Goal: Task Accomplishment & Management: Manage account settings

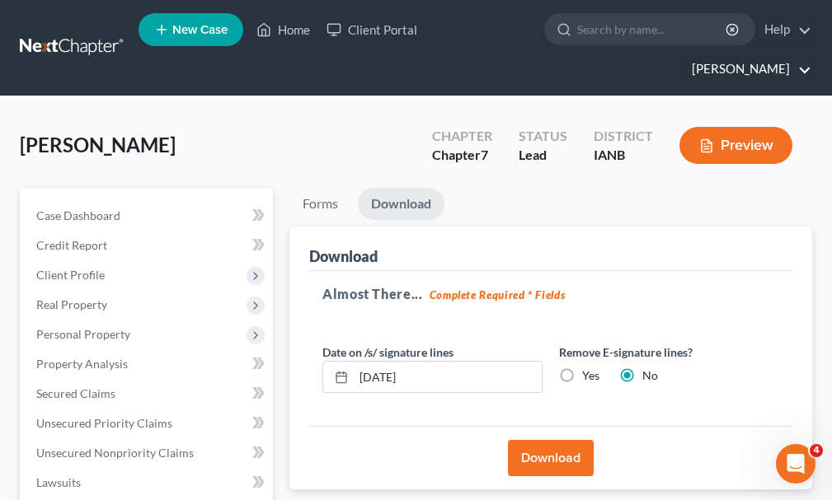
click at [744, 54] on link "[PERSON_NAME]" at bounding box center [747, 69] width 128 height 30
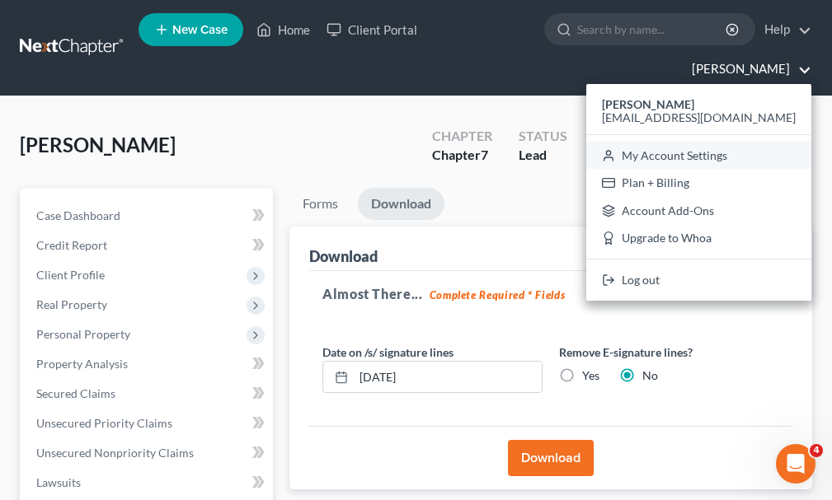
click at [707, 142] on link "My Account Settings" at bounding box center [698, 156] width 225 height 28
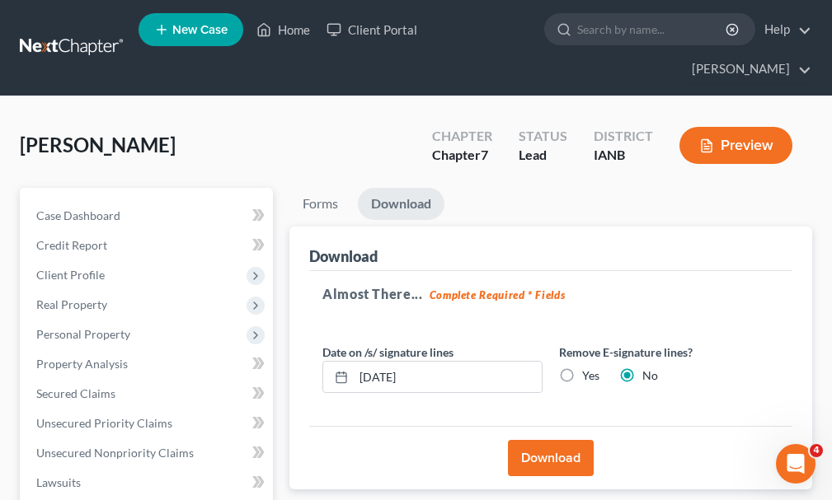
select select "23"
select select "16"
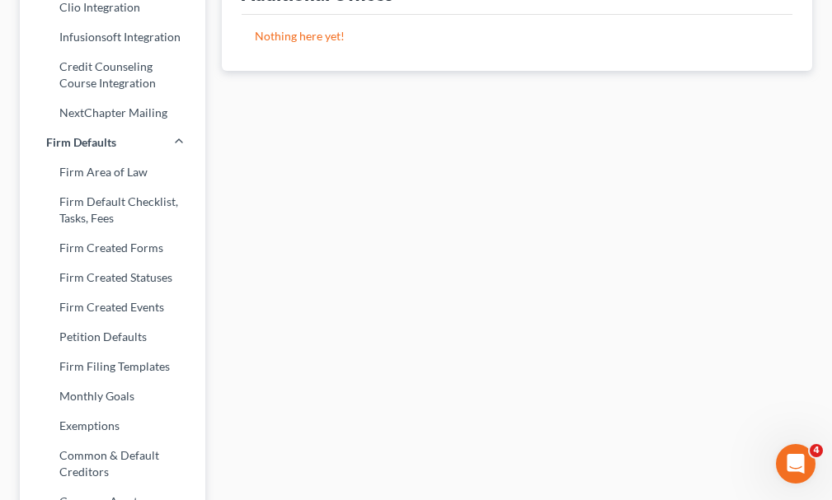
scroll to position [660, 0]
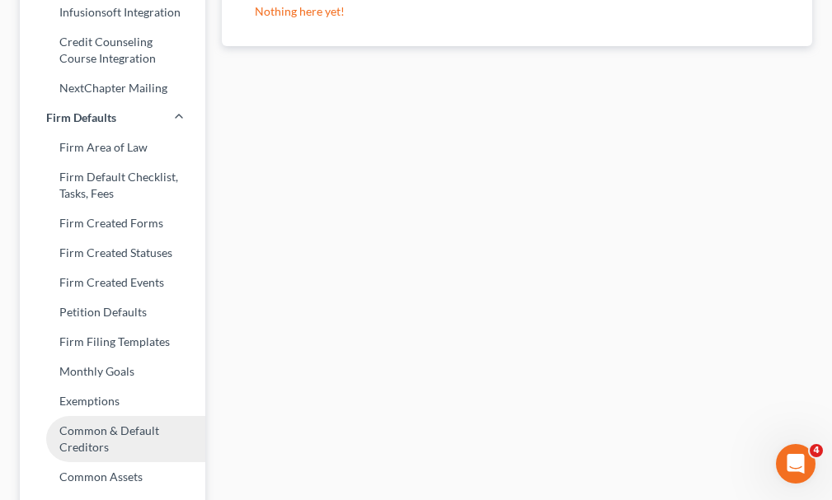
click at [91, 416] on link "Common & Default Creditors" at bounding box center [112, 439] width 185 height 46
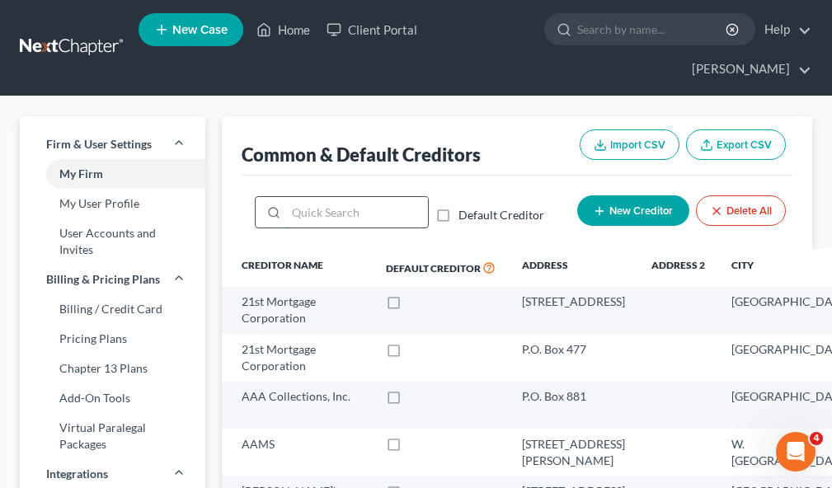
click at [326, 197] on input "search" at bounding box center [356, 212] width 141 height 31
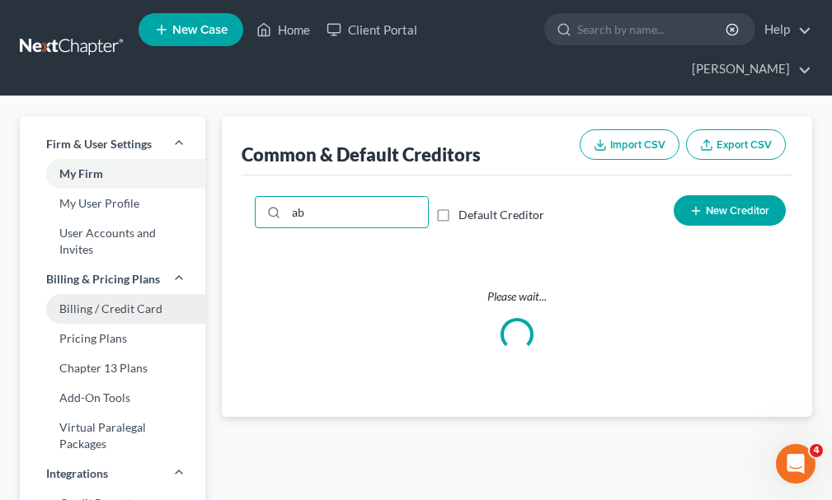
type input "a"
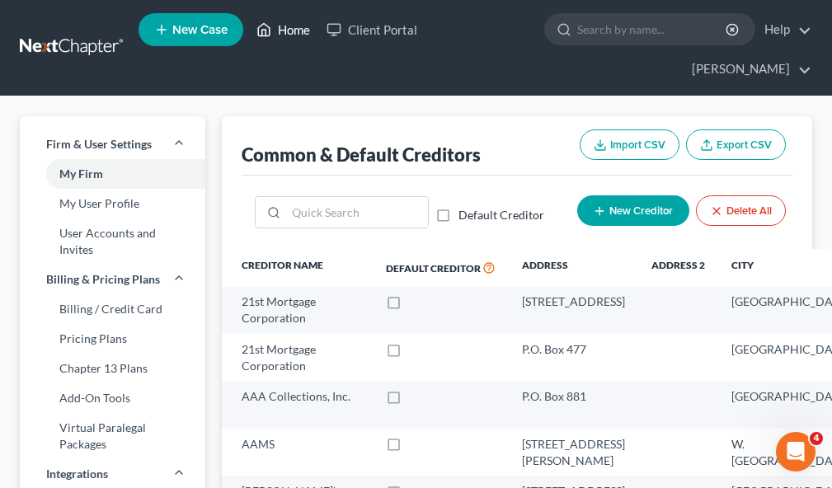
click at [293, 27] on link "Home" at bounding box center [283, 30] width 70 height 30
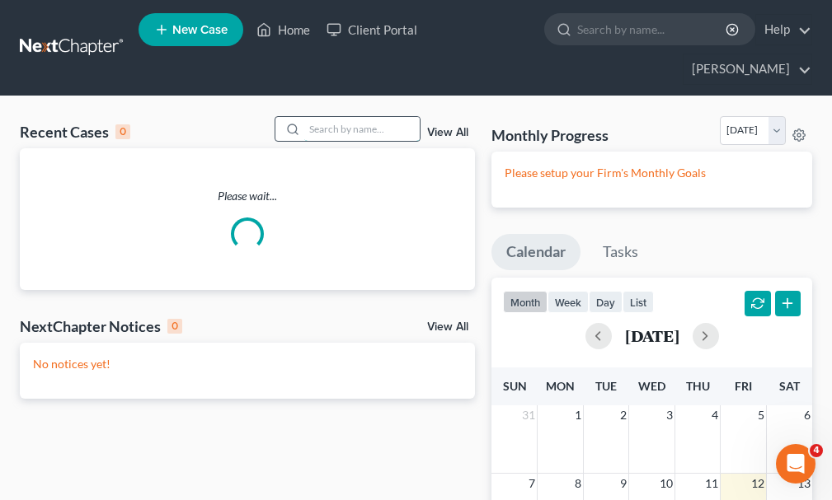
click at [331, 117] on input "search" at bounding box center [361, 129] width 115 height 24
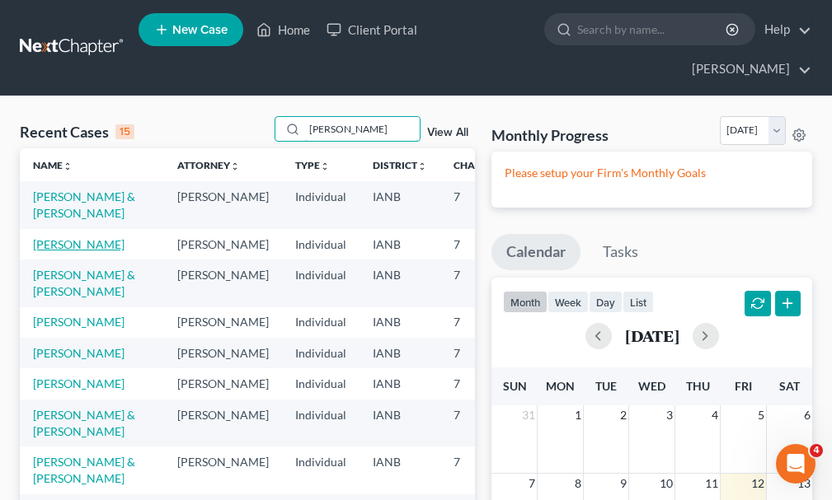
type input "[PERSON_NAME]"
click at [48, 237] on link "[PERSON_NAME]" at bounding box center [79, 244] width 92 height 14
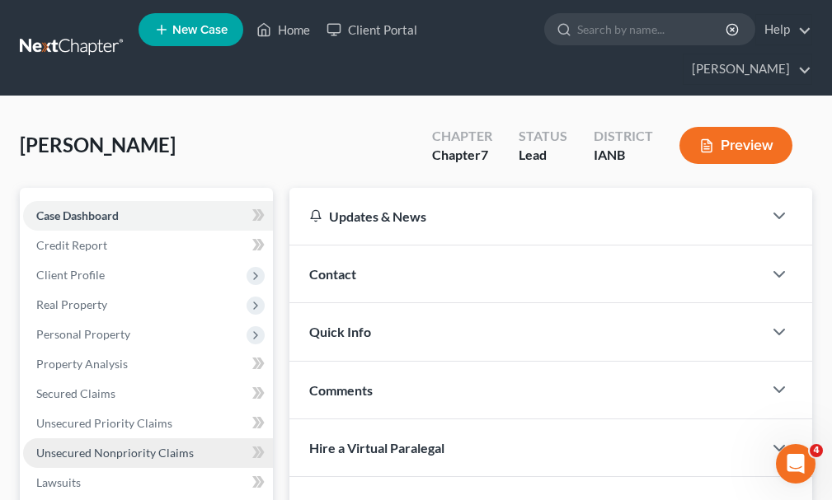
click at [96, 446] on span "Unsecured Nonpriority Claims" at bounding box center [114, 453] width 157 height 14
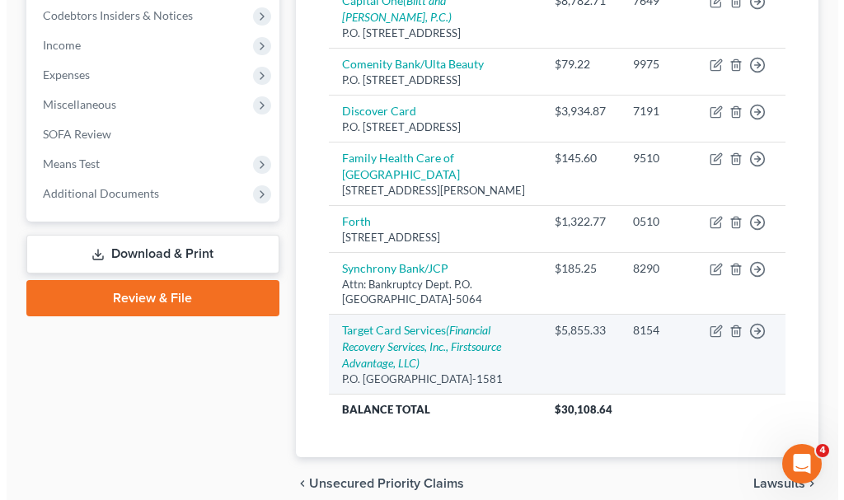
scroll to position [561, 0]
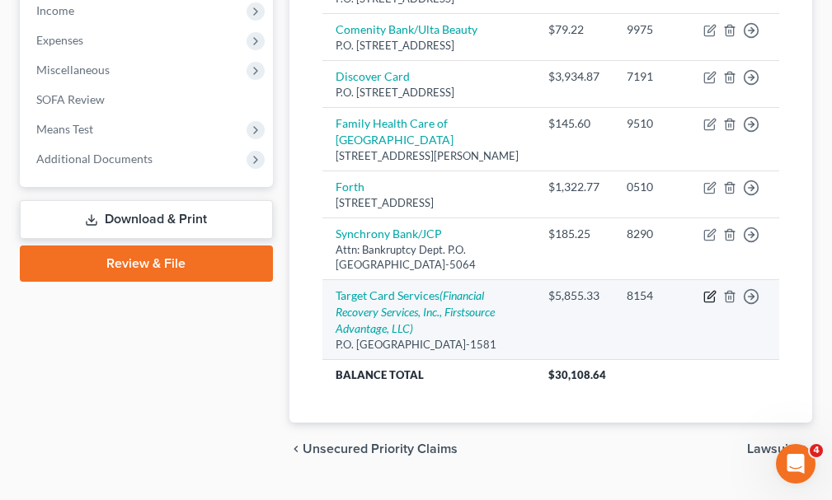
click at [703, 303] on icon "button" at bounding box center [709, 296] width 13 height 13
select select "24"
select select "2"
select select "0"
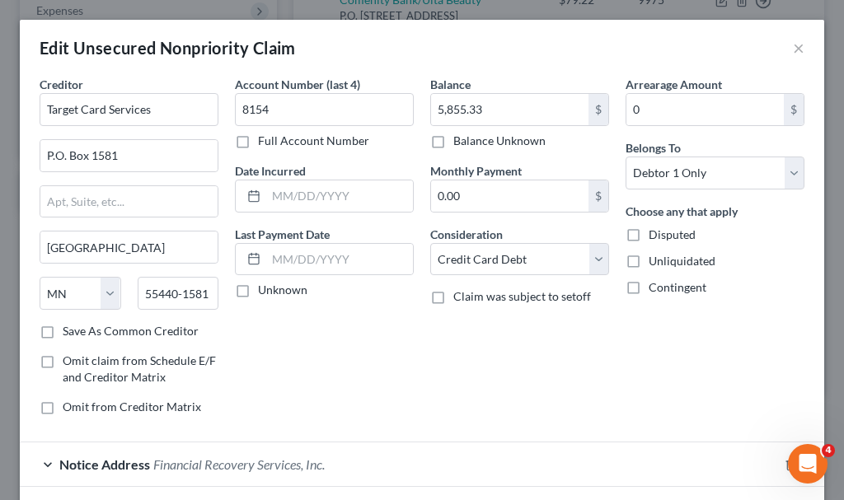
scroll to position [82, 0]
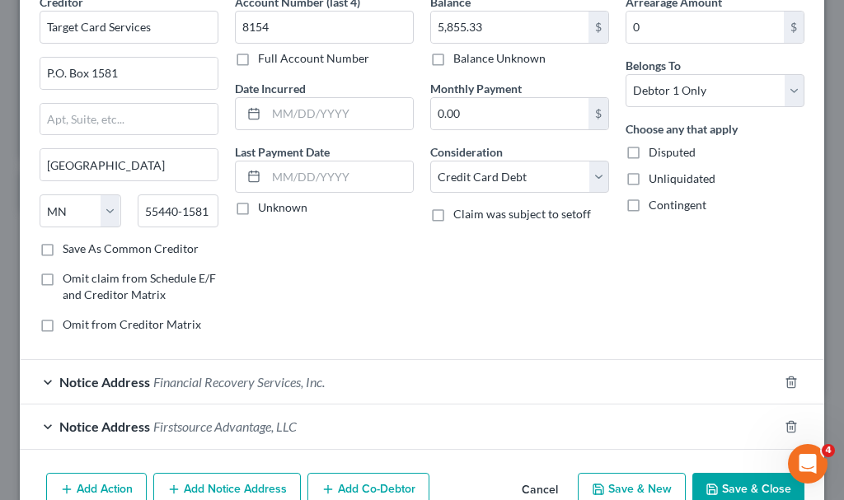
click at [280, 387] on span "Financial Recovery Services, Inc." at bounding box center [238, 382] width 171 height 16
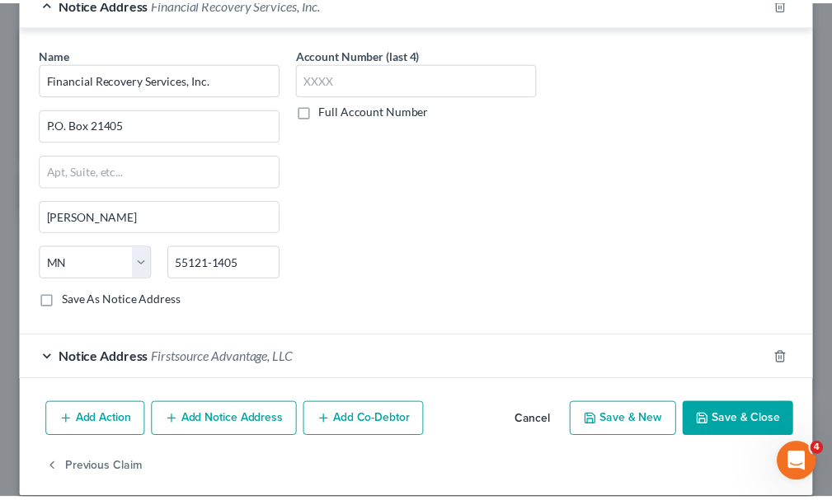
scroll to position [481, 0]
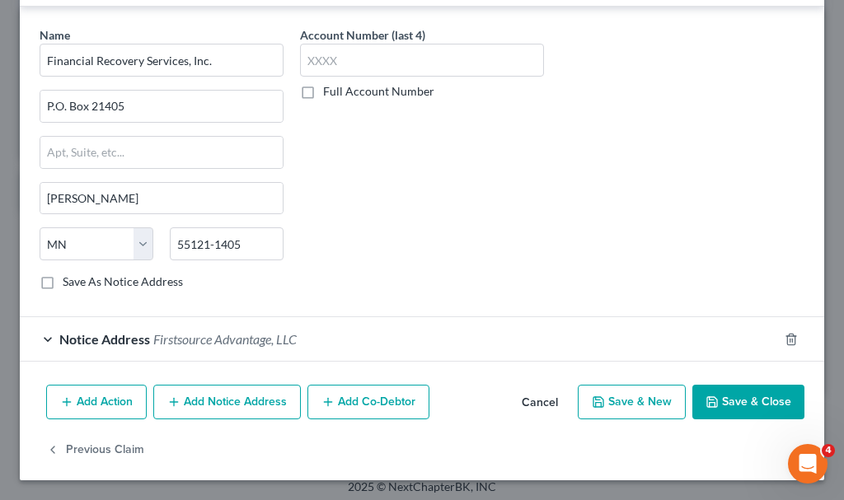
click at [712, 401] on button "Save & Close" at bounding box center [748, 402] width 112 height 35
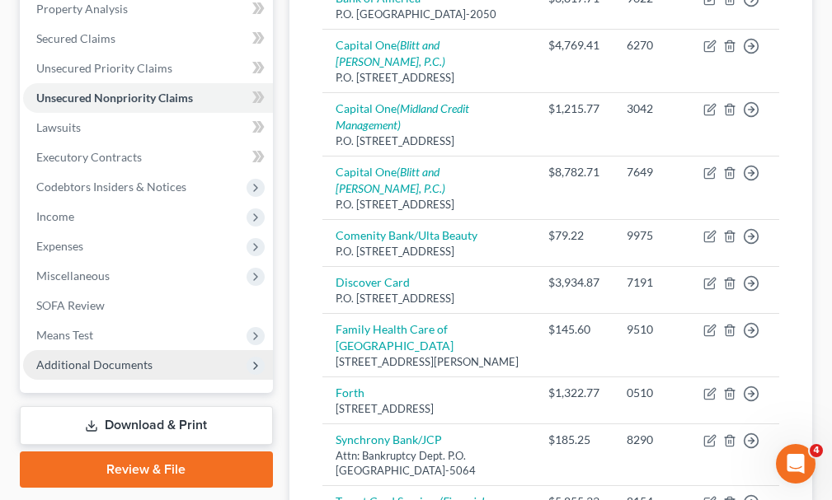
scroll to position [314, 0]
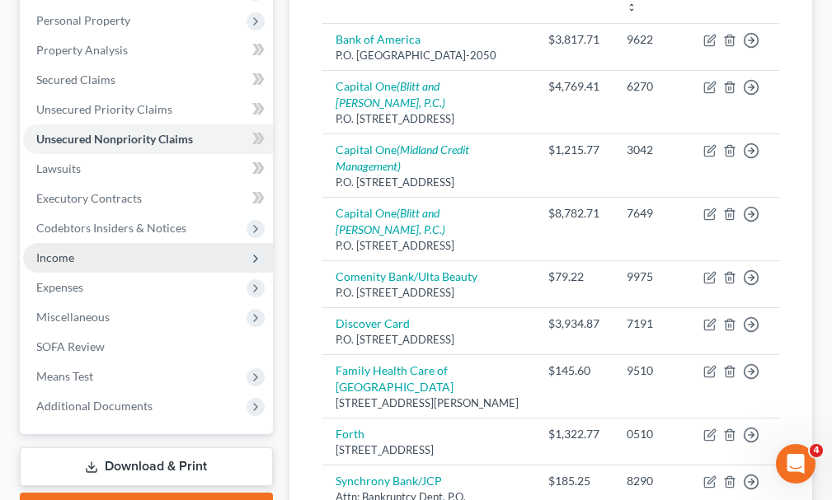
click at [48, 251] on span "Income" at bounding box center [55, 258] width 38 height 14
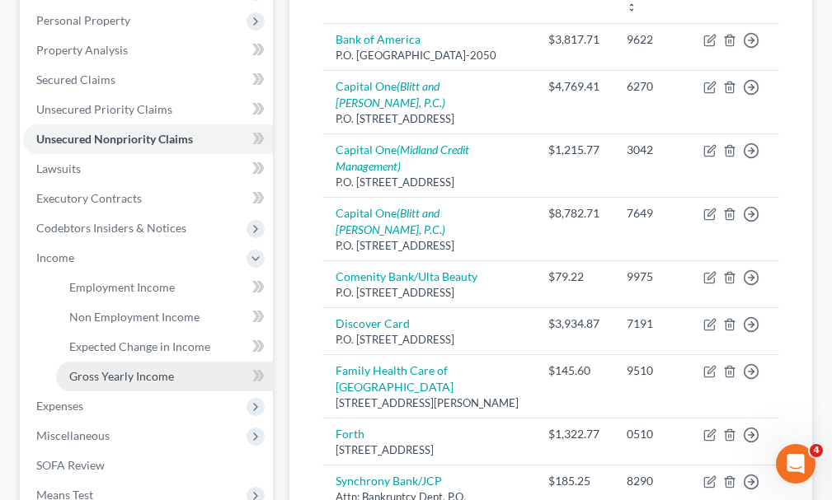
click at [111, 369] on span "Gross Yearly Income" at bounding box center [121, 376] width 105 height 14
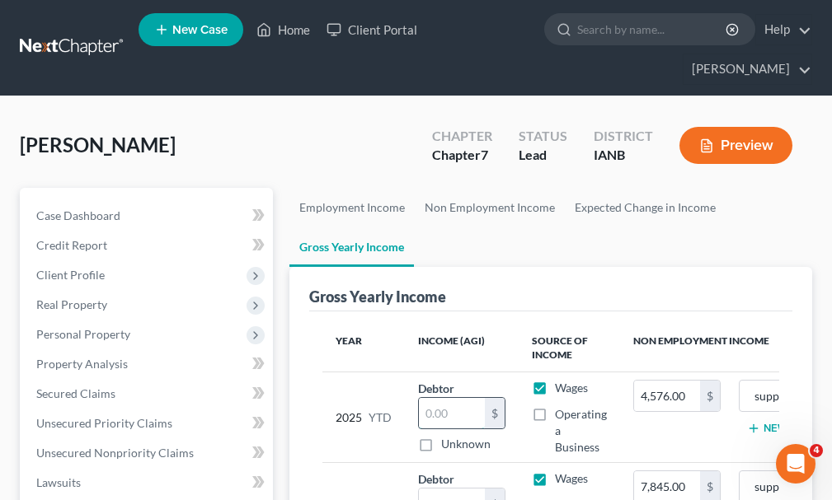
click at [442, 398] on input "text" at bounding box center [452, 413] width 66 height 31
type input "42,261"
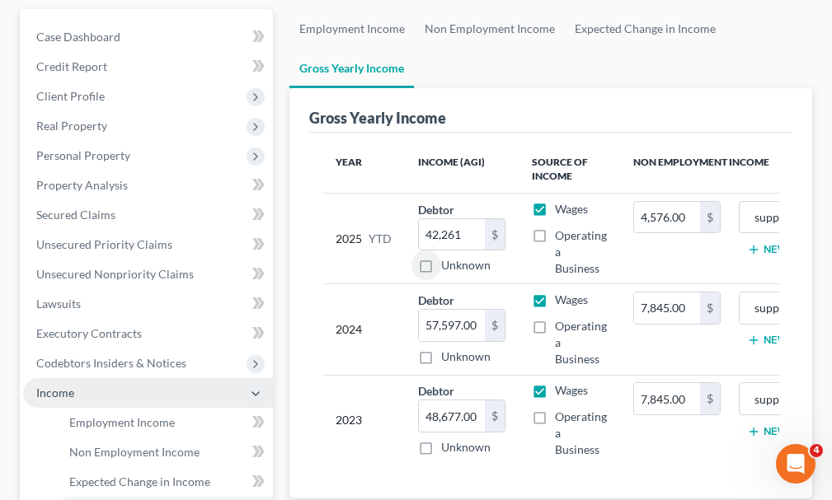
scroll to position [165, 0]
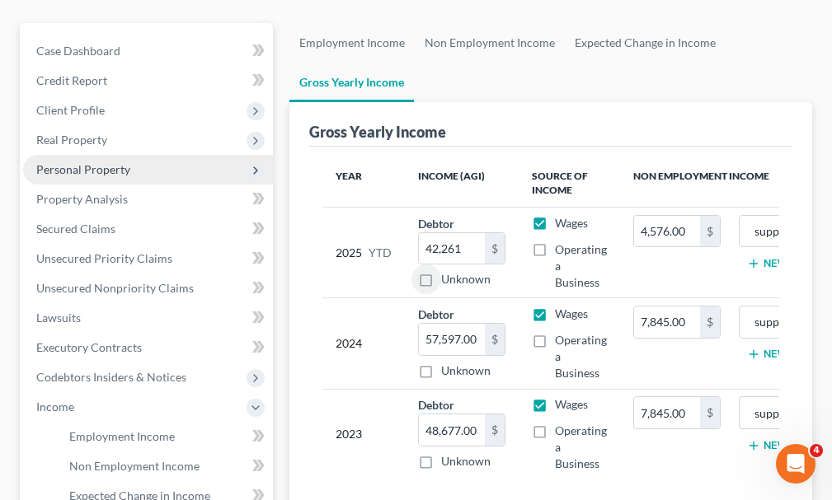
click at [74, 162] on span "Personal Property" at bounding box center [83, 169] width 94 height 14
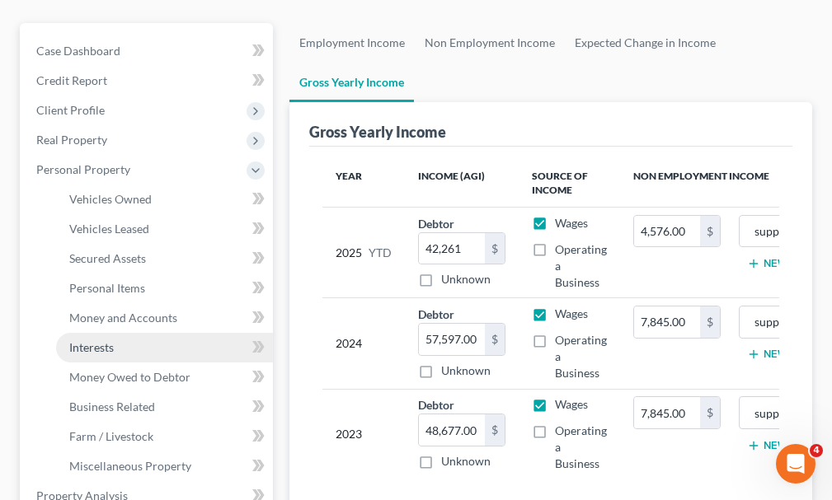
click at [96, 340] on span "Interests" at bounding box center [91, 347] width 45 height 14
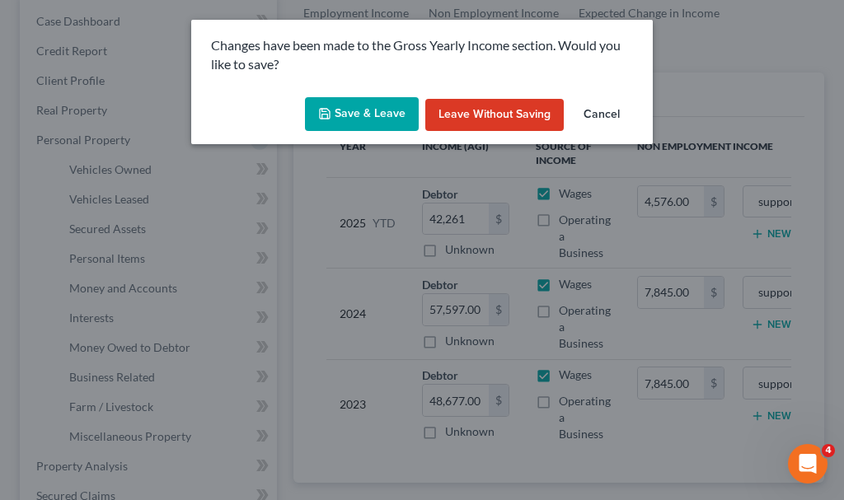
click at [348, 110] on button "Save & Leave" at bounding box center [362, 114] width 114 height 35
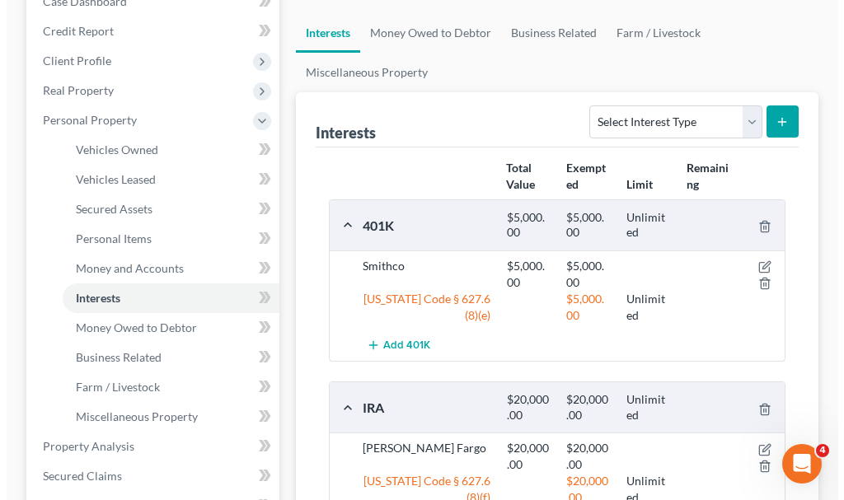
scroll to position [247, 0]
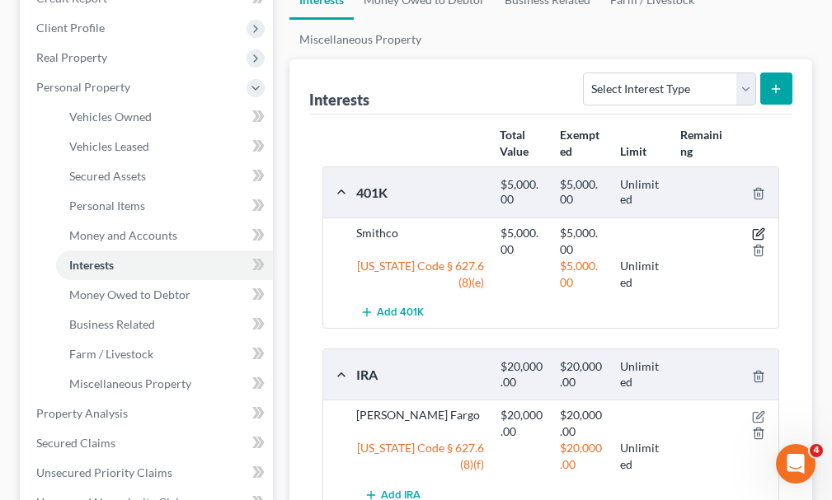
click at [758, 228] on icon "button" at bounding box center [758, 234] width 13 height 13
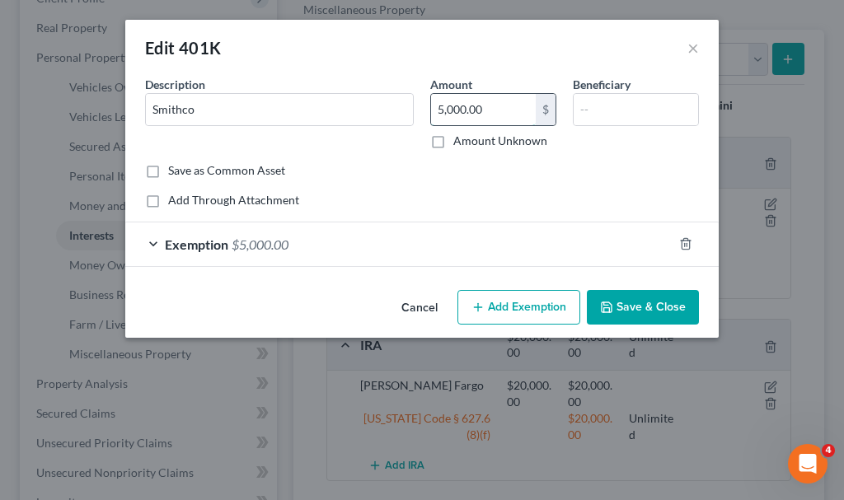
click at [476, 114] on input "5,000.00" at bounding box center [483, 109] width 105 height 31
type input "23,000.00"
click at [254, 243] on span "$5,000.00" at bounding box center [260, 245] width 57 height 16
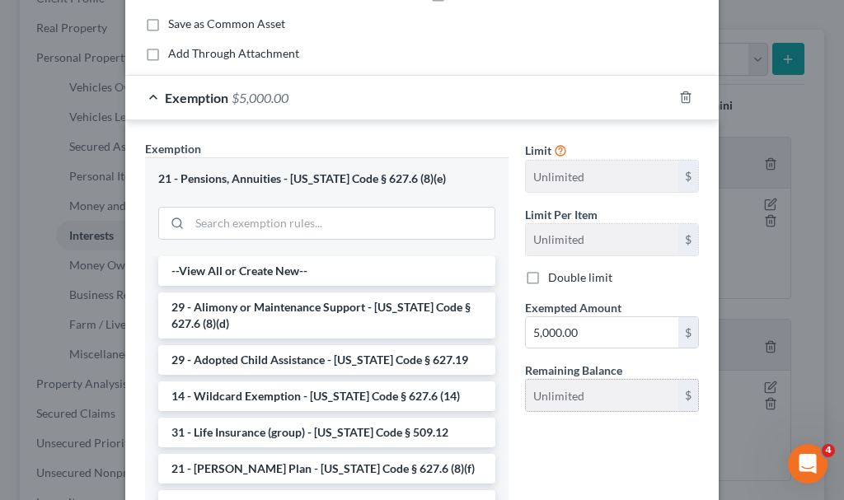
scroll to position [165, 0]
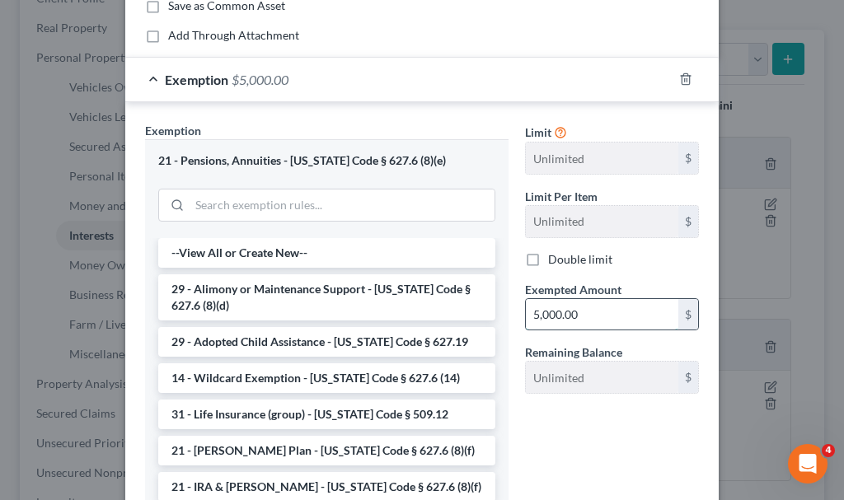
click at [597, 317] on input "5,000.00" at bounding box center [602, 314] width 153 height 31
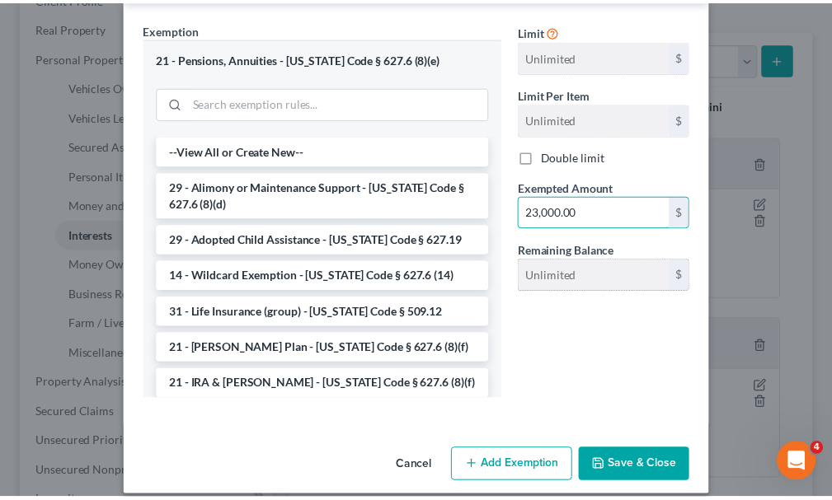
scroll to position [284, 0]
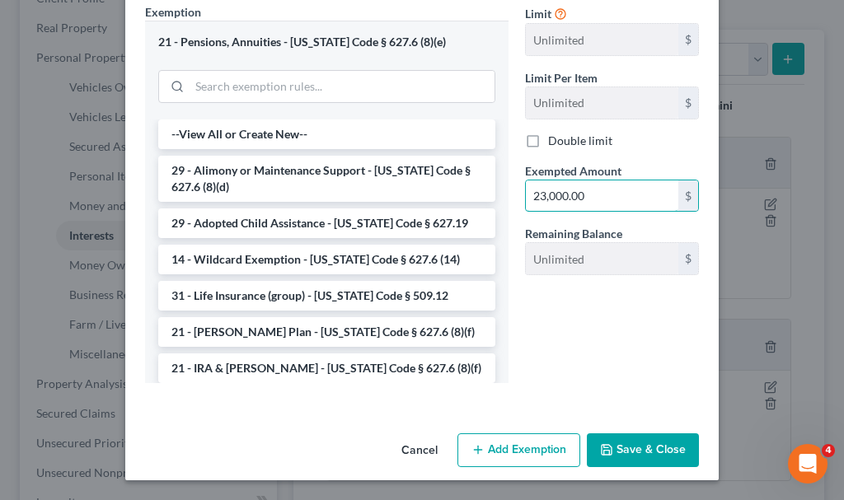
type input "23,000.00"
click at [617, 447] on button "Save & Close" at bounding box center [643, 451] width 112 height 35
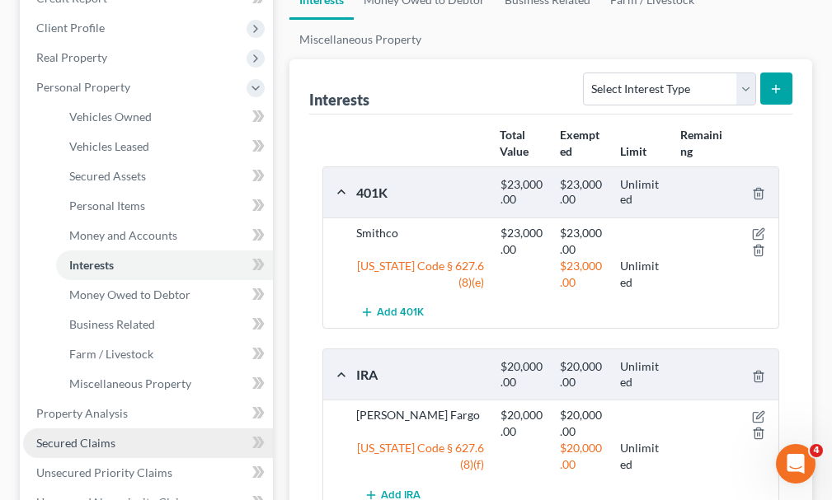
click at [83, 429] on link "Secured Claims" at bounding box center [148, 444] width 250 height 30
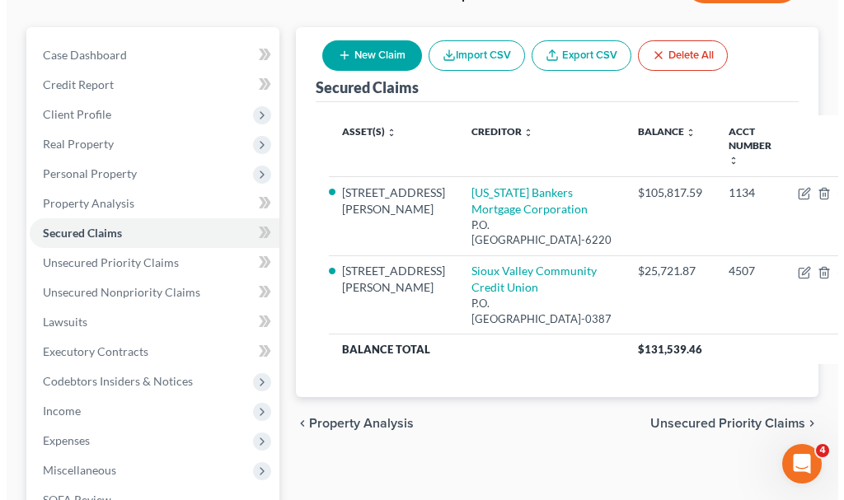
scroll to position [165, 0]
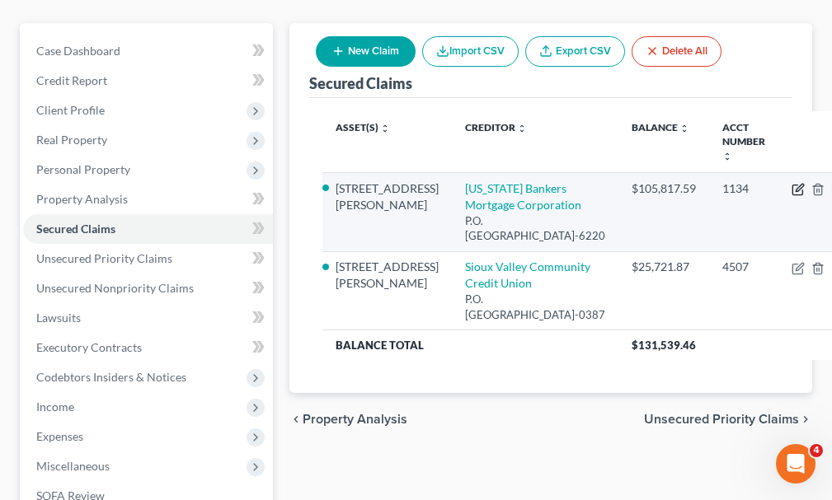
click at [796, 184] on icon "button" at bounding box center [799, 187] width 7 height 7
select select "16"
select select "3"
select select "2"
select select "0"
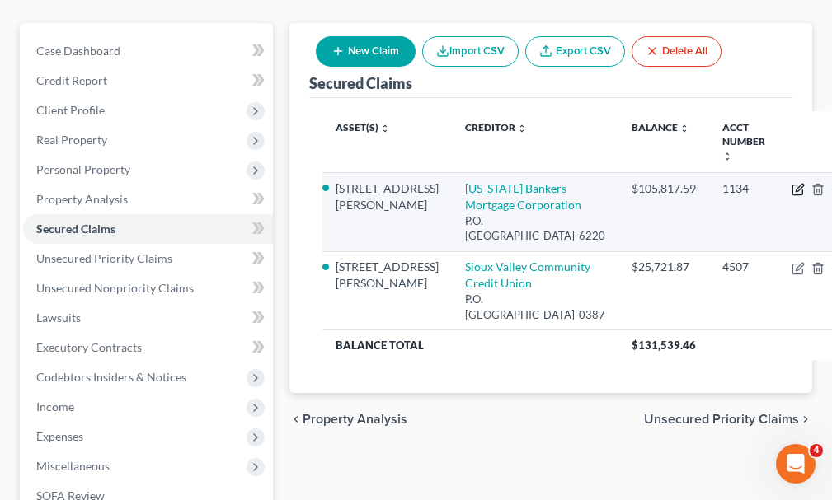
select select "0"
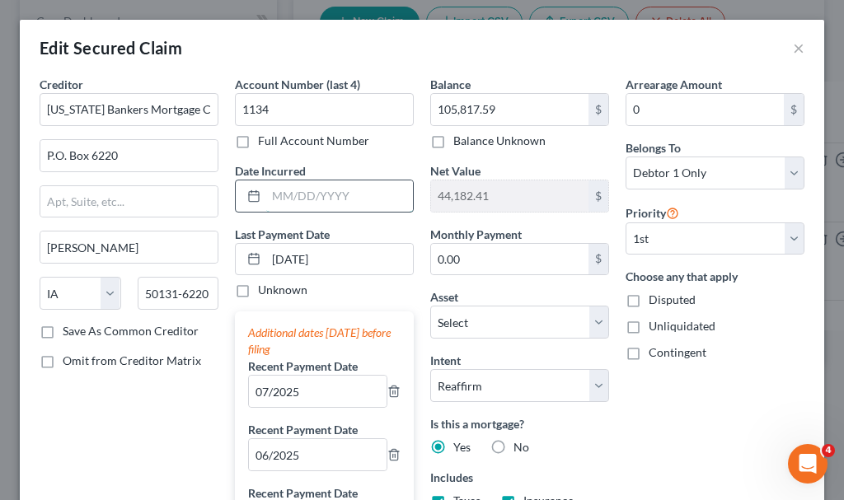
click at [320, 195] on input "text" at bounding box center [339, 196] width 147 height 31
type input "2019"
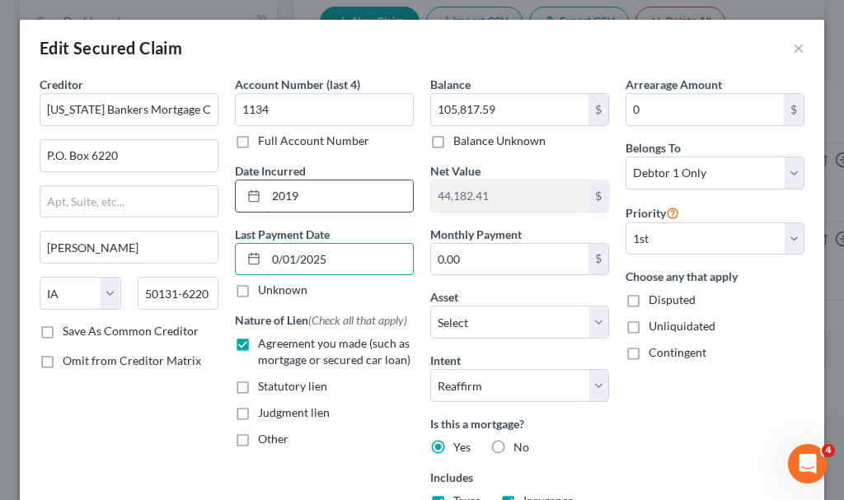
type input "[DATE]"
select select "3"
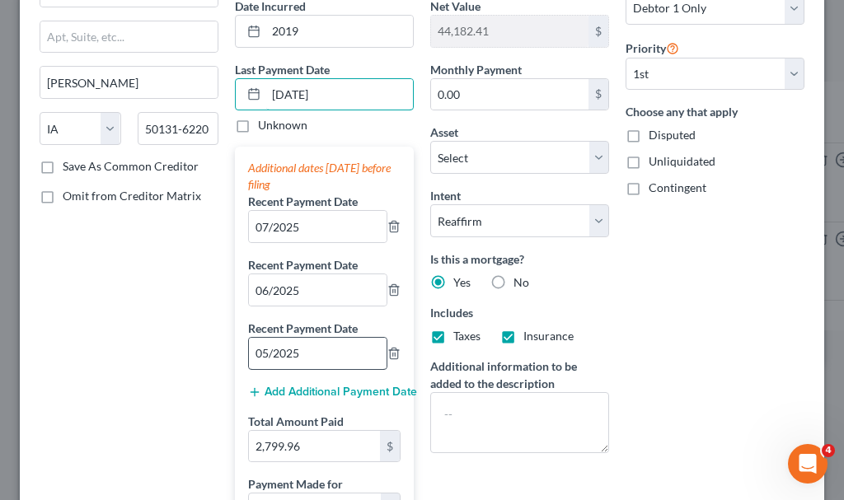
type input "[DATE]"
click at [320, 356] on input "05/2025" at bounding box center [318, 353] width 138 height 31
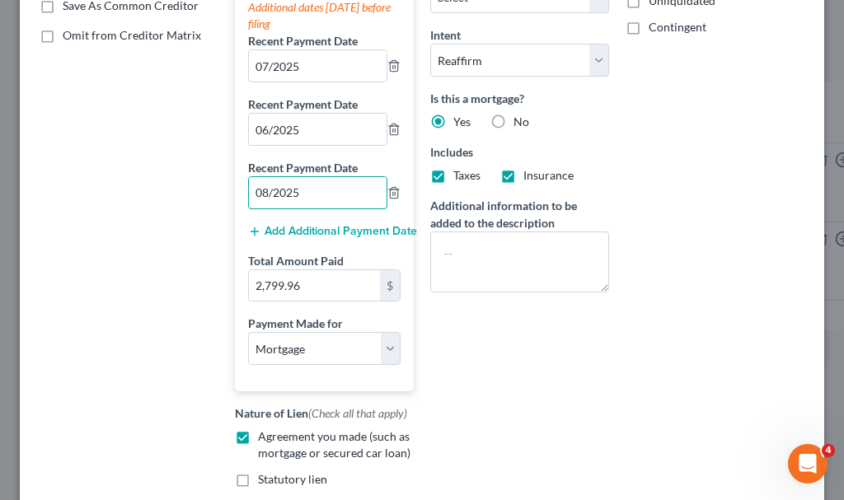
scroll to position [330, 0]
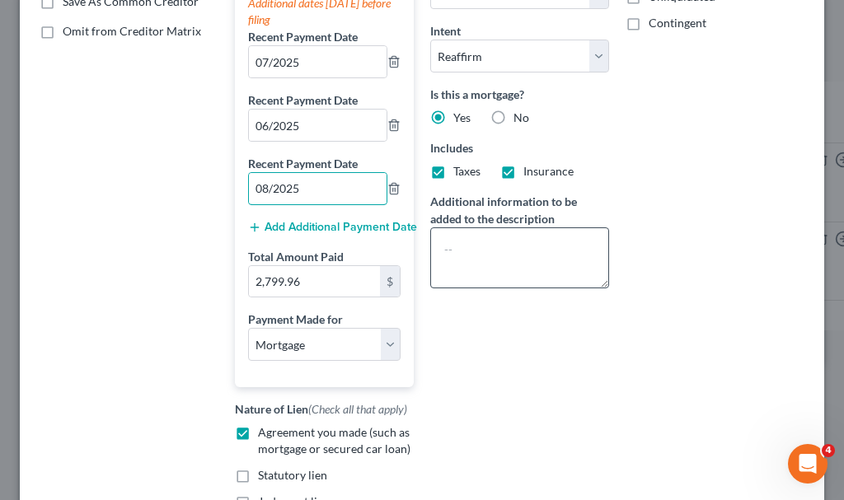
type input "08/2025"
click at [483, 257] on textarea at bounding box center [519, 258] width 179 height 61
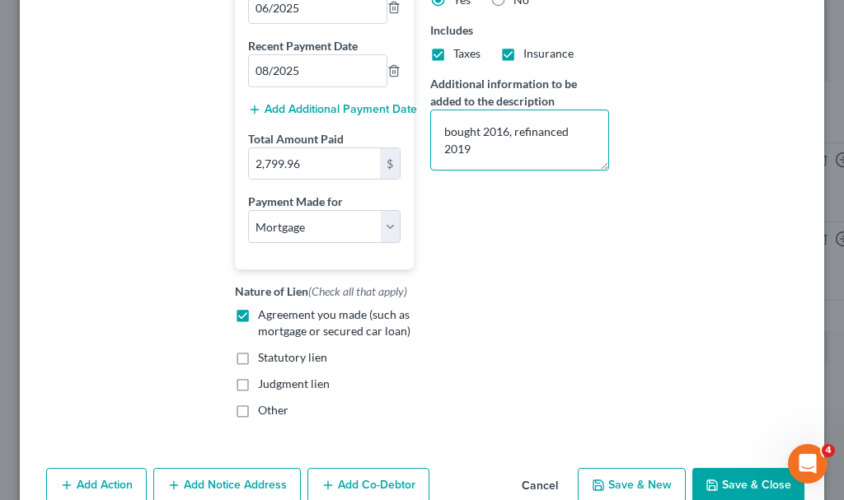
type textarea "bought 2016, refinanced 2019"
click at [711, 478] on button "Save & Close" at bounding box center [748, 485] width 112 height 35
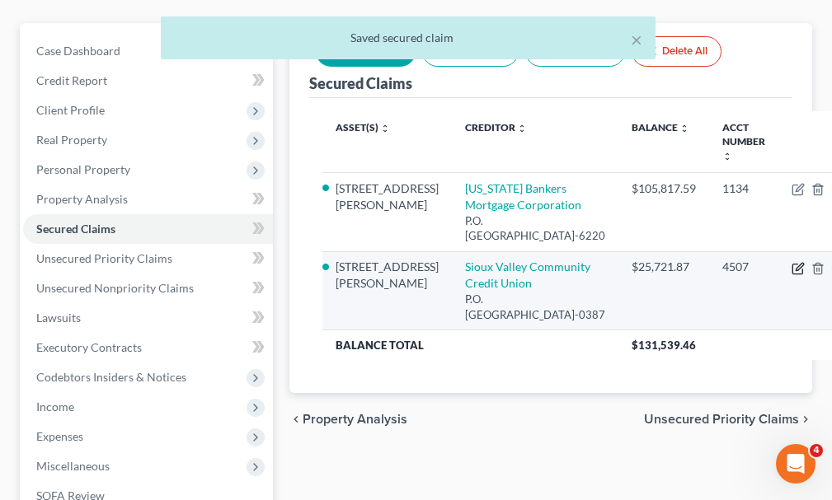
click at [792, 266] on icon "button" at bounding box center [797, 269] width 10 height 10
select select "16"
select select "4"
select select "2"
select select "0"
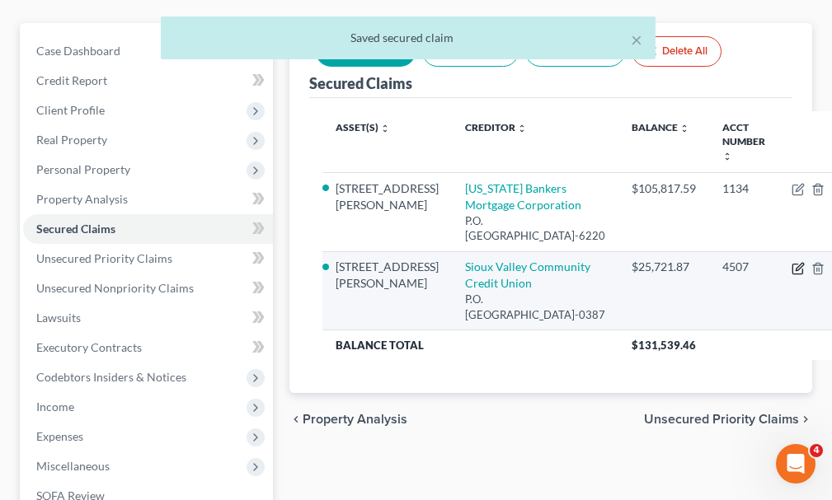
select select "0"
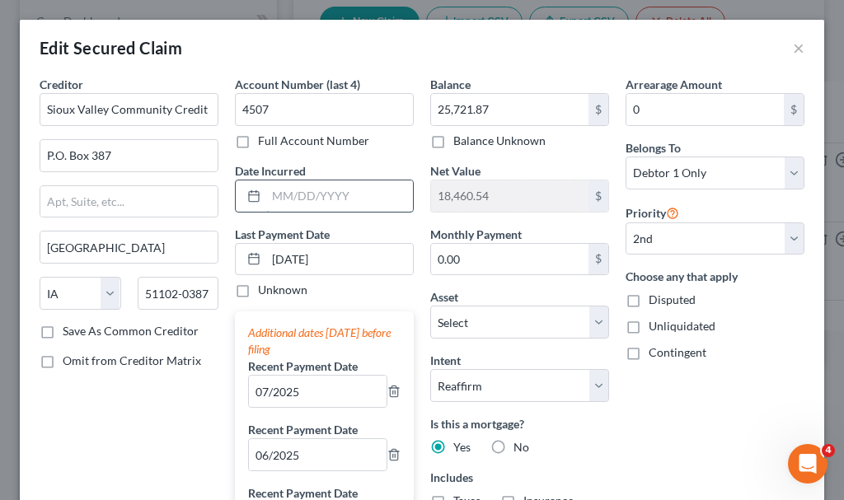
click at [305, 200] on input "text" at bounding box center [339, 196] width 147 height 31
type input "2023"
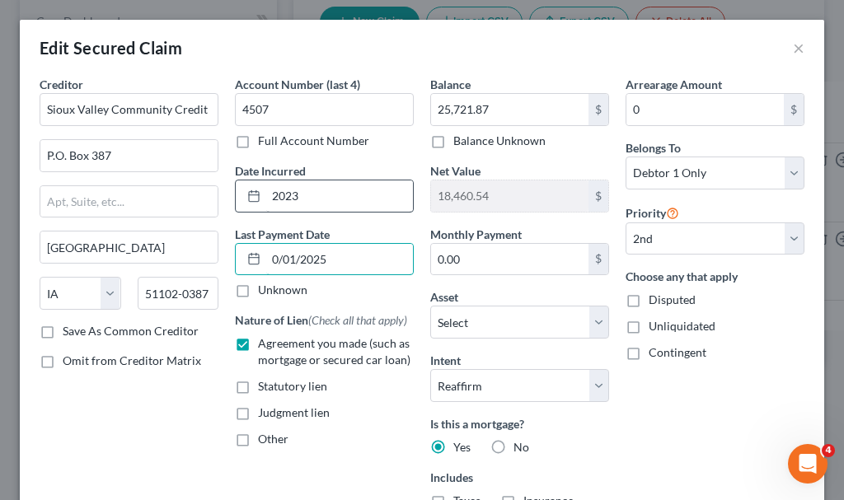
type input "[DATE]"
select select "4"
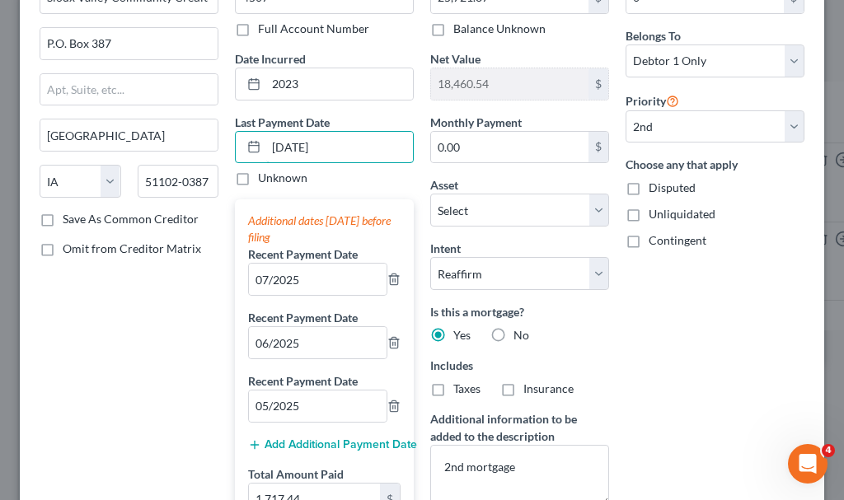
scroll to position [165, 0]
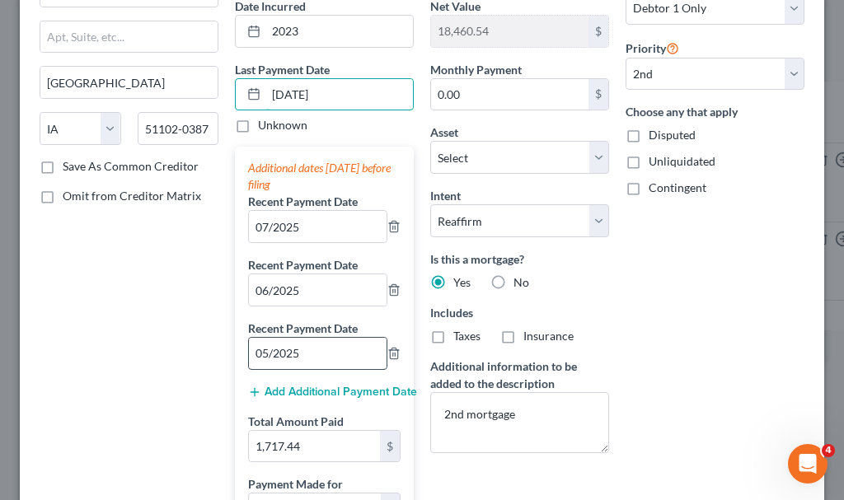
type input "[DATE]"
drag, startPoint x: 260, startPoint y: 355, endPoint x: 231, endPoint y: 439, distance: 88.1
click at [260, 358] on input "05/2025" at bounding box center [318, 353] width 138 height 31
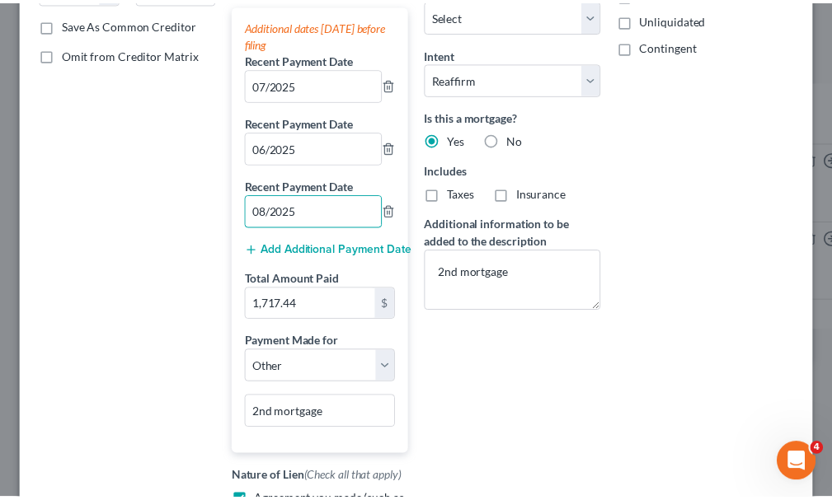
scroll to position [494, 0]
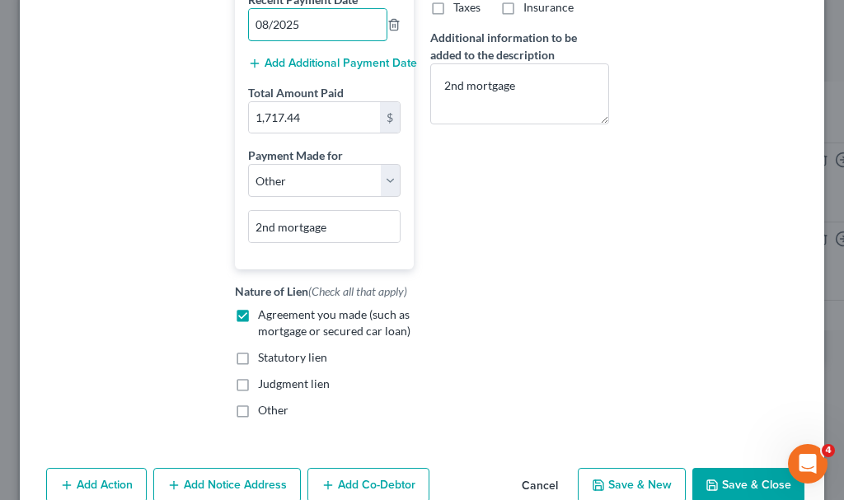
type input "08/2025"
click at [721, 478] on button "Save & Close" at bounding box center [748, 485] width 112 height 35
select select "1"
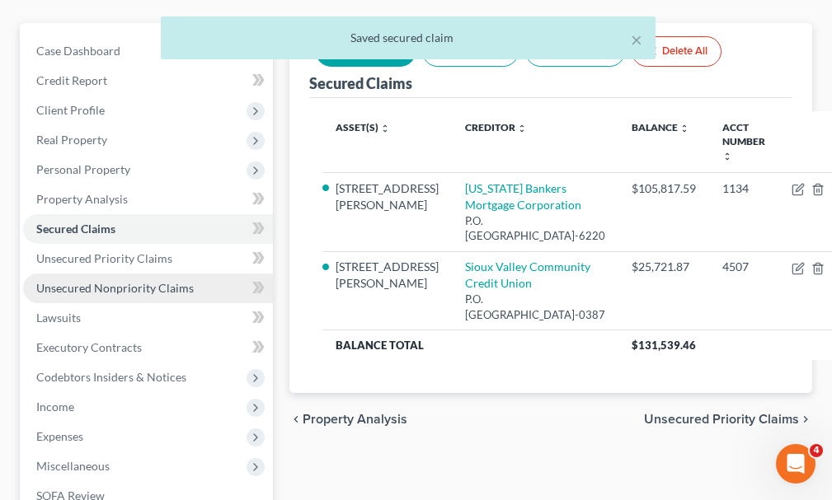
click at [90, 281] on span "Unsecured Nonpriority Claims" at bounding box center [114, 288] width 157 height 14
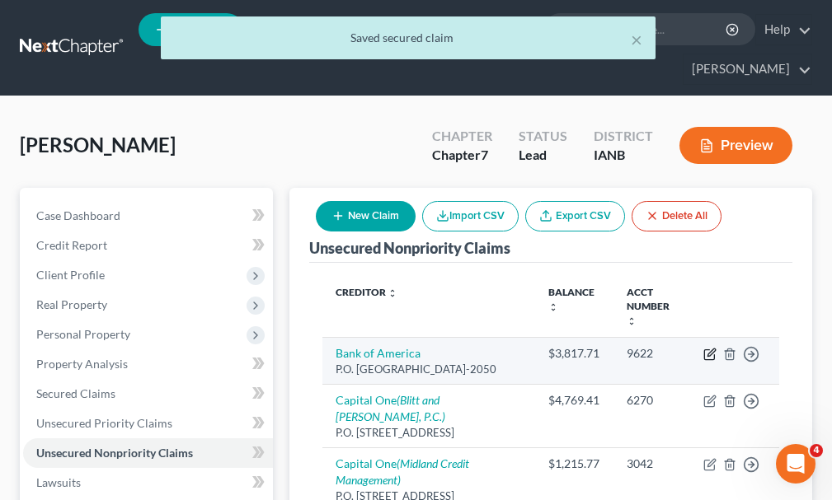
click at [708, 348] on icon "button" at bounding box center [709, 354] width 13 height 13
select select "45"
select select "2"
select select "0"
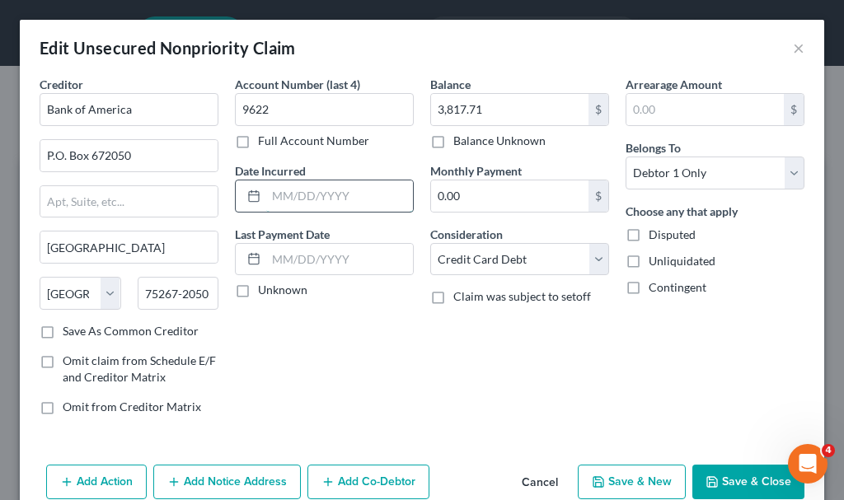
click at [311, 195] on input "text" at bounding box center [339, 196] width 147 height 31
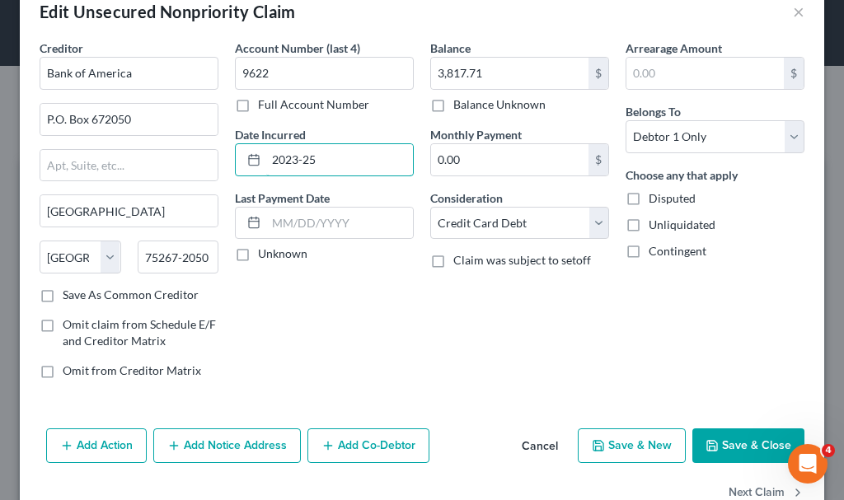
scroll to position [79, 0]
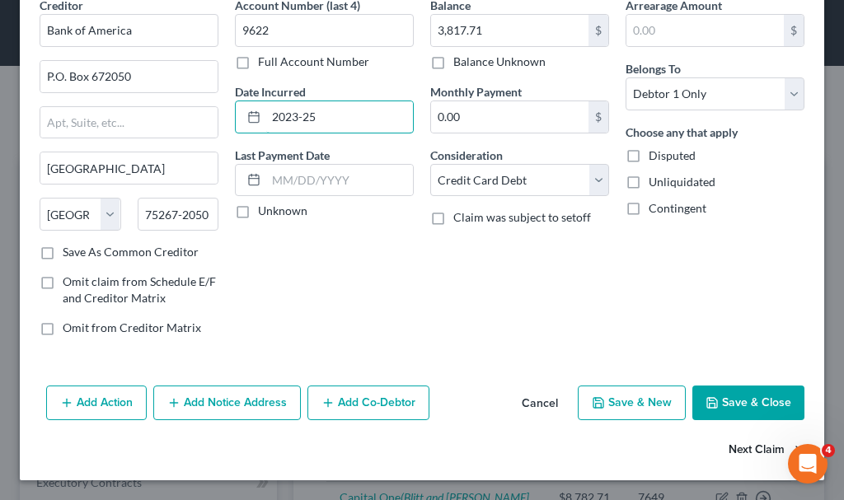
type input "2023-25"
click at [729, 448] on button "Next Claim" at bounding box center [767, 451] width 76 height 35
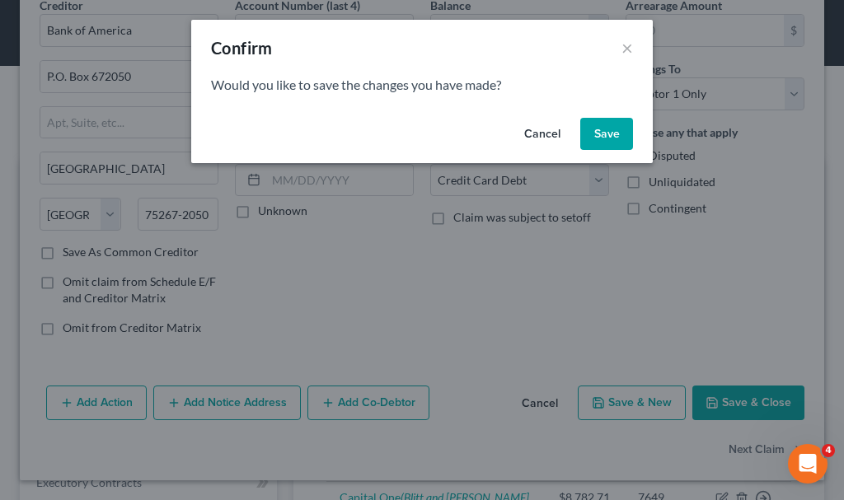
click at [603, 131] on button "Save" at bounding box center [606, 134] width 53 height 33
select select "46"
select select "2"
select select "0"
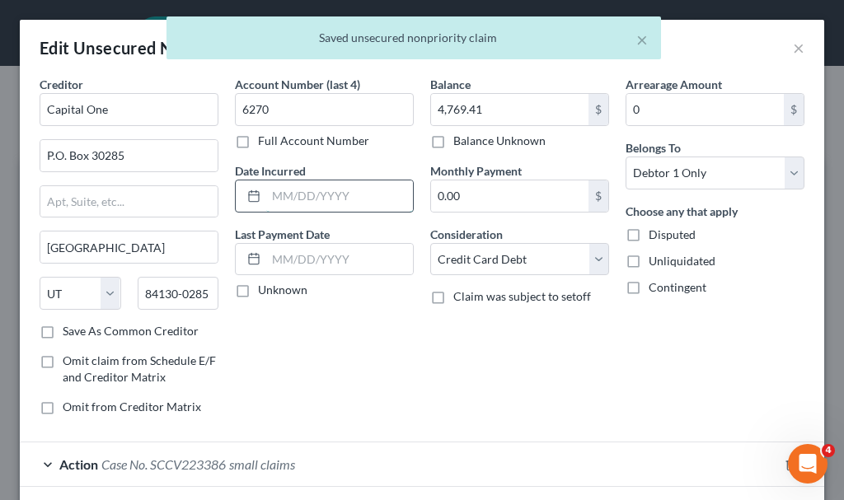
click at [311, 191] on input "text" at bounding box center [339, 196] width 147 height 31
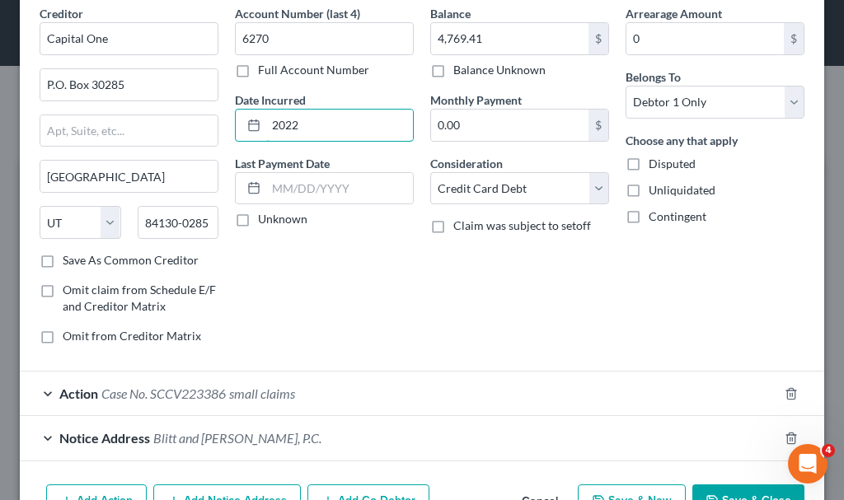
scroll to position [170, 0]
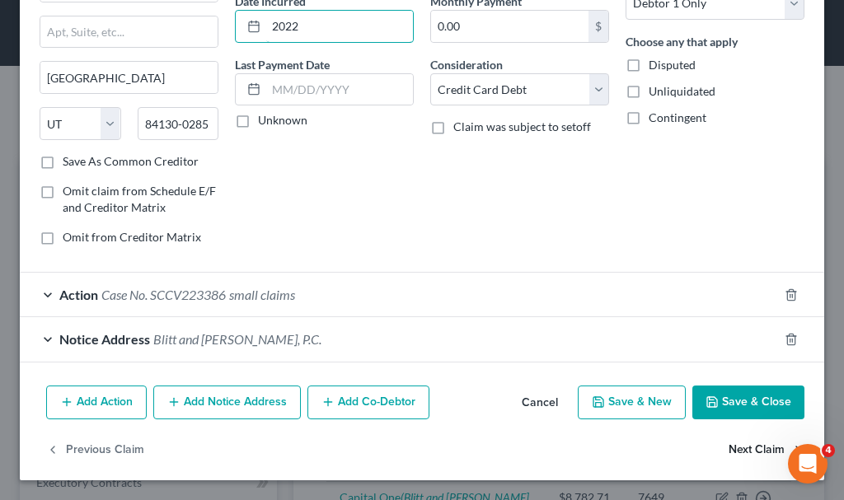
type input "2022"
click at [749, 453] on button "Next Claim" at bounding box center [767, 450] width 76 height 35
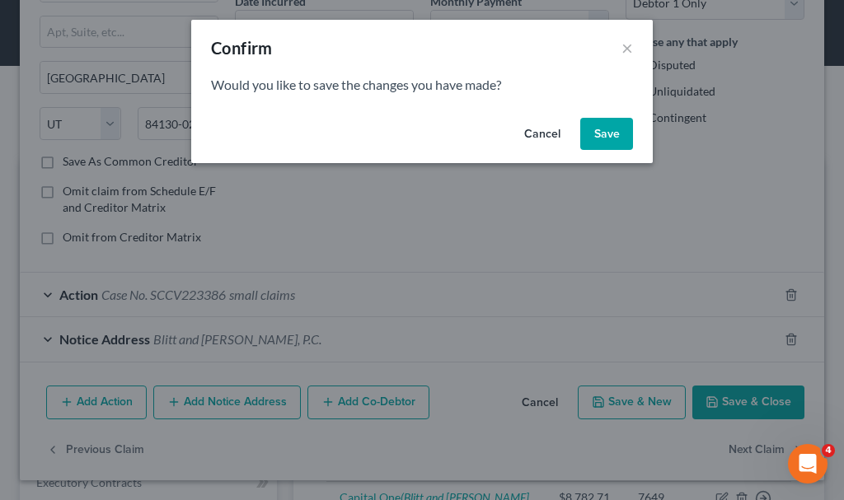
click at [609, 128] on button "Save" at bounding box center [606, 134] width 53 height 33
select select "46"
select select "2"
select select "0"
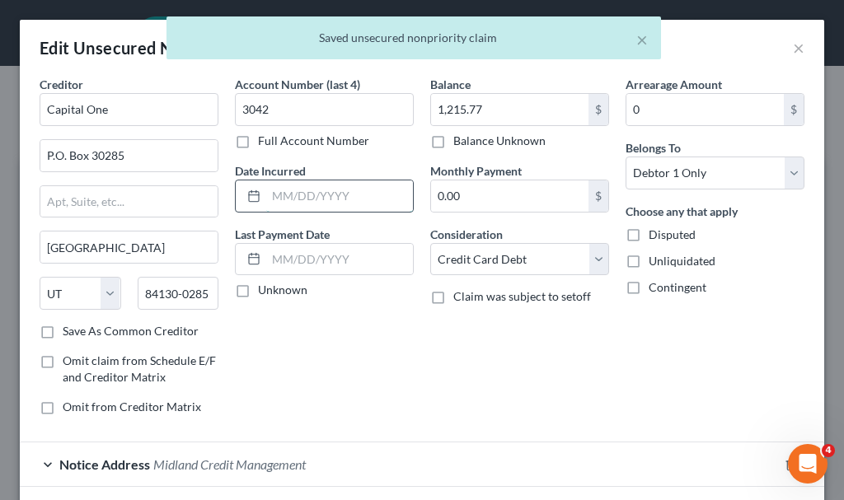
click at [290, 195] on input "text" at bounding box center [339, 196] width 147 height 31
type input "2022"
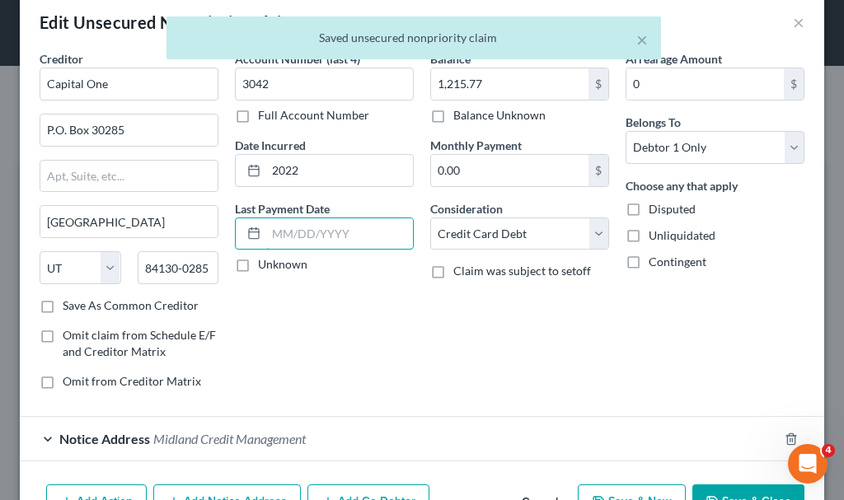
scroll to position [124, 0]
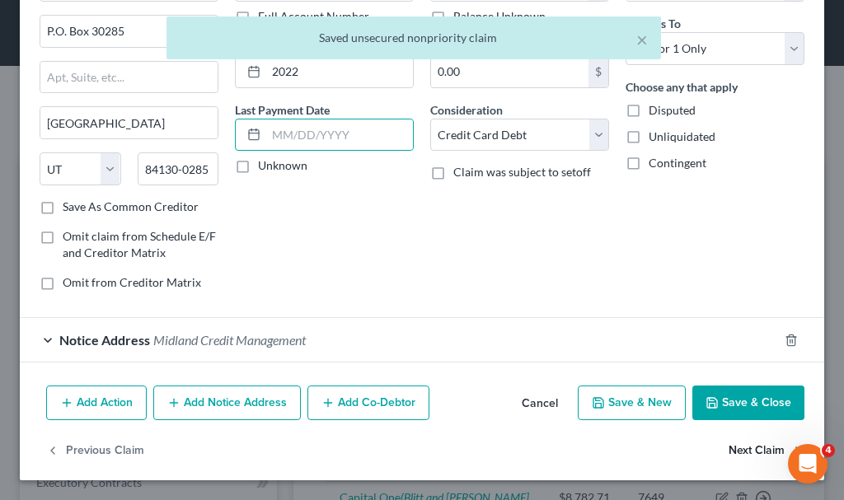
click at [729, 445] on button "Next Claim" at bounding box center [767, 451] width 76 height 35
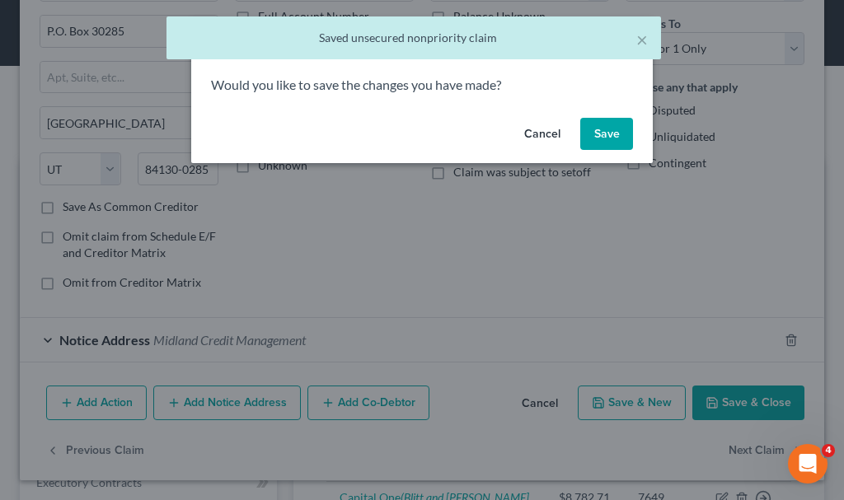
click at [594, 124] on button "Save" at bounding box center [606, 134] width 53 height 33
select select "46"
select select "2"
select select "0"
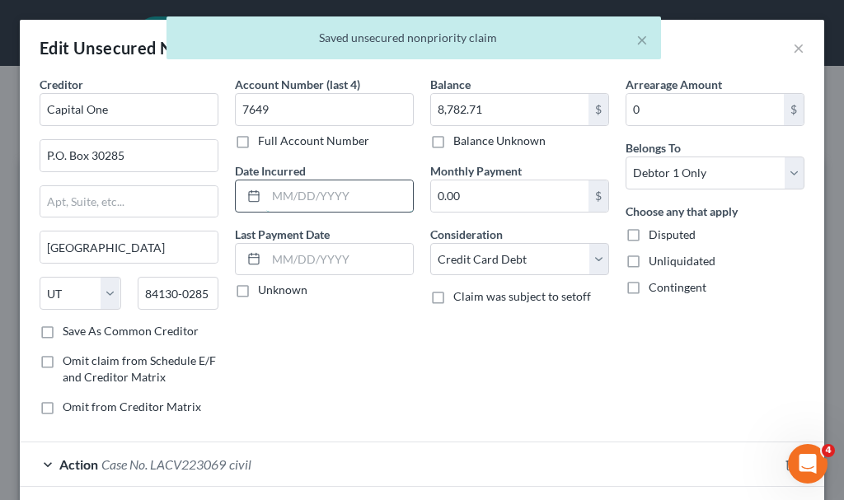
click at [332, 193] on input "text" at bounding box center [339, 196] width 147 height 31
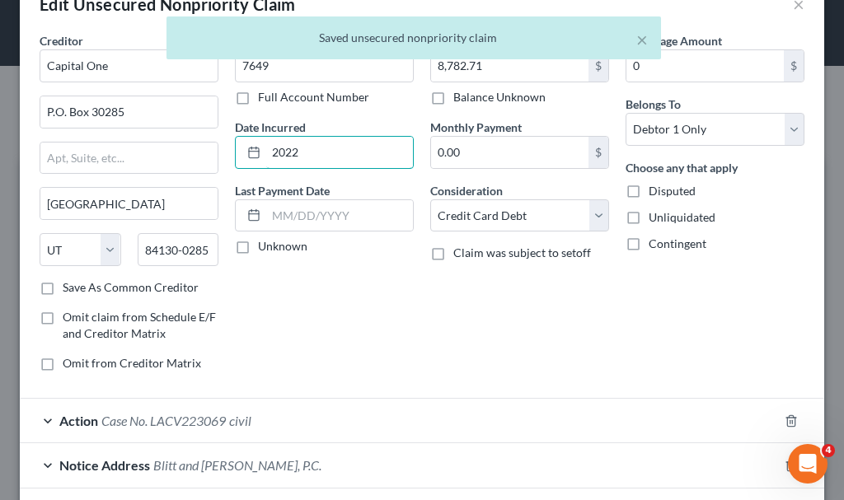
scroll to position [170, 0]
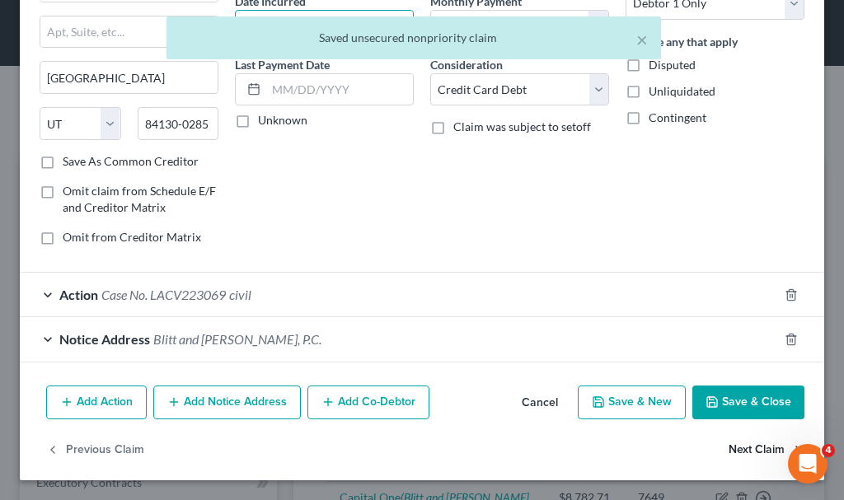
type input "2022"
click at [730, 450] on button "Next Claim" at bounding box center [767, 450] width 76 height 35
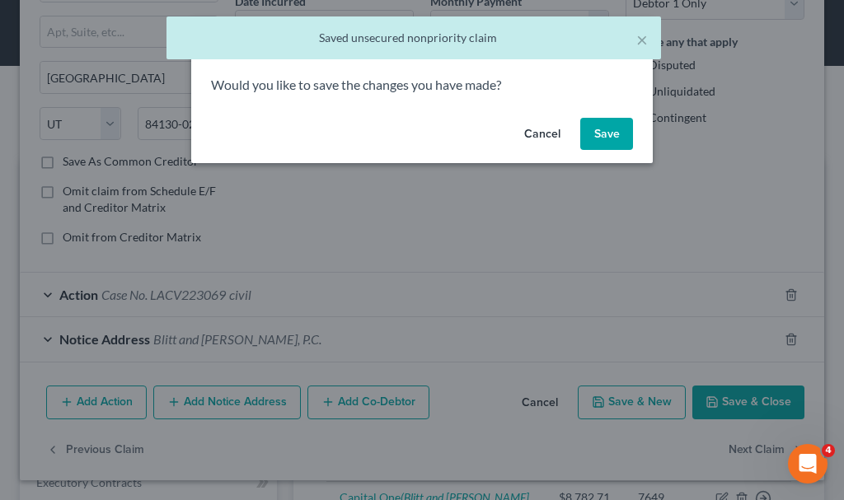
click at [606, 133] on button "Save" at bounding box center [606, 134] width 53 height 33
select select "36"
select select "2"
select select "0"
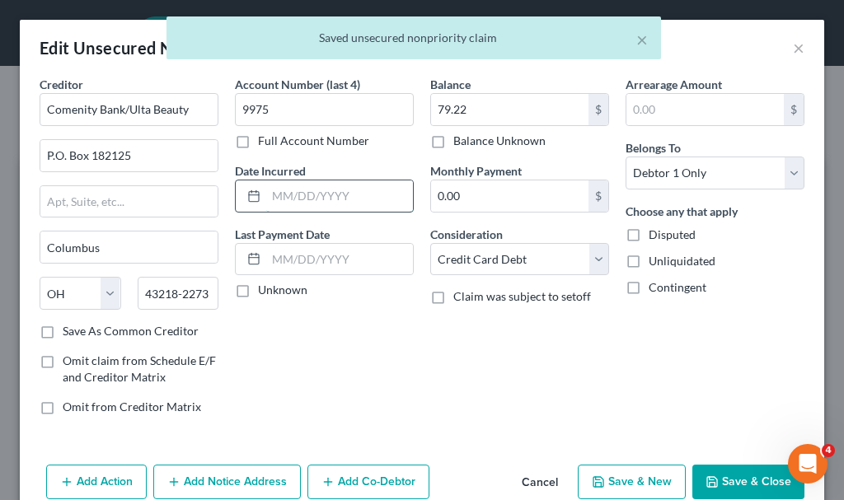
click at [355, 201] on input "text" at bounding box center [339, 196] width 147 height 31
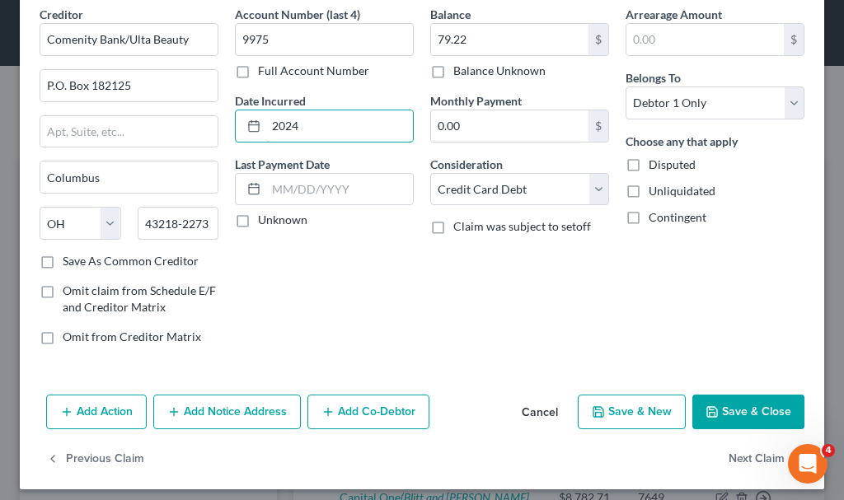
scroll to position [79, 0]
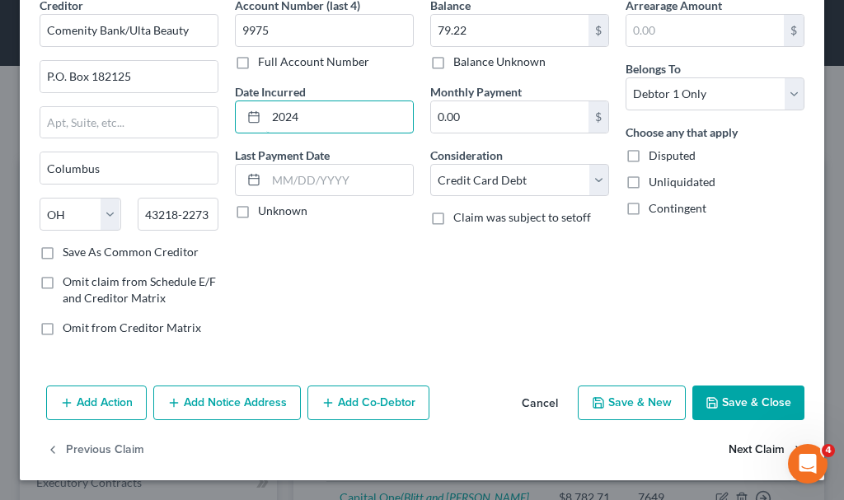
type input "2024"
click at [737, 449] on button "Next Claim" at bounding box center [767, 451] width 76 height 35
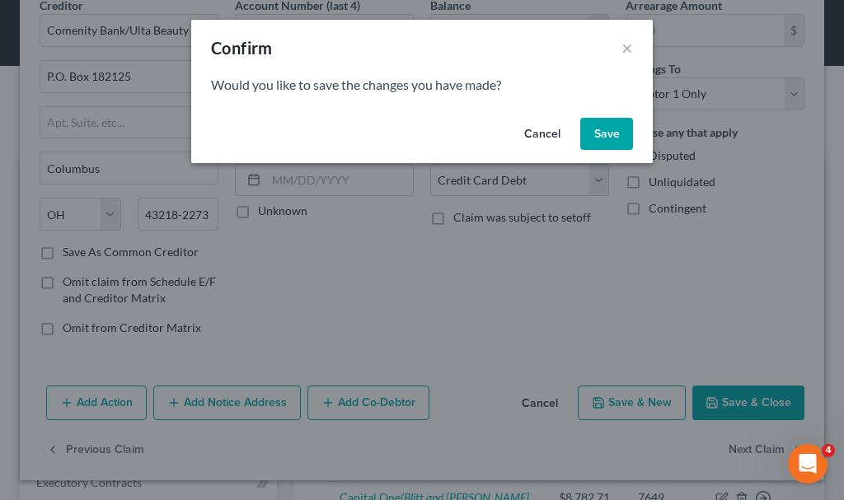
click at [607, 129] on button "Save" at bounding box center [606, 134] width 53 height 33
select select "46"
select select "2"
select select "0"
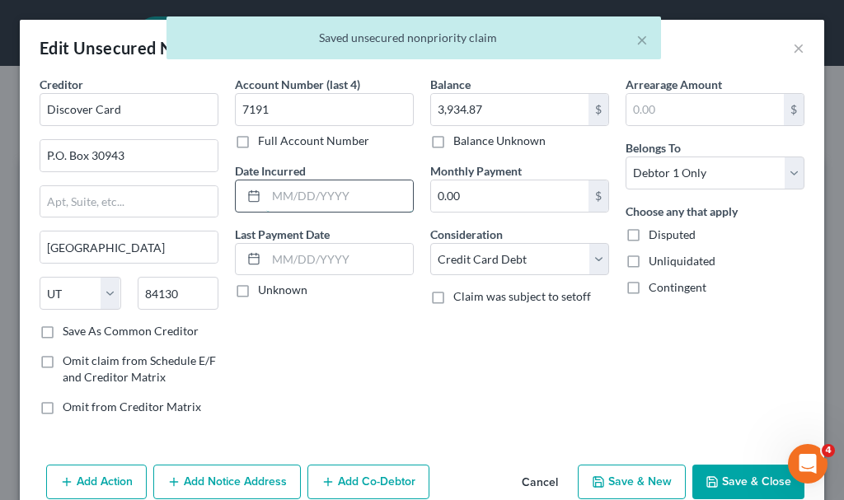
click at [345, 197] on input "text" at bounding box center [339, 196] width 147 height 31
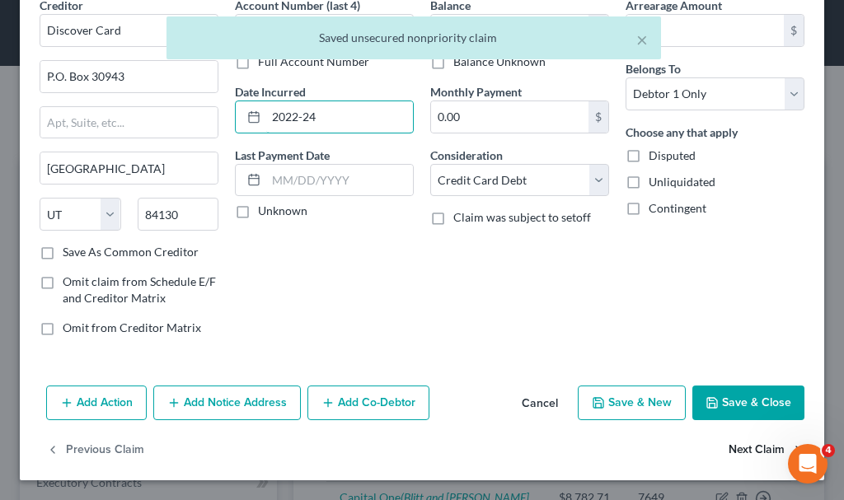
type input "2022-24"
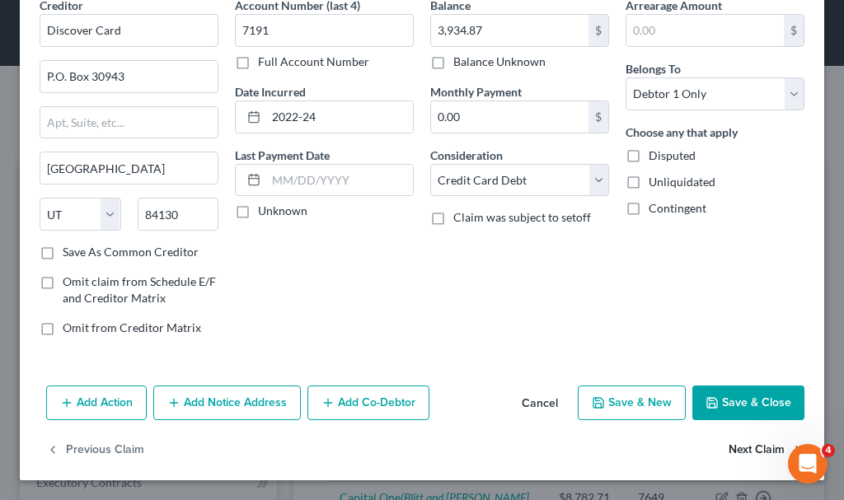
click at [735, 447] on button "Next Claim" at bounding box center [767, 451] width 76 height 35
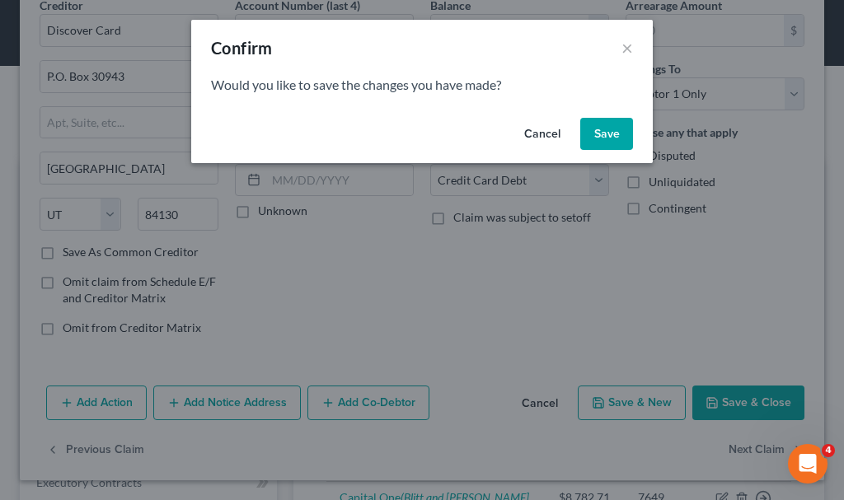
click at [595, 132] on button "Save" at bounding box center [606, 134] width 53 height 33
select select "16"
select select "9"
select select "0"
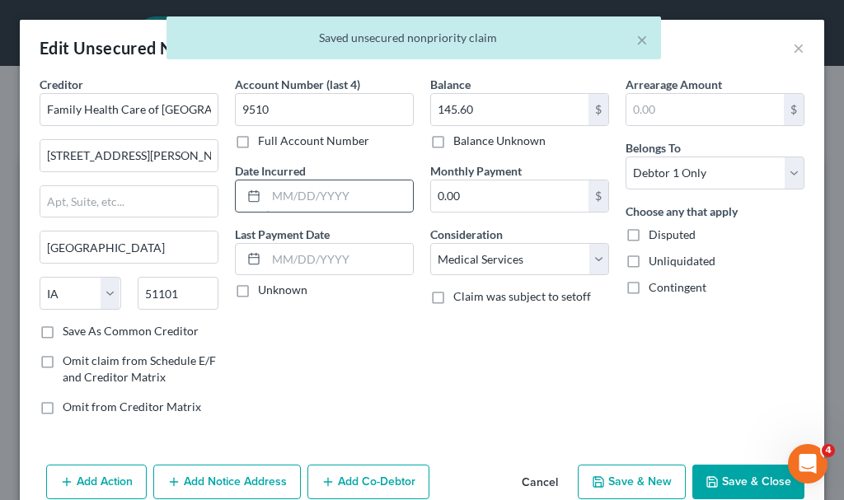
click at [358, 198] on input "text" at bounding box center [339, 196] width 147 height 31
type input "2023"
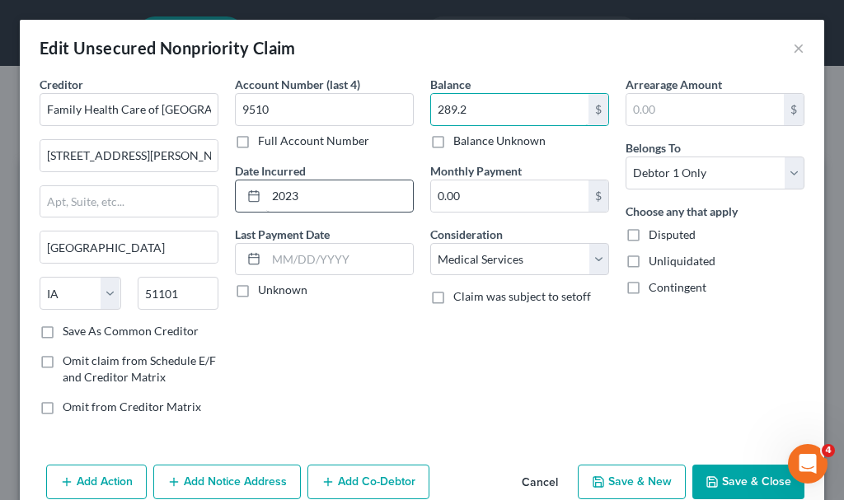
type input "289.2"
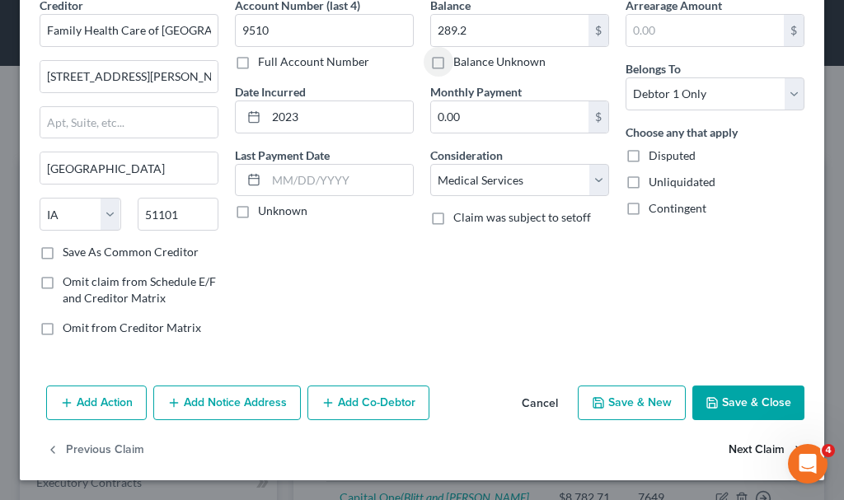
click at [735, 449] on button "Next Claim" at bounding box center [767, 451] width 76 height 35
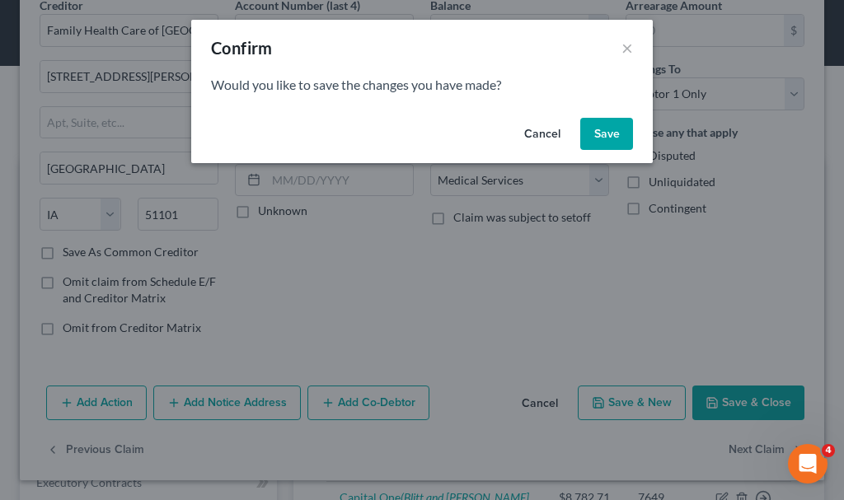
click at [610, 130] on button "Save" at bounding box center [606, 134] width 53 height 33
select select "14"
select select "0"
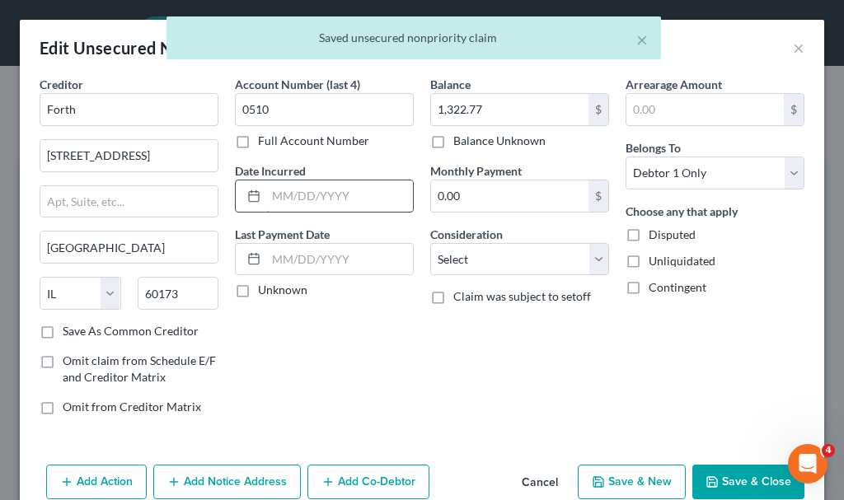
click at [335, 189] on input "text" at bounding box center [339, 196] width 147 height 31
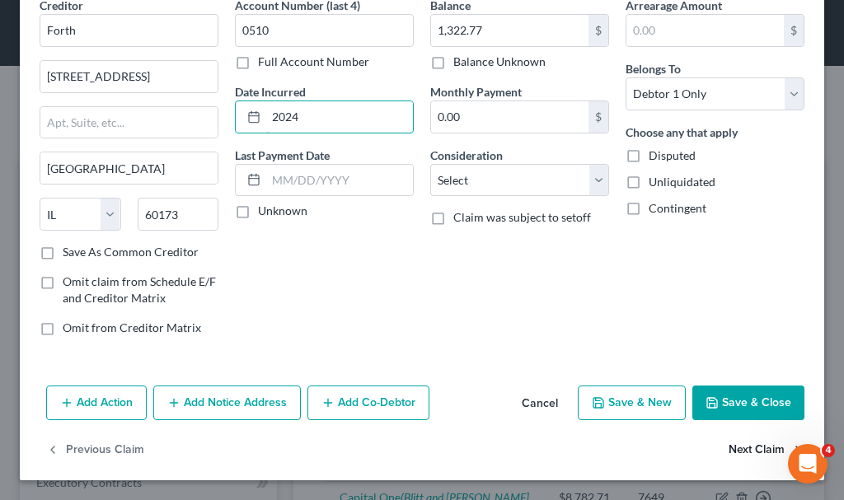
type input "2024"
click at [732, 445] on button "Next Claim" at bounding box center [767, 451] width 76 height 35
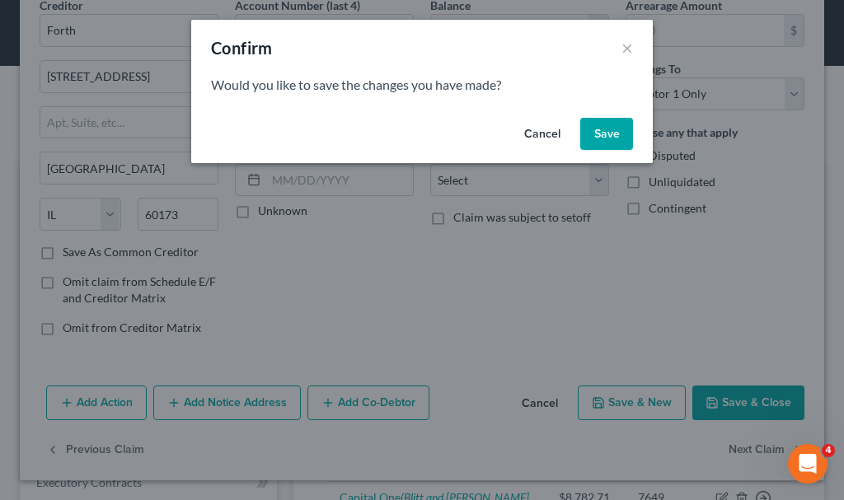
click at [602, 137] on button "Save" at bounding box center [606, 134] width 53 height 33
select select "9"
select select "2"
select select "0"
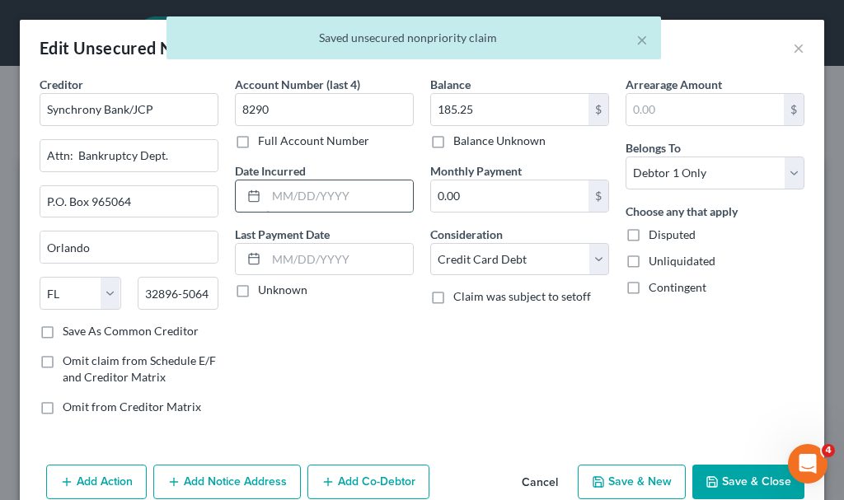
click at [300, 200] on input "text" at bounding box center [339, 196] width 147 height 31
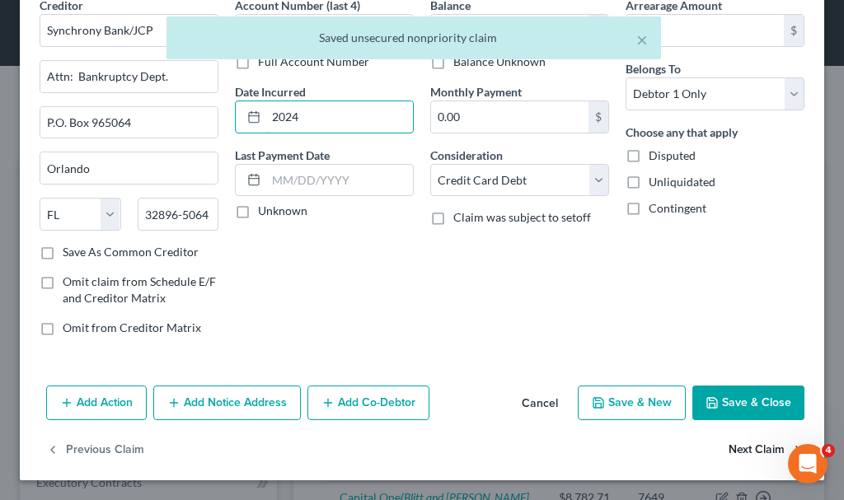
type input "2024"
click at [735, 452] on button "Next Claim" at bounding box center [767, 451] width 76 height 35
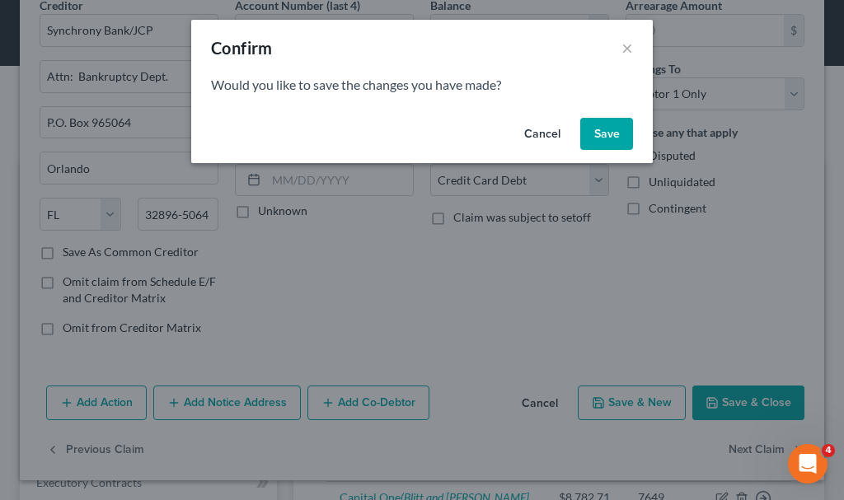
click at [596, 136] on button "Save" at bounding box center [606, 134] width 53 height 33
select select "24"
select select "2"
select select "0"
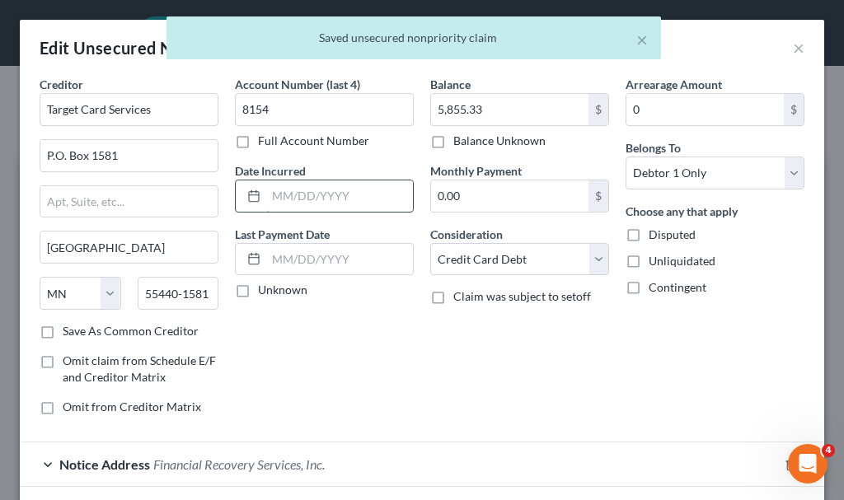
click at [312, 190] on input "text" at bounding box center [339, 196] width 147 height 31
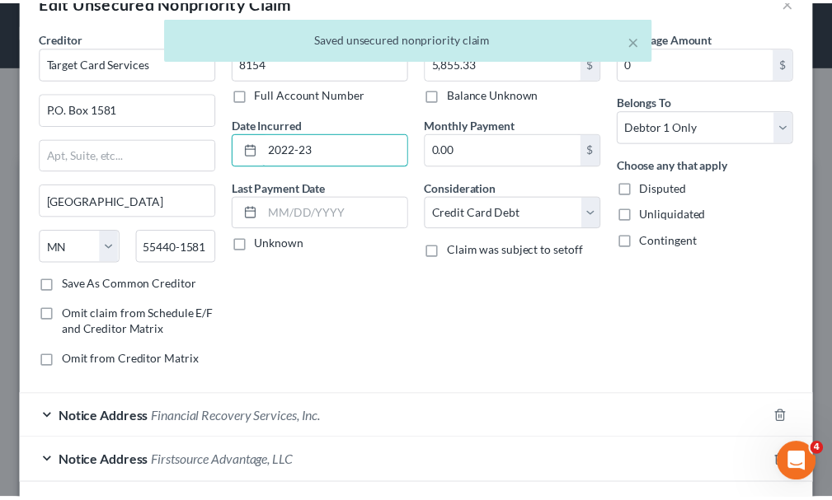
scroll to position [170, 0]
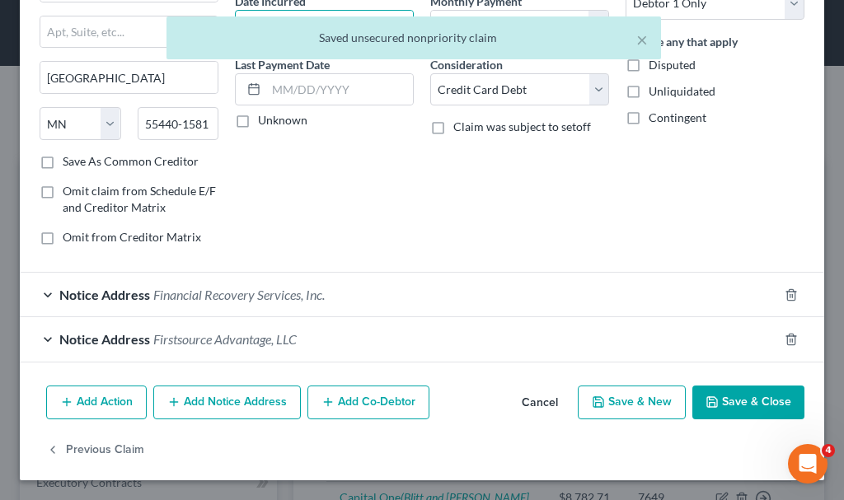
type input "2022-23"
click at [721, 403] on button "Save & Close" at bounding box center [748, 403] width 112 height 35
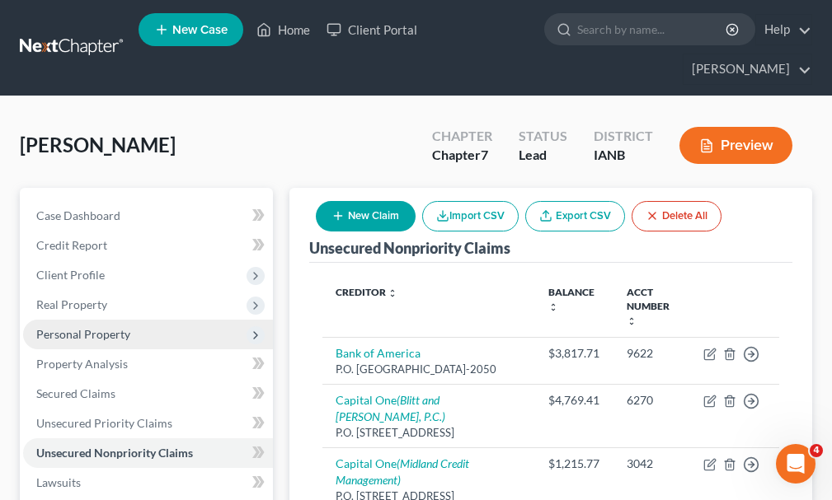
click at [83, 327] on span "Personal Property" at bounding box center [83, 334] width 94 height 14
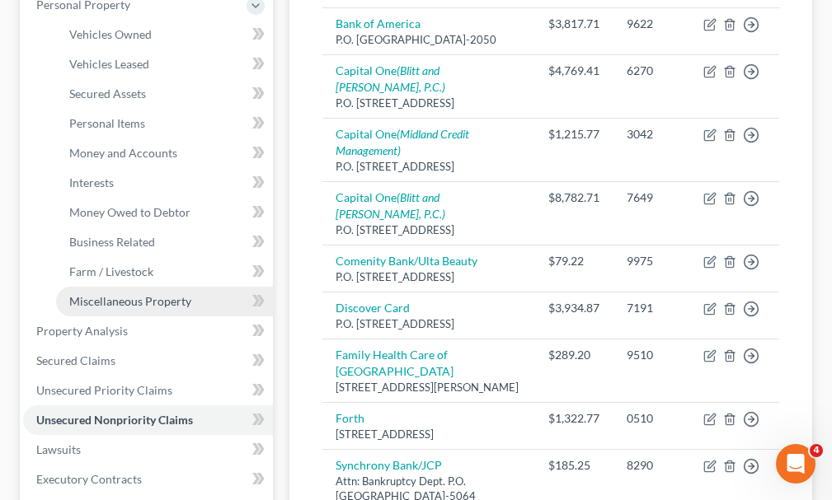
click at [110, 294] on span "Miscellaneous Property" at bounding box center [130, 301] width 122 height 14
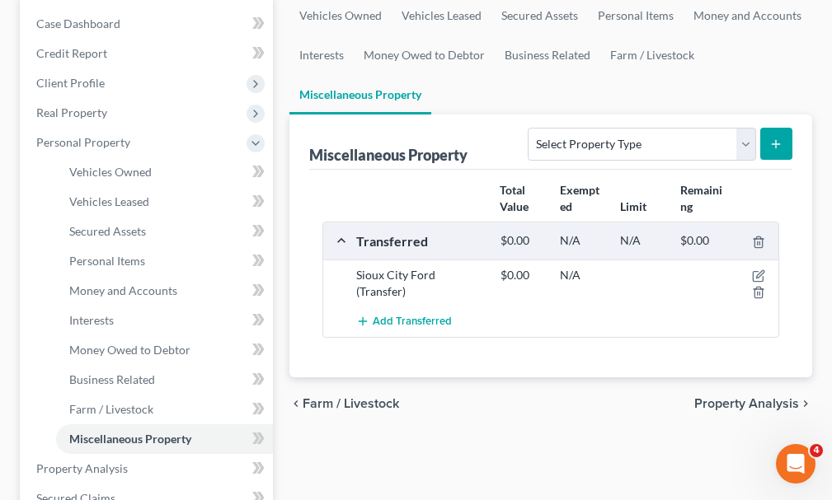
scroll to position [247, 0]
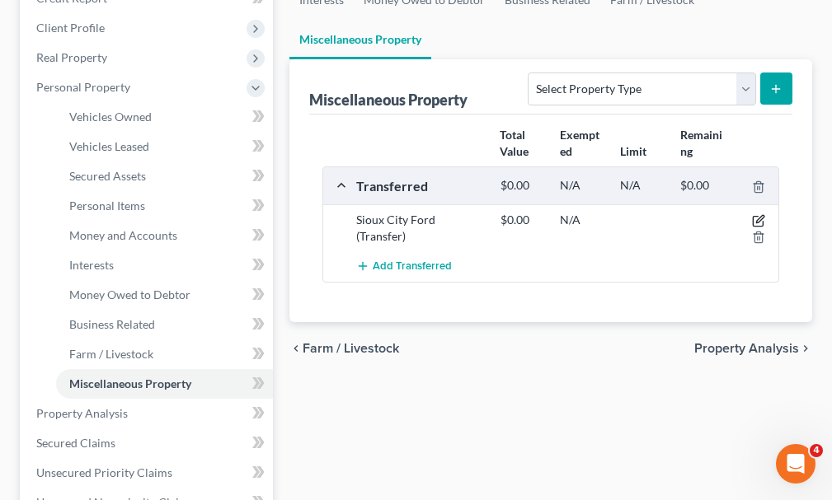
click at [755, 214] on icon "button" at bounding box center [758, 220] width 13 height 13
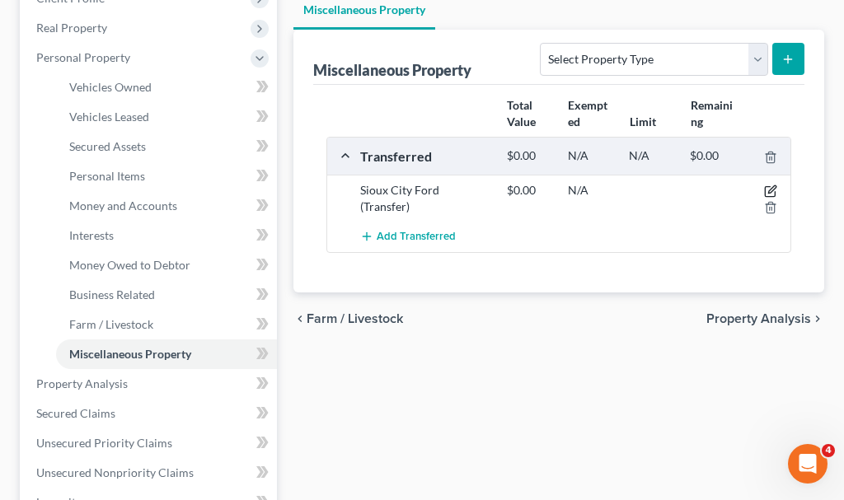
select select "Ordinary ([DATE])"
select select "16"
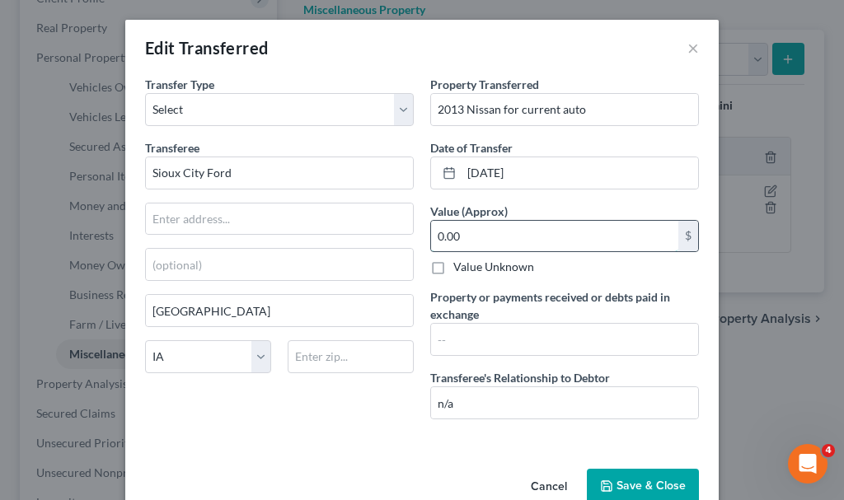
click at [489, 234] on input "0.00" at bounding box center [554, 236] width 247 height 31
type input "3,000"
click at [612, 481] on button "Save & Close" at bounding box center [643, 486] width 112 height 35
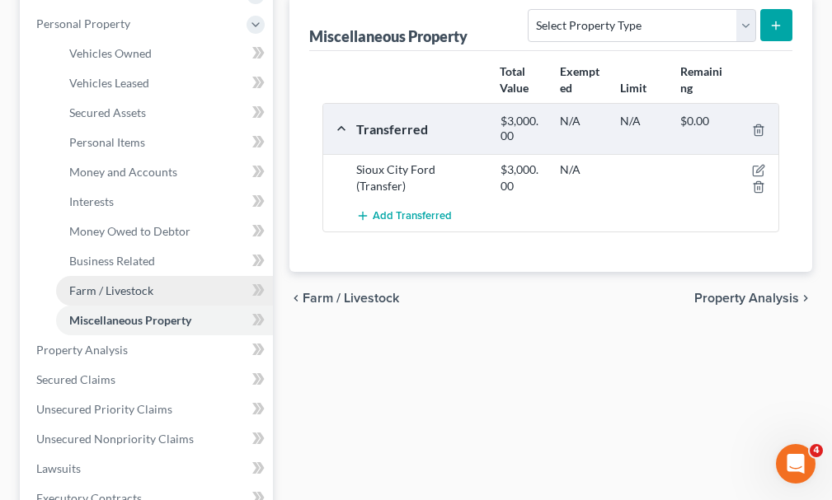
scroll to position [590, 0]
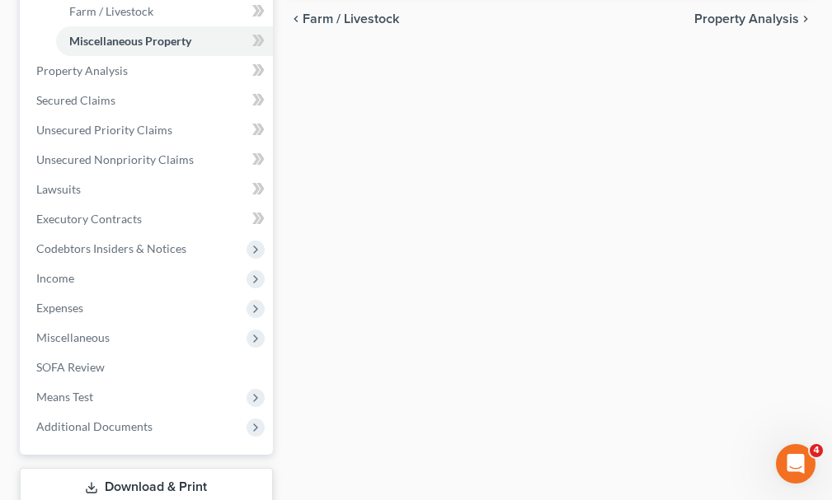
click at [123, 468] on link "Download & Print" at bounding box center [146, 487] width 253 height 39
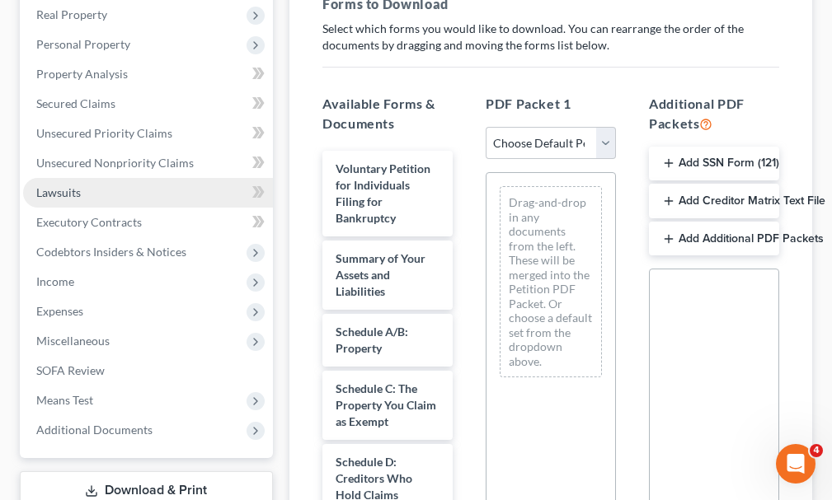
scroll to position [412, 0]
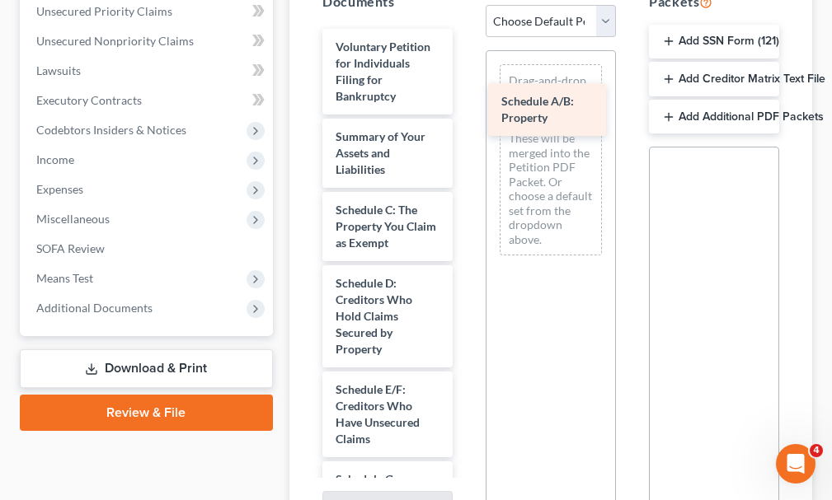
drag, startPoint x: 362, startPoint y: 190, endPoint x: 538, endPoint y: 87, distance: 204.3
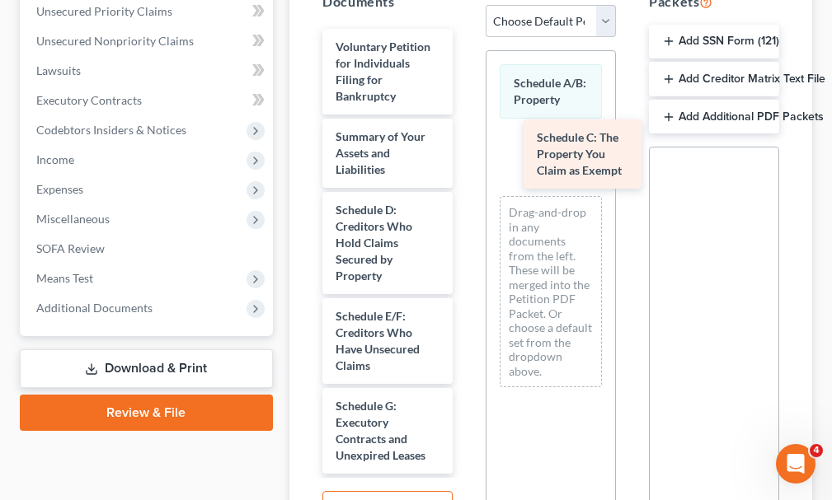
drag, startPoint x: 352, startPoint y: 204, endPoint x: 554, endPoint y: 162, distance: 206.5
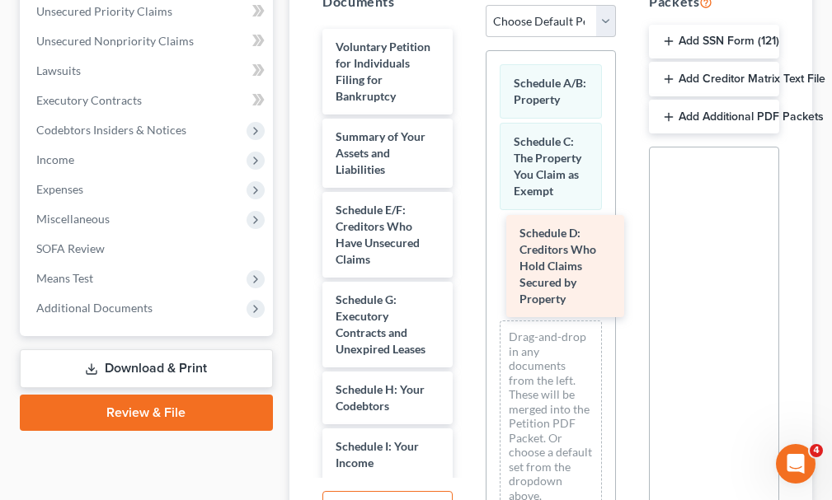
drag, startPoint x: 354, startPoint y: 218, endPoint x: 538, endPoint y: 270, distance: 190.5
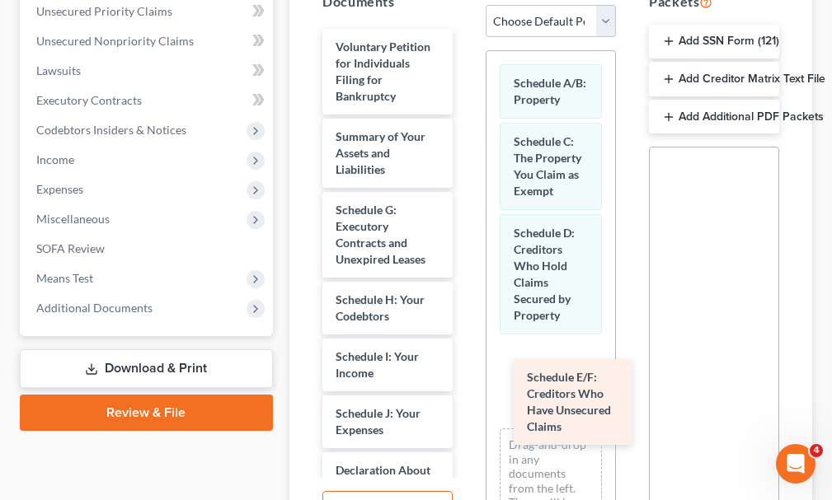
drag, startPoint x: 347, startPoint y: 195, endPoint x: 538, endPoint y: 390, distance: 272.2
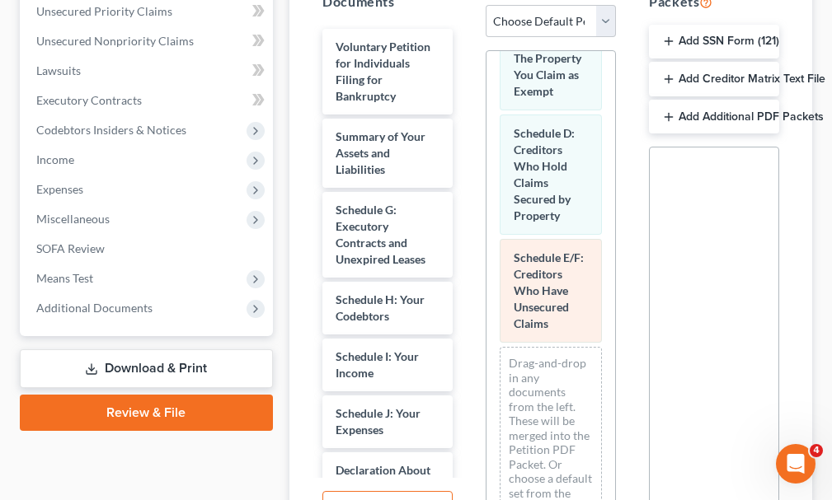
scroll to position [213, 0]
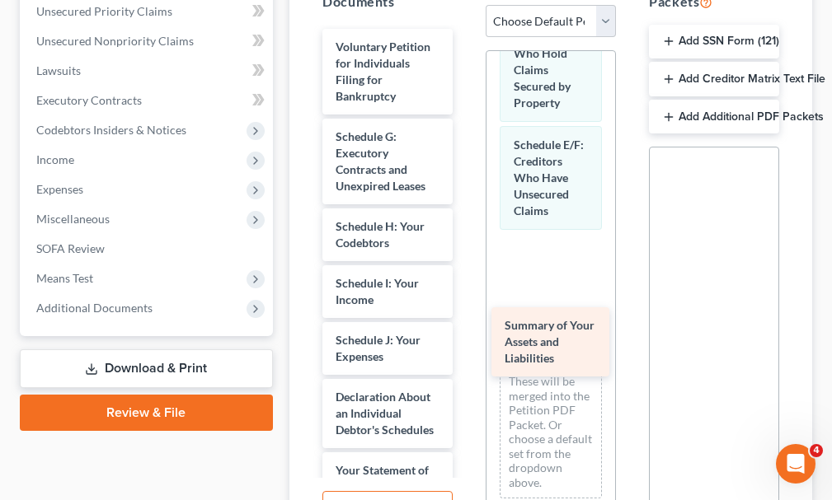
drag, startPoint x: 370, startPoint y: 108, endPoint x: 539, endPoint y: 326, distance: 276.2
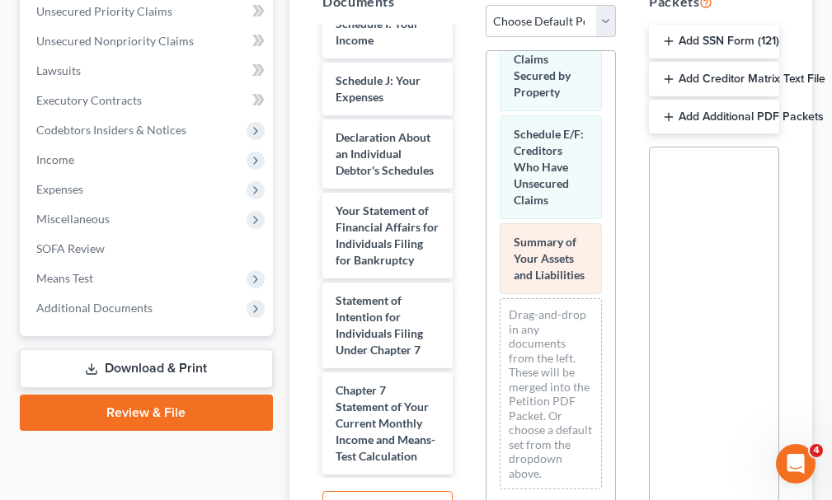
scroll to position [304, 0]
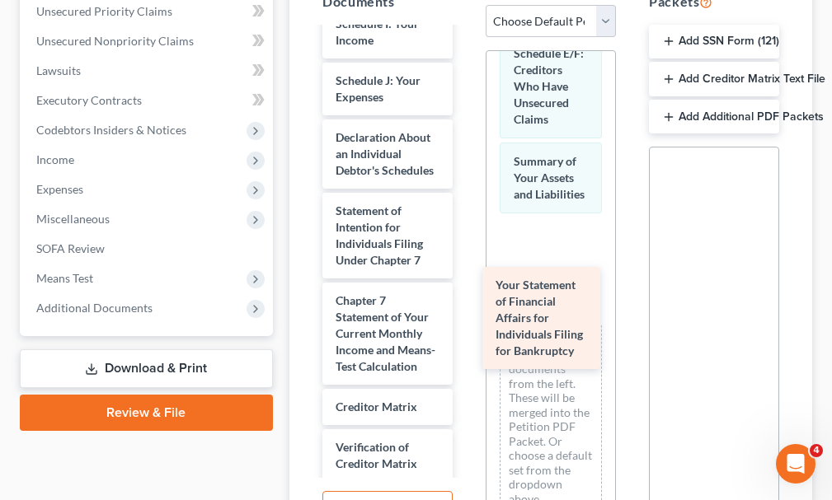
drag, startPoint x: 434, startPoint y: 279, endPoint x: 589, endPoint y: 346, distance: 169.1
click at [466, 346] on div "Your Statement of Financial Affairs for Individuals Filing for Bankruptcy Volun…" at bounding box center [387, 215] width 157 height 893
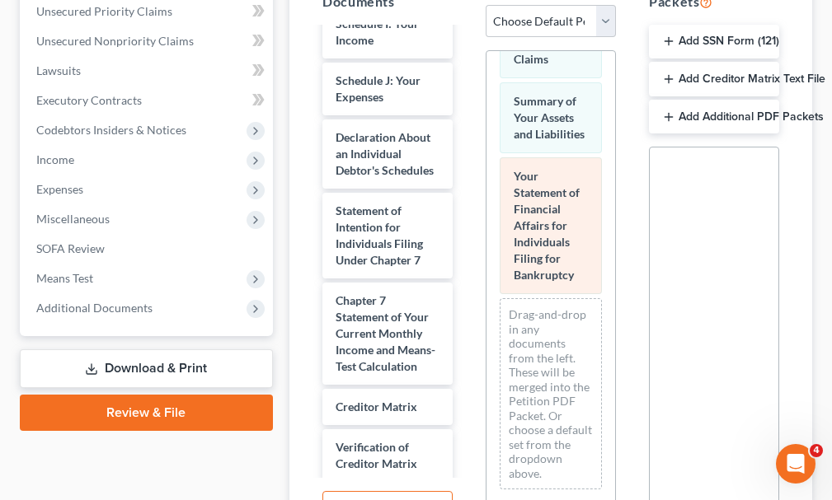
scroll to position [445, 0]
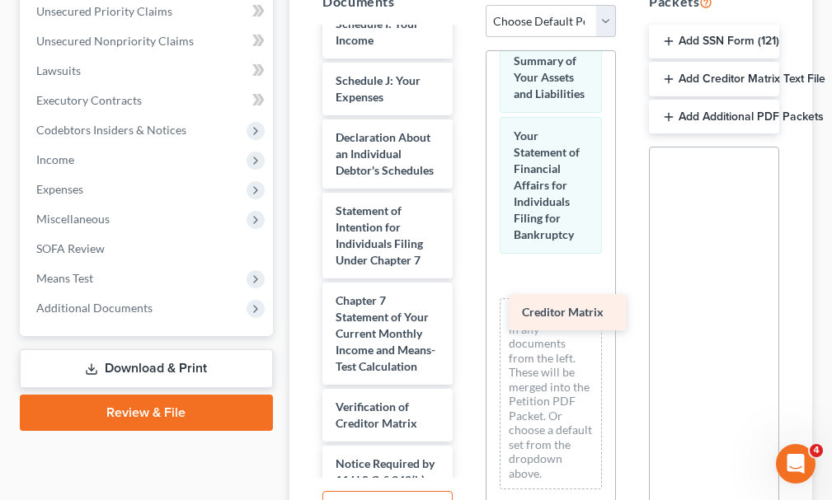
drag, startPoint x: 367, startPoint y: 427, endPoint x: 553, endPoint y: 312, distance: 218.7
click at [466, 312] on div "Creditor Matrix Voluntary Petition for Individuals Filing for Bankruptcy Schedu…" at bounding box center [387, 195] width 157 height 852
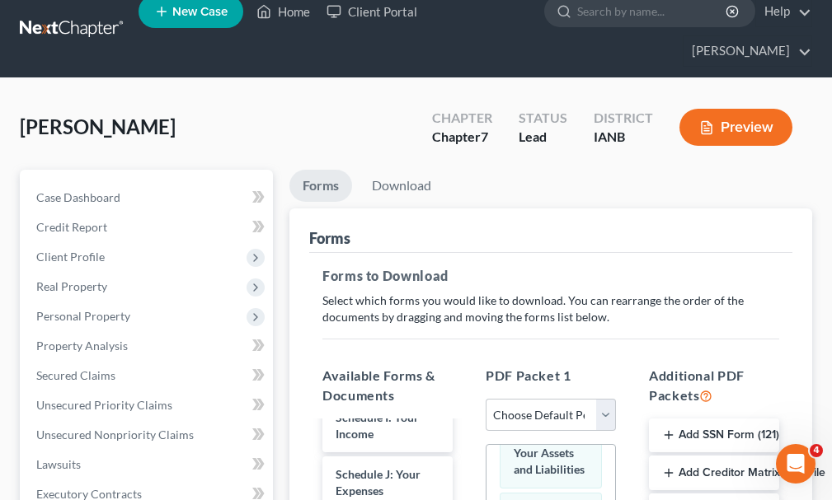
scroll to position [0, 0]
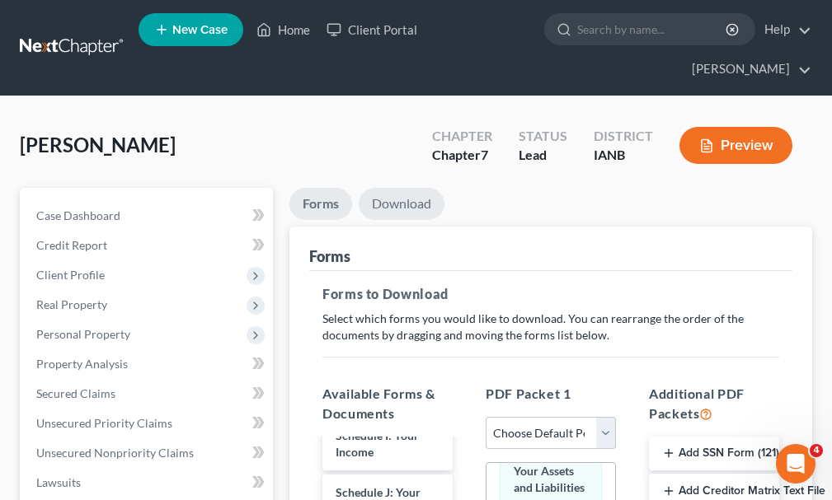
click at [404, 188] on link "Download" at bounding box center [402, 204] width 86 height 32
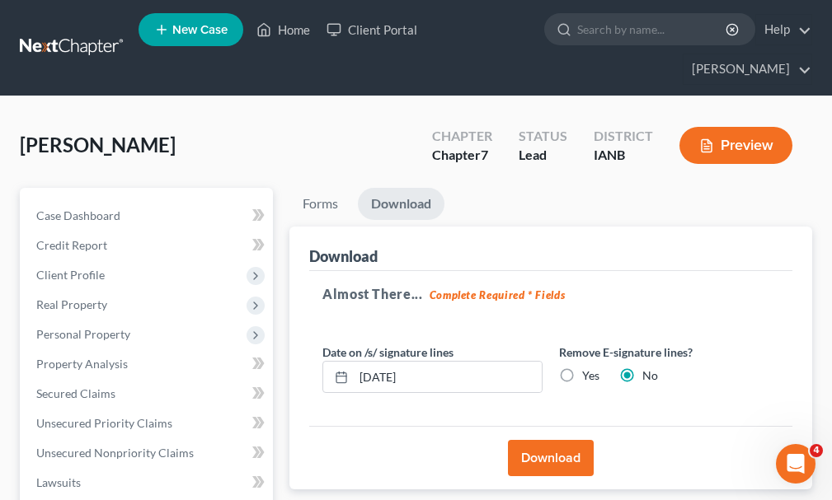
click at [536, 440] on button "Download" at bounding box center [551, 458] width 86 height 36
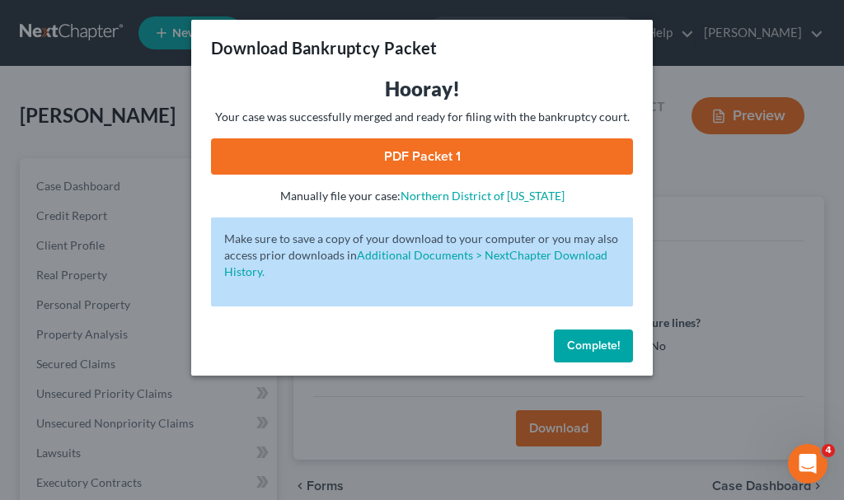
click at [249, 156] on link "PDF Packet 1" at bounding box center [422, 156] width 422 height 36
click at [590, 345] on span "Complete!" at bounding box center [593, 346] width 53 height 14
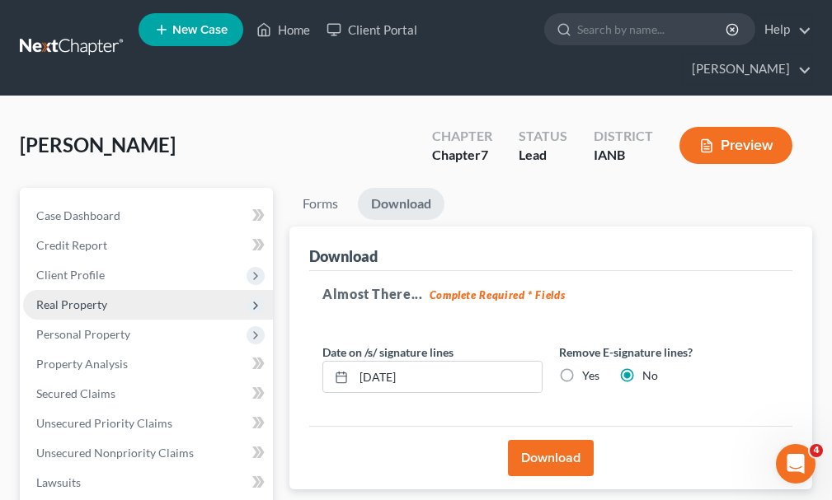
click at [61, 298] on span "Real Property" at bounding box center [71, 305] width 71 height 14
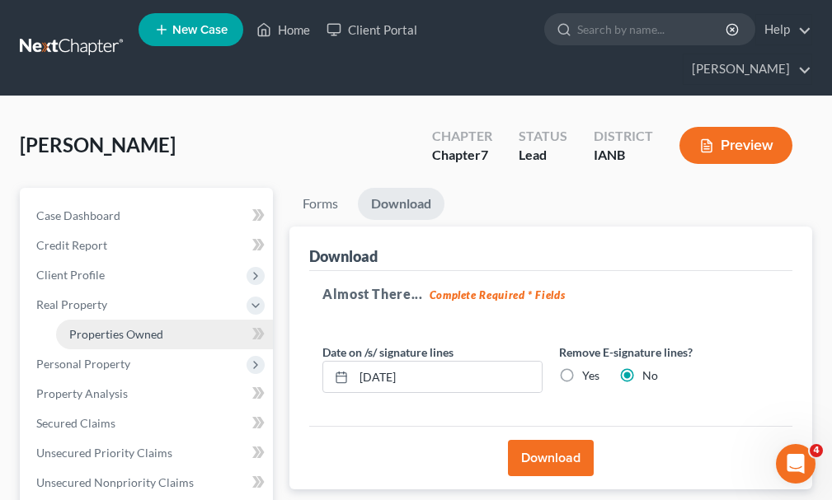
click at [104, 327] on span "Properties Owned" at bounding box center [116, 334] width 94 height 14
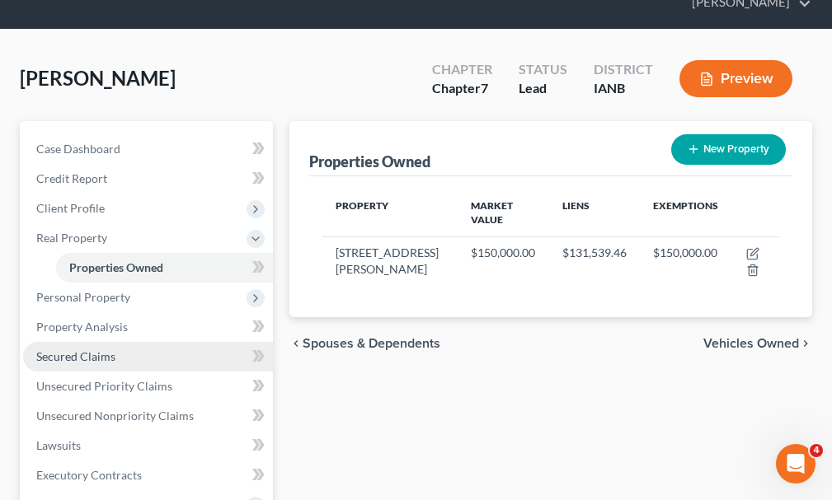
scroll to position [406, 0]
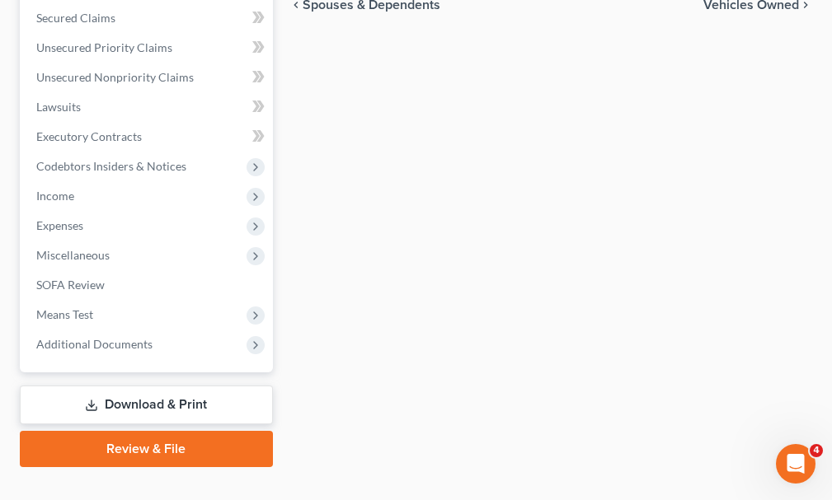
click at [119, 386] on link "Download & Print" at bounding box center [146, 405] width 253 height 39
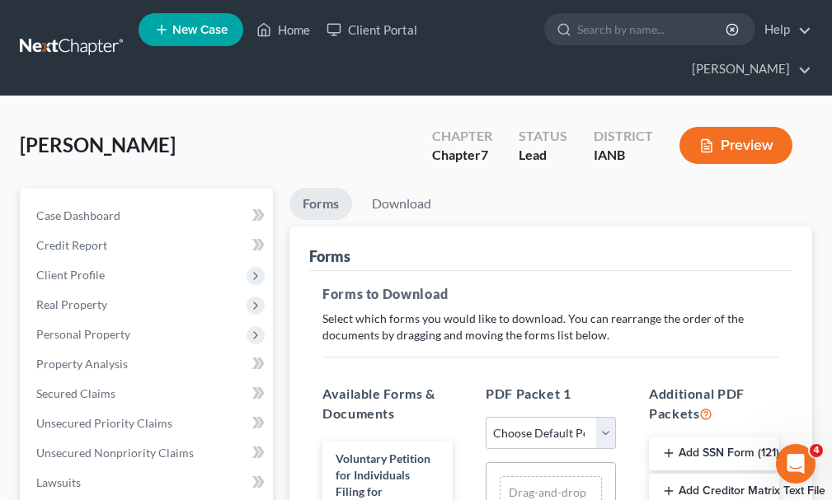
click at [705, 474] on button "Add Creditor Matrix Text File" at bounding box center [714, 491] width 130 height 35
click at [405, 188] on link "Download" at bounding box center [402, 204] width 86 height 32
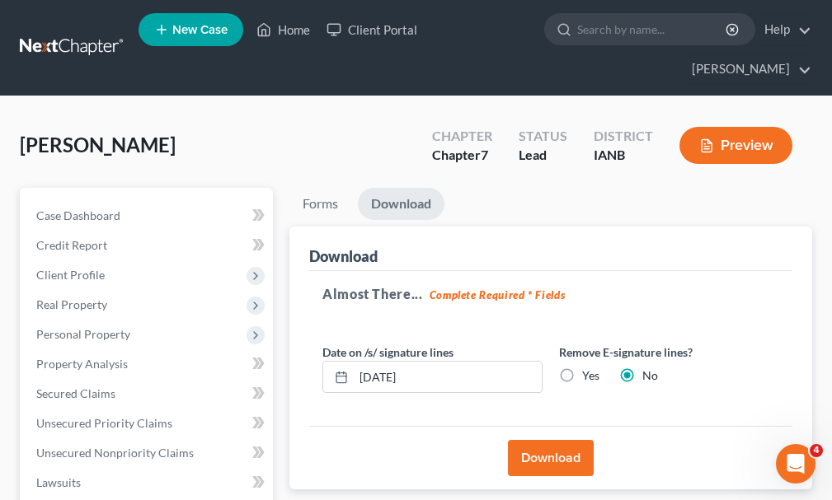
click at [533, 440] on button "Download" at bounding box center [551, 458] width 86 height 36
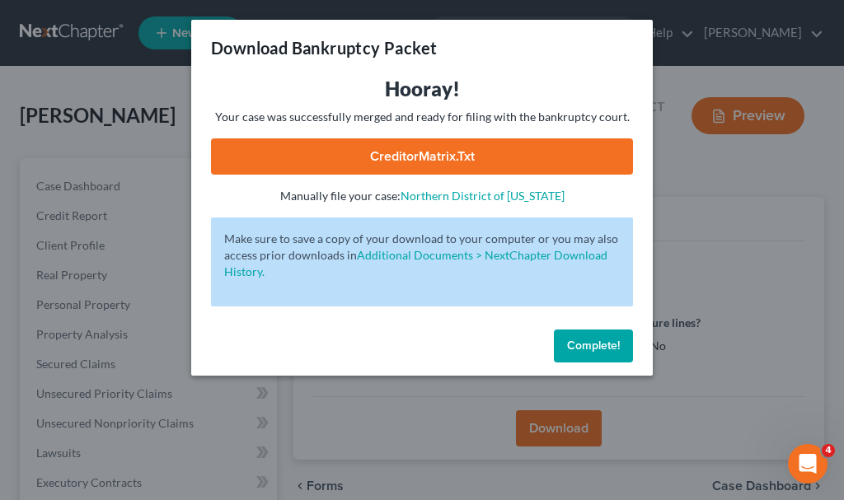
click at [364, 149] on link "CreditorMatrix.txt" at bounding box center [422, 156] width 422 height 36
click at [583, 344] on span "Complete!" at bounding box center [593, 346] width 53 height 14
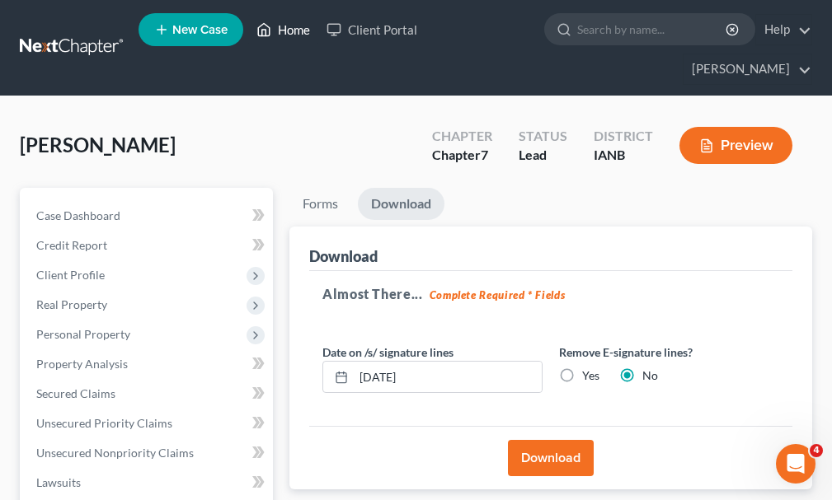
click at [296, 36] on link "Home" at bounding box center [283, 30] width 70 height 30
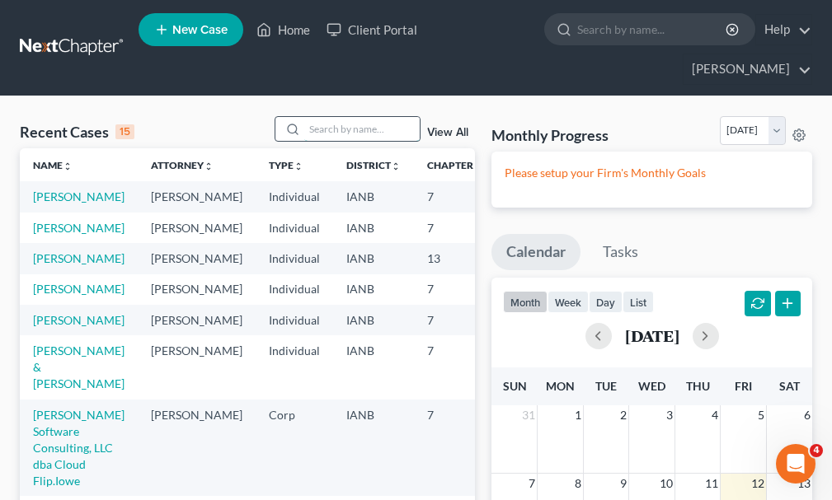
click at [368, 117] on input "search" at bounding box center [361, 129] width 115 height 24
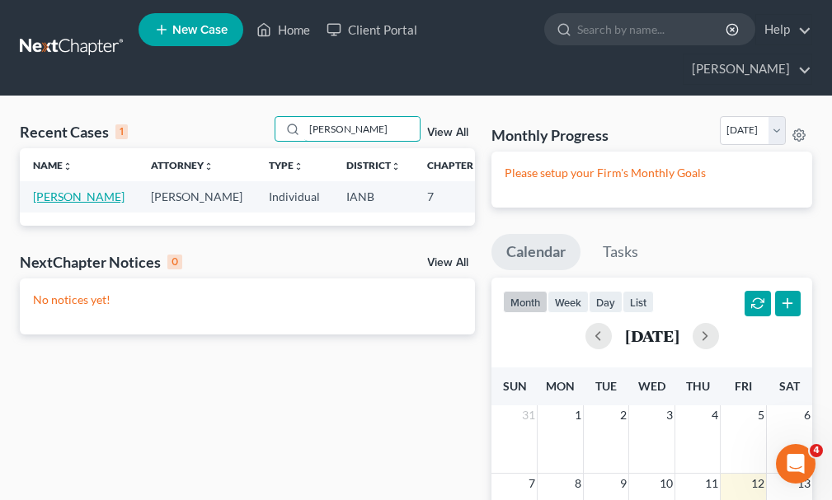
type input "[PERSON_NAME]"
click at [43, 190] on link "[PERSON_NAME]" at bounding box center [79, 197] width 92 height 14
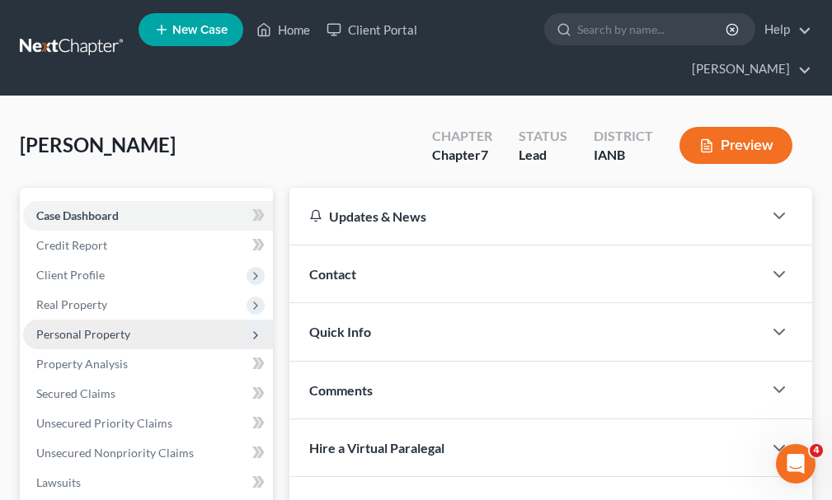
click at [73, 327] on span "Personal Property" at bounding box center [83, 334] width 94 height 14
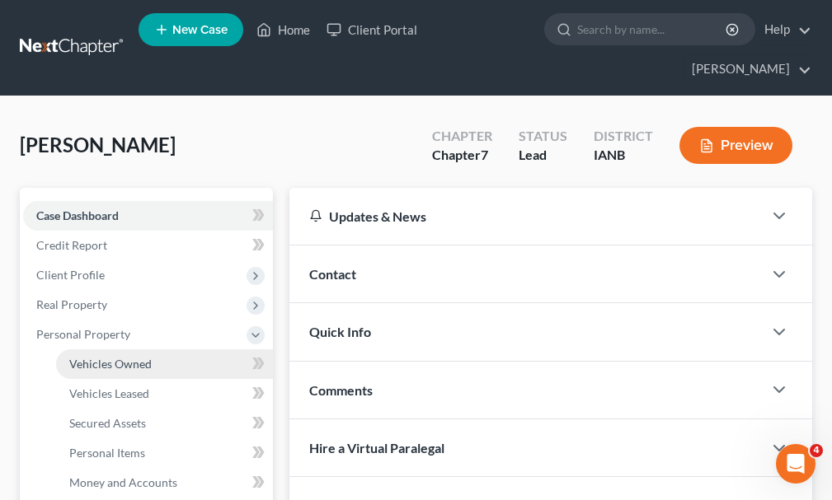
click at [115, 357] on span "Vehicles Owned" at bounding box center [110, 364] width 82 height 14
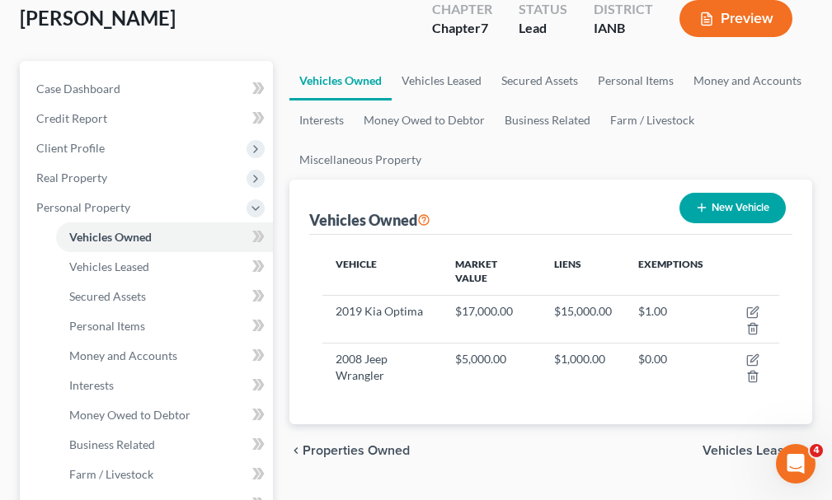
scroll to position [247, 0]
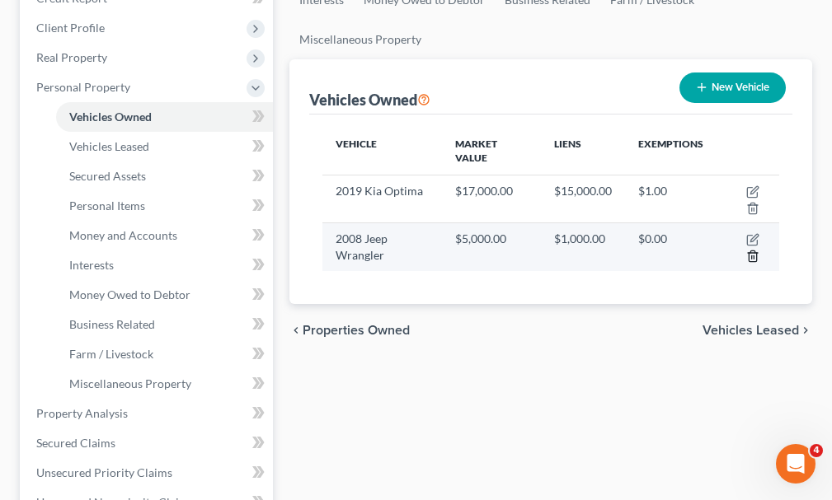
click at [754, 256] on line "button" at bounding box center [754, 257] width 0 height 3
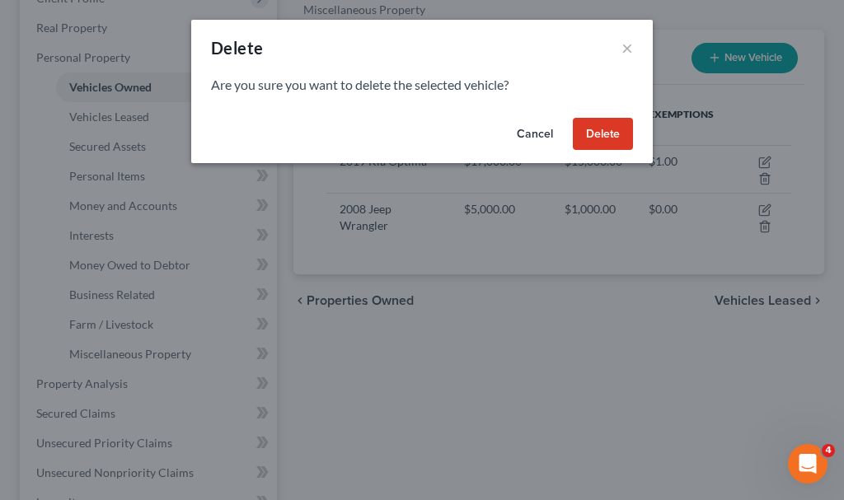
click at [593, 133] on button "Delete" at bounding box center [603, 134] width 60 height 33
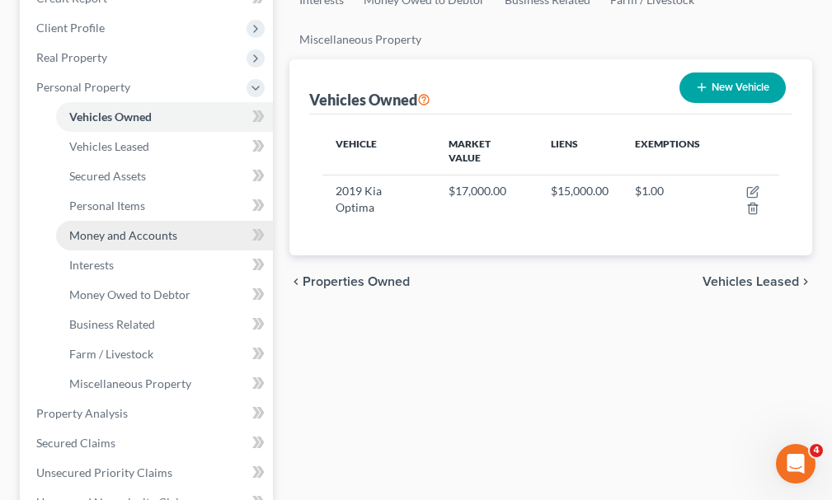
click at [84, 228] on span "Money and Accounts" at bounding box center [123, 235] width 108 height 14
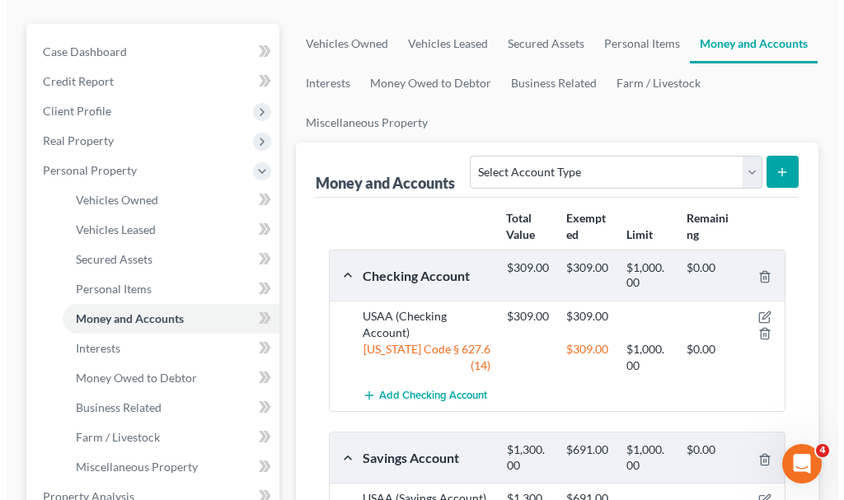
scroll to position [165, 0]
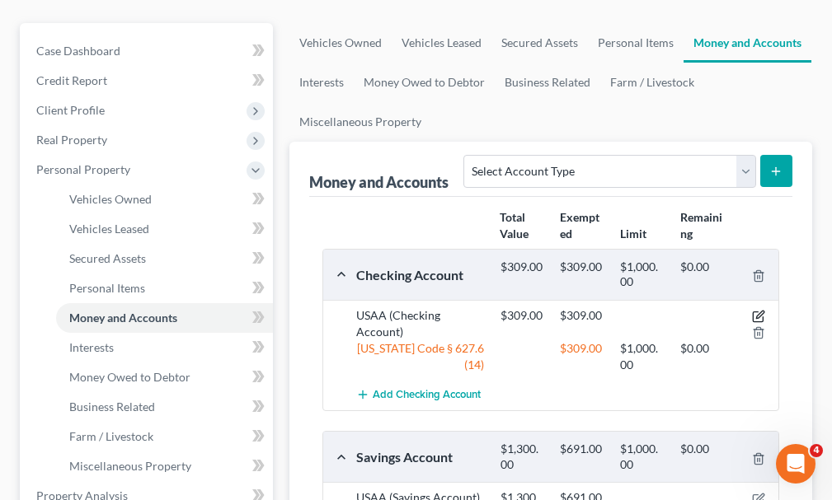
click at [758, 310] on icon "button" at bounding box center [758, 316] width 13 height 13
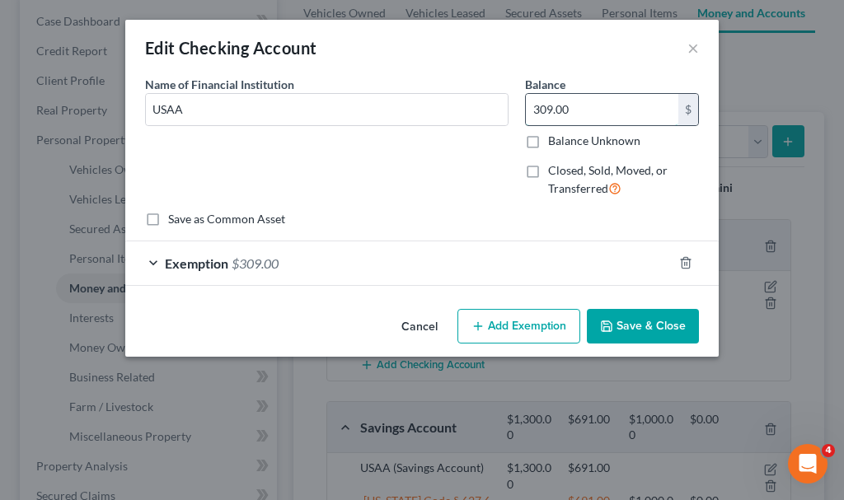
click at [604, 110] on input "309.00" at bounding box center [602, 109] width 153 height 31
type input "150"
click at [264, 260] on span "$309.00" at bounding box center [255, 264] width 47 height 16
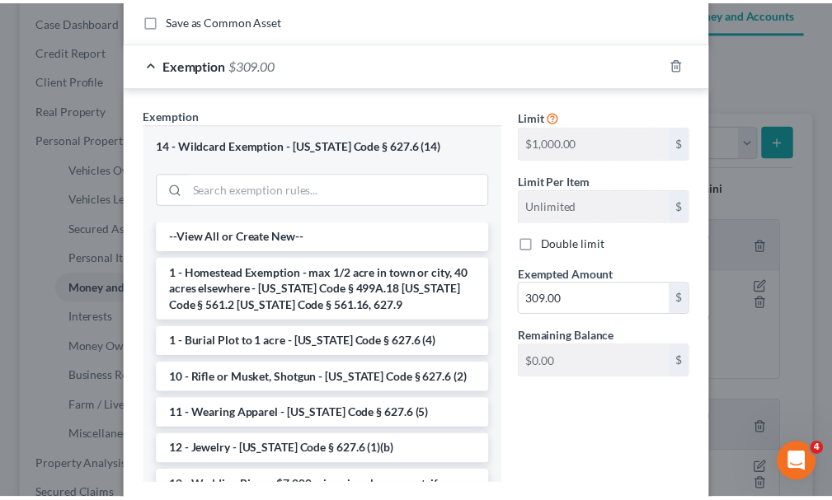
scroll to position [303, 0]
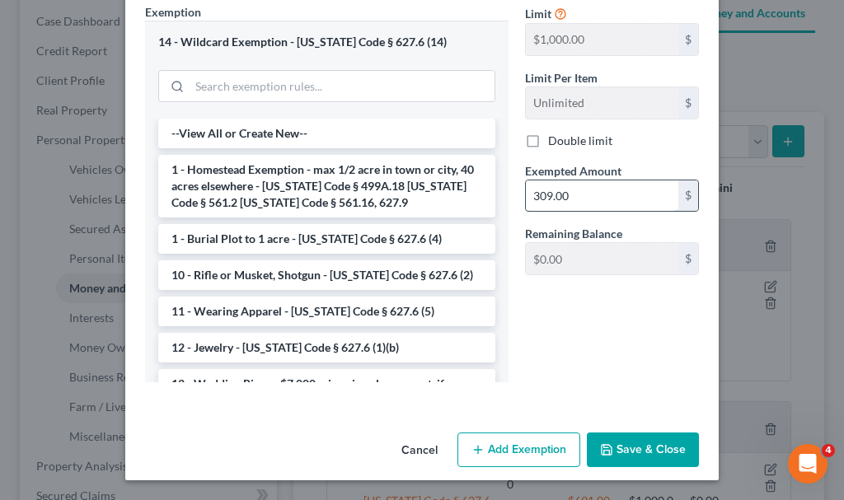
click at [576, 200] on input "309.00" at bounding box center [602, 196] width 153 height 31
type input "150"
click at [628, 448] on button "Save & Close" at bounding box center [643, 450] width 112 height 35
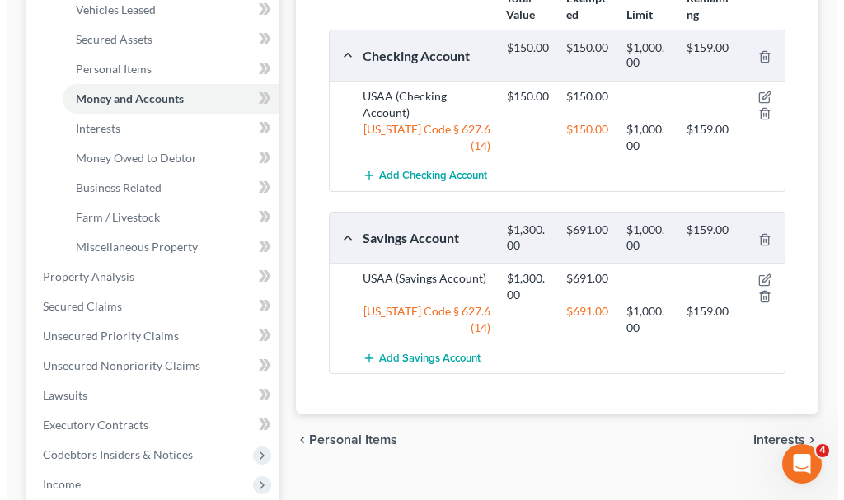
scroll to position [412, 0]
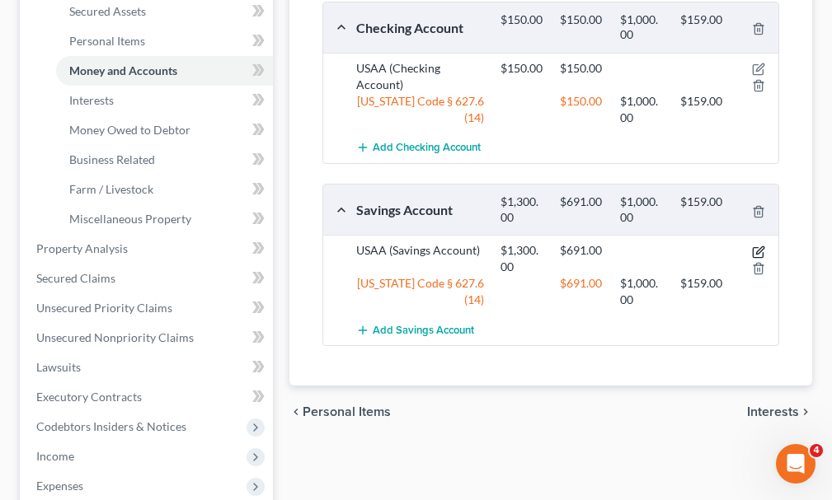
click at [758, 246] on icon "button" at bounding box center [758, 252] width 13 height 13
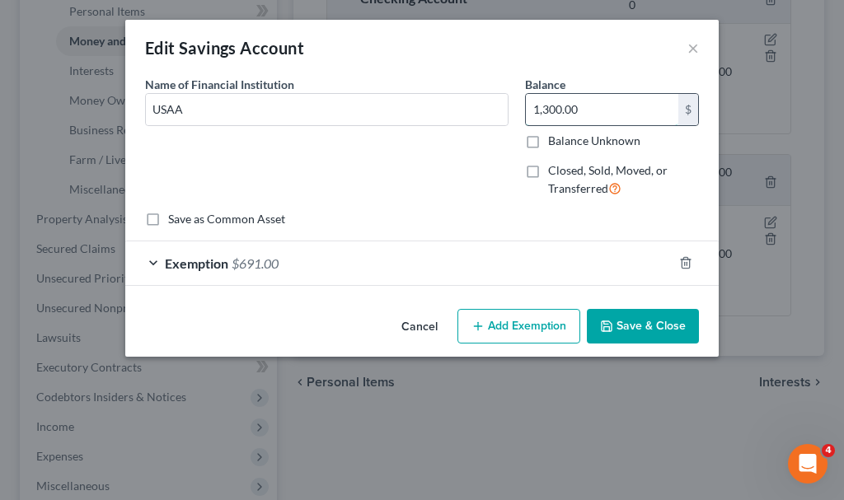
click at [595, 106] on input "1,300.00" at bounding box center [602, 109] width 153 height 31
type input "0"
click at [261, 257] on span "$691.00" at bounding box center [255, 264] width 47 height 16
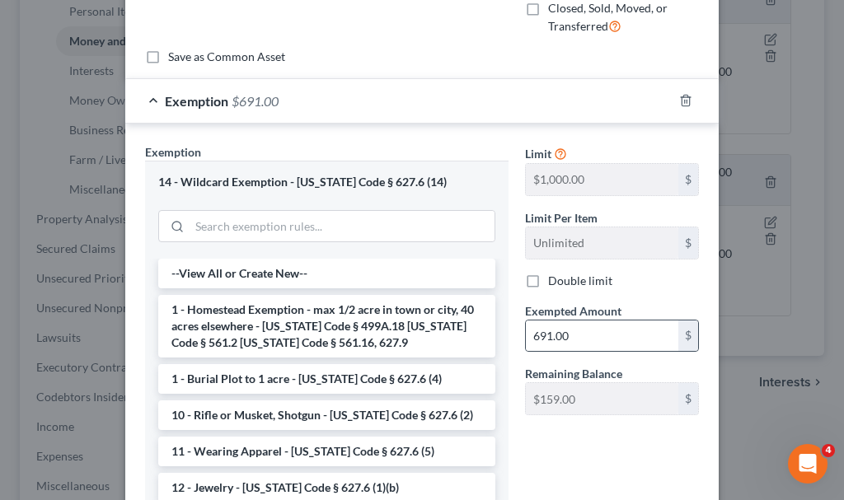
scroll to position [165, 0]
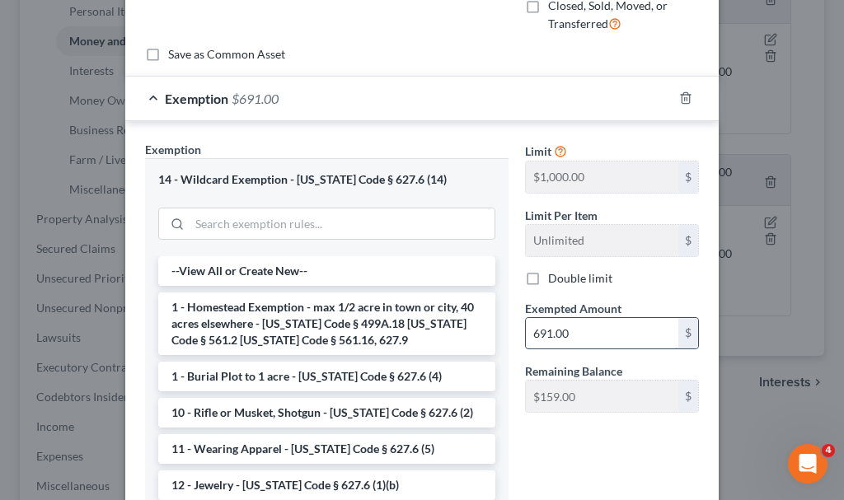
click at [587, 329] on input "691.00" at bounding box center [602, 333] width 153 height 31
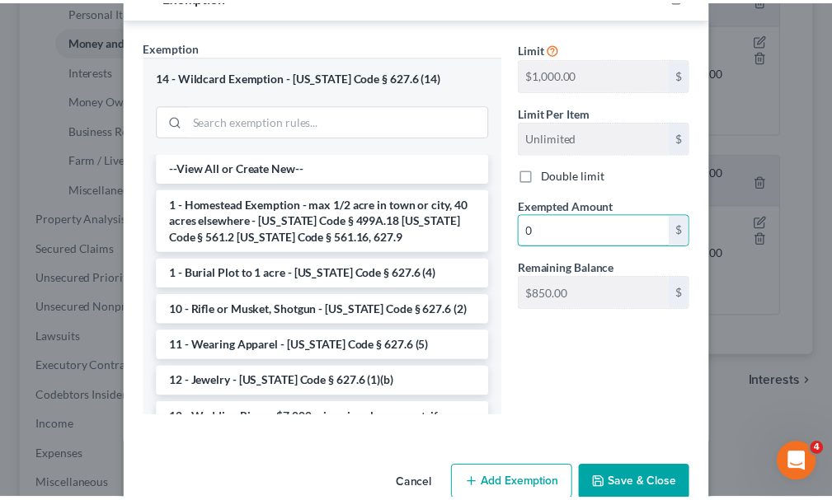
scroll to position [303, 0]
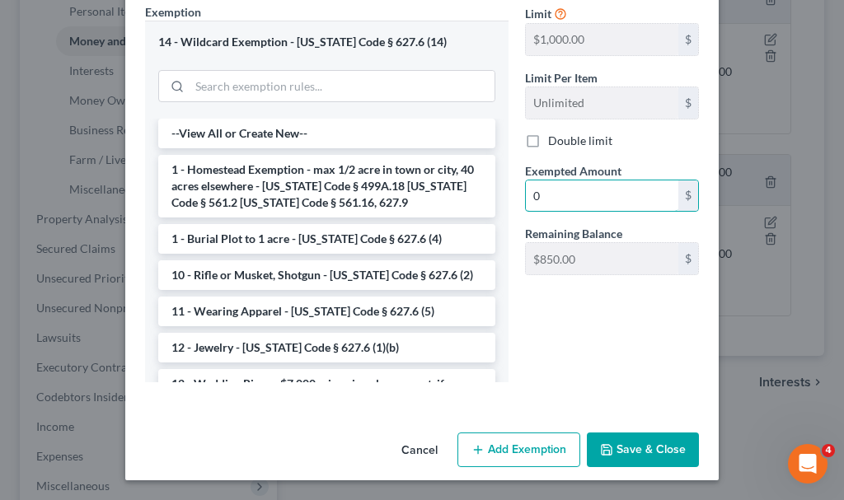
type input "0"
click at [618, 444] on button "Save & Close" at bounding box center [643, 450] width 112 height 35
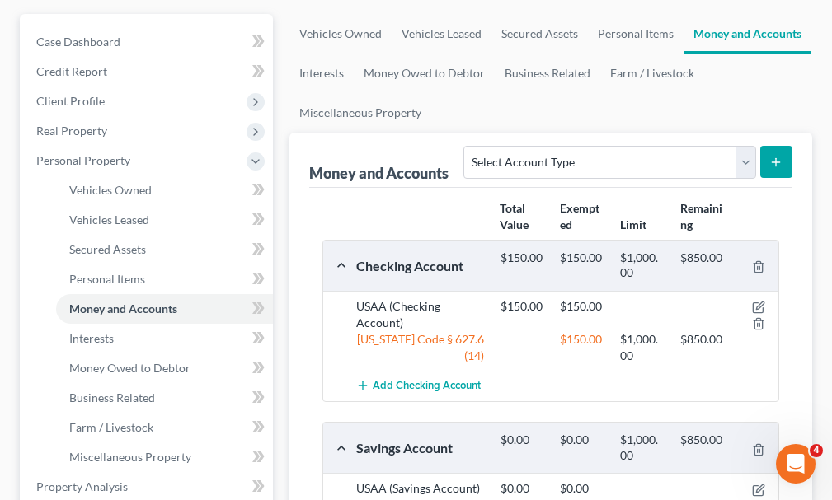
scroll to position [165, 0]
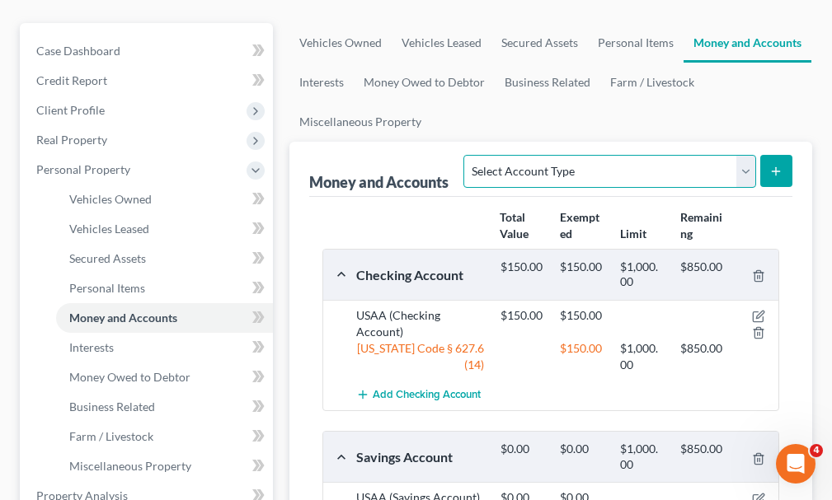
click at [559, 155] on select "Select Account Type Brokerage Cash on Hand Certificates of Deposit Checking Acc…" at bounding box center [609, 171] width 292 height 33
select select "security_deposits"
click at [467, 155] on select "Select Account Type Brokerage Cash on Hand Certificates of Deposit Checking Acc…" at bounding box center [609, 171] width 292 height 33
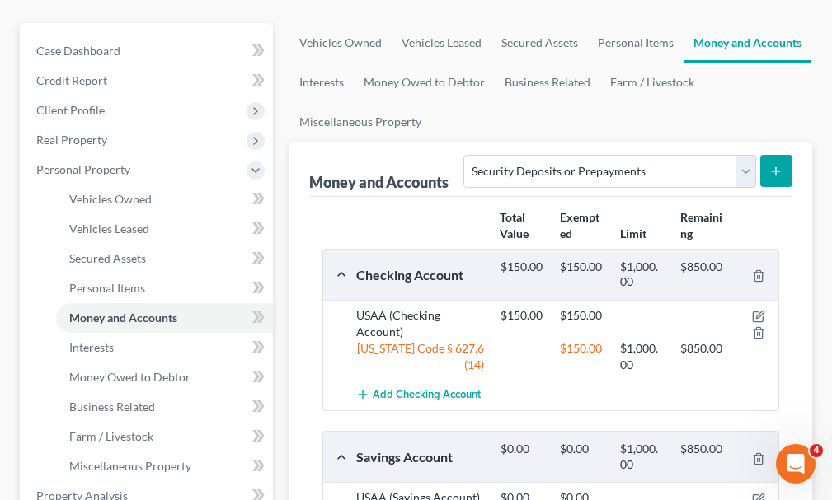
click at [771, 165] on icon "submit" at bounding box center [775, 171] width 13 height 13
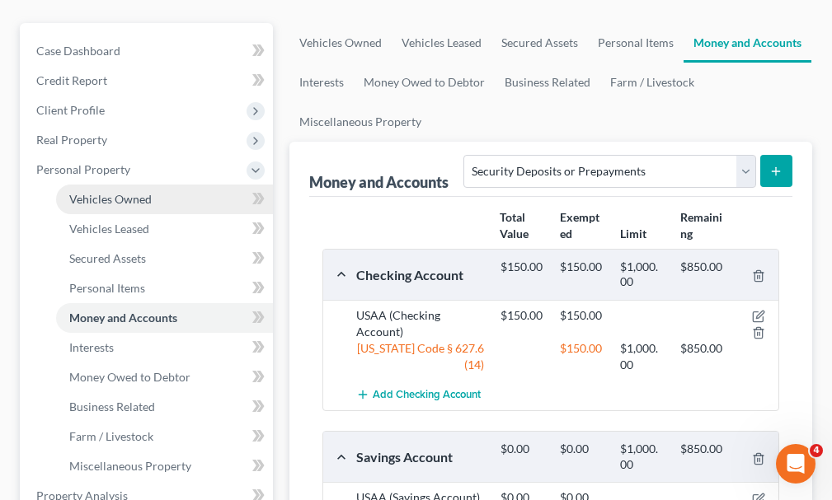
click at [106, 192] on span "Vehicles Owned" at bounding box center [110, 199] width 82 height 14
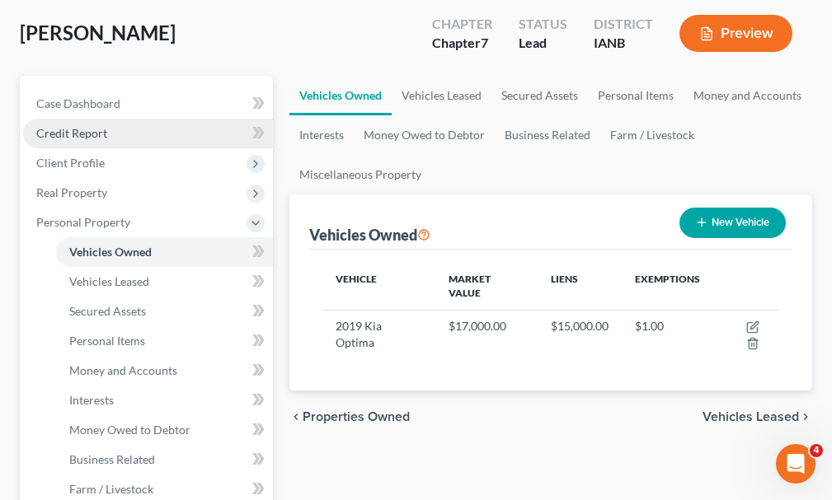
scroll to position [165, 0]
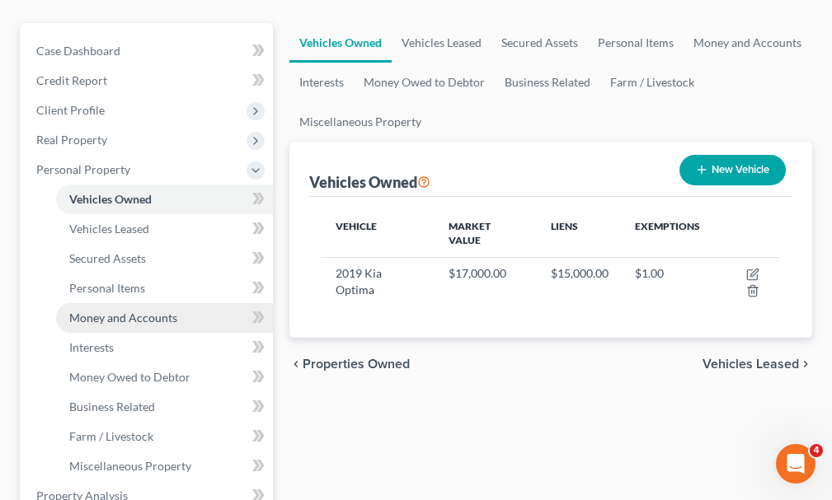
click at [127, 311] on span "Money and Accounts" at bounding box center [123, 318] width 108 height 14
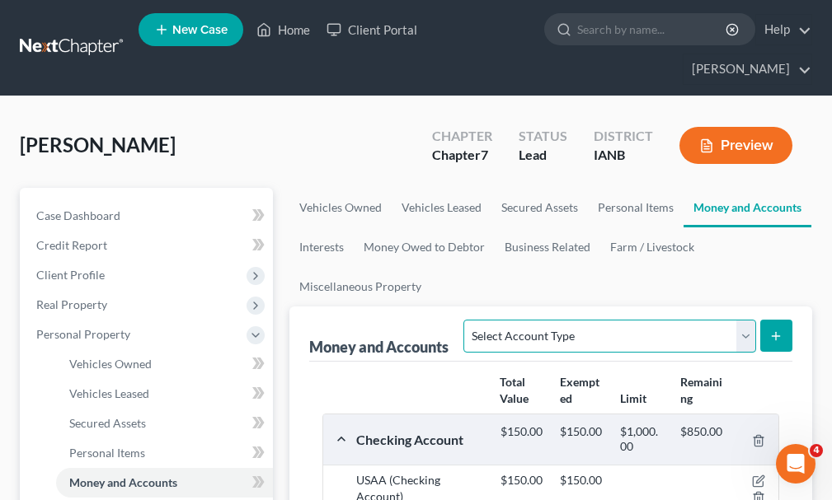
click at [588, 320] on select "Select Account Type Brokerage Cash on Hand Certificates of Deposit Checking Acc…" at bounding box center [609, 336] width 292 height 33
select select "security_deposits"
click at [467, 320] on select "Select Account Type Brokerage Cash on Hand Certificates of Deposit Checking Acc…" at bounding box center [609, 336] width 292 height 33
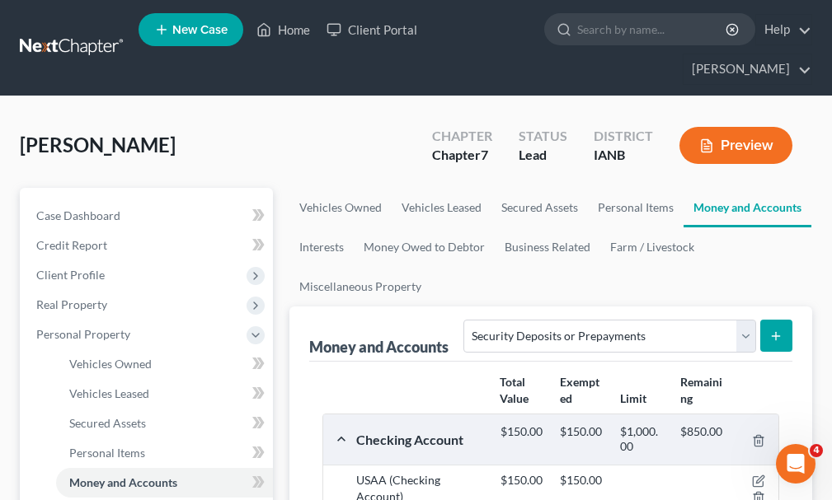
click at [771, 330] on icon "submit" at bounding box center [775, 336] width 13 height 13
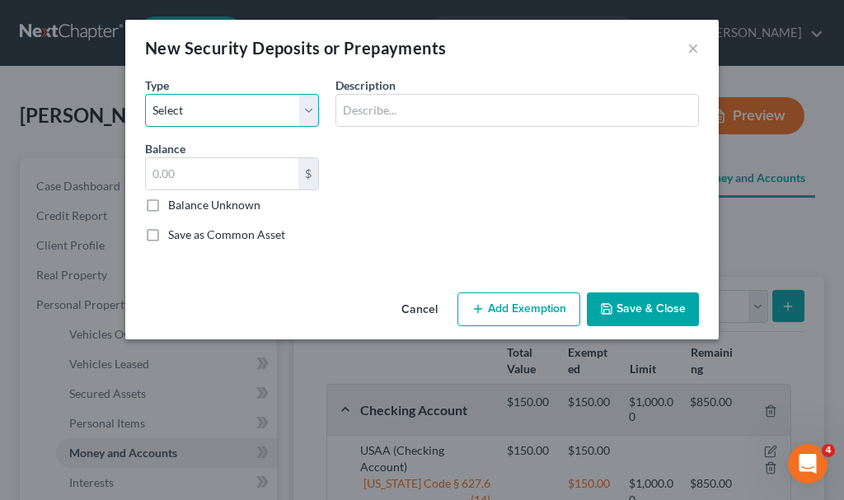
click at [228, 105] on select "Select Electric Gas Heating Oil Security Deposit On Rental Unit Prepaid Rent Te…" at bounding box center [232, 110] width 174 height 33
select select "3"
click at [145, 94] on select "Select Electric Gas Heating Oil Security Deposit On Rental Unit Prepaid Rent Te…" at bounding box center [232, 110] width 174 height 33
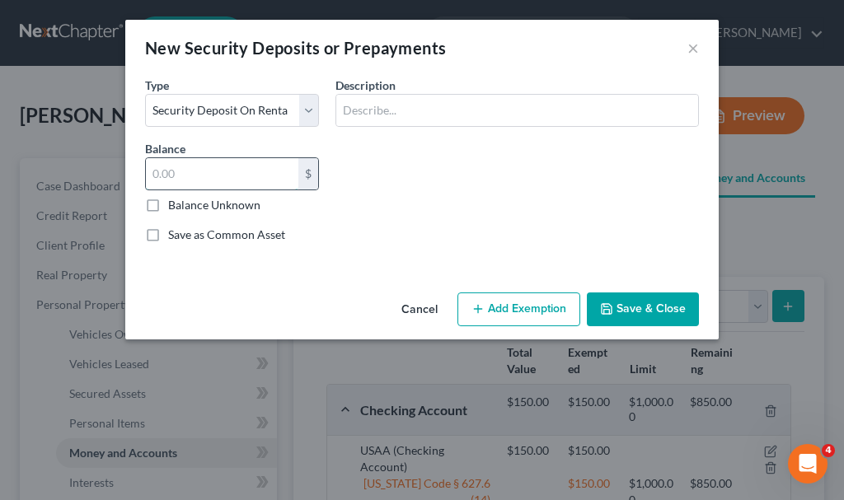
click at [202, 173] on input "text" at bounding box center [222, 173] width 153 height 31
type input "500"
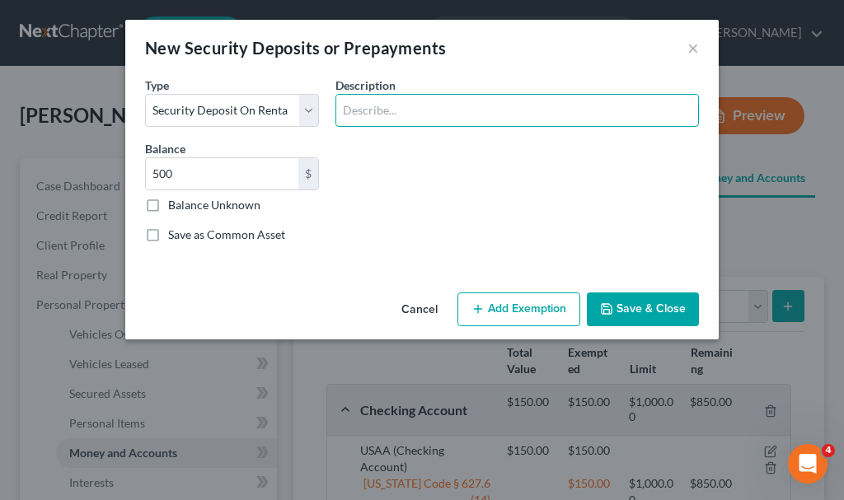
drag, startPoint x: 378, startPoint y: 111, endPoint x: 408, endPoint y: 141, distance: 42.0
click at [380, 111] on input "text" at bounding box center [517, 110] width 362 height 31
type input "Landlord deposit"
click at [512, 312] on button "Add Exemption" at bounding box center [519, 310] width 123 height 35
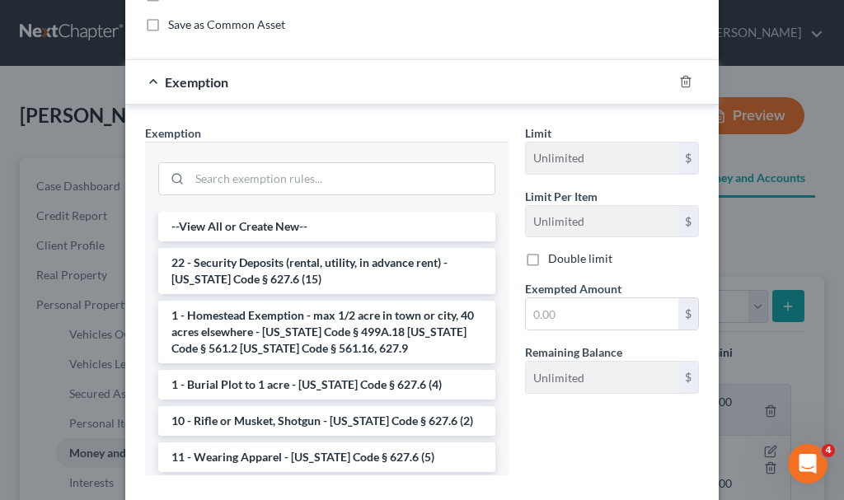
scroll to position [303, 0]
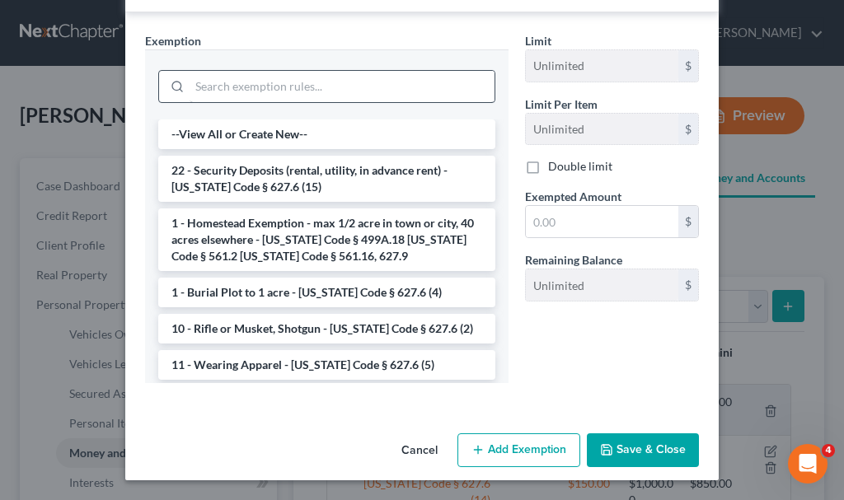
drag, startPoint x: 301, startPoint y: 167, endPoint x: 448, endPoint y: 202, distance: 150.8
click at [303, 167] on li "22 - Security Deposits (rental, utility, in advance rent) - [US_STATE] Code § 6…" at bounding box center [326, 179] width 337 height 46
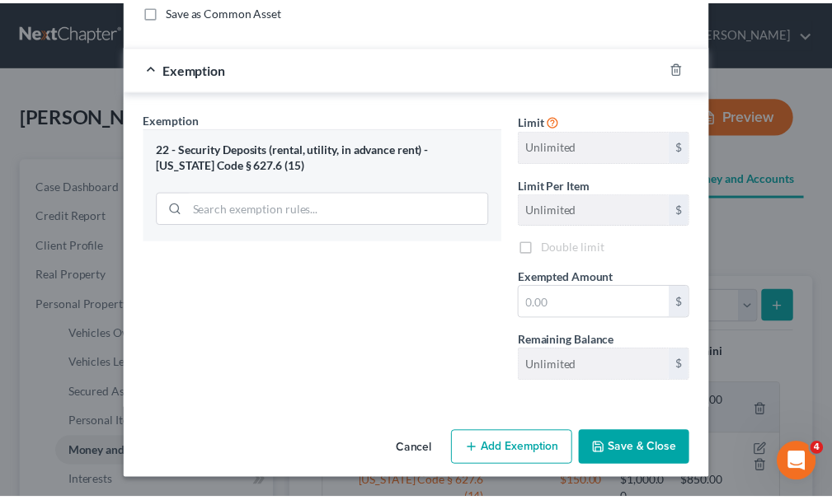
scroll to position [224, 0]
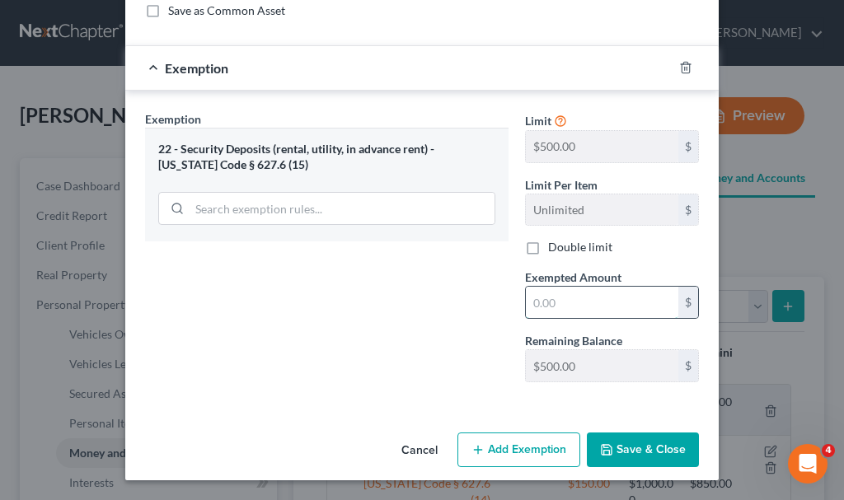
click at [547, 308] on input "text" at bounding box center [602, 302] width 153 height 31
type input "500"
click at [611, 450] on button "Save & Close" at bounding box center [643, 450] width 112 height 35
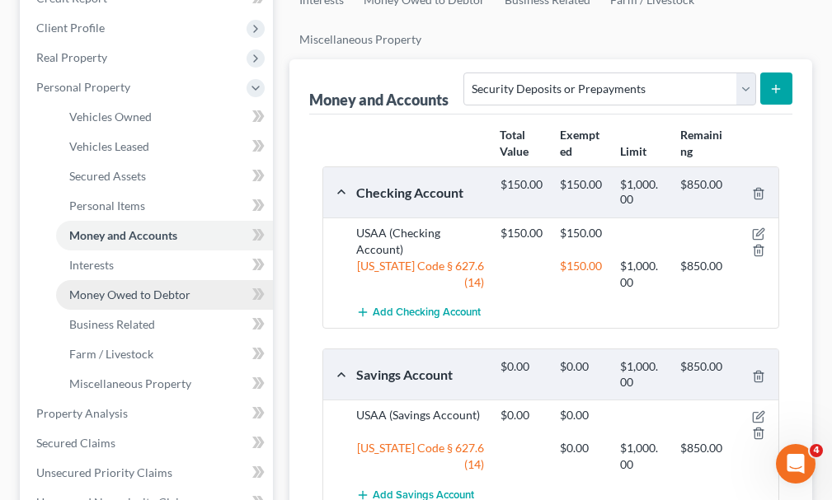
click at [113, 288] on span "Money Owed to Debtor" at bounding box center [129, 295] width 121 height 14
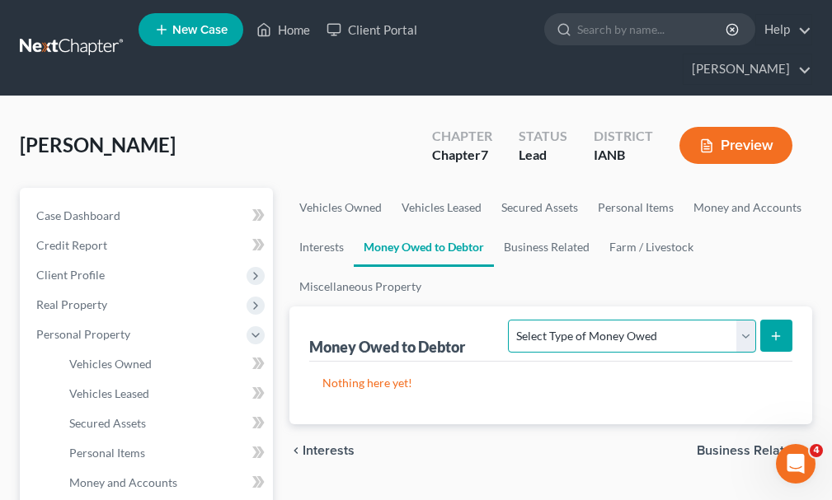
click at [610, 320] on select "Select Type of Money Owed Accounts Receivable Alimony Child Support Claims Agai…" at bounding box center [631, 336] width 247 height 33
select select "claims_against_third_parties"
click at [511, 320] on select "Select Type of Money Owed Accounts Receivable Alimony Child Support Claims Agai…" at bounding box center [631, 336] width 247 height 33
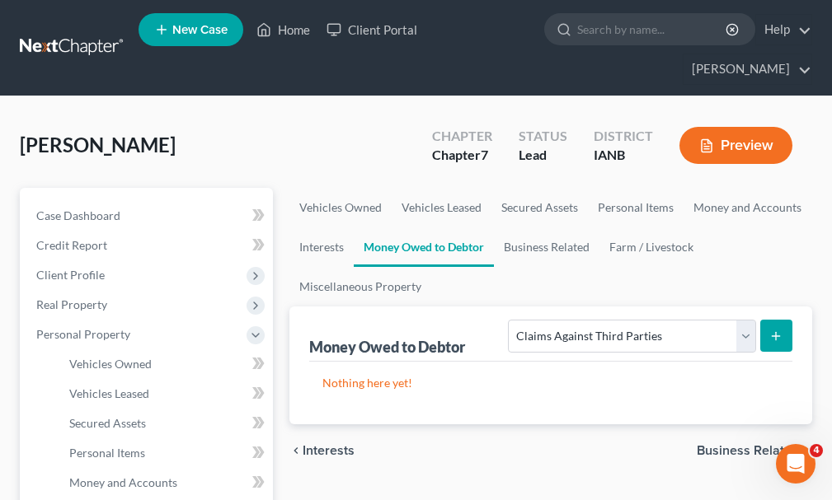
click at [766, 320] on button "submit" at bounding box center [776, 336] width 32 height 32
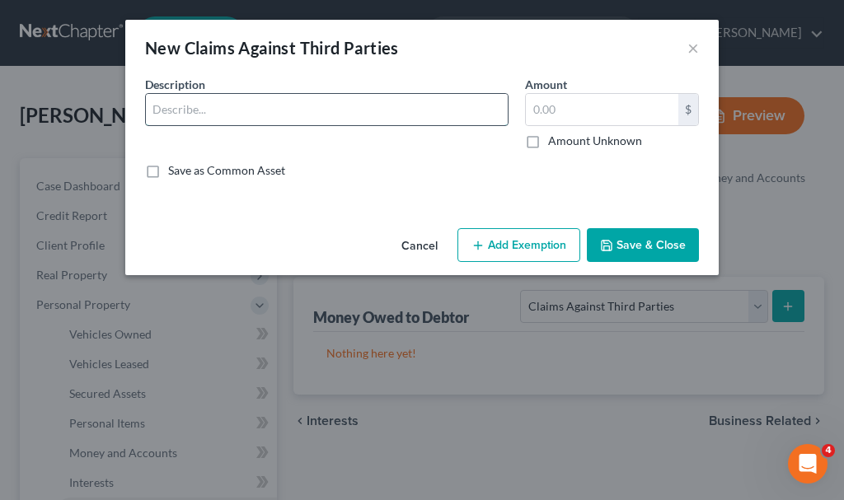
click at [202, 110] on input "text" at bounding box center [327, 109] width 362 height 31
type input "l"
type input "[PERSON_NAME] $300/mo. for money he took when married & never paid back"
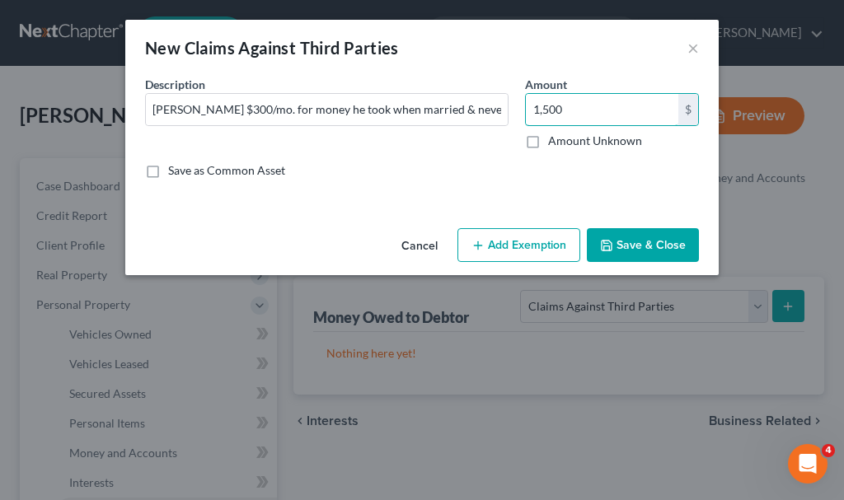
type input "1,500"
click at [537, 242] on button "Add Exemption" at bounding box center [519, 245] width 123 height 35
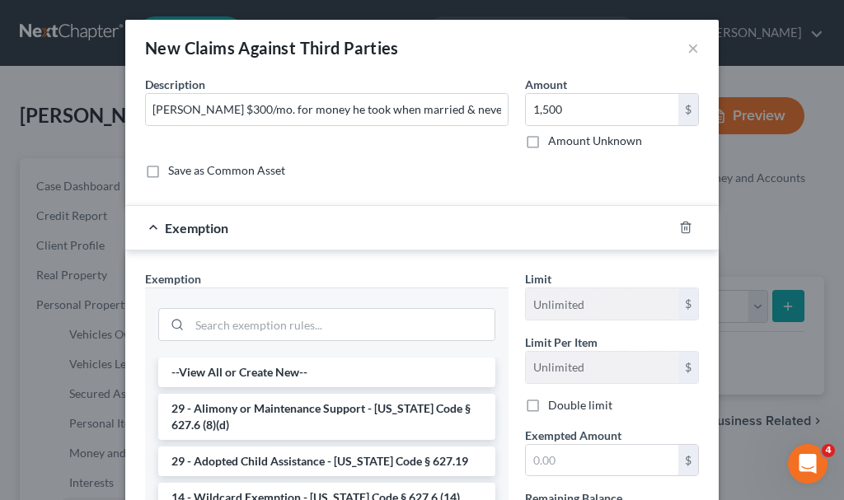
scroll to position [82, 0]
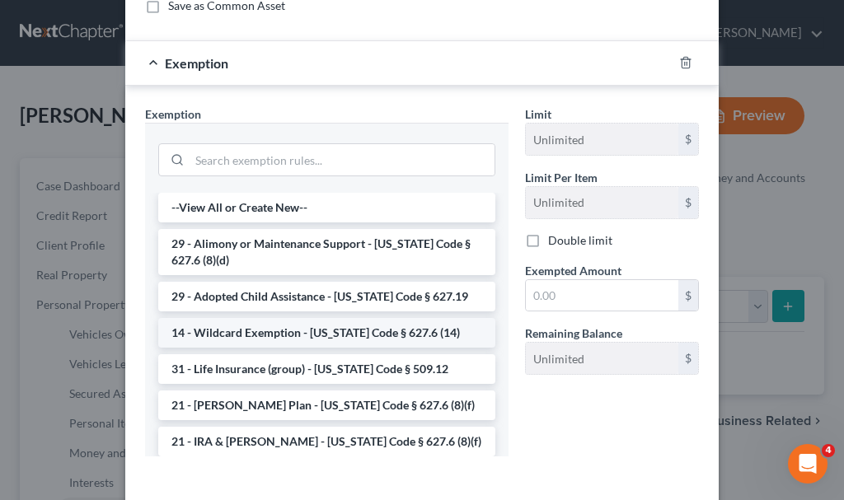
click at [372, 332] on li "14 - Wildcard Exemption - [US_STATE] Code § 627.6 (14)" at bounding box center [326, 333] width 337 height 30
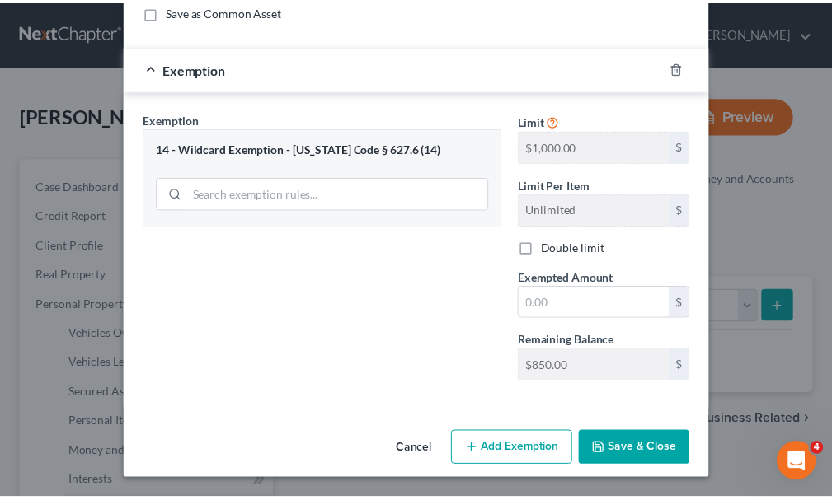
scroll to position [160, 0]
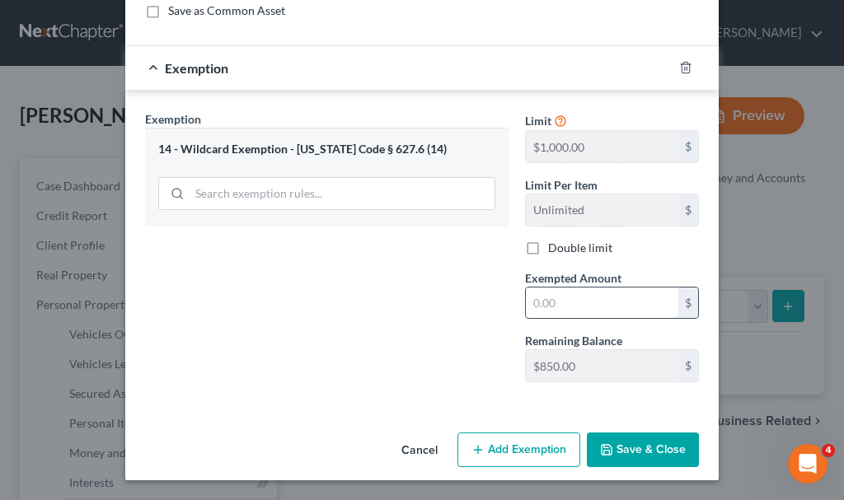
click at [566, 303] on input "text" at bounding box center [602, 303] width 153 height 31
type input "850"
click at [629, 443] on button "Save & Close" at bounding box center [643, 450] width 112 height 35
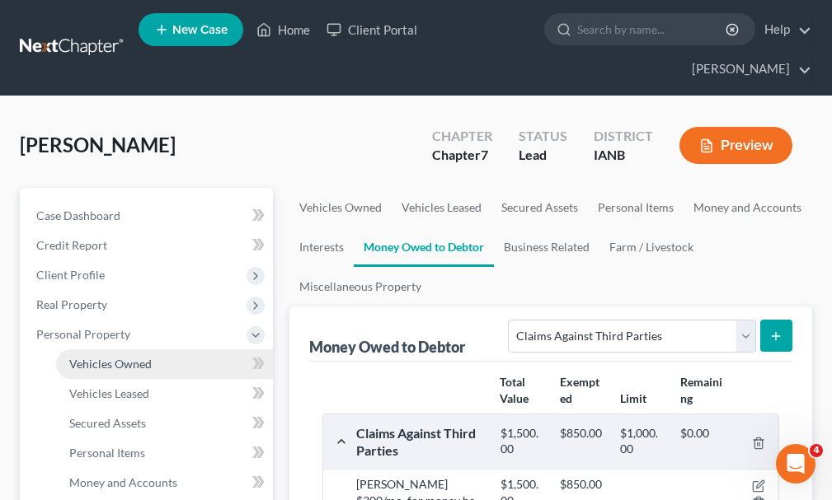
click at [116, 357] on span "Vehicles Owned" at bounding box center [110, 364] width 82 height 14
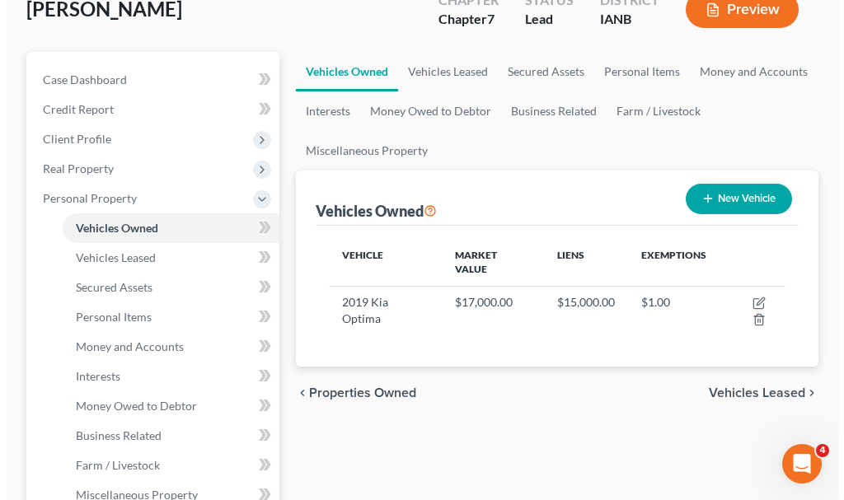
scroll to position [247, 0]
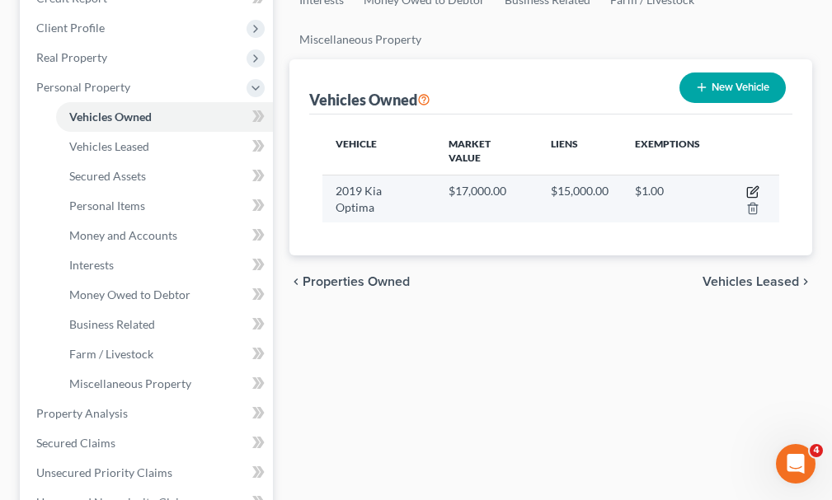
click at [747, 188] on icon "button" at bounding box center [752, 193] width 10 height 10
select select "0"
select select "7"
select select "0"
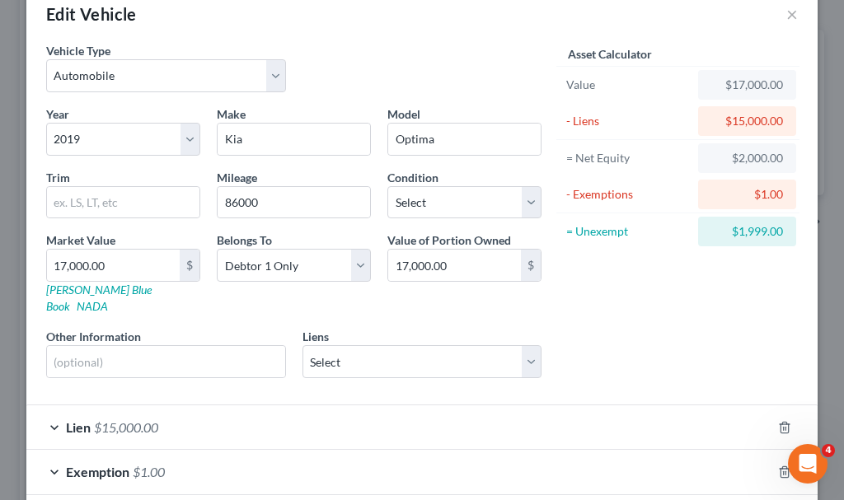
scroll to position [20, 0]
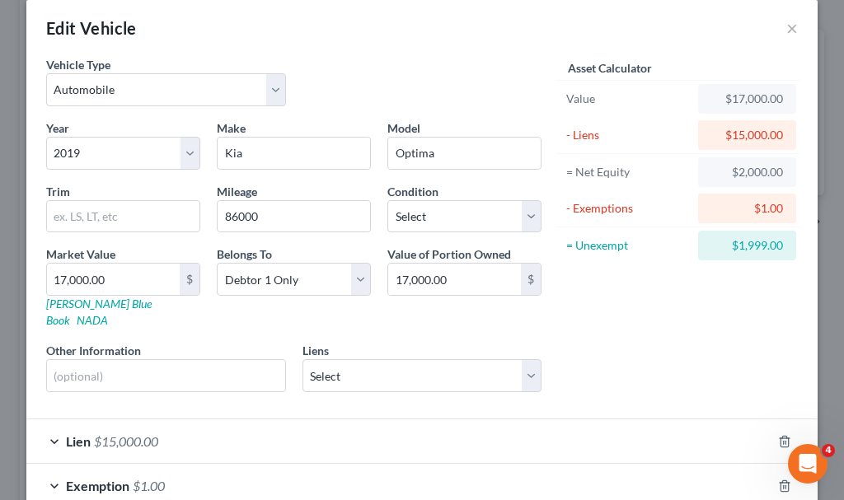
click at [148, 478] on span "$1.00" at bounding box center [149, 486] width 32 height 16
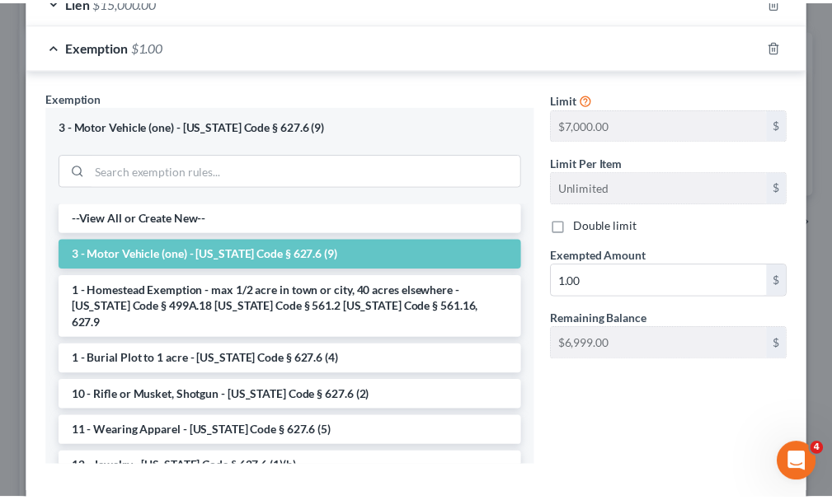
scroll to position [528, 0]
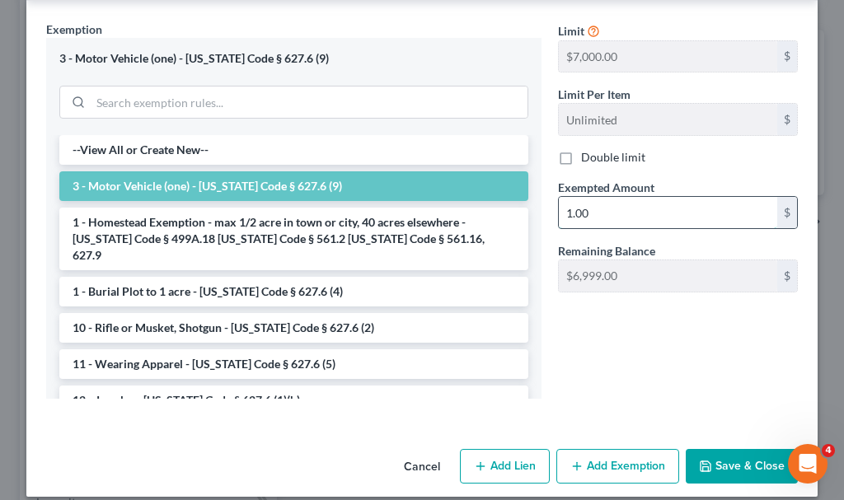
click at [622, 197] on input "1.00" at bounding box center [668, 212] width 218 height 31
type input "7,000"
click at [713, 451] on button "Save & Close" at bounding box center [742, 466] width 112 height 35
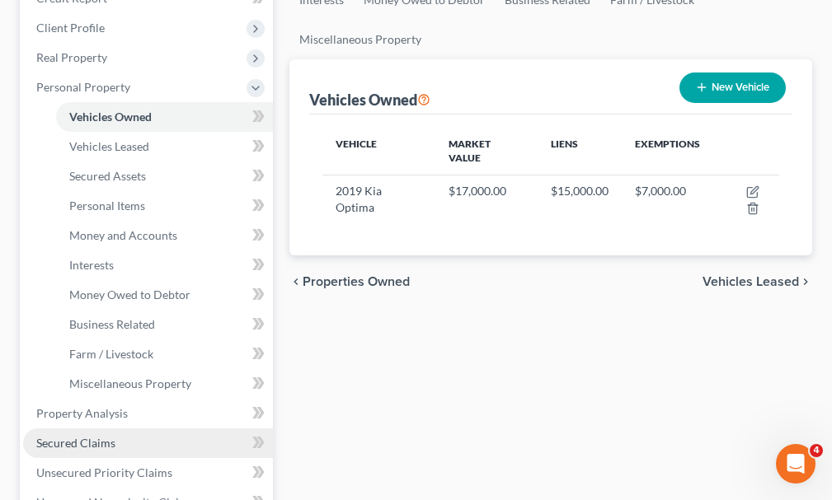
click at [51, 436] on span "Secured Claims" at bounding box center [75, 443] width 79 height 14
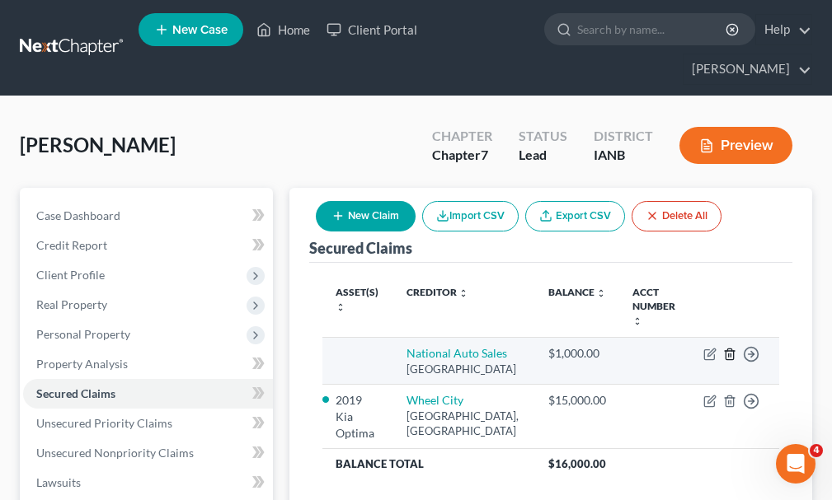
click at [731, 348] on icon "button" at bounding box center [729, 354] width 13 height 13
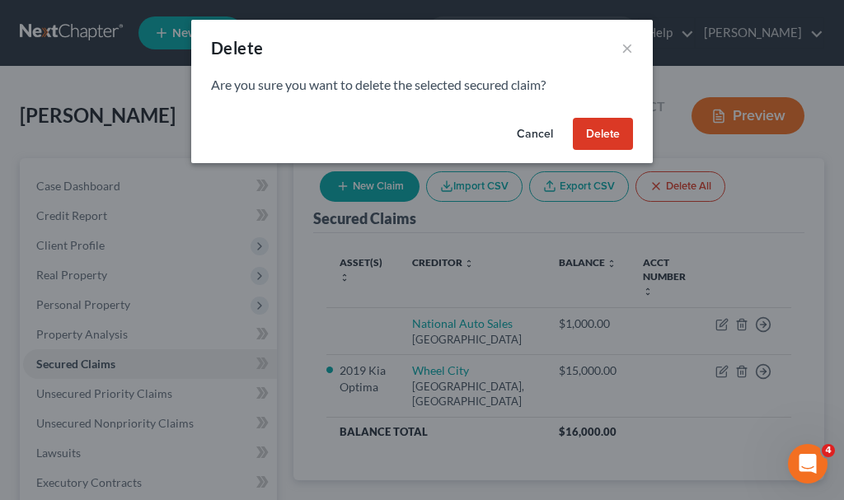
click at [596, 132] on button "Delete" at bounding box center [603, 134] width 60 height 33
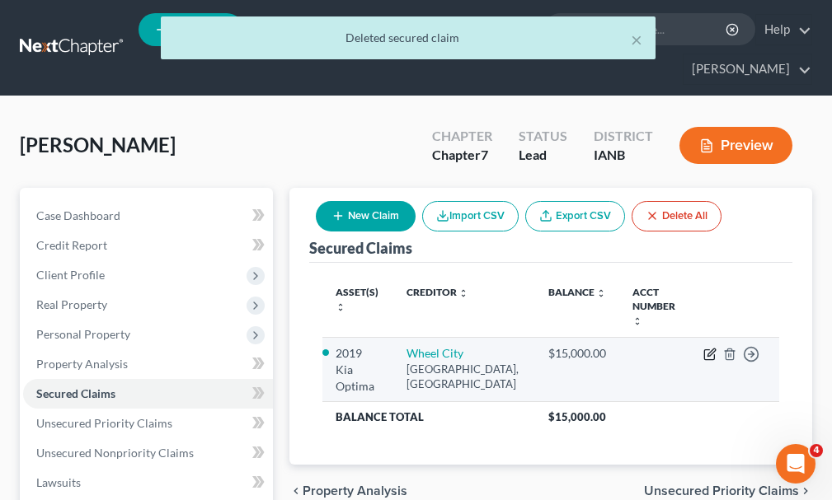
click at [709, 350] on icon "button" at bounding box center [709, 355] width 10 height 10
select select "43"
select select "0"
select select "7"
select select "2"
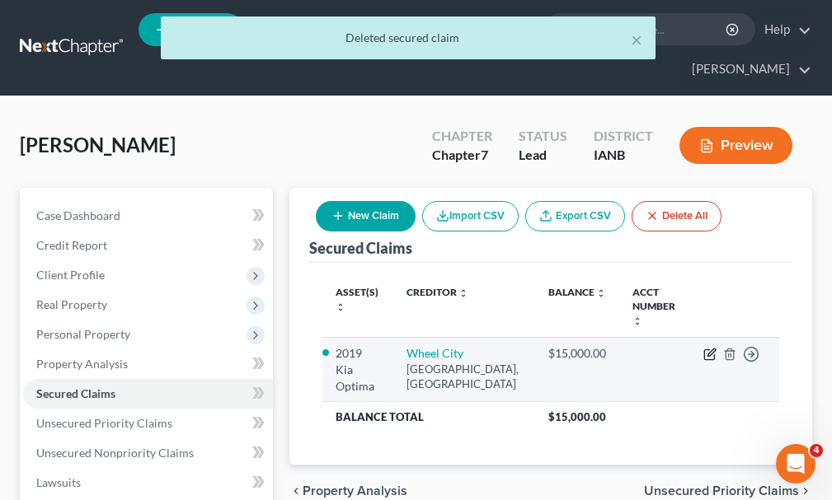
select select "0"
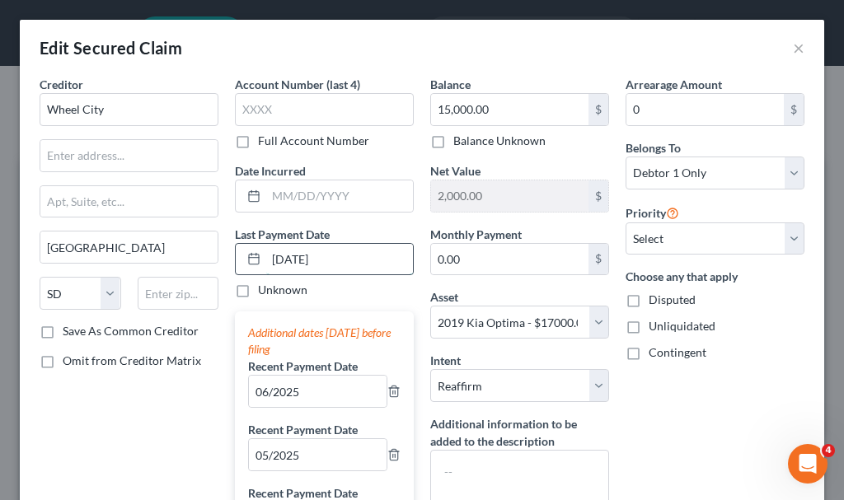
click at [346, 254] on input "[DATE]" at bounding box center [339, 259] width 147 height 31
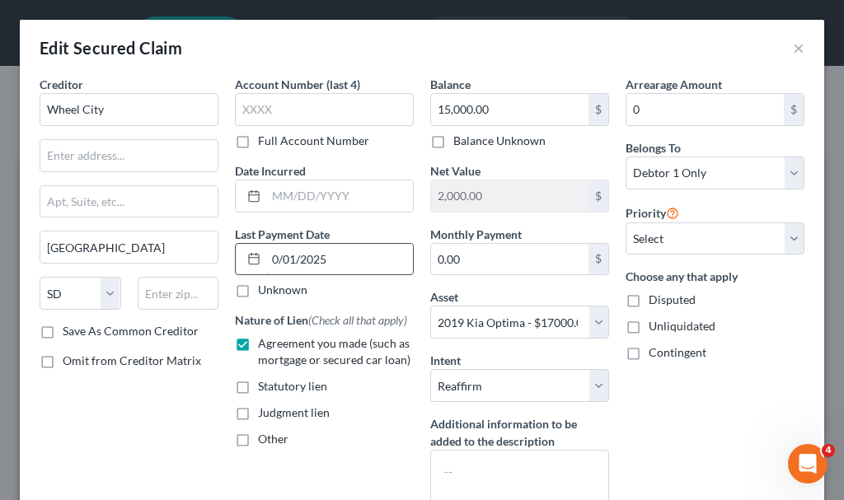
type input "[DATE]"
select select "0"
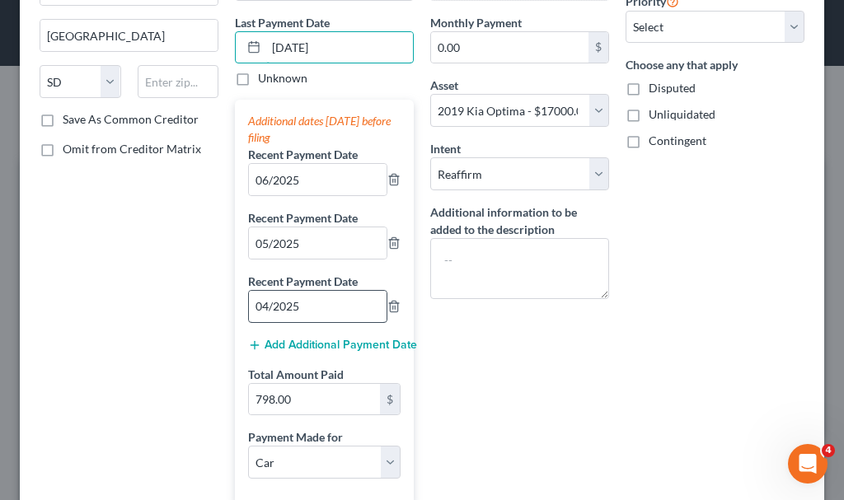
scroll to position [247, 0]
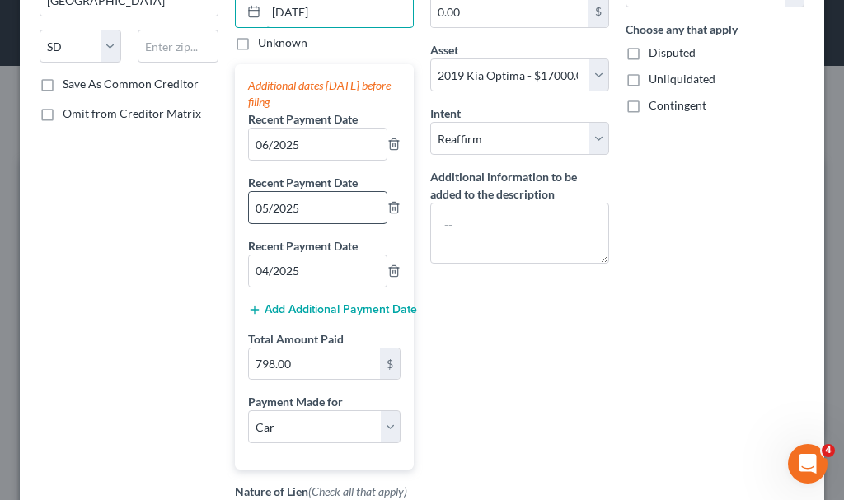
type input "[DATE]"
click at [251, 211] on input "05/2025" at bounding box center [318, 207] width 138 height 31
type input "07/2025"
click at [255, 277] on input "04/2025" at bounding box center [318, 271] width 138 height 31
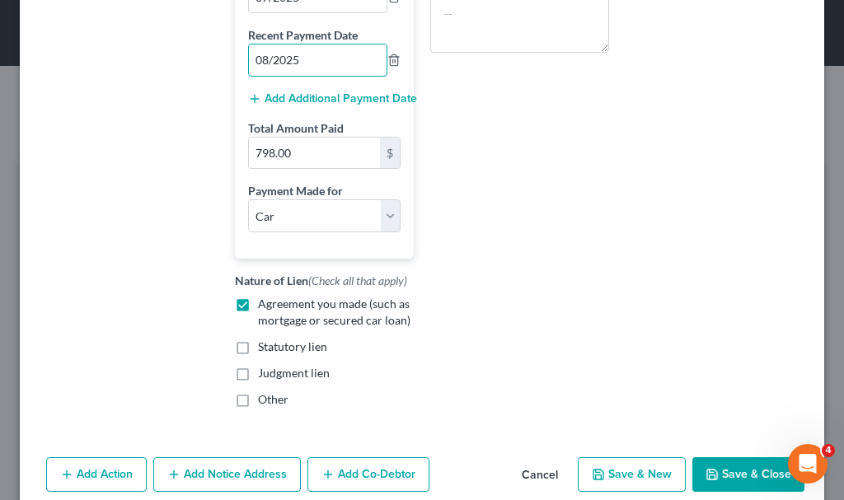
scroll to position [496, 0]
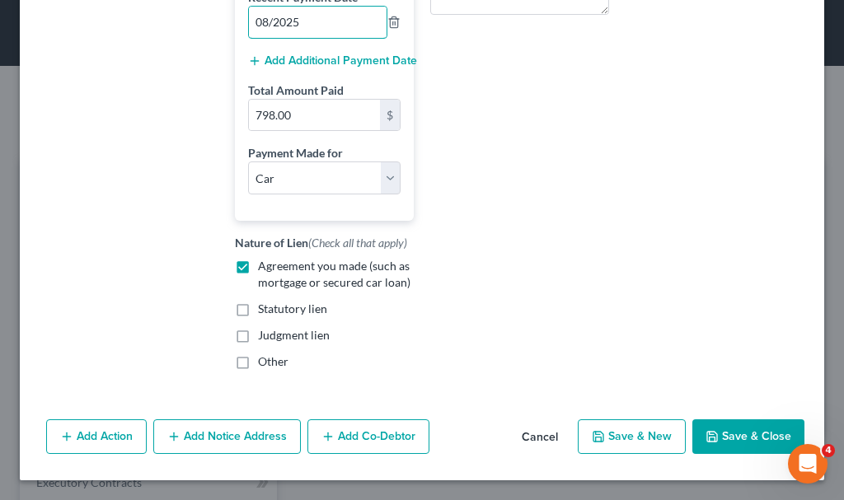
type input "08/2025"
click at [717, 436] on button "Save & Close" at bounding box center [748, 437] width 112 height 35
select select
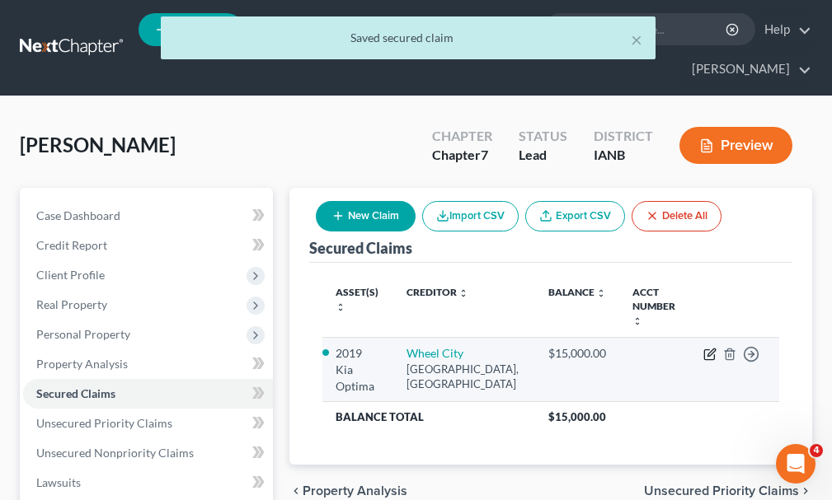
click at [707, 348] on icon "button" at bounding box center [709, 354] width 13 height 13
select select "43"
select select "0"
select select "7"
select select "2"
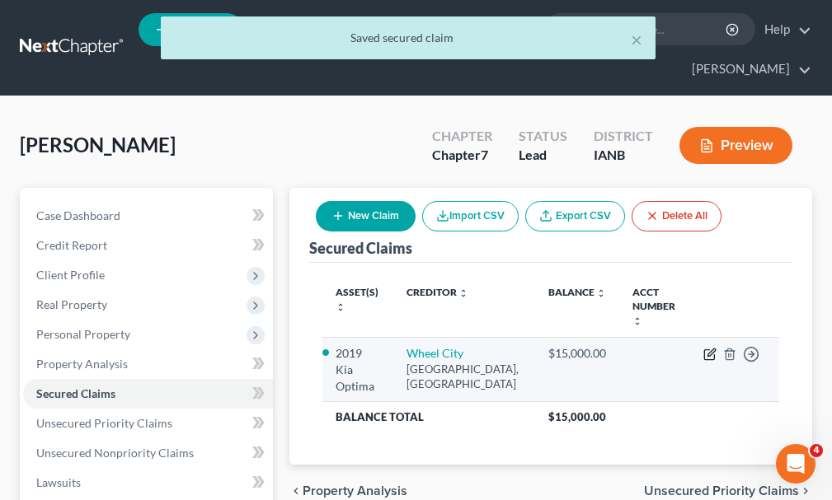
select select "0"
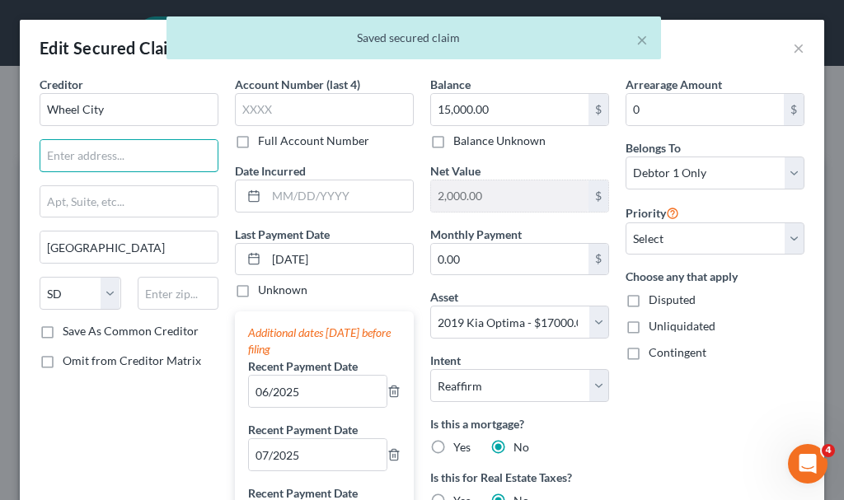
drag, startPoint x: 100, startPoint y: 157, endPoint x: 214, endPoint y: 171, distance: 115.5
click at [100, 157] on input "text" at bounding box center [128, 155] width 177 height 31
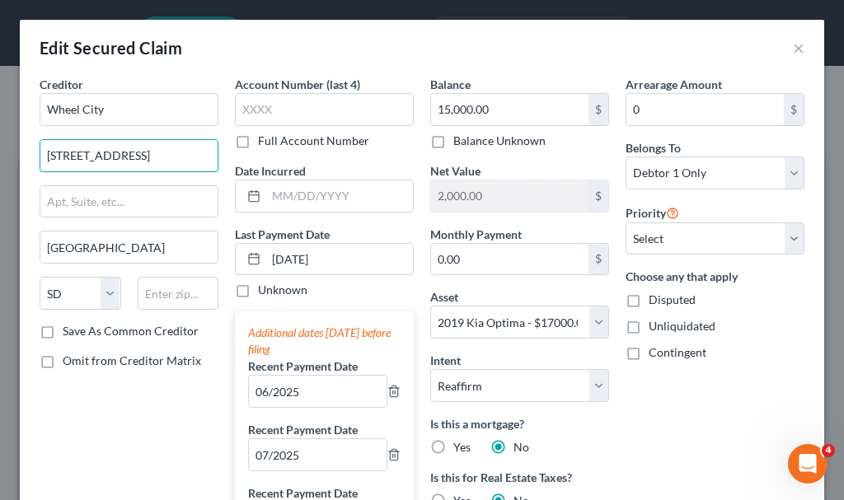
type input "[STREET_ADDRESS]"
type input "57105"
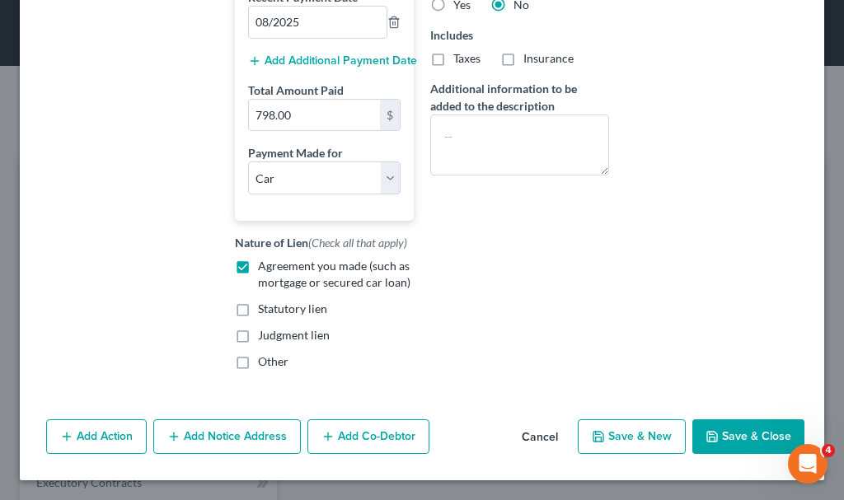
click at [721, 439] on button "Save & Close" at bounding box center [748, 437] width 112 height 35
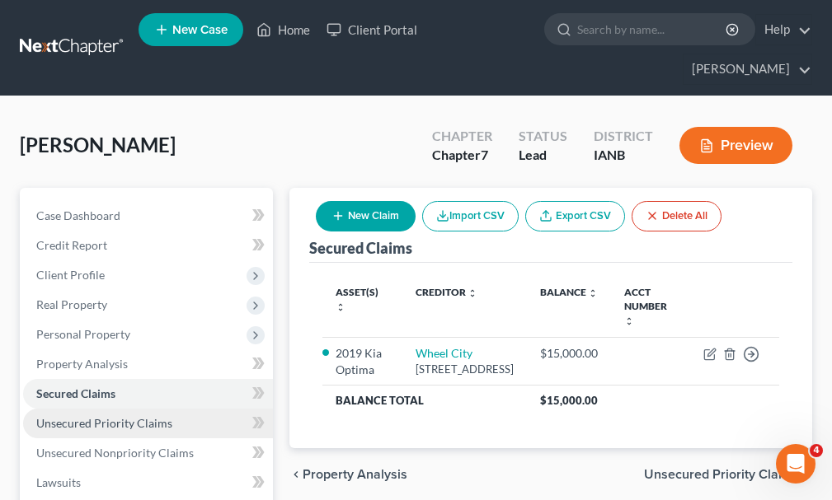
click at [82, 416] on span "Unsecured Priority Claims" at bounding box center [104, 423] width 136 height 14
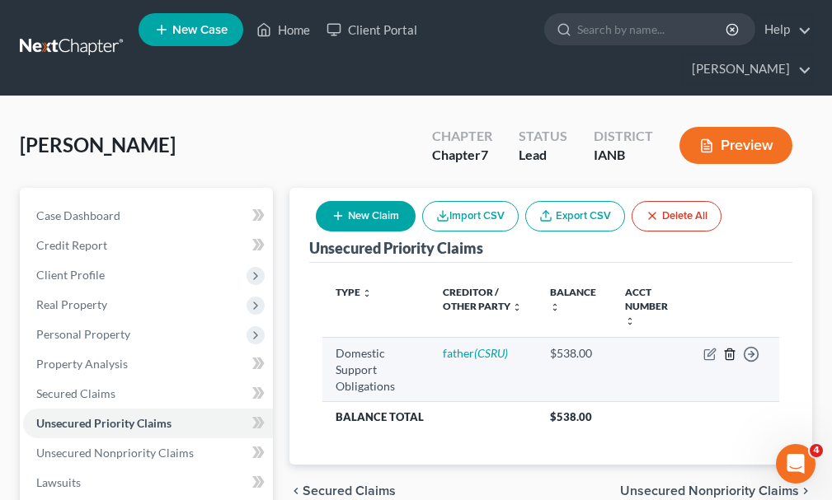
click at [730, 350] on icon "button" at bounding box center [728, 355] width 7 height 11
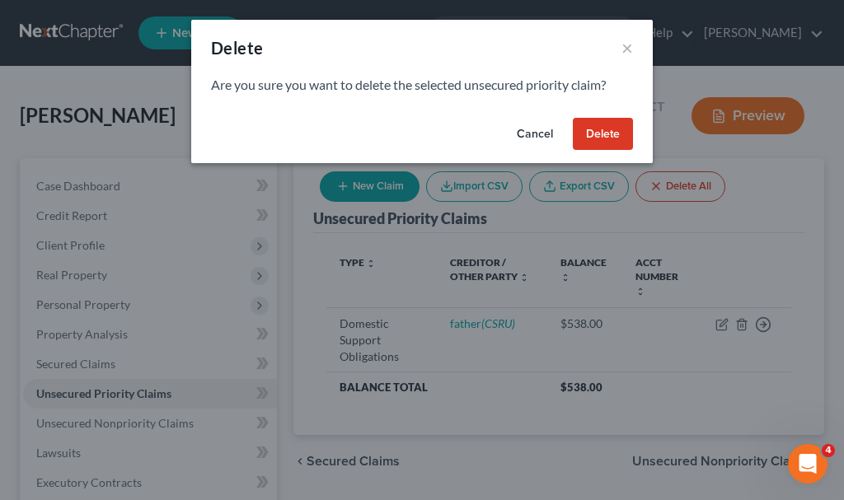
click at [604, 130] on button "Delete" at bounding box center [603, 134] width 60 height 33
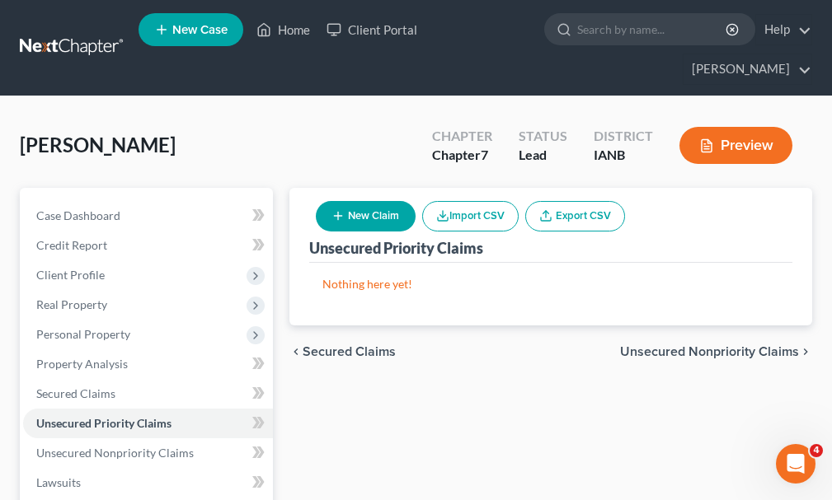
click at [372, 201] on button "New Claim" at bounding box center [366, 216] width 100 height 31
select select "0"
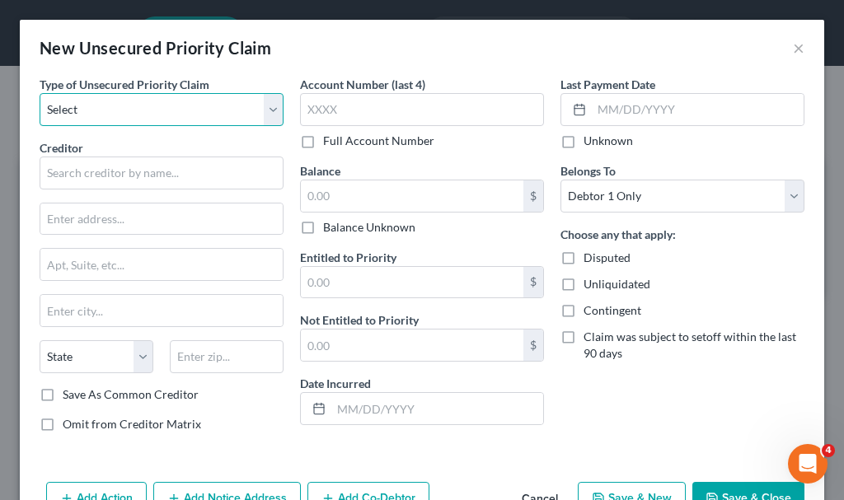
click at [100, 110] on select "Select Taxes & Other Government Units Domestic Support Obligations Extensions o…" at bounding box center [162, 109] width 244 height 33
select select "1"
click at [40, 93] on select "Select Taxes & Other Government Units Domestic Support Obligations Extensions o…" at bounding box center [162, 109] width 244 height 33
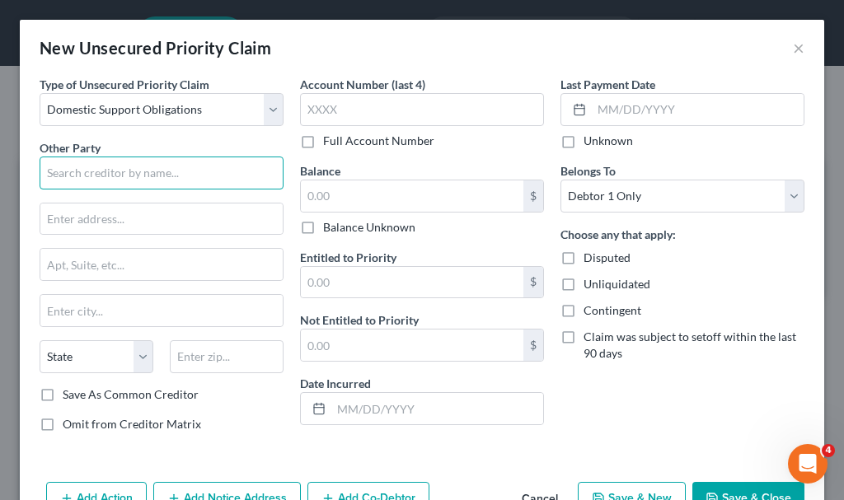
drag, startPoint x: 114, startPoint y: 178, endPoint x: 136, endPoint y: 174, distance: 22.6
click at [114, 177] on input "text" at bounding box center [162, 173] width 244 height 33
type input "[PERSON_NAME]"
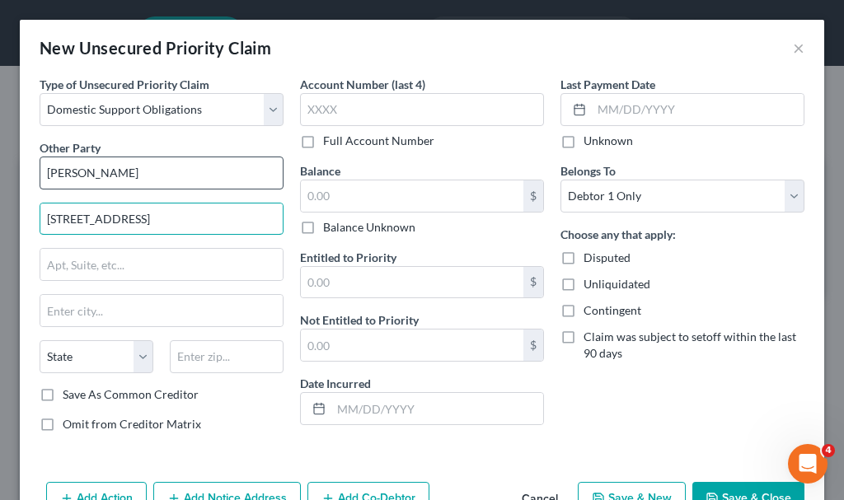
type input "[STREET_ADDRESS]"
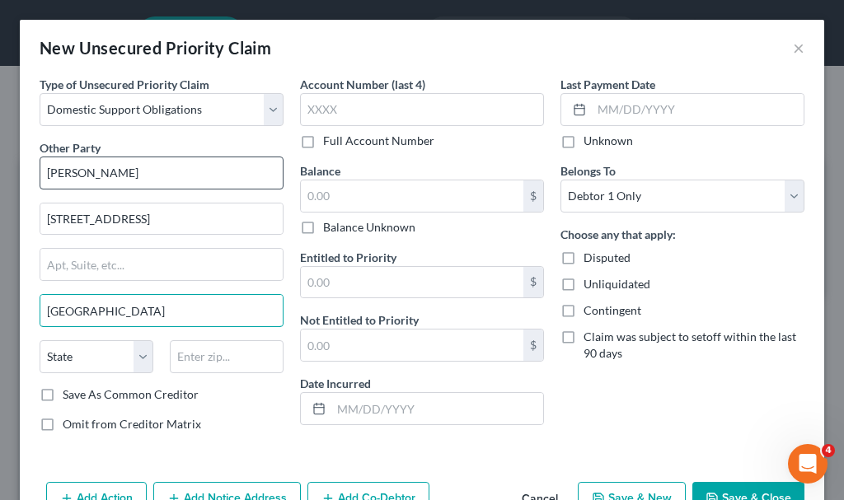
type input "[GEOGRAPHIC_DATA]"
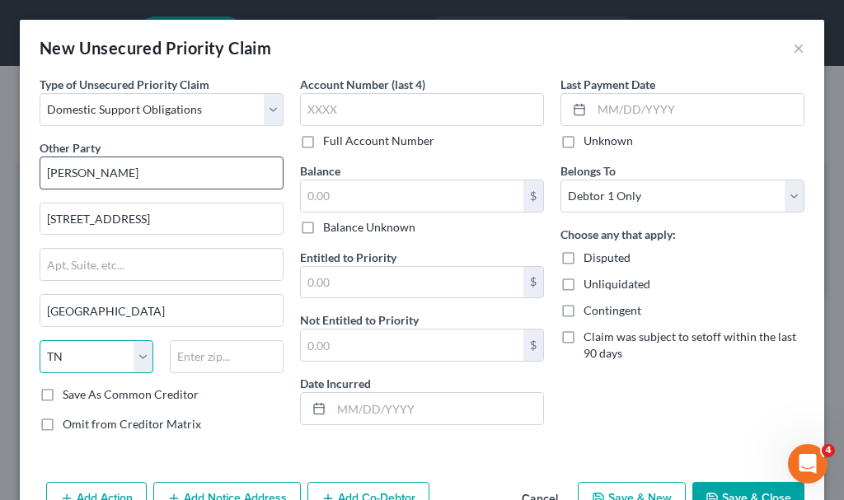
select select "45"
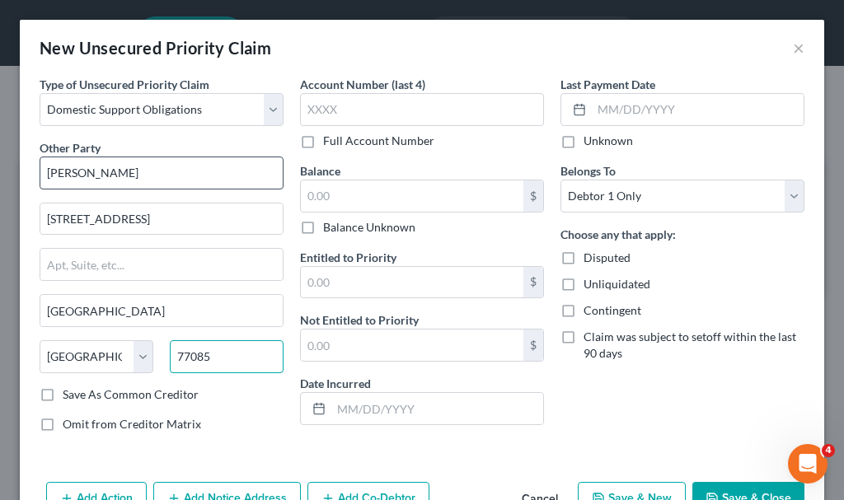
type input "77085"
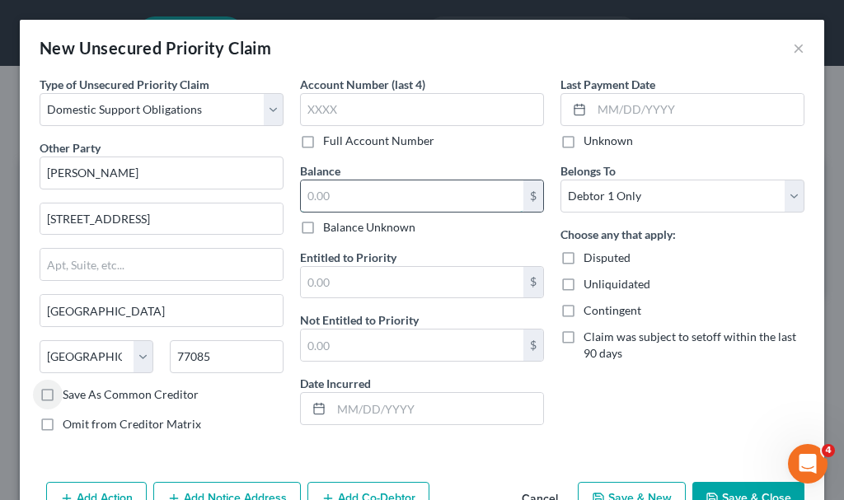
click at [354, 200] on input "text" at bounding box center [412, 196] width 223 height 31
type input "538"
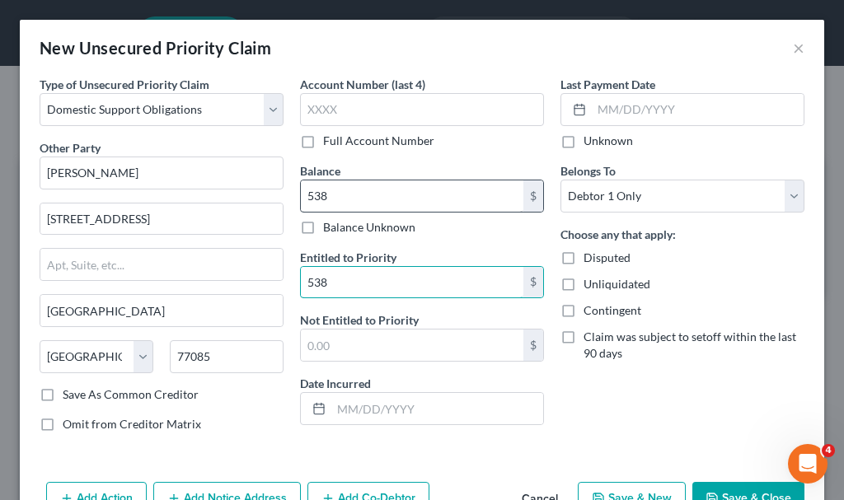
type input "538"
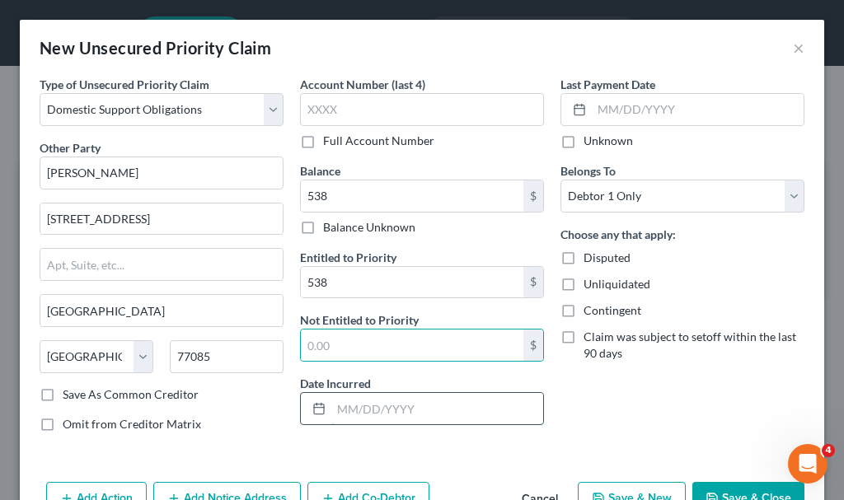
click at [375, 413] on input "text" at bounding box center [437, 408] width 212 height 31
type input "[DATE]"
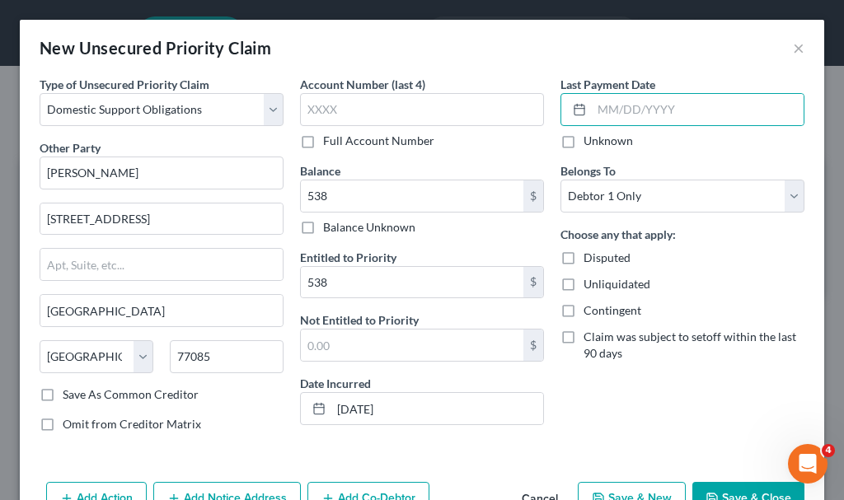
click at [718, 486] on button "Save & Close" at bounding box center [748, 499] width 112 height 35
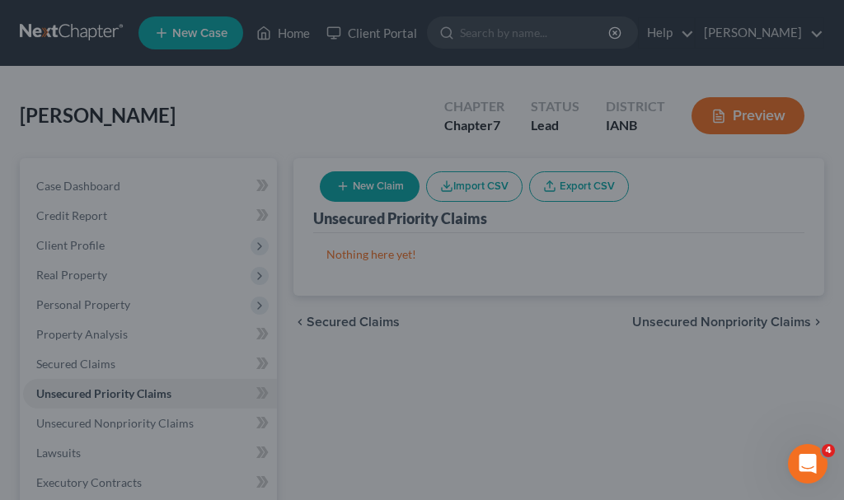
type input "538.00"
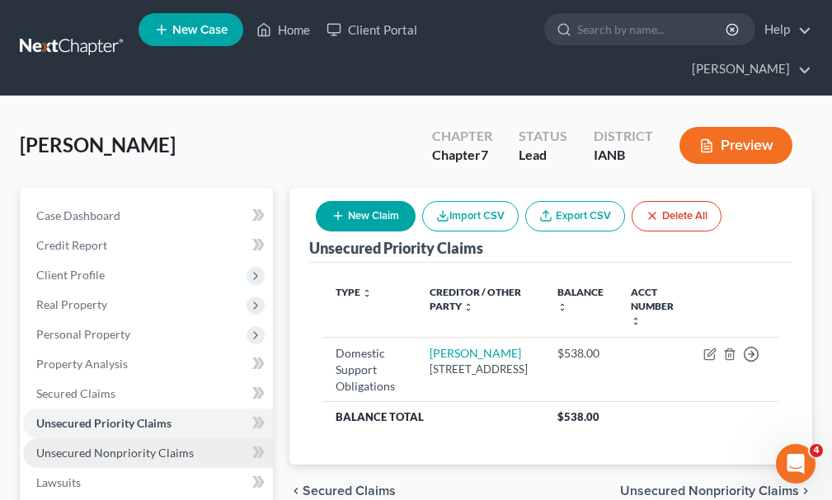
click at [63, 446] on span "Unsecured Nonpriority Claims" at bounding box center [114, 453] width 157 height 14
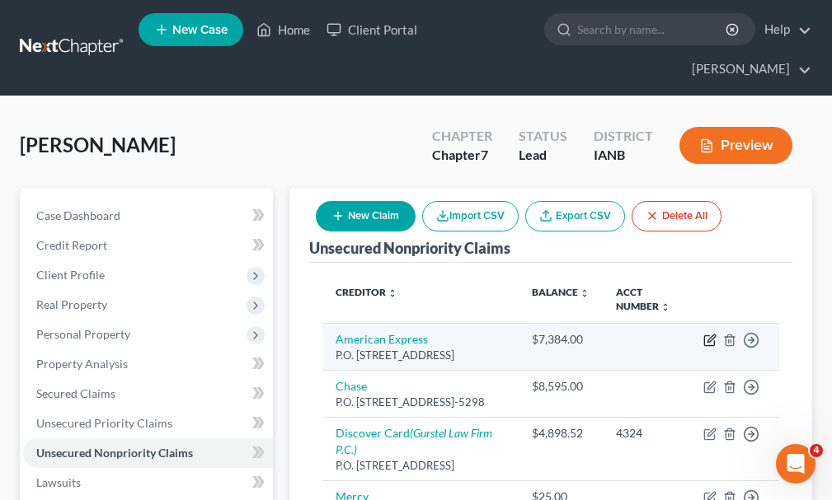
click at [707, 336] on icon "button" at bounding box center [709, 341] width 10 height 10
select select "45"
select select "2"
select select "0"
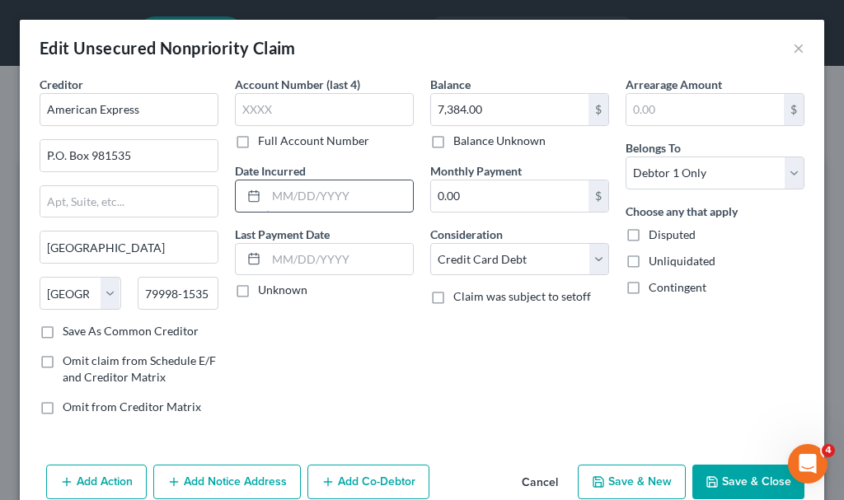
click at [308, 200] on input "text" at bounding box center [339, 196] width 147 height 31
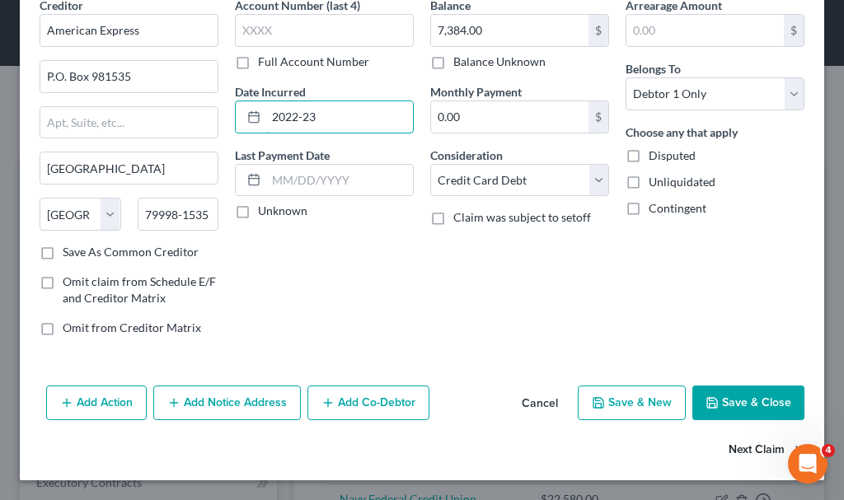
type input "2022-23"
click at [743, 445] on button "Next Claim" at bounding box center [767, 451] width 76 height 35
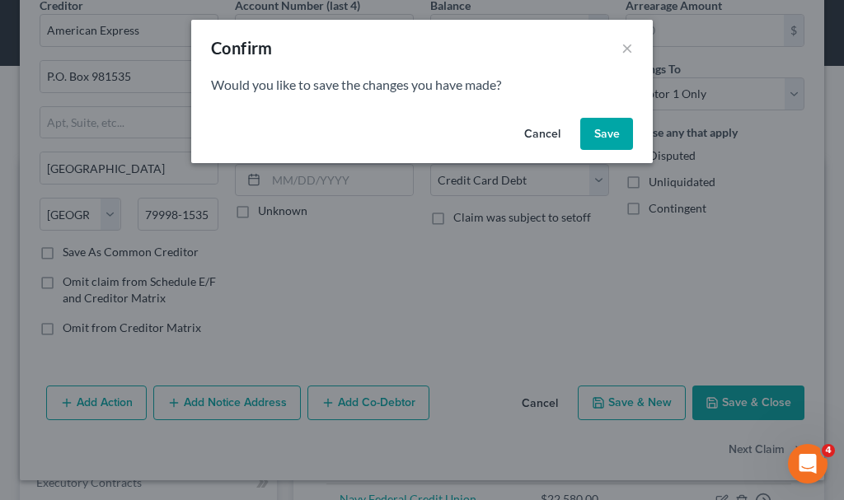
click at [602, 136] on button "Save" at bounding box center [606, 134] width 53 height 33
select select "7"
select select "0"
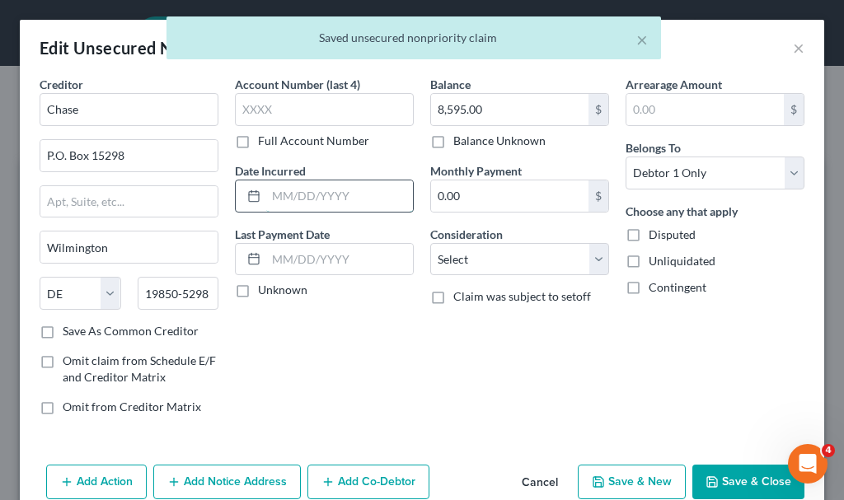
click at [317, 195] on input "text" at bounding box center [339, 196] width 147 height 31
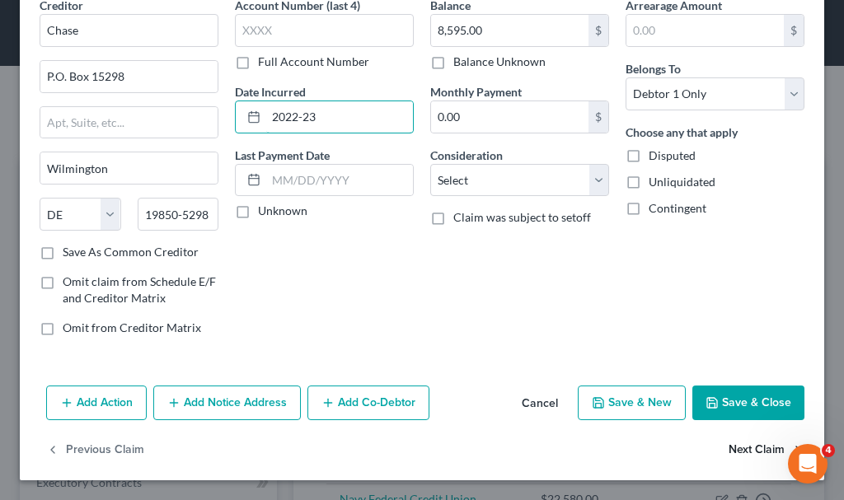
type input "2022-23"
click at [735, 441] on button "Next Claim" at bounding box center [767, 451] width 76 height 35
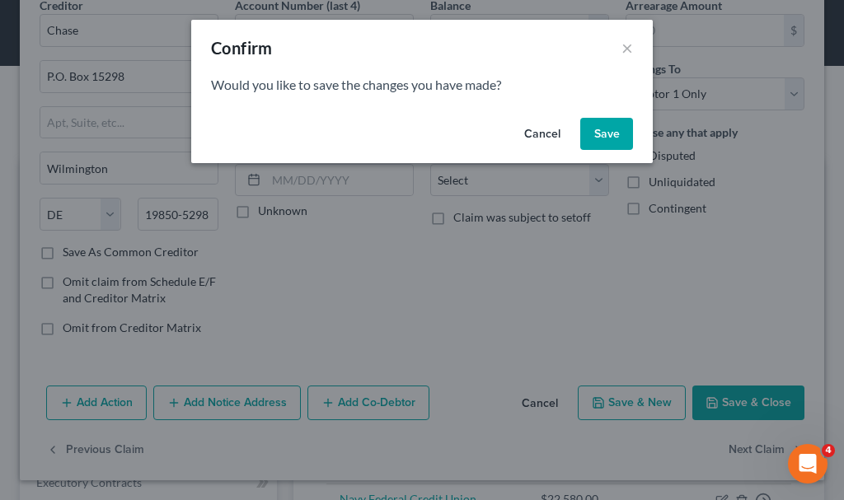
click at [612, 127] on button "Save" at bounding box center [606, 134] width 53 height 33
select select "46"
select select "2"
select select "0"
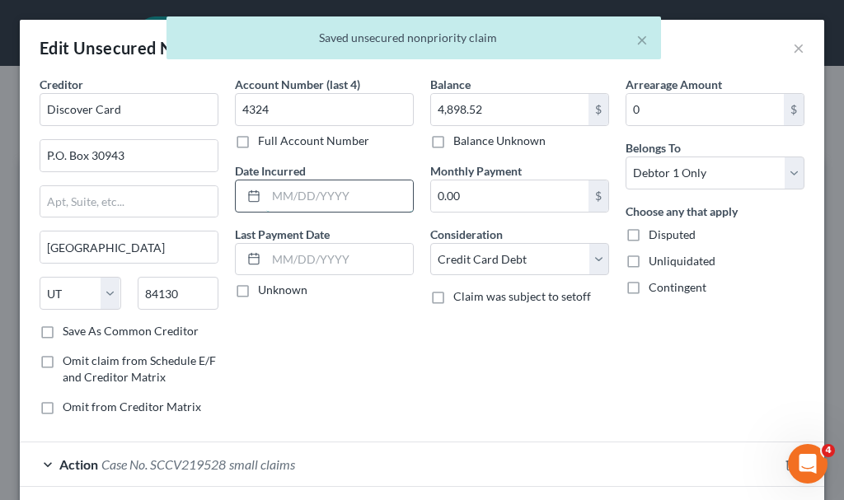
click at [354, 199] on input "text" at bounding box center [339, 196] width 147 height 31
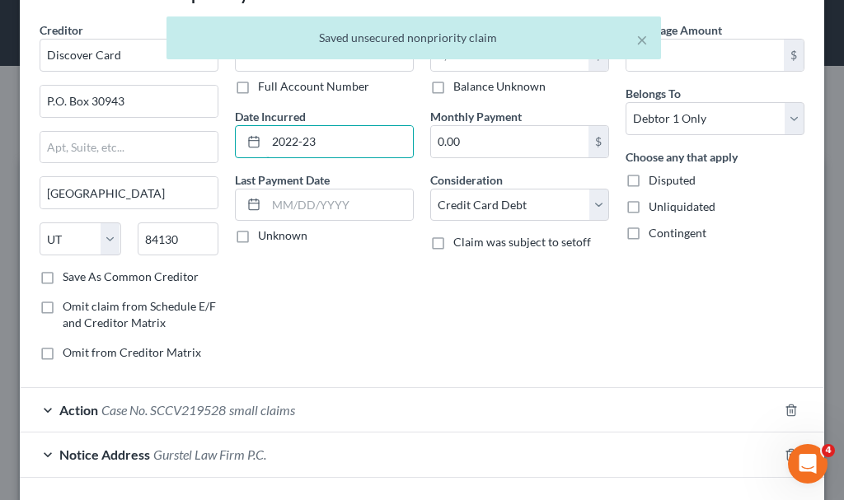
scroll to position [170, 0]
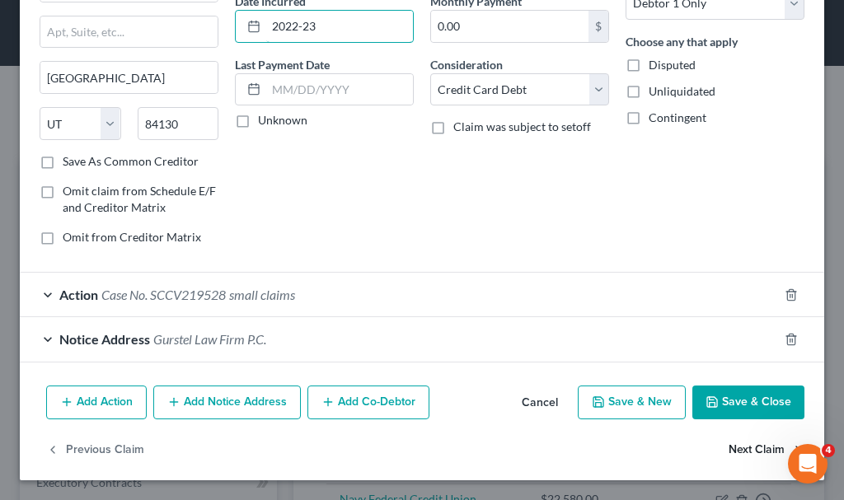
type input "2022-23"
click at [737, 447] on button "Next Claim" at bounding box center [767, 450] width 76 height 35
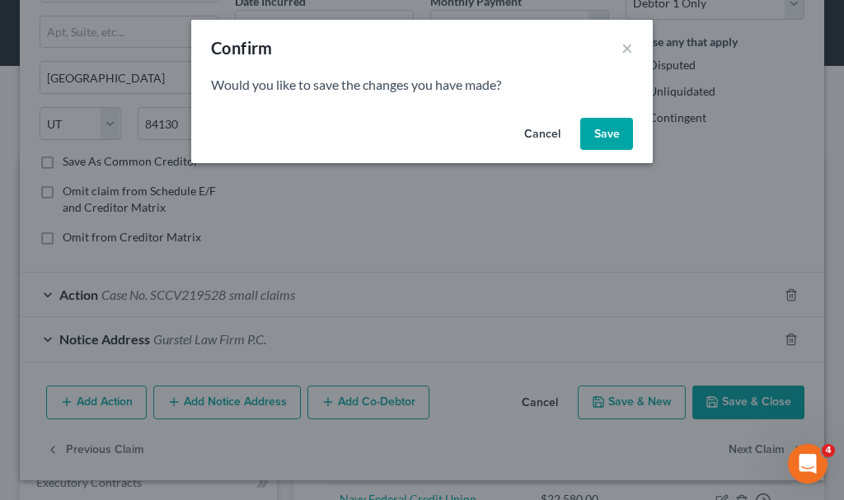
click at [606, 126] on button "Save" at bounding box center [606, 134] width 53 height 33
select select "0"
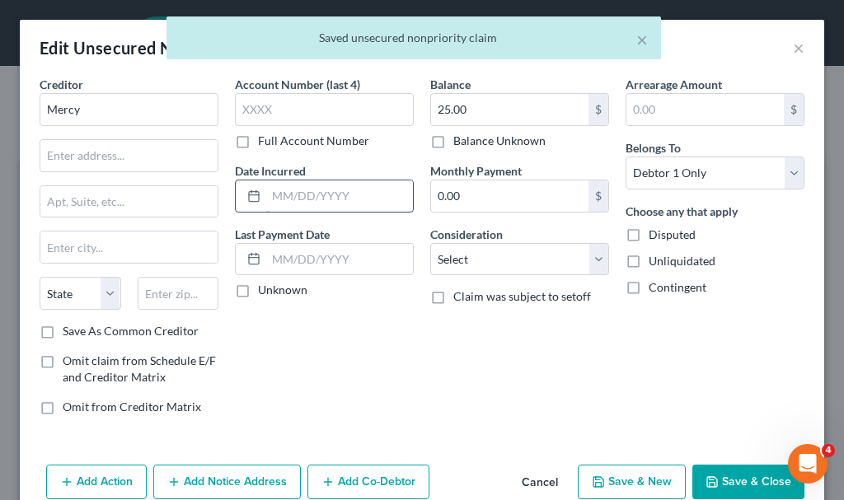
click at [340, 201] on input "text" at bounding box center [339, 196] width 147 height 31
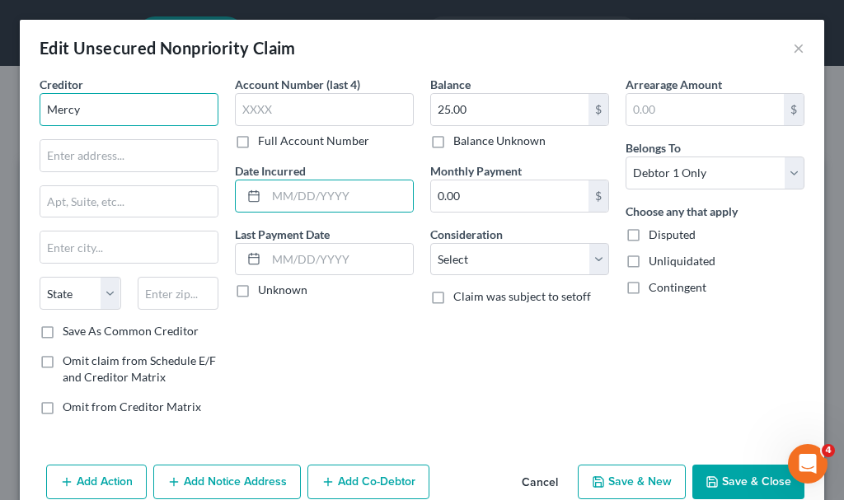
click at [105, 116] on input "Mercy" at bounding box center [129, 109] width 179 height 33
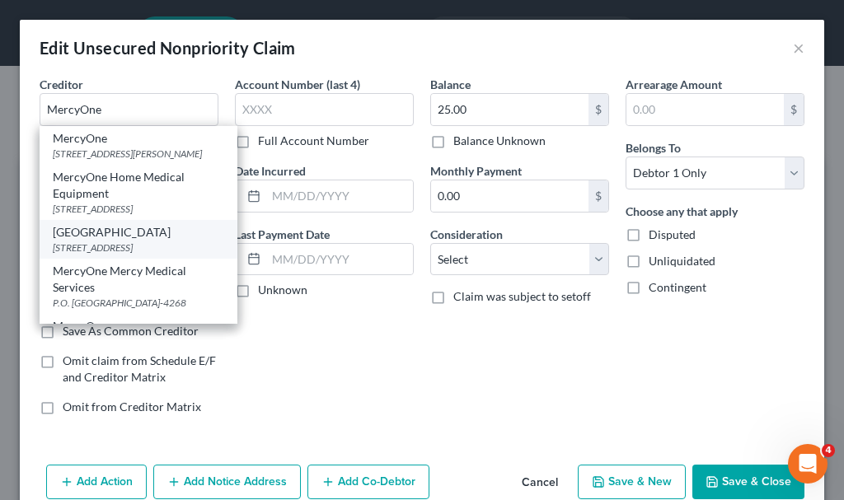
click at [105, 243] on div "[STREET_ADDRESS]" at bounding box center [138, 248] width 171 height 14
type input "[GEOGRAPHIC_DATA]"
type input "[STREET_ADDRESS]"
type input "[GEOGRAPHIC_DATA]"
select select "16"
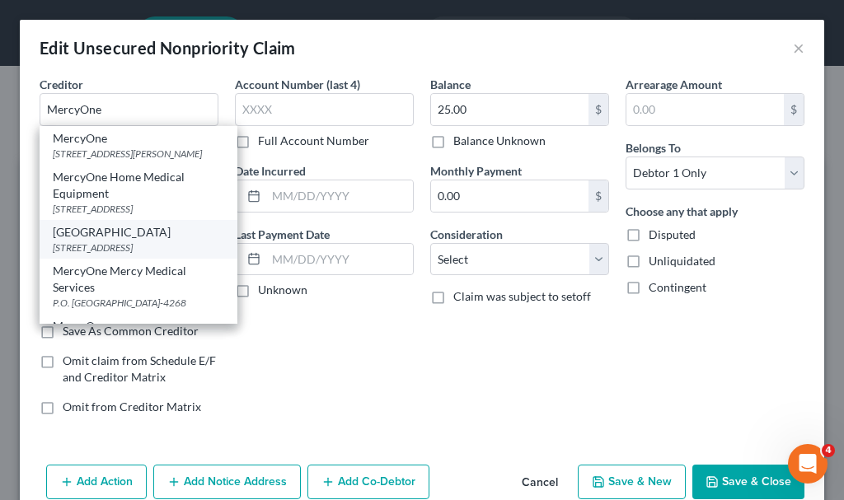
type input "51101"
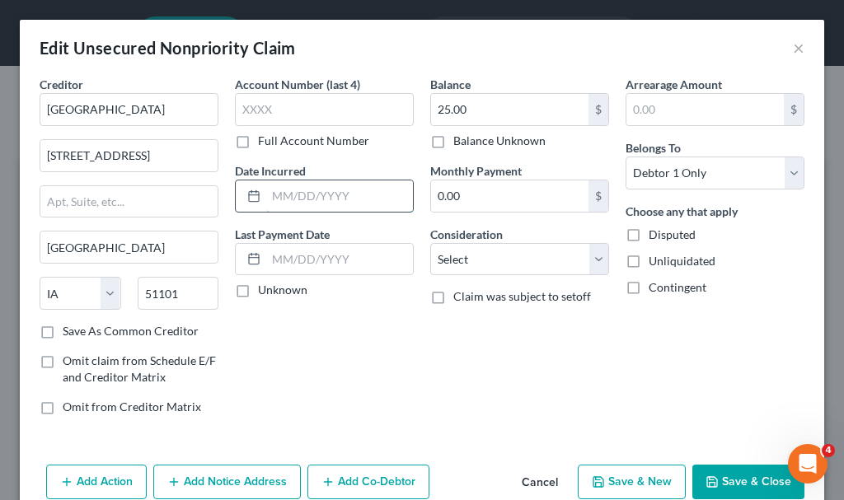
click at [287, 198] on input "text" at bounding box center [339, 196] width 147 height 31
type input "2024"
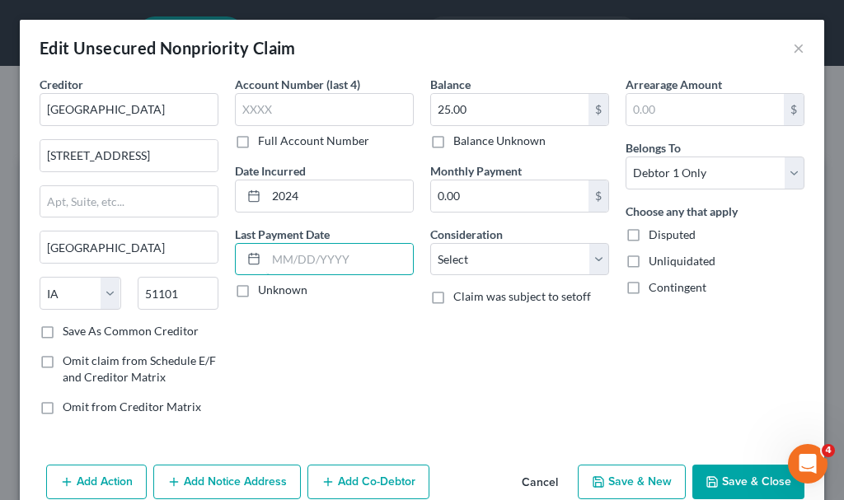
scroll to position [79, 0]
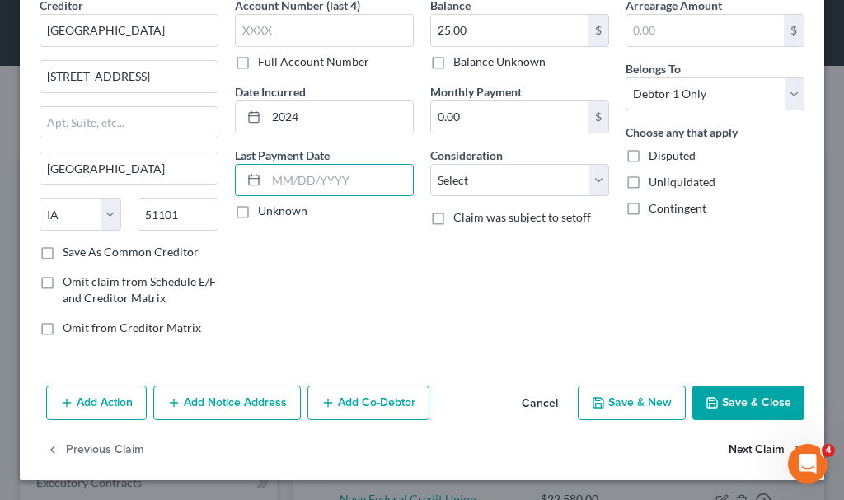
click at [737, 450] on button "Next Claim" at bounding box center [767, 451] width 76 height 35
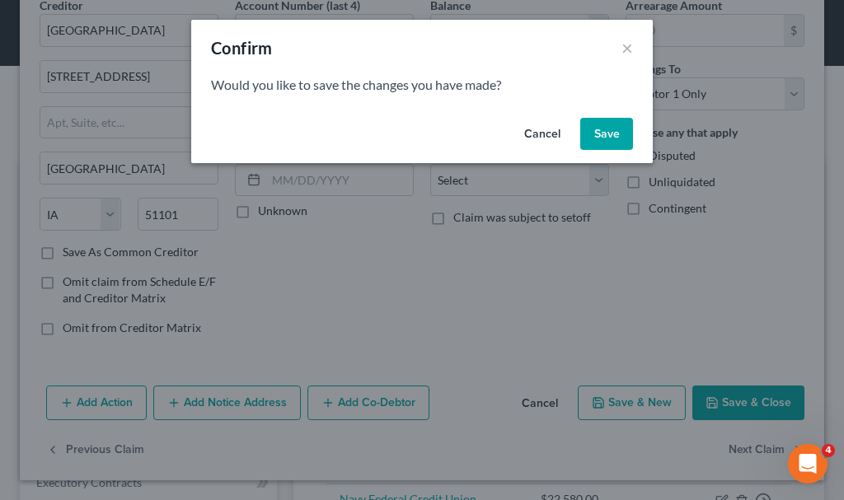
click at [603, 123] on button "Save" at bounding box center [606, 134] width 53 height 33
select select "48"
select select "10"
select select "0"
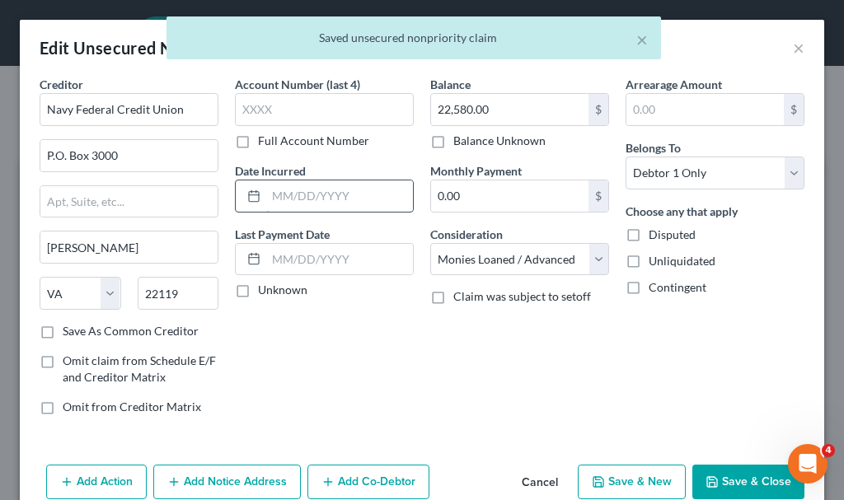
click at [318, 200] on input "text" at bounding box center [339, 196] width 147 height 31
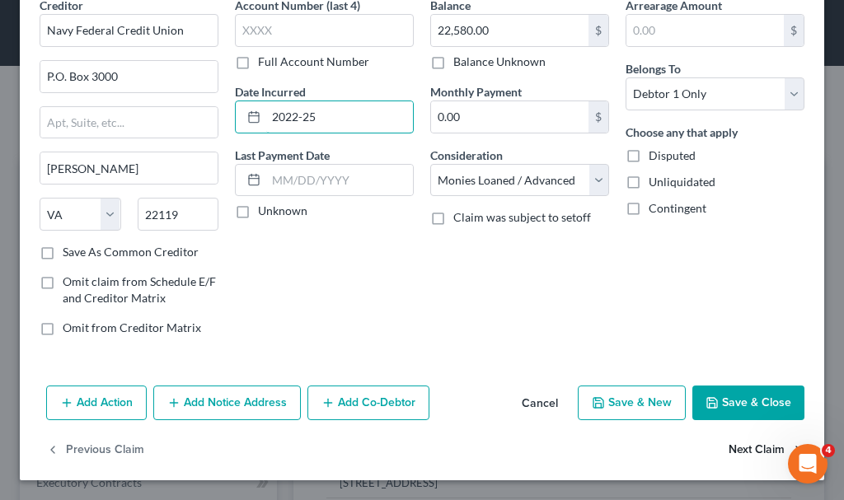
type input "2022-25"
click at [735, 447] on button "Next Claim" at bounding box center [767, 451] width 76 height 35
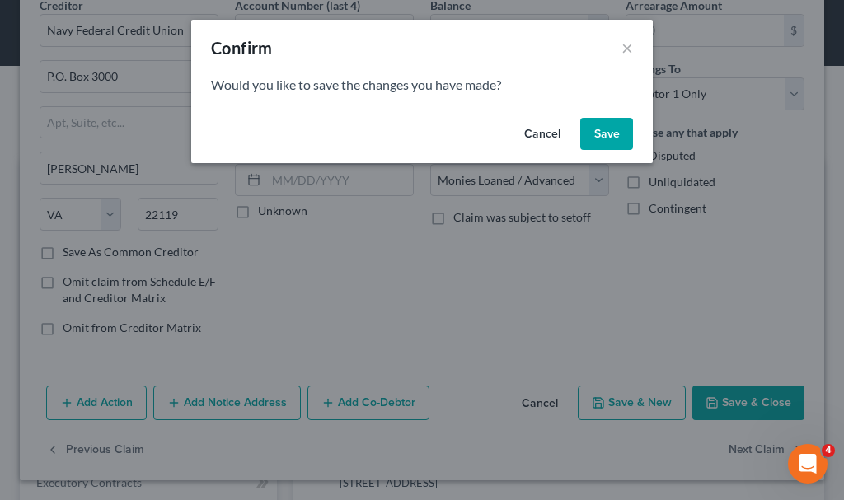
click at [605, 129] on button "Save" at bounding box center [606, 134] width 53 height 33
select select "0"
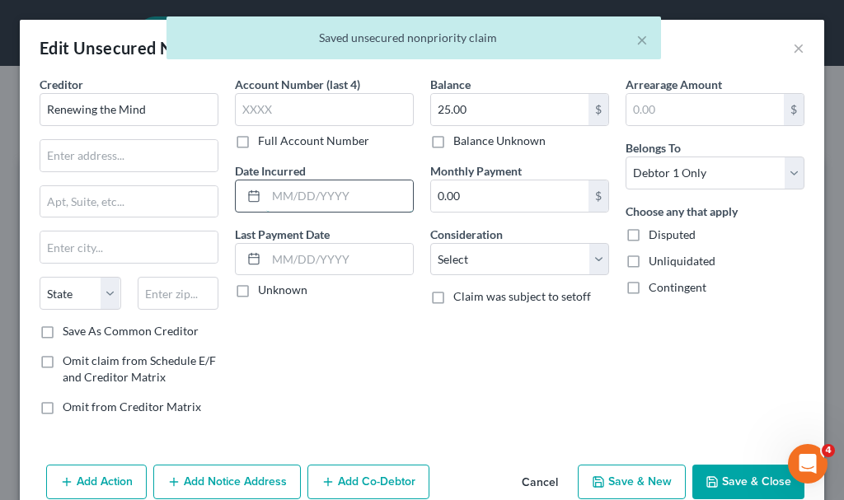
click at [319, 200] on input "text" at bounding box center [339, 196] width 147 height 31
type input "2023"
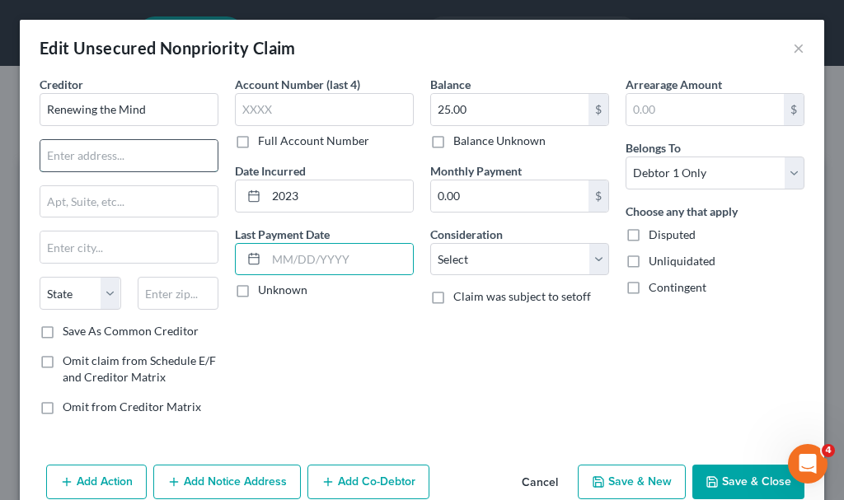
click at [88, 152] on input "text" at bounding box center [128, 155] width 177 height 31
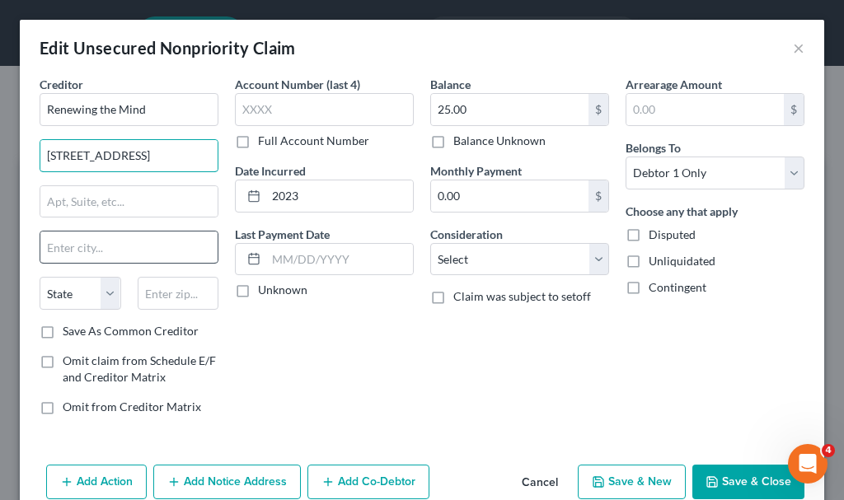
type input "[STREET_ADDRESS]"
click at [86, 246] on input "text" at bounding box center [128, 247] width 177 height 31
type input "[GEOGRAPHIC_DATA]"
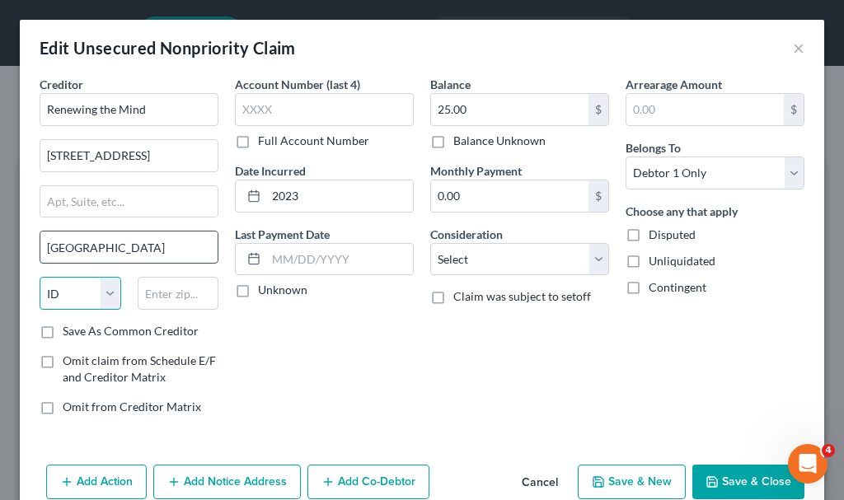
select select "16"
type input "51106"
click at [63, 332] on label "Save As Common Creditor" at bounding box center [131, 331] width 136 height 16
click at [69, 332] on input "Save As Common Creditor" at bounding box center [74, 328] width 11 height 11
checkbox input "true"
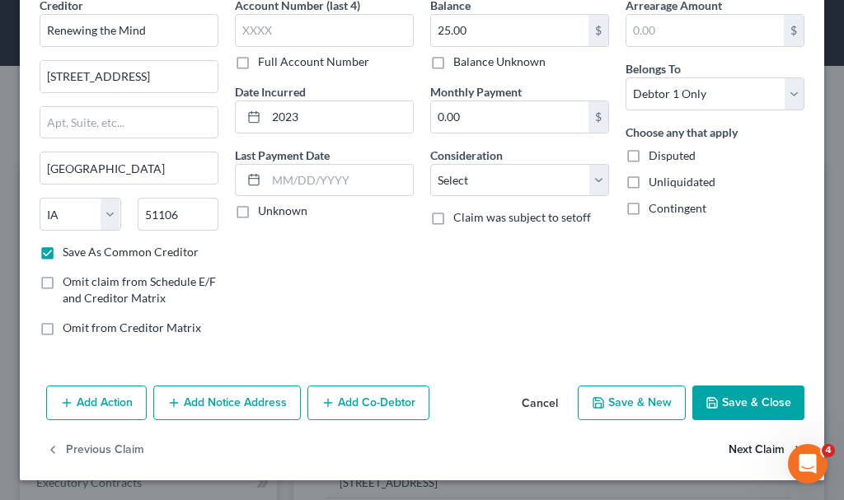
click at [740, 445] on button "Next Claim" at bounding box center [767, 451] width 76 height 35
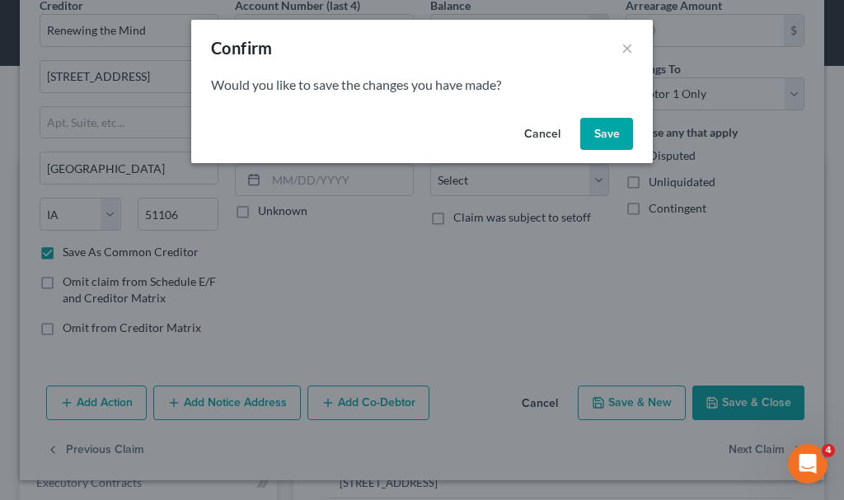
click at [611, 130] on button "Save" at bounding box center [606, 134] width 53 height 33
select select "17"
select select "0"
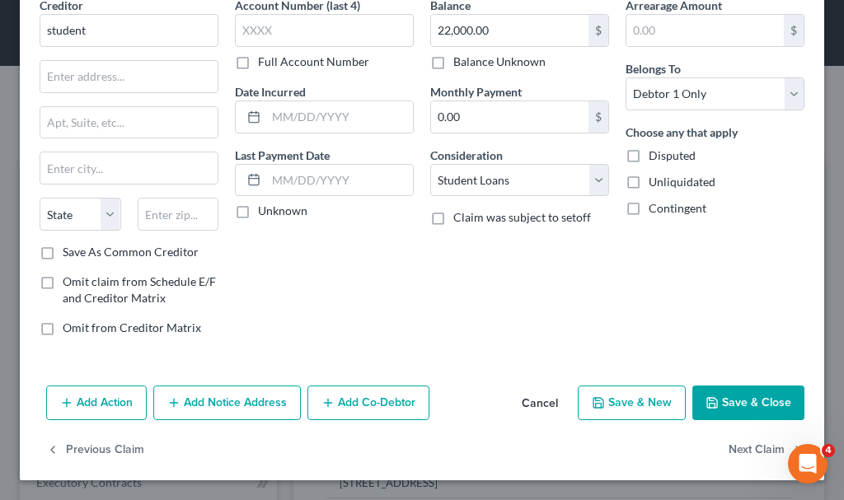
scroll to position [0, 0]
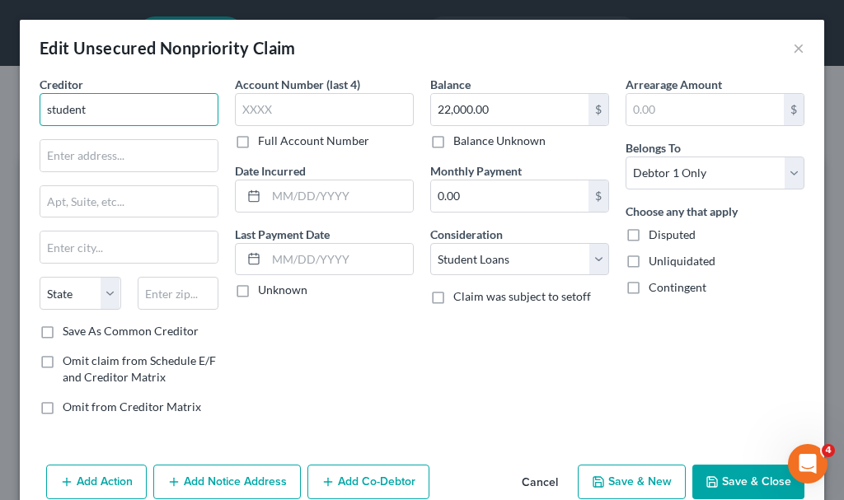
click at [111, 111] on input "student" at bounding box center [129, 109] width 179 height 33
type input "s"
type input "Federal Student Aid Program"
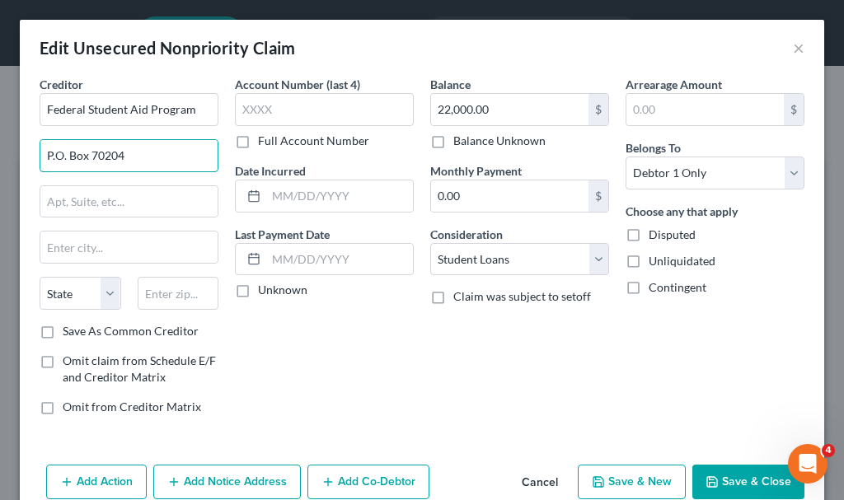
type input "P.O. Box 70204"
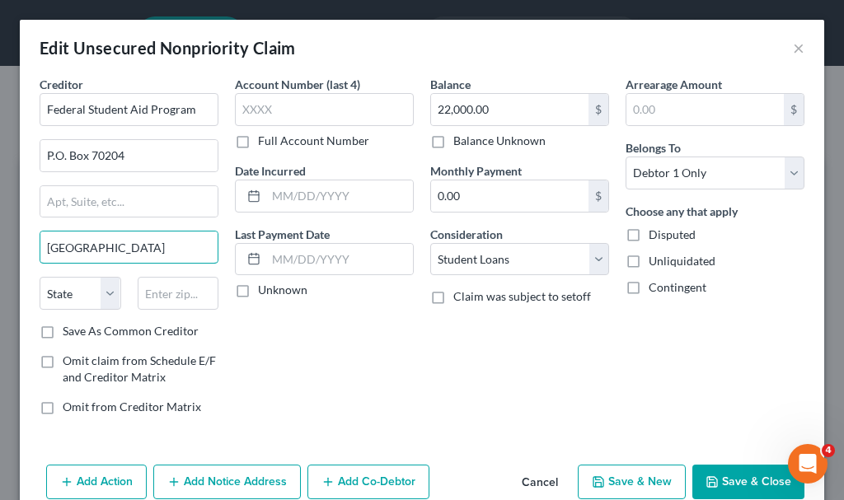
type input "[GEOGRAPHIC_DATA]"
select select "18"
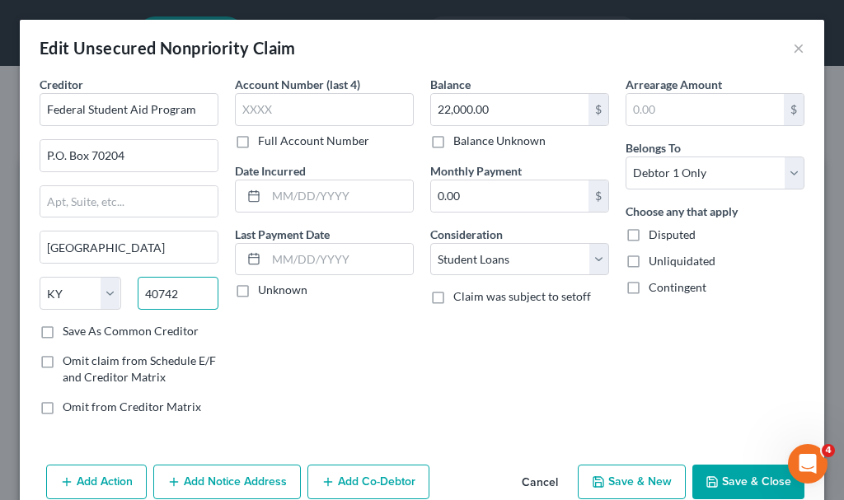
type input "40742"
click at [322, 194] on input "text" at bounding box center [339, 196] width 147 height 31
type input "2021-23"
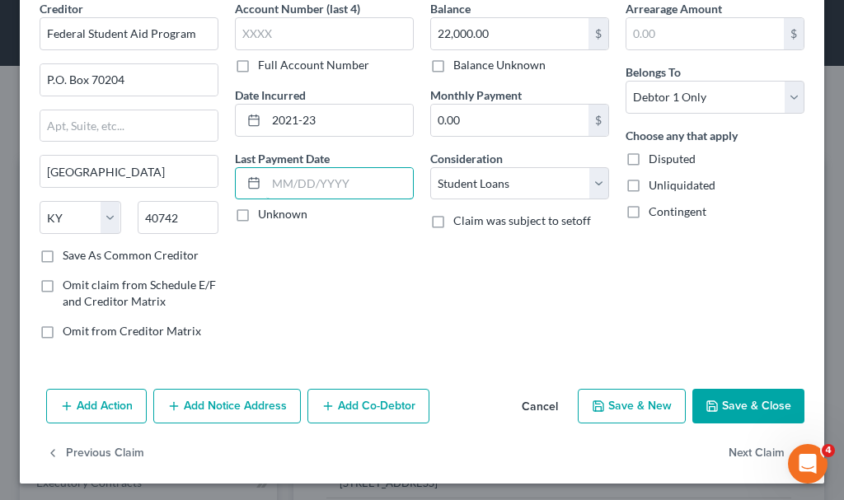
scroll to position [79, 0]
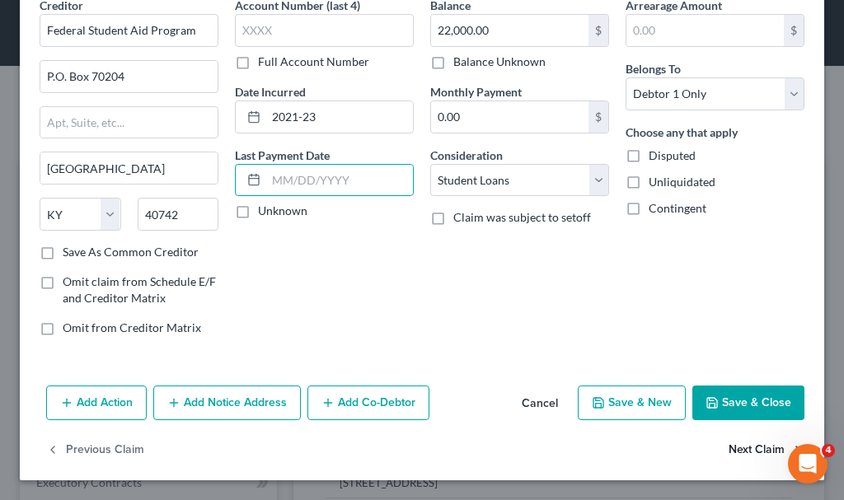
click at [729, 448] on button "Next Claim" at bounding box center [767, 451] width 76 height 35
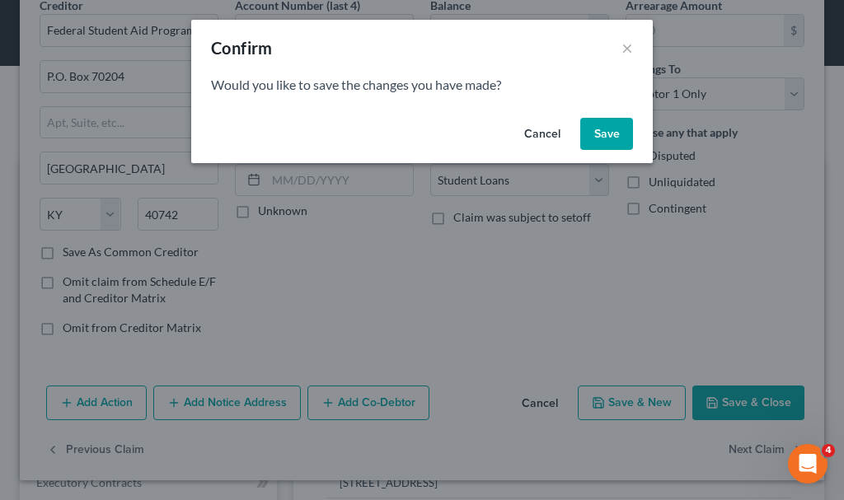
click at [603, 129] on button "Save" at bounding box center [606, 134] width 53 height 33
select select "45"
select select "2"
select select "0"
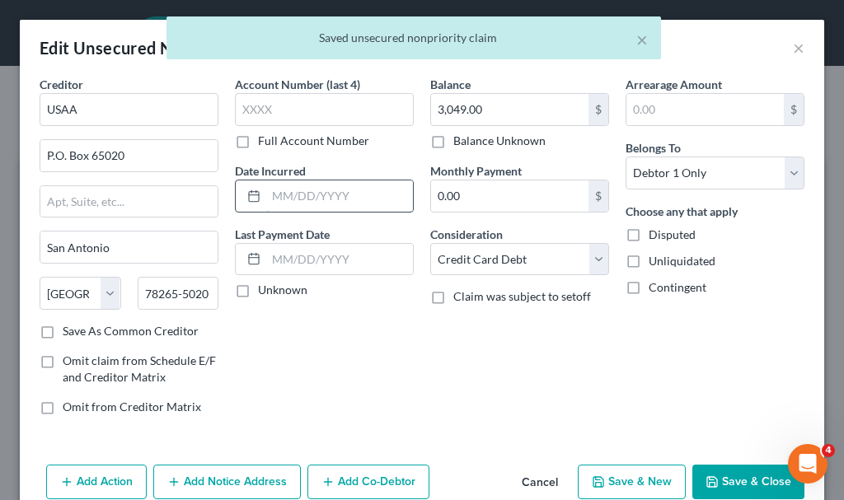
click at [336, 198] on input "text" at bounding box center [339, 196] width 147 height 31
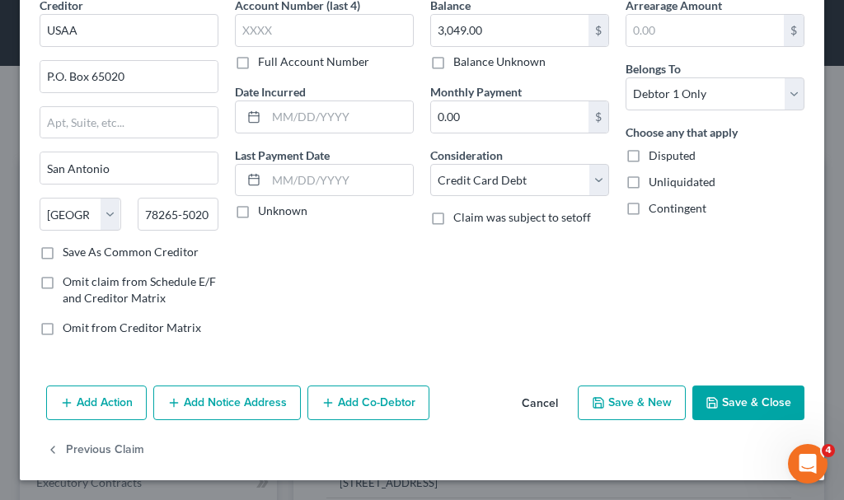
click at [610, 400] on button "Save & New" at bounding box center [632, 403] width 108 height 35
select select "0"
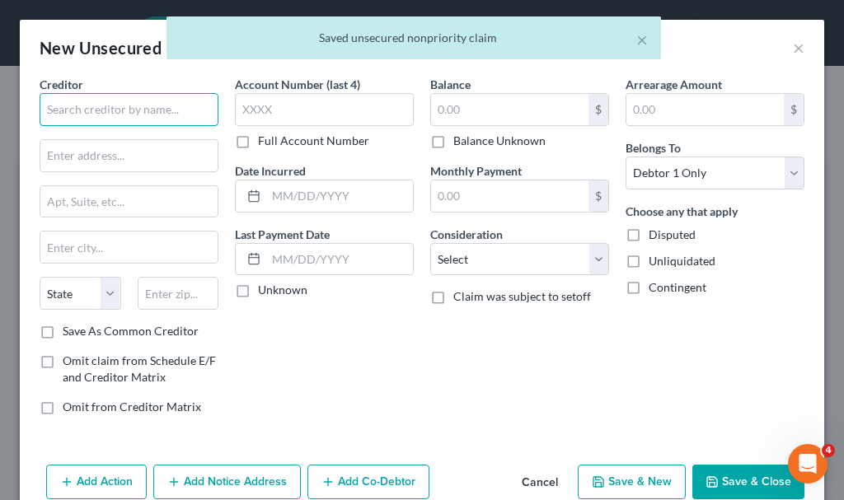
click at [142, 107] on input "text" at bounding box center [129, 109] width 179 height 33
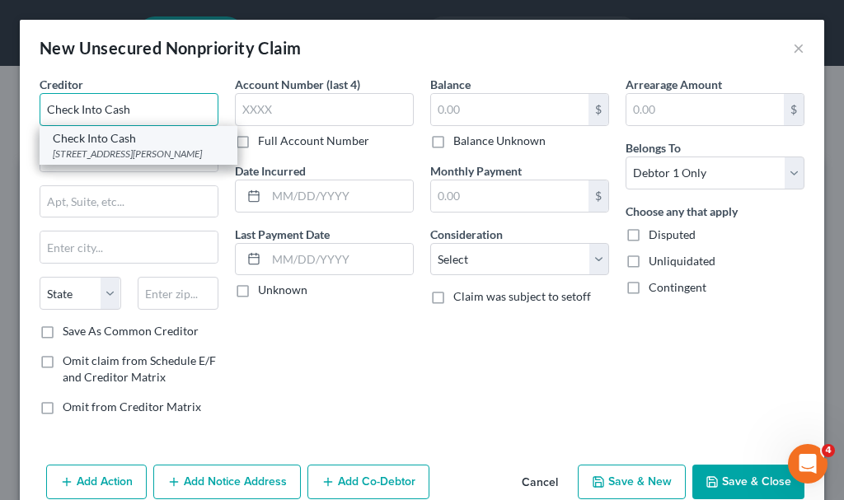
type input "Check Into Cash"
click at [137, 140] on div "Check Into Cash" at bounding box center [138, 138] width 171 height 16
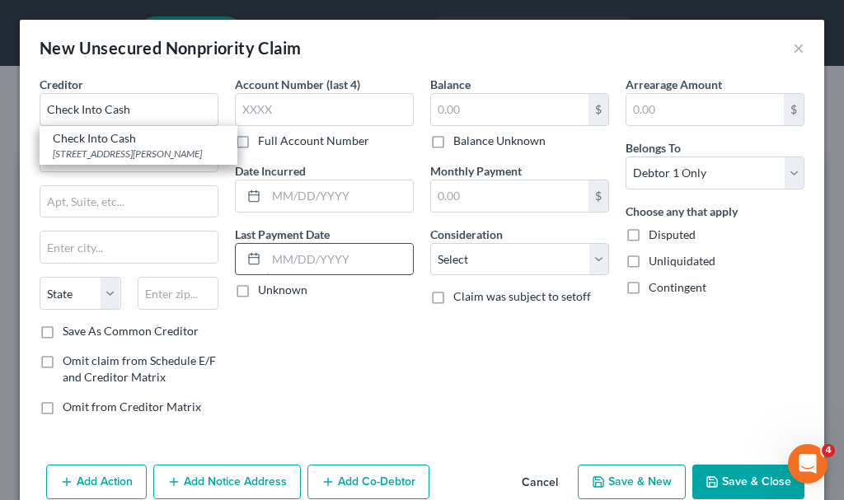
type input "[STREET_ADDRESS][PERSON_NAME]"
type input "[GEOGRAPHIC_DATA]"
select select "16"
type input "51103"
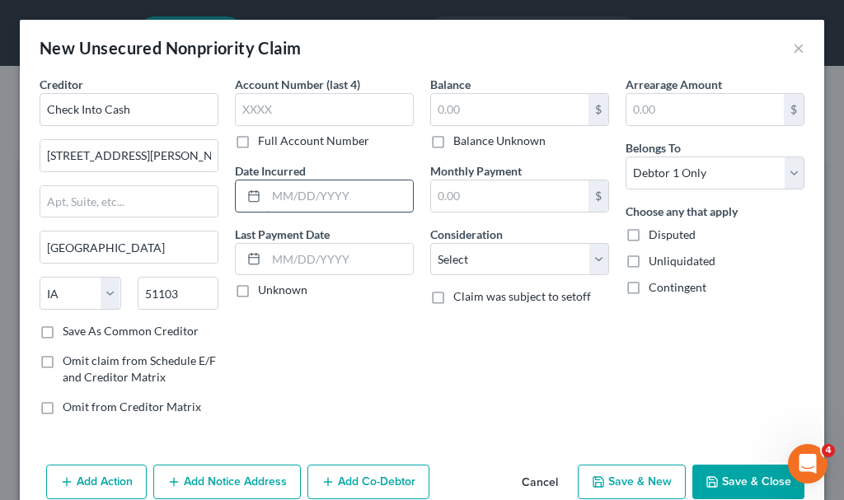
click at [302, 198] on input "text" at bounding box center [339, 196] width 147 height 31
type input "2025"
type input "500"
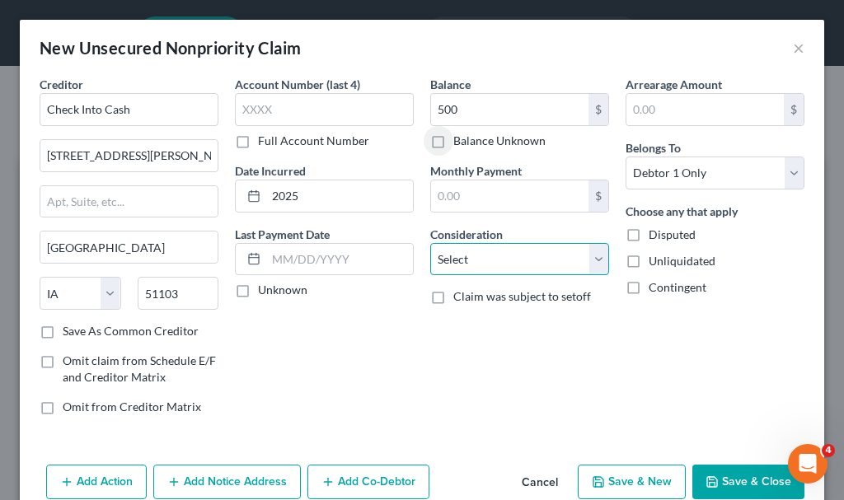
click at [493, 250] on select "Select Cable / Satellite Services Collection Agency Credit Card Debt Debt Couns…" at bounding box center [519, 259] width 179 height 33
select select "10"
click at [430, 243] on select "Select Cable / Satellite Services Collection Agency Credit Card Debt Debt Couns…" at bounding box center [519, 259] width 179 height 33
click at [707, 477] on icon "button" at bounding box center [712, 482] width 13 height 13
type input "500.00"
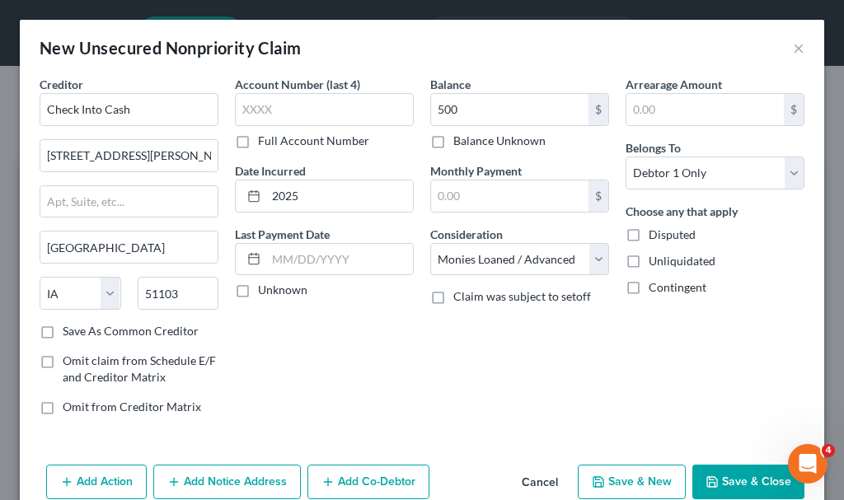
type input "0.00"
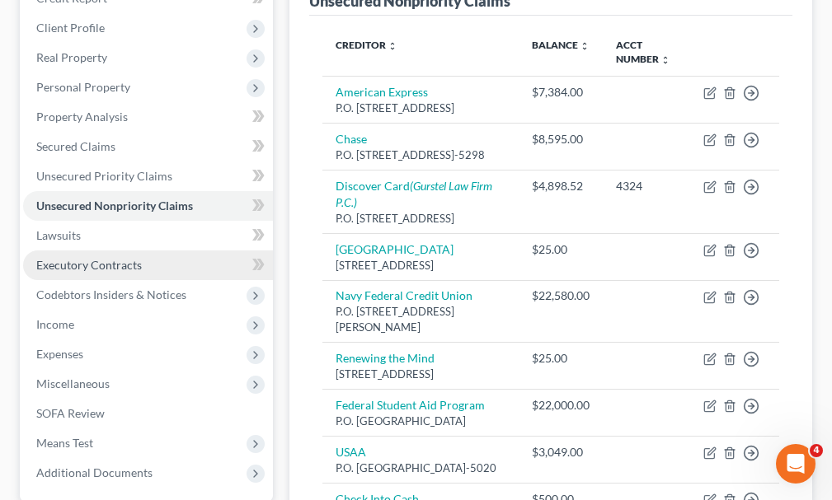
click at [77, 258] on span "Executory Contracts" at bounding box center [89, 265] width 106 height 14
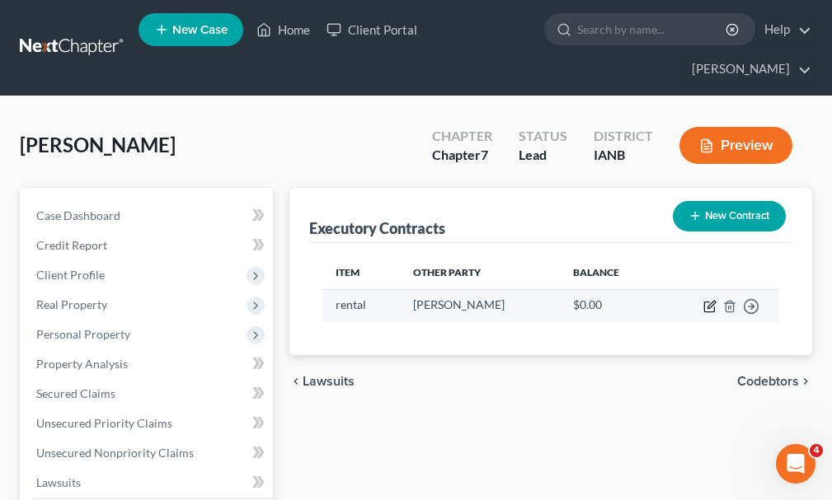
click at [707, 300] on icon "button" at bounding box center [709, 306] width 13 height 13
select select "3"
select select "43"
select select "0"
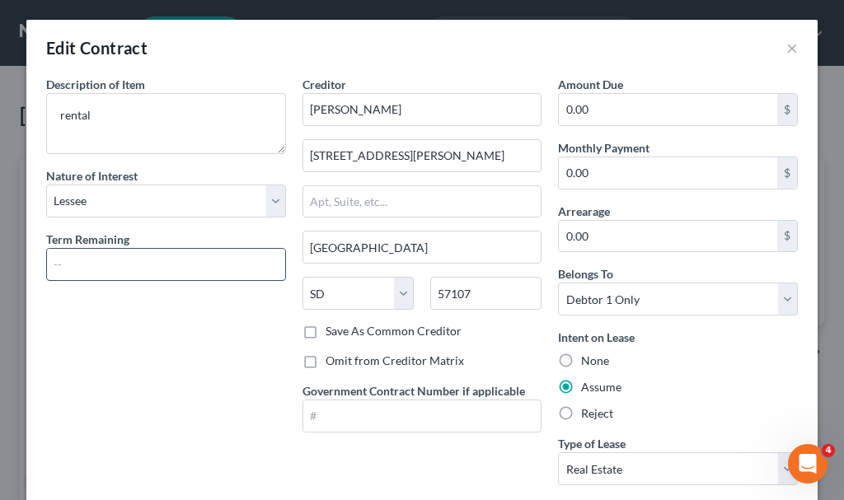
click at [148, 264] on input "text" at bounding box center [166, 264] width 238 height 31
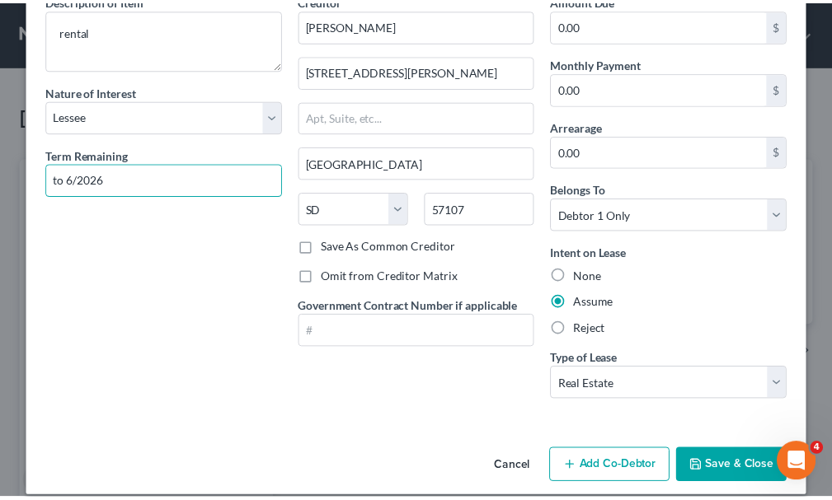
scroll to position [102, 0]
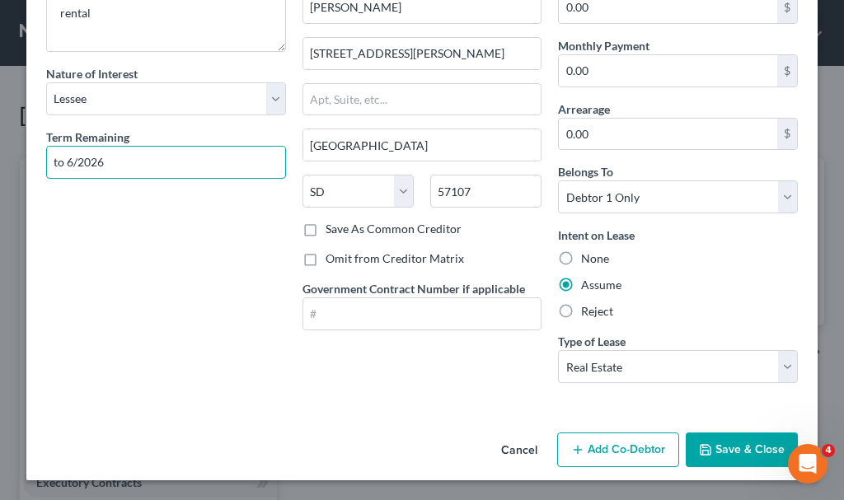
type input "to 6/2026"
click at [744, 450] on button "Save & Close" at bounding box center [742, 450] width 112 height 35
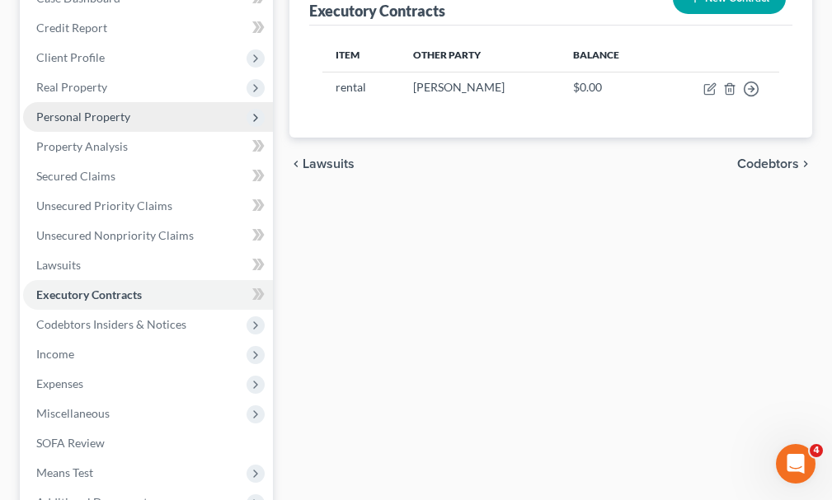
scroll to position [330, 0]
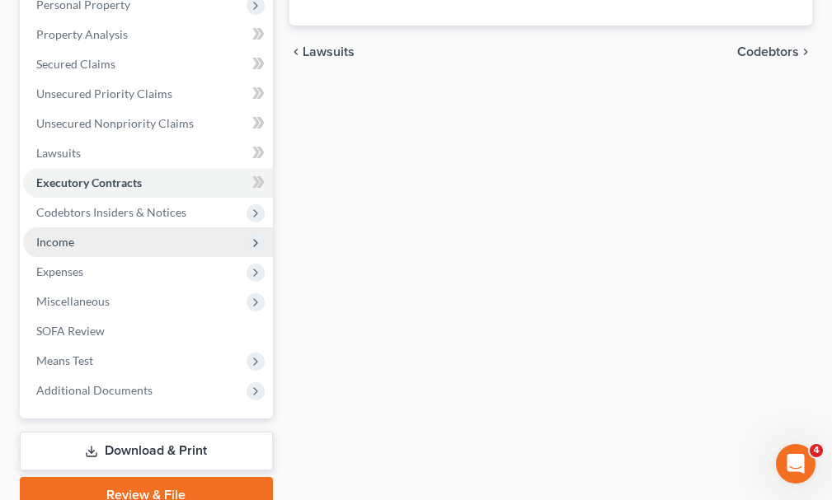
click at [50, 235] on span "Income" at bounding box center [55, 242] width 38 height 14
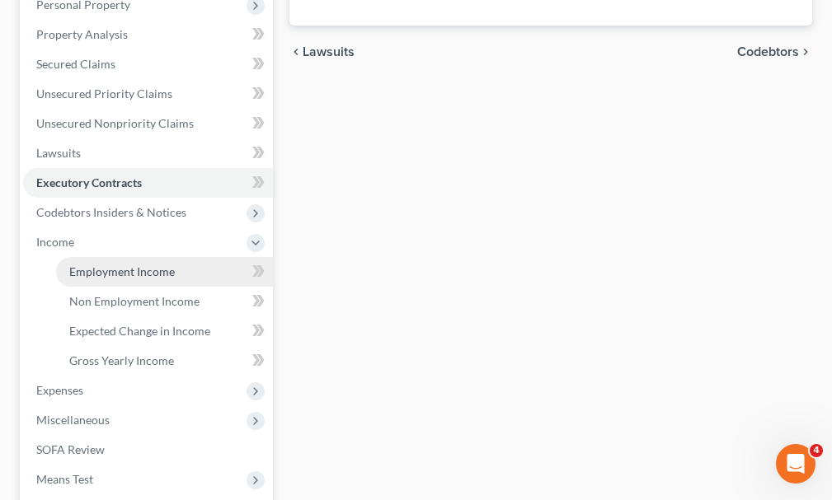
click at [99, 257] on link "Employment Income" at bounding box center [164, 272] width 217 height 30
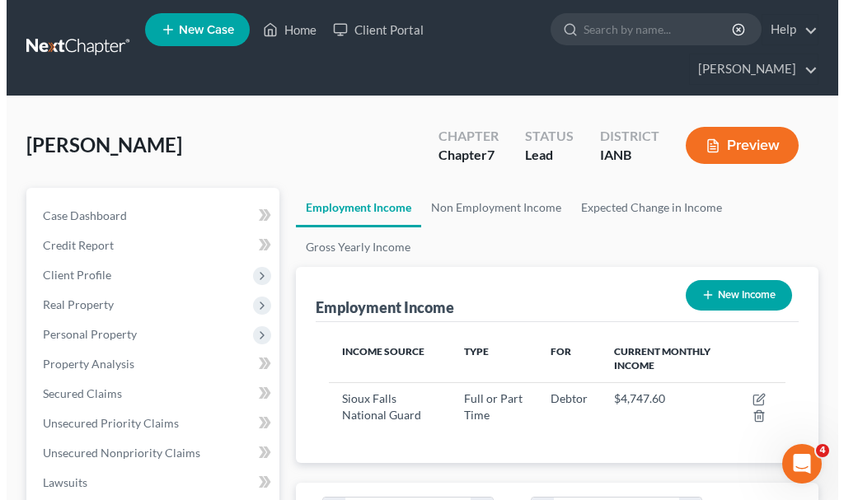
scroll to position [228, 490]
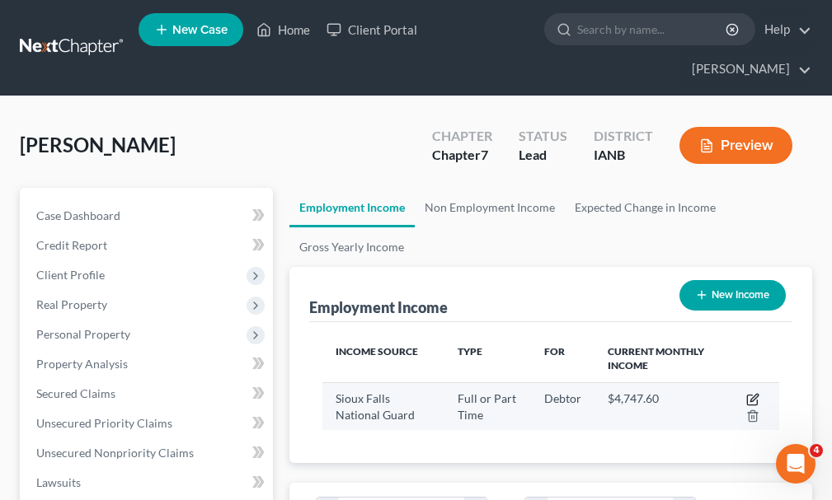
click at [754, 393] on icon "button" at bounding box center [752, 399] width 13 height 13
select select "0"
select select "43"
select select "2"
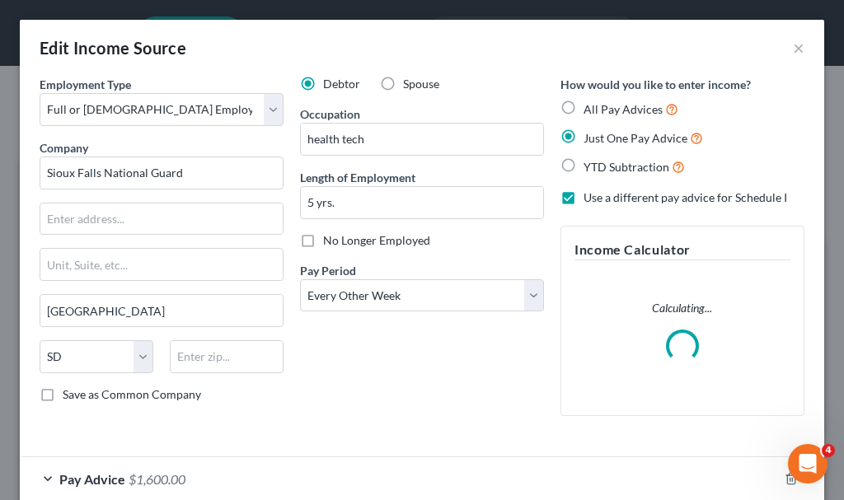
scroll to position [232, 498]
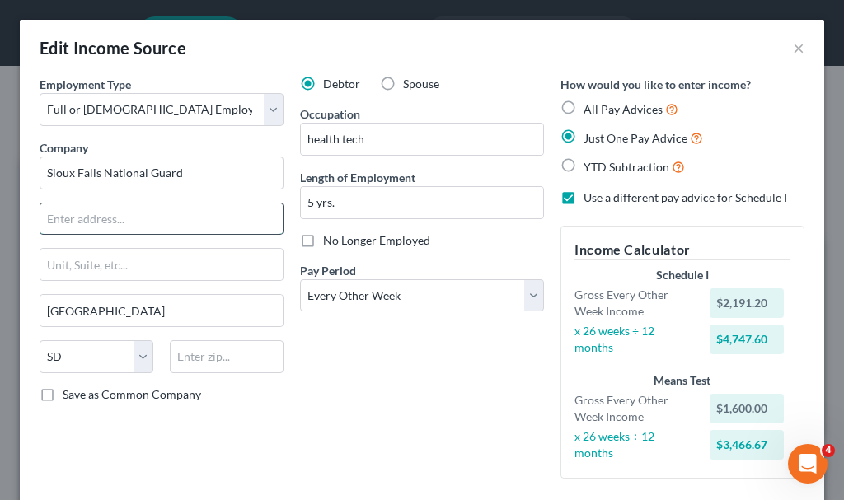
click at [96, 210] on input "text" at bounding box center [161, 219] width 242 height 31
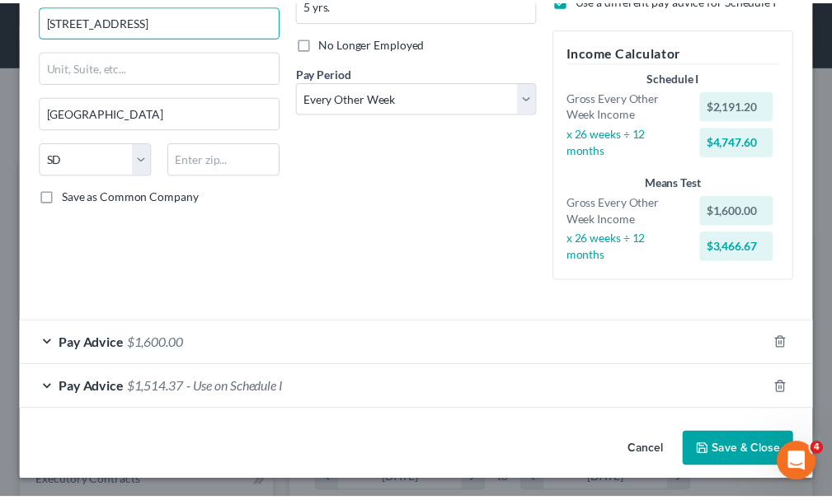
scroll to position [200, 0]
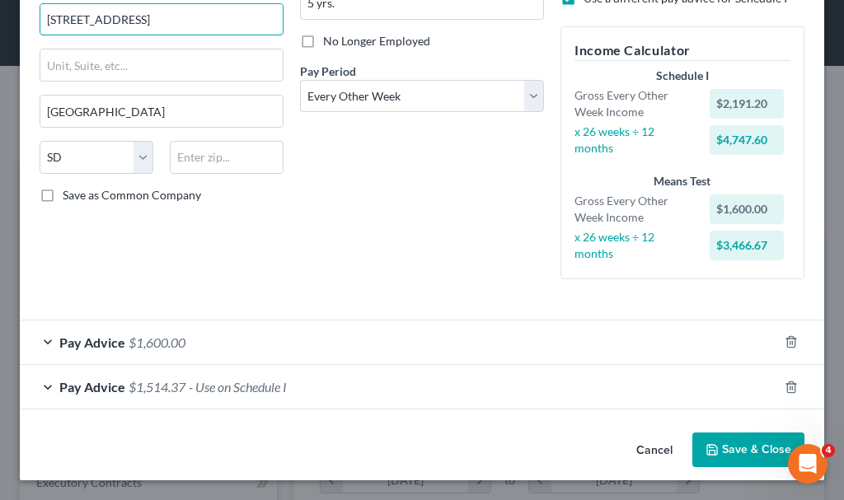
type input "[STREET_ADDRESS]"
click at [727, 449] on button "Save & Close" at bounding box center [748, 450] width 112 height 35
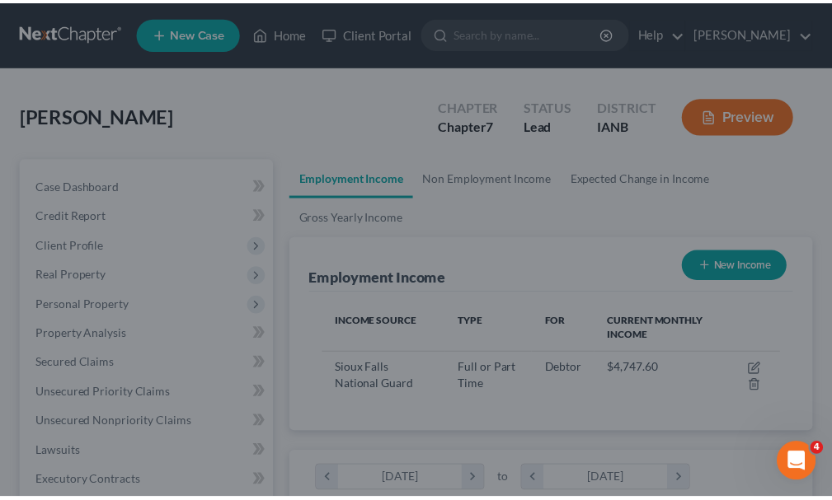
scroll to position [824170, 823909]
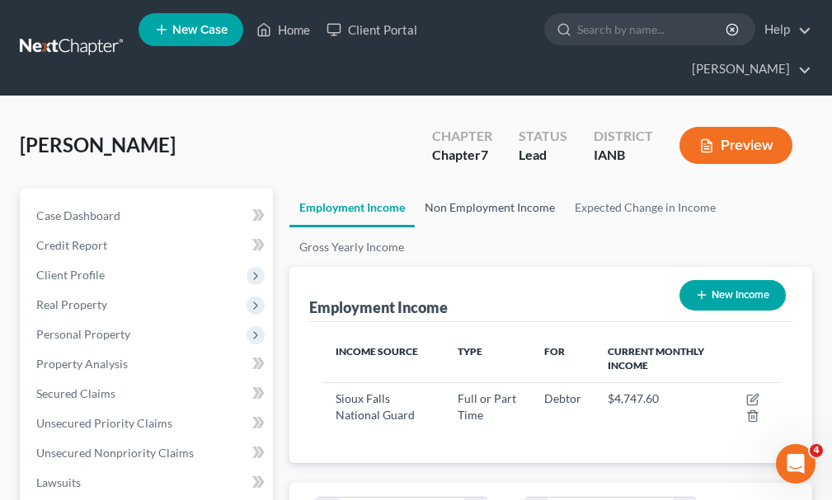
click at [494, 188] on link "Non Employment Income" at bounding box center [490, 208] width 150 height 40
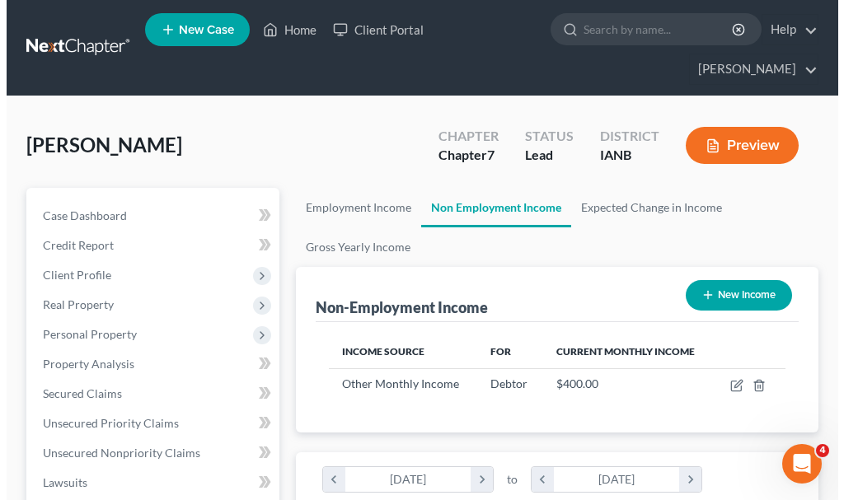
scroll to position [228, 490]
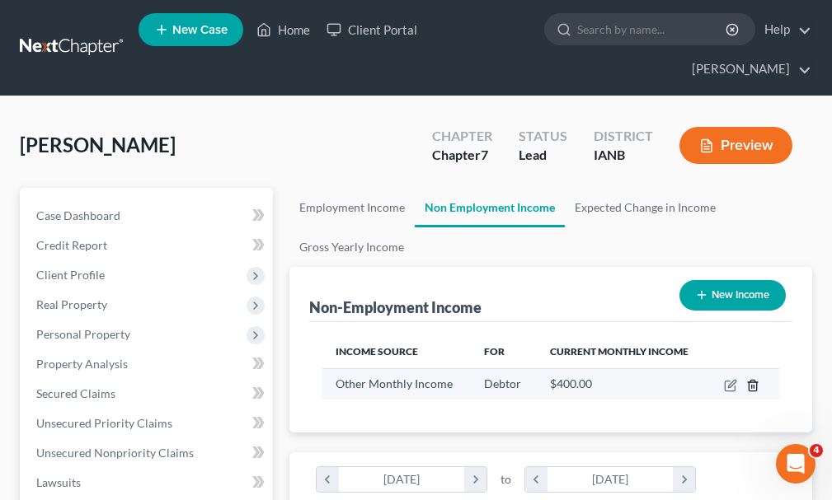
click at [754, 379] on icon "button" at bounding box center [752, 385] width 13 height 13
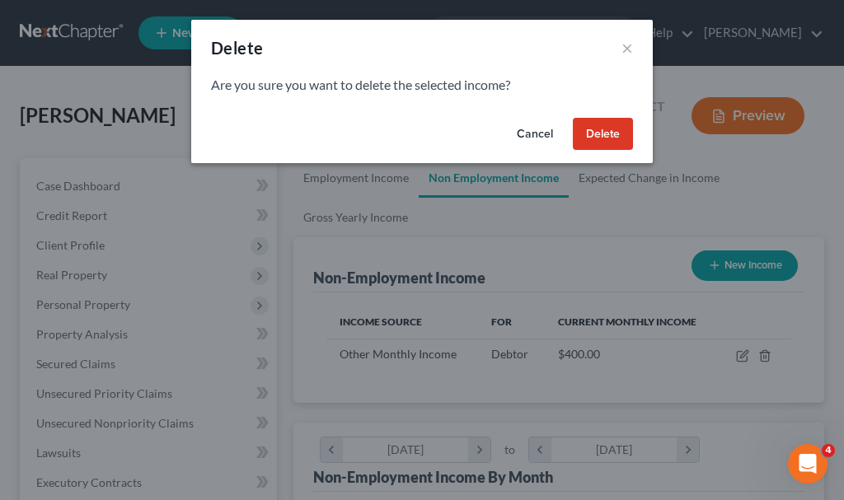
click at [597, 129] on button "Delete" at bounding box center [603, 134] width 60 height 33
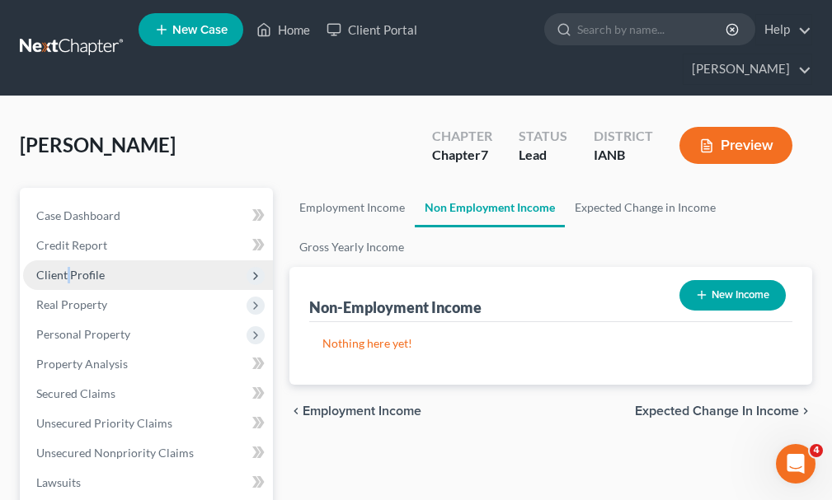
click at [68, 268] on span "Client Profile" at bounding box center [70, 275] width 68 height 14
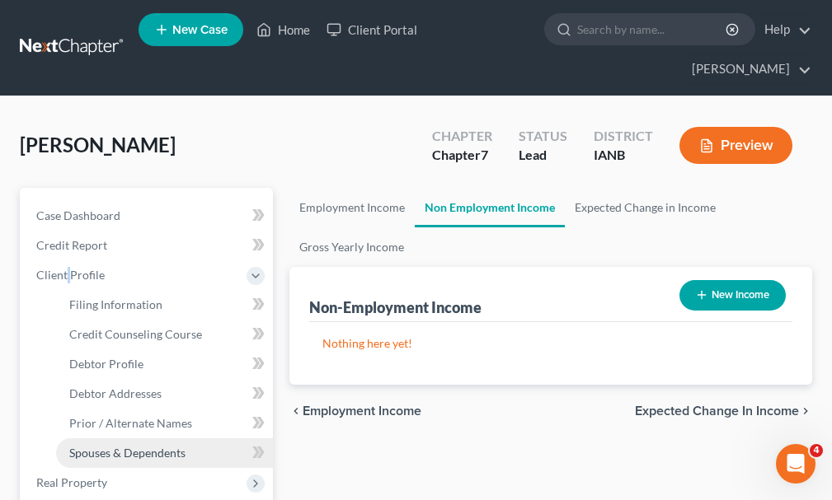
click at [102, 446] on span "Spouses & Dependents" at bounding box center [127, 453] width 116 height 14
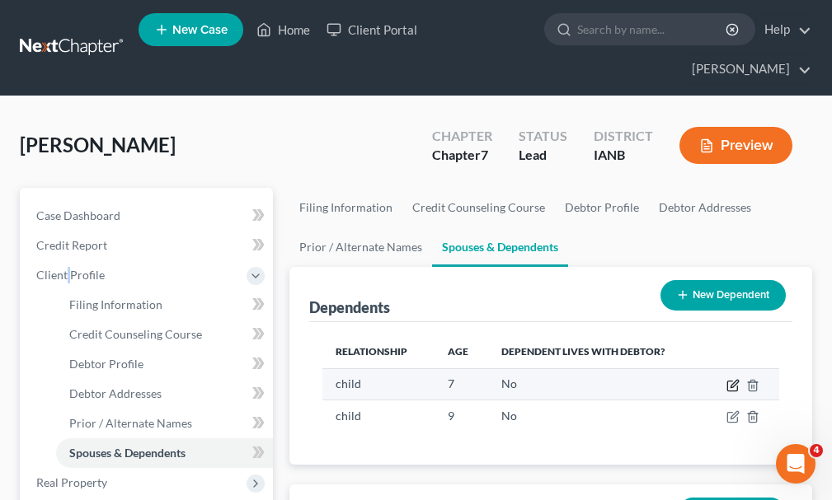
click at [730, 380] on icon "button" at bounding box center [733, 383] width 7 height 7
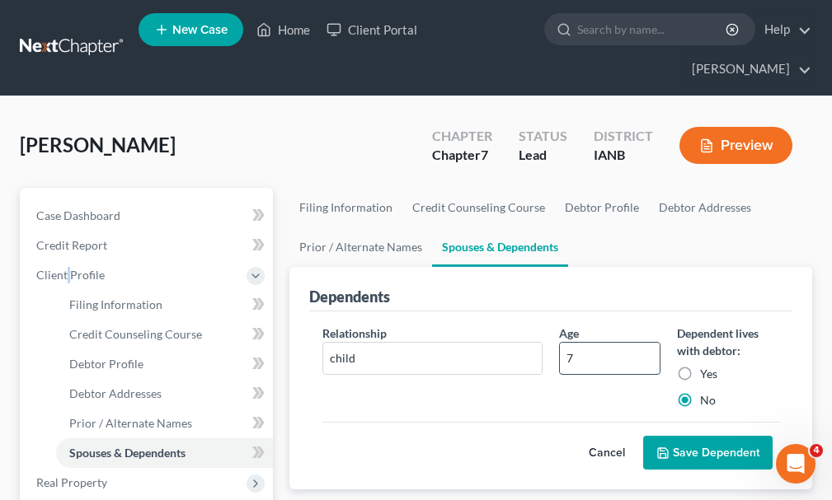
click at [589, 343] on input "7" at bounding box center [610, 358] width 100 height 31
type input "8"
click at [682, 436] on button "Save Dependent" at bounding box center [707, 453] width 129 height 35
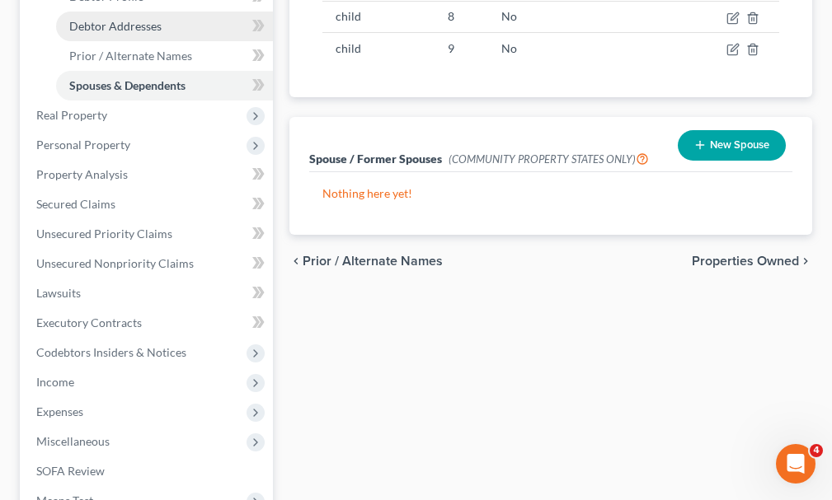
scroll to position [495, 0]
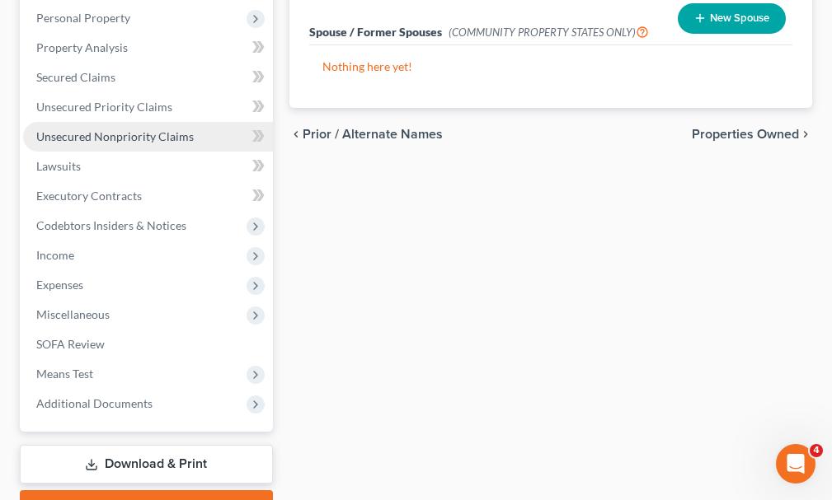
click at [129, 129] on span "Unsecured Nonpriority Claims" at bounding box center [114, 136] width 157 height 14
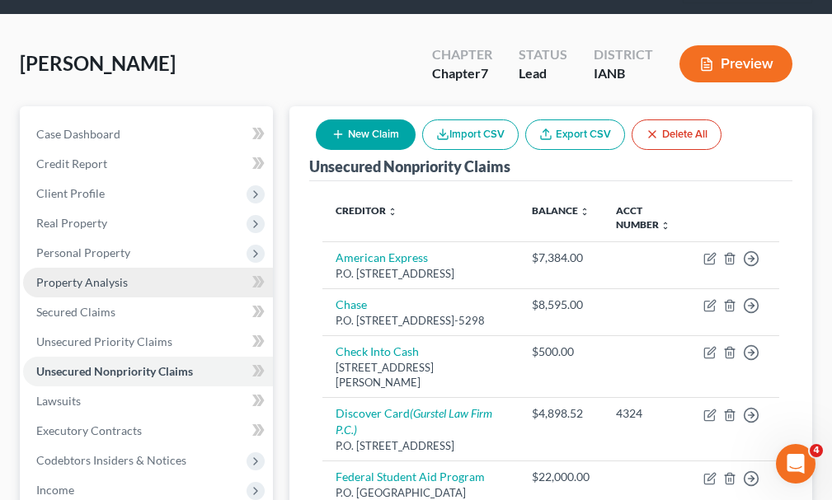
scroll to position [82, 0]
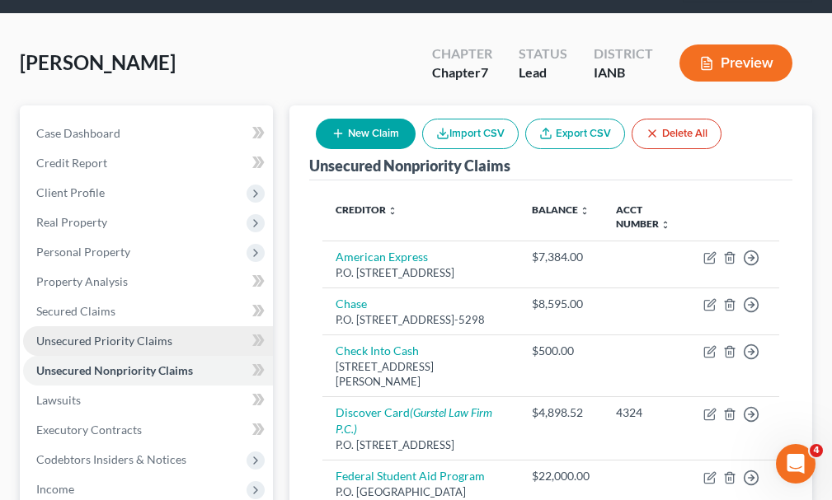
click at [106, 334] on span "Unsecured Priority Claims" at bounding box center [104, 341] width 136 height 14
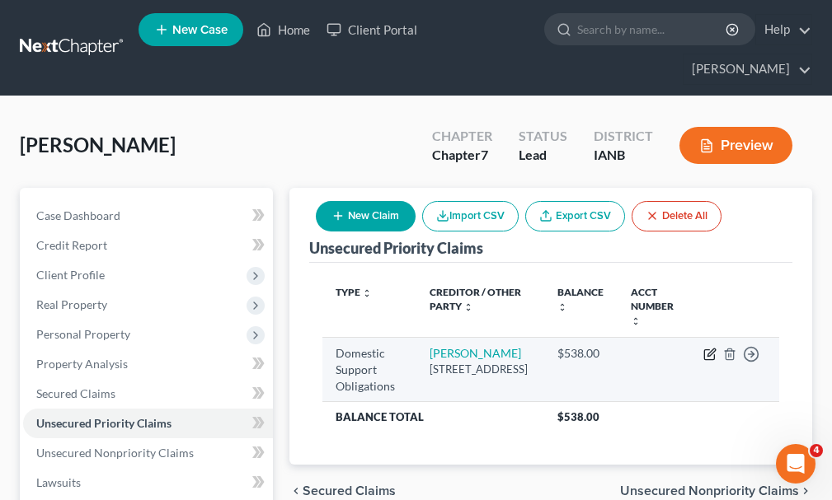
click at [709, 349] on icon "button" at bounding box center [710, 352] width 7 height 7
select select "45"
select select "0"
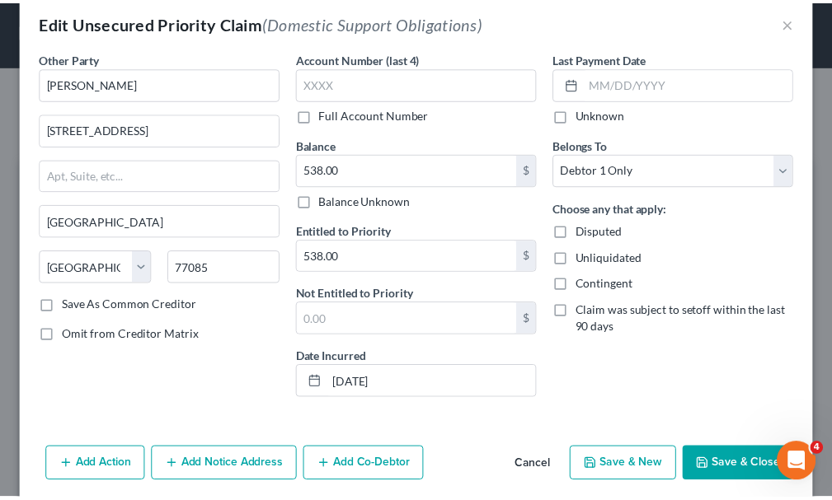
scroll to position [55, 0]
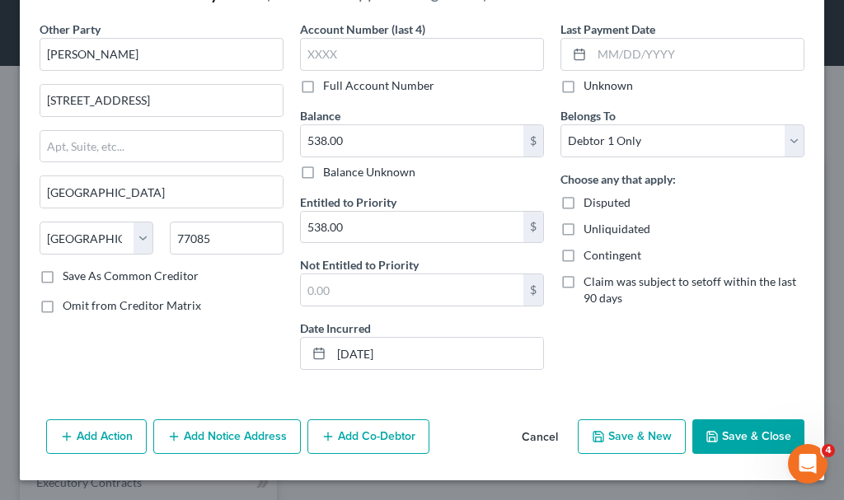
click at [730, 435] on button "Save & Close" at bounding box center [748, 437] width 112 height 35
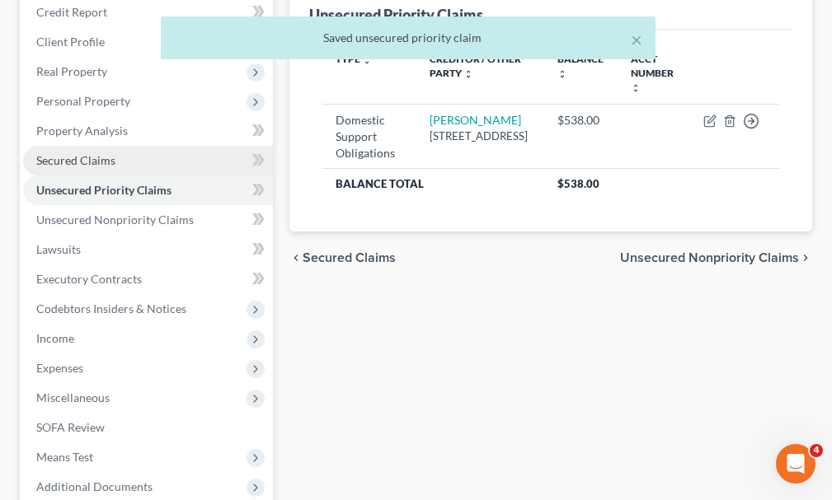
scroll to position [247, 0]
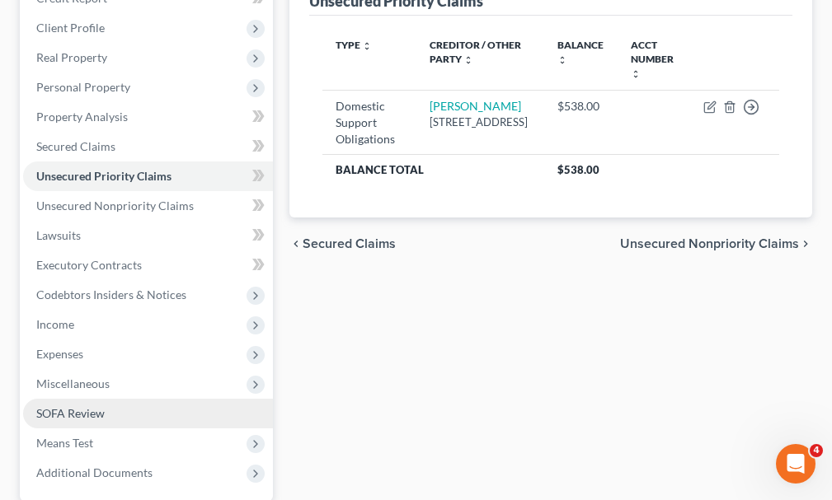
click at [78, 406] on span "SOFA Review" at bounding box center [70, 413] width 68 height 14
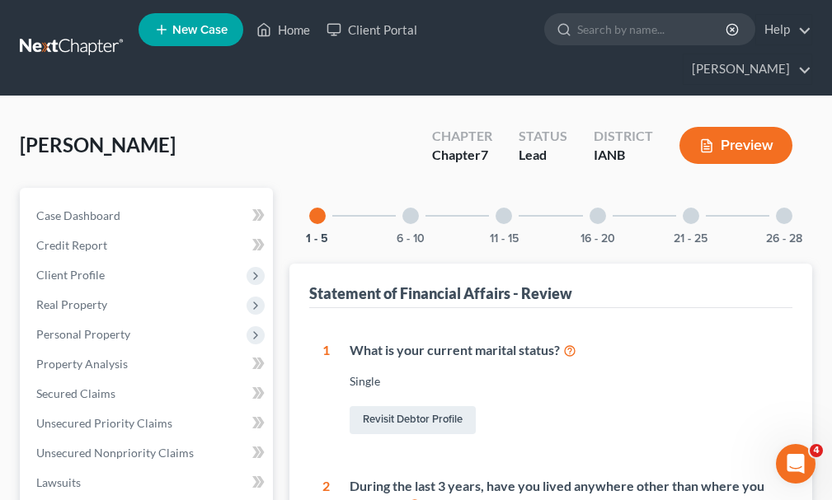
click at [411, 208] on div at bounding box center [410, 216] width 16 height 16
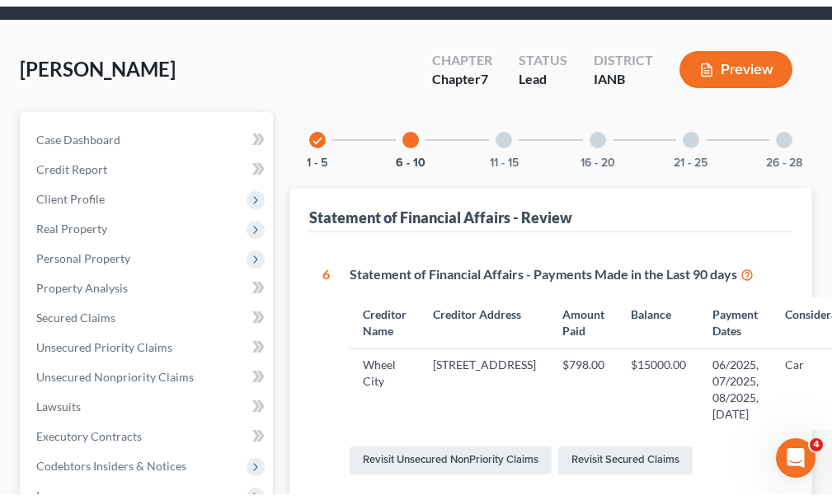
scroll to position [165, 0]
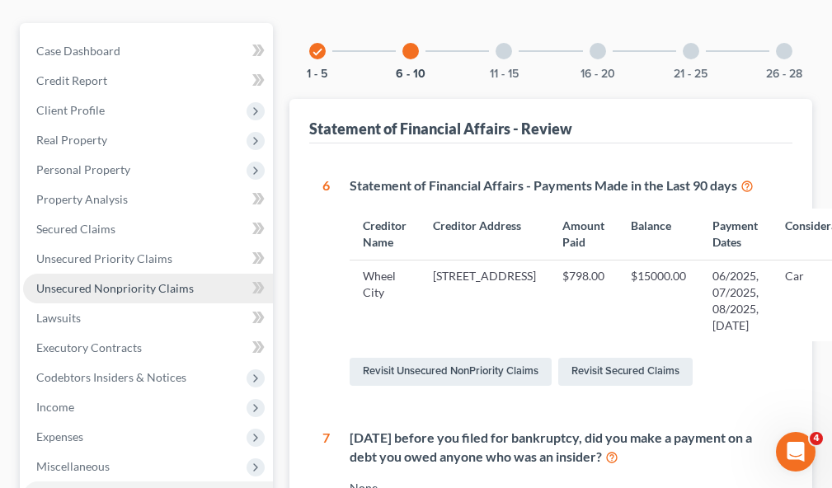
click at [106, 281] on span "Unsecured Nonpriority Claims" at bounding box center [114, 288] width 157 height 14
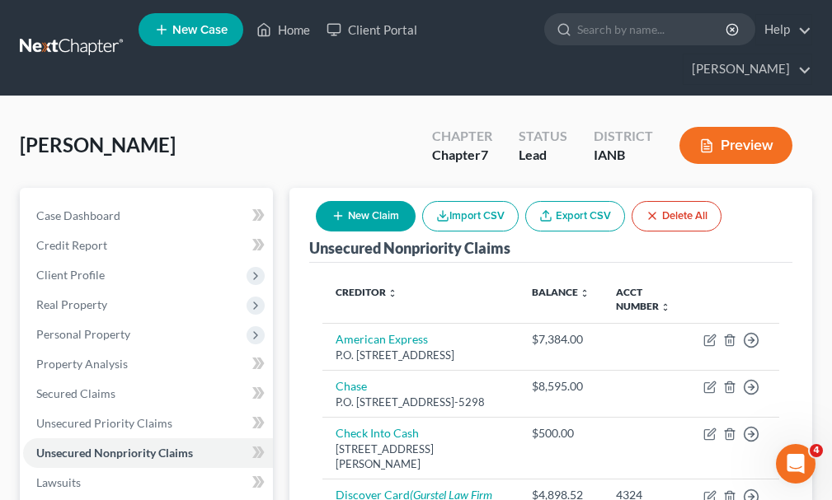
click at [379, 201] on button "New Claim" at bounding box center [366, 216] width 100 height 31
select select "0"
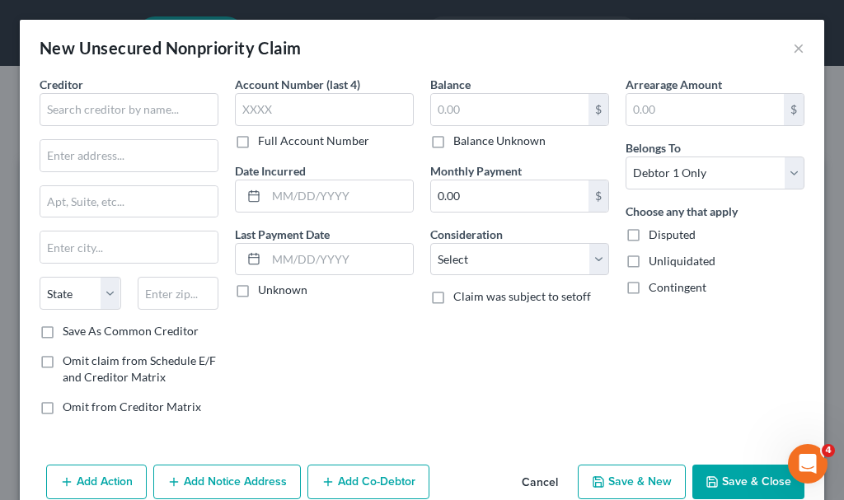
click at [63, 360] on label "Omit claim from Schedule E/F and Creditor Matrix" at bounding box center [141, 369] width 156 height 33
click at [69, 360] on input "Omit claim from Schedule E/F and Creditor Matrix" at bounding box center [74, 358] width 11 height 11
checkbox input "true"
click at [115, 108] on input "text" at bounding box center [129, 109] width 179 height 33
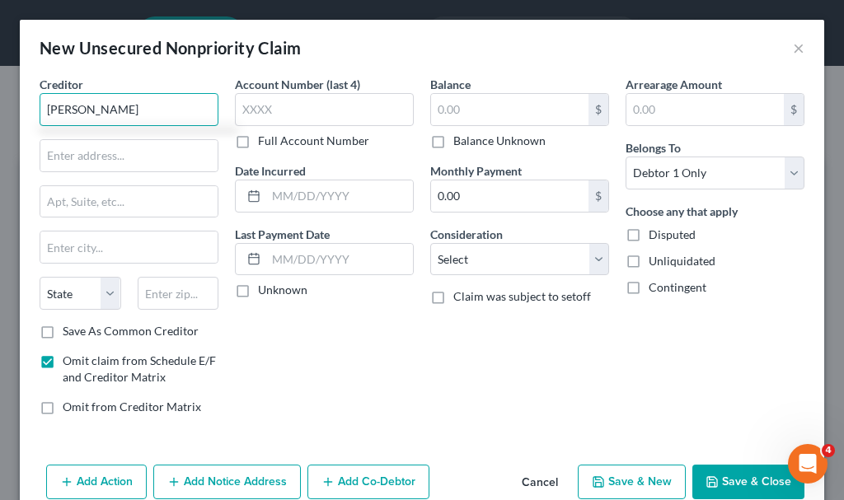
type input "[PERSON_NAME]"
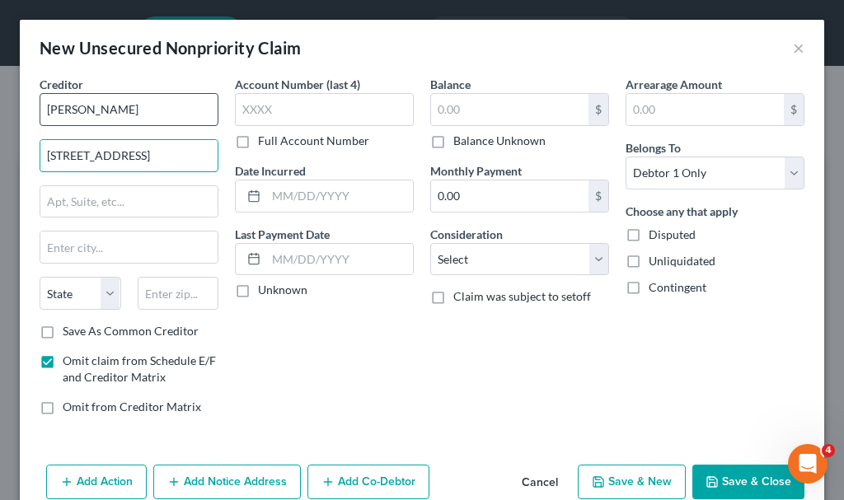
type input "[STREET_ADDRESS]"
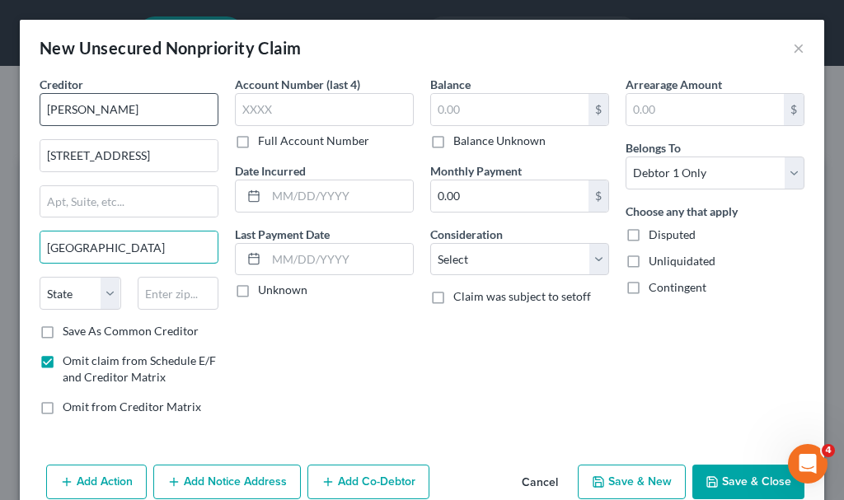
type input "[GEOGRAPHIC_DATA]"
select select "45"
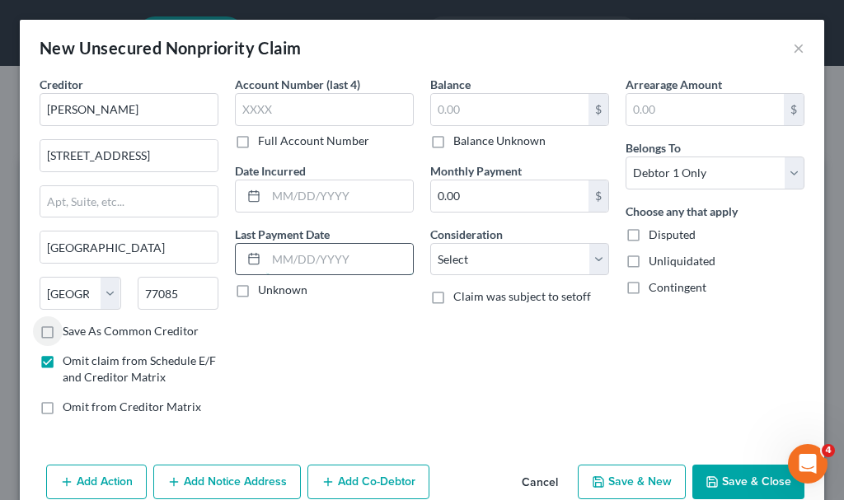
click at [304, 262] on input "text" at bounding box center [339, 259] width 147 height 31
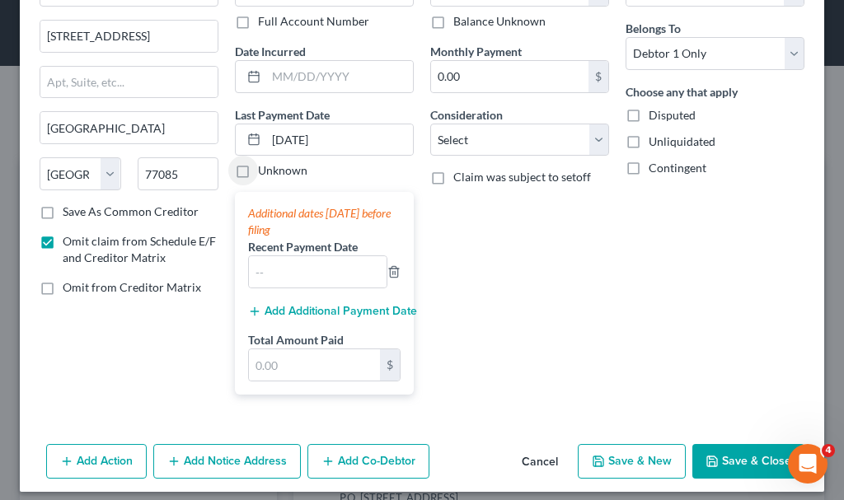
scroll to position [131, 0]
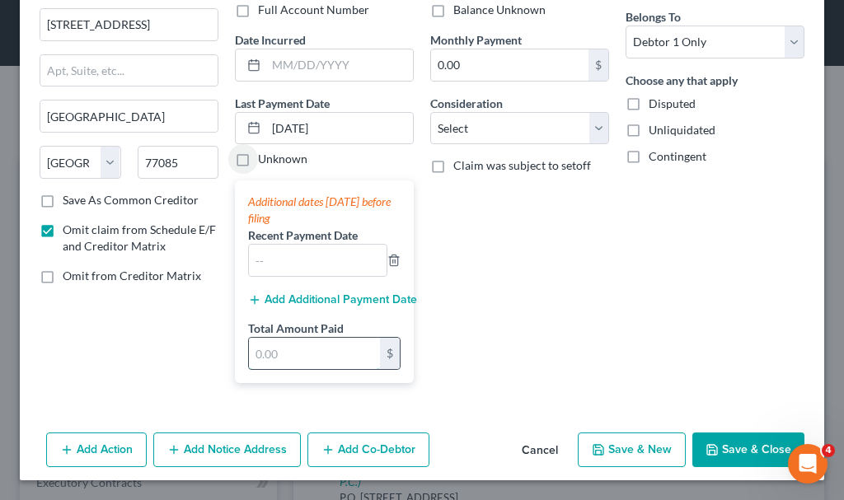
click at [288, 353] on input "text" at bounding box center [314, 353] width 131 height 31
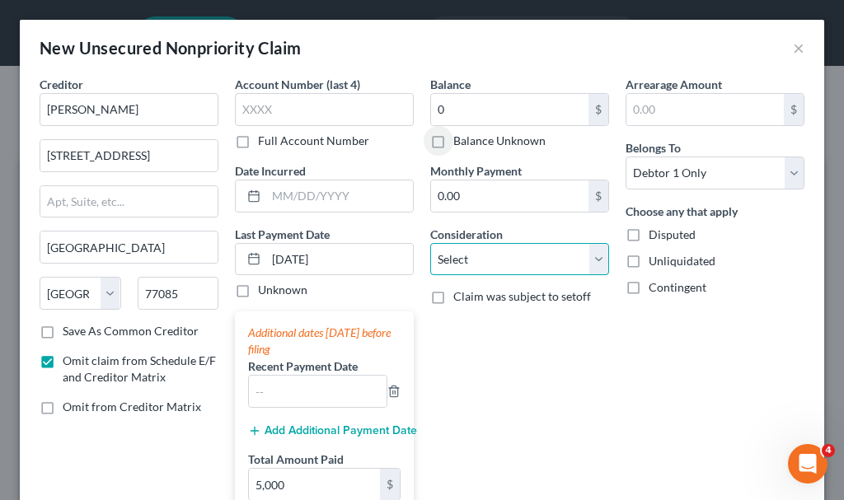
click at [495, 251] on select "Select Cable / Satellite Services Collection Agency Credit Card Debt Debt Couns…" at bounding box center [519, 259] width 179 height 33
click at [430, 243] on select "Select Cable / Satellite Services Collection Agency Credit Card Debt Debt Couns…" at bounding box center [519, 259] width 179 height 33
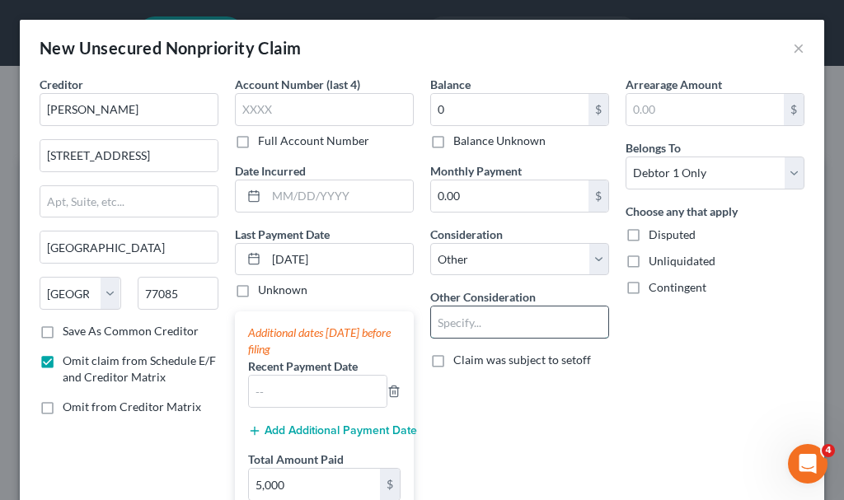
click at [488, 322] on input "text" at bounding box center [519, 322] width 177 height 31
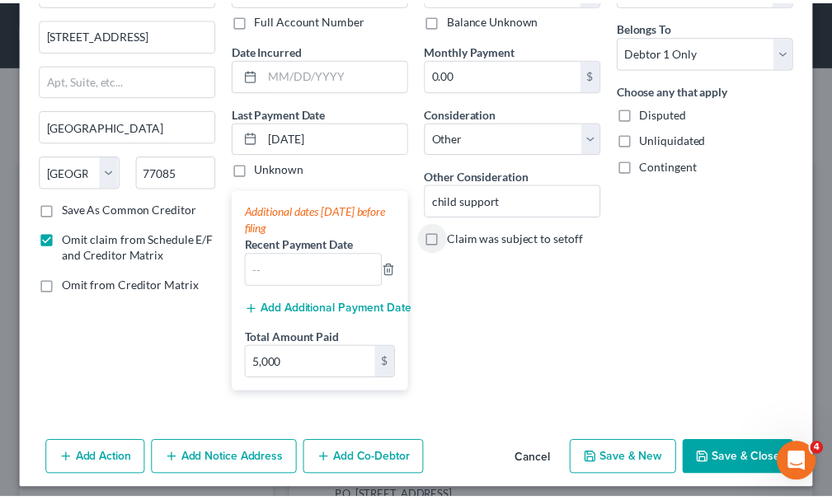
scroll to position [131, 0]
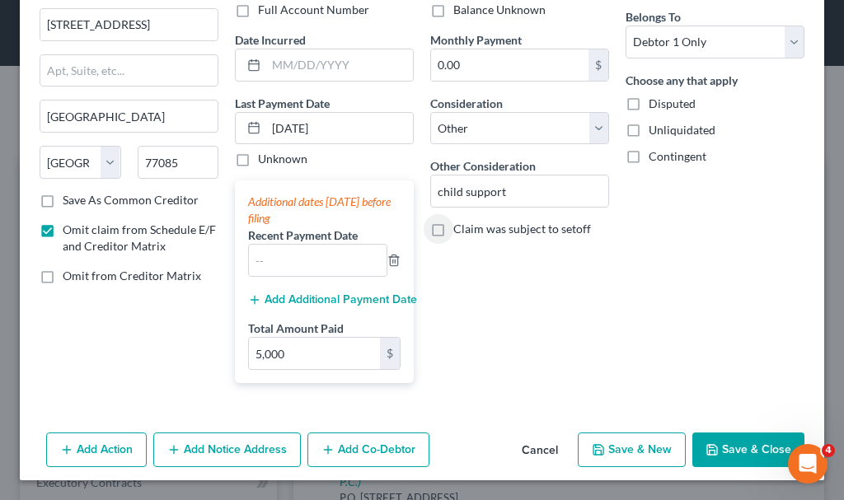
click at [722, 445] on button "Save & Close" at bounding box center [748, 450] width 112 height 35
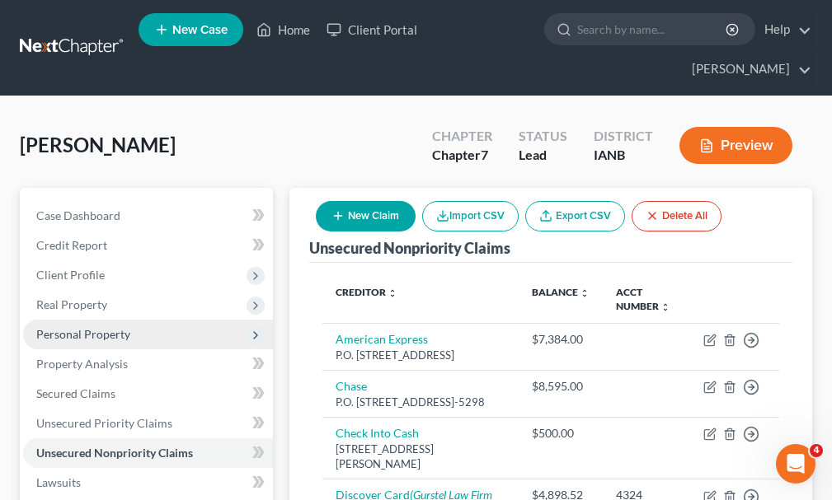
click at [77, 327] on span "Personal Property" at bounding box center [83, 334] width 94 height 14
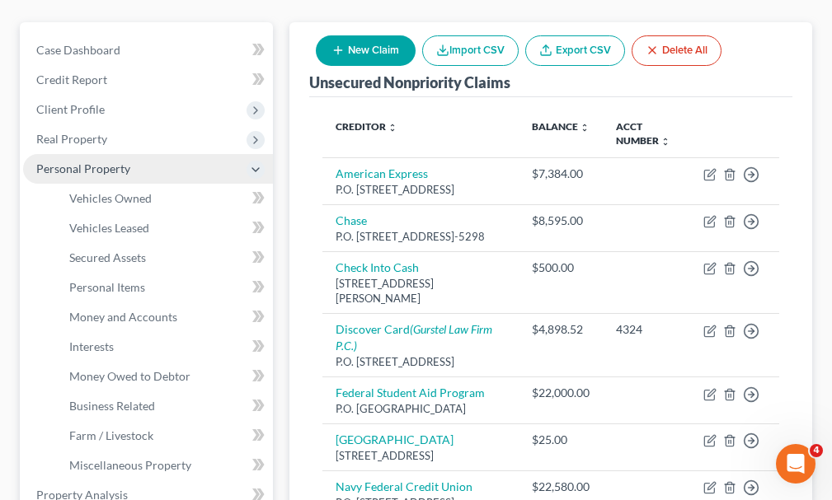
scroll to position [165, 0]
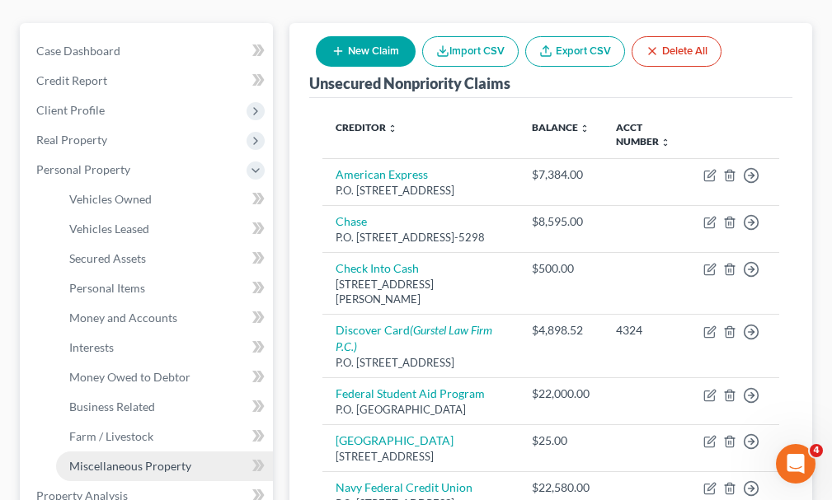
click at [110, 459] on span "Miscellaneous Property" at bounding box center [130, 466] width 122 height 14
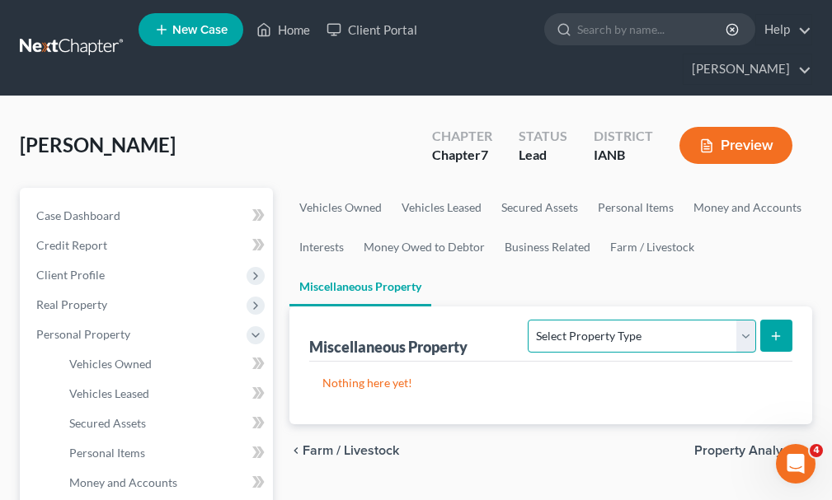
click at [584, 320] on select "Select Property Type Assigned for Creditor Benefit [DATE] Holding for Another N…" at bounding box center [642, 336] width 228 height 33
click at [528, 320] on select "Select Property Type Assigned for Creditor Benefit [DATE] Holding for Another N…" at bounding box center [642, 336] width 228 height 33
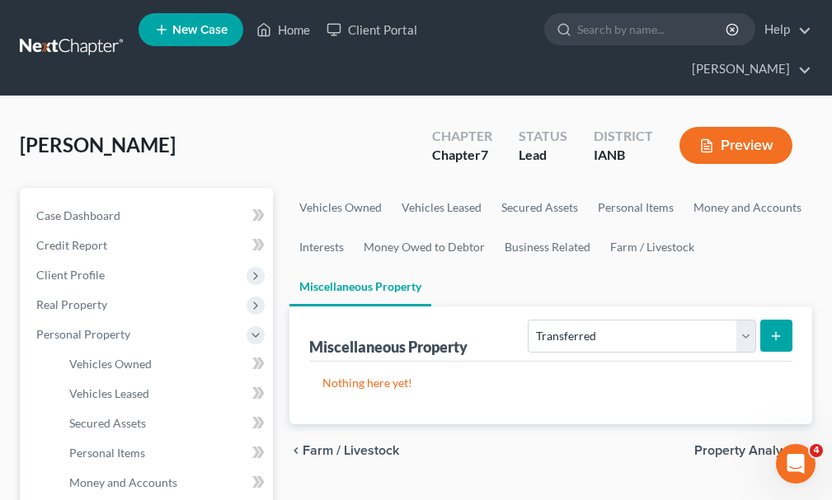
click at [776, 332] on line "submit" at bounding box center [776, 335] width 0 height 7
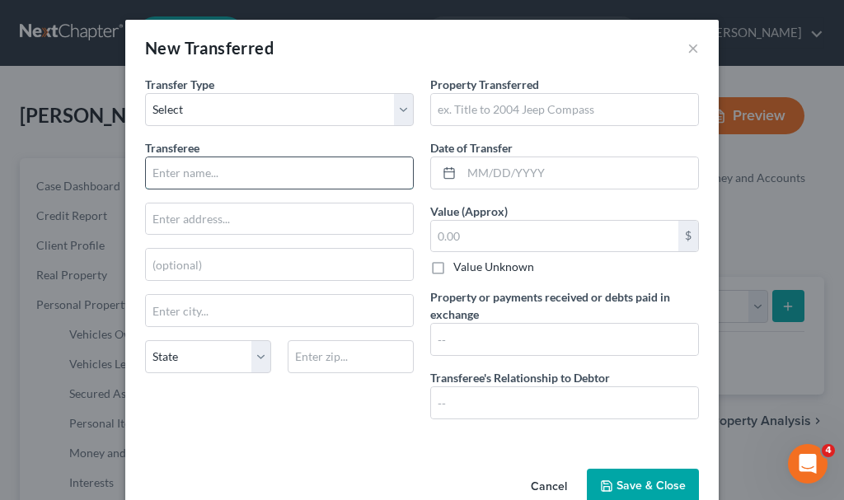
drag, startPoint x: 202, startPoint y: 172, endPoint x: 225, endPoint y: 184, distance: 25.8
click at [202, 172] on input "text" at bounding box center [279, 172] width 267 height 31
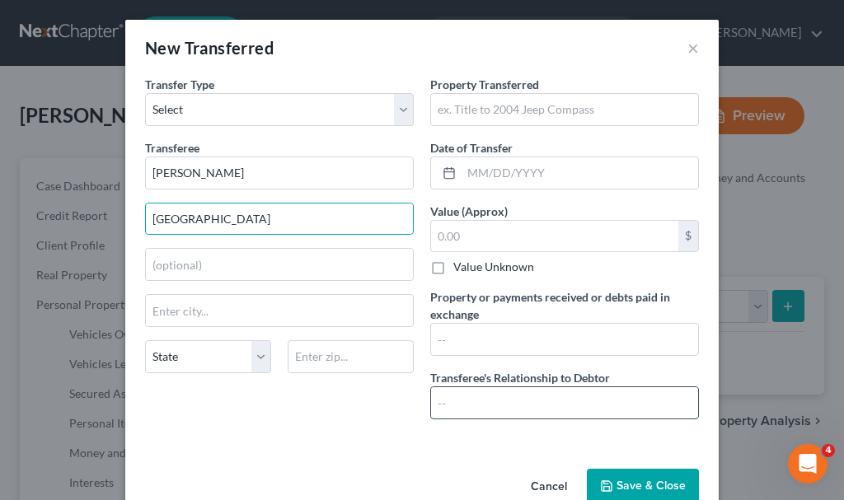
click at [457, 411] on input "text" at bounding box center [564, 402] width 267 height 31
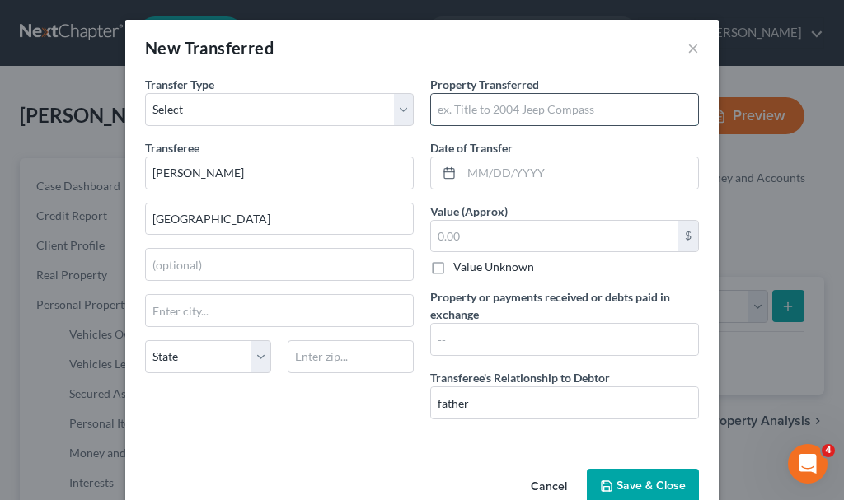
click at [494, 106] on input "text" at bounding box center [564, 109] width 267 height 31
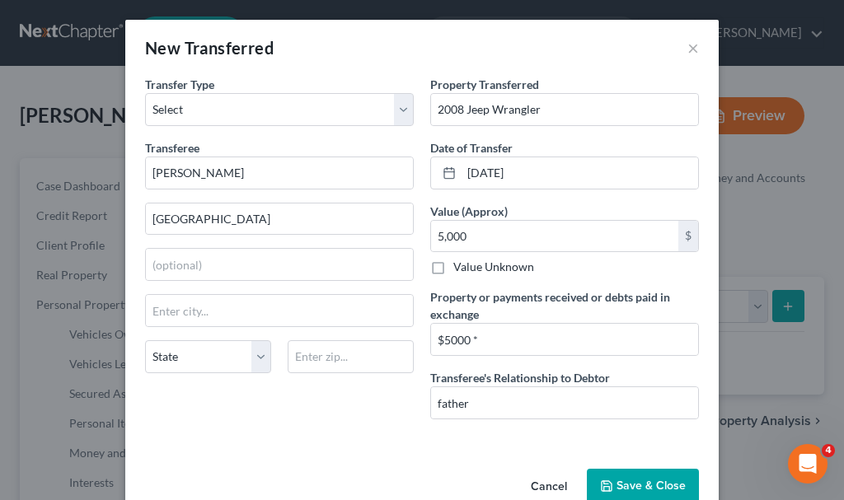
click at [632, 476] on button "Save & Close" at bounding box center [643, 486] width 112 height 35
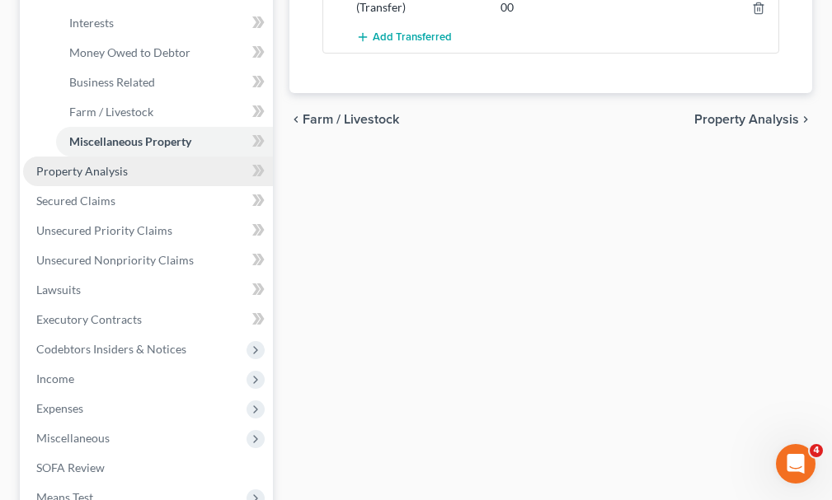
scroll to position [577, 0]
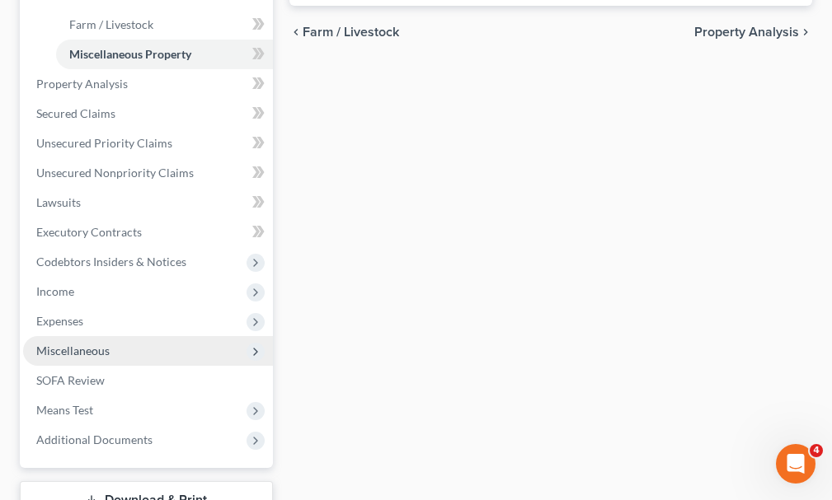
click at [58, 344] on span "Miscellaneous" at bounding box center [72, 351] width 73 height 14
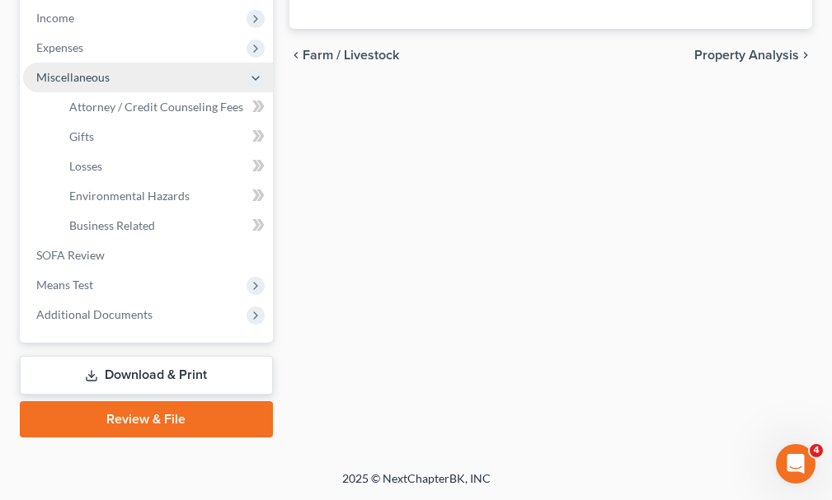
scroll to position [524, 0]
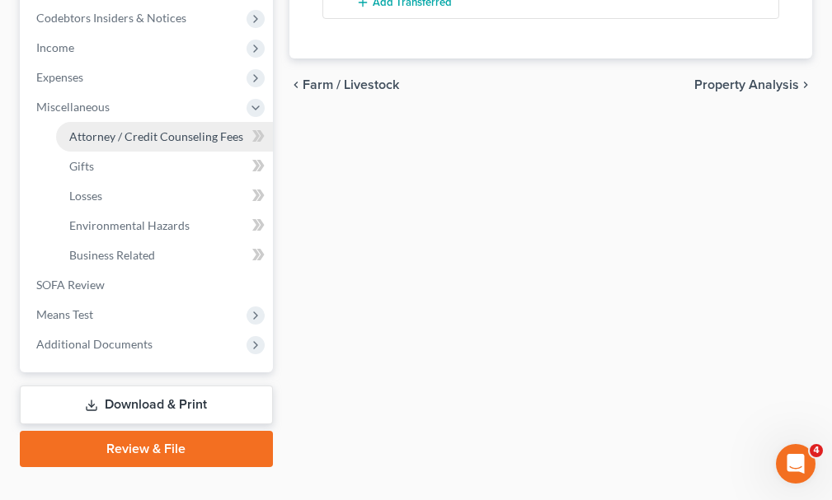
click at [95, 129] on span "Attorney / Credit Counseling Fees" at bounding box center [156, 136] width 174 height 14
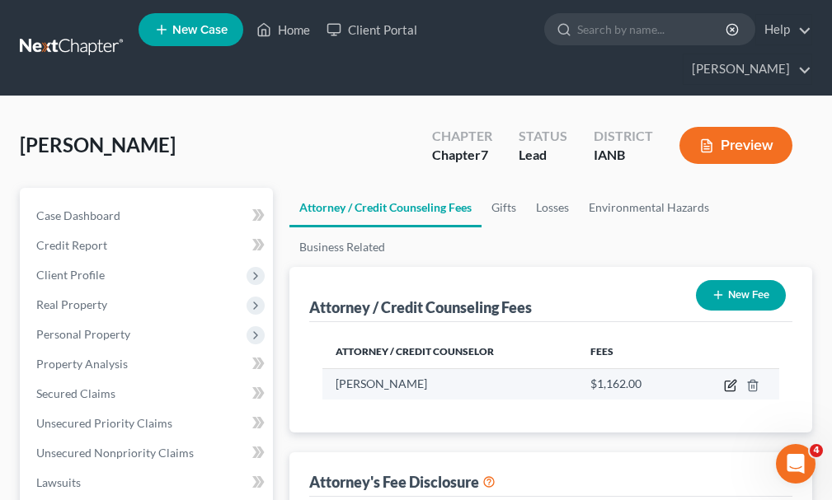
click at [730, 380] on icon "button" at bounding box center [731, 383] width 7 height 7
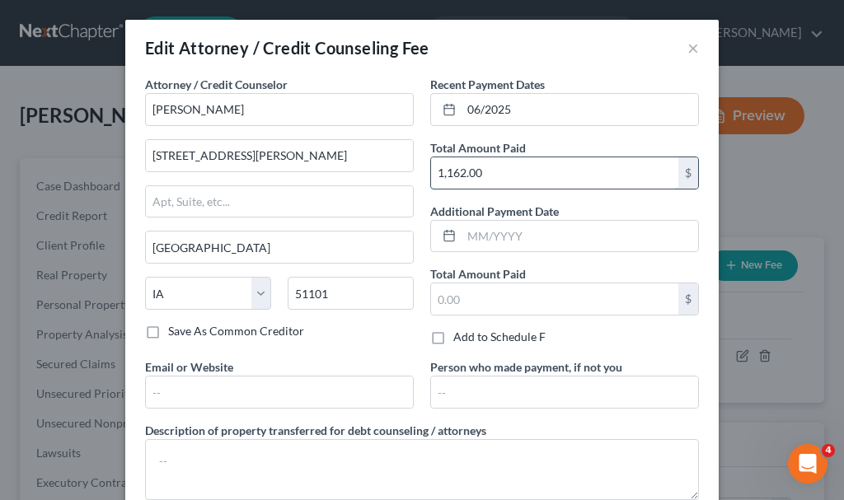
click at [501, 174] on input "1,162.00" at bounding box center [554, 172] width 247 height 31
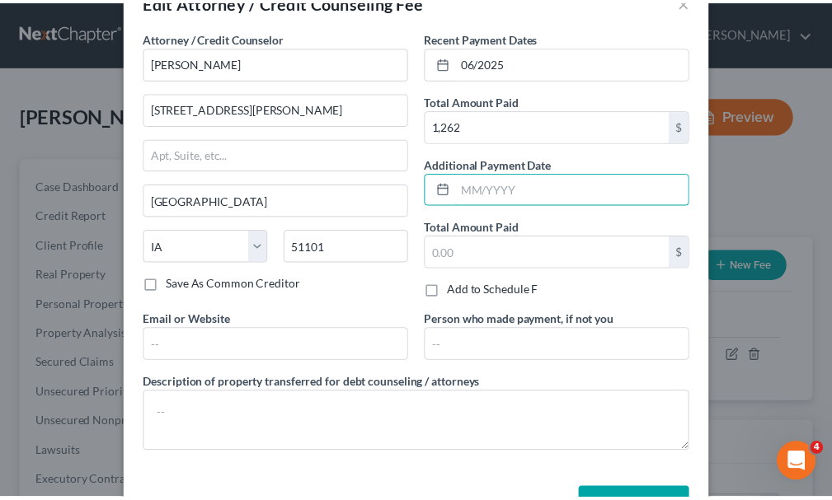
scroll to position [104, 0]
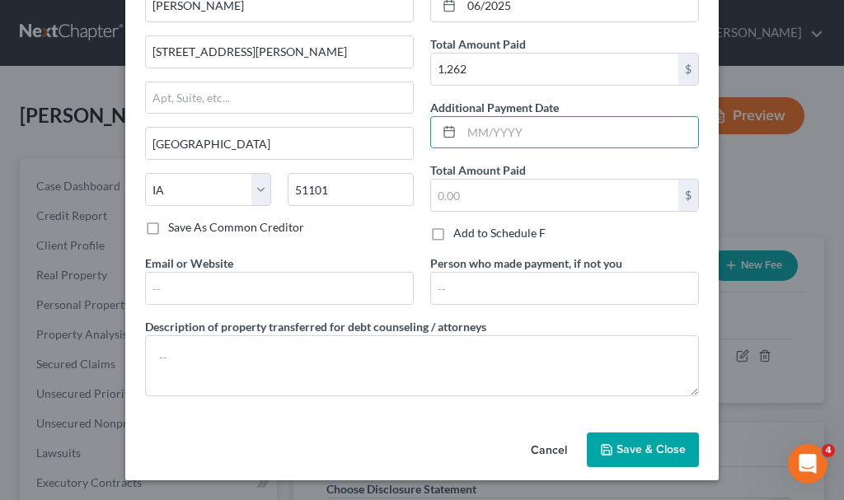
click at [636, 444] on span "Save & Close" at bounding box center [651, 450] width 69 height 14
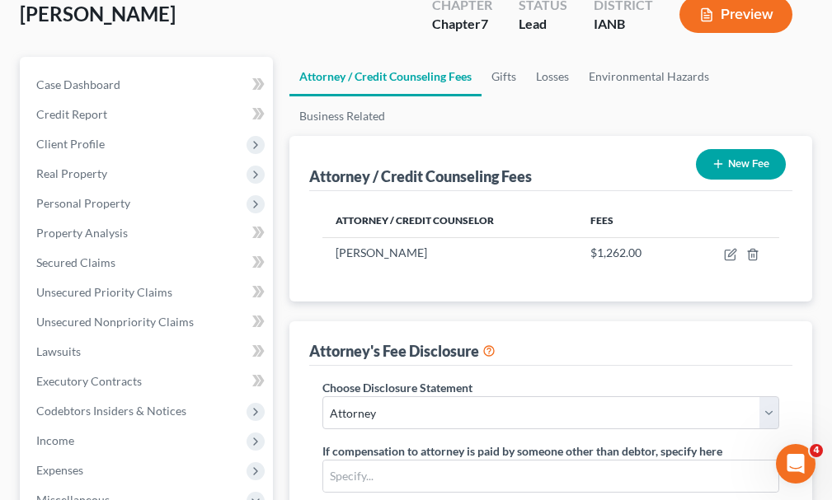
scroll to position [577, 0]
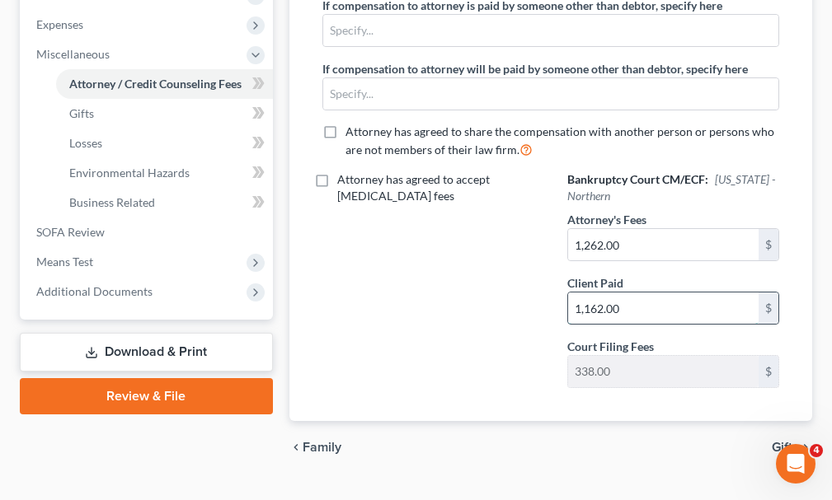
click at [644, 293] on input "1,162.00" at bounding box center [663, 308] width 190 height 31
click at [104, 333] on link "Download & Print" at bounding box center [146, 352] width 253 height 39
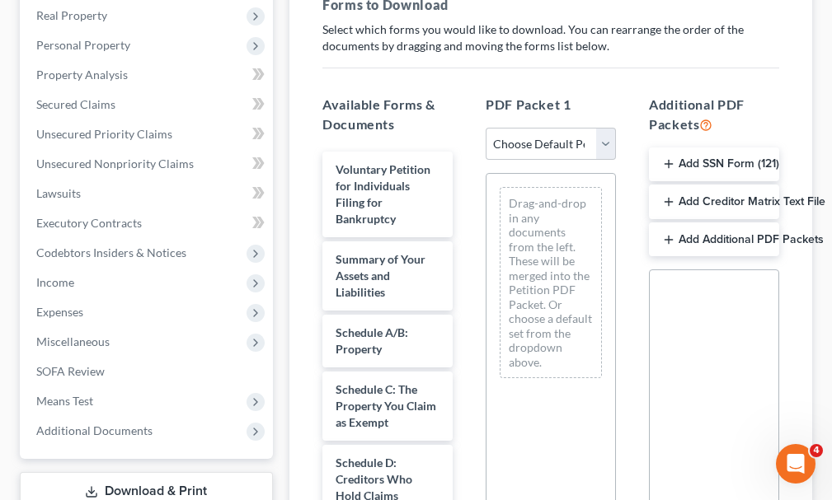
scroll to position [330, 0]
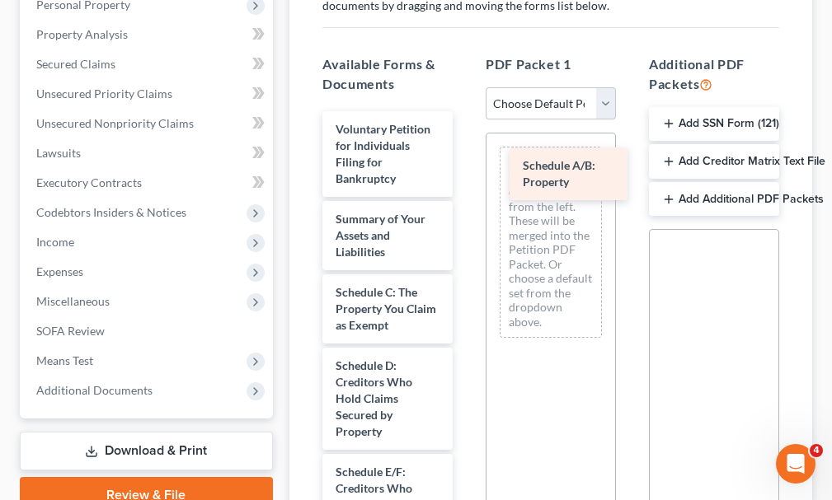
drag, startPoint x: 355, startPoint y: 274, endPoint x: 540, endPoint y: 166, distance: 213.9
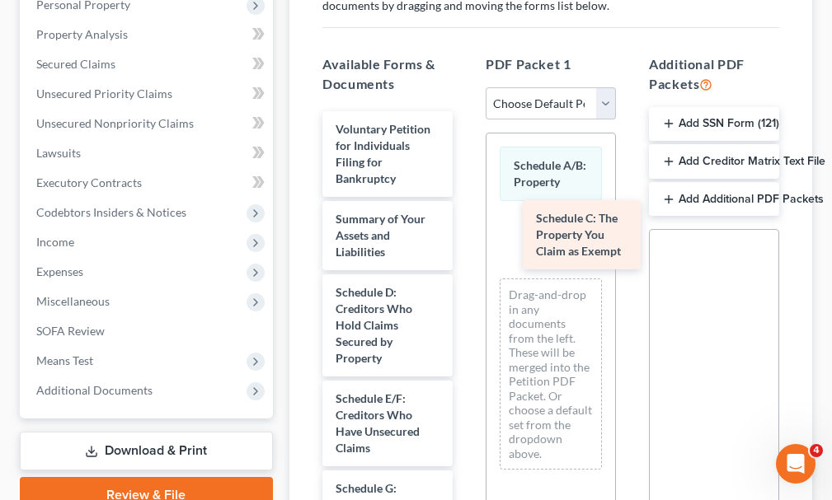
drag, startPoint x: 350, startPoint y: 282, endPoint x: 552, endPoint y: 237, distance: 206.2
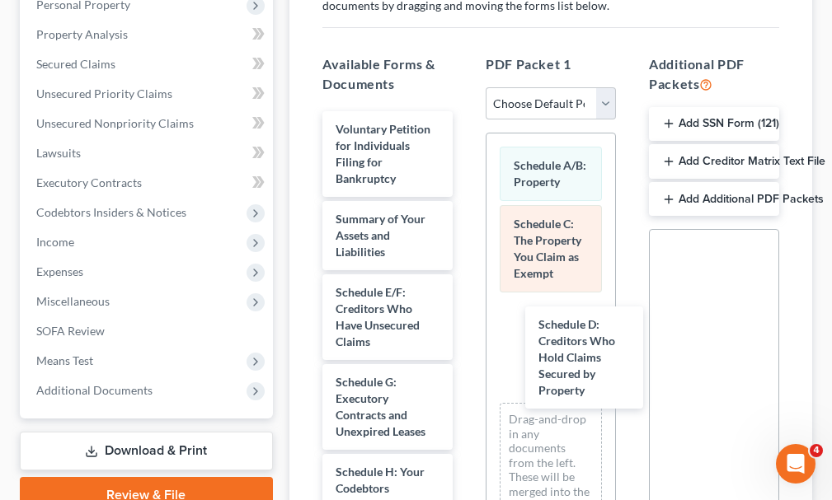
drag, startPoint x: 369, startPoint y: 282, endPoint x: 533, endPoint y: 274, distance: 165.1
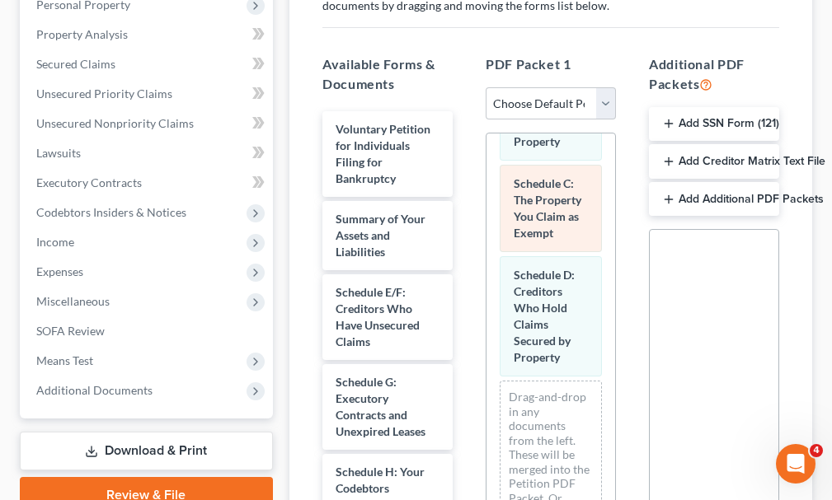
scroll to position [88, 0]
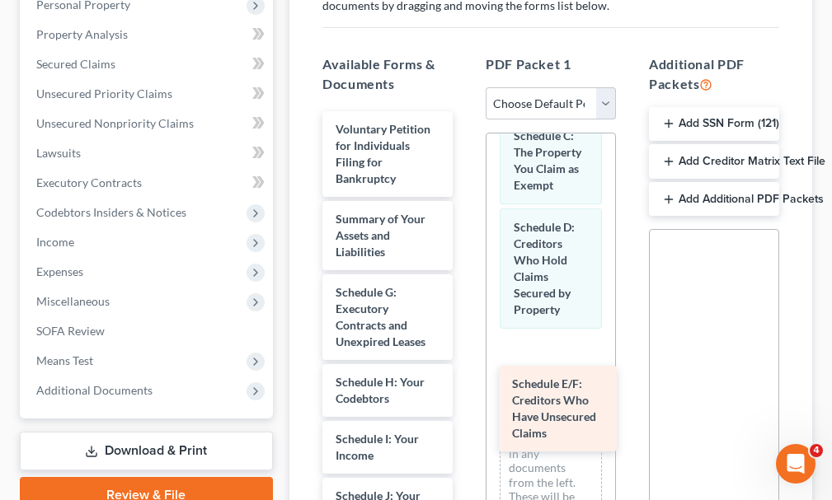
drag, startPoint x: 360, startPoint y: 274, endPoint x: 538, endPoint y: 395, distance: 215.4
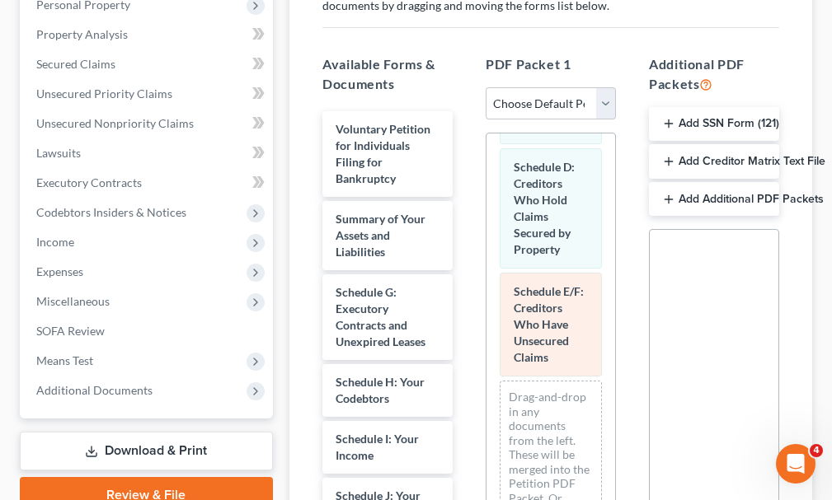
scroll to position [213, 0]
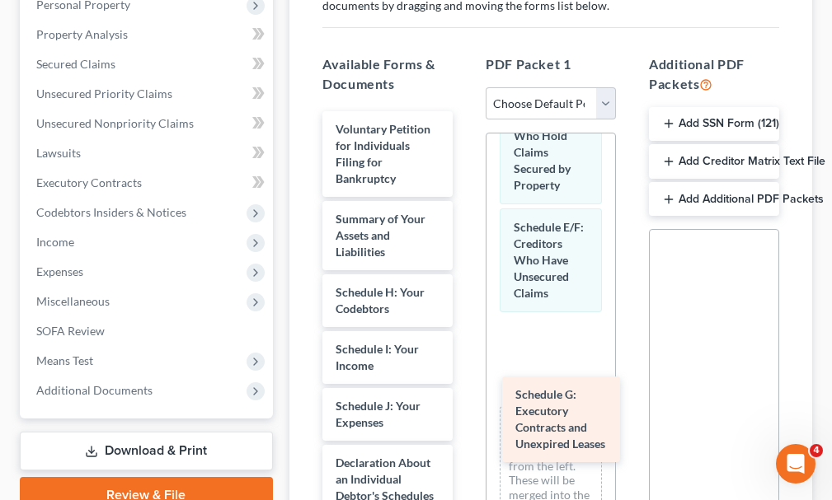
drag, startPoint x: 378, startPoint y: 278, endPoint x: 558, endPoint y: 410, distance: 222.9
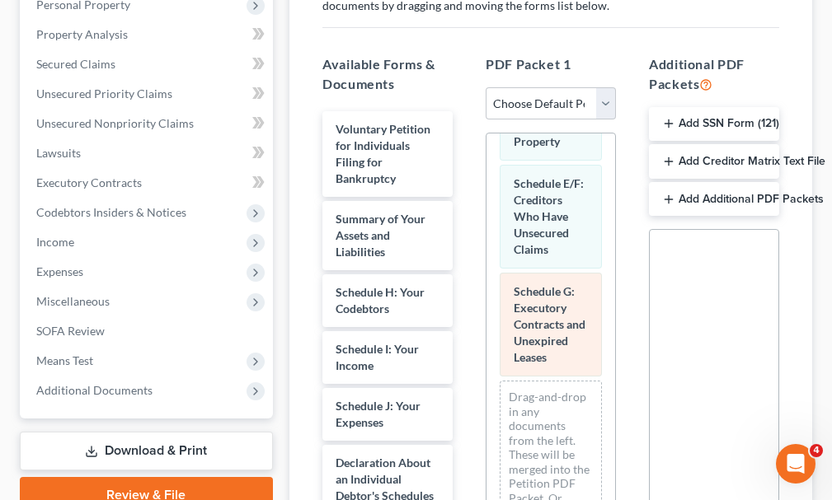
scroll to position [337, 0]
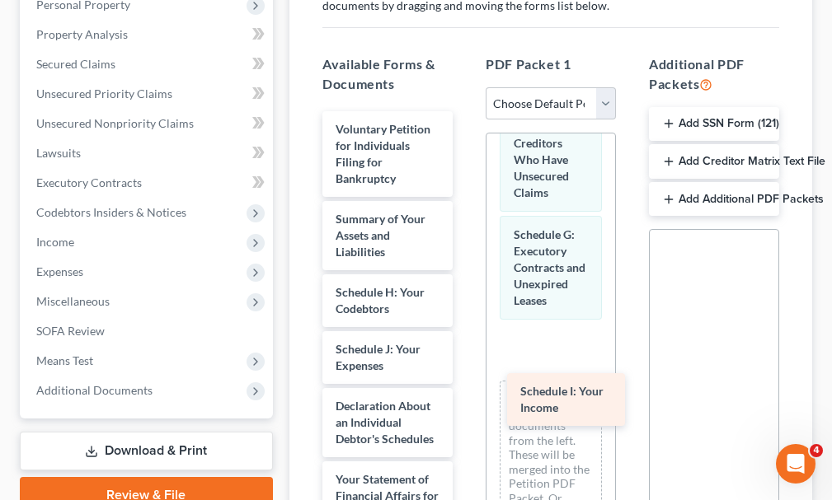
drag, startPoint x: 346, startPoint y: 324, endPoint x: 531, endPoint y: 396, distance: 198.1
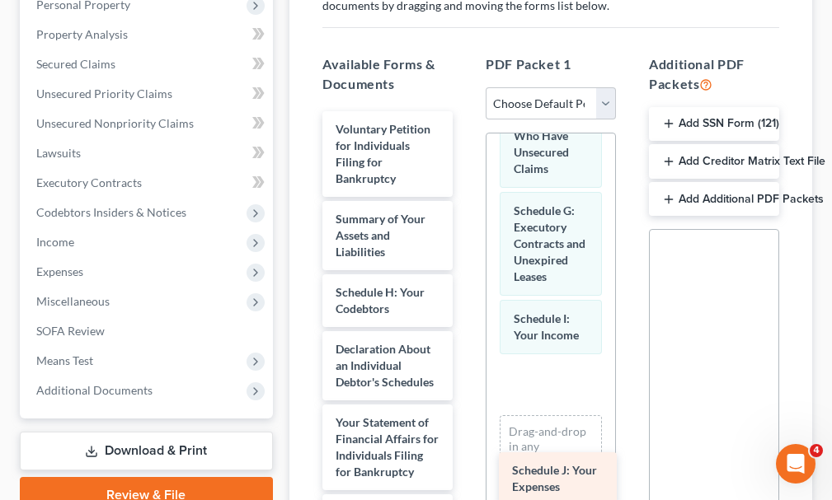
drag, startPoint x: 362, startPoint y: 317, endPoint x: 534, endPoint y: 452, distance: 219.0
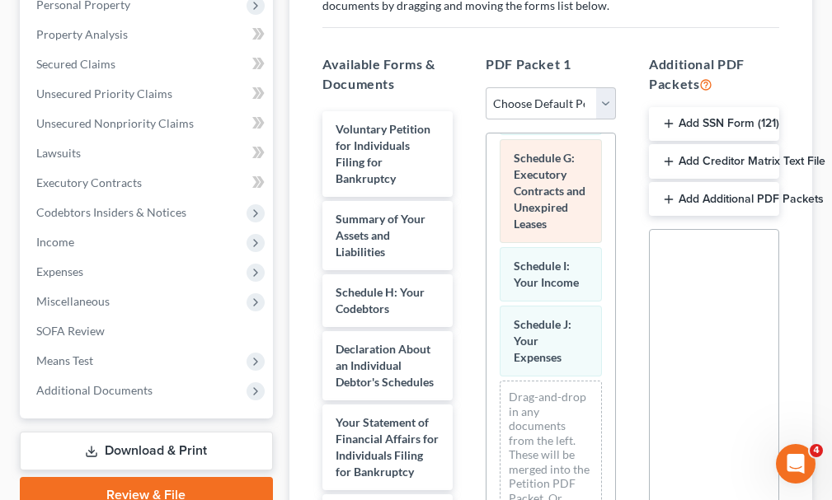
scroll to position [487, 0]
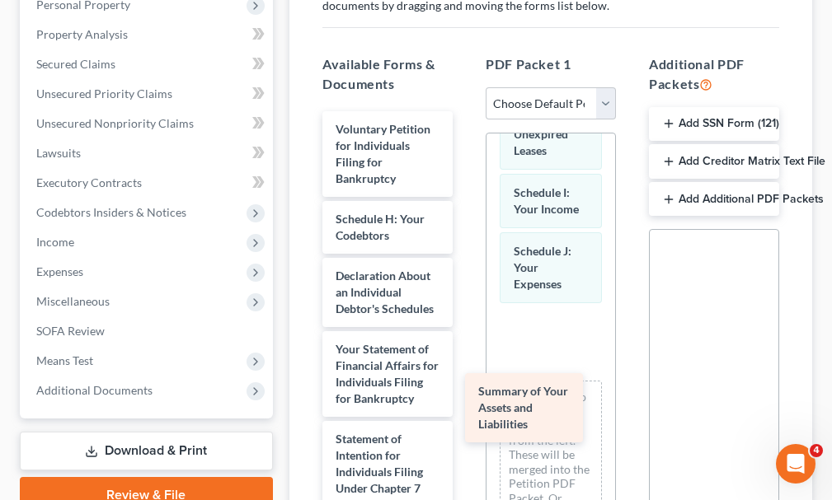
drag, startPoint x: 364, startPoint y: 192, endPoint x: 537, endPoint y: 421, distance: 287.2
click at [466, 421] on div "Summary of Your Assets and Liabilities Voluntary Petition for Individuals Filin…" at bounding box center [387, 500] width 157 height 779
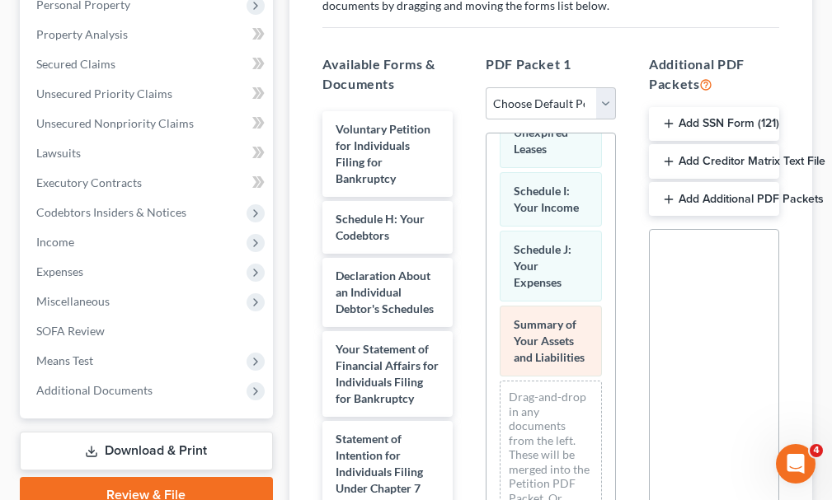
scroll to position [579, 0]
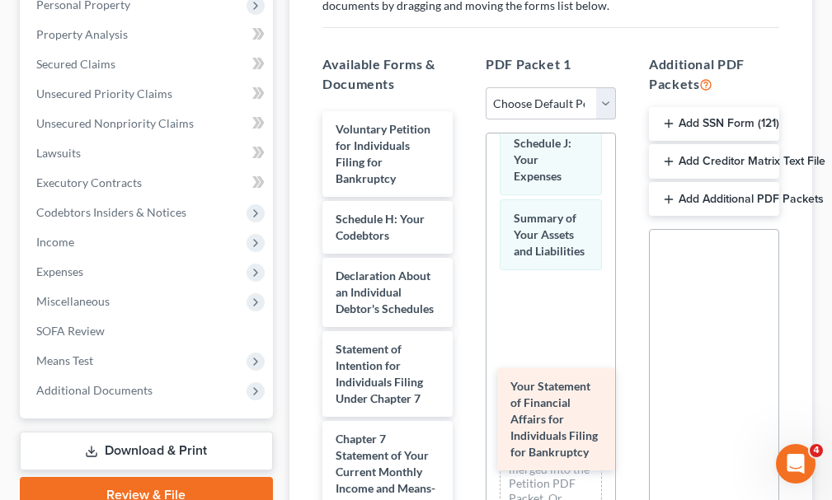
drag, startPoint x: 351, startPoint y: 379, endPoint x: 526, endPoint y: 413, distance: 178.0
click at [466, 413] on div "Your Statement of Financial Affairs for Individuals Filing for Bankruptcy Volun…" at bounding box center [387, 455] width 157 height 689
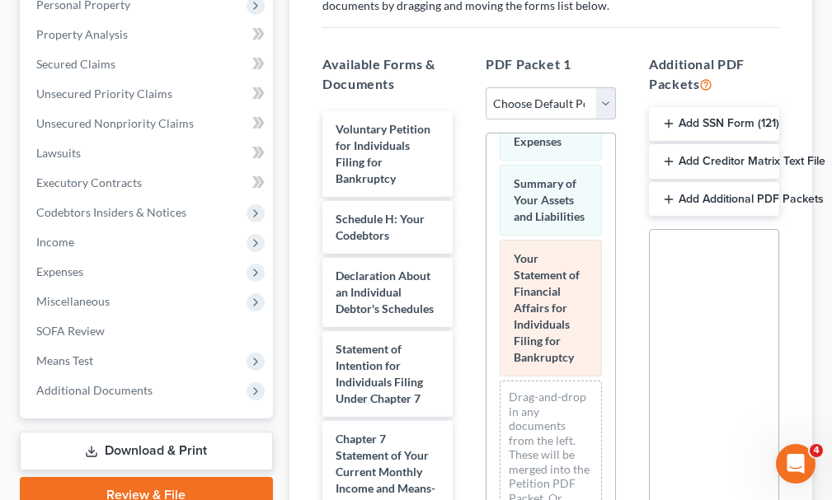
scroll to position [720, 0]
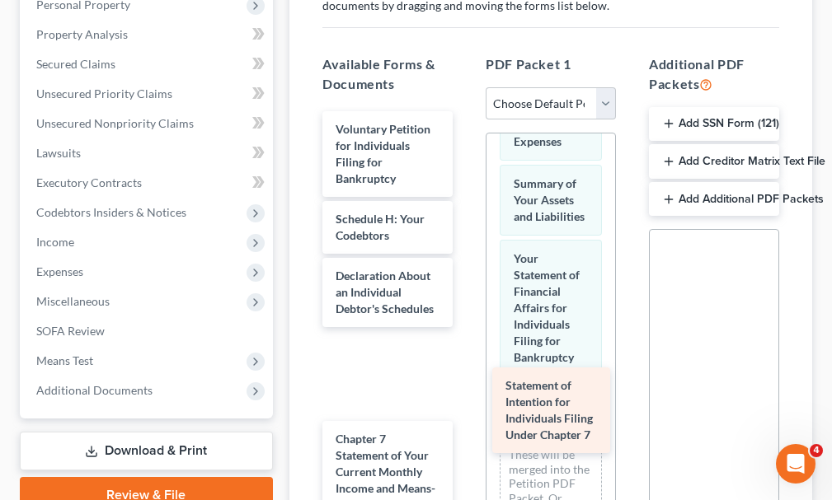
drag, startPoint x: 340, startPoint y: 376, endPoint x: 521, endPoint y: 409, distance: 183.5
click at [466, 409] on div "Statement of Intention for Individuals Filing Under Chapter 7 Voluntary Petitio…" at bounding box center [387, 455] width 157 height 689
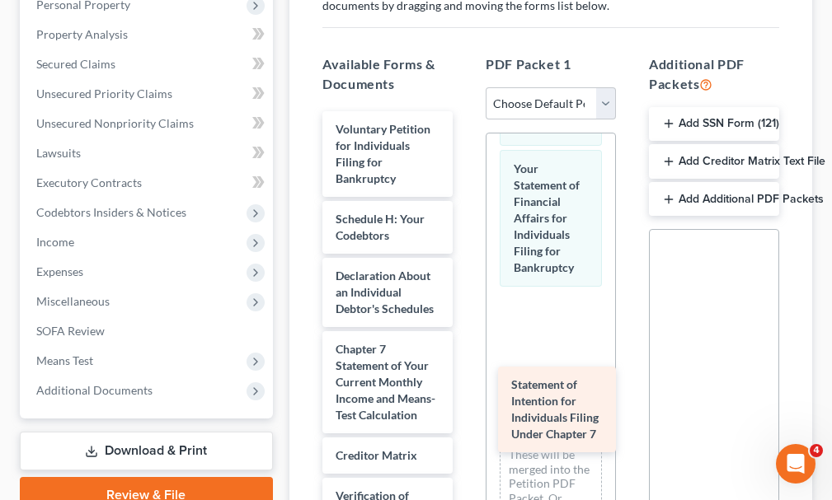
drag, startPoint x: 363, startPoint y: 370, endPoint x: 538, endPoint y: 402, distance: 178.5
click at [466, 402] on div "Statement of Intention for Individuals Filing Under Chapter 7 Voluntary Petitio…" at bounding box center [387, 410] width 157 height 599
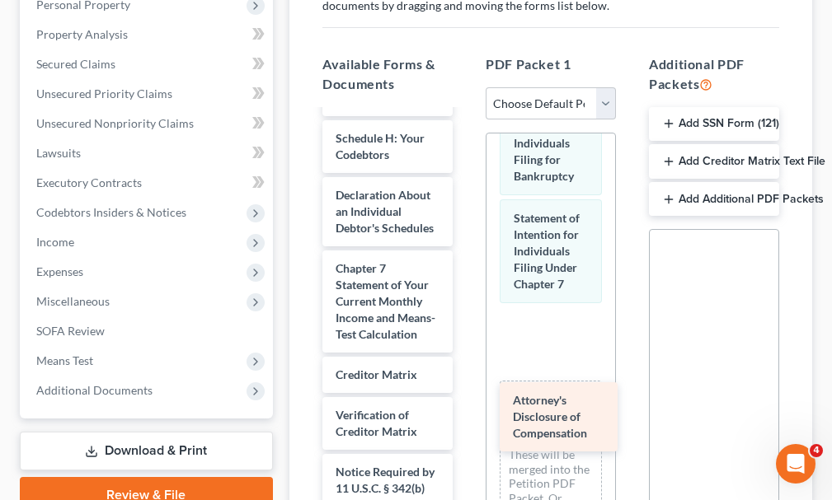
scroll to position [130, 0]
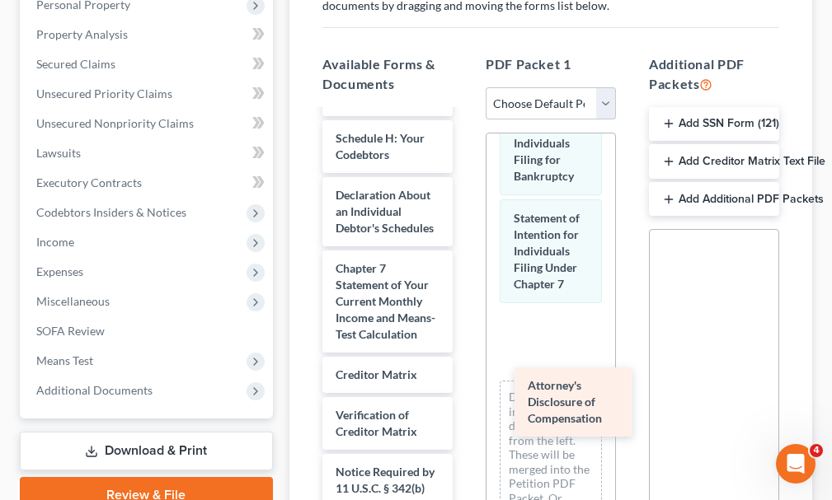
drag, startPoint x: 357, startPoint y: 479, endPoint x: 549, endPoint y: 389, distance: 212.1
click at [466, 389] on div "Attorney's Disclosure of Compensation Voluntary Petition for Individuals Filing…" at bounding box center [387, 294] width 157 height 526
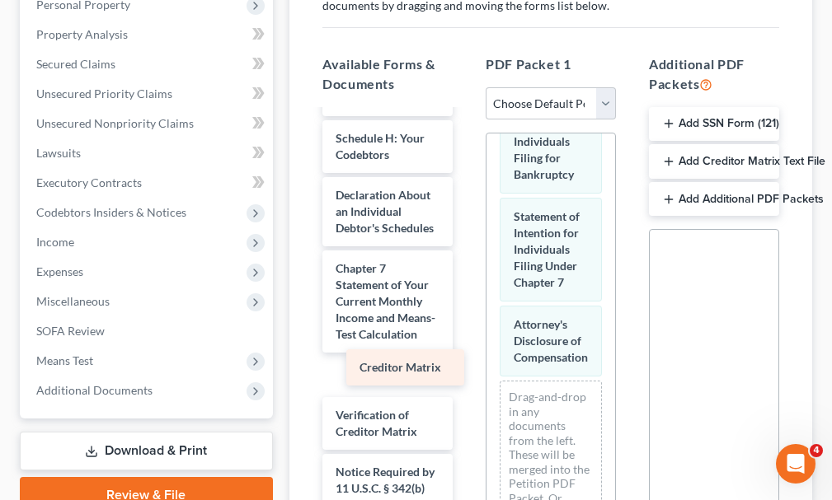
scroll to position [90, 0]
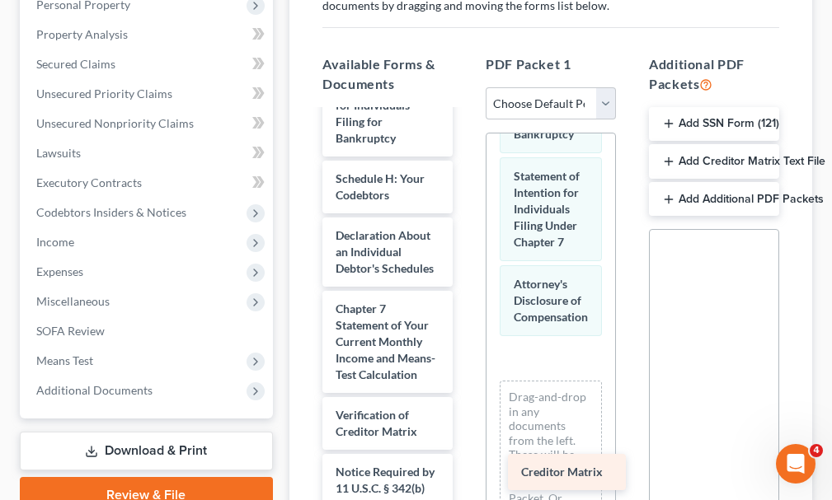
drag, startPoint x: 369, startPoint y: 342, endPoint x: 556, endPoint y: 471, distance: 227.1
click at [466, 471] on div "Creditor Matrix Voluntary Petition for Individuals Filing for Bankruptcy Schedu…" at bounding box center [387, 314] width 157 height 486
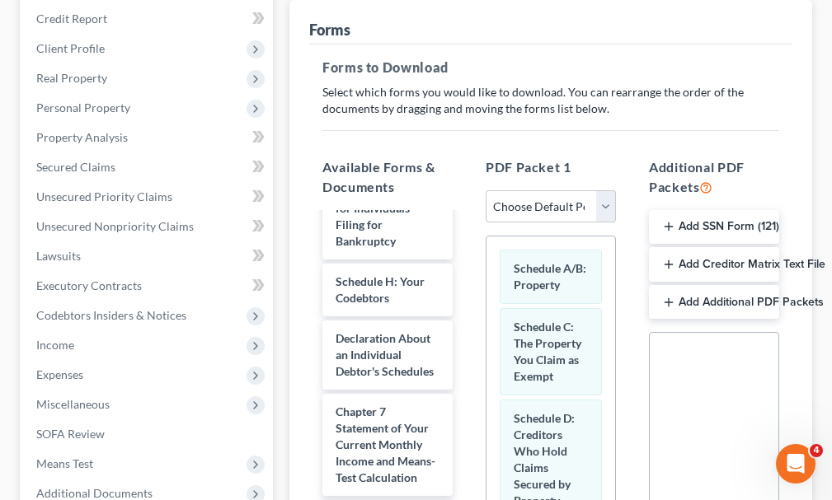
scroll to position [0, 0]
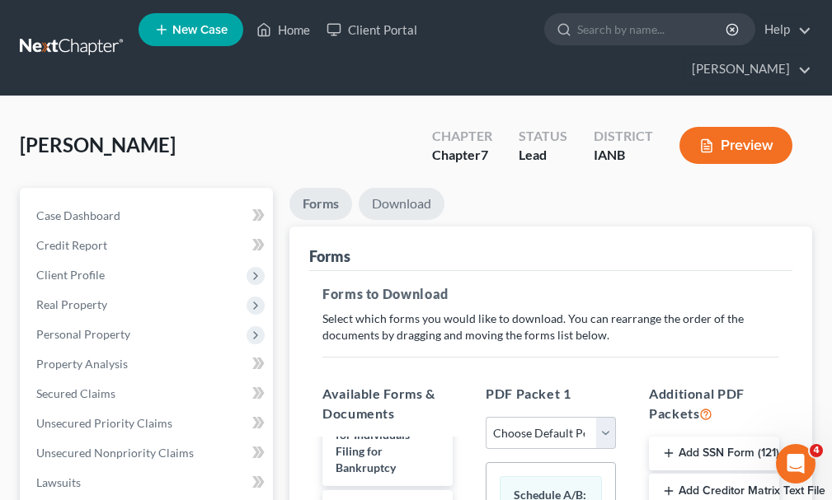
click at [404, 188] on link "Download" at bounding box center [402, 204] width 86 height 32
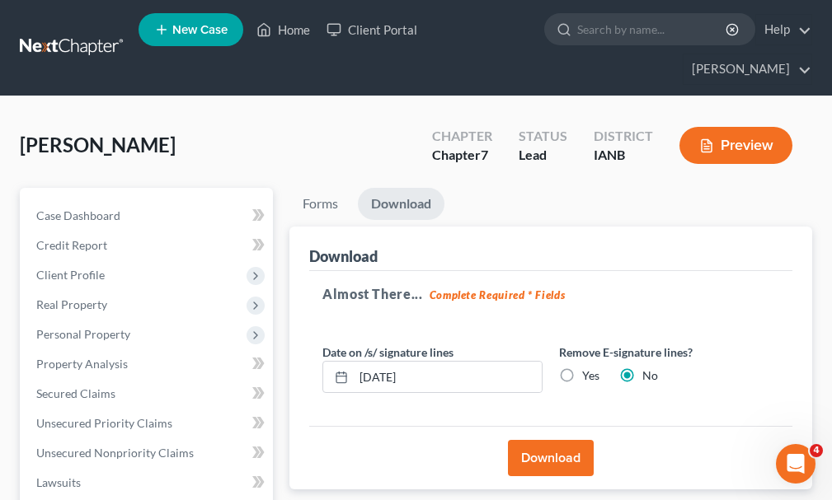
click at [535, 440] on button "Download" at bounding box center [551, 458] width 86 height 36
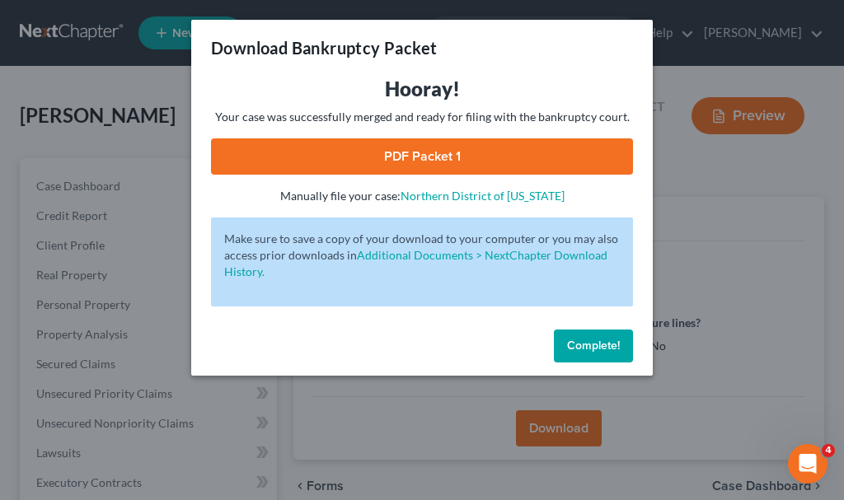
click at [367, 152] on link "PDF Packet 1" at bounding box center [422, 156] width 422 height 36
click at [580, 335] on button "Complete!" at bounding box center [593, 346] width 79 height 33
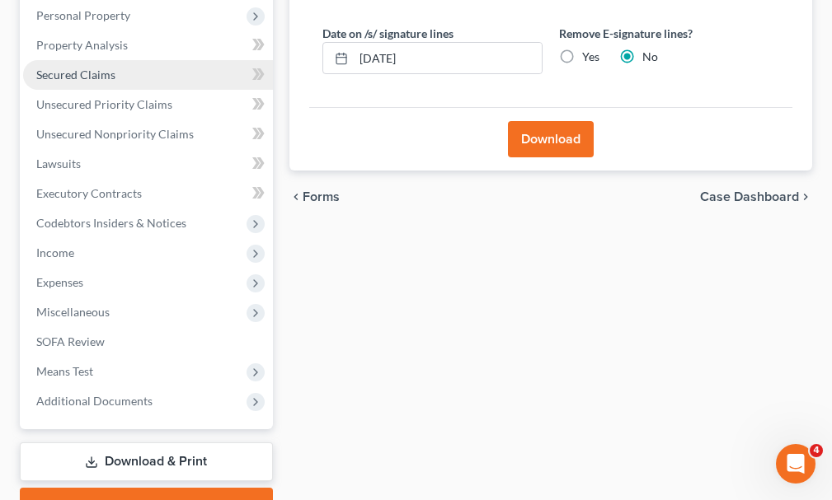
scroll to position [376, 0]
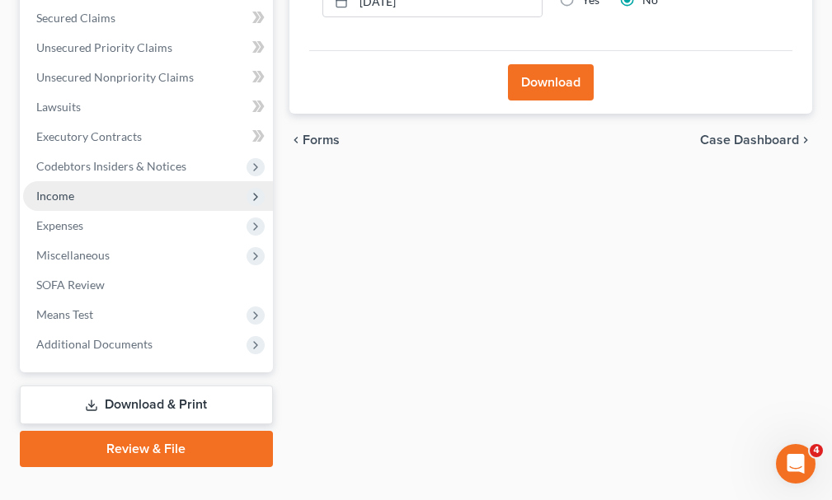
click at [52, 189] on span "Income" at bounding box center [55, 196] width 38 height 14
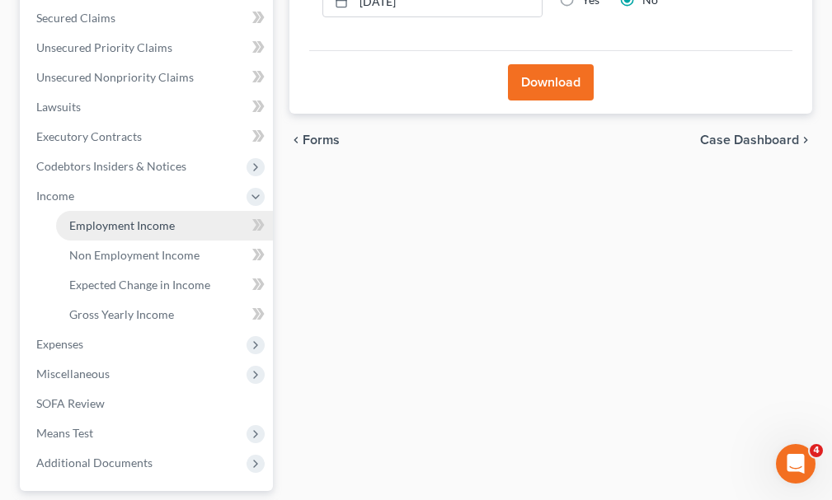
click at [91, 218] on span "Employment Income" at bounding box center [122, 225] width 106 height 14
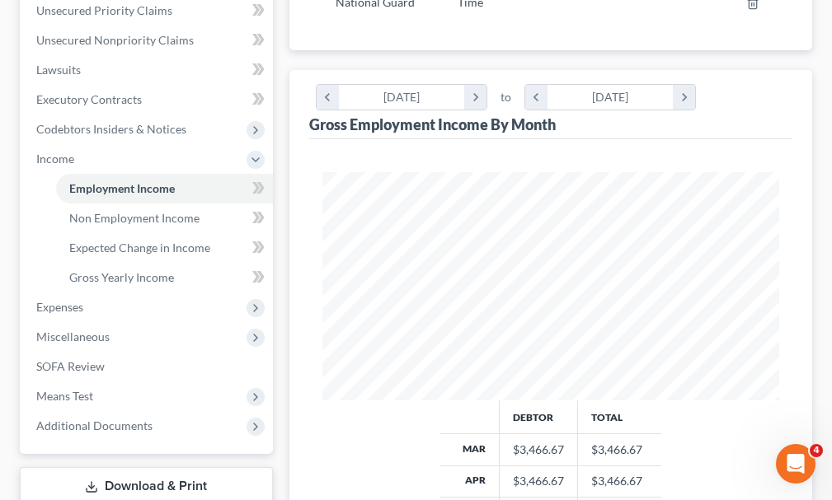
scroll to position [415, 0]
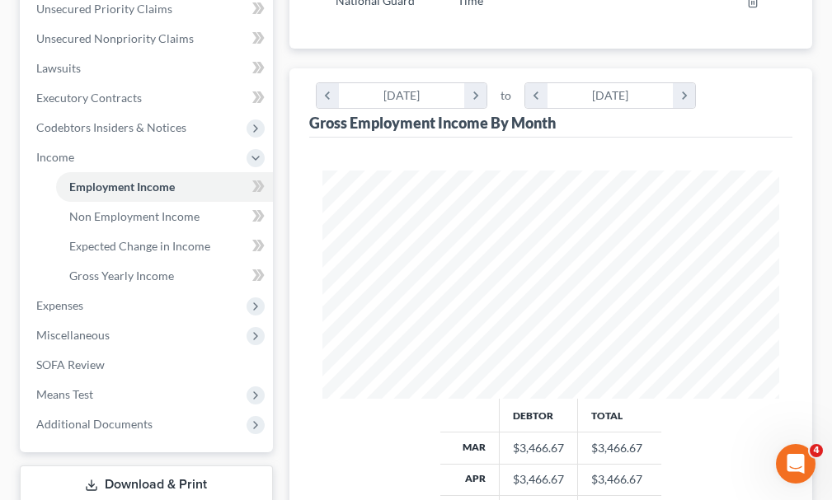
click at [137, 466] on link "Download & Print" at bounding box center [146, 485] width 253 height 39
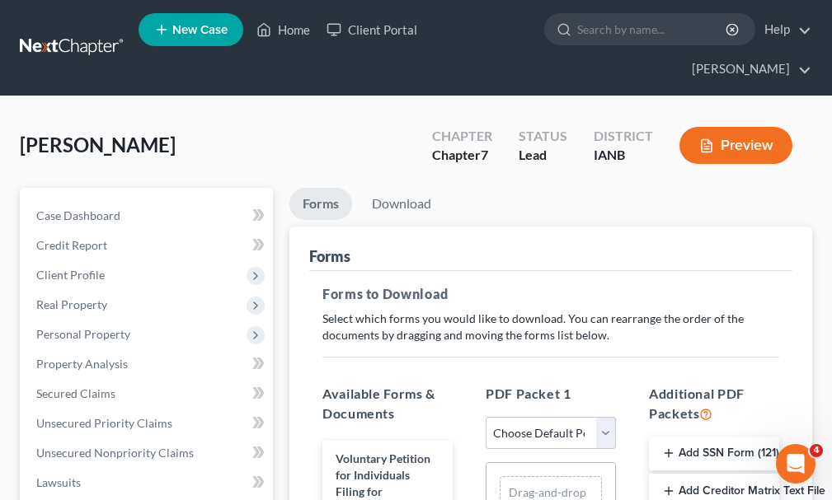
click at [700, 474] on button "Add Creditor Matrix Text File" at bounding box center [714, 491] width 130 height 35
click at [408, 188] on link "Download" at bounding box center [402, 204] width 86 height 32
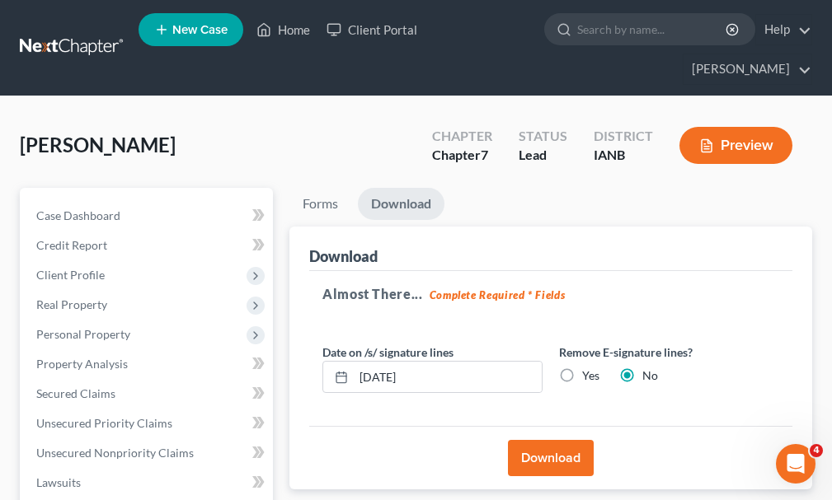
click at [529, 440] on button "Download" at bounding box center [551, 458] width 86 height 36
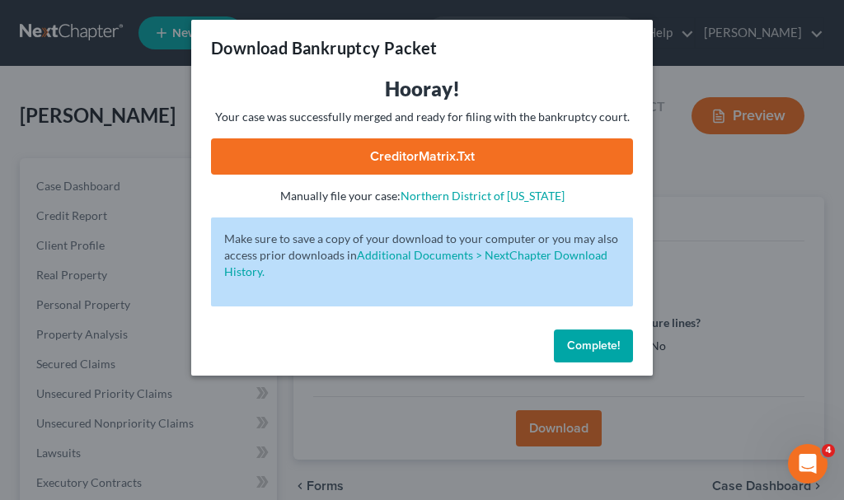
click at [466, 156] on link "CreditorMatrix.txt" at bounding box center [422, 156] width 422 height 36
click at [582, 348] on span "Complete!" at bounding box center [593, 346] width 53 height 14
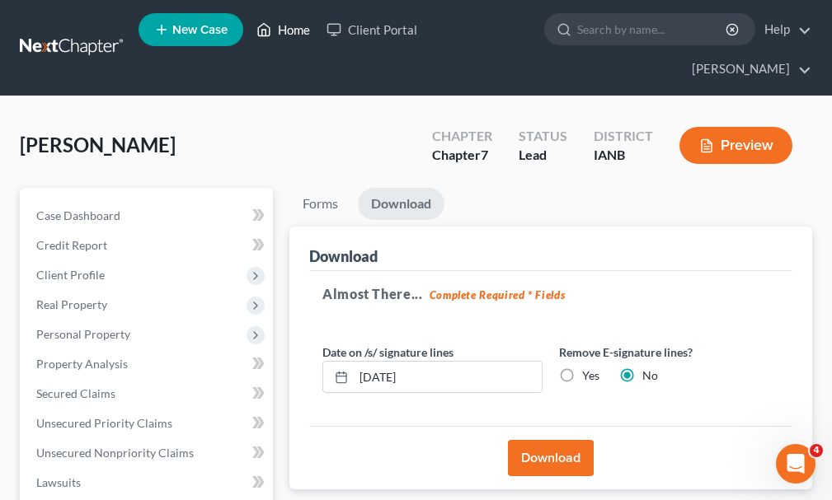
click at [293, 28] on link "Home" at bounding box center [283, 30] width 70 height 30
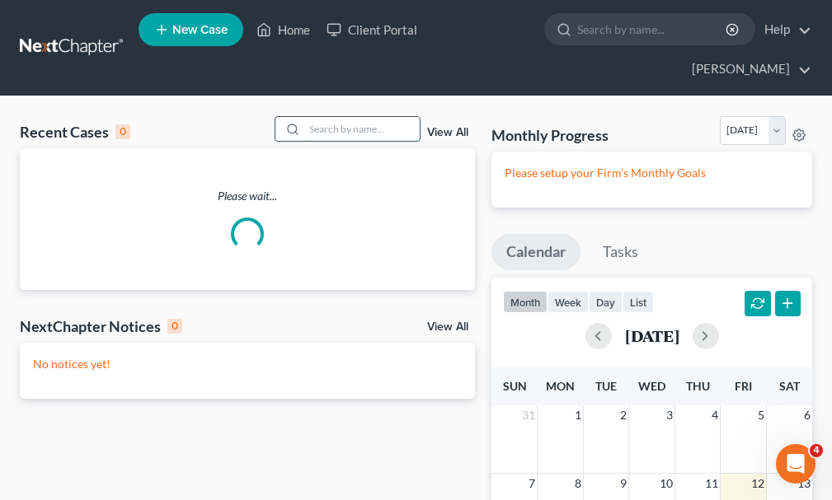
click at [354, 117] on input "search" at bounding box center [361, 129] width 115 height 24
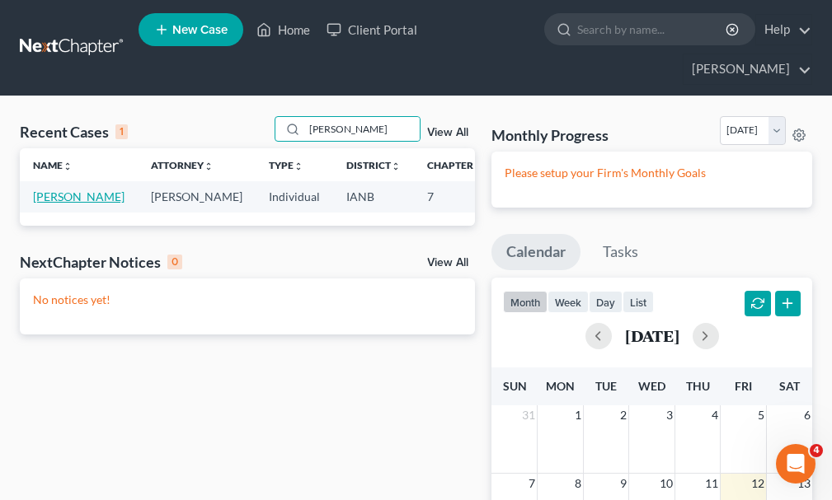
click at [44, 190] on link "[PERSON_NAME]" at bounding box center [79, 197] width 92 height 14
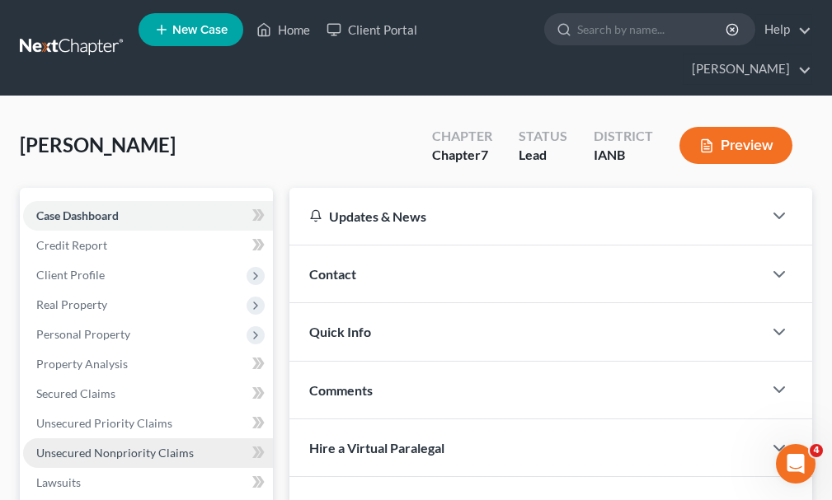
click at [82, 446] on span "Unsecured Nonpriority Claims" at bounding box center [114, 453] width 157 height 14
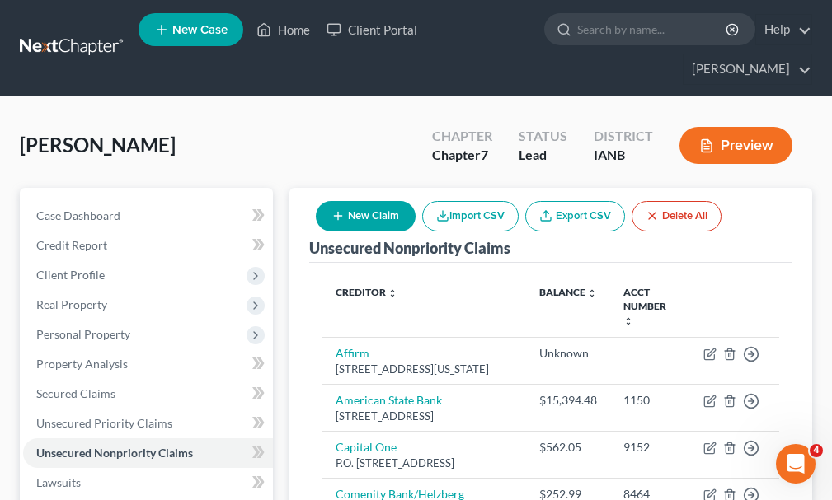
click at [386, 201] on button "New Claim" at bounding box center [366, 216] width 100 height 31
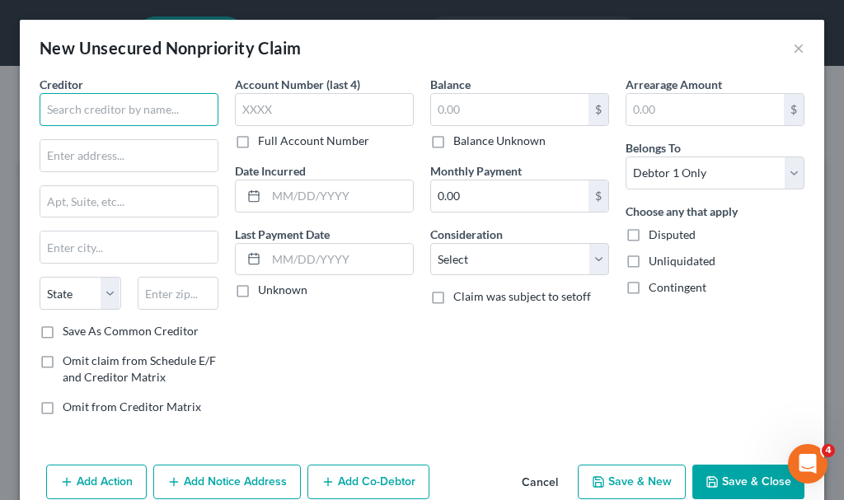
click at [89, 112] on input "text" at bounding box center [129, 109] width 179 height 33
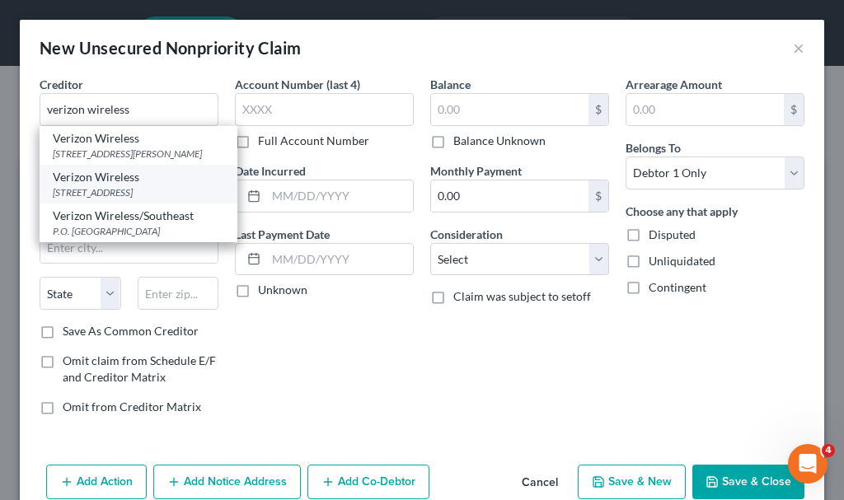
click at [113, 185] on div "Verizon Wireless" at bounding box center [138, 177] width 171 height 16
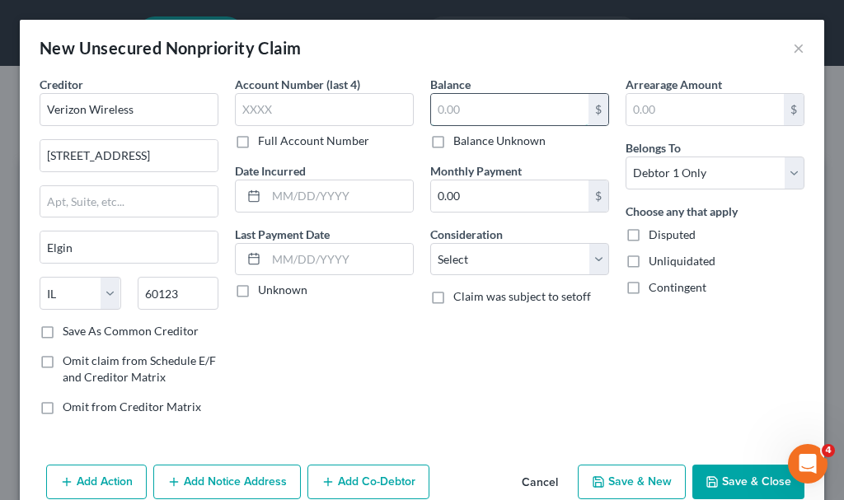
click at [466, 108] on input "text" at bounding box center [509, 109] width 157 height 31
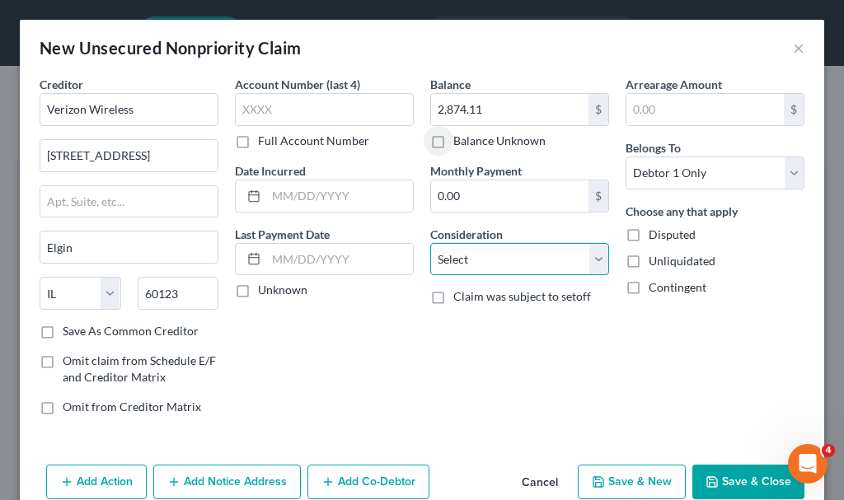
drag, startPoint x: 472, startPoint y: 253, endPoint x: 474, endPoint y: 243, distance: 10.0
click at [472, 254] on select "Select Cable / Satellite Services Collection Agency Credit Card Debt Debt Couns…" at bounding box center [519, 259] width 179 height 33
click at [430, 243] on select "Select Cable / Satellite Services Collection Agency Credit Card Debt Debt Couns…" at bounding box center [519, 259] width 179 height 33
click at [240, 472] on button "Add Notice Address" at bounding box center [227, 482] width 148 height 35
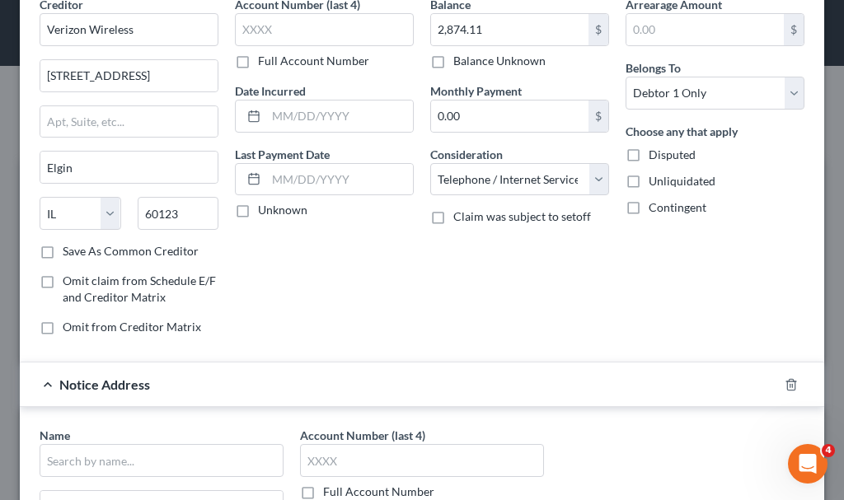
scroll to position [165, 0]
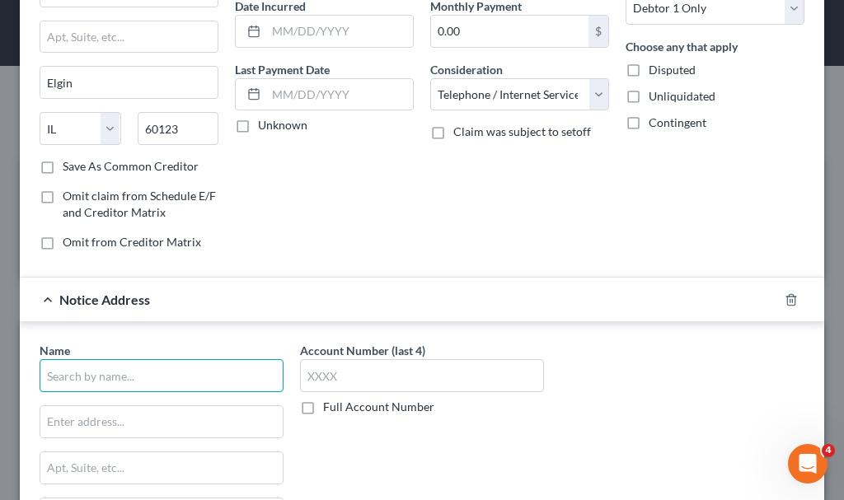
click at [171, 373] on input "text" at bounding box center [162, 375] width 244 height 33
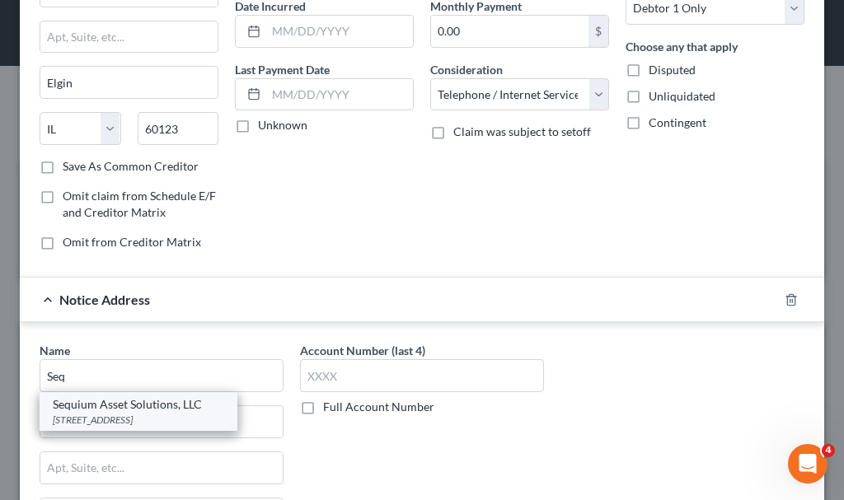
click at [133, 416] on div "[STREET_ADDRESS]" at bounding box center [138, 420] width 171 height 14
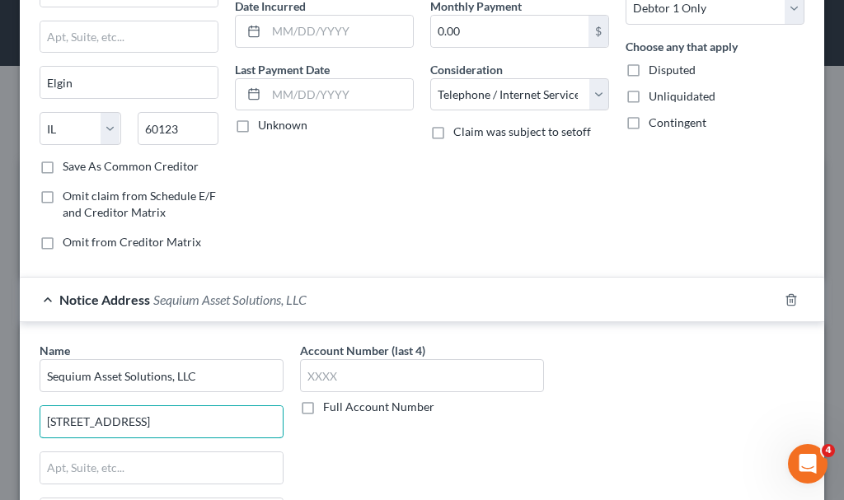
drag, startPoint x: 233, startPoint y: 420, endPoint x: 0, endPoint y: 423, distance: 233.3
click at [0, 423] on div "New Unsecured Nonpriority Claim × Creditor * Verizon Wireless [GEOGRAPHIC_DATA]…" at bounding box center [422, 250] width 844 height 500
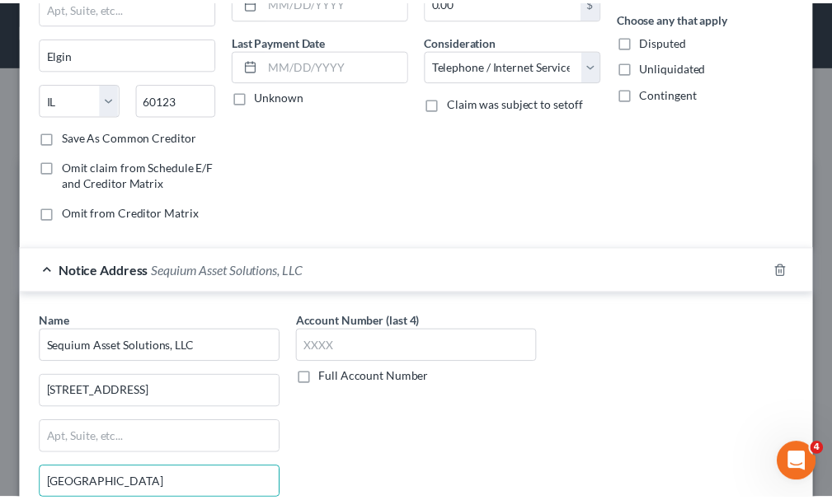
scroll to position [387, 0]
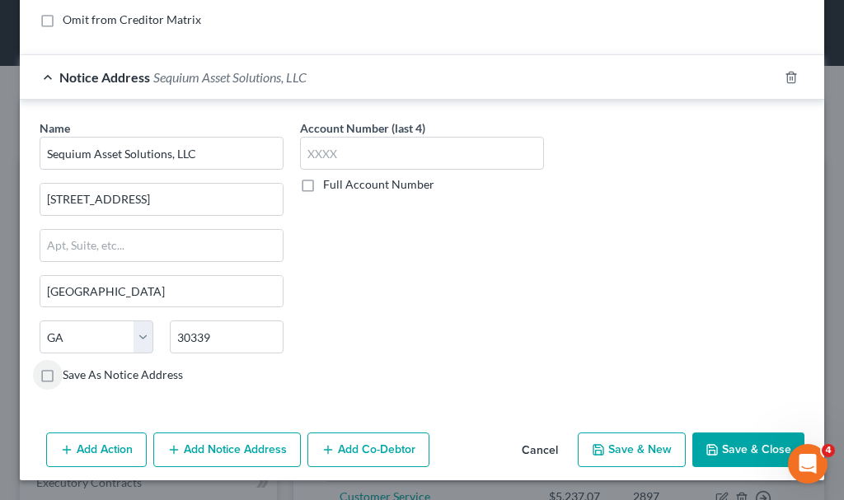
click at [730, 448] on button "Save & Close" at bounding box center [748, 450] width 112 height 35
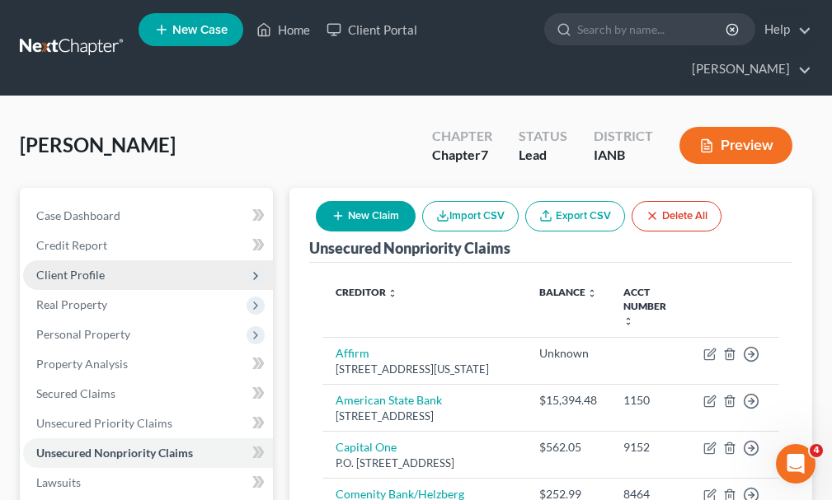
click at [51, 268] on span "Client Profile" at bounding box center [70, 275] width 68 height 14
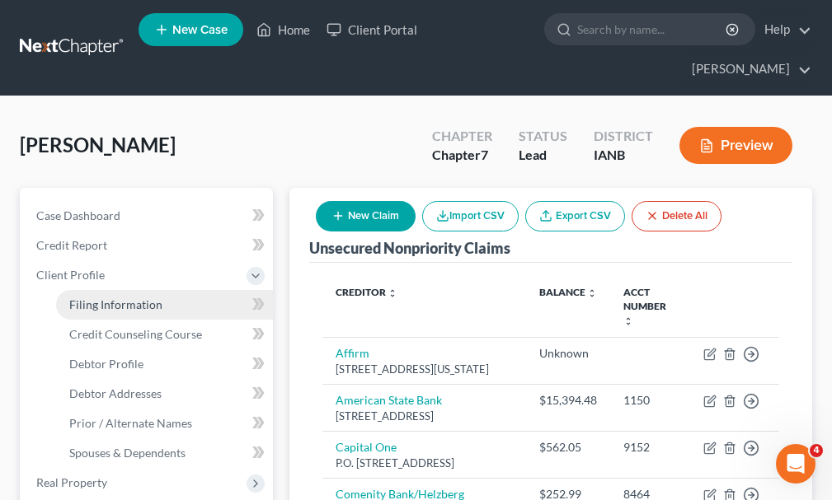
click at [111, 298] on span "Filing Information" at bounding box center [115, 305] width 93 height 14
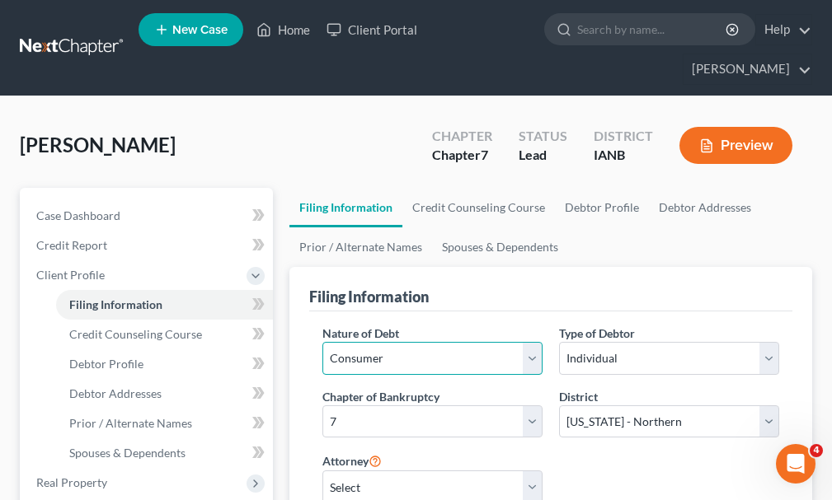
click at [381, 342] on select "Select Business Consumer Other" at bounding box center [432, 358] width 220 height 33
click at [322, 342] on select "Select Business Consumer Other" at bounding box center [432, 358] width 220 height 33
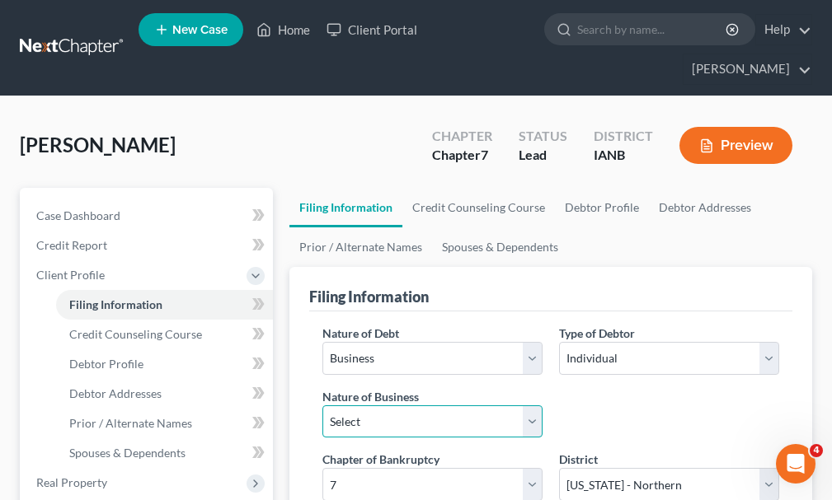
click at [392, 406] on select "Select Clearing Bank Commodity Broker Health Care Business Other Railroad Singl…" at bounding box center [432, 422] width 220 height 33
click at [322, 406] on select "Select Clearing Bank Commodity Broker Health Care Business Other Railroad Singl…" at bounding box center [432, 422] width 220 height 33
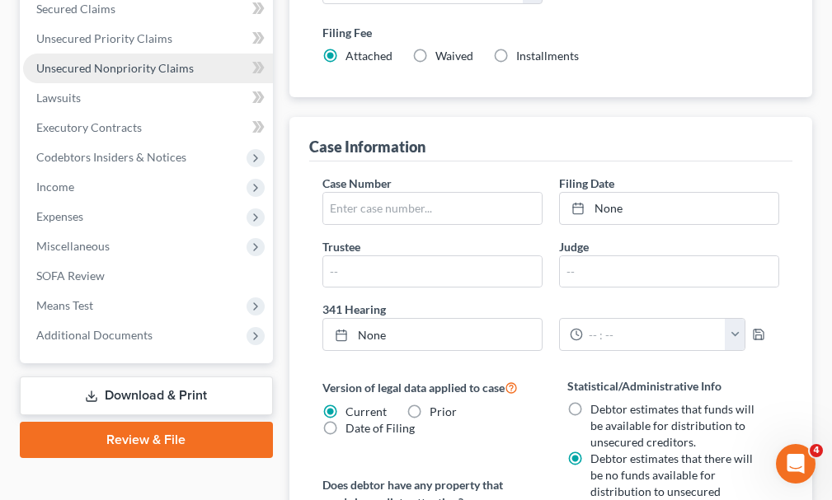
scroll to position [577, 0]
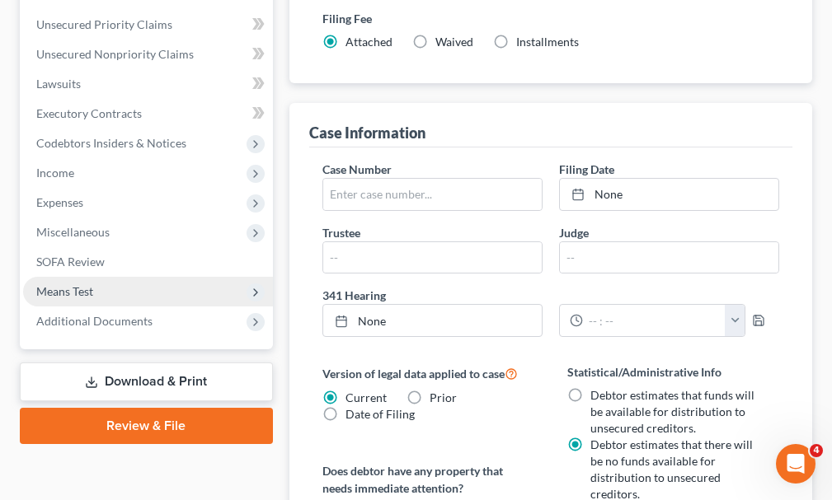
click at [70, 284] on span "Means Test" at bounding box center [64, 291] width 57 height 14
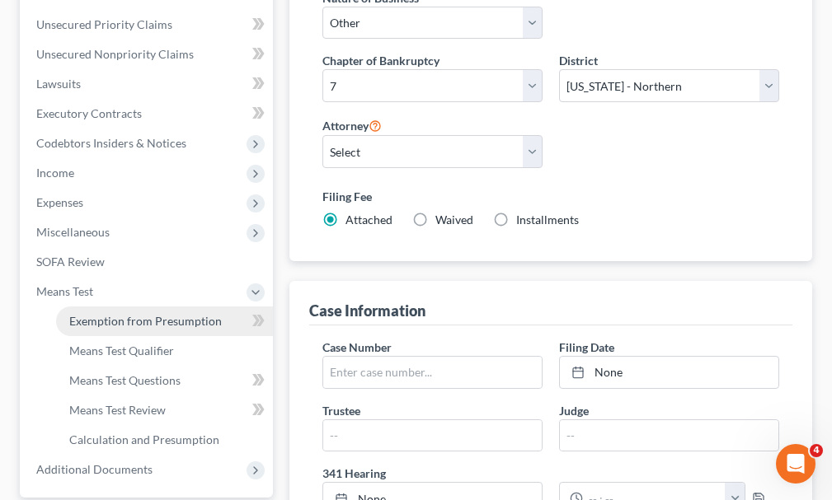
click at [115, 314] on span "Exemption from Presumption" at bounding box center [145, 321] width 153 height 14
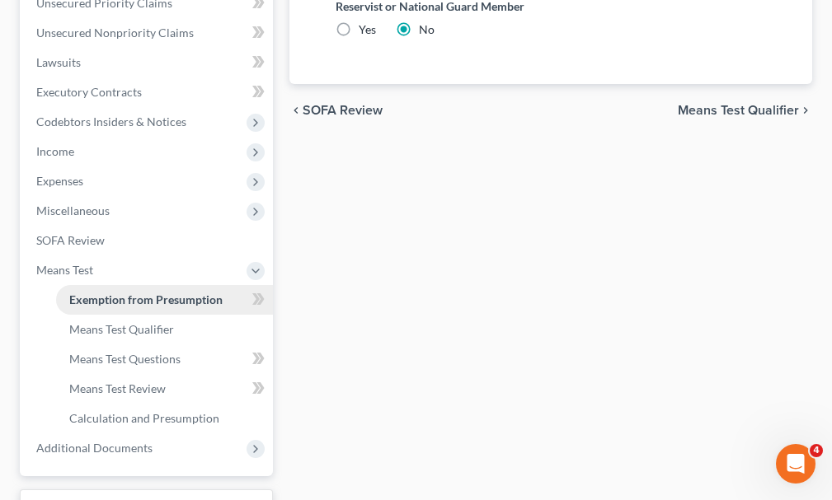
scroll to position [412, 0]
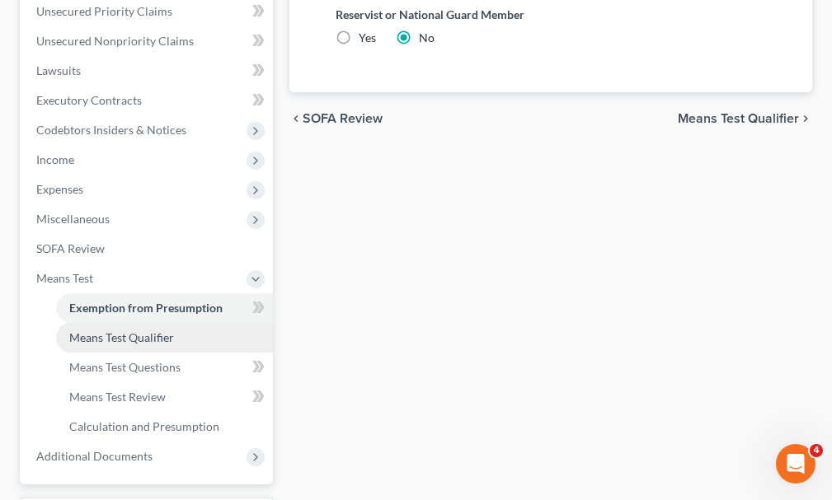
click at [110, 331] on span "Means Test Qualifier" at bounding box center [121, 338] width 105 height 14
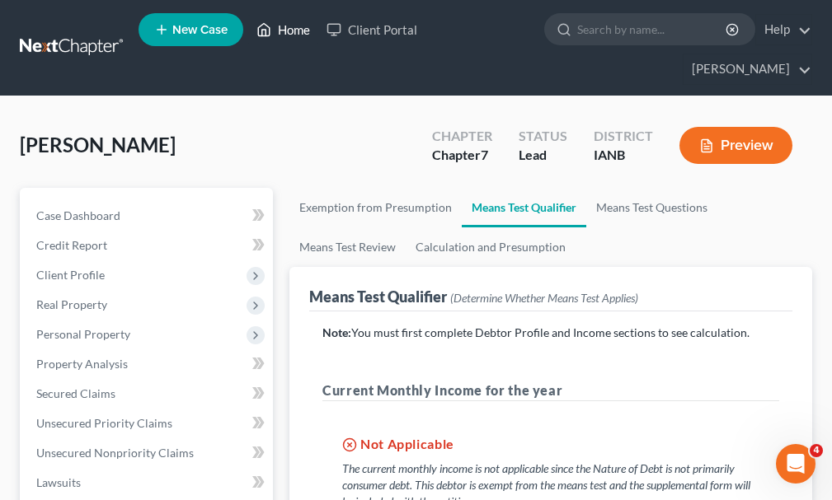
click at [290, 30] on link "Home" at bounding box center [283, 30] width 70 height 30
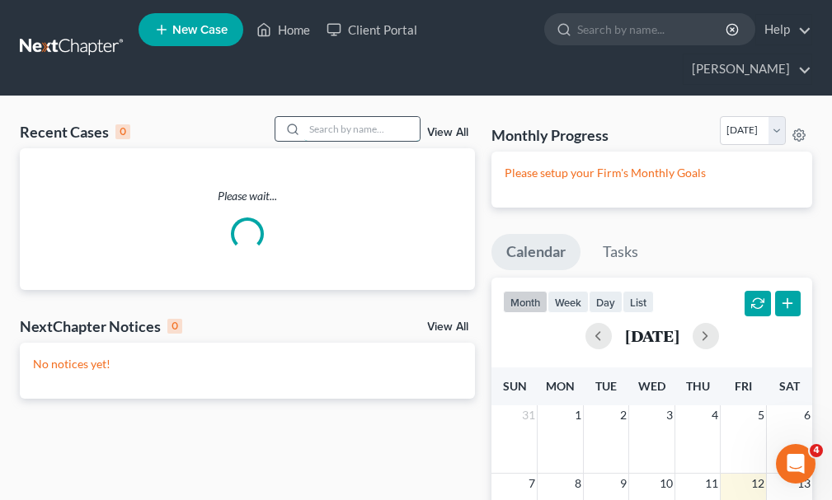
click at [341, 117] on input "search" at bounding box center [361, 129] width 115 height 24
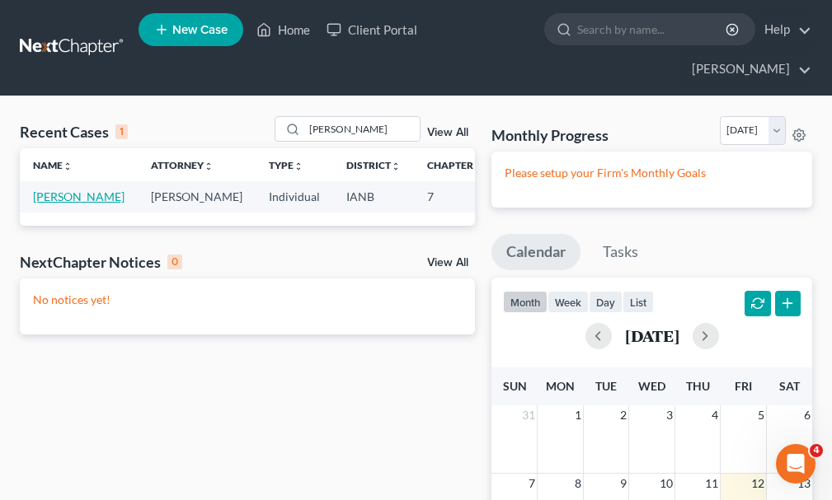
click at [52, 190] on link "[PERSON_NAME]" at bounding box center [79, 197] width 92 height 14
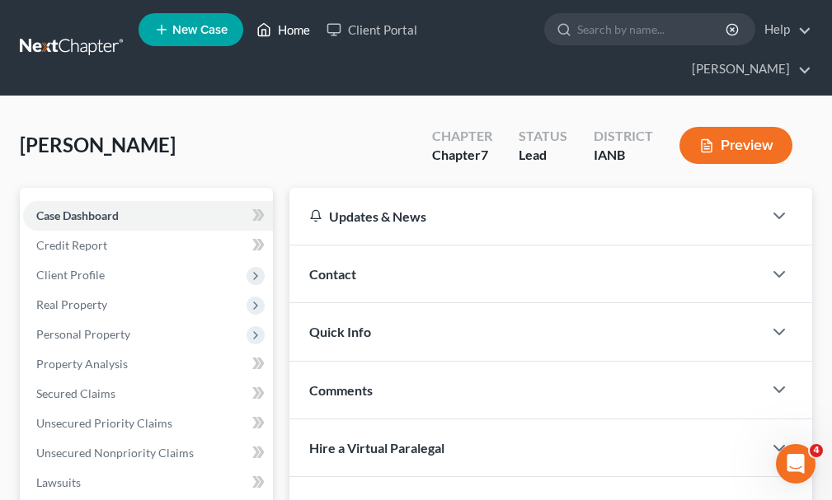
click at [299, 31] on link "Home" at bounding box center [283, 30] width 70 height 30
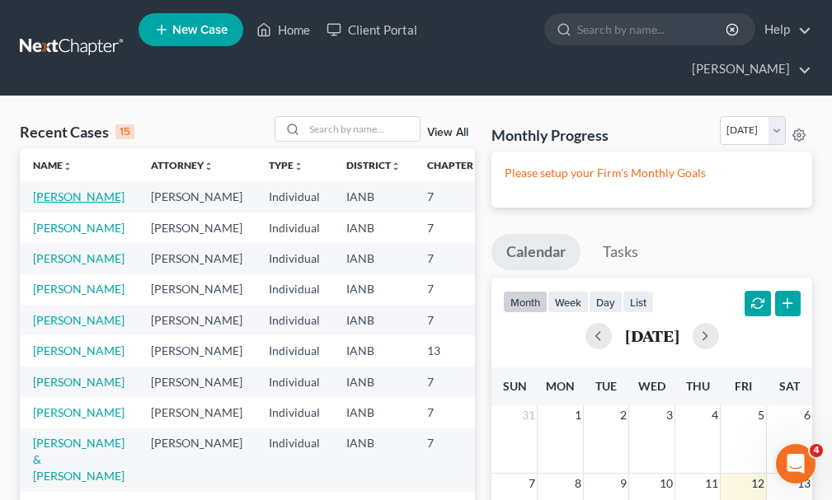
click at [42, 190] on link "[PERSON_NAME]" at bounding box center [79, 197] width 92 height 14
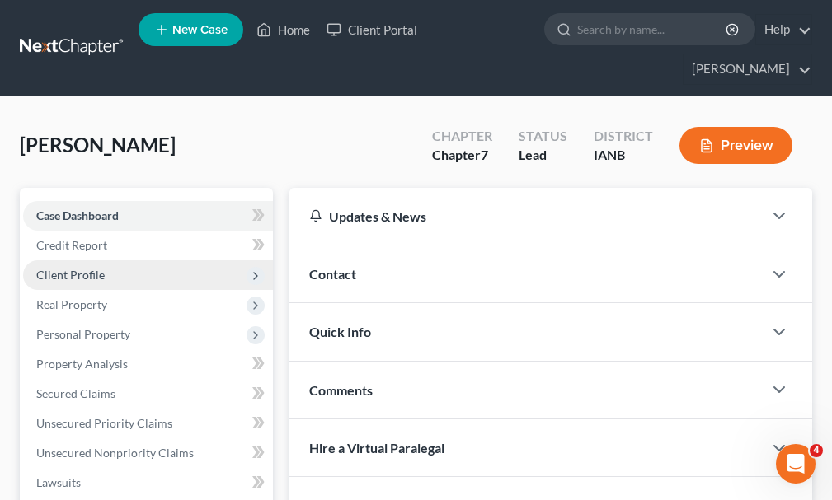
click at [62, 268] on span "Client Profile" at bounding box center [70, 275] width 68 height 14
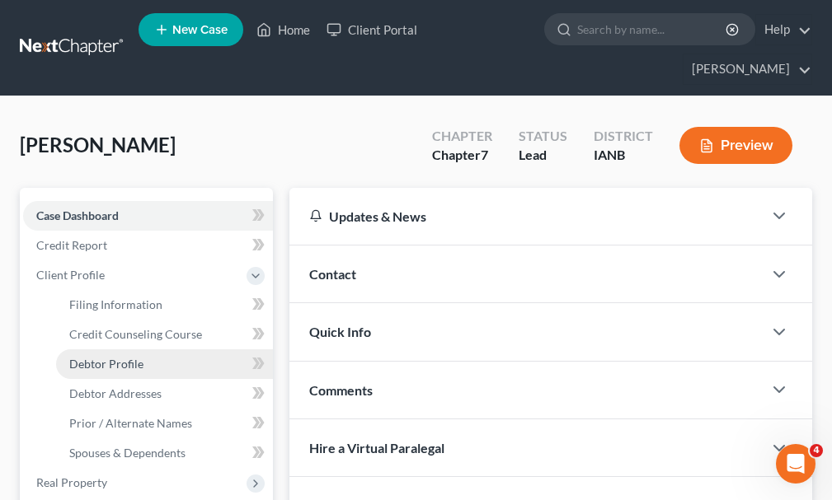
click at [96, 357] on span "Debtor Profile" at bounding box center [106, 364] width 74 height 14
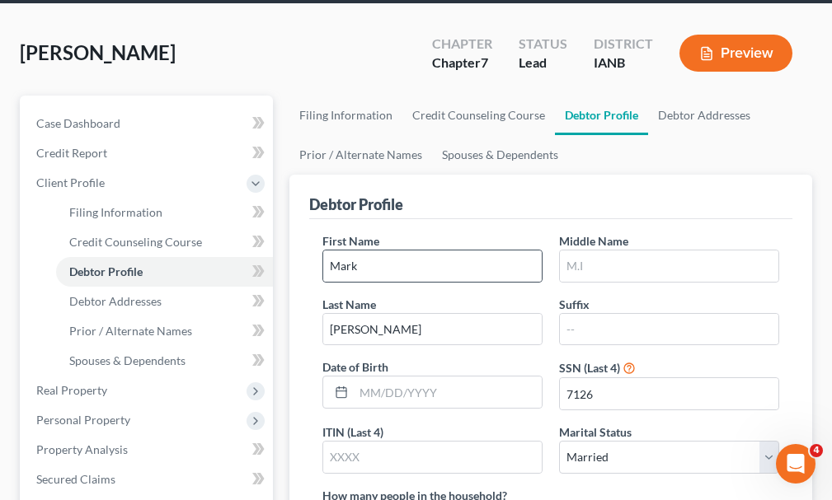
scroll to position [82, 0]
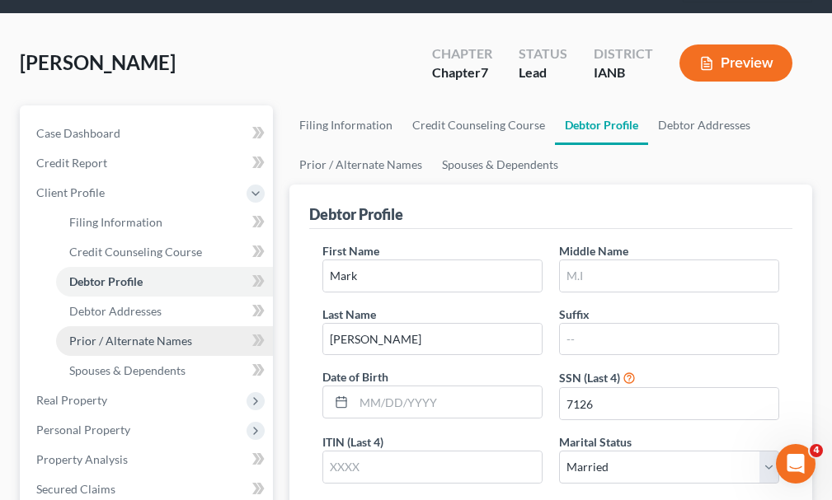
click at [101, 334] on span "Prior / Alternate Names" at bounding box center [130, 341] width 123 height 14
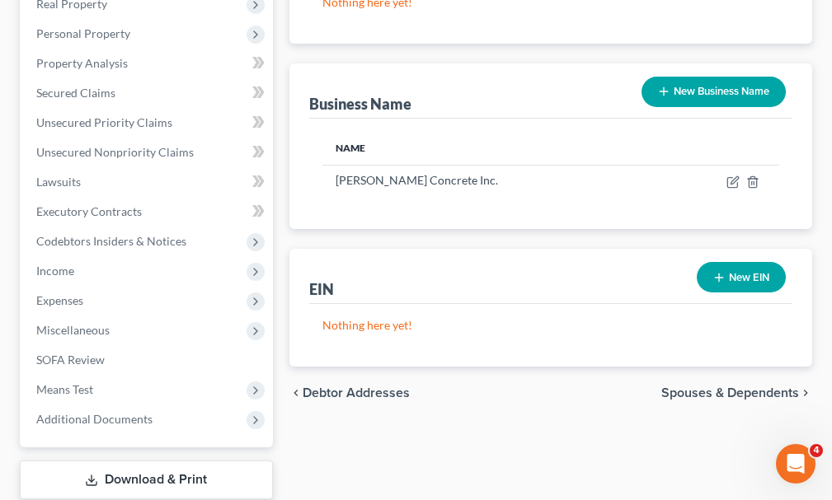
scroll to position [495, 0]
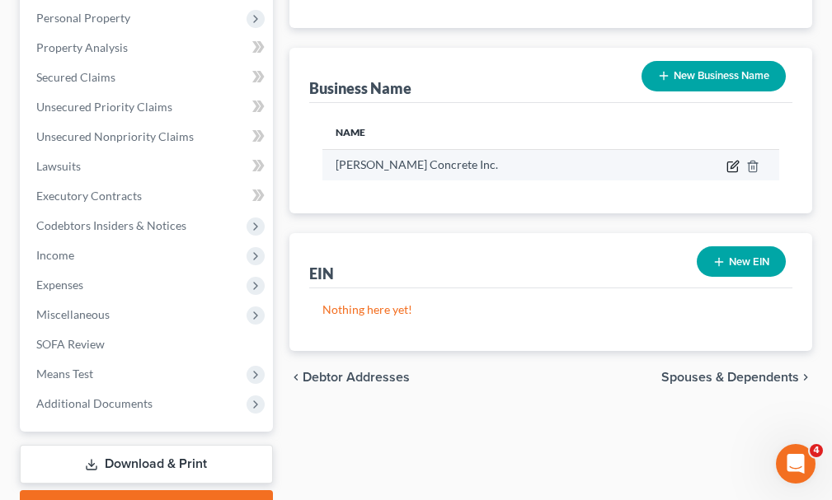
click at [733, 160] on icon "button" at bounding box center [732, 166] width 13 height 13
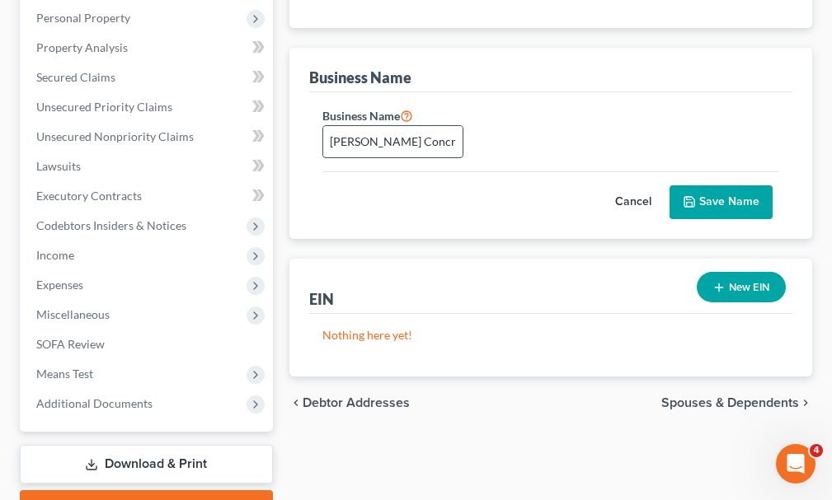
click at [440, 126] on input "[PERSON_NAME] Concrete Inc." at bounding box center [392, 141] width 139 height 31
click at [705, 185] on button "Save Name" at bounding box center [720, 202] width 103 height 35
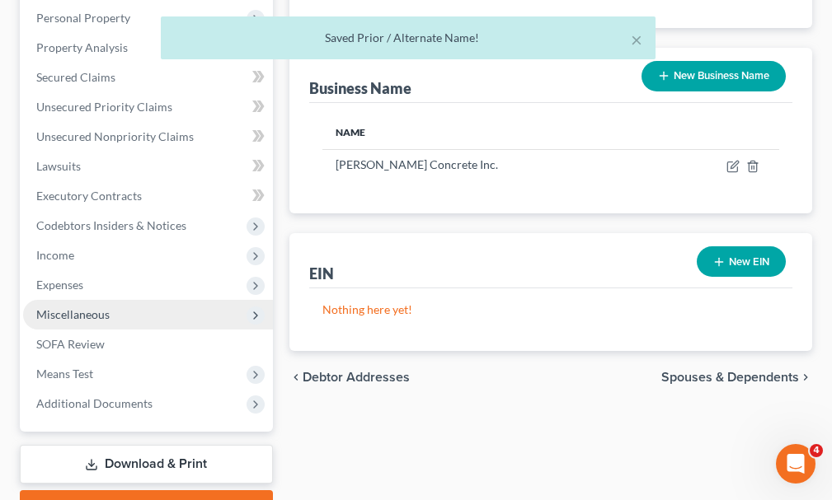
click at [54, 308] on span "Miscellaneous" at bounding box center [72, 315] width 73 height 14
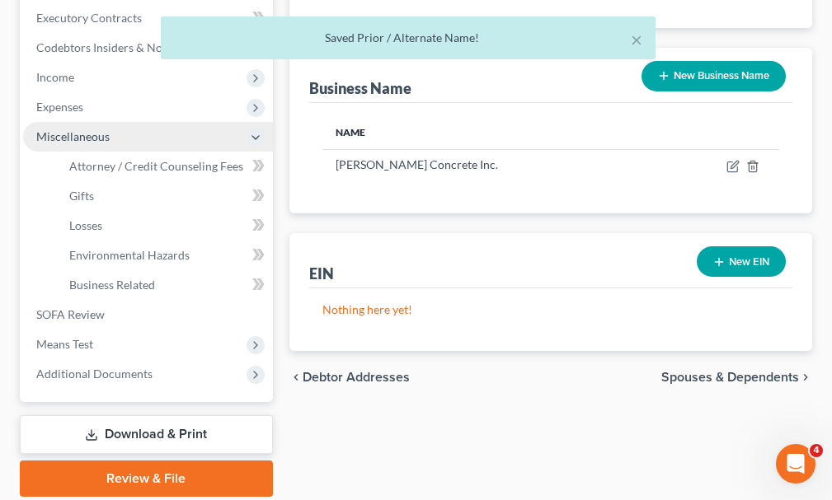
scroll to position [317, 0]
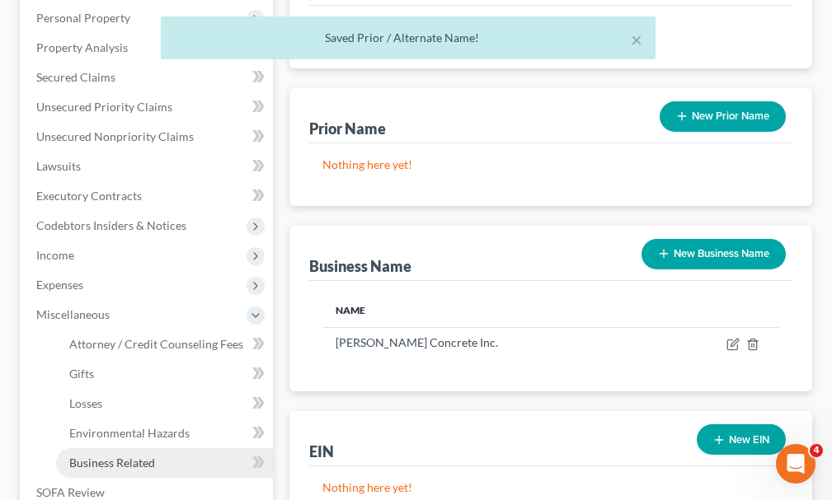
click at [95, 456] on span "Business Related" at bounding box center [112, 463] width 86 height 14
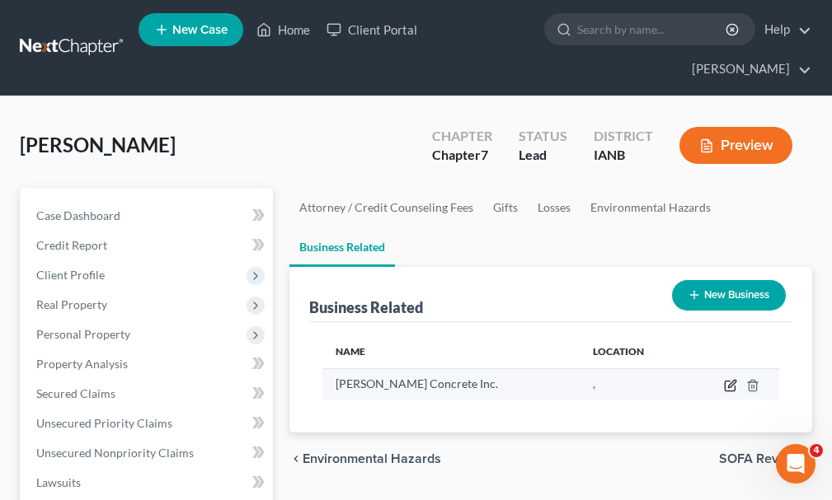
click at [730, 379] on icon "button" at bounding box center [730, 385] width 13 height 13
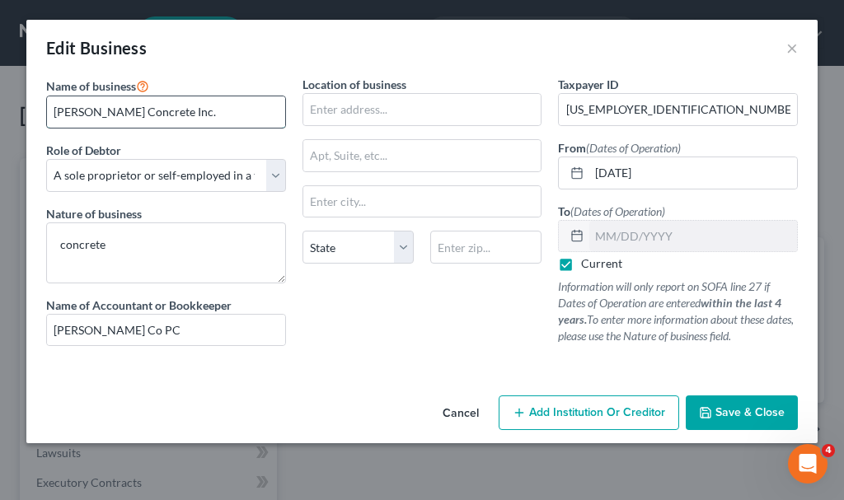
click at [216, 113] on input "[PERSON_NAME] Concrete Inc." at bounding box center [166, 111] width 238 height 31
drag, startPoint x: 563, startPoint y: 265, endPoint x: 696, endPoint y: 238, distance: 135.5
click at [581, 265] on label "Current" at bounding box center [601, 264] width 41 height 16
click at [588, 265] on input "Current" at bounding box center [593, 261] width 11 height 11
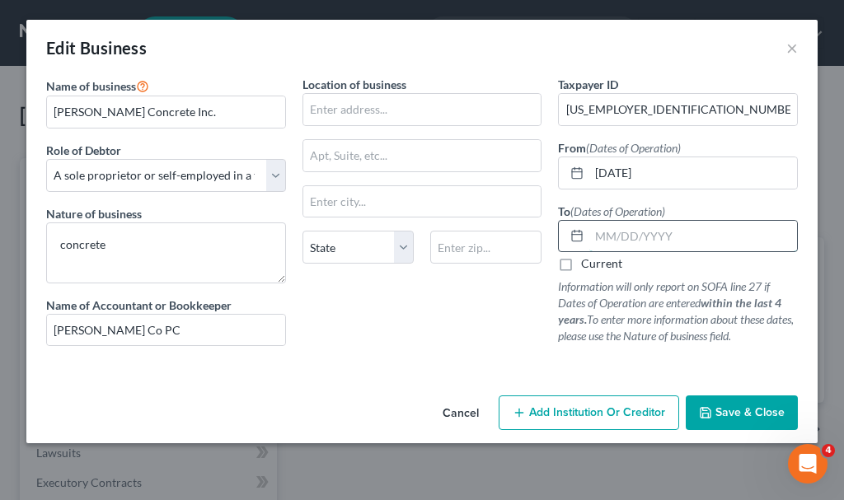
click at [701, 237] on input "text" at bounding box center [693, 236] width 208 height 31
click at [723, 411] on span "Save & Close" at bounding box center [750, 413] width 69 height 14
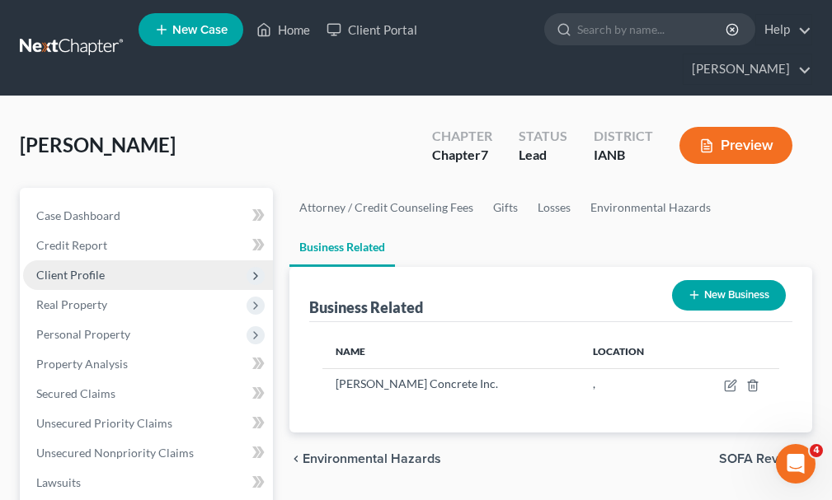
click at [70, 268] on span "Client Profile" at bounding box center [70, 275] width 68 height 14
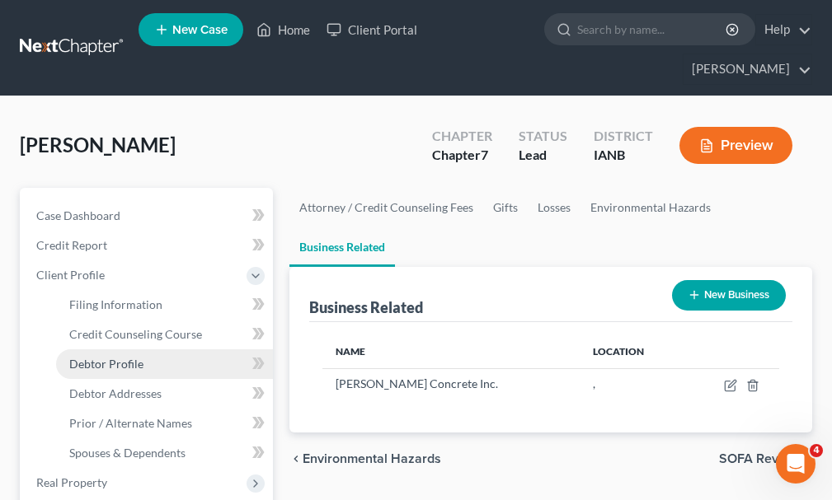
click at [102, 357] on span "Debtor Profile" at bounding box center [106, 364] width 74 height 14
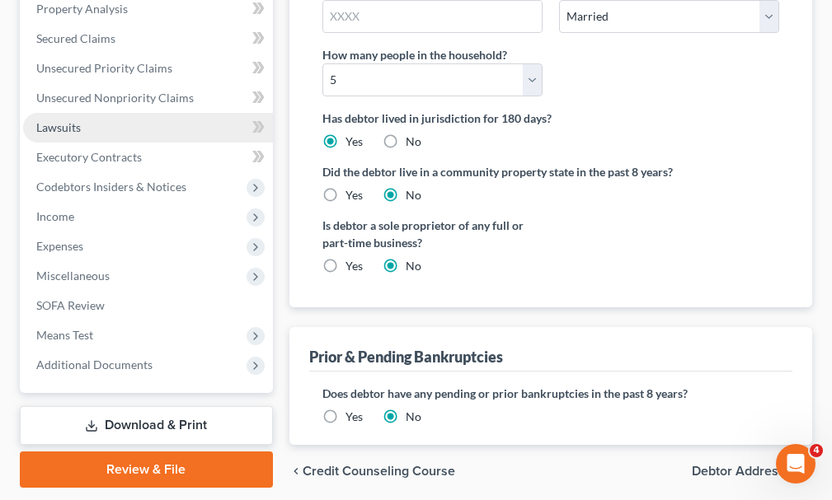
scroll to position [152, 0]
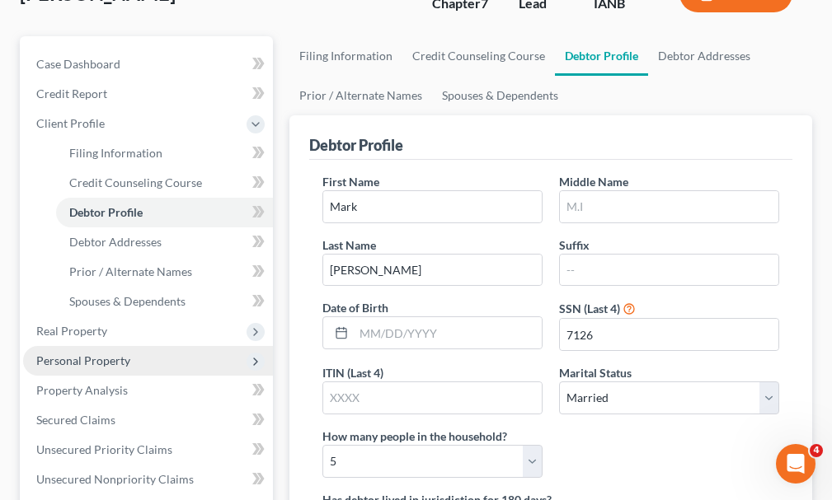
click at [75, 354] on span "Personal Property" at bounding box center [83, 361] width 94 height 14
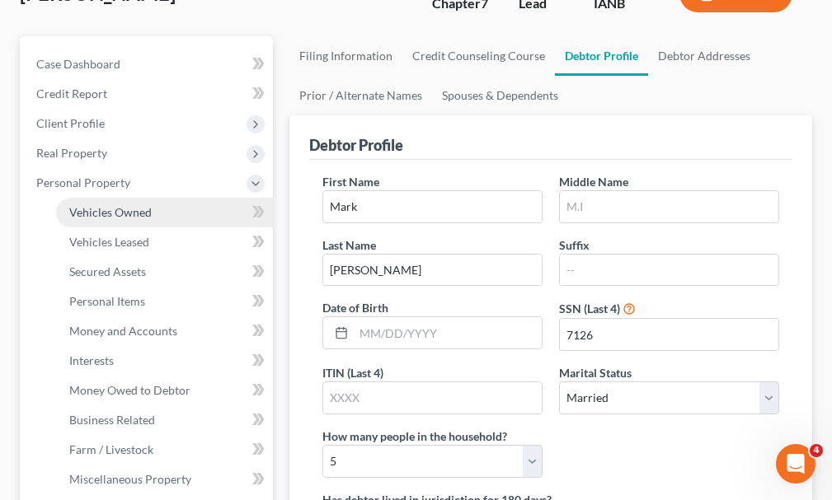
click at [94, 205] on span "Vehicles Owned" at bounding box center [110, 212] width 82 height 14
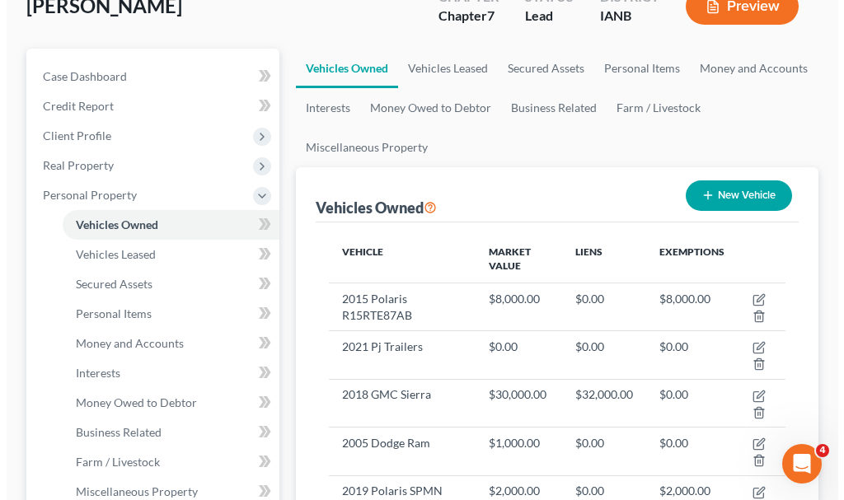
scroll to position [247, 0]
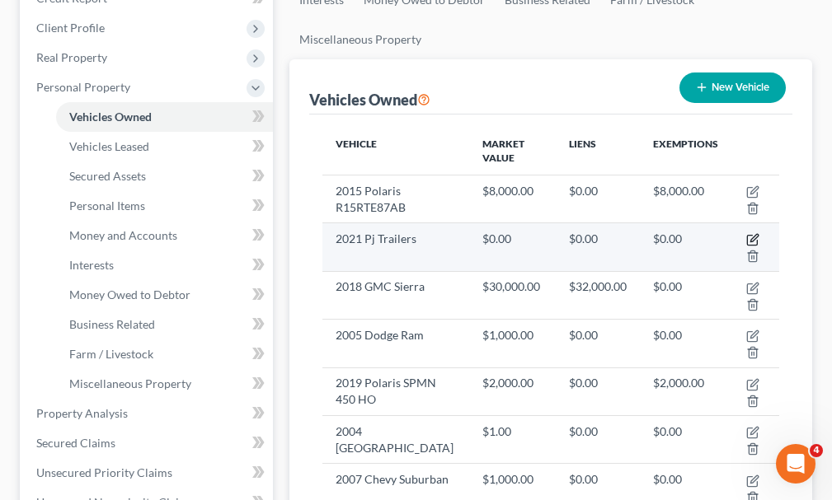
click at [754, 233] on icon "button" at bounding box center [752, 239] width 13 height 13
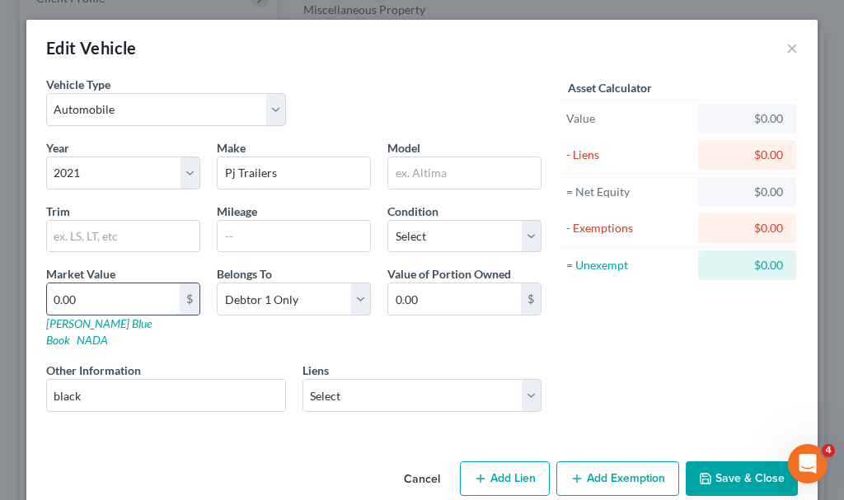
click at [103, 300] on input "0.00" at bounding box center [113, 299] width 133 height 31
click at [735, 462] on button "Save & Close" at bounding box center [742, 479] width 112 height 35
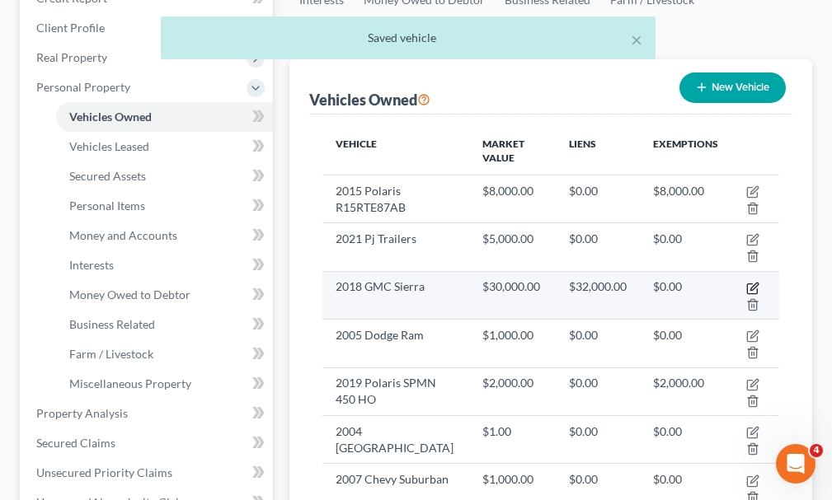
click at [755, 282] on icon "button" at bounding box center [752, 288] width 13 height 13
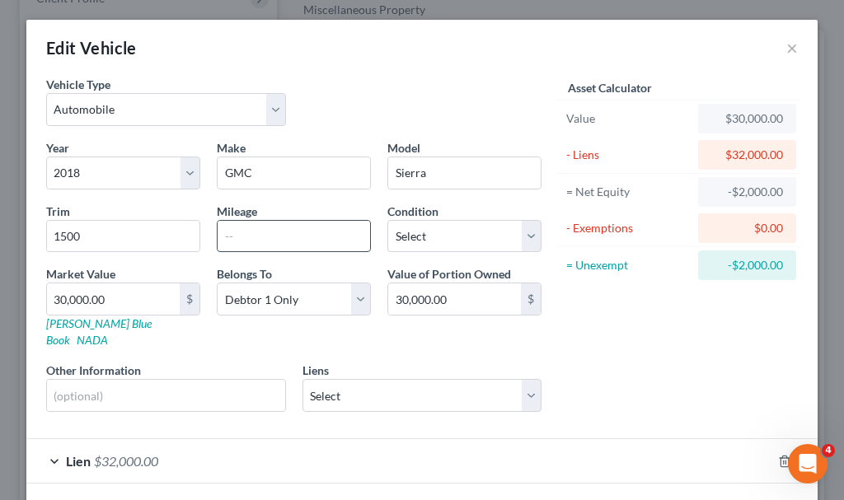
click at [272, 238] on input "text" at bounding box center [294, 236] width 153 height 31
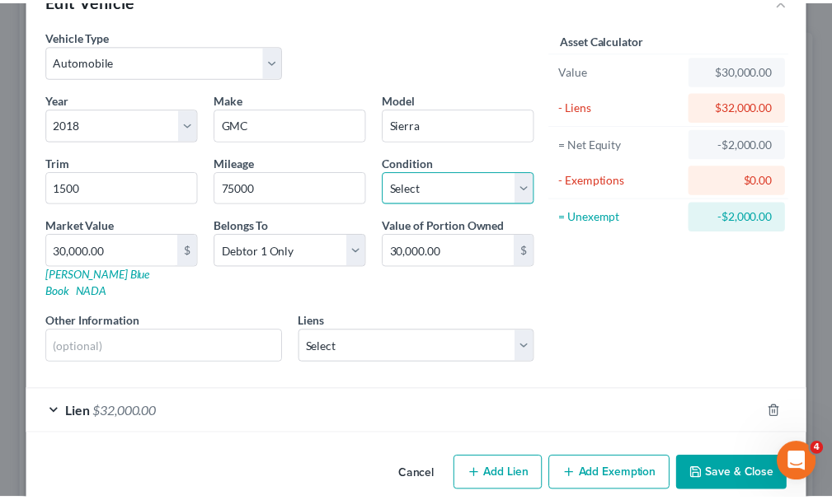
scroll to position [58, 0]
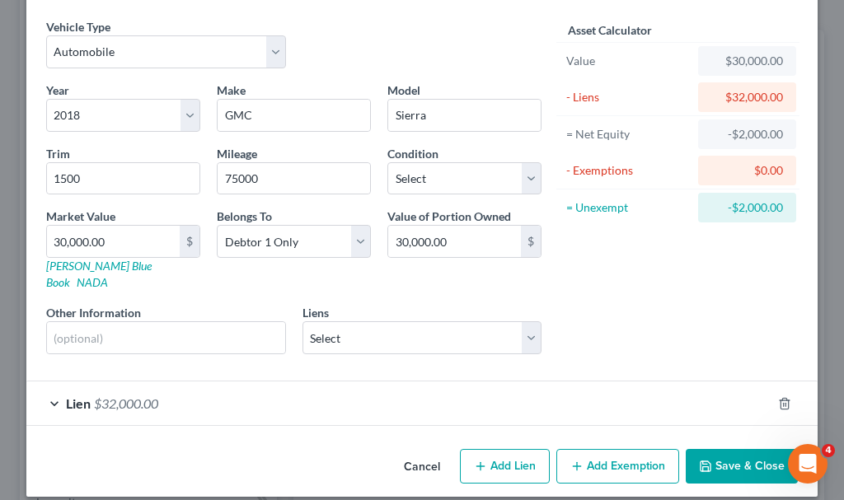
click at [716, 449] on button "Save & Close" at bounding box center [742, 466] width 112 height 35
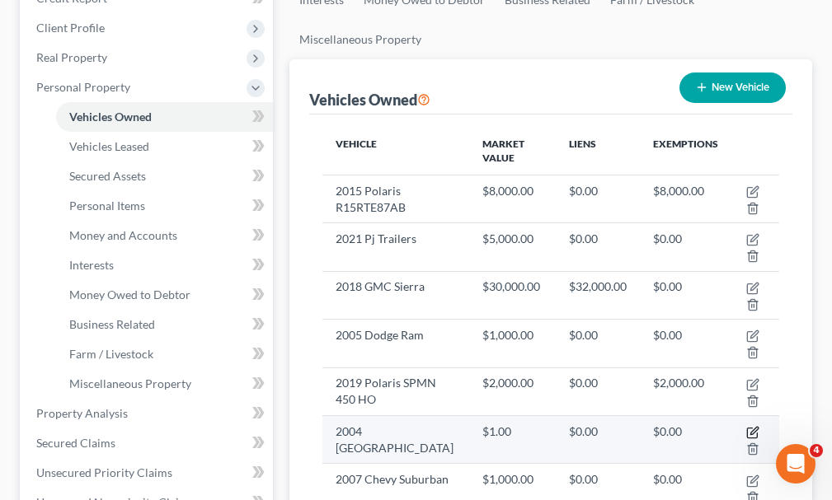
click at [752, 426] on icon "button" at bounding box center [752, 432] width 13 height 13
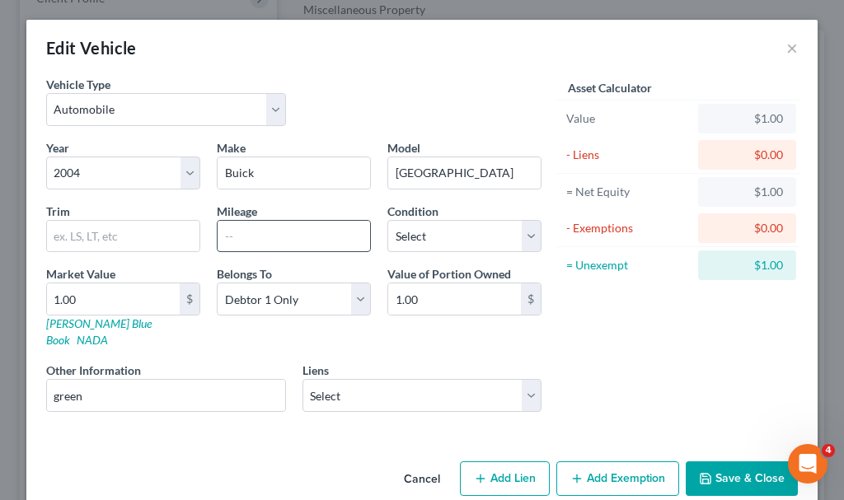
click at [266, 237] on input "text" at bounding box center [294, 236] width 153 height 31
click at [725, 462] on button "Save & Close" at bounding box center [742, 479] width 112 height 35
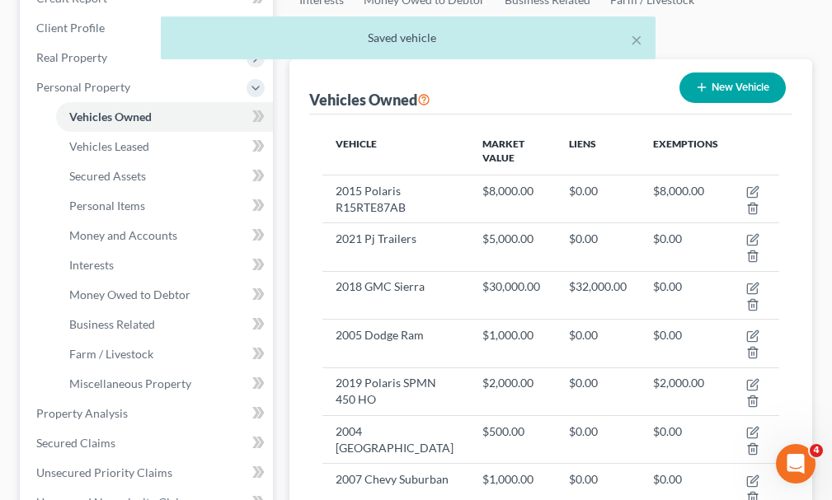
click at [713, 51] on div "× Saved vehicle" at bounding box center [408, 41] width 832 height 51
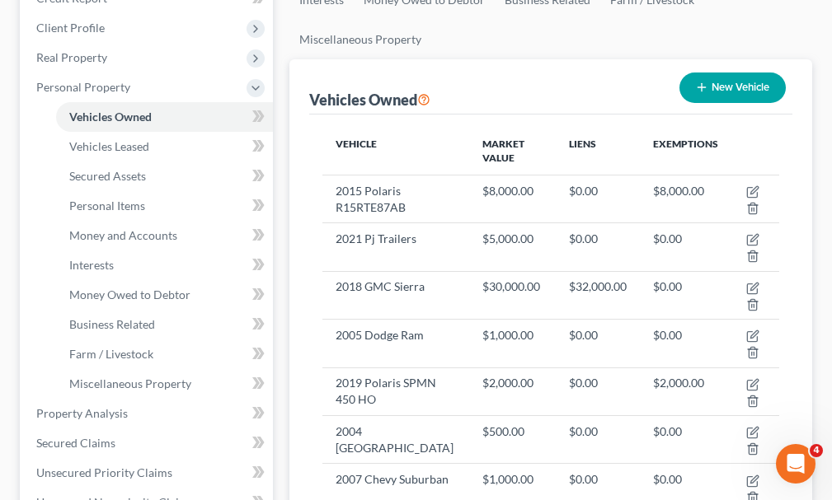
click at [729, 73] on button "New Vehicle" at bounding box center [732, 88] width 106 height 31
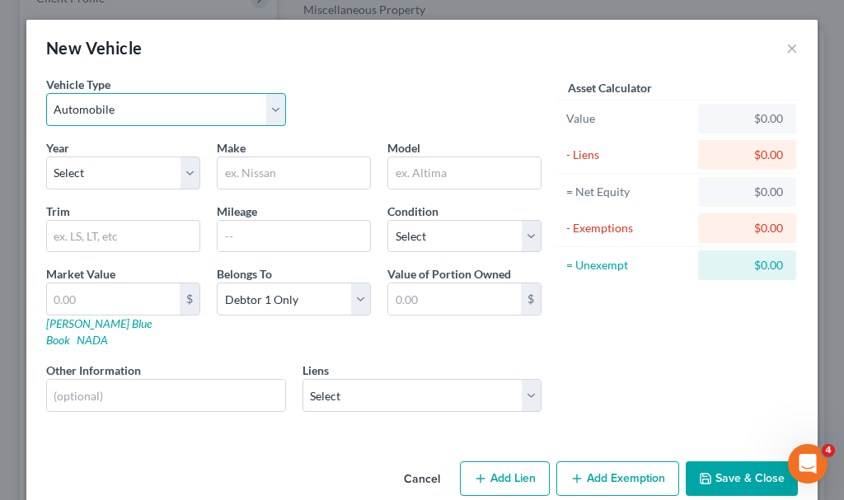
click at [98, 95] on select "Select Automobile Truck Trailer Watercraft Aircraft Motor Home Atv Other Vehicle" at bounding box center [166, 109] width 240 height 33
click at [46, 93] on select "Select Automobile Truck Trailer Watercraft Aircraft Motor Home Atv Other Vehicle" at bounding box center [166, 109] width 240 height 33
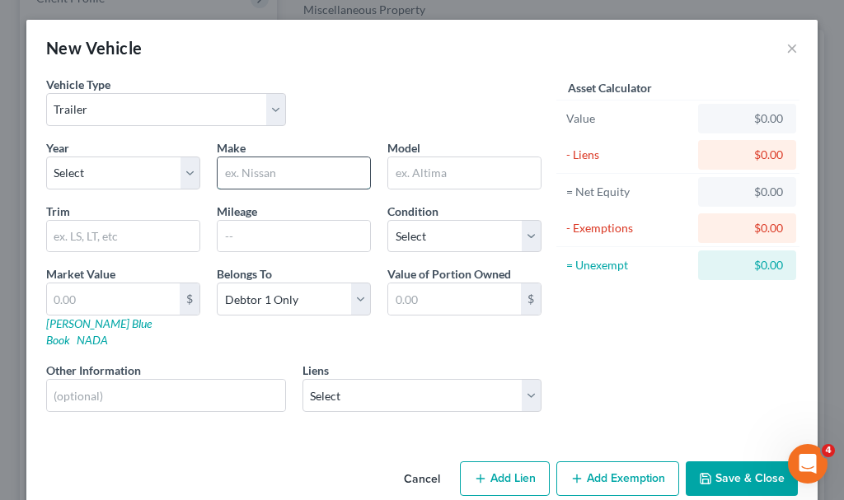
click at [259, 174] on input "text" at bounding box center [294, 172] width 153 height 31
click at [710, 470] on button "Save & Close" at bounding box center [742, 479] width 112 height 35
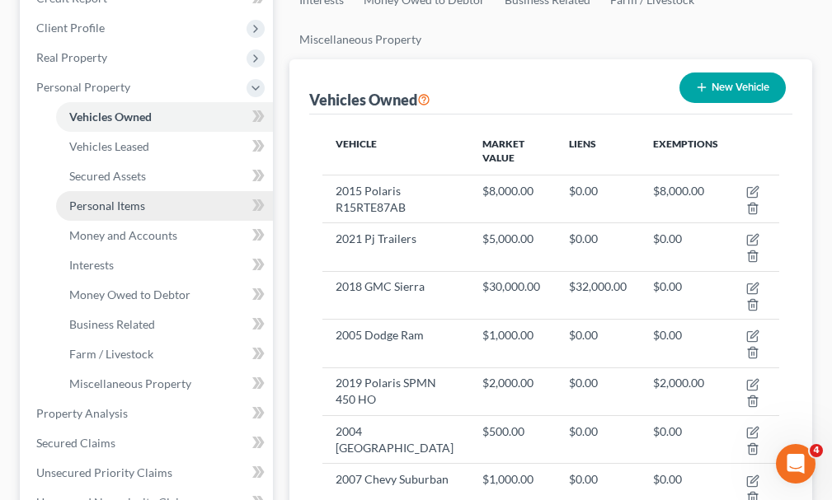
click at [112, 191] on link "Personal Items" at bounding box center [164, 206] width 217 height 30
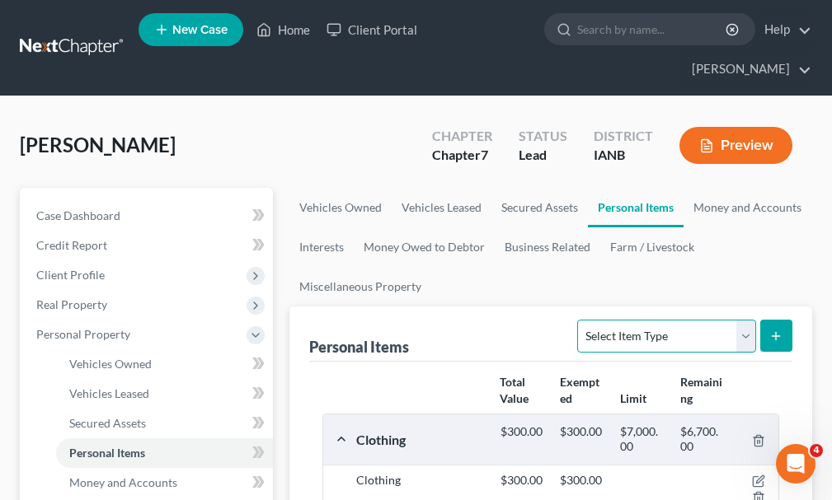
click at [647, 320] on select "Select Item Type Clothing Collectibles Of Value Electronics Firearms Household …" at bounding box center [666, 336] width 178 height 33
click at [580, 320] on select "Select Item Type Clothing Collectibles Of Value Electronics Firearms Household …" at bounding box center [666, 336] width 178 height 33
click at [771, 330] on icon "submit" at bounding box center [775, 336] width 13 height 13
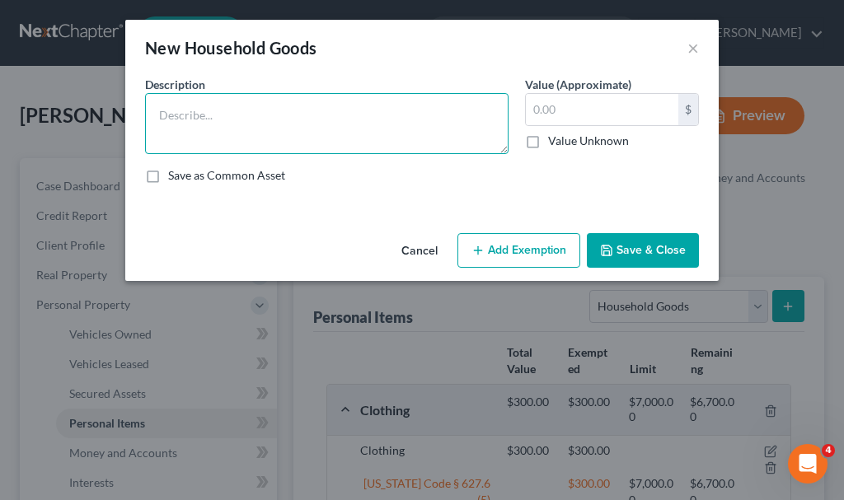
click at [240, 128] on textarea at bounding box center [327, 123] width 364 height 61
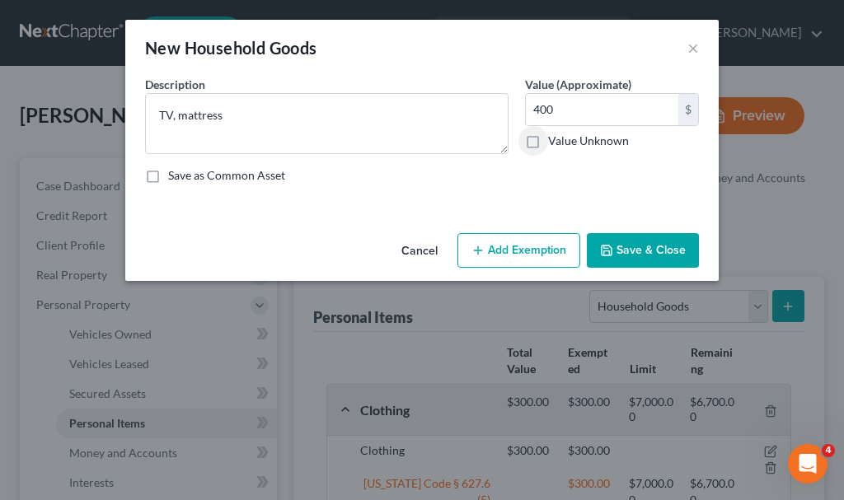
click at [514, 256] on button "Add Exemption" at bounding box center [519, 250] width 123 height 35
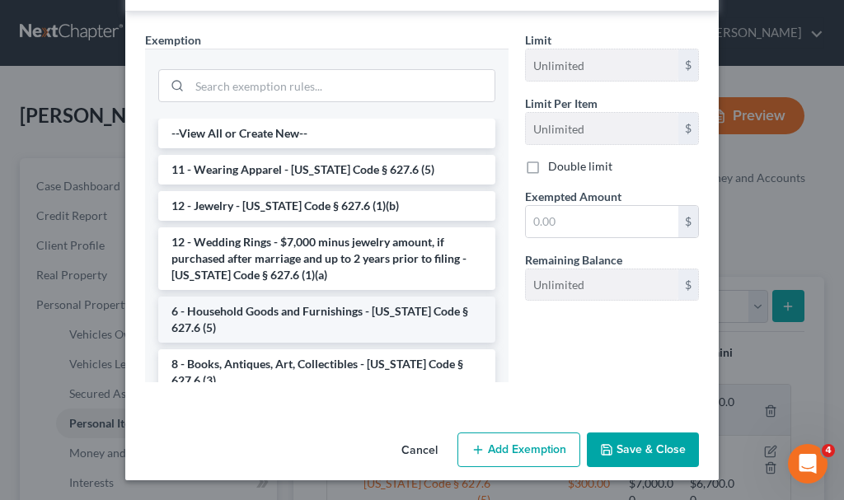
click at [321, 318] on li "6 - Household Goods and Furnishings - [US_STATE] Code § 627.6 (5)" at bounding box center [326, 320] width 337 height 46
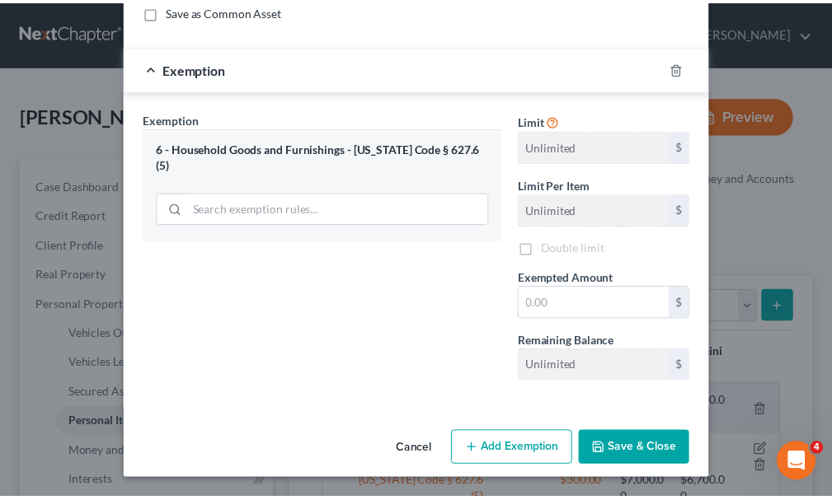
scroll to position [165, 0]
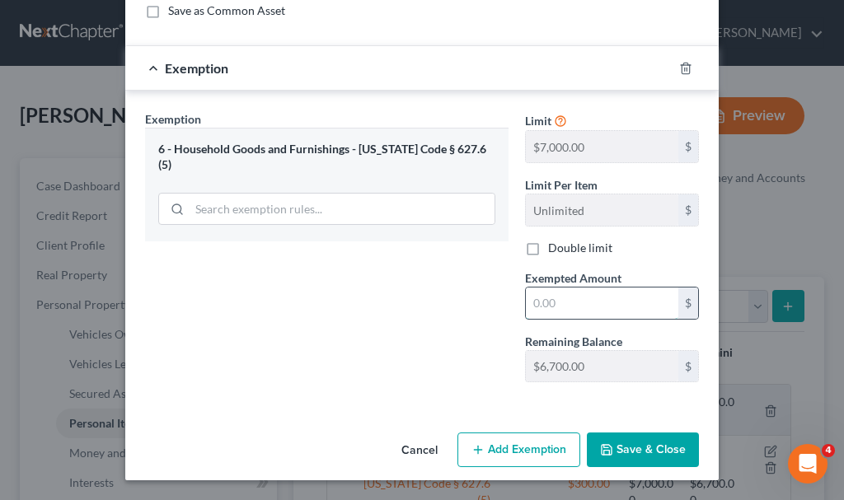
click at [542, 298] on input "text" at bounding box center [602, 303] width 153 height 31
click at [628, 453] on button "Save & Close" at bounding box center [643, 450] width 112 height 35
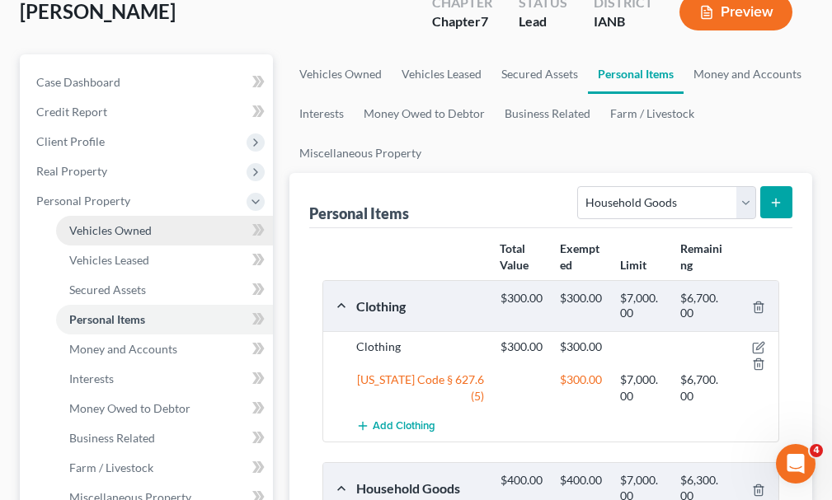
scroll to position [247, 0]
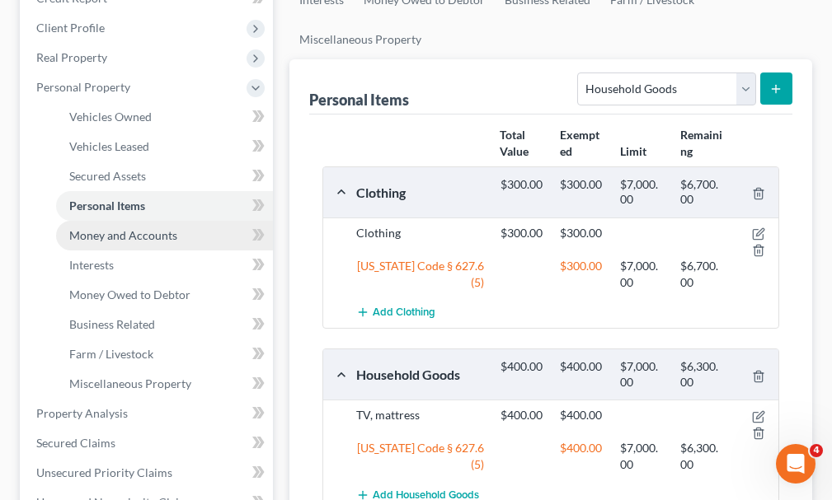
click at [106, 228] on span "Money and Accounts" at bounding box center [123, 235] width 108 height 14
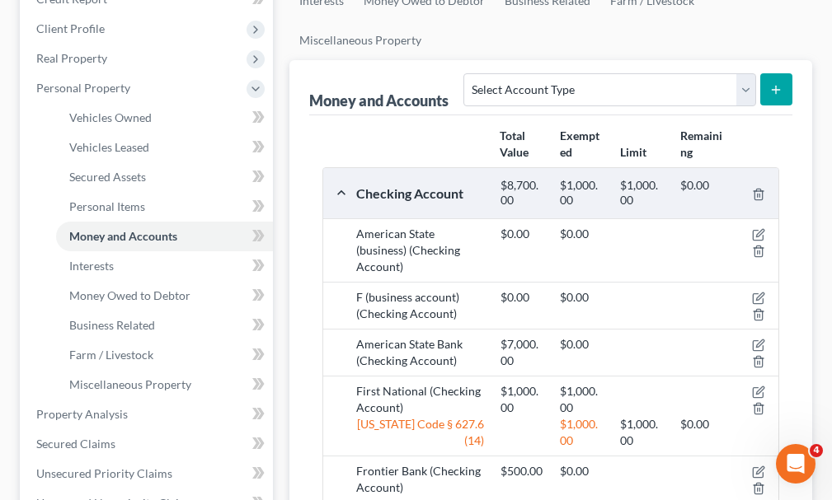
scroll to position [247, 0]
click at [758, 338] on icon "button" at bounding box center [758, 344] width 13 height 13
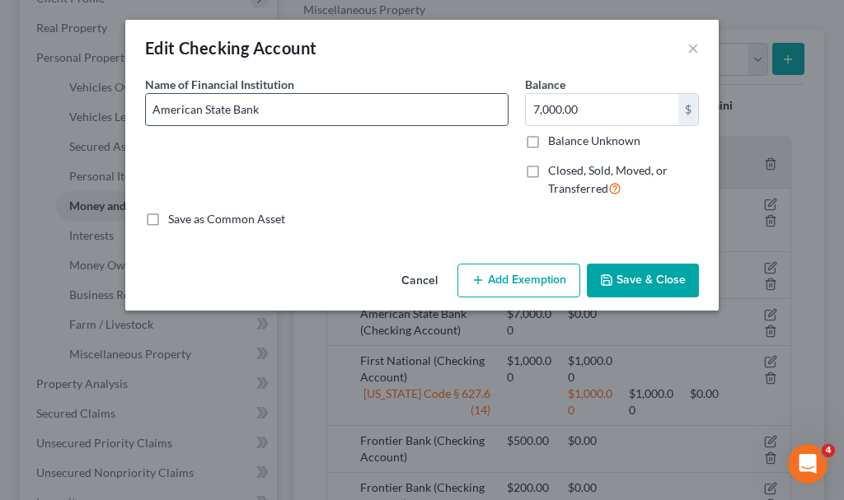
click at [302, 106] on input "American State Bank" at bounding box center [327, 109] width 362 height 31
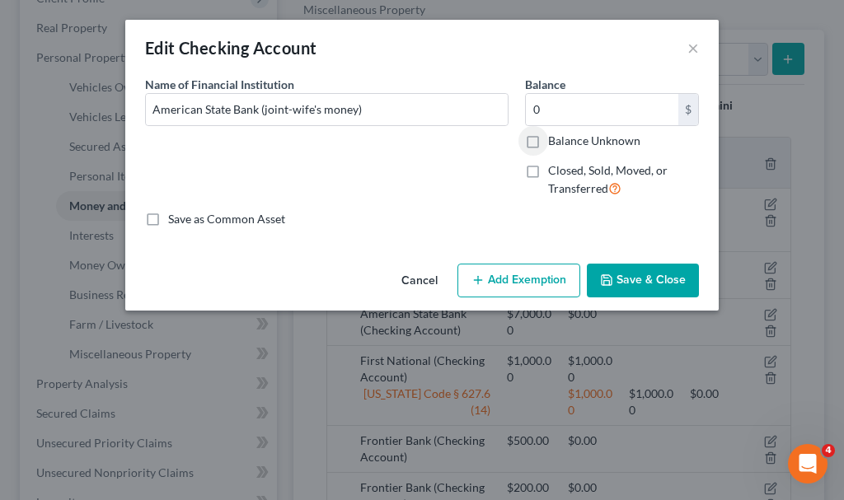
click at [658, 276] on button "Save & Close" at bounding box center [643, 281] width 112 height 35
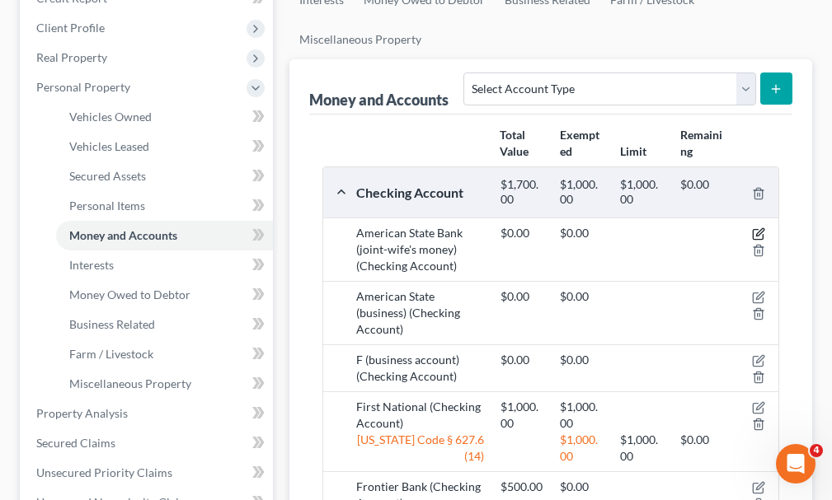
click at [758, 228] on icon "button" at bounding box center [758, 234] width 13 height 13
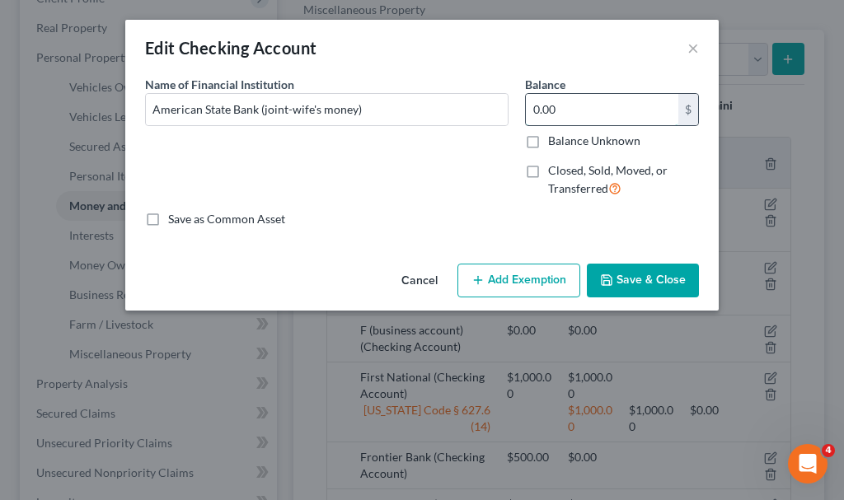
click at [573, 106] on input "0.00" at bounding box center [602, 109] width 153 height 31
click at [633, 279] on button "Save & Close" at bounding box center [643, 281] width 112 height 35
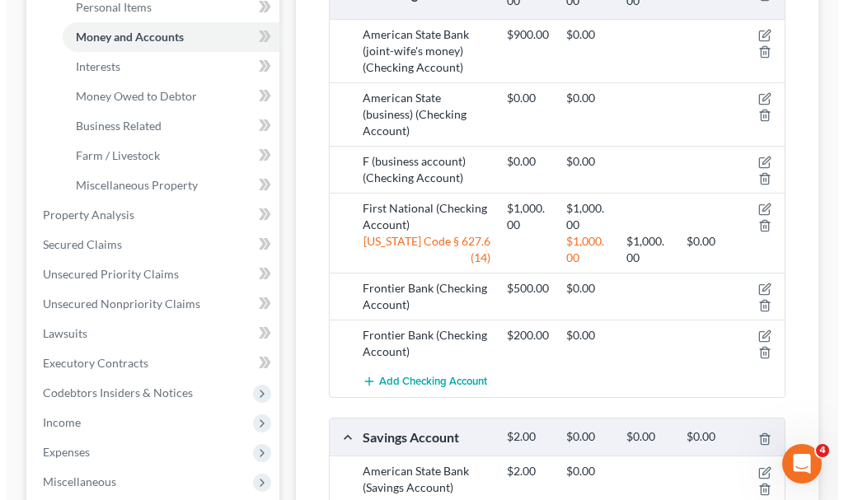
scroll to position [364, 0]
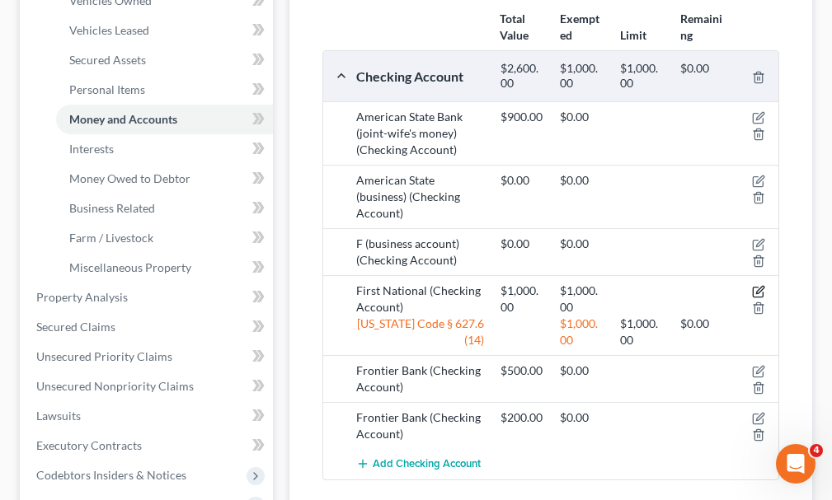
click at [753, 288] on icon "button" at bounding box center [758, 293] width 10 height 10
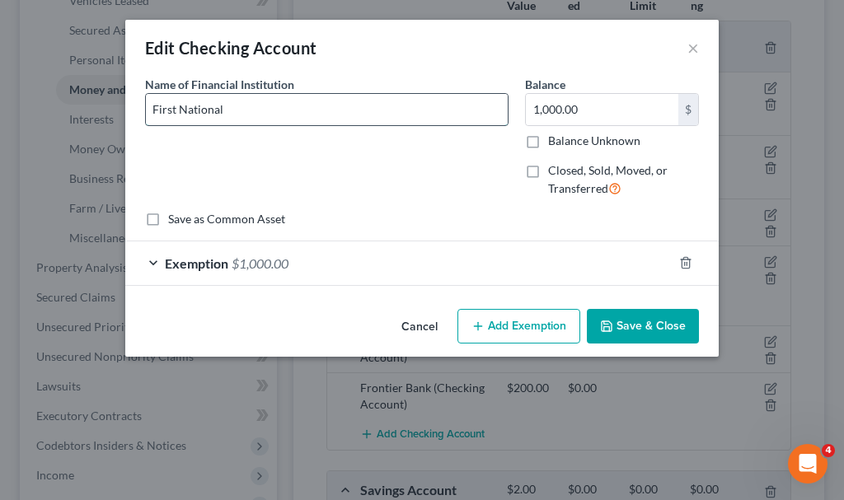
click at [386, 110] on input "First National" at bounding box center [327, 109] width 362 height 31
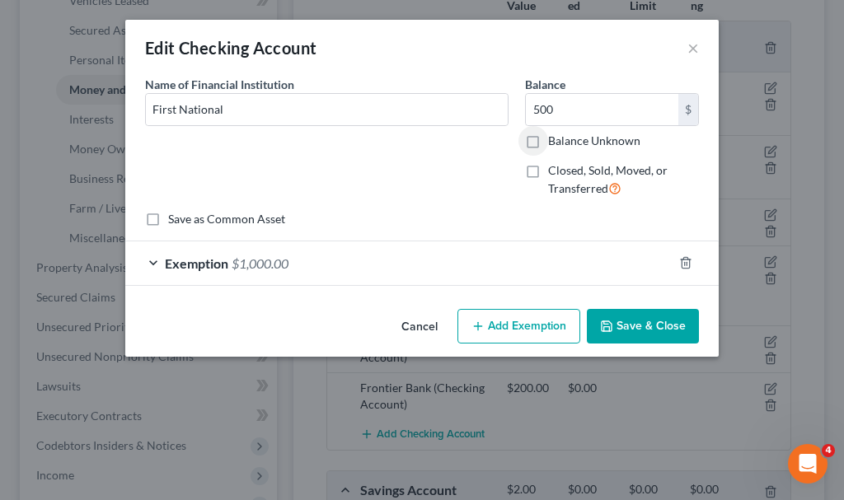
click at [252, 260] on span "$1,000.00" at bounding box center [260, 264] width 57 height 16
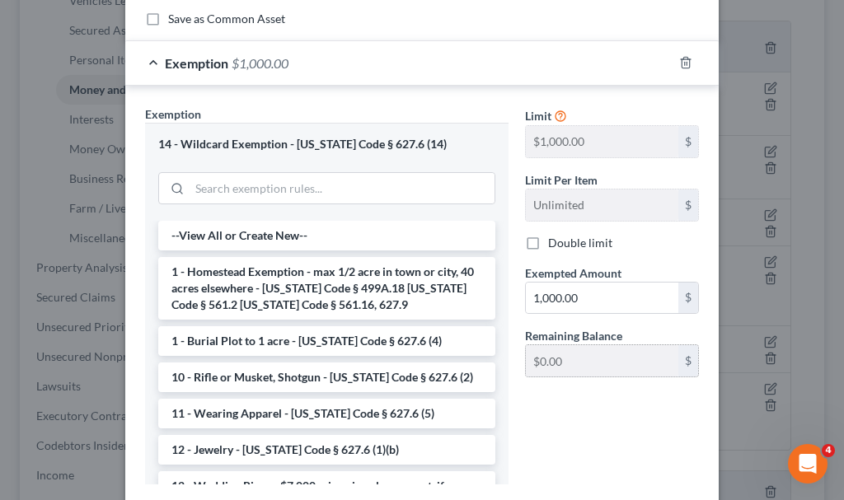
scroll to position [247, 0]
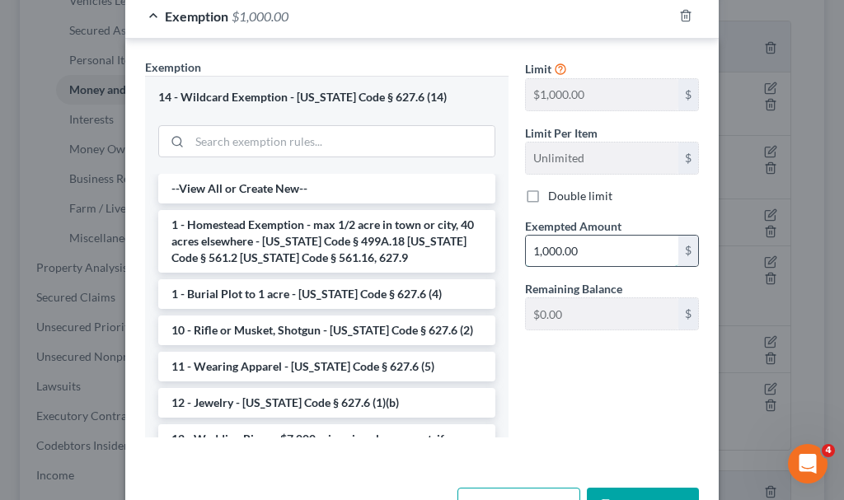
click at [588, 247] on input "1,000.00" at bounding box center [602, 251] width 153 height 31
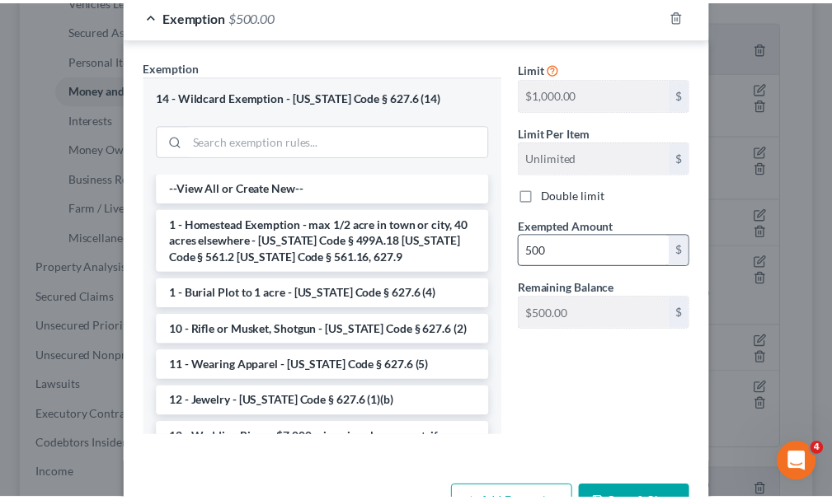
scroll to position [270, 0]
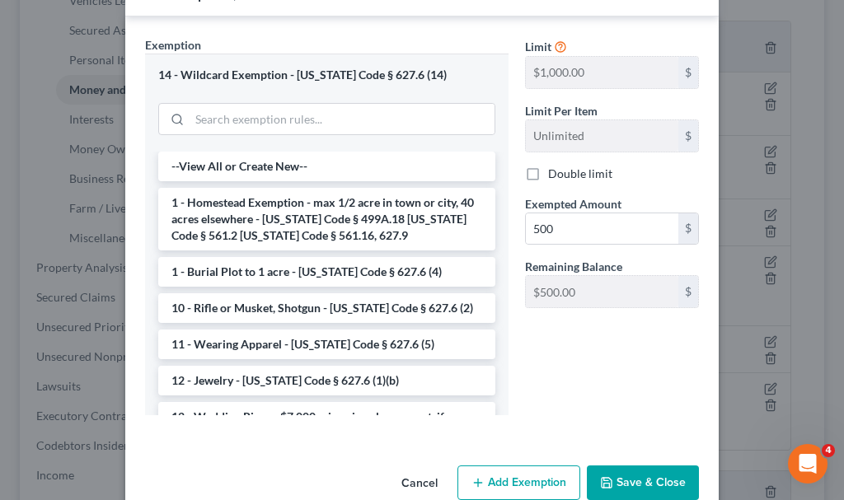
click at [625, 483] on button "Save & Close" at bounding box center [643, 483] width 112 height 35
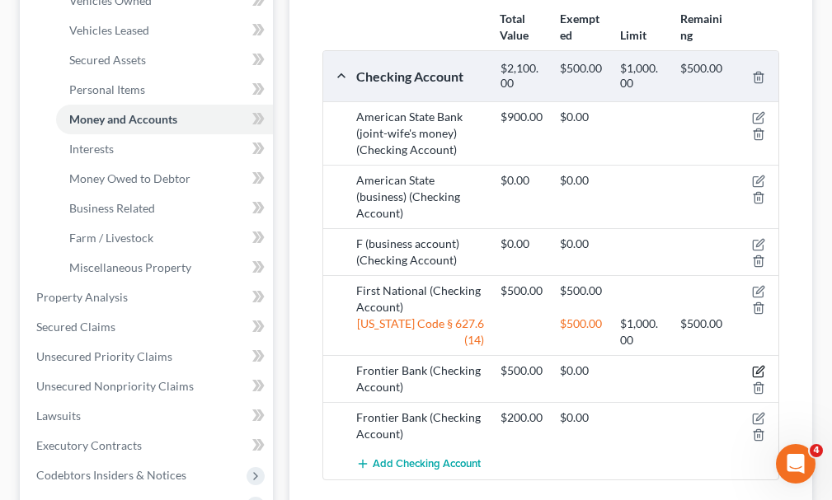
click at [757, 365] on icon "button" at bounding box center [758, 371] width 13 height 13
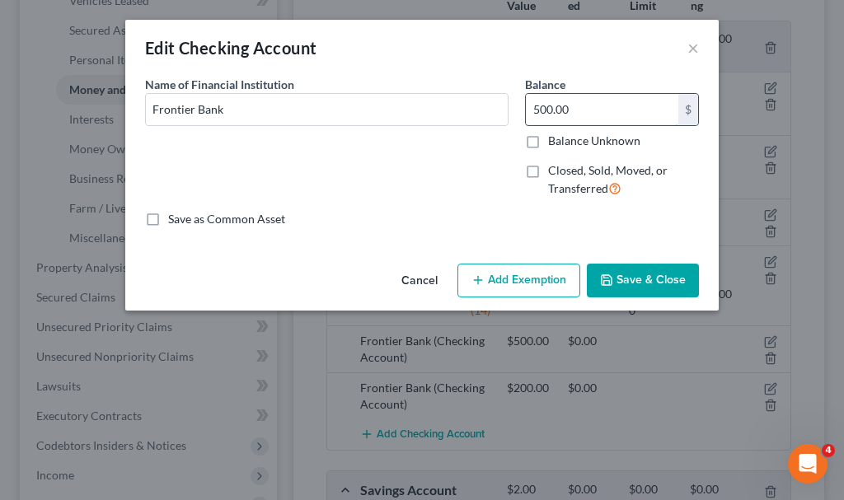
click at [592, 110] on input "500.00" at bounding box center [602, 109] width 153 height 31
click at [616, 279] on button "Save & Close" at bounding box center [643, 281] width 112 height 35
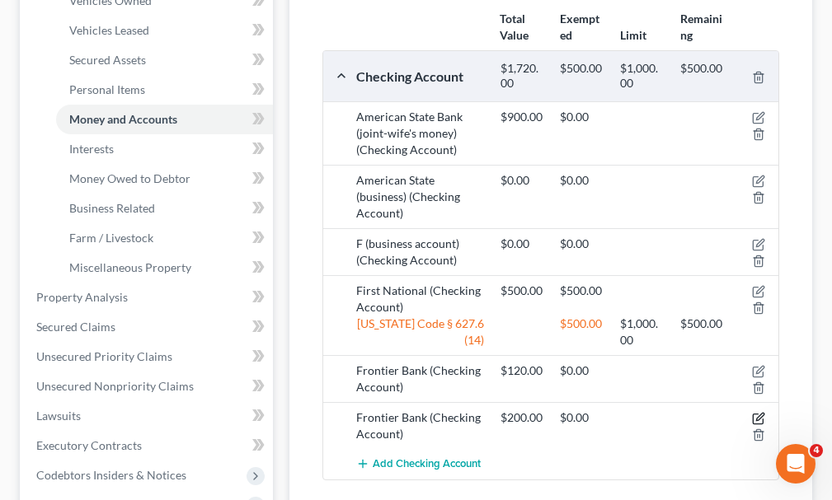
click at [756, 412] on icon "button" at bounding box center [758, 418] width 13 height 13
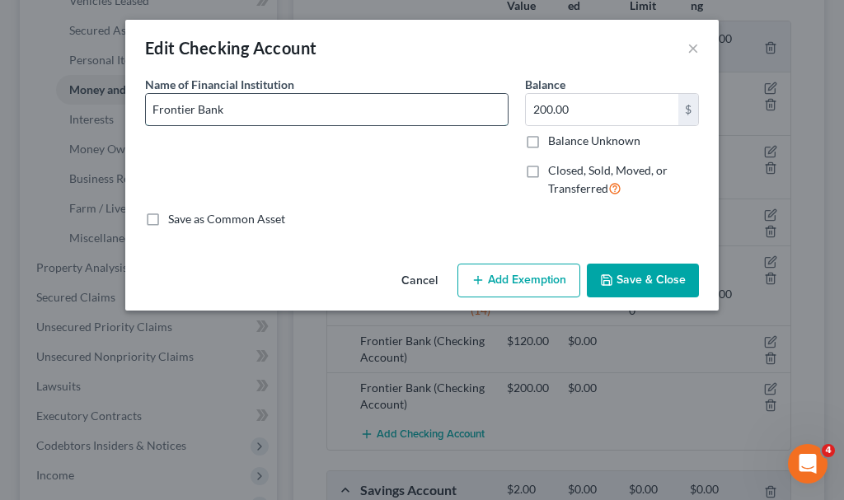
click at [292, 110] on input "Frontier Bank" at bounding box center [327, 109] width 362 height 31
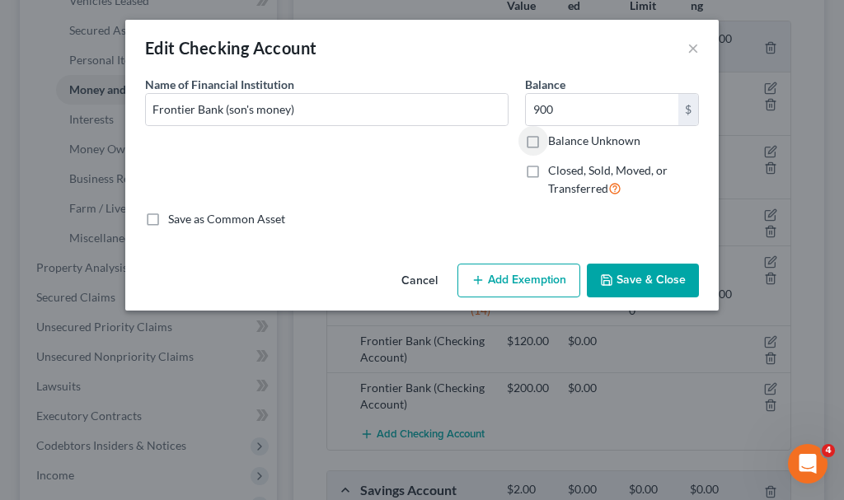
click at [624, 279] on button "Save & Close" at bounding box center [643, 281] width 112 height 35
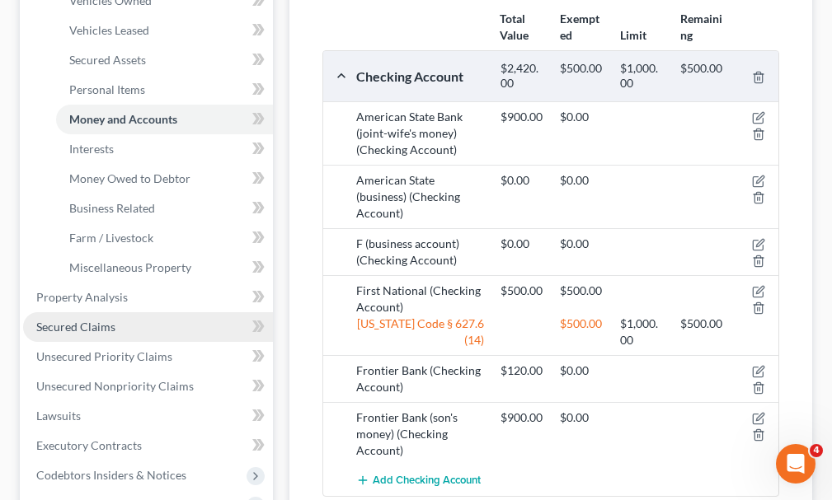
click at [70, 320] on span "Secured Claims" at bounding box center [75, 327] width 79 height 14
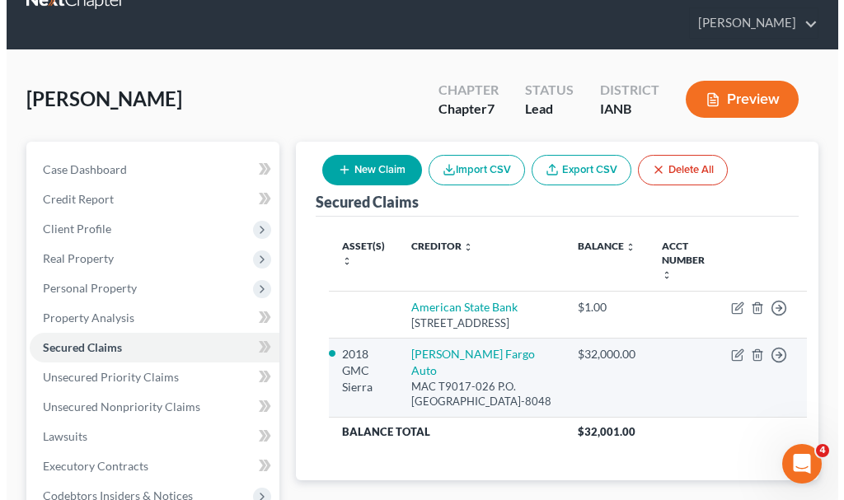
scroll to position [82, 0]
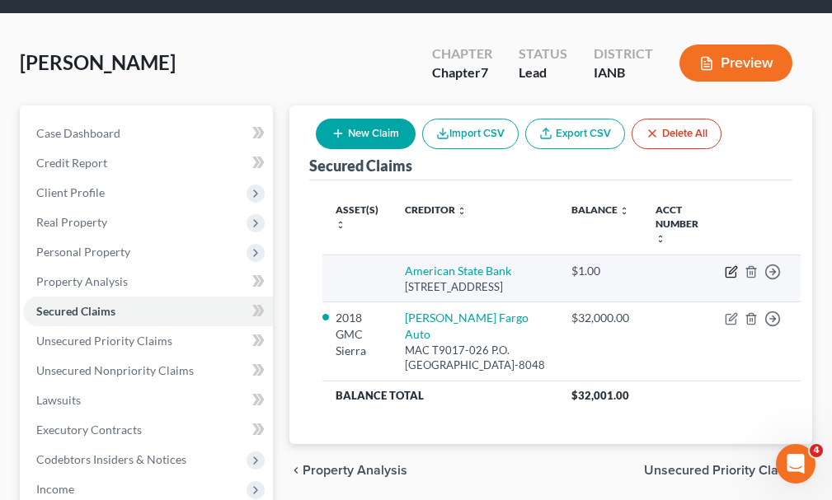
click at [725, 265] on icon "button" at bounding box center [731, 271] width 13 height 13
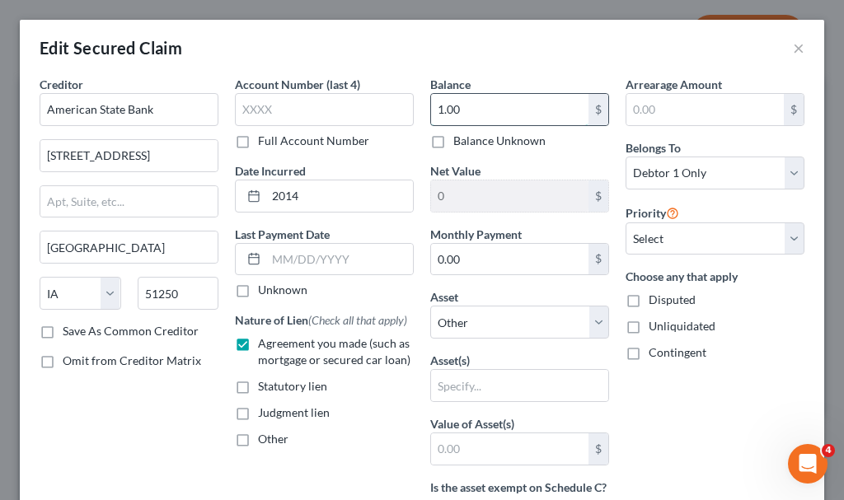
click at [483, 110] on input "1.00" at bounding box center [509, 109] width 157 height 31
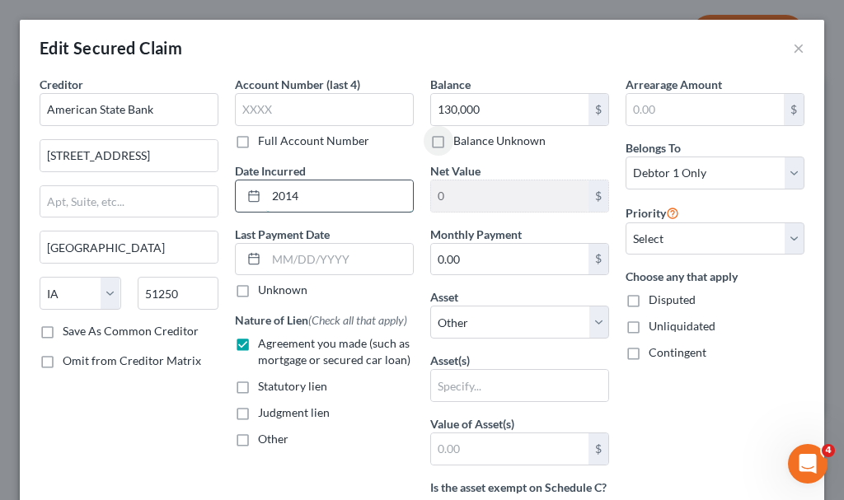
click at [324, 199] on input "2014" at bounding box center [339, 196] width 147 height 31
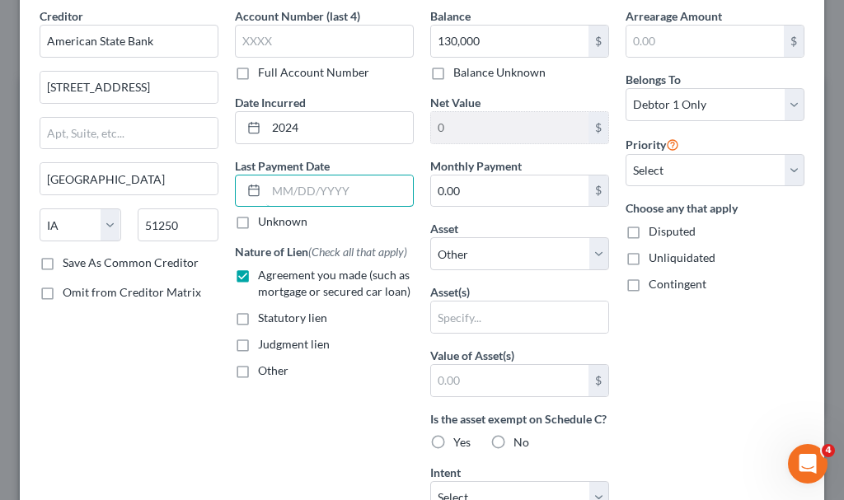
scroll to position [480, 0]
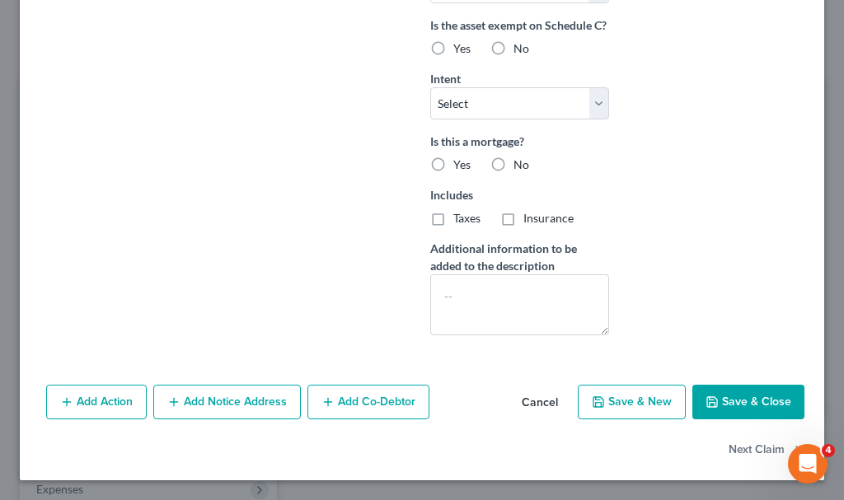
click at [617, 402] on button "Save & New" at bounding box center [632, 402] width 108 height 35
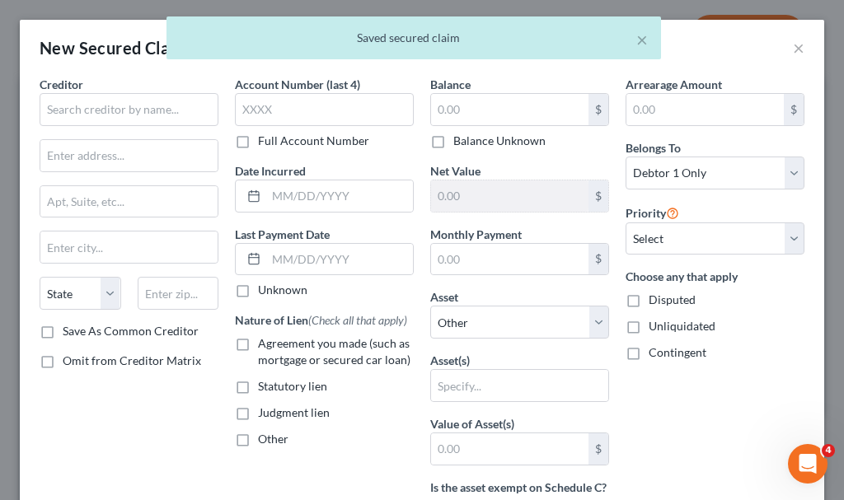
scroll to position [0, 0]
click at [143, 107] on input "text" at bounding box center [129, 109] width 179 height 33
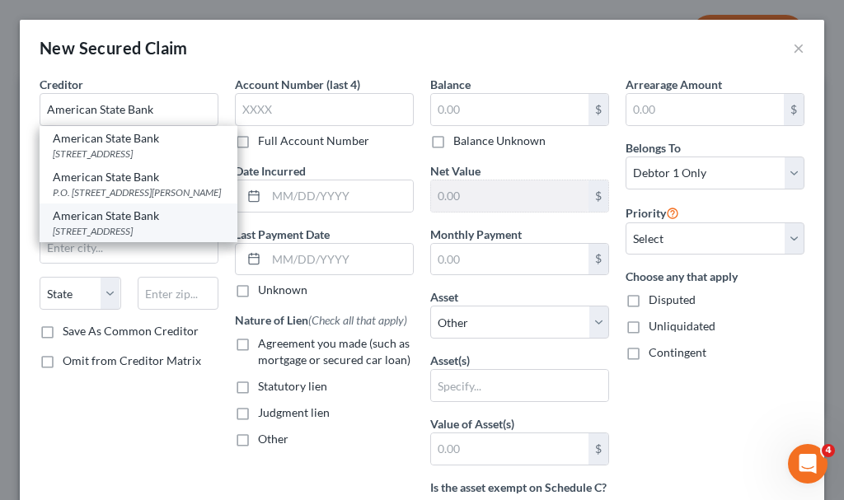
click at [124, 238] on div "[STREET_ADDRESS]" at bounding box center [138, 231] width 171 height 14
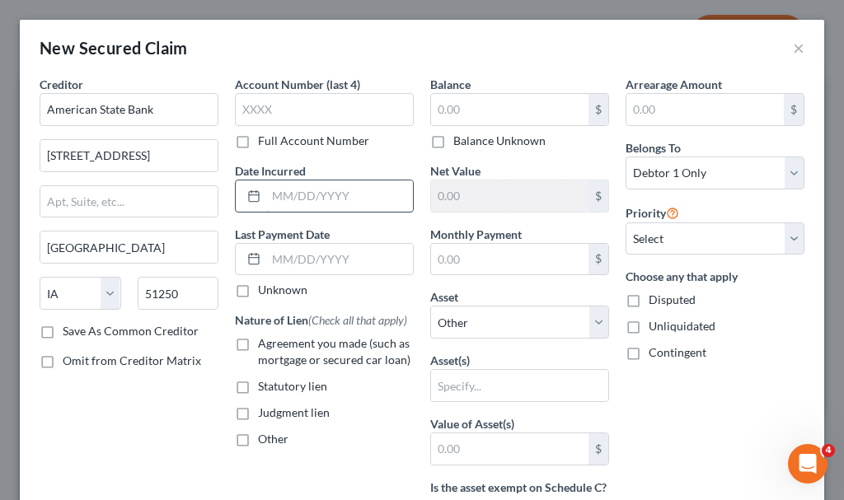
click at [322, 190] on input "text" at bounding box center [339, 196] width 147 height 31
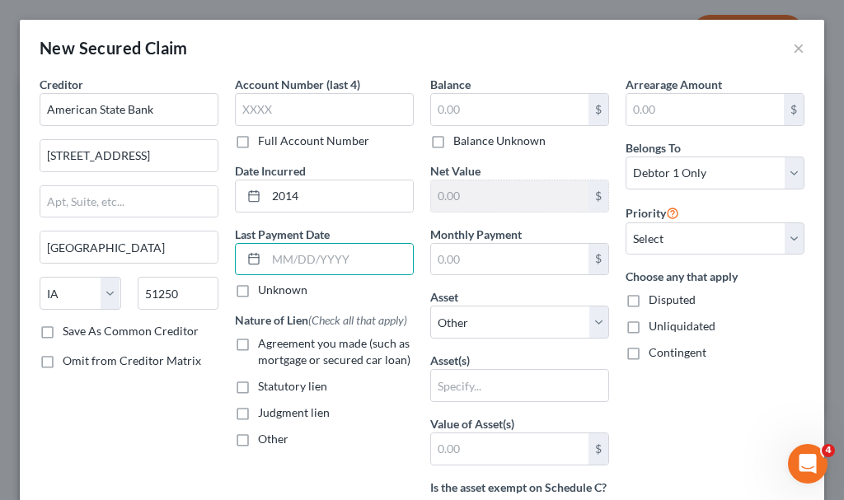
drag, startPoint x: 241, startPoint y: 343, endPoint x: 486, endPoint y: 107, distance: 339.9
click at [258, 342] on label "Agreement you made (such as mortgage or secured car loan)" at bounding box center [336, 352] width 156 height 33
click at [265, 342] on input "Agreement you made (such as mortgage or secured car loan)" at bounding box center [270, 341] width 11 height 11
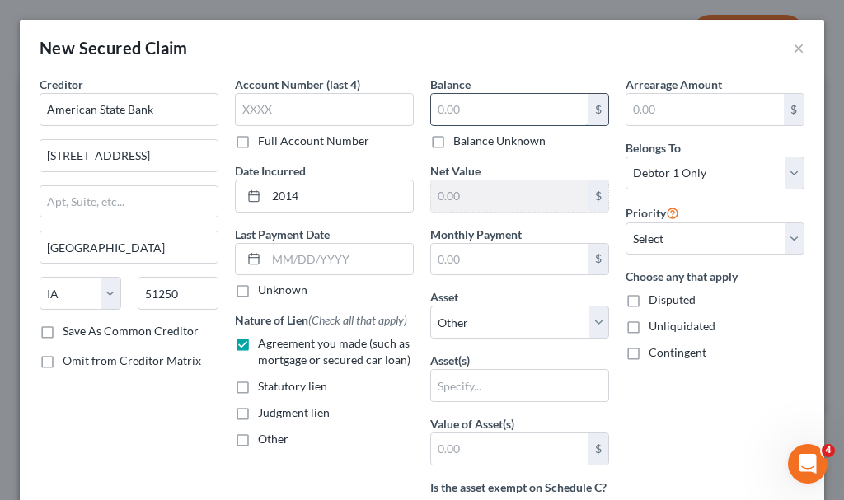
click at [483, 103] on input "text" at bounding box center [509, 109] width 157 height 31
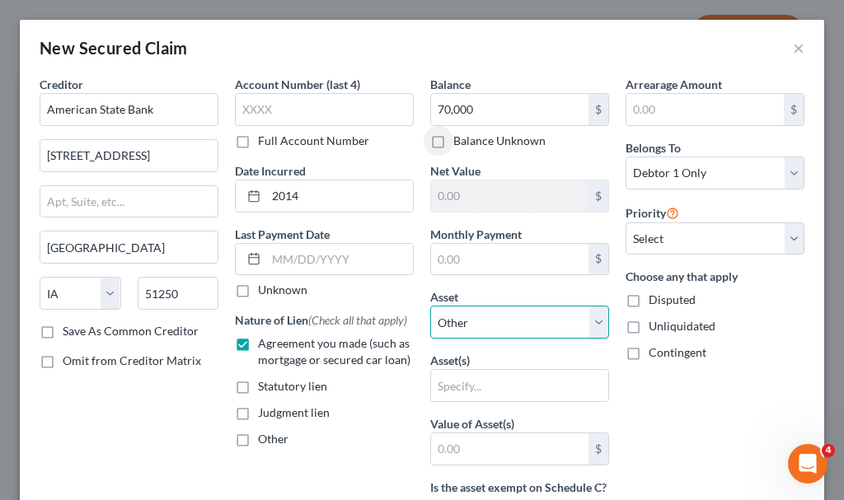
click at [476, 316] on select "Select Other Multiple Assets Household Goods - TV, mattress - $400.0 1970's hor…" at bounding box center [519, 322] width 179 height 33
click at [430, 306] on select "Select Other Multiple Assets Household Goods - TV, mattress - $400.0 1970's hor…" at bounding box center [519, 322] width 179 height 33
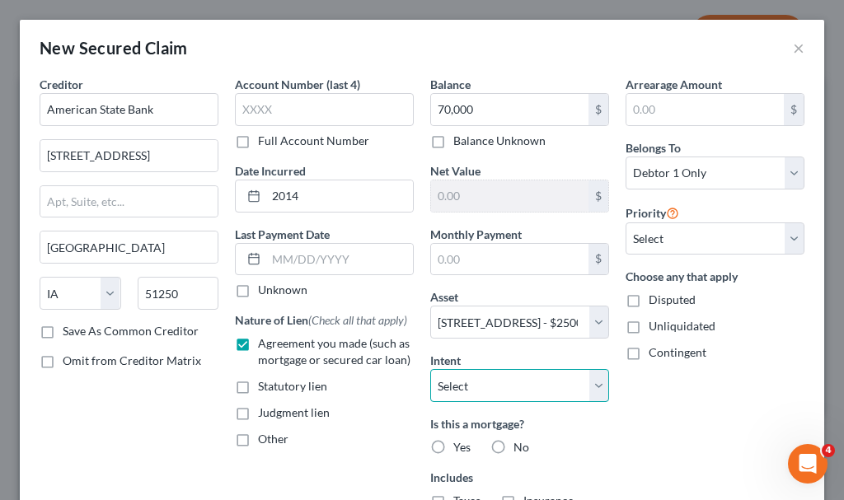
drag, startPoint x: 477, startPoint y: 388, endPoint x: 486, endPoint y: 369, distance: 20.7
click at [477, 388] on select "Select Surrender Redeem Reaffirm Avoid Other" at bounding box center [519, 385] width 179 height 33
click at [430, 369] on select "Select Surrender Redeem Reaffirm Avoid Other" at bounding box center [519, 385] width 179 height 33
click at [453, 444] on label "Yes" at bounding box center [461, 447] width 17 height 16
click at [460, 444] on input "Yes" at bounding box center [465, 444] width 11 height 11
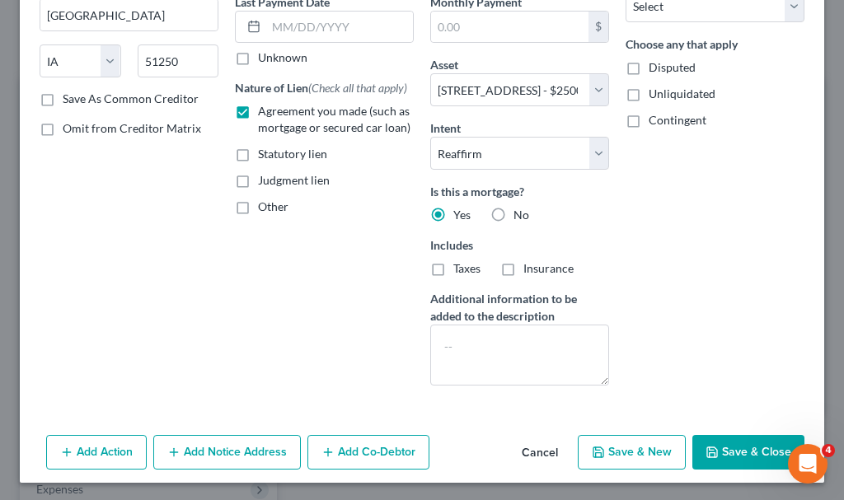
scroll to position [235, 0]
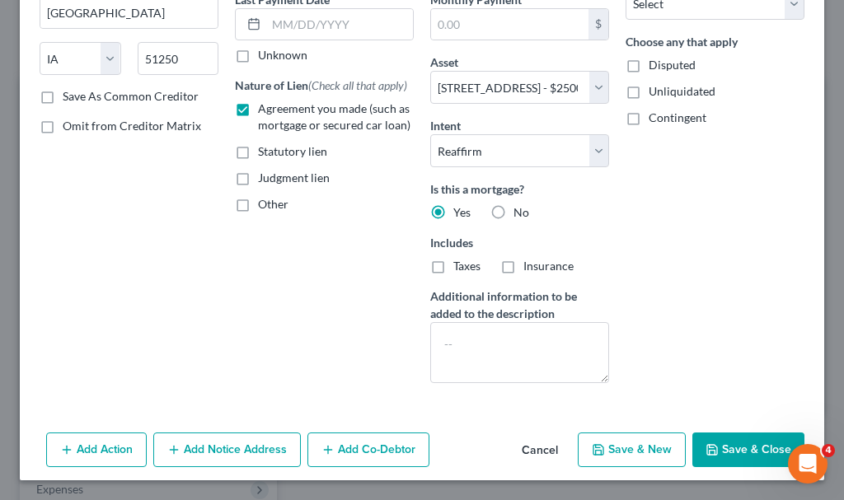
click at [618, 448] on button "Save & New" at bounding box center [632, 450] width 108 height 35
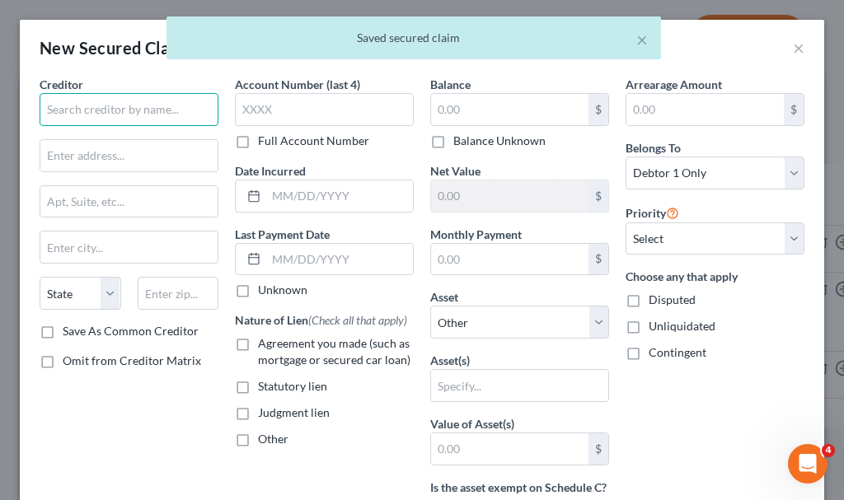
click at [107, 113] on input "text" at bounding box center [129, 109] width 179 height 33
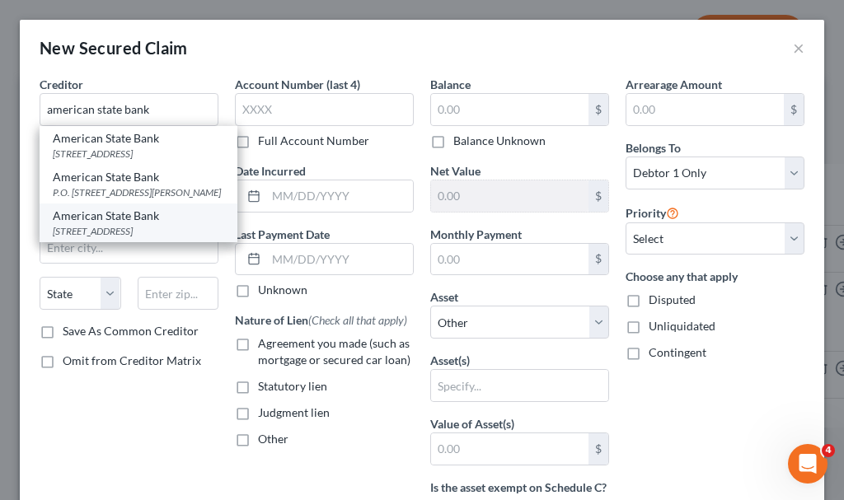
click at [92, 238] on div "[STREET_ADDRESS]" at bounding box center [138, 231] width 171 height 14
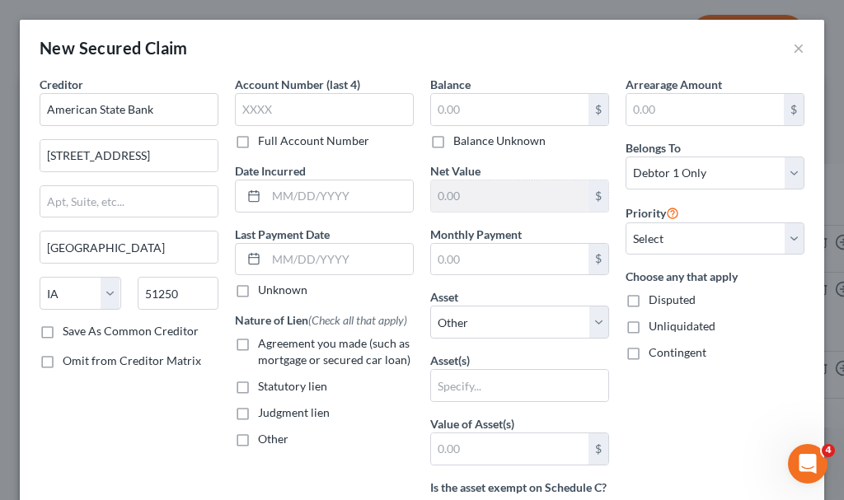
drag, startPoint x: 244, startPoint y: 437, endPoint x: 277, endPoint y: 460, distance: 40.3
click at [258, 437] on label "Other" at bounding box center [273, 439] width 31 height 16
click at [265, 437] on input "Other" at bounding box center [270, 436] width 11 height 11
click at [287, 474] on input "text" at bounding box center [324, 477] width 177 height 31
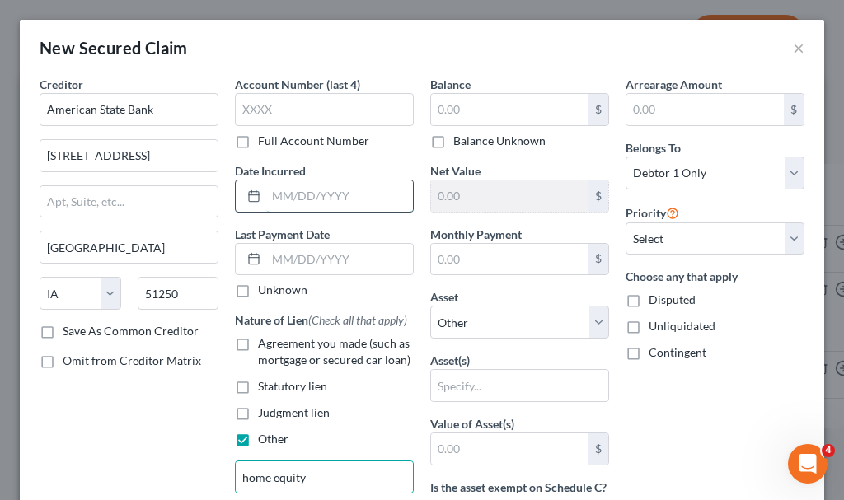
click at [299, 197] on input "text" at bounding box center [339, 196] width 147 height 31
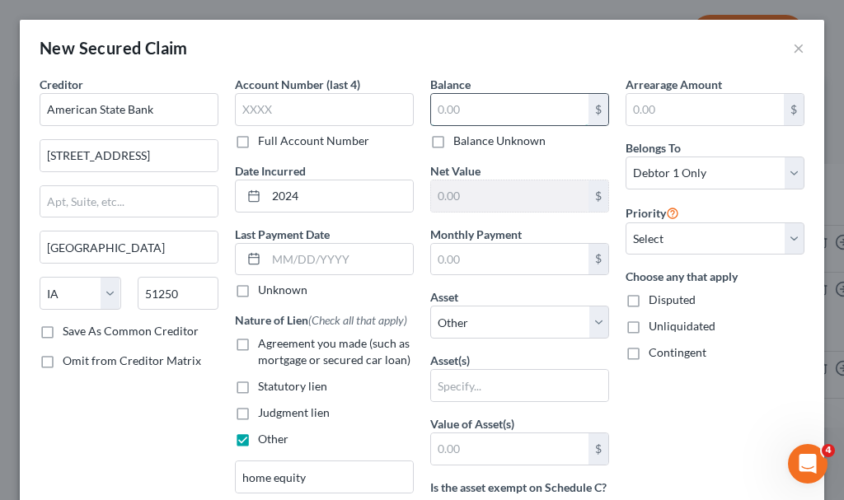
click at [453, 110] on input "text" at bounding box center [509, 109] width 157 height 31
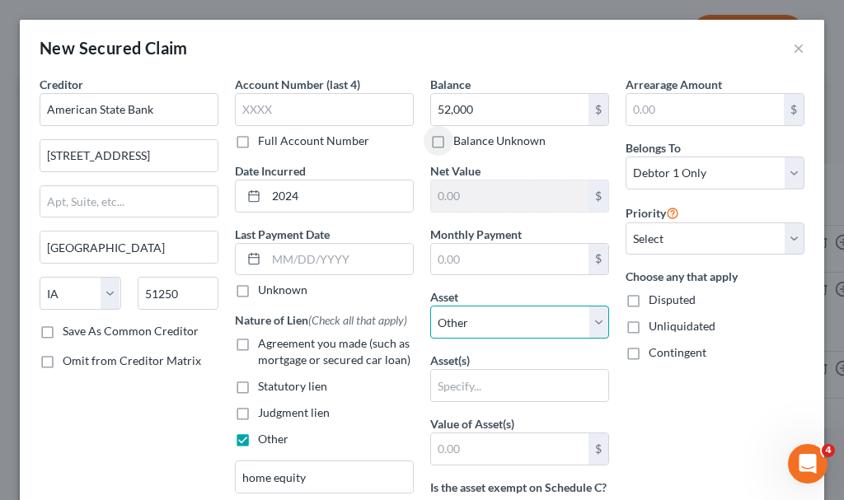
click at [473, 317] on select "Select Other Multiple Assets Household Goods - TV, mattress - $400.0 1970's hor…" at bounding box center [519, 322] width 179 height 33
click at [430, 306] on select "Select Other Multiple Assets Household Goods - TV, mattress - $400.0 1970's hor…" at bounding box center [519, 322] width 179 height 33
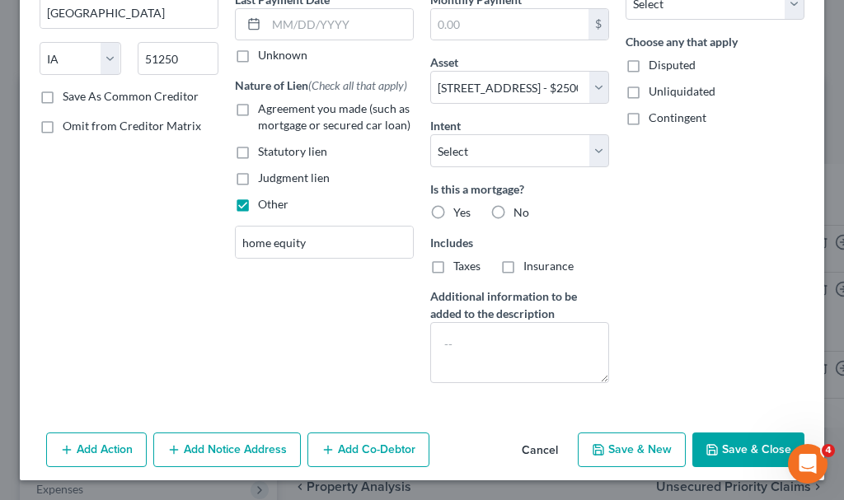
click at [514, 211] on label "No" at bounding box center [522, 212] width 16 height 16
click at [520, 211] on input "No" at bounding box center [525, 209] width 11 height 11
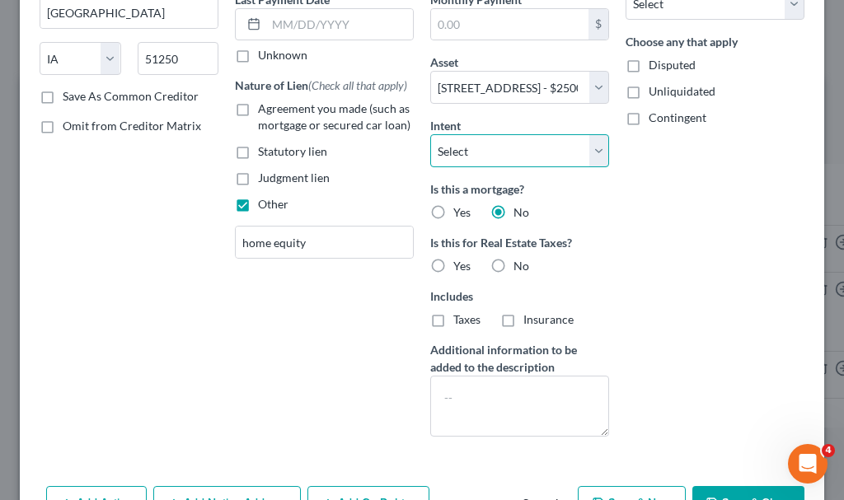
click at [469, 150] on select "Select Surrender Redeem Reaffirm Avoid Other" at bounding box center [519, 150] width 179 height 33
click at [430, 134] on select "Select Surrender Redeem Reaffirm Avoid Other" at bounding box center [519, 150] width 179 height 33
click at [701, 491] on button "Save & Close" at bounding box center [748, 503] width 112 height 35
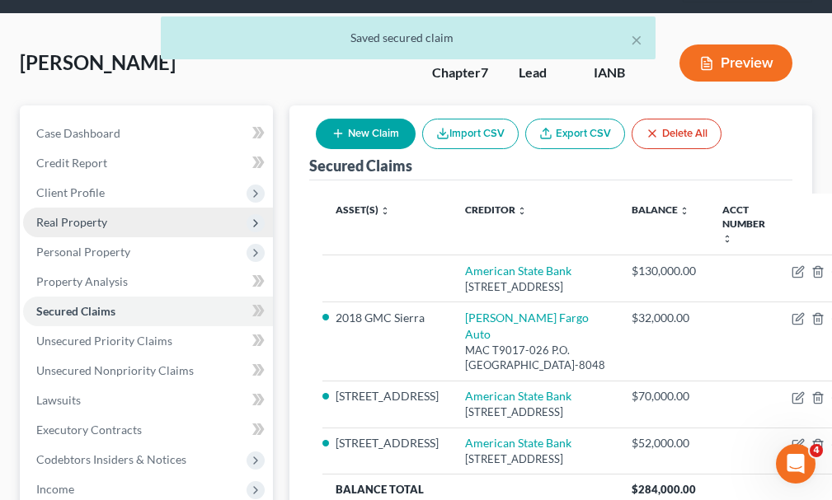
click at [64, 215] on span "Real Property" at bounding box center [71, 222] width 71 height 14
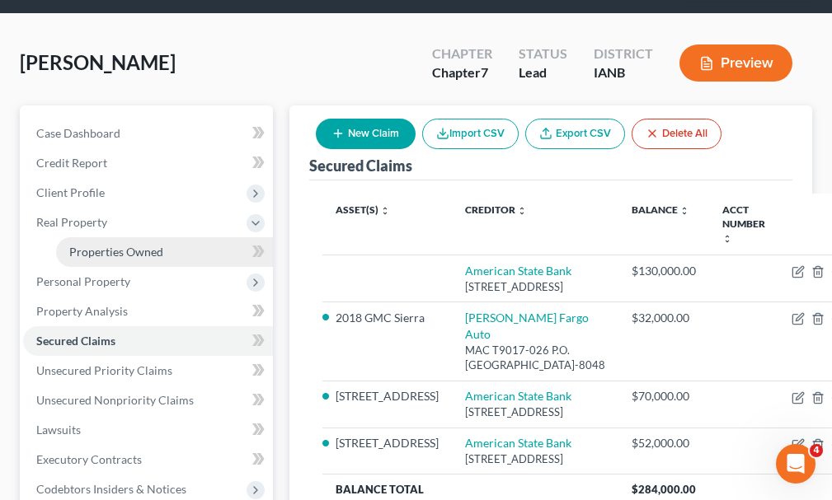
click at [92, 245] on span "Properties Owned" at bounding box center [116, 252] width 94 height 14
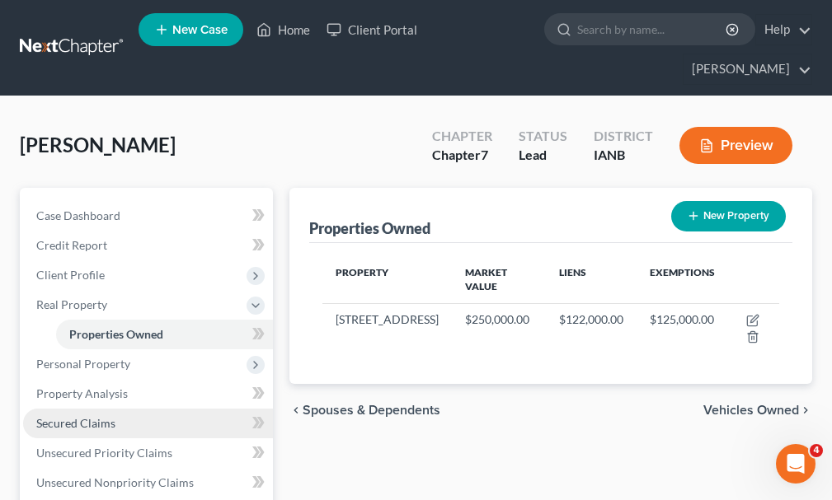
click at [69, 416] on span "Secured Claims" at bounding box center [75, 423] width 79 height 14
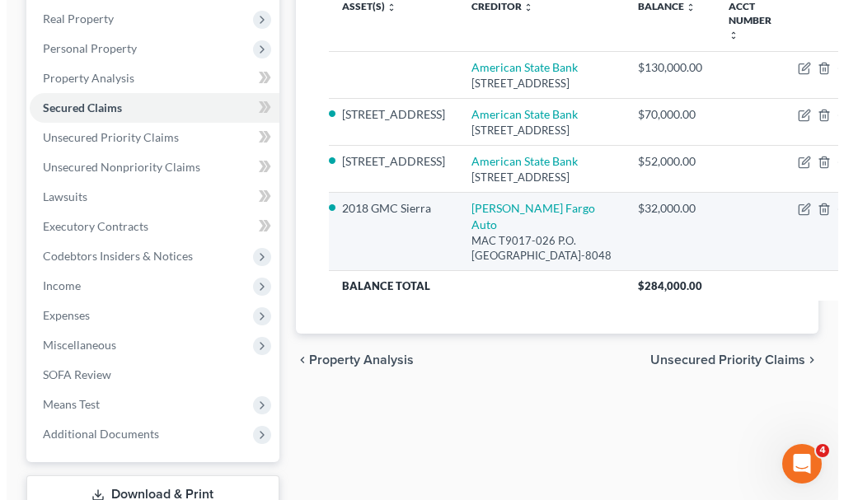
scroll to position [330, 0]
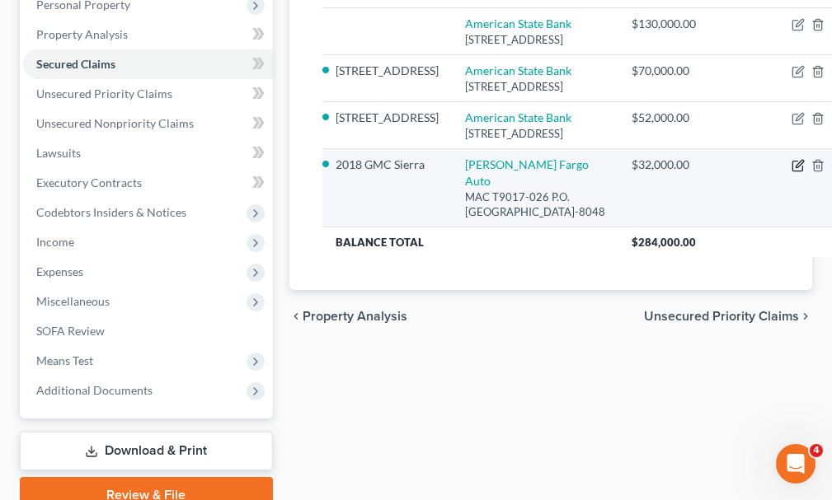
click at [791, 172] on icon "button" at bounding box center [797, 165] width 13 height 13
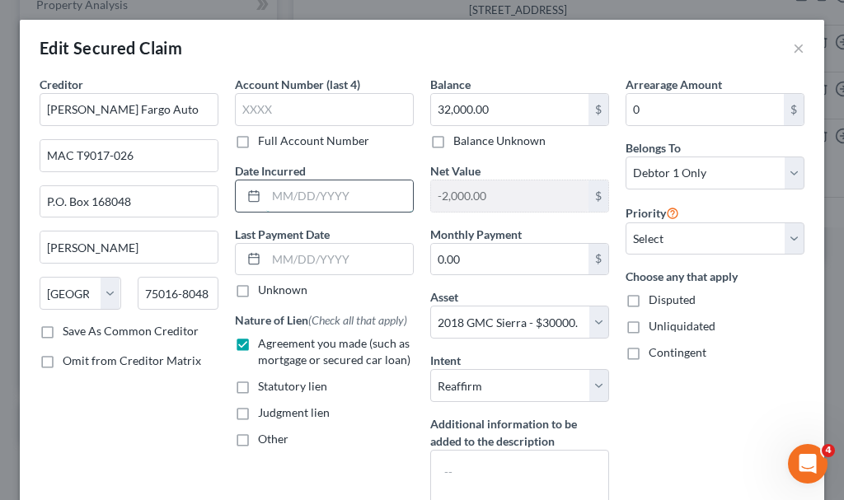
click at [322, 195] on input "text" at bounding box center [339, 196] width 147 height 31
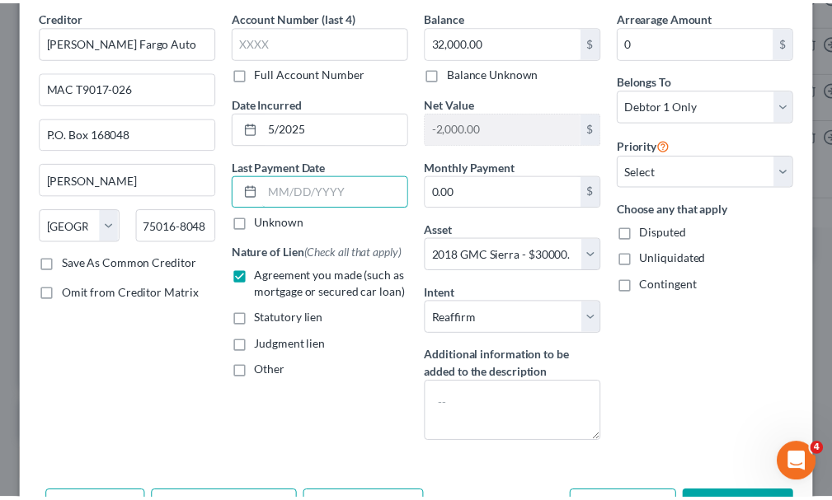
scroll to position [82, 0]
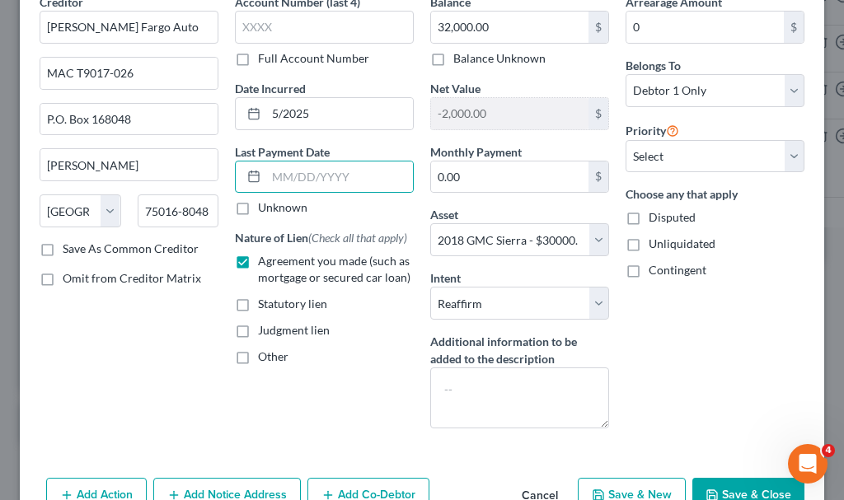
click at [722, 493] on button "Save & Close" at bounding box center [748, 495] width 112 height 35
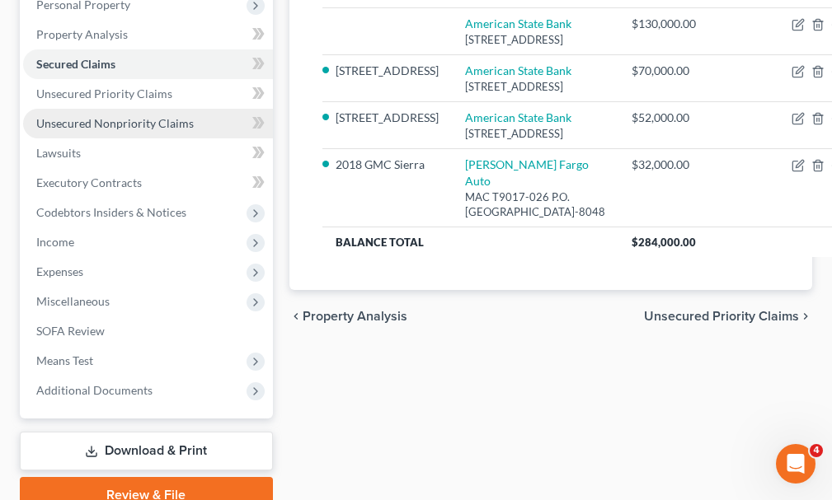
click at [92, 116] on span "Unsecured Nonpriority Claims" at bounding box center [114, 123] width 157 height 14
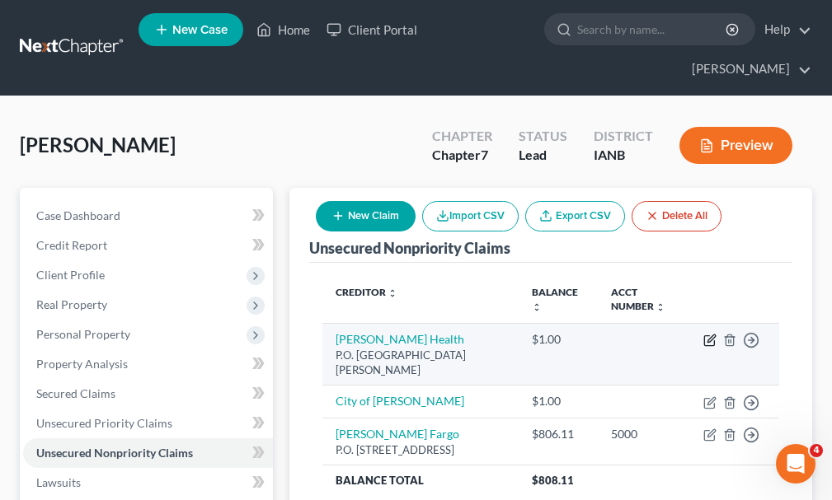
click at [708, 335] on icon "button" at bounding box center [710, 338] width 7 height 7
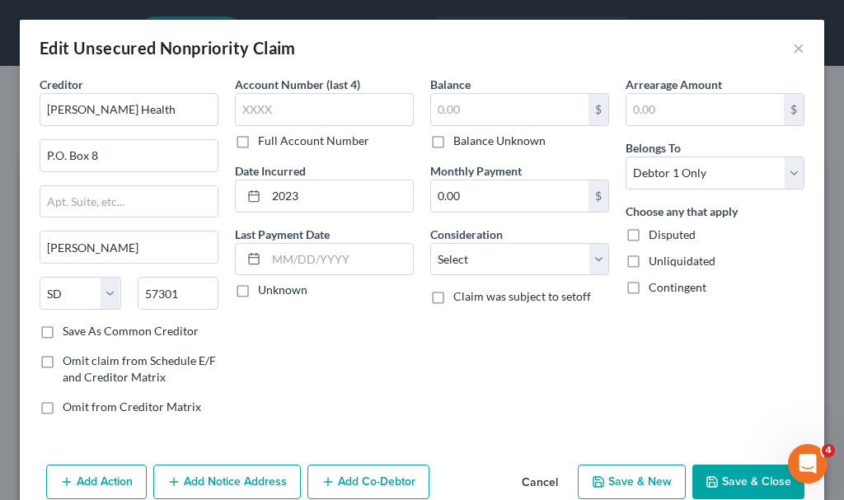
click at [453, 143] on label "Balance Unknown" at bounding box center [499, 141] width 92 height 16
click at [460, 143] on input "Balance Unknown" at bounding box center [465, 138] width 11 height 11
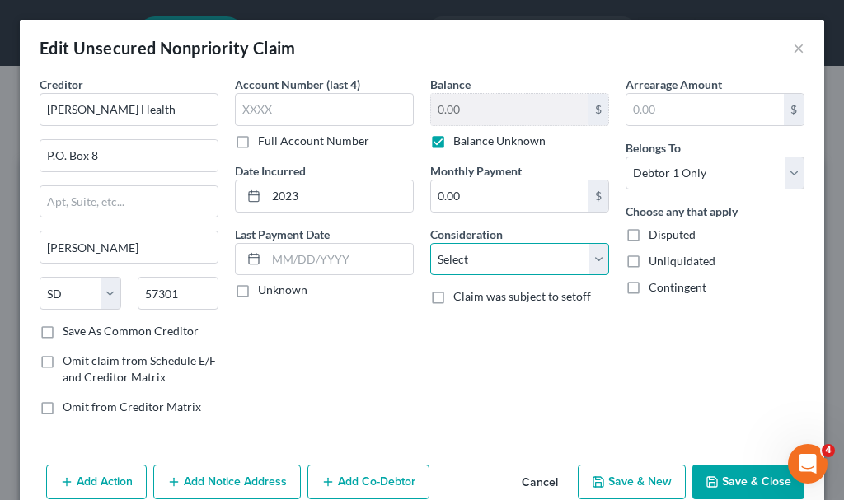
click at [474, 256] on select "Select Cable / Satellite Services Collection Agency Credit Card Debt Debt Couns…" at bounding box center [519, 259] width 179 height 33
click at [430, 243] on select "Select Cable / Satellite Services Collection Agency Credit Card Debt Debt Couns…" at bounding box center [519, 259] width 179 height 33
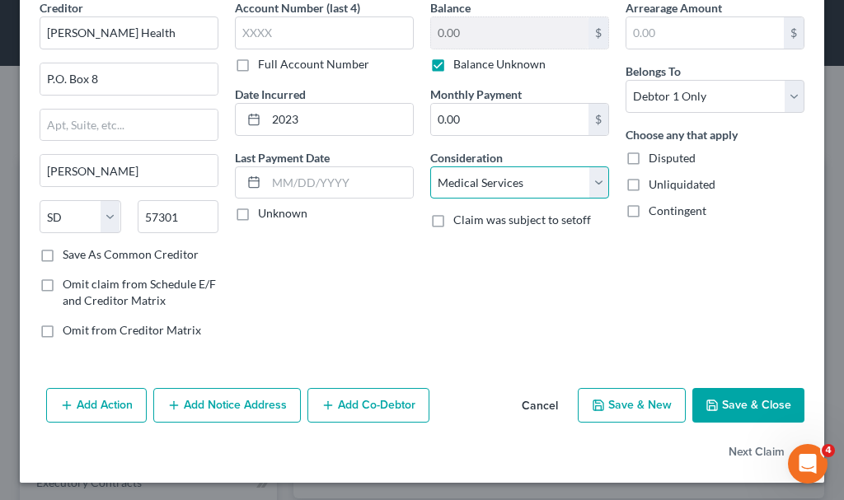
scroll to position [79, 0]
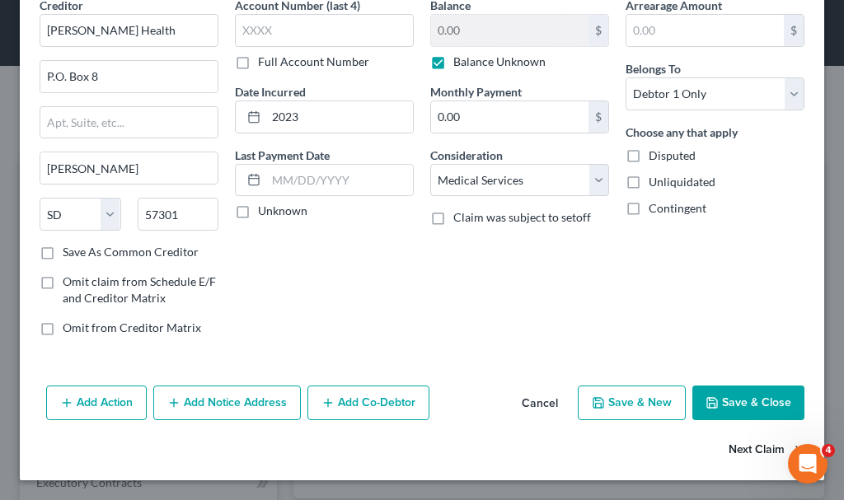
click at [730, 448] on button "Next Claim" at bounding box center [767, 451] width 76 height 35
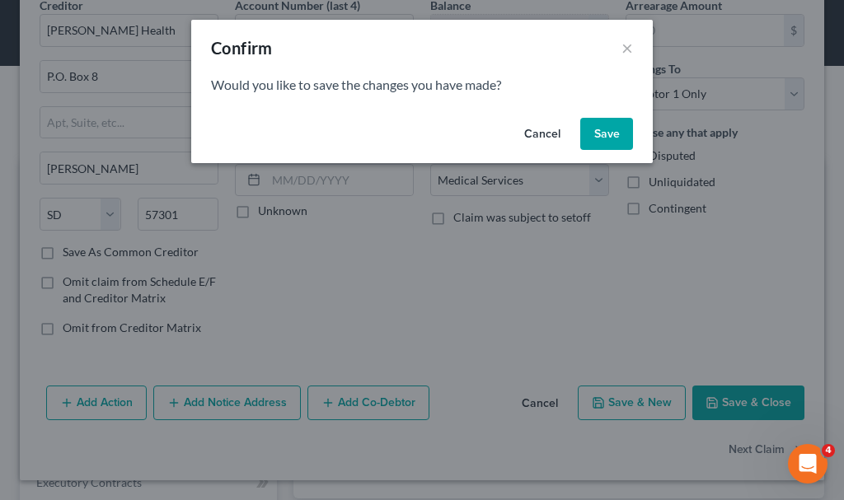
click at [603, 127] on button "Save" at bounding box center [606, 134] width 53 height 33
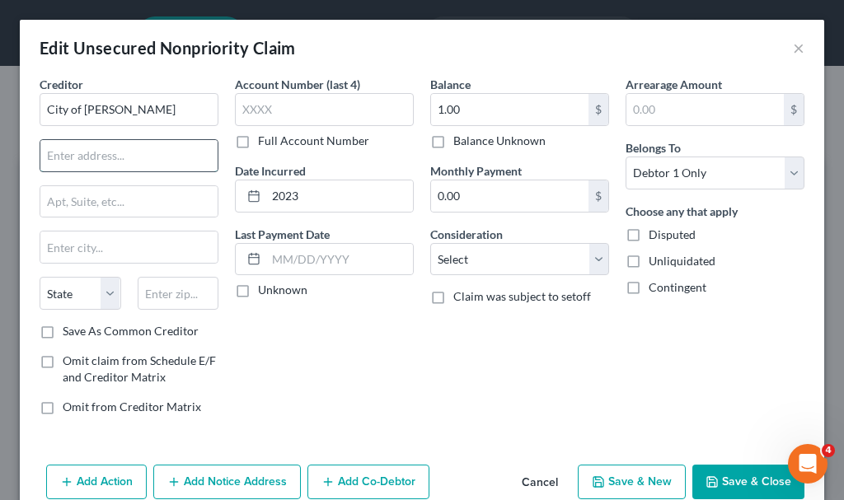
click at [75, 163] on input "text" at bounding box center [128, 155] width 177 height 31
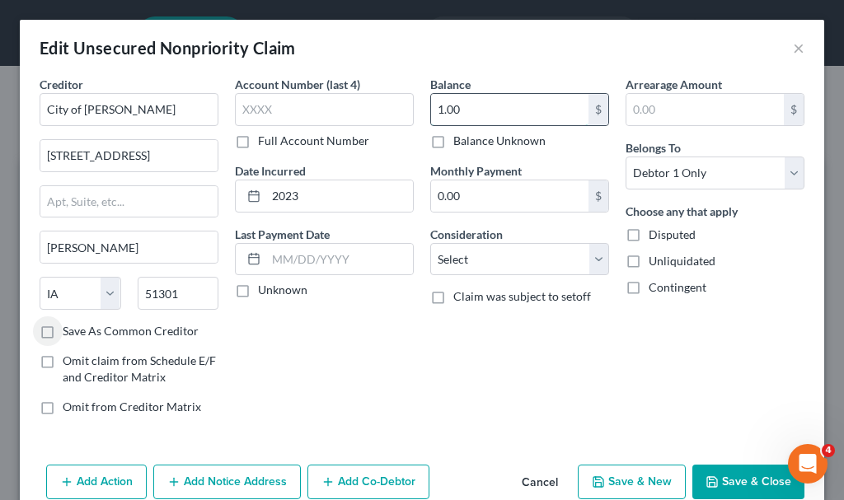
click at [485, 115] on input "1.00" at bounding box center [509, 109] width 157 height 31
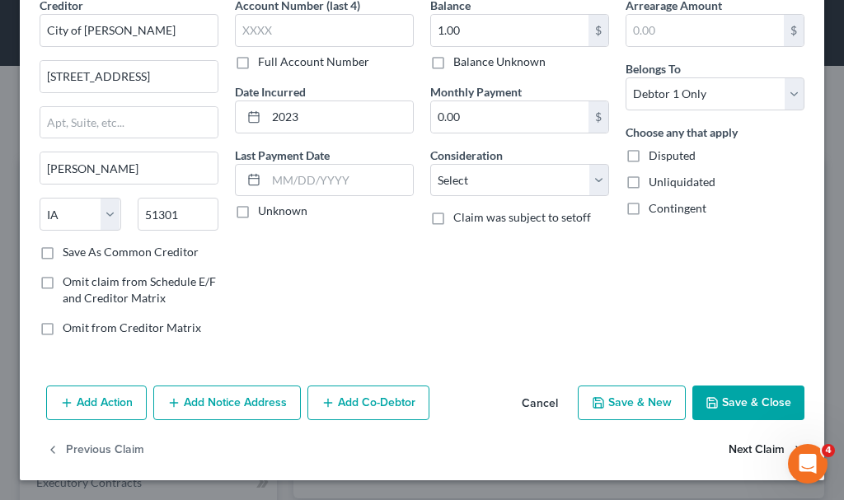
click at [731, 449] on button "Next Claim" at bounding box center [767, 451] width 76 height 35
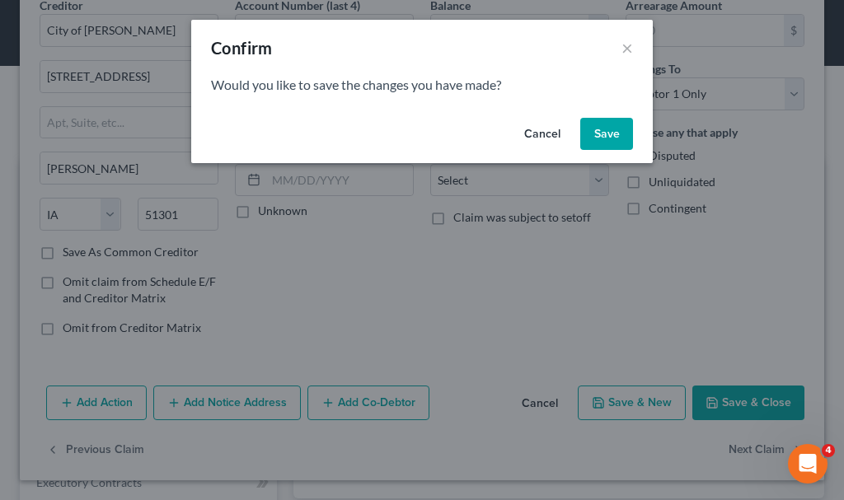
click at [611, 133] on button "Save" at bounding box center [606, 134] width 53 height 33
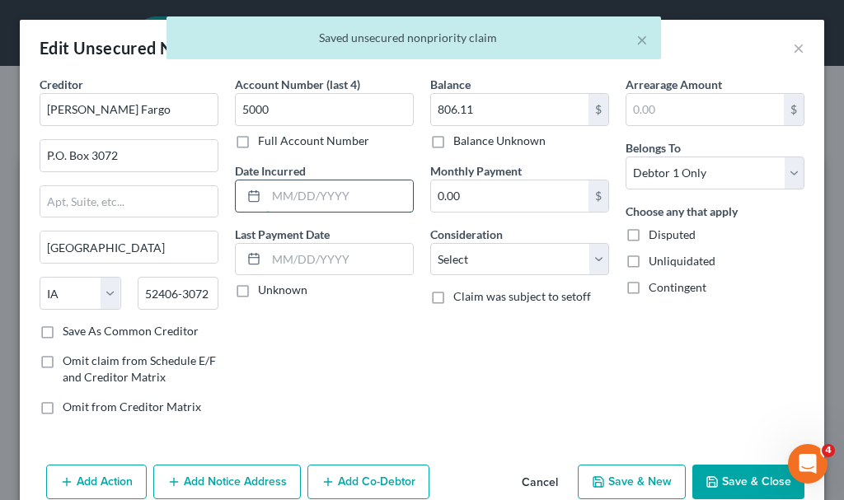
click at [292, 194] on input "text" at bounding box center [339, 196] width 147 height 31
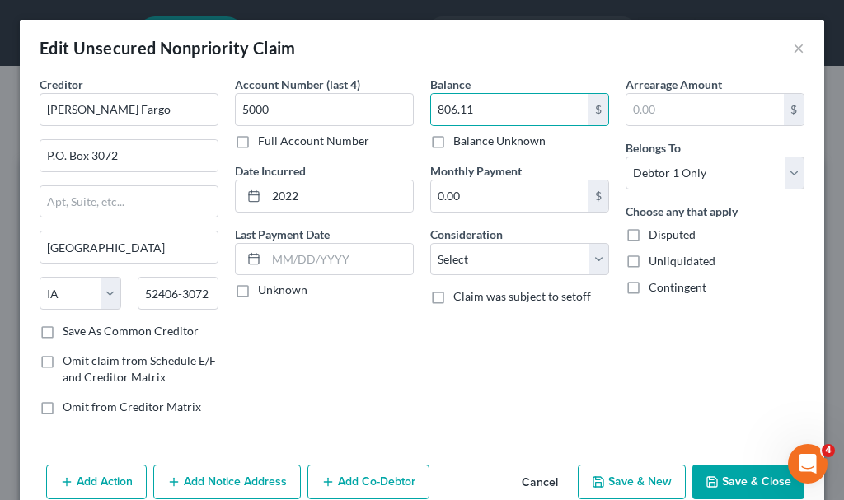
click at [605, 479] on button "Save & New" at bounding box center [632, 482] width 108 height 35
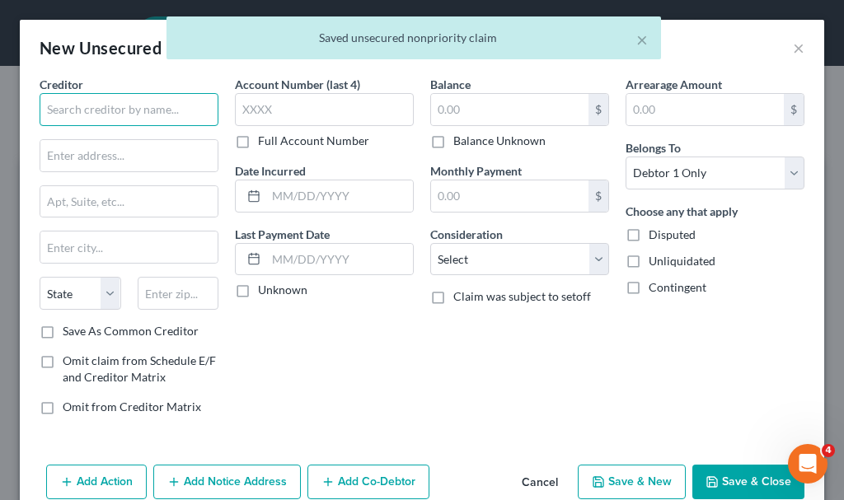
click at [120, 105] on input "text" at bounding box center [129, 109] width 179 height 33
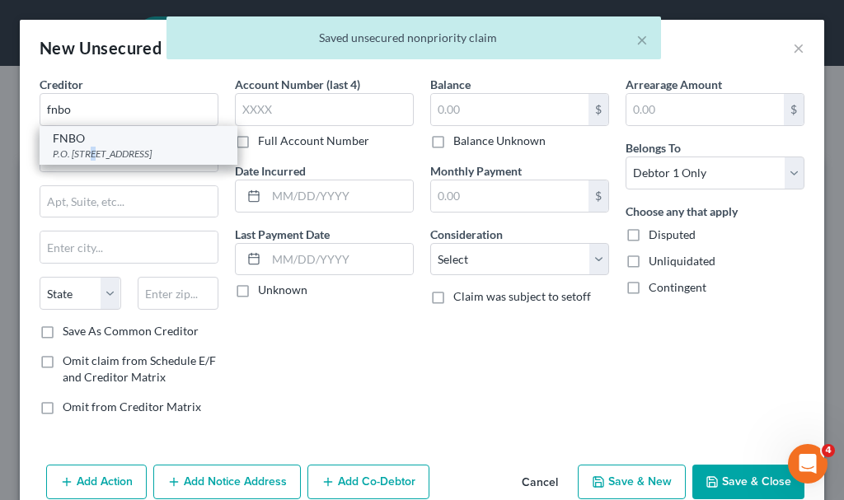
click at [90, 152] on div "P.O. [STREET_ADDRESS]" at bounding box center [138, 154] width 171 height 14
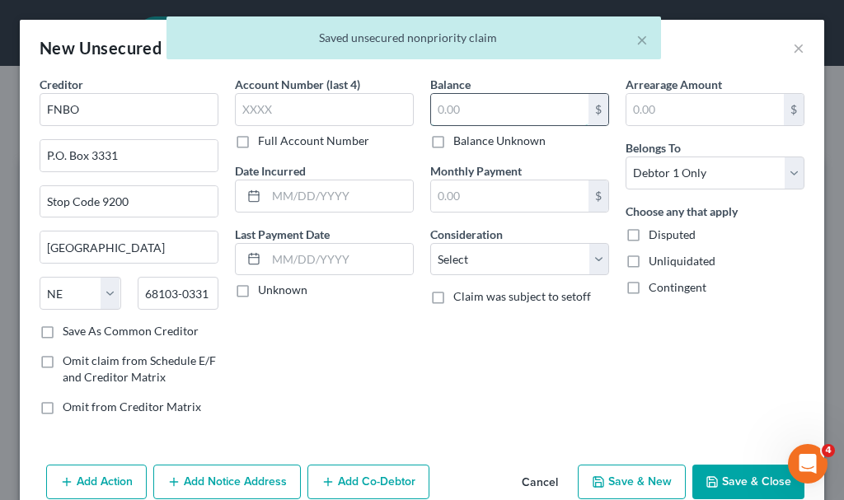
click at [467, 109] on input "text" at bounding box center [509, 109] width 157 height 31
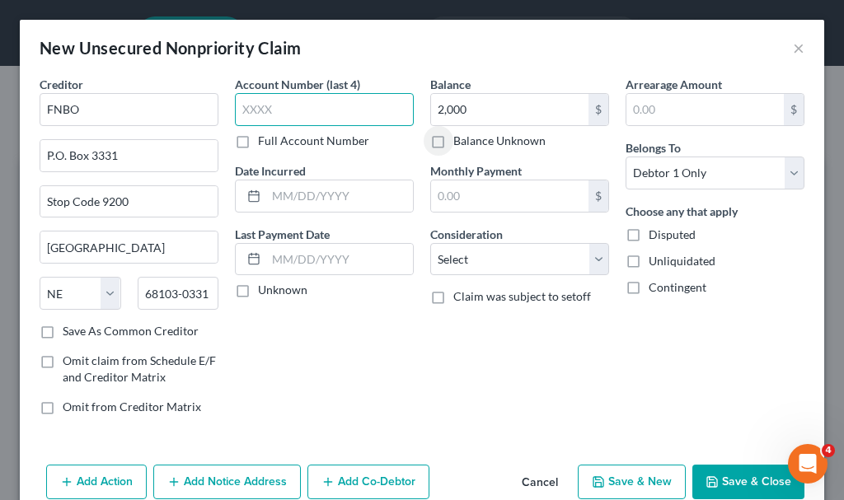
click at [329, 101] on input "text" at bounding box center [324, 109] width 179 height 33
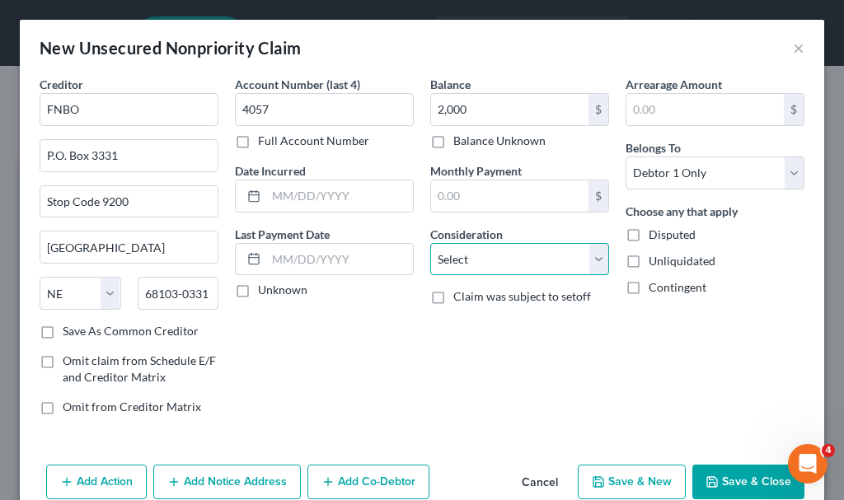
click at [454, 261] on select "Select Cable / Satellite Services Collection Agency Credit Card Debt Debt Couns…" at bounding box center [519, 259] width 179 height 33
click at [430, 243] on select "Select Cable / Satellite Services Collection Agency Credit Card Debt Debt Couns…" at bounding box center [519, 259] width 179 height 33
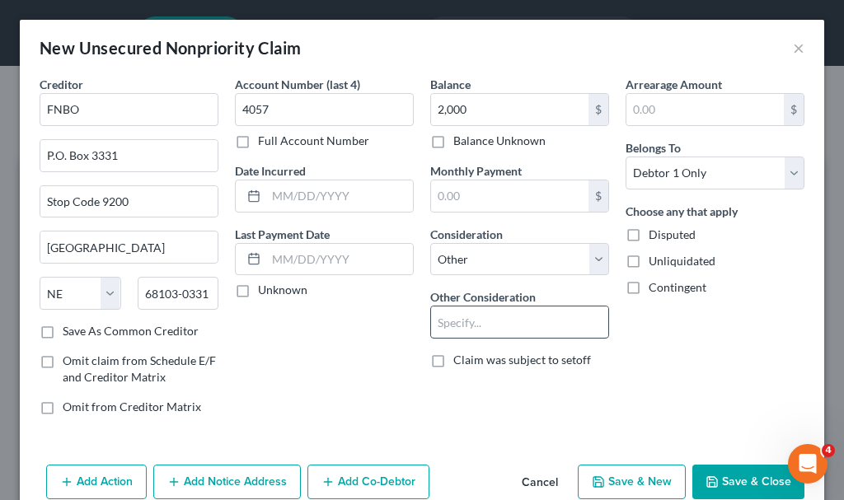
click at [481, 326] on input "text" at bounding box center [519, 322] width 177 height 31
click at [604, 482] on button "Save & New" at bounding box center [632, 482] width 108 height 35
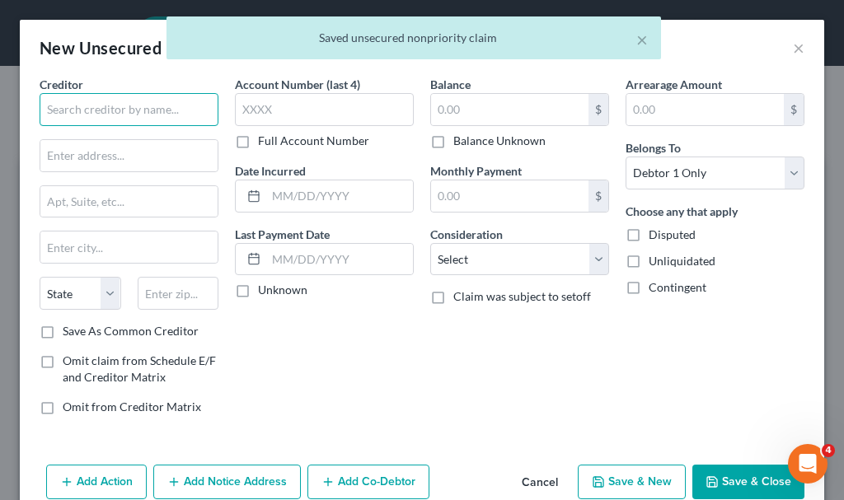
click at [122, 108] on input "text" at bounding box center [129, 109] width 179 height 33
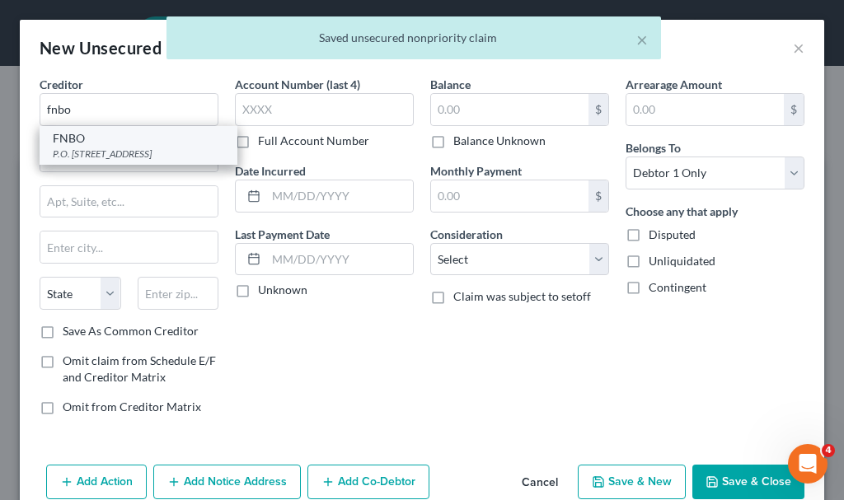
click at [76, 161] on div "P.O. [STREET_ADDRESS]" at bounding box center [138, 154] width 171 height 14
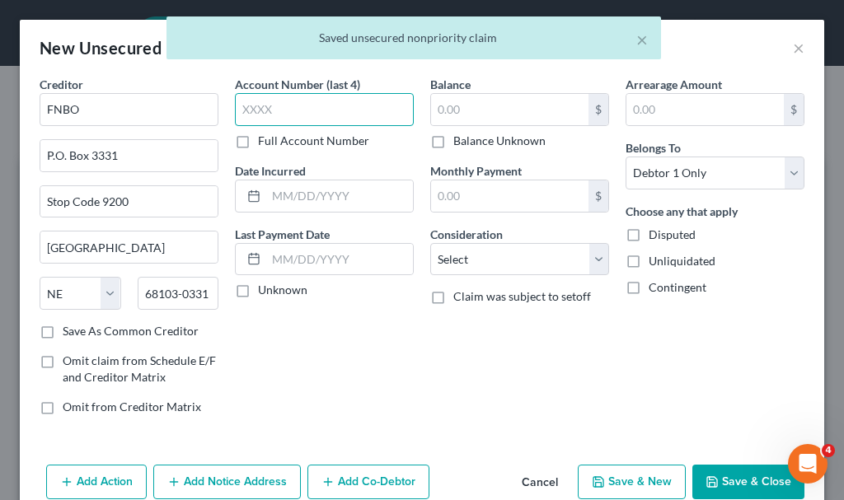
click at [284, 113] on input "text" at bounding box center [324, 109] width 179 height 33
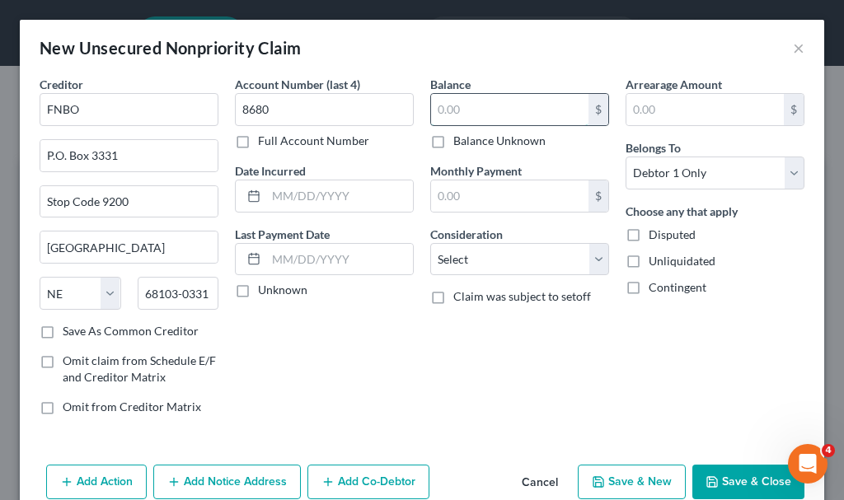
click at [460, 110] on input "text" at bounding box center [509, 109] width 157 height 31
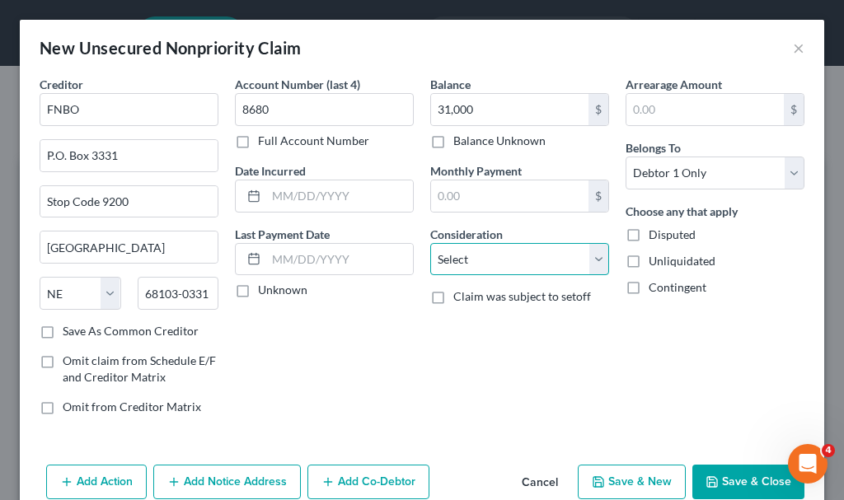
click at [482, 254] on select "Select Cable / Satellite Services Collection Agency Credit Card Debt Debt Couns…" at bounding box center [519, 259] width 179 height 33
click at [430, 243] on select "Select Cable / Satellite Services Collection Agency Credit Card Debt Debt Couns…" at bounding box center [519, 259] width 179 height 33
click at [711, 480] on button "Save & Close" at bounding box center [748, 482] width 112 height 35
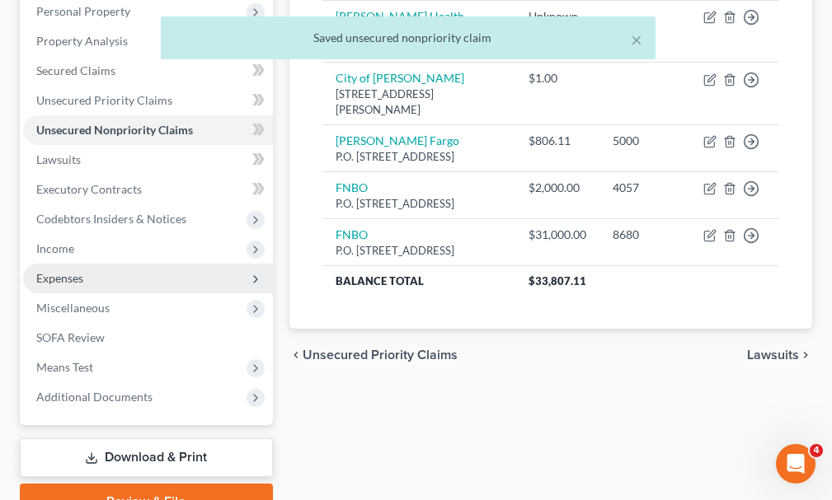
scroll to position [330, 0]
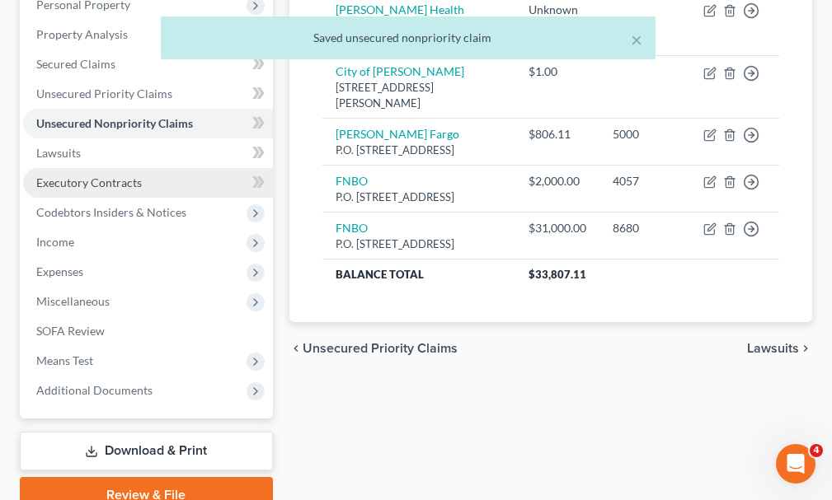
click at [67, 176] on span "Executory Contracts" at bounding box center [89, 183] width 106 height 14
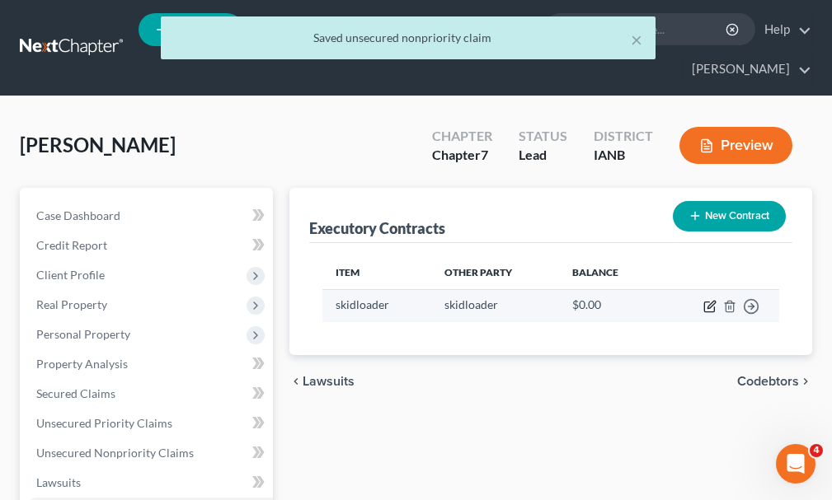
click at [708, 301] on icon "button" at bounding box center [710, 304] width 7 height 7
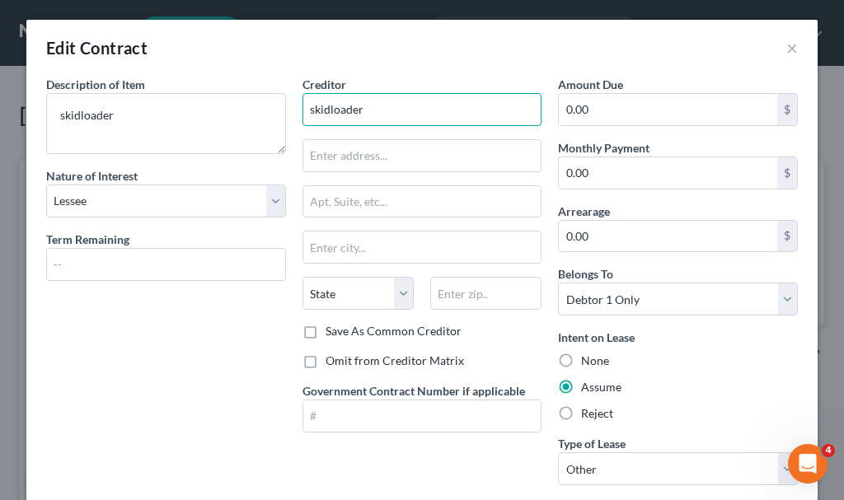
drag, startPoint x: 406, startPoint y: 111, endPoint x: 282, endPoint y: 110, distance: 123.7
click at [282, 110] on div "Description of non-residential real property * Description of Item * skidloader…" at bounding box center [422, 287] width 768 height 423
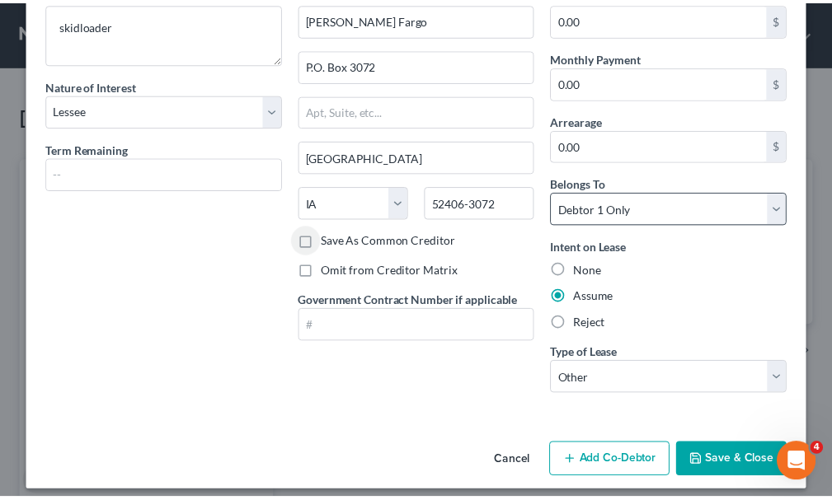
scroll to position [102, 0]
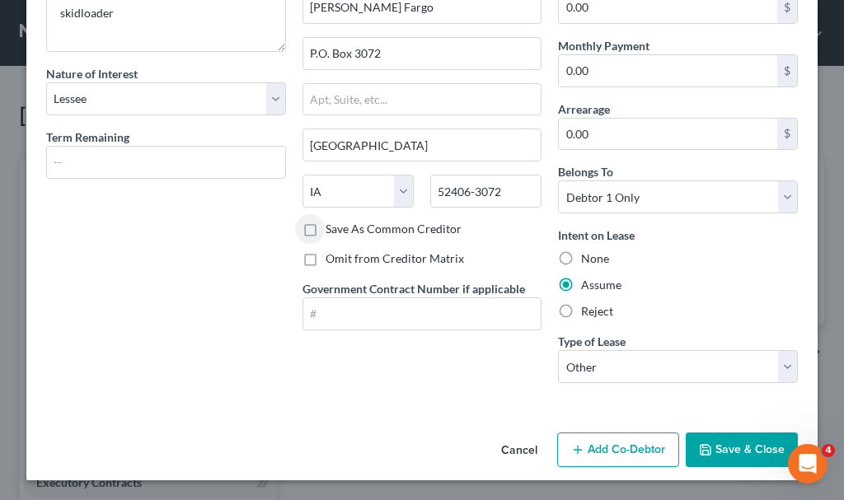
click at [722, 450] on button "Save & Close" at bounding box center [742, 450] width 112 height 35
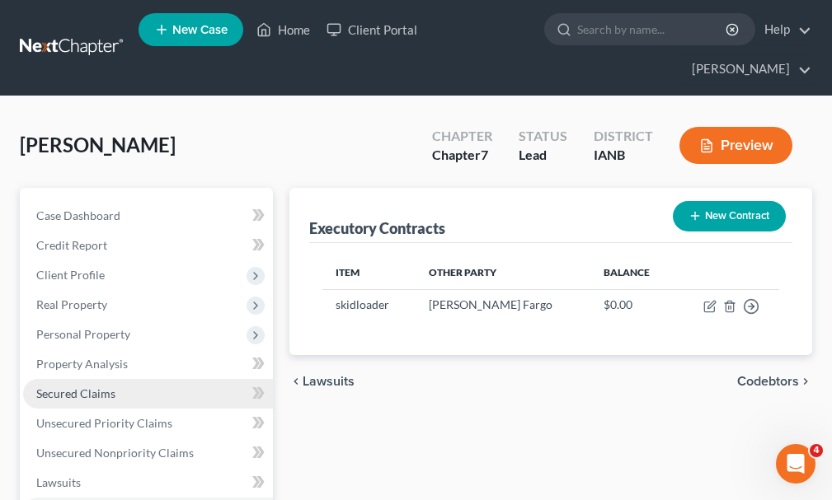
click at [65, 387] on span "Secured Claims" at bounding box center [75, 394] width 79 height 14
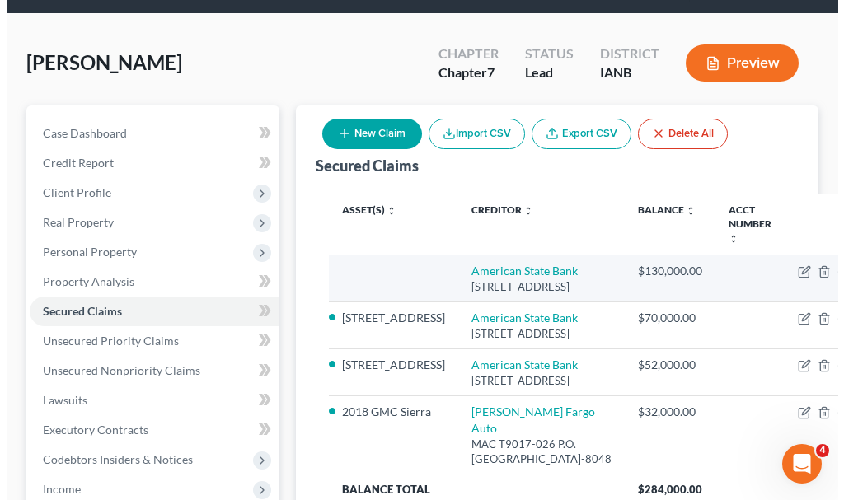
scroll to position [165, 0]
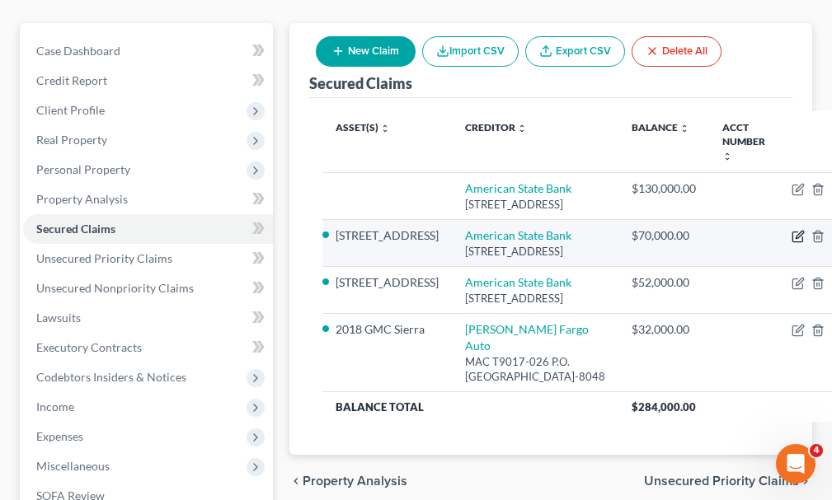
click at [791, 243] on icon "button" at bounding box center [797, 236] width 13 height 13
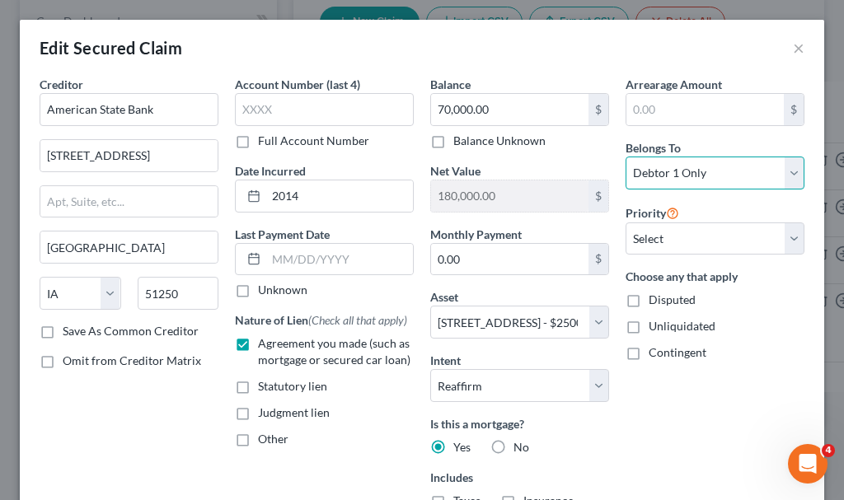
drag, startPoint x: 671, startPoint y: 167, endPoint x: 669, endPoint y: 187, distance: 19.9
click at [671, 167] on select "Select Debtor 1 Only Debtor 2 Only Debtor 1 And Debtor 2 Only At Least One Of T…" at bounding box center [715, 173] width 179 height 33
click at [626, 157] on select "Select Debtor 1 Only Debtor 2 Only Debtor 1 And Debtor 2 Only At Least One Of T…" at bounding box center [715, 173] width 179 height 33
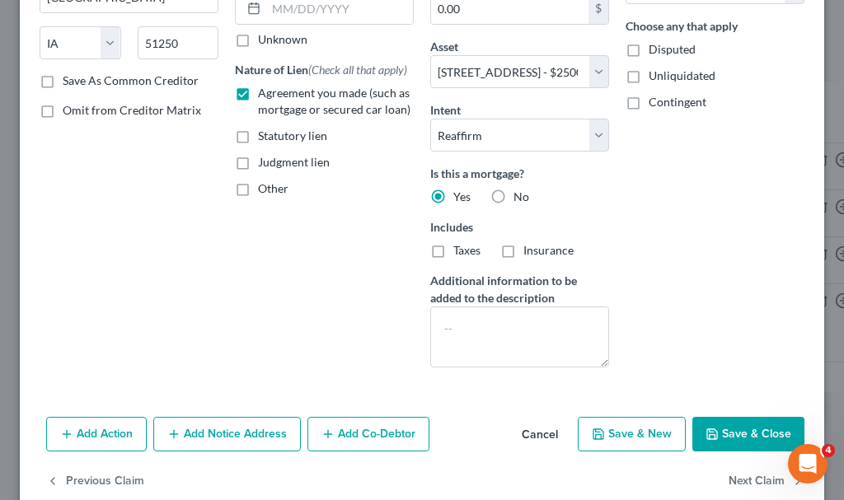
scroll to position [282, 0]
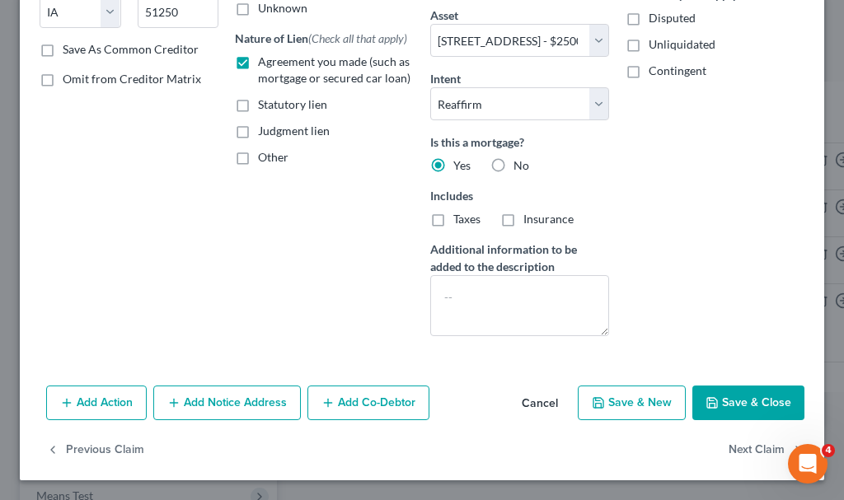
click at [359, 398] on button "Add Co-Debtor" at bounding box center [369, 403] width 122 height 35
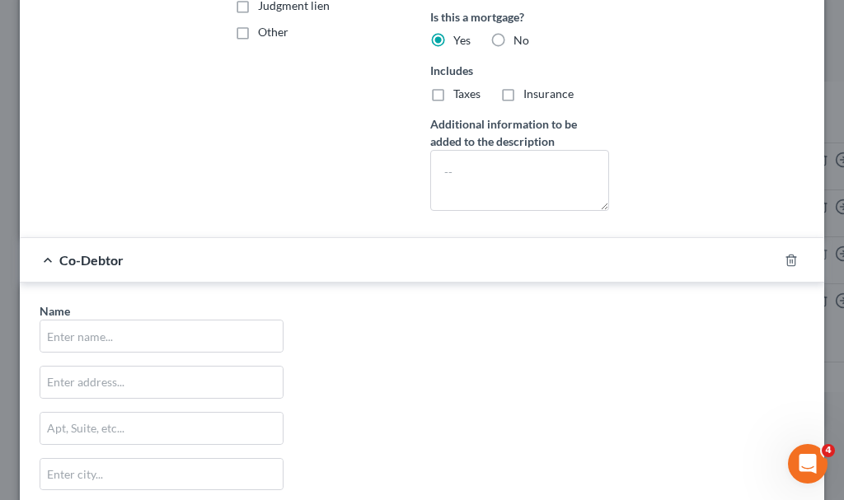
scroll to position [529, 0]
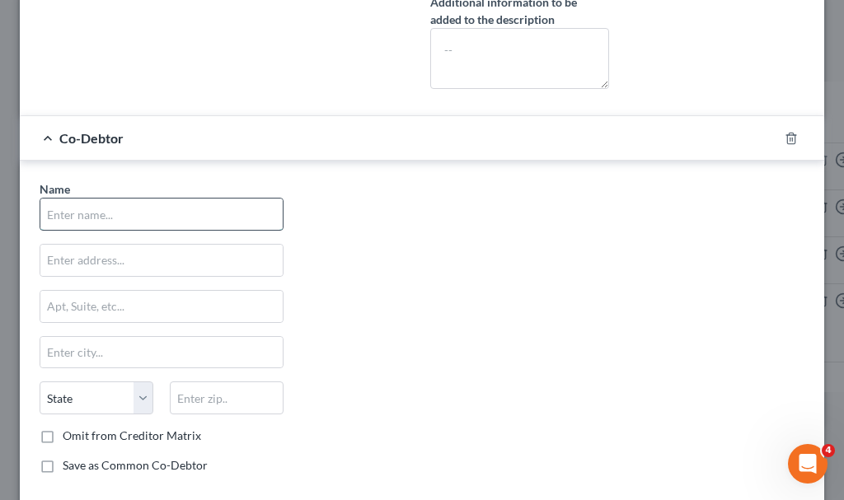
click at [156, 211] on input "text" at bounding box center [161, 214] width 242 height 31
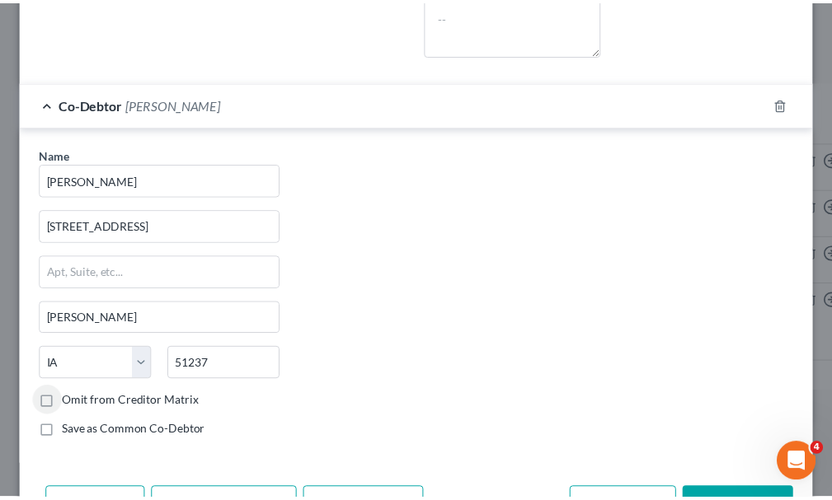
scroll to position [667, 0]
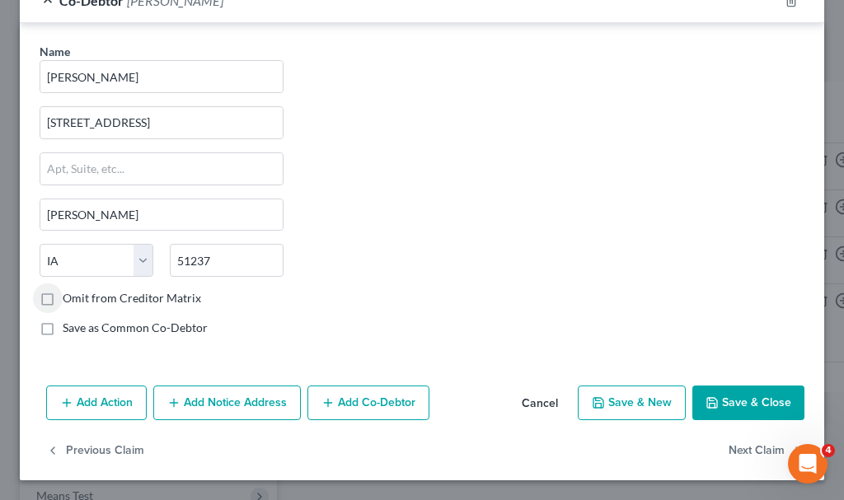
click at [706, 405] on icon "button" at bounding box center [712, 403] width 13 height 13
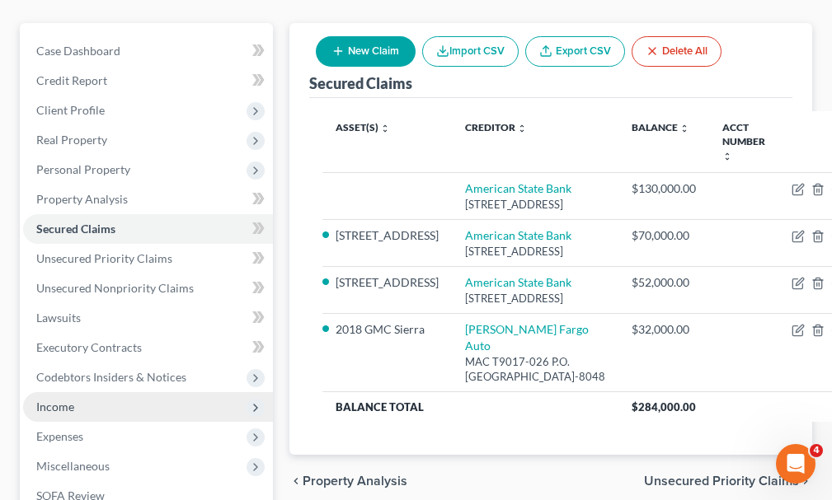
click at [59, 400] on span "Income" at bounding box center [55, 407] width 38 height 14
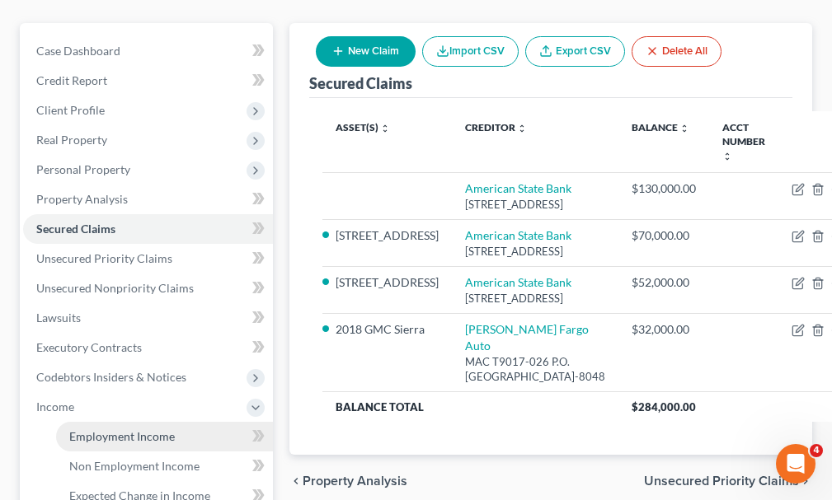
click at [98, 430] on span "Employment Income" at bounding box center [122, 437] width 106 height 14
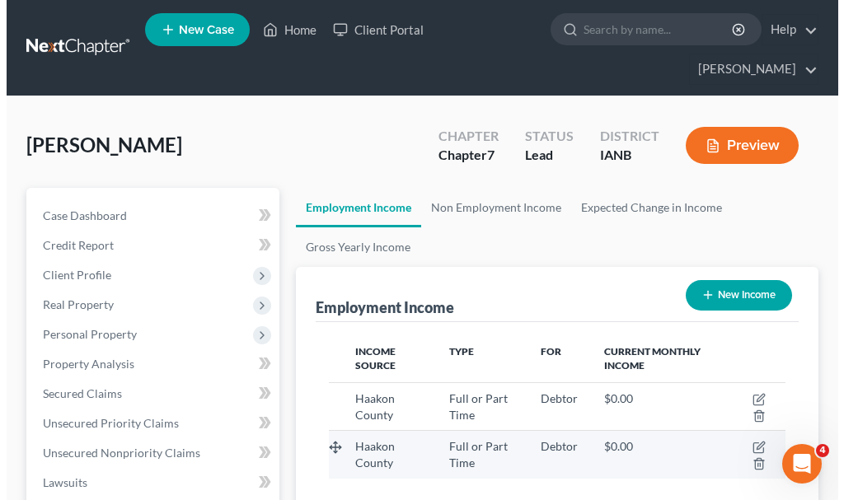
scroll to position [228, 490]
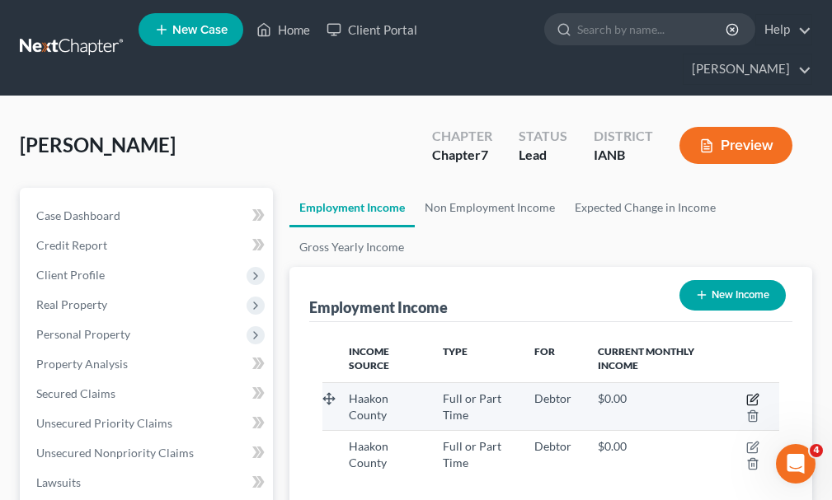
click at [750, 393] on icon "button" at bounding box center [752, 399] width 13 height 13
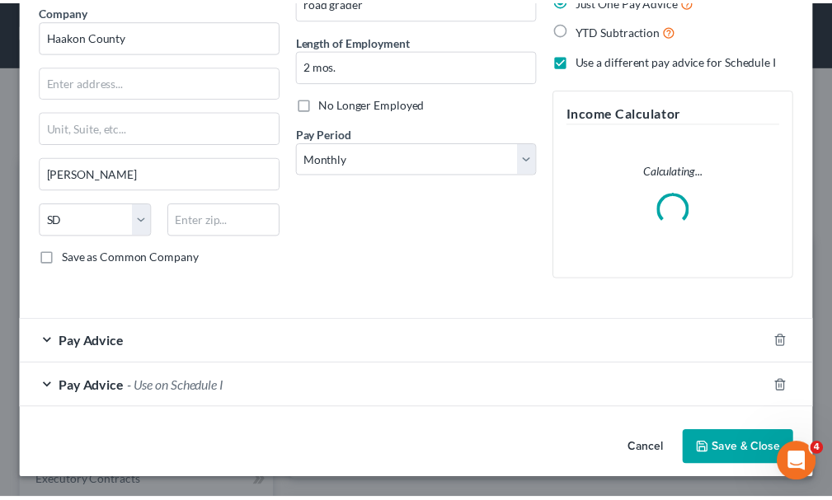
scroll to position [124, 0]
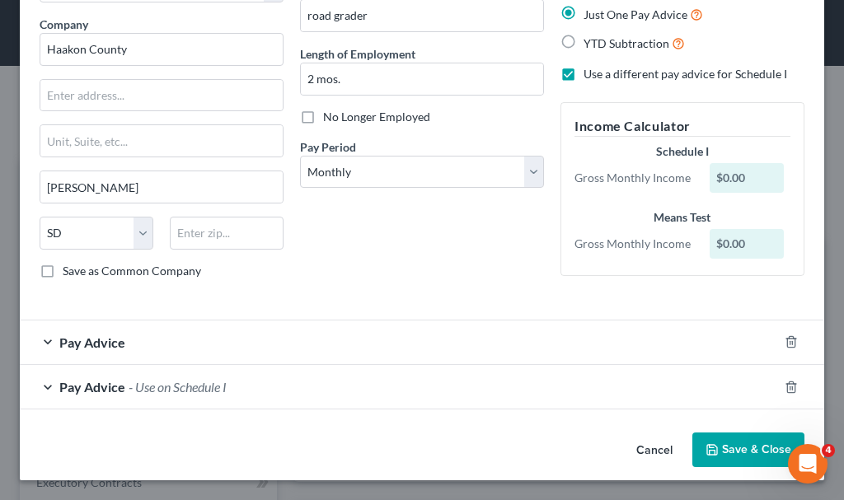
click at [712, 452] on button "Save & Close" at bounding box center [748, 450] width 112 height 35
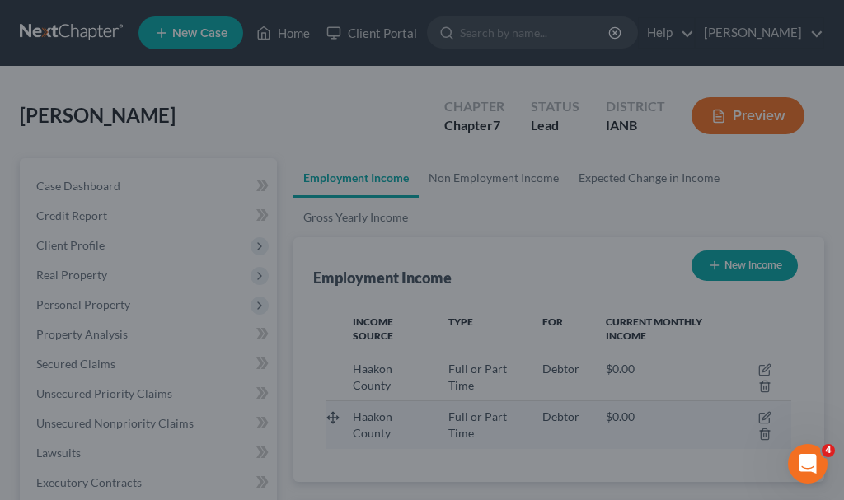
scroll to position [824170, 823909]
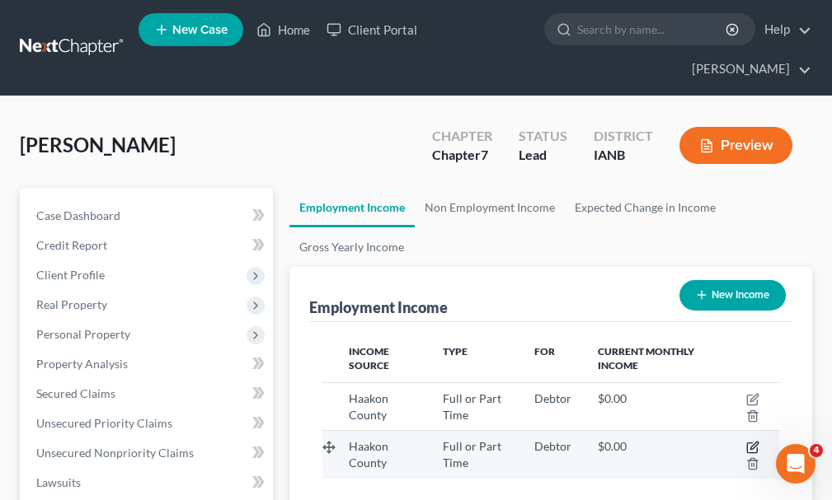
click at [750, 441] on icon "button" at bounding box center [752, 447] width 13 height 13
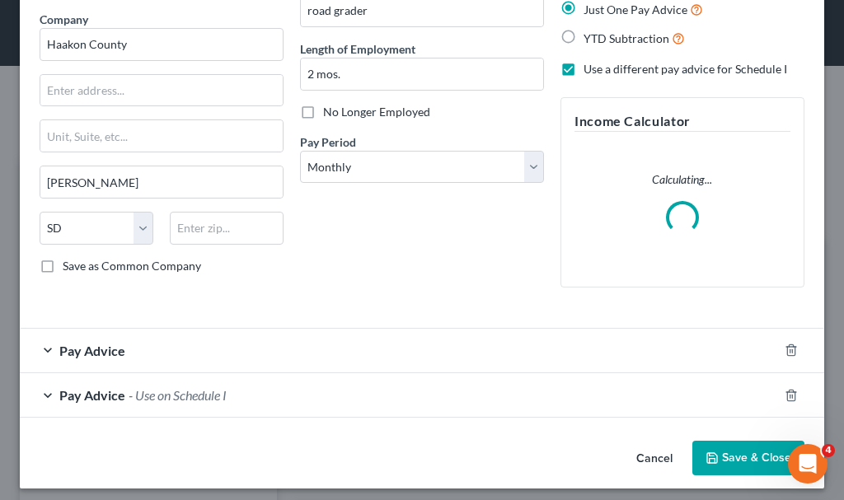
scroll to position [137, 0]
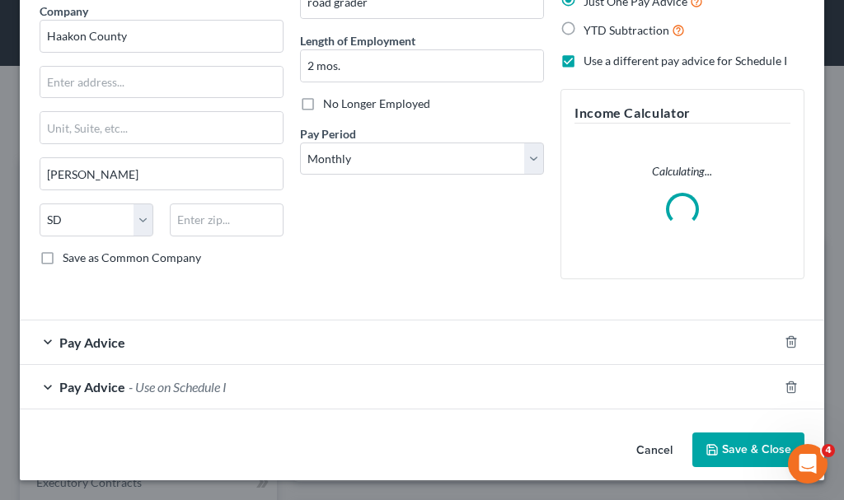
click at [750, 447] on button "Save & Close" at bounding box center [748, 450] width 112 height 35
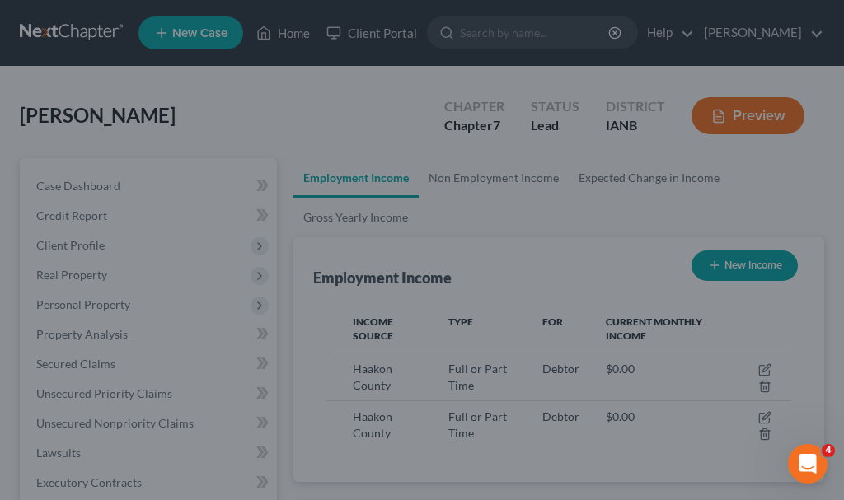
scroll to position [824170, 823909]
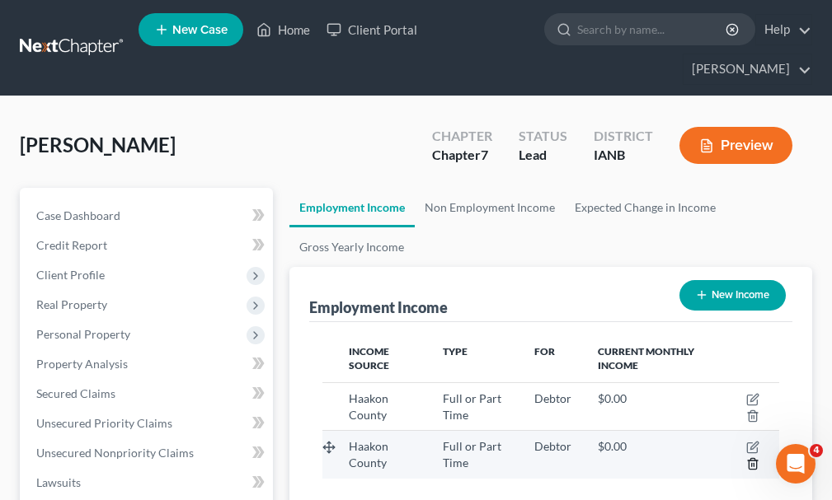
click at [755, 458] on icon "button" at bounding box center [752, 464] width 13 height 13
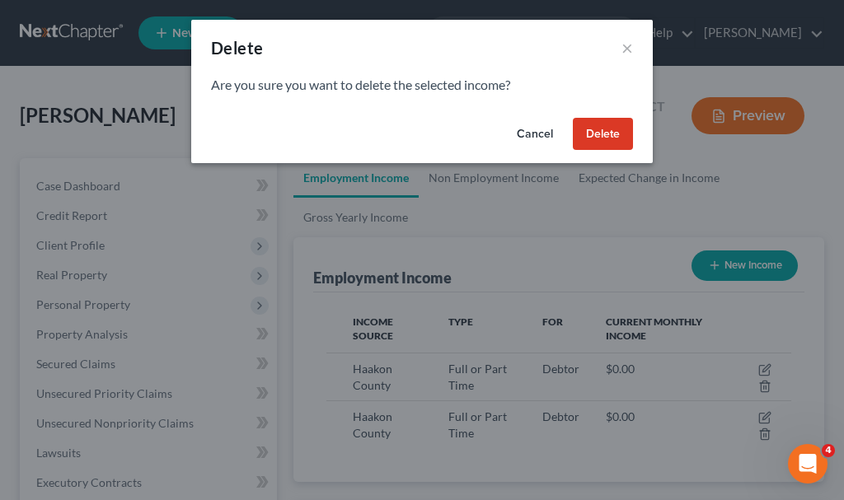
click at [604, 129] on button "Delete" at bounding box center [603, 134] width 60 height 33
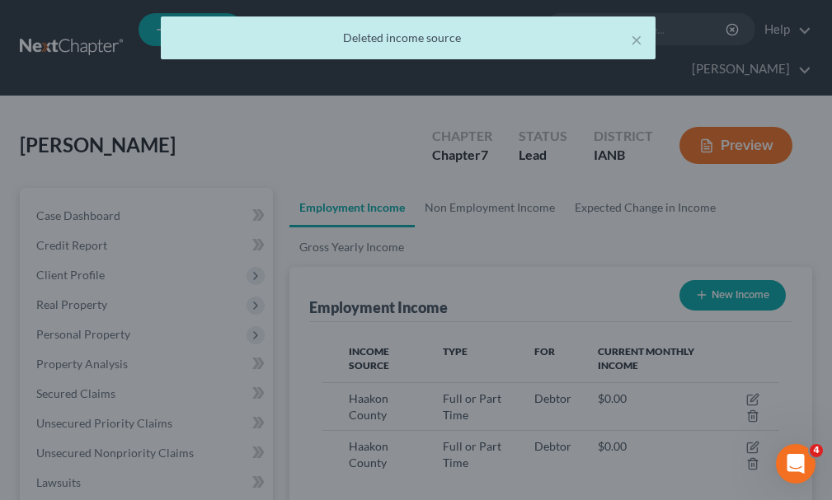
scroll to position [824170, 823909]
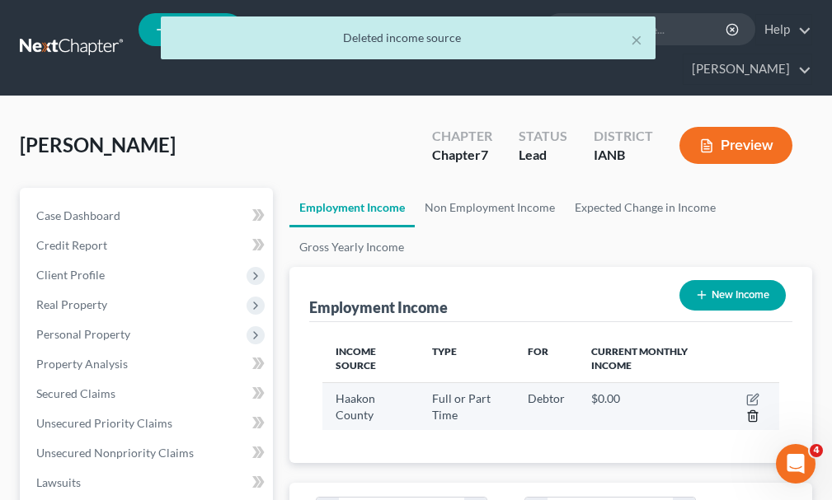
click at [751, 410] on icon "button" at bounding box center [752, 416] width 13 height 13
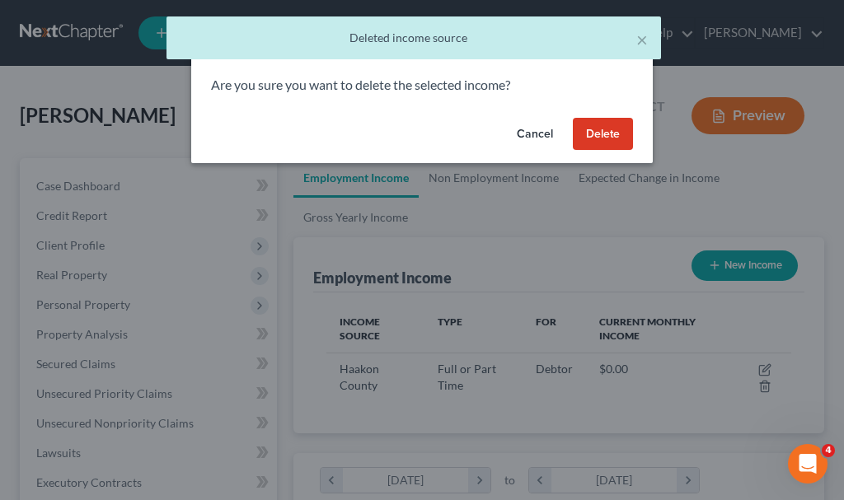
click at [599, 131] on button "Delete" at bounding box center [603, 134] width 60 height 33
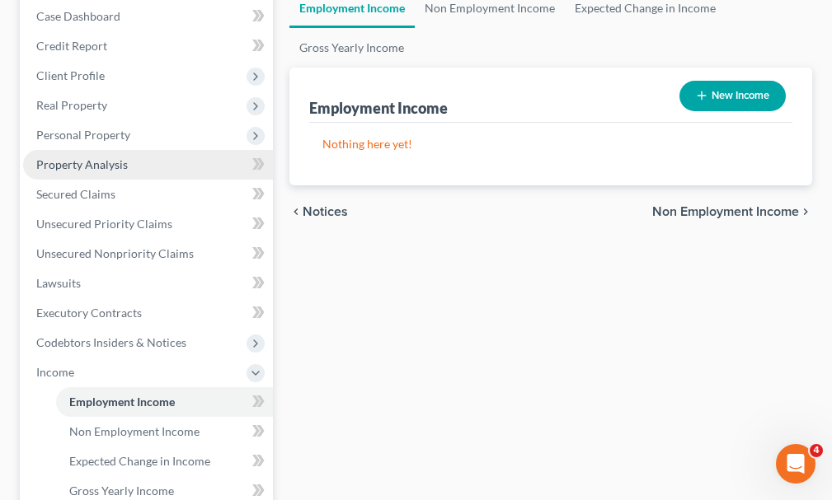
scroll to position [247, 0]
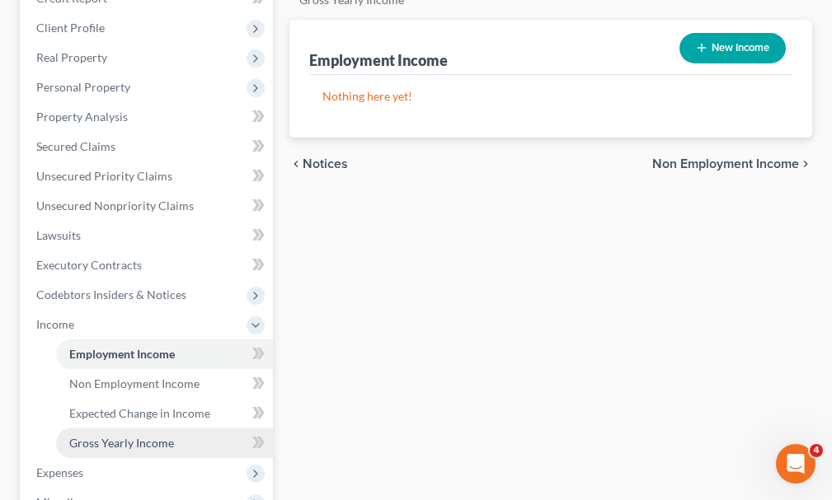
click at [110, 436] on span "Gross Yearly Income" at bounding box center [121, 443] width 105 height 14
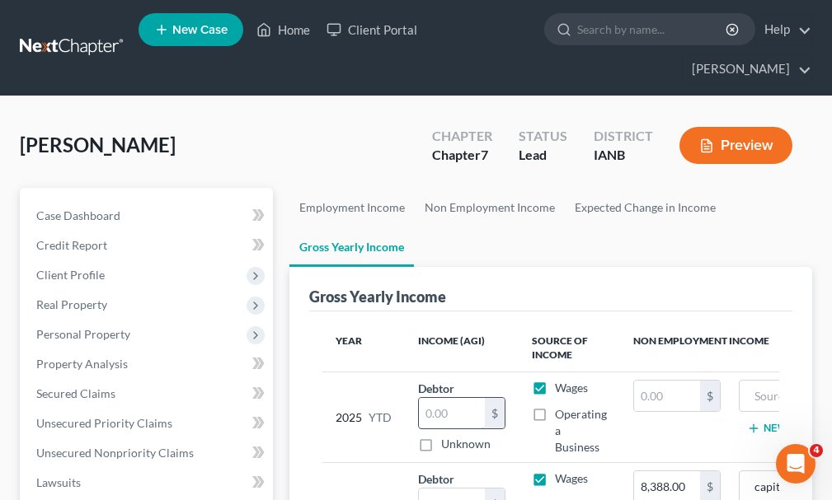
click at [452, 398] on input "text" at bounding box center [452, 413] width 66 height 31
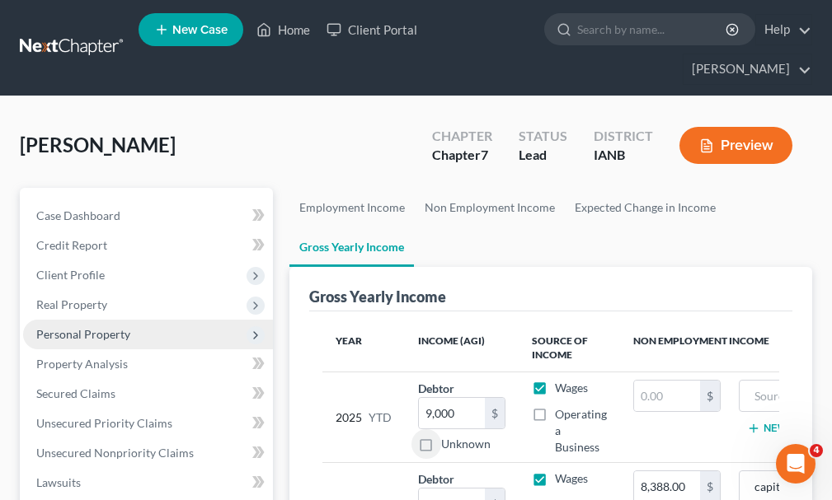
click at [78, 327] on span "Personal Property" at bounding box center [83, 334] width 94 height 14
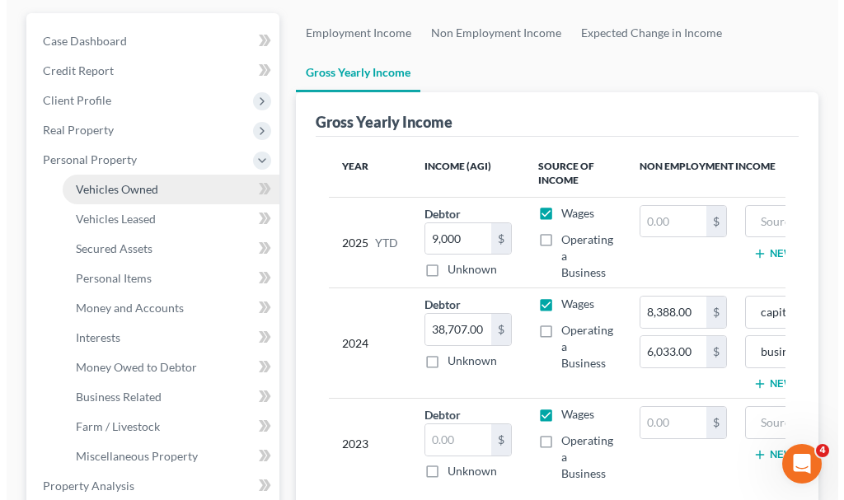
scroll to position [330, 0]
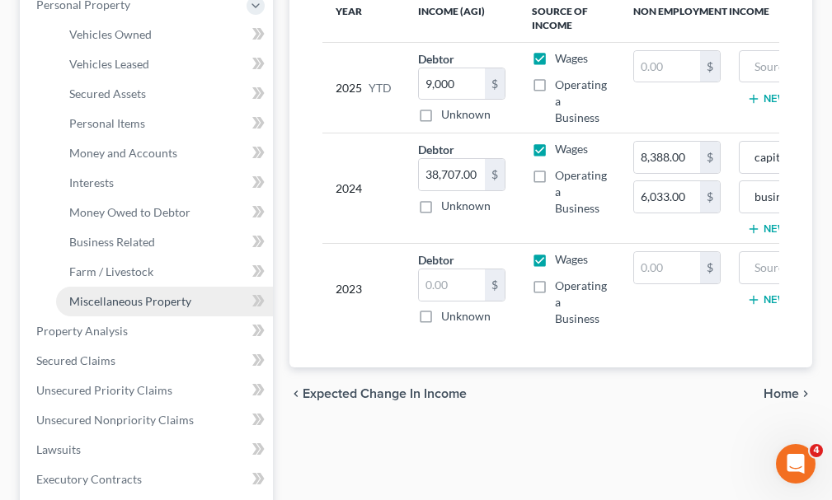
click at [103, 294] on span "Miscellaneous Property" at bounding box center [130, 301] width 122 height 14
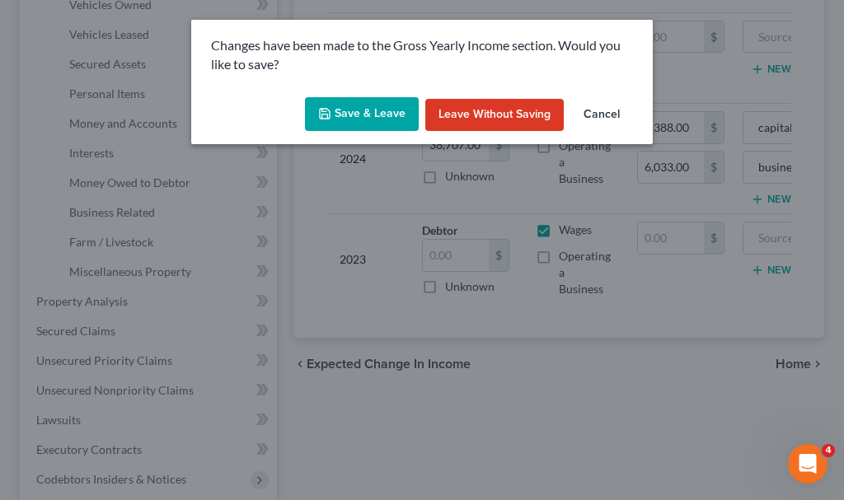
click at [357, 109] on button "Save & Leave" at bounding box center [362, 114] width 114 height 35
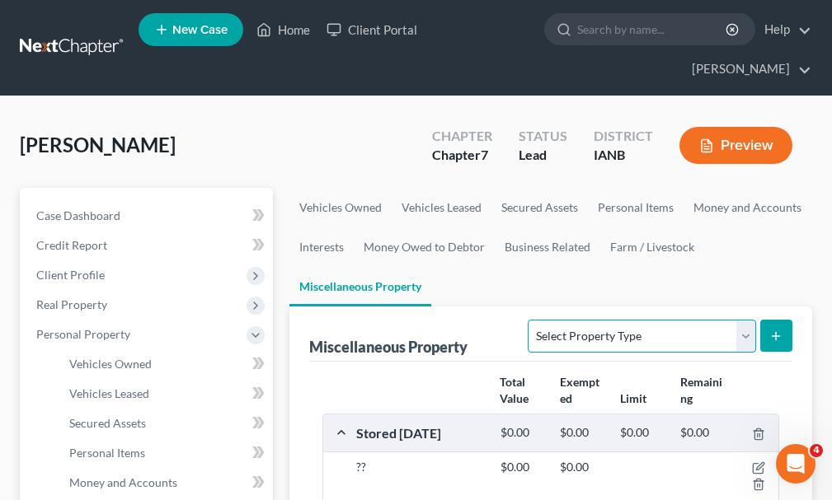
click at [555, 320] on select "Select Property Type Assigned for Creditor Benefit [DATE] Holding for Another N…" at bounding box center [642, 336] width 228 height 33
click at [528, 320] on select "Select Property Type Assigned for Creditor Benefit [DATE] Holding for Another N…" at bounding box center [642, 336] width 228 height 33
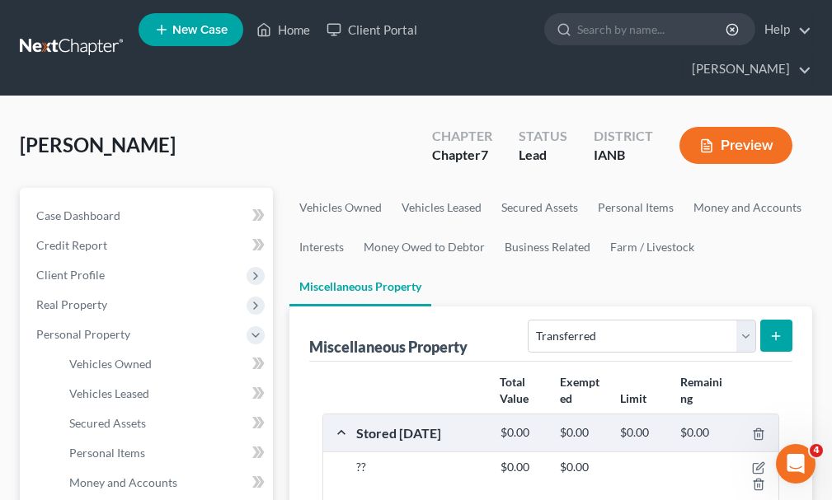
click at [777, 330] on icon "submit" at bounding box center [775, 336] width 13 height 13
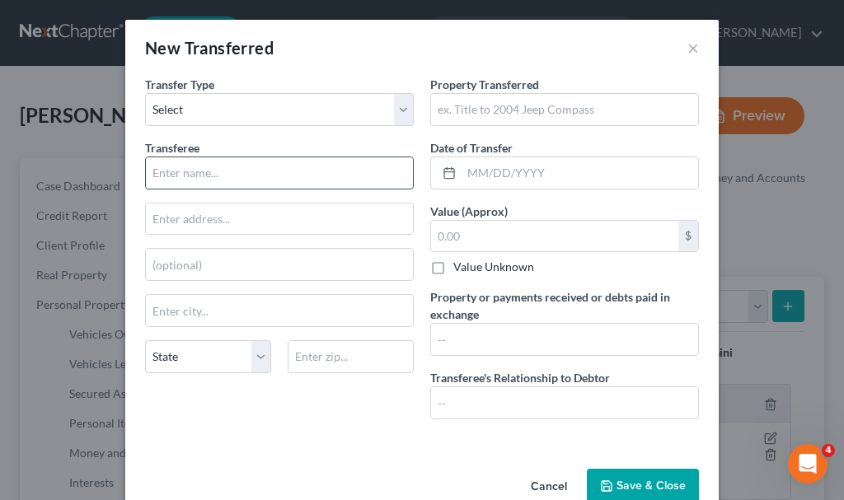
drag, startPoint x: 237, startPoint y: 171, endPoint x: 312, endPoint y: 173, distance: 74.2
click at [237, 171] on input "text" at bounding box center [279, 172] width 267 height 31
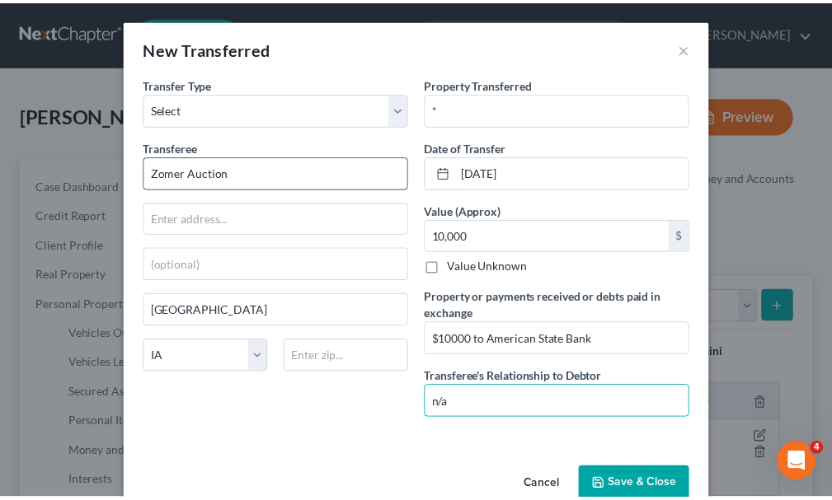
scroll to position [3, 0]
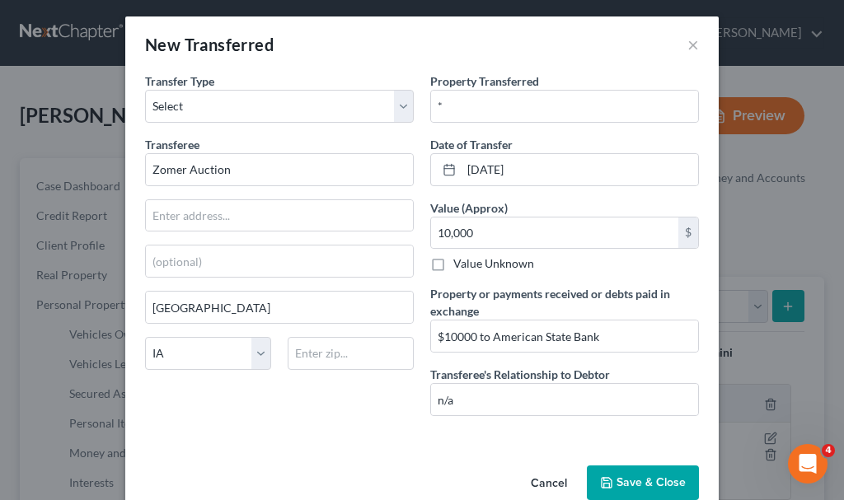
click at [620, 476] on button "Save & Close" at bounding box center [643, 483] width 112 height 35
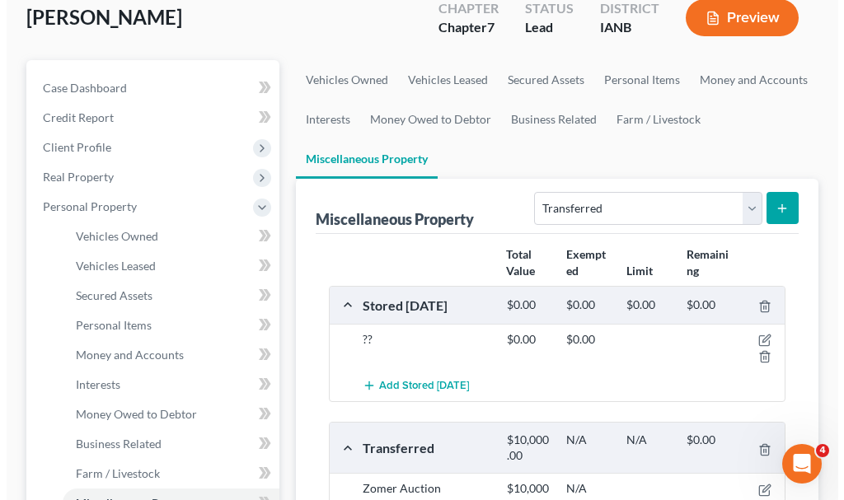
scroll to position [247, 0]
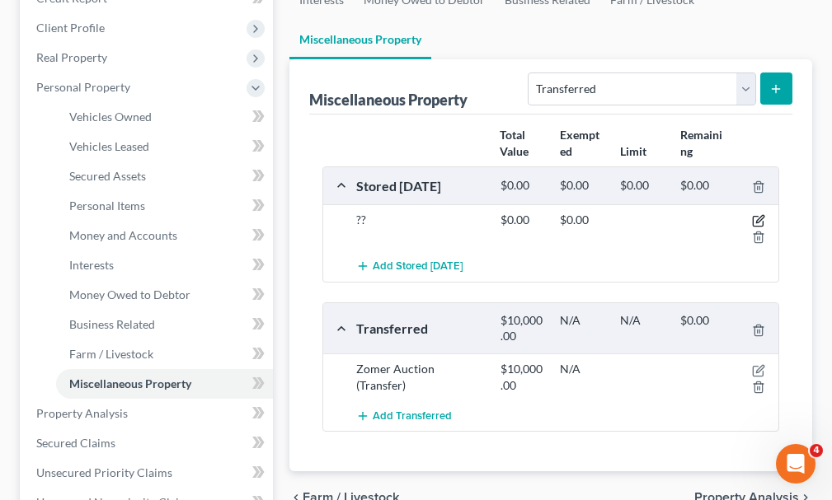
click at [758, 214] on icon "button" at bounding box center [758, 220] width 13 height 13
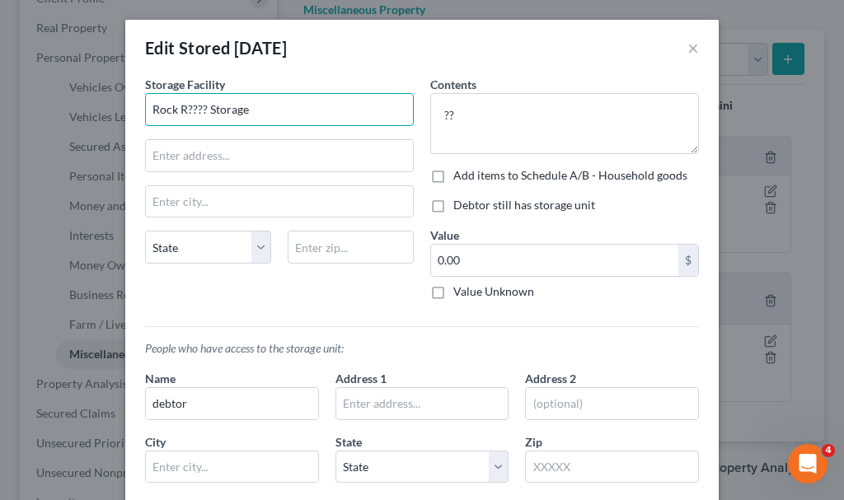
drag, startPoint x: 161, startPoint y: 106, endPoint x: 105, endPoint y: 298, distance: 200.1
click at [158, 106] on input "Rock R???? Storage" at bounding box center [279, 109] width 267 height 31
click at [510, 105] on textarea "??" at bounding box center [564, 123] width 269 height 61
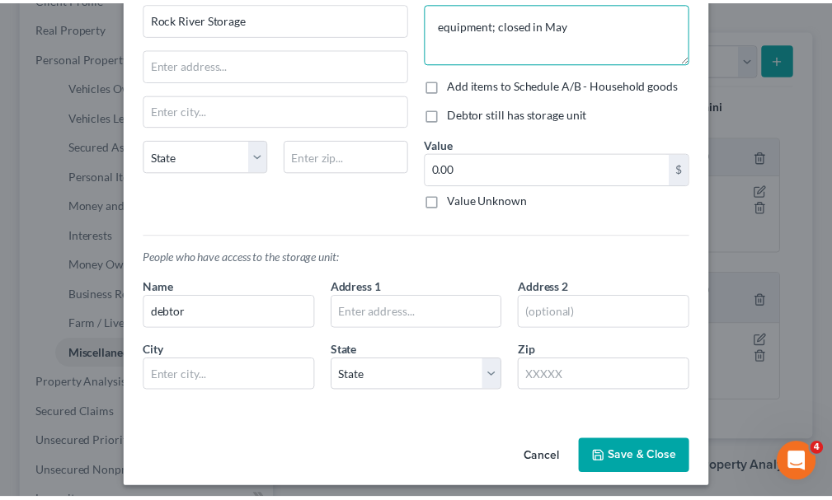
scroll to position [100, 0]
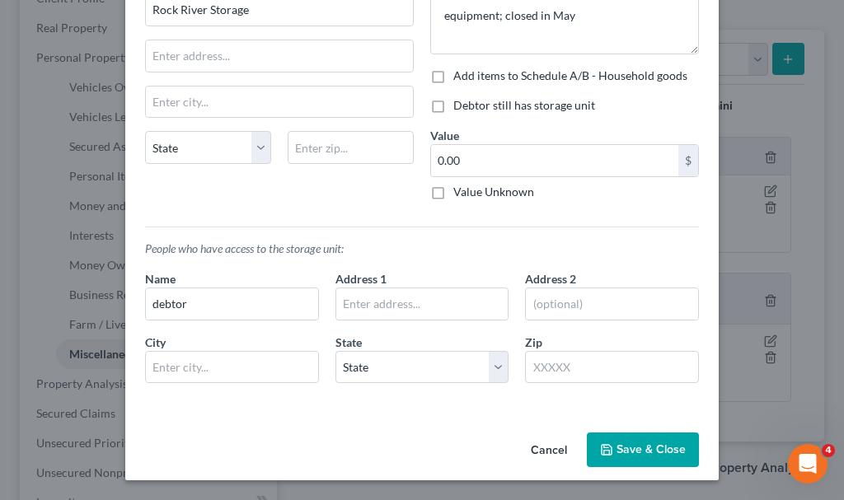
click at [608, 448] on icon "button" at bounding box center [606, 450] width 13 height 13
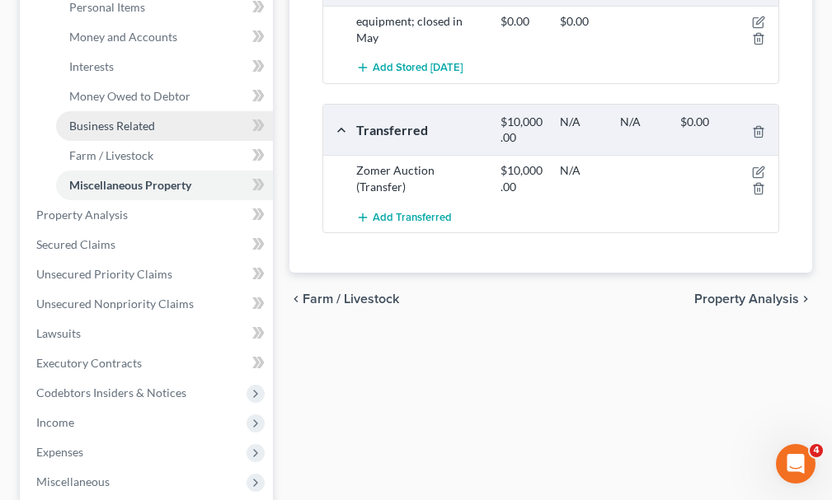
scroll to position [673, 0]
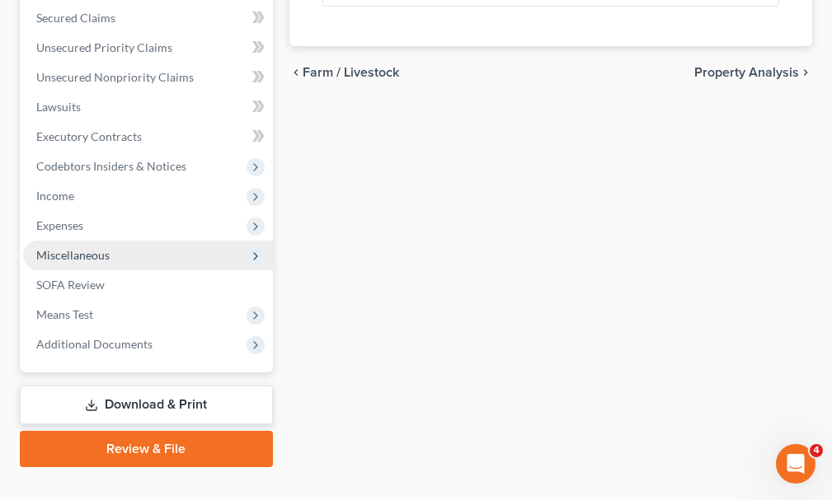
click at [75, 248] on span "Miscellaneous" at bounding box center [72, 255] width 73 height 14
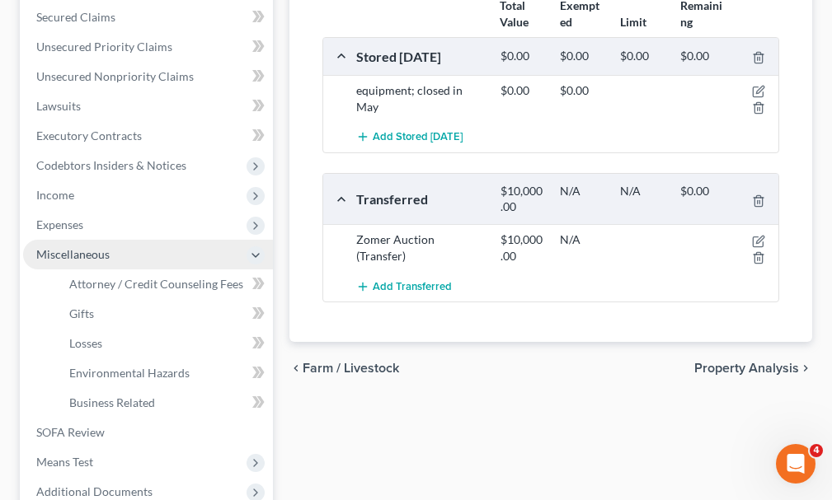
scroll to position [376, 0]
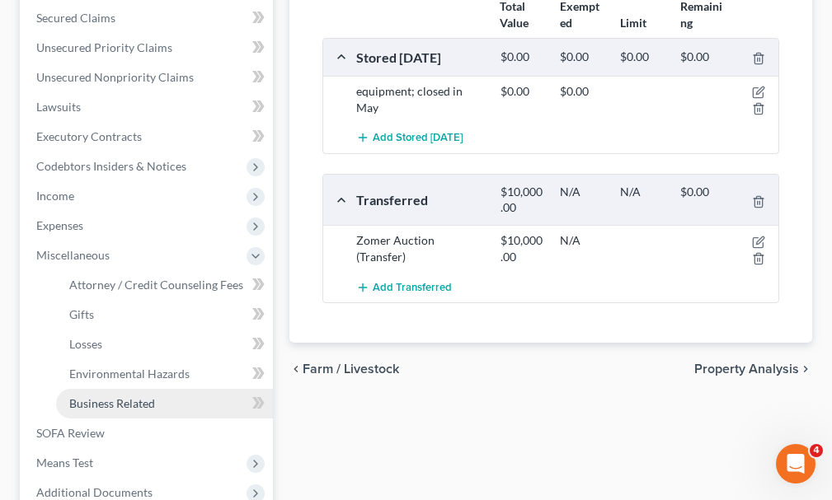
click at [86, 397] on span "Business Related" at bounding box center [112, 404] width 86 height 14
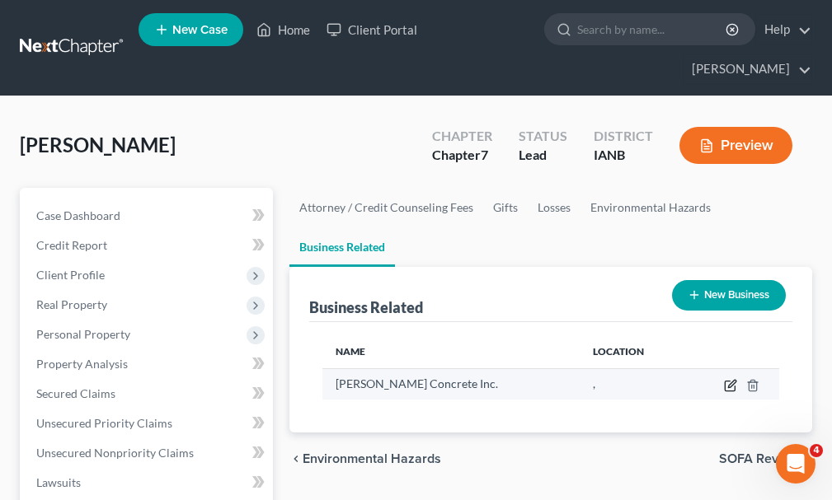
click at [730, 379] on icon "button" at bounding box center [730, 385] width 13 height 13
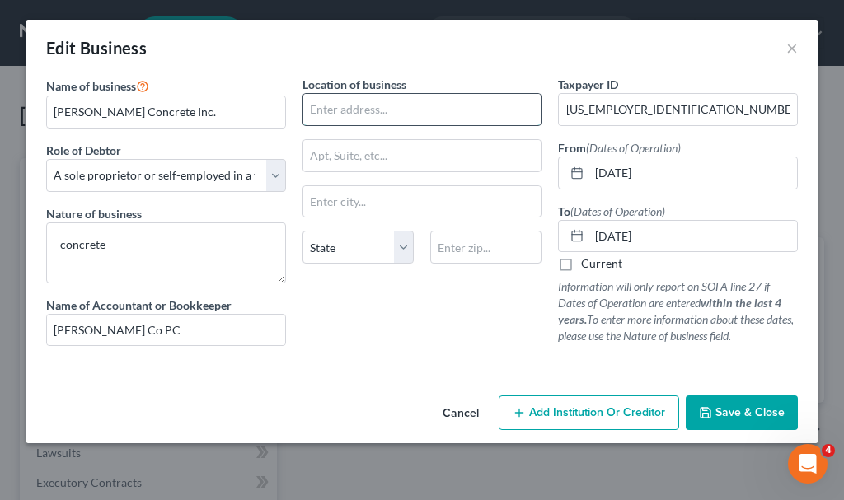
click at [374, 106] on input "text" at bounding box center [422, 109] width 238 height 31
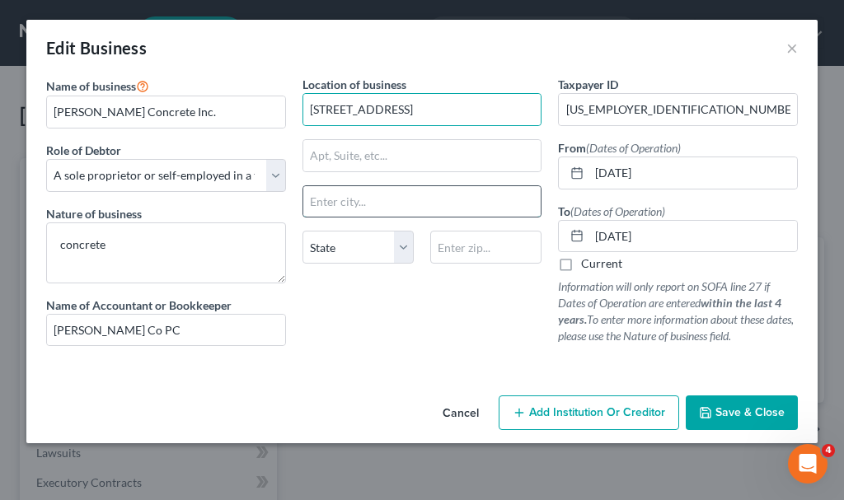
click at [330, 205] on input "text" at bounding box center [422, 201] width 238 height 31
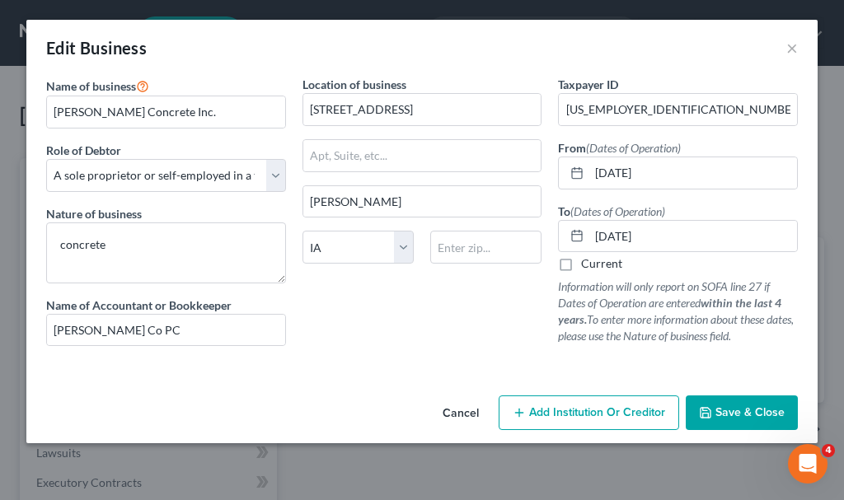
click at [743, 406] on span "Save & Close" at bounding box center [750, 413] width 69 height 14
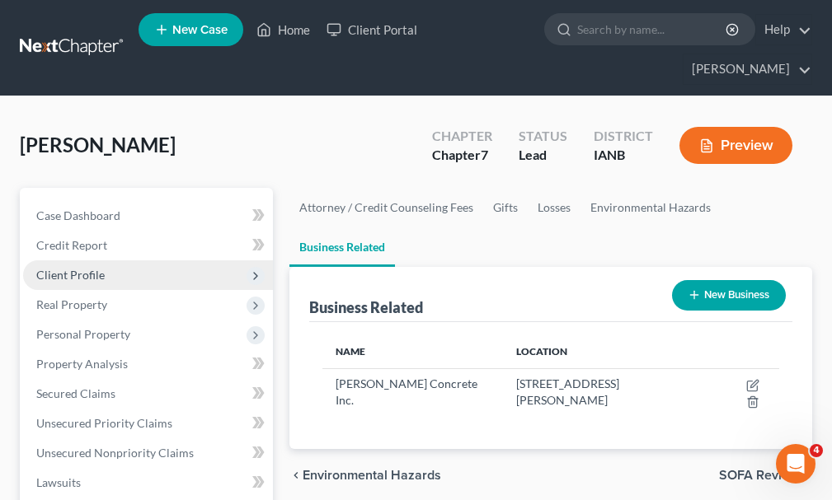
click at [65, 268] on span "Client Profile" at bounding box center [70, 275] width 68 height 14
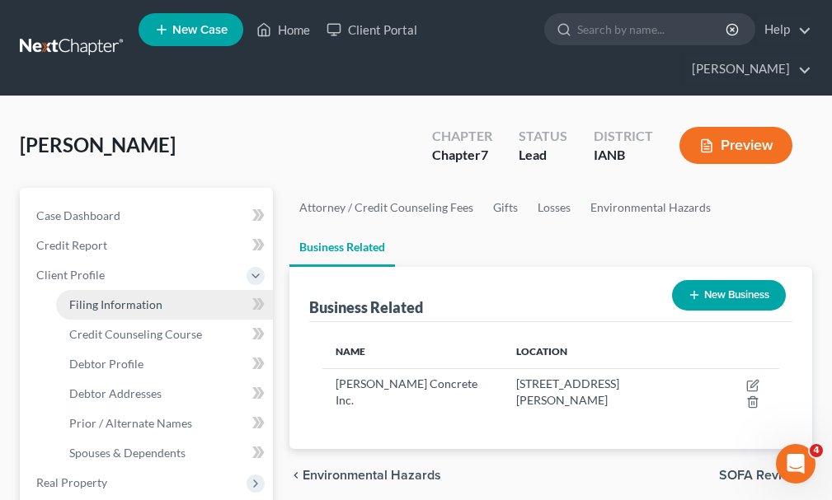
click at [92, 298] on span "Filing Information" at bounding box center [115, 305] width 93 height 14
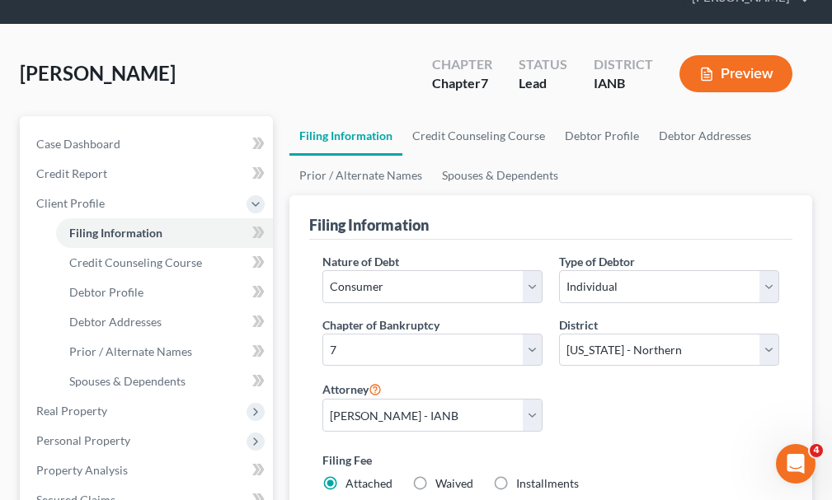
scroll to position [69, 0]
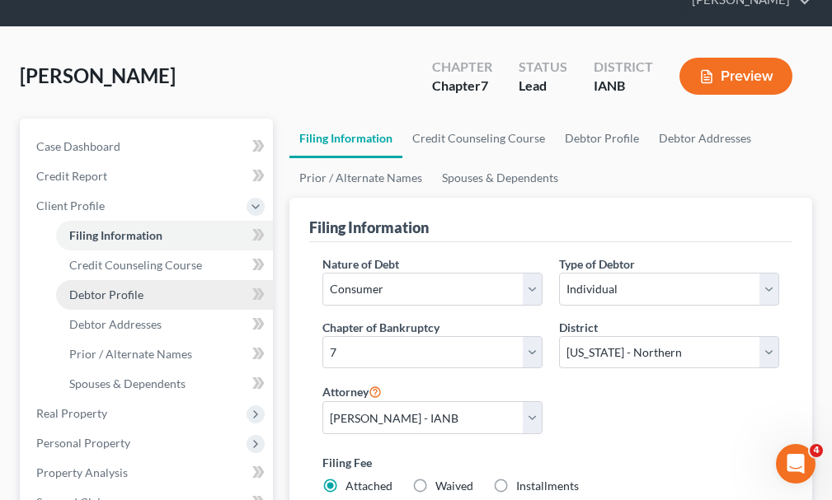
click at [105, 288] on span "Debtor Profile" at bounding box center [106, 295] width 74 height 14
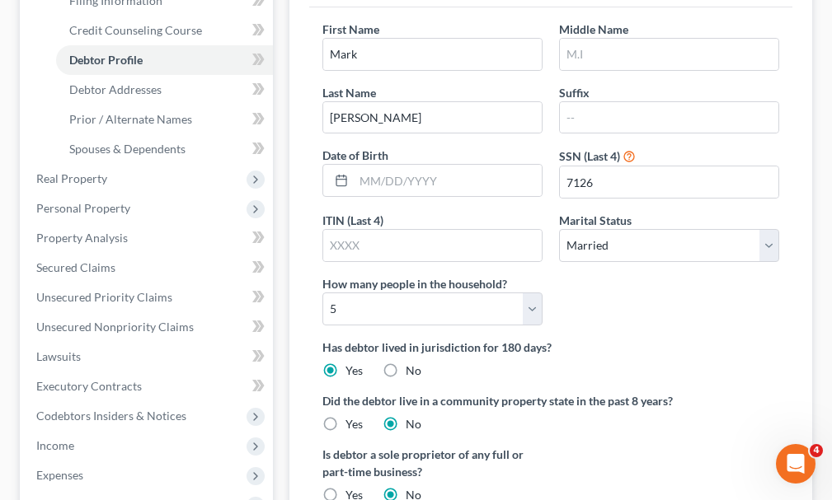
scroll to position [330, 0]
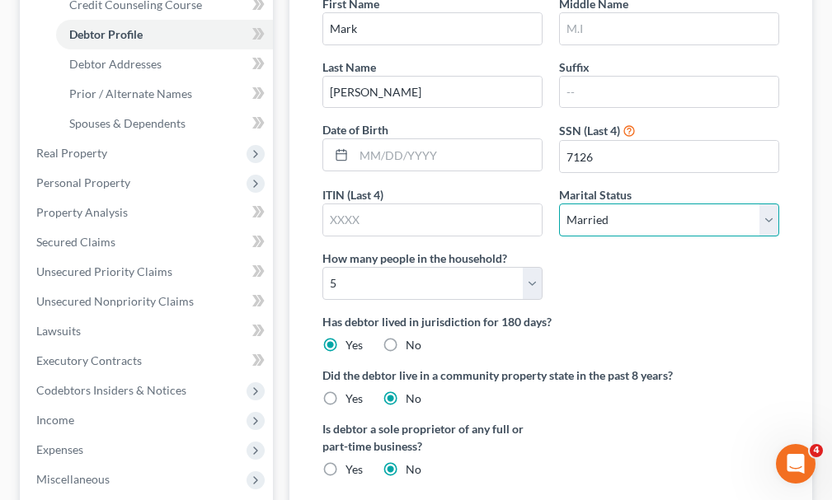
click at [599, 204] on select "Select Single Married Separated Divorced Widowed" at bounding box center [669, 220] width 220 height 33
click at [559, 204] on select "Select Single Married Separated Divorced Widowed" at bounding box center [669, 220] width 220 height 33
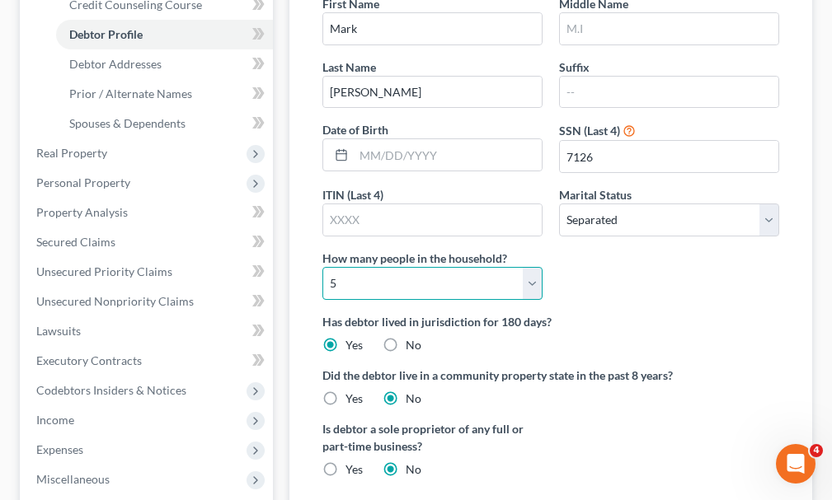
click at [531, 267] on select "Select 1 2 3 4 5 6 7 8 9 10 11 12 13 14 15 16 17 18 19 20" at bounding box center [432, 283] width 220 height 33
click at [322, 267] on select "Select 1 2 3 4 5 6 7 8 9 10 11 12 13 14 15 16 17 18 19 20" at bounding box center [432, 283] width 220 height 33
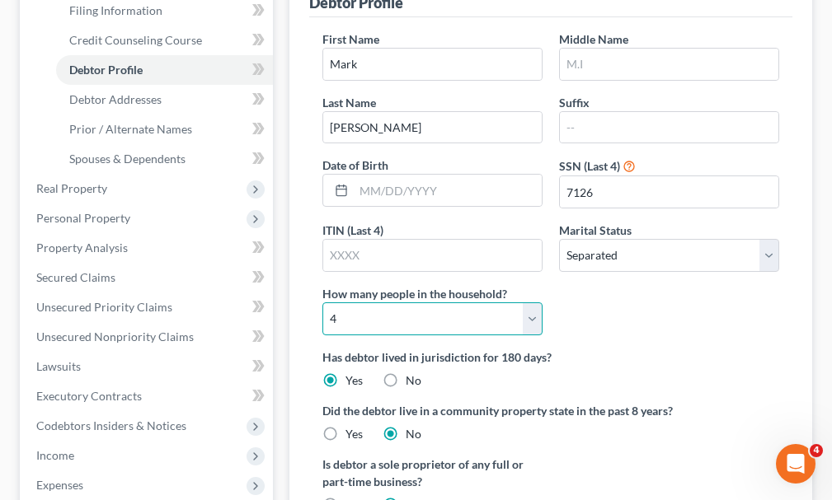
scroll to position [234, 0]
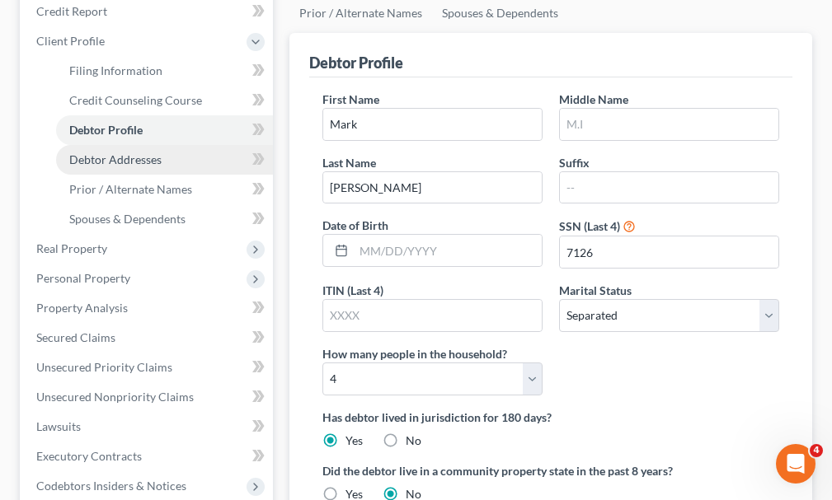
click at [127, 153] on span "Debtor Addresses" at bounding box center [115, 160] width 92 height 14
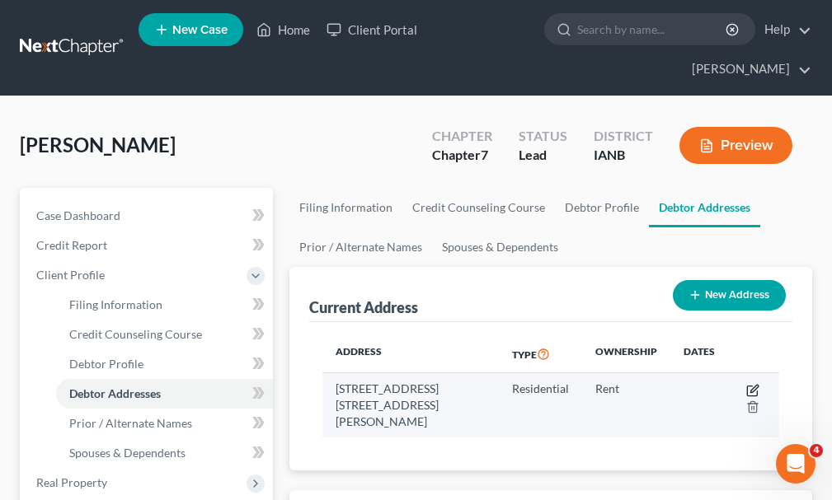
click at [753, 385] on icon "button" at bounding box center [753, 388] width 7 height 7
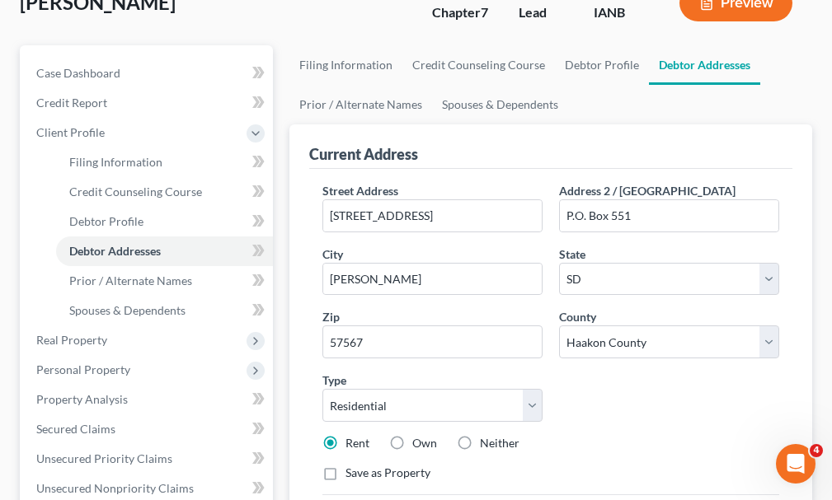
scroll to position [165, 0]
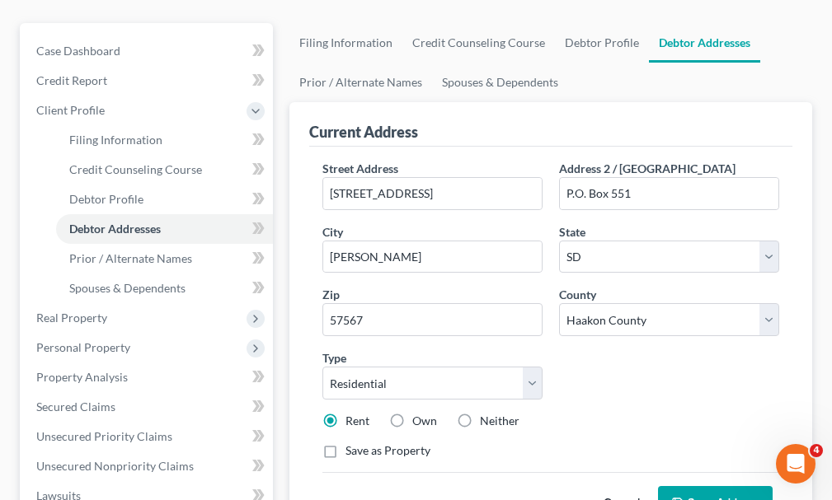
click at [691, 486] on button "Save Address" at bounding box center [715, 503] width 115 height 35
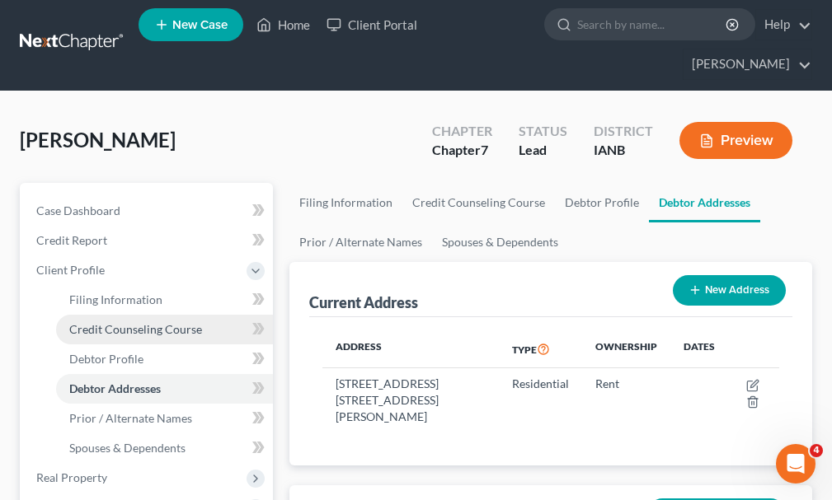
scroll to position [0, 0]
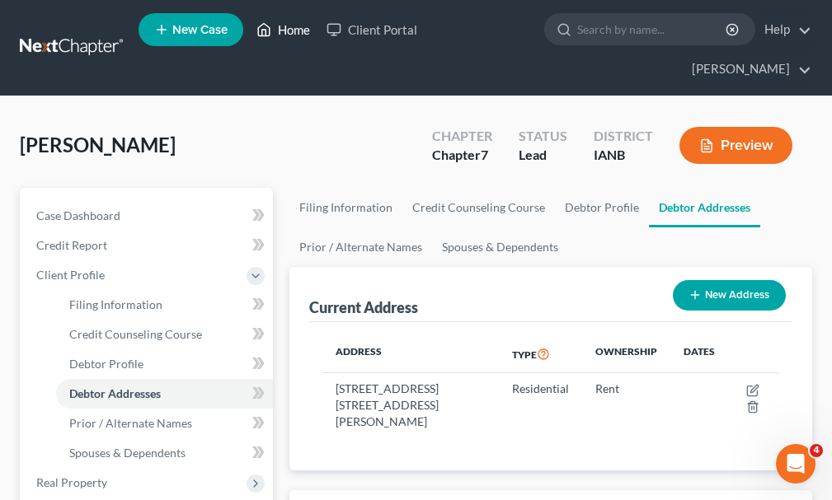
click at [293, 31] on link "Home" at bounding box center [283, 30] width 70 height 30
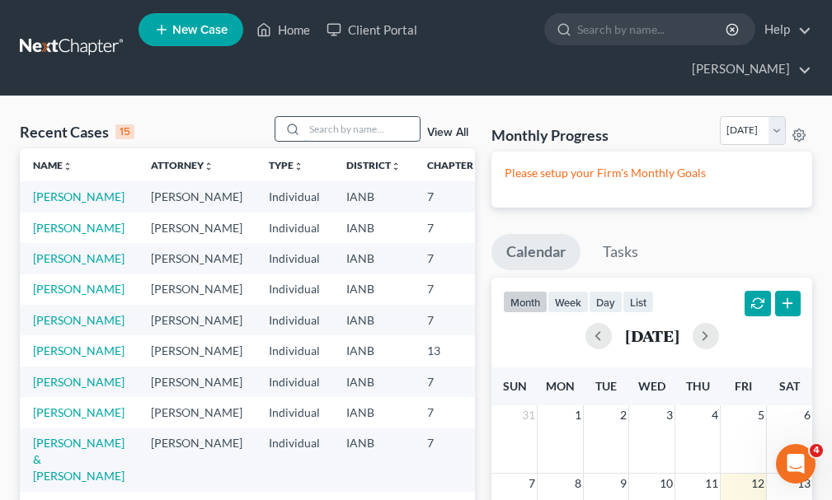
click at [344, 117] on input "search" at bounding box center [361, 129] width 115 height 24
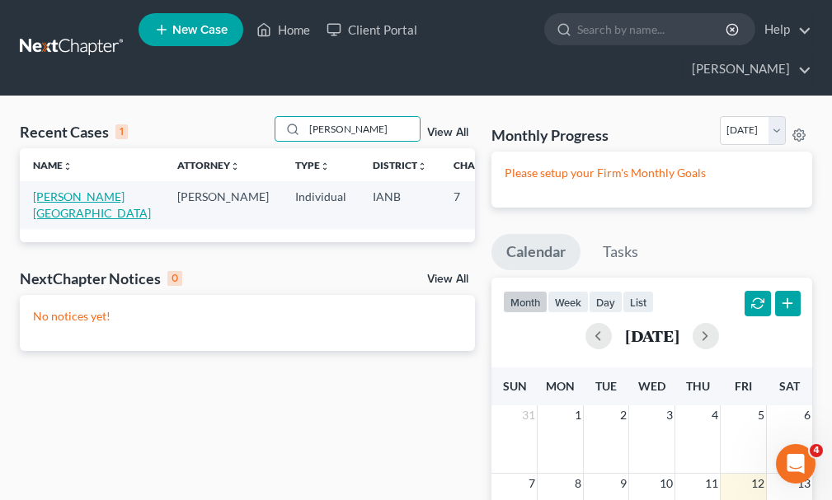
click at [45, 190] on link "[PERSON_NAME][GEOGRAPHIC_DATA]" at bounding box center [92, 205] width 118 height 31
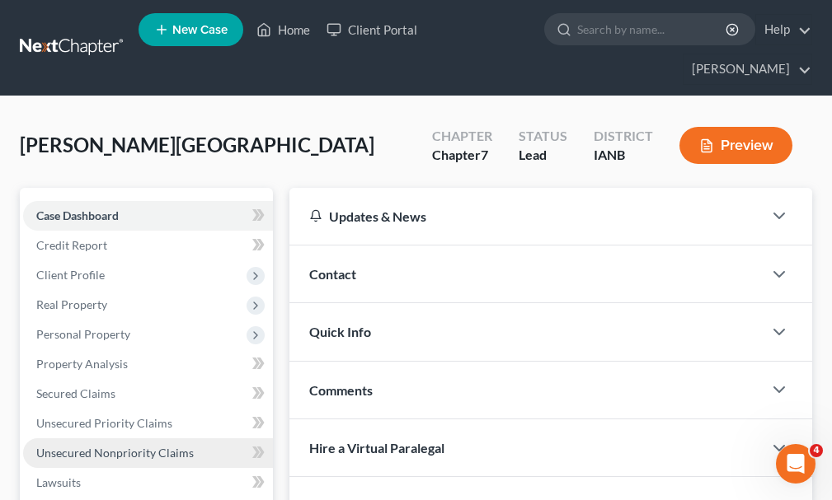
click at [92, 446] on span "Unsecured Nonpriority Claims" at bounding box center [114, 453] width 157 height 14
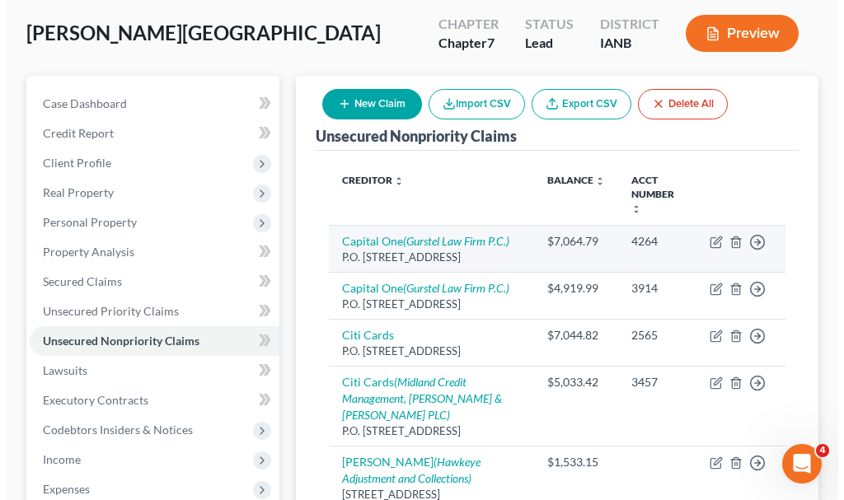
scroll to position [247, 0]
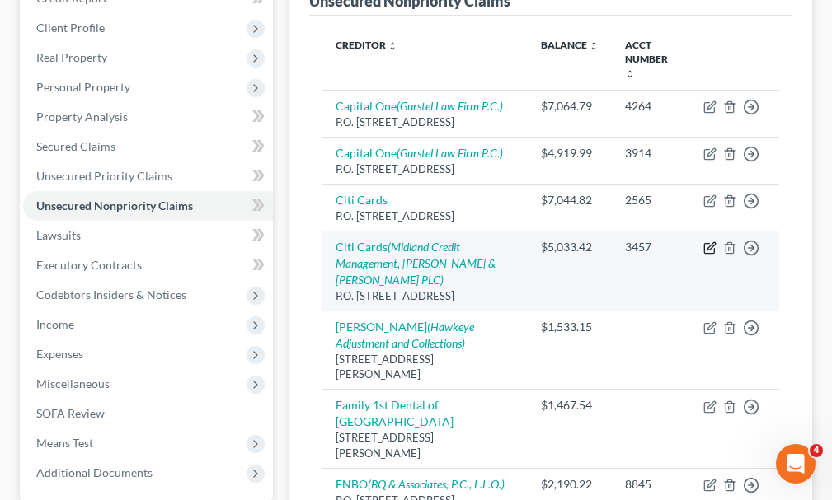
click at [709, 242] on icon "button" at bounding box center [709, 248] width 13 height 13
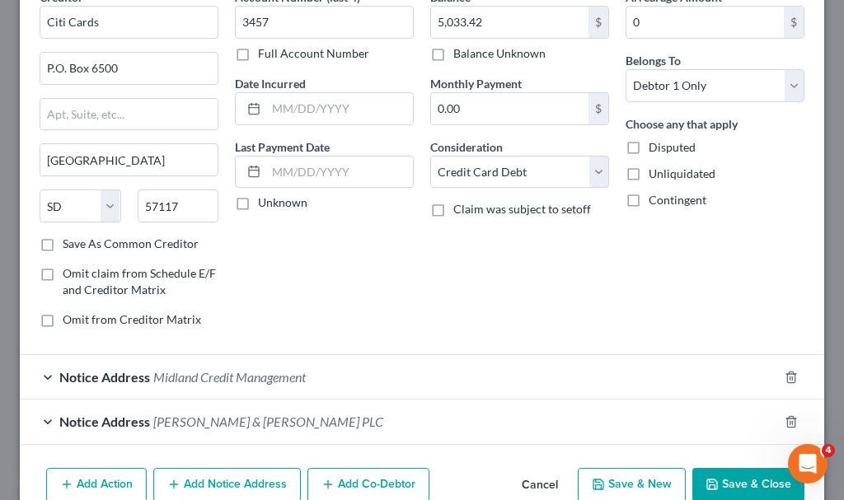
scroll to position [165, 0]
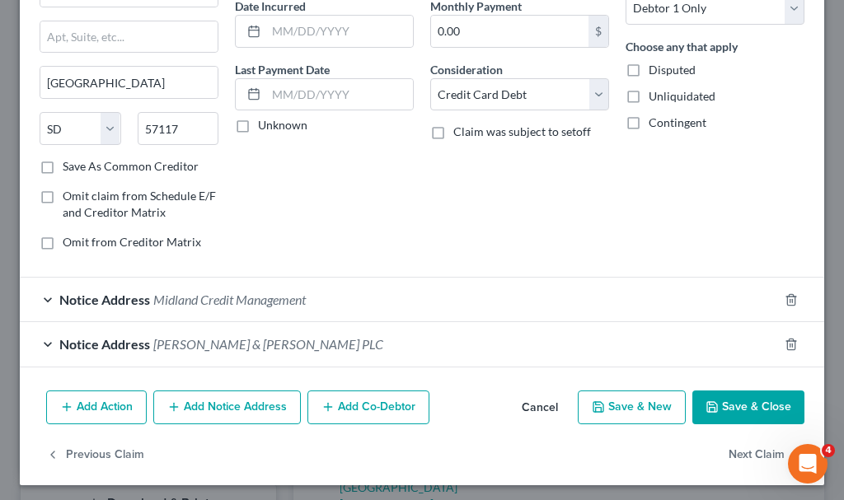
click at [89, 404] on button "Add Action" at bounding box center [96, 408] width 101 height 35
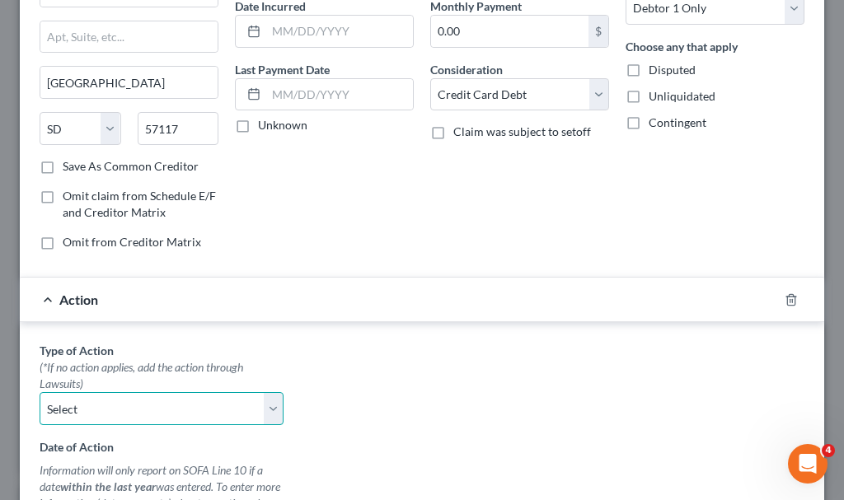
click at [118, 409] on select "Select Repossession Garnishment Foreclosure Personal Injury Attached, Seized, O…" at bounding box center [162, 408] width 244 height 33
click at [40, 392] on select "Select Repossession Garnishment Foreclosure Personal Injury Attached, Seized, O…" at bounding box center [162, 408] width 244 height 33
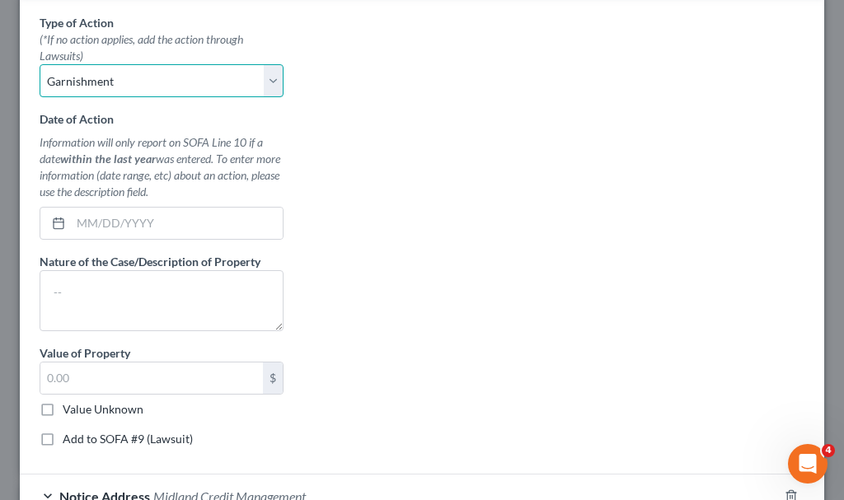
scroll to position [495, 0]
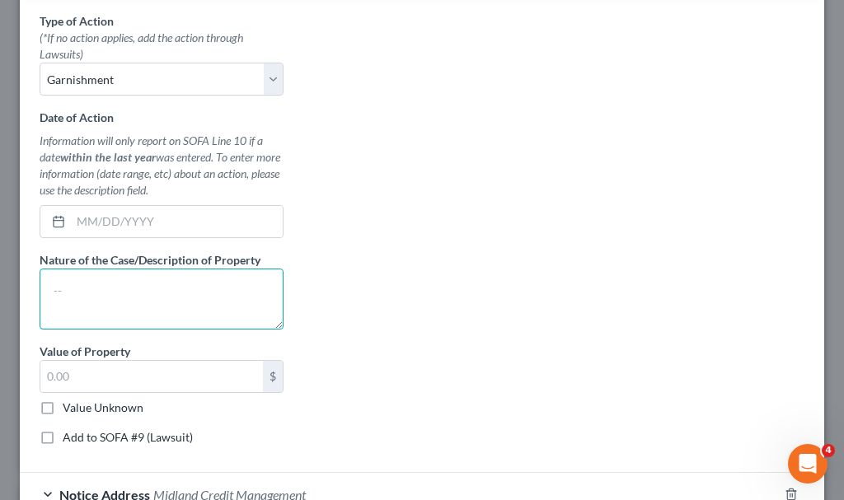
click at [82, 306] on textarea at bounding box center [162, 299] width 244 height 61
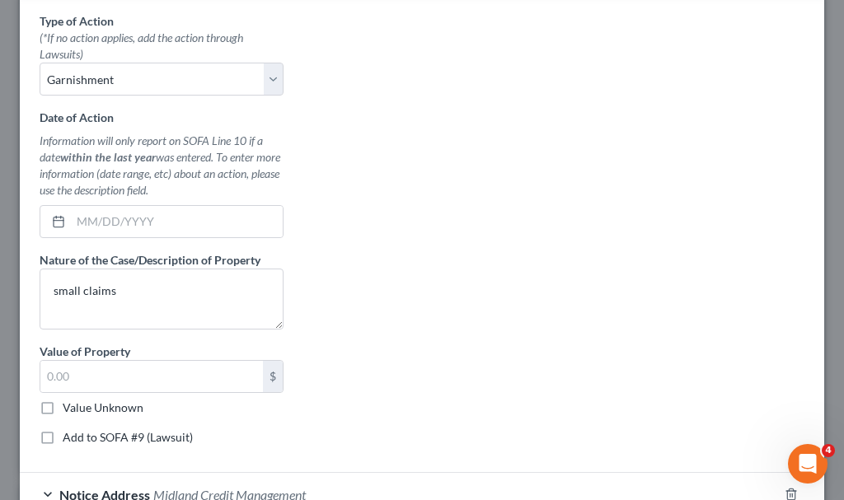
click at [63, 439] on label "Add to SOFA #9 (Lawsuit)" at bounding box center [128, 438] width 130 height 16
click at [69, 439] on input "Add to SOFA #9 (Lawsuit)" at bounding box center [74, 435] width 11 height 11
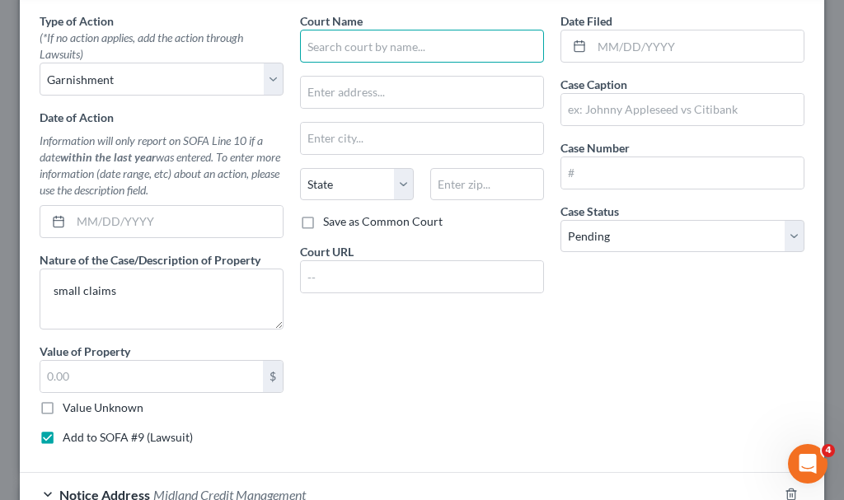
click at [373, 45] on input "text" at bounding box center [422, 46] width 244 height 33
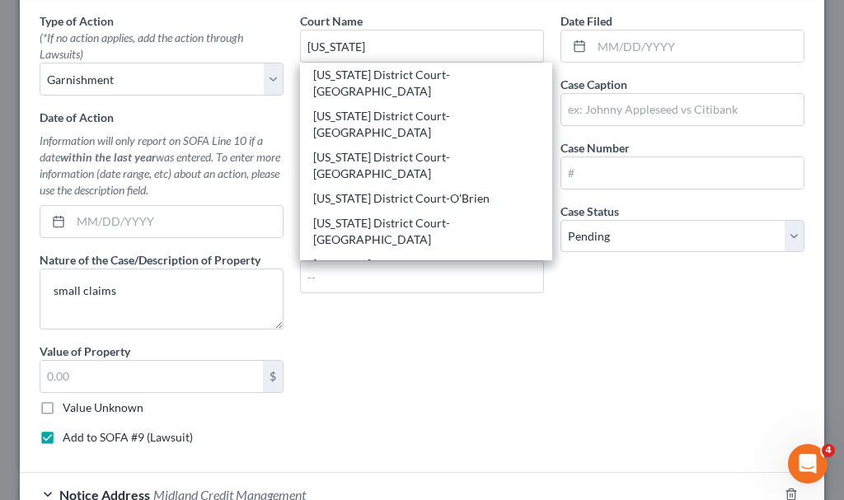
click at [406, 298] on div "[US_STATE] District Court-[GEOGRAPHIC_DATA]" at bounding box center [426, 314] width 226 height 33
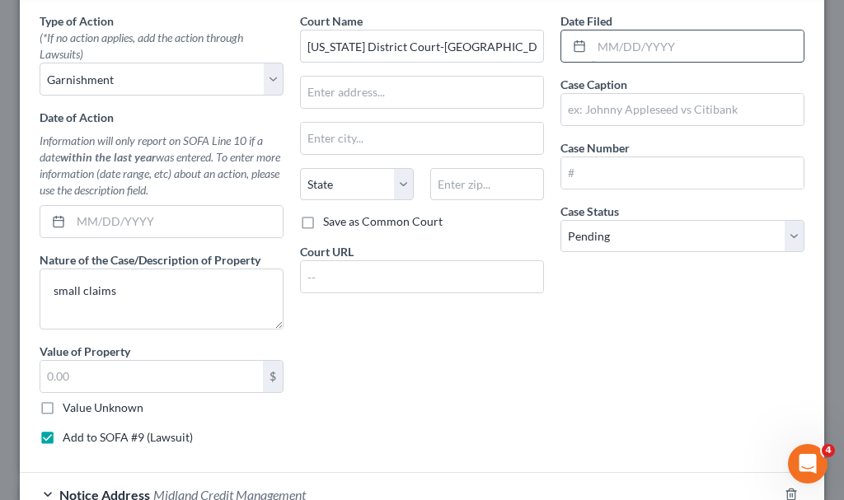
click at [619, 44] on input "text" at bounding box center [698, 46] width 212 height 31
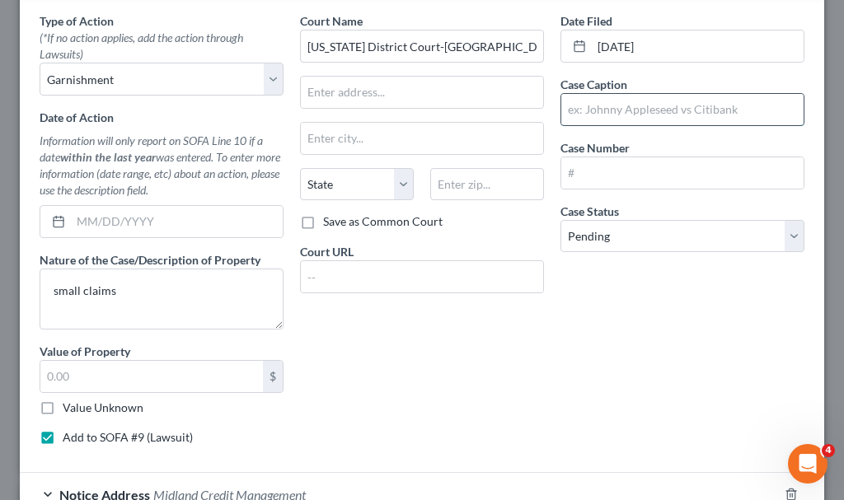
click at [616, 111] on input "text" at bounding box center [682, 109] width 242 height 31
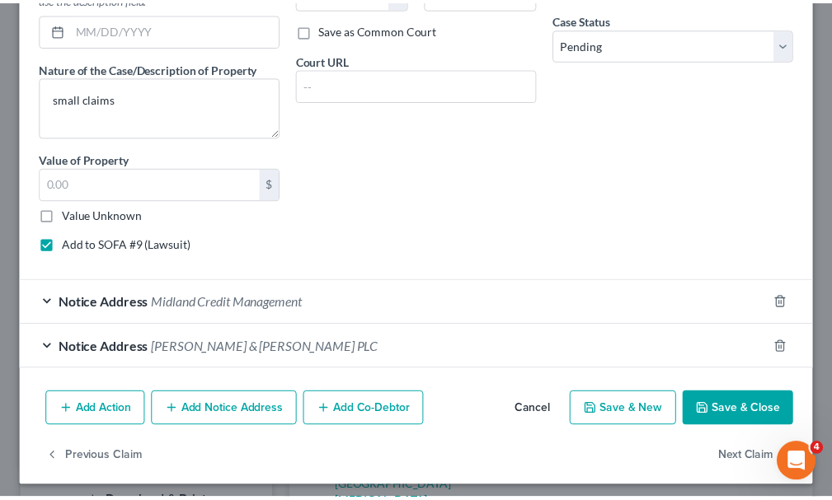
scroll to position [694, 0]
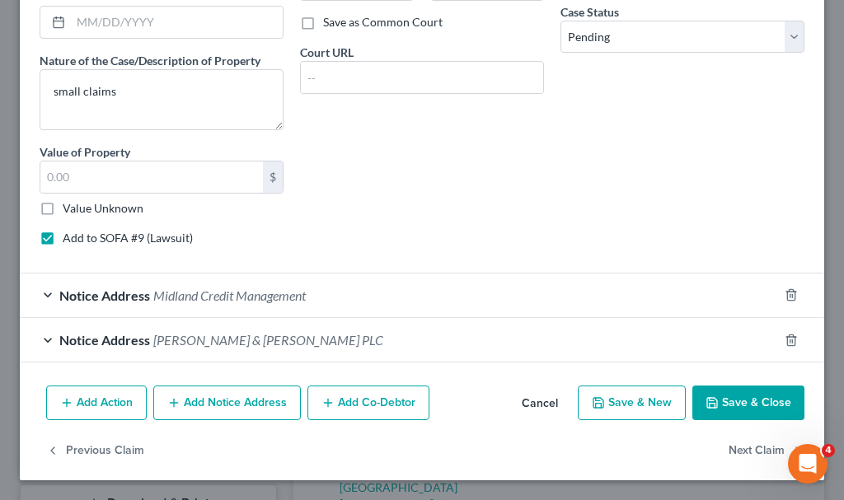
click at [721, 401] on button "Save & Close" at bounding box center [748, 403] width 112 height 35
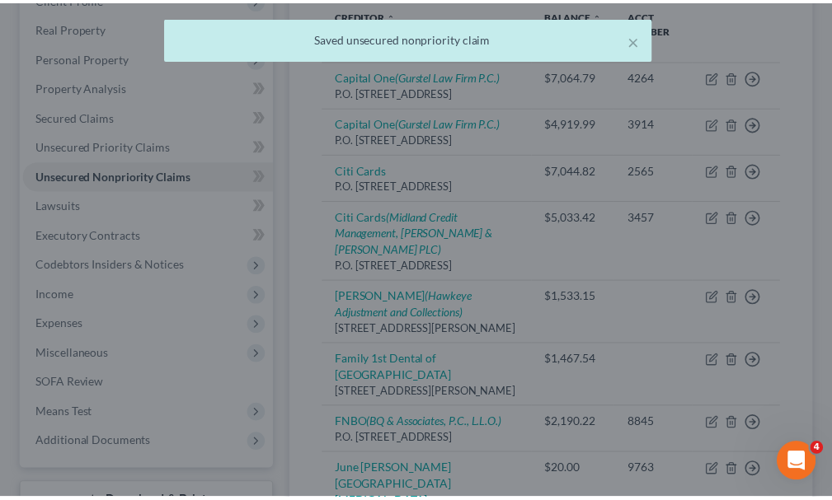
scroll to position [0, 0]
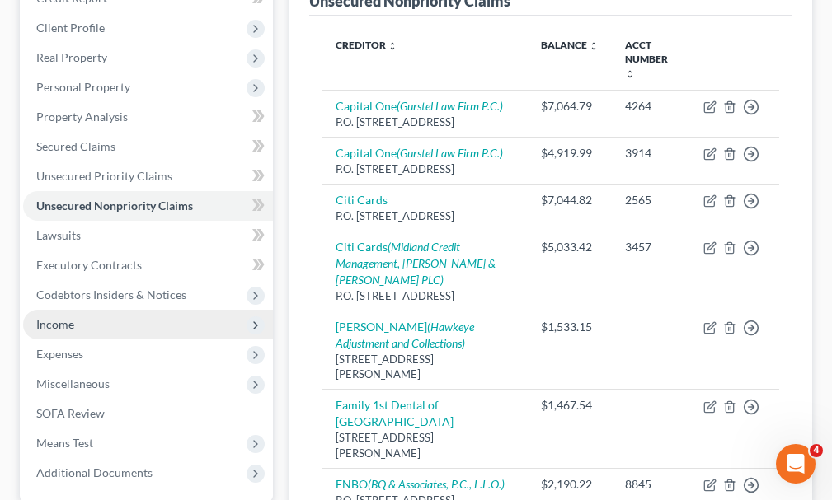
click at [73, 317] on span "Income" at bounding box center [55, 324] width 38 height 14
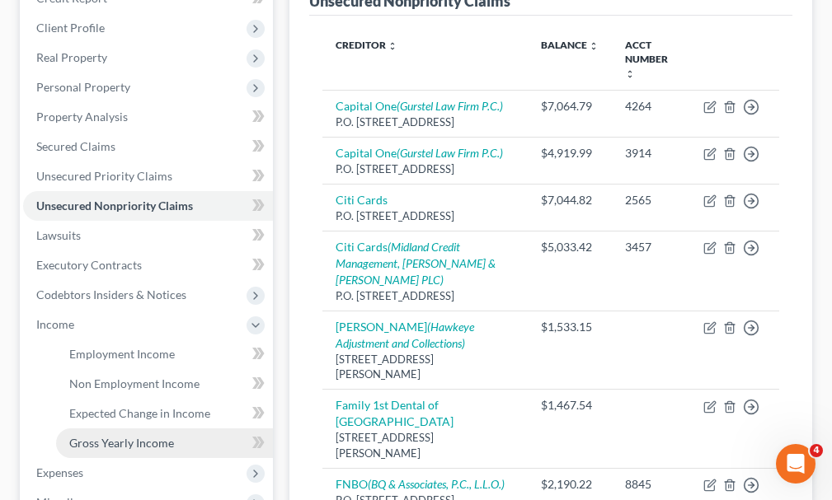
click at [128, 436] on span "Gross Yearly Income" at bounding box center [121, 443] width 105 height 14
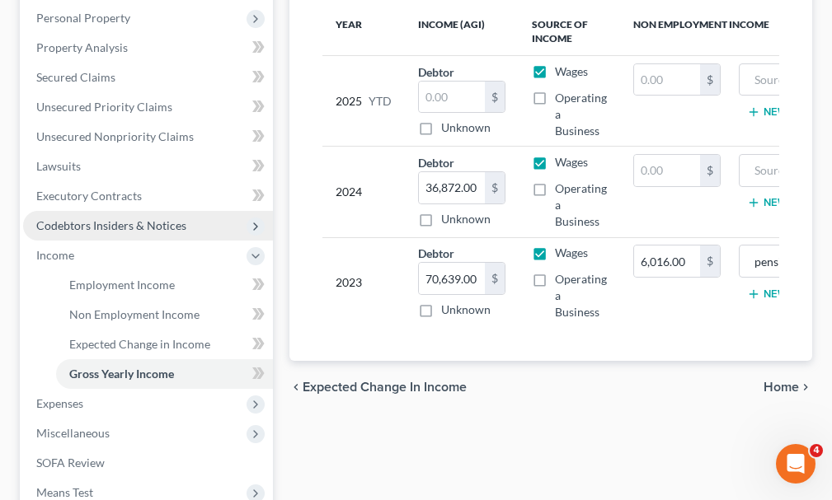
scroll to position [495, 0]
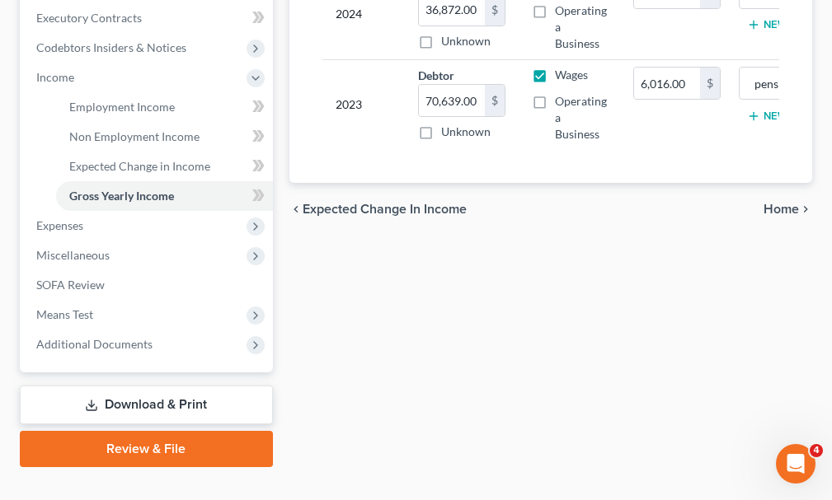
click at [151, 386] on link "Download & Print" at bounding box center [146, 405] width 253 height 39
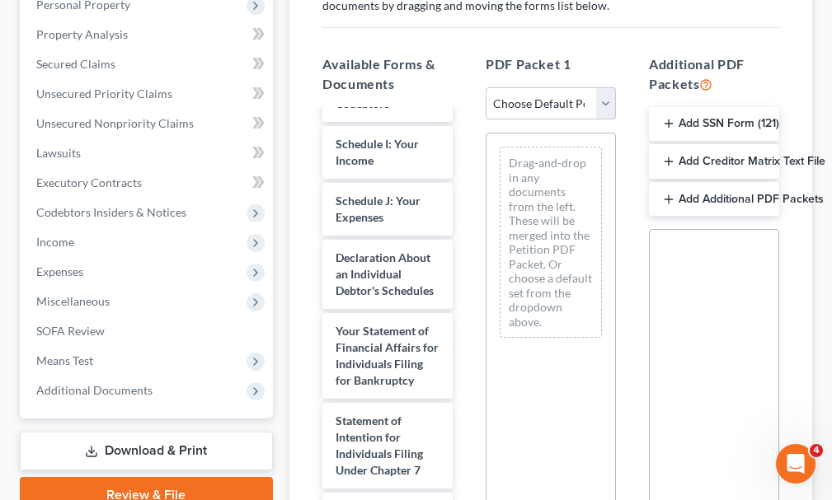
scroll to position [660, 0]
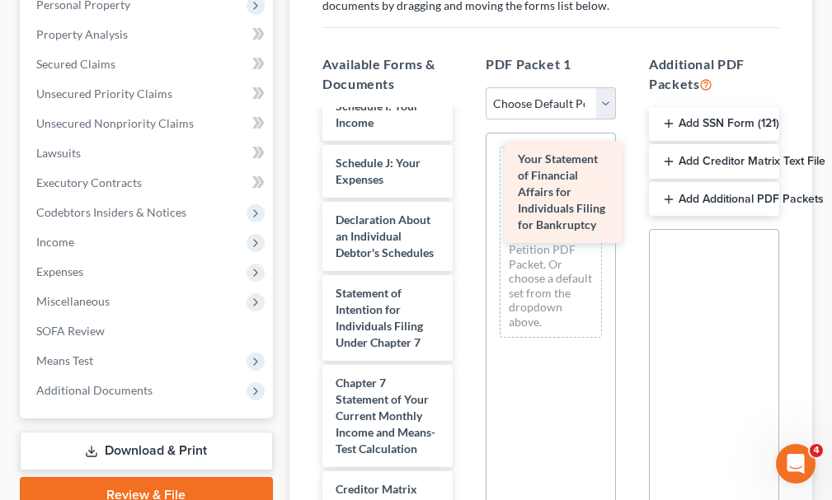
drag, startPoint x: 367, startPoint y: 340, endPoint x: 550, endPoint y: 200, distance: 230.0
click at [466, 200] on div "Your Statement of Financial Affairs for Individuals Filing for Bankruptcy Volun…" at bounding box center [387, 98] width 157 height 1293
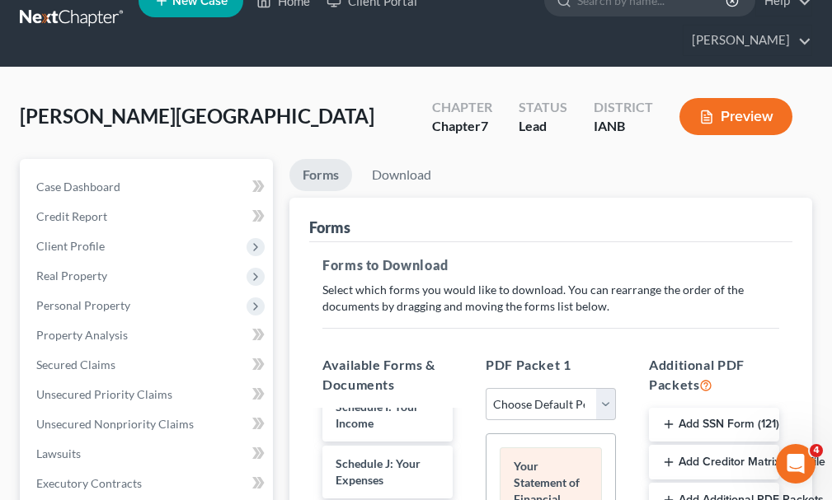
scroll to position [0, 0]
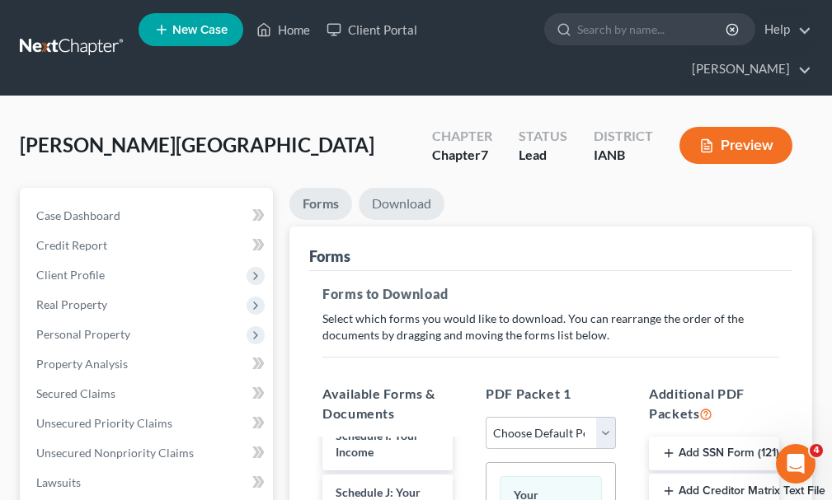
click at [403, 188] on link "Download" at bounding box center [402, 204] width 86 height 32
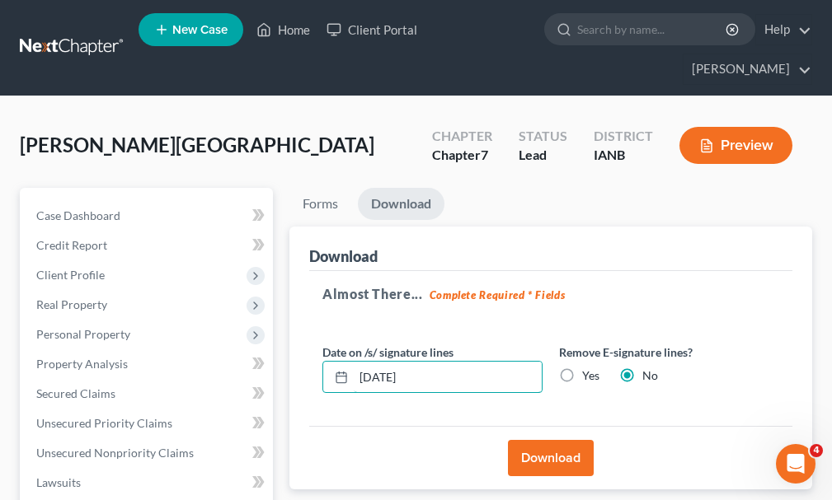
drag, startPoint x: 474, startPoint y: 351, endPoint x: 532, endPoint y: 378, distance: 63.5
click at [329, 361] on div "[DATE]" at bounding box center [432, 377] width 220 height 33
drag, startPoint x: 570, startPoint y: 340, endPoint x: 535, endPoint y: 427, distance: 93.2
click at [582, 368] on label "Yes" at bounding box center [590, 376] width 17 height 16
click at [589, 368] on input "Yes" at bounding box center [594, 373] width 11 height 11
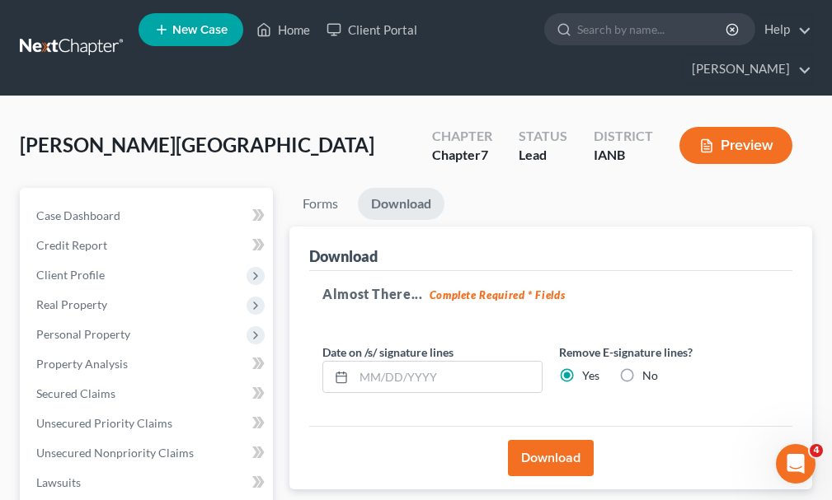
click at [535, 440] on button "Download" at bounding box center [551, 458] width 86 height 36
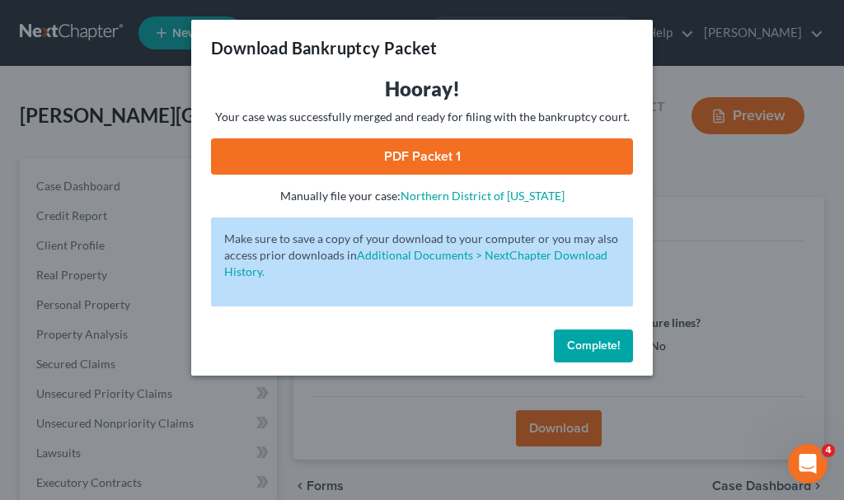
click at [387, 152] on link "PDF Packet 1" at bounding box center [422, 156] width 422 height 36
click at [594, 340] on span "Complete!" at bounding box center [593, 346] width 53 height 14
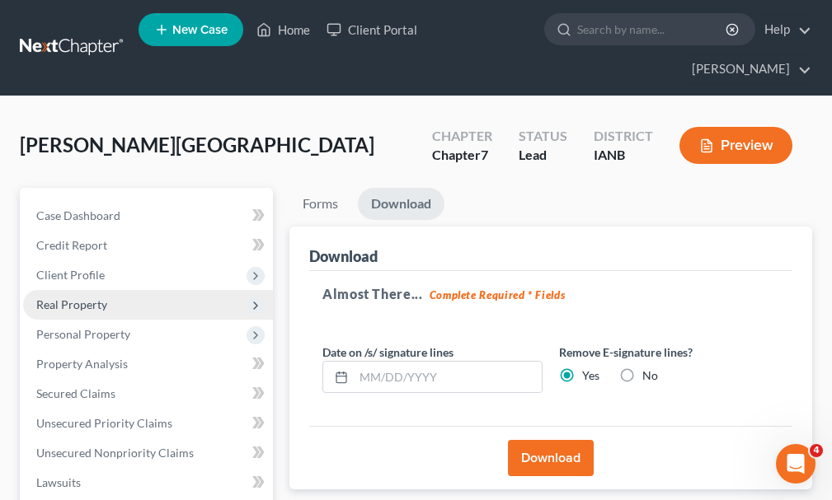
click at [65, 298] on span "Real Property" at bounding box center [71, 305] width 71 height 14
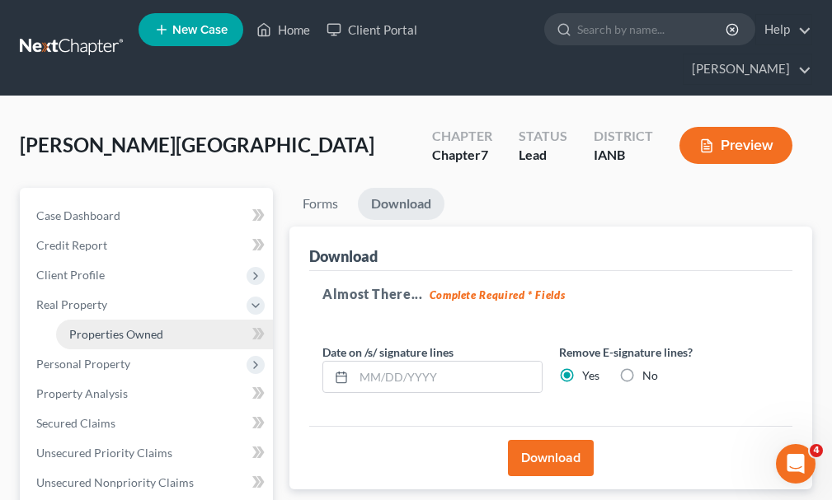
click at [97, 327] on span "Properties Owned" at bounding box center [116, 334] width 94 height 14
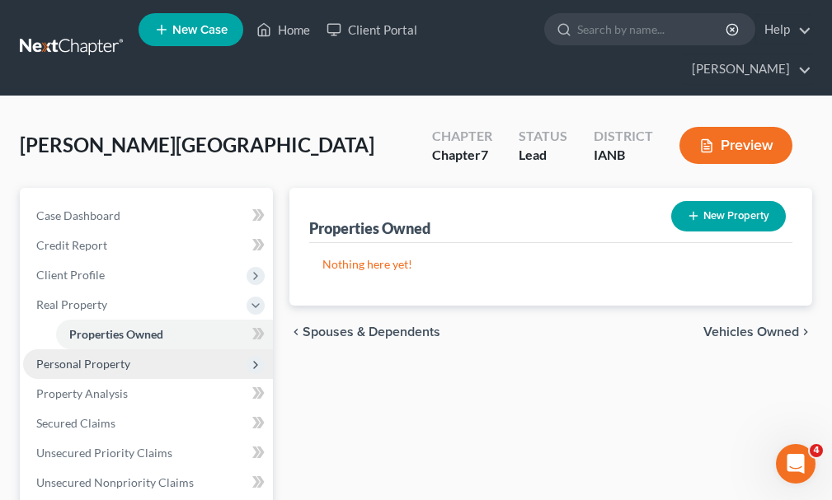
click at [76, 357] on span "Personal Property" at bounding box center [83, 364] width 94 height 14
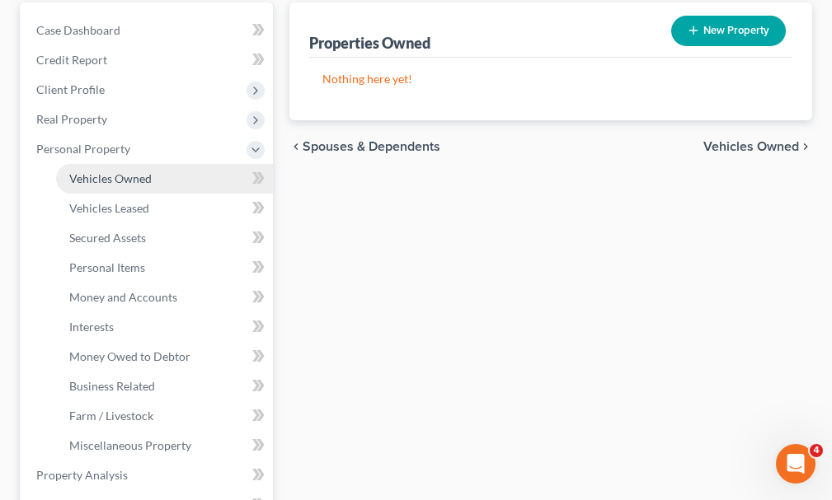
scroll to position [247, 0]
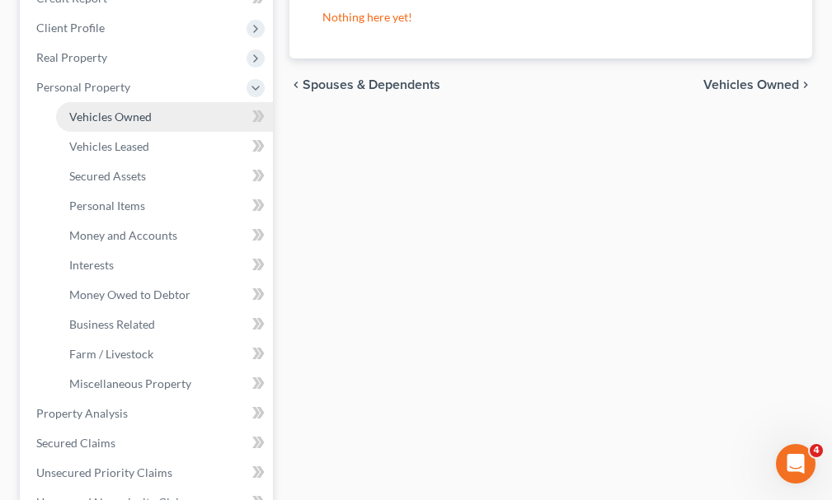
click at [96, 110] on span "Vehicles Owned" at bounding box center [110, 117] width 82 height 14
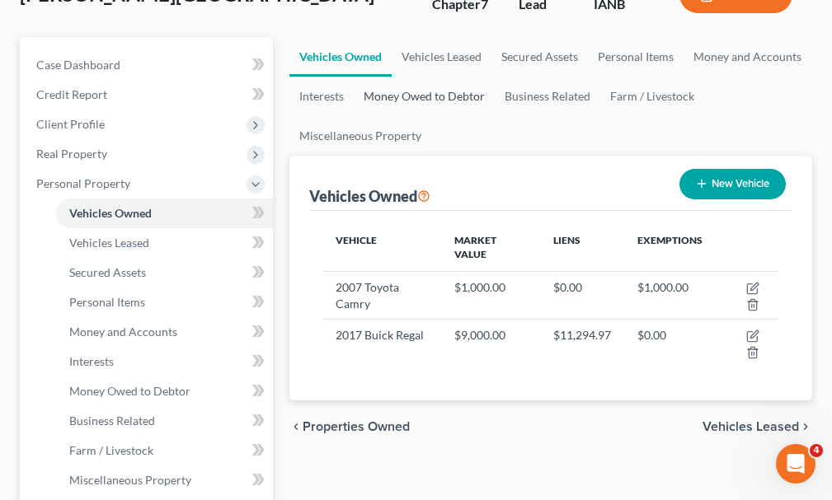
scroll to position [165, 0]
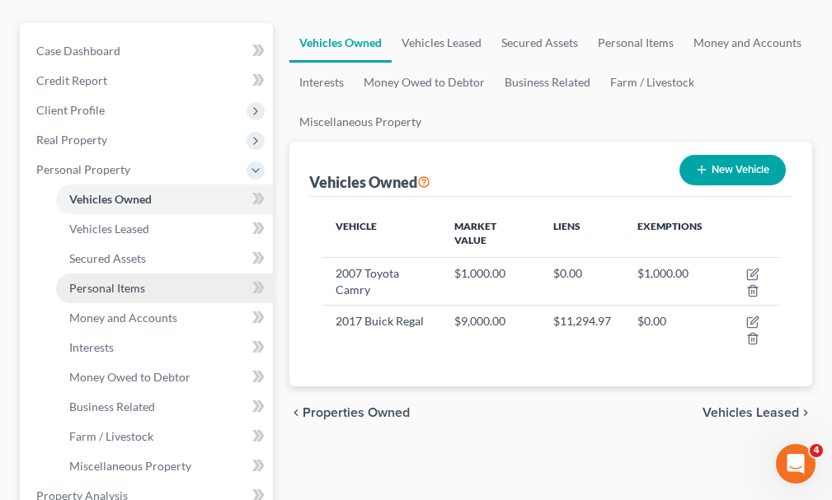
click at [103, 281] on span "Personal Items" at bounding box center [107, 288] width 76 height 14
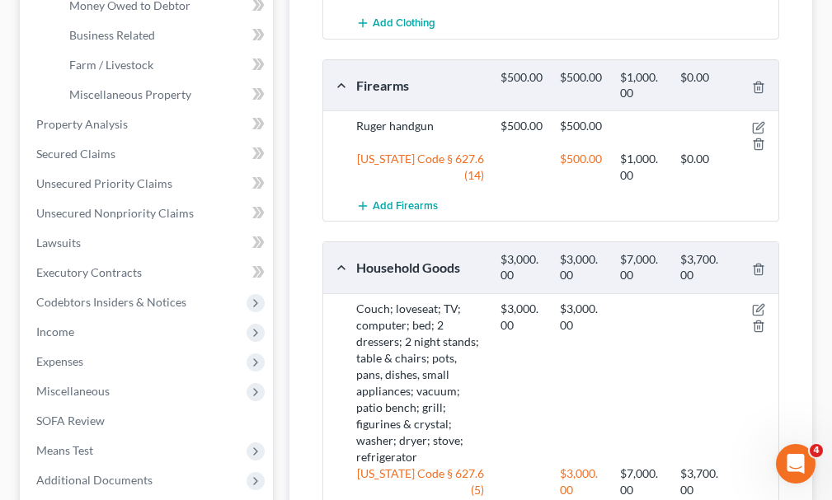
scroll to position [330, 0]
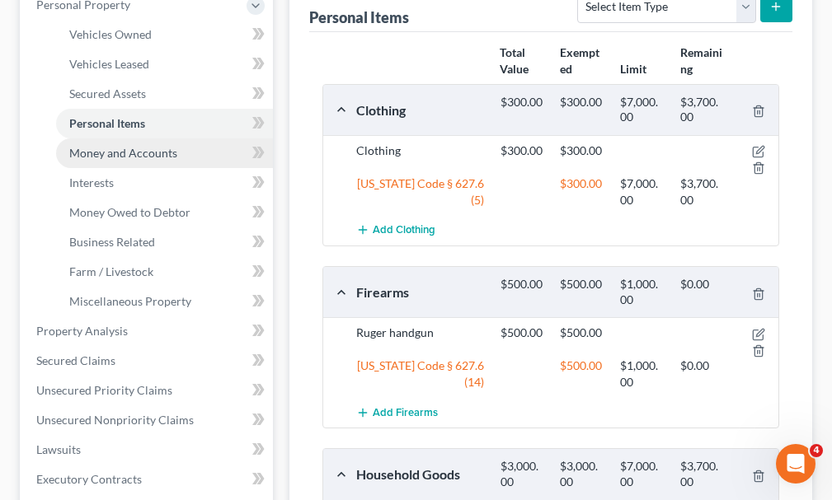
click at [97, 146] on span "Money and Accounts" at bounding box center [123, 153] width 108 height 14
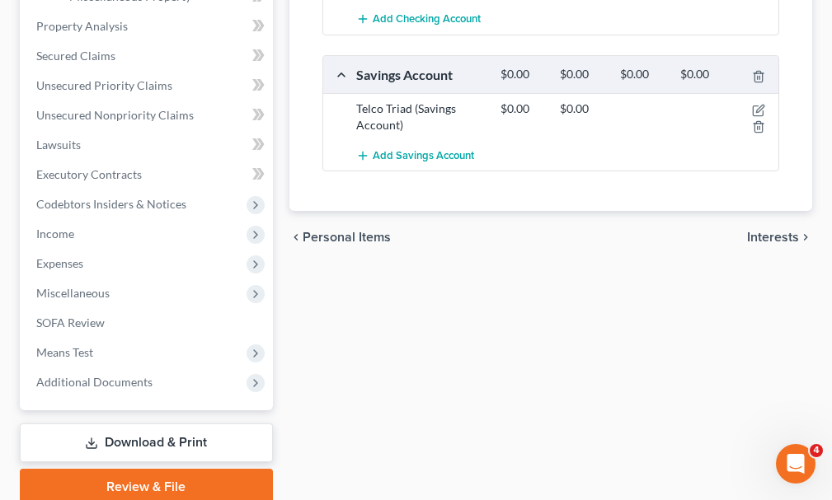
scroll to position [660, 0]
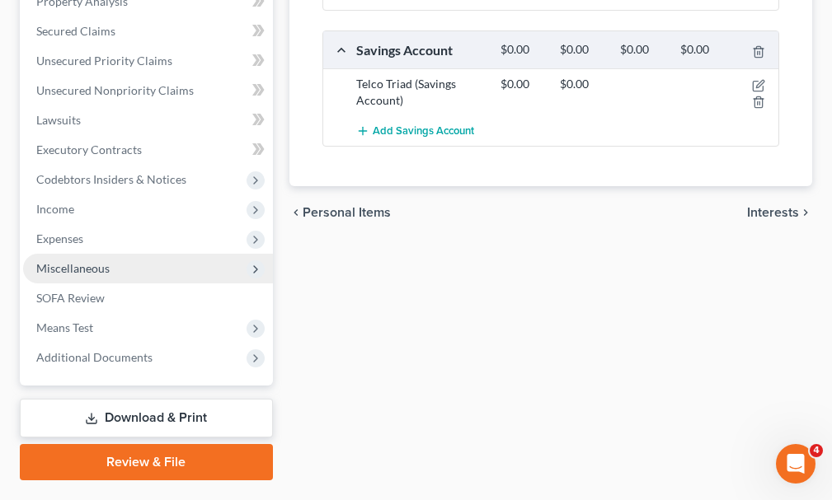
click at [59, 261] on span "Miscellaneous" at bounding box center [72, 268] width 73 height 14
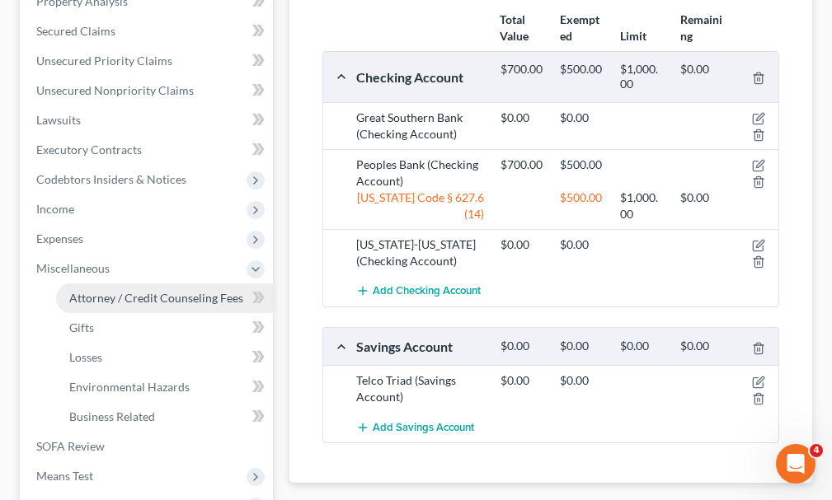
click at [89, 291] on span "Attorney / Credit Counseling Fees" at bounding box center [156, 298] width 174 height 14
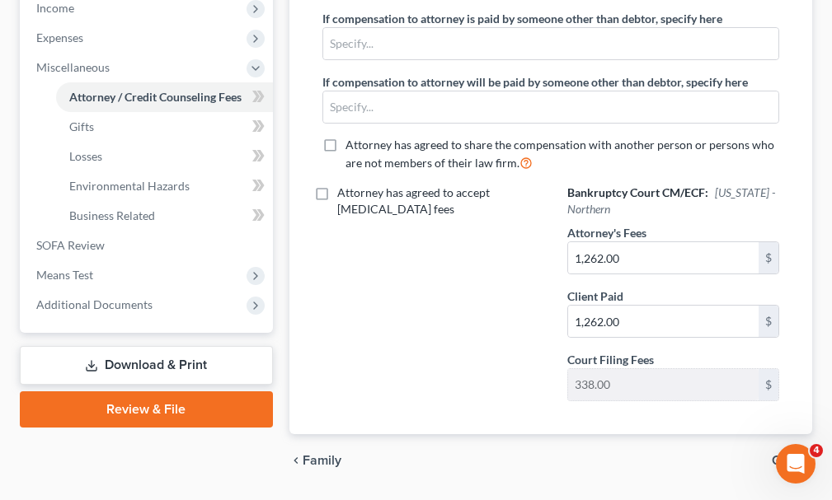
scroll to position [577, 0]
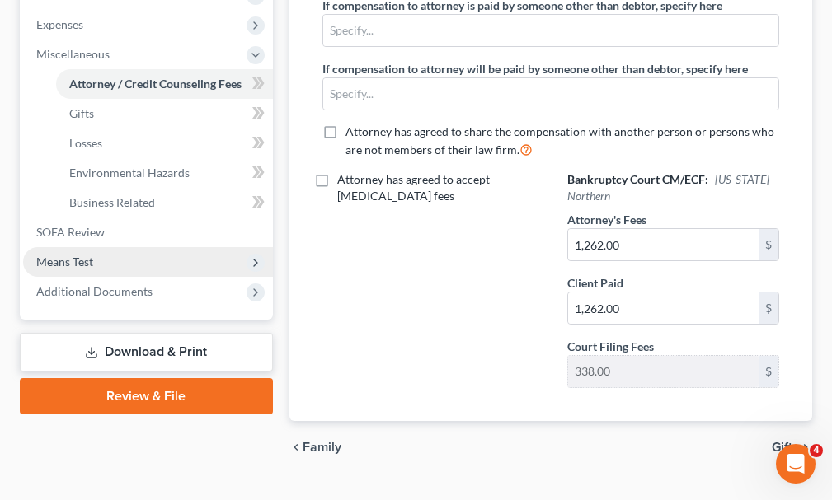
click at [67, 255] on span "Means Test" at bounding box center [64, 262] width 57 height 14
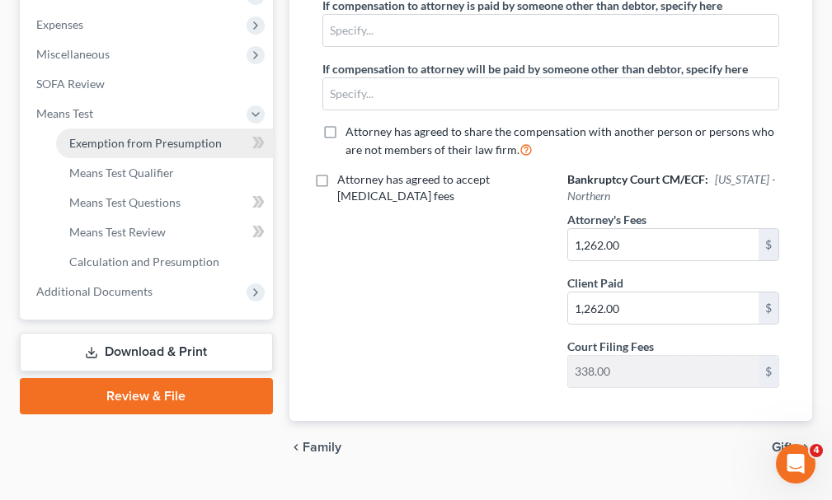
click at [126, 136] on span "Exemption from Presumption" at bounding box center [145, 143] width 153 height 14
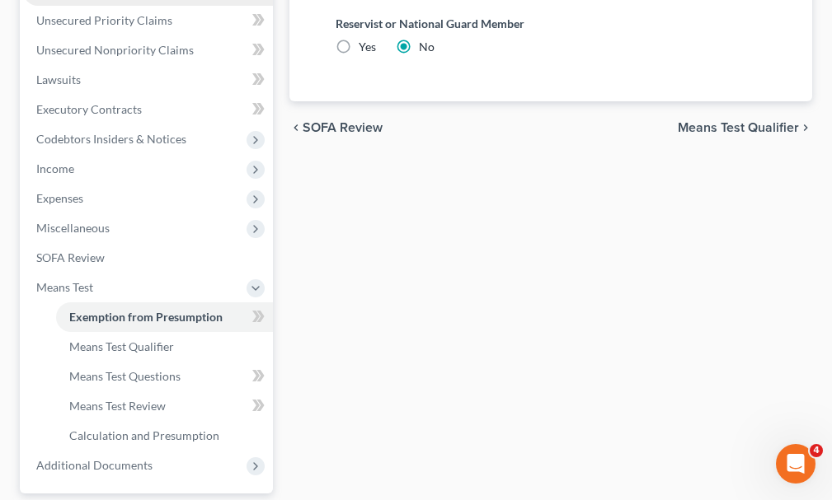
scroll to position [524, 0]
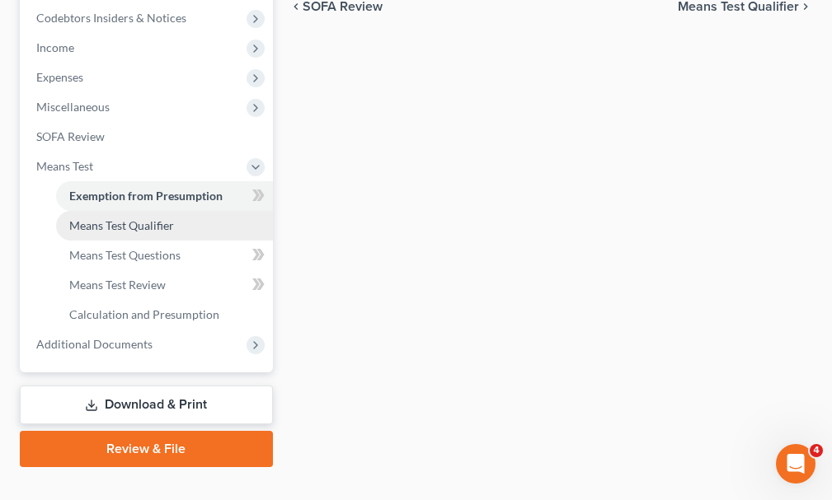
click at [114, 218] on span "Means Test Qualifier" at bounding box center [121, 225] width 105 height 14
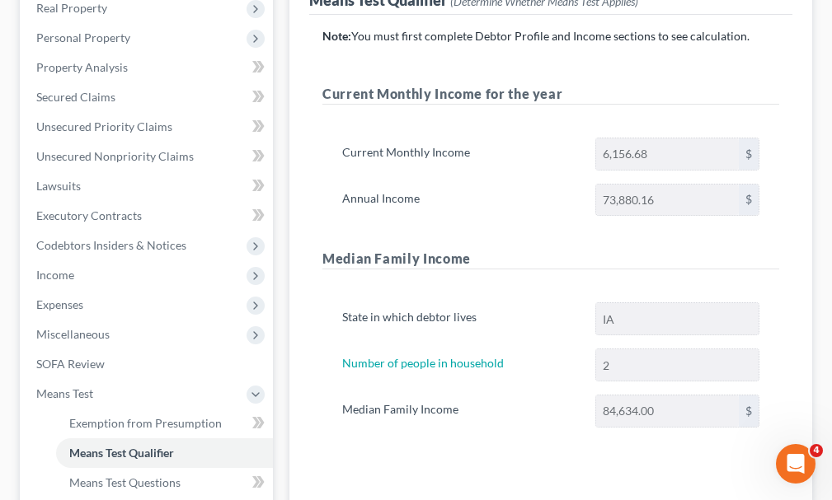
scroll to position [277, 0]
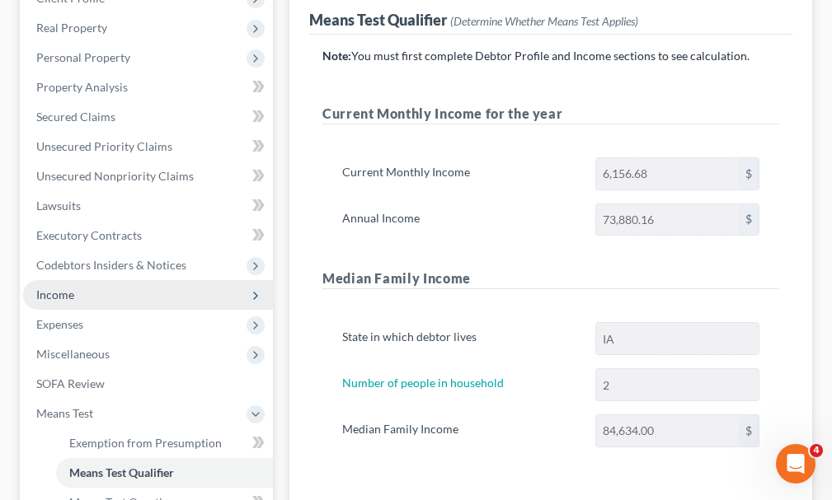
click at [55, 288] on span "Income" at bounding box center [55, 295] width 38 height 14
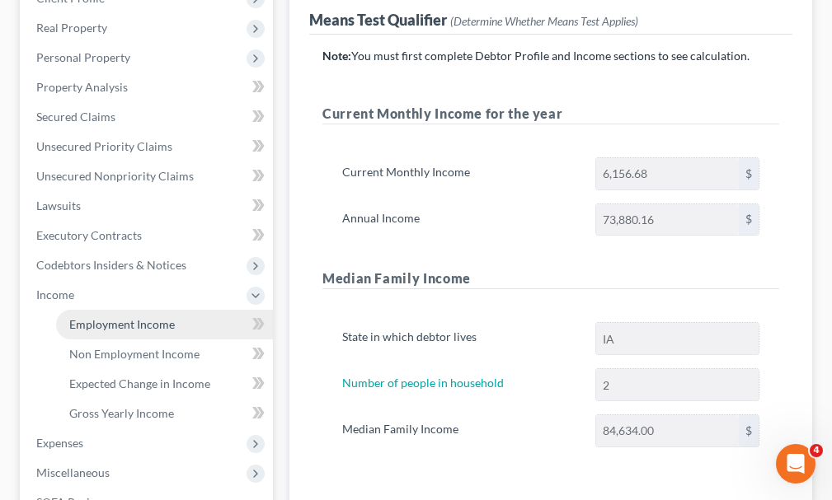
click at [129, 317] on span "Employment Income" at bounding box center [122, 324] width 106 height 14
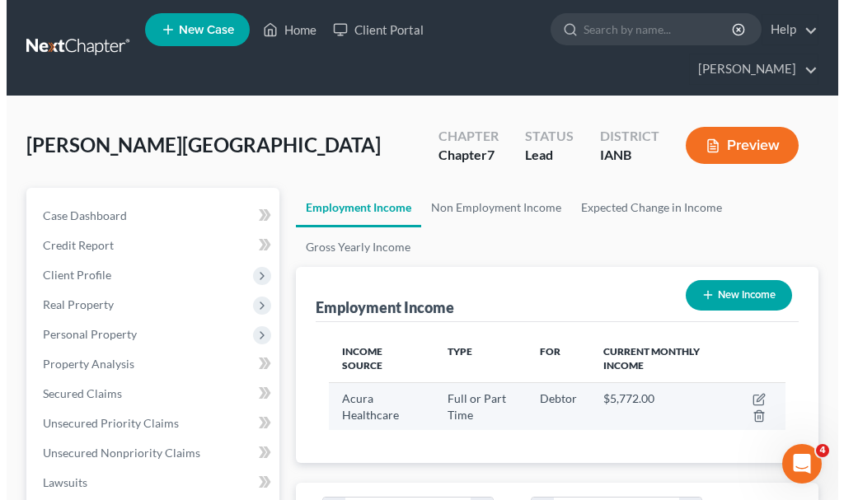
scroll to position [228, 490]
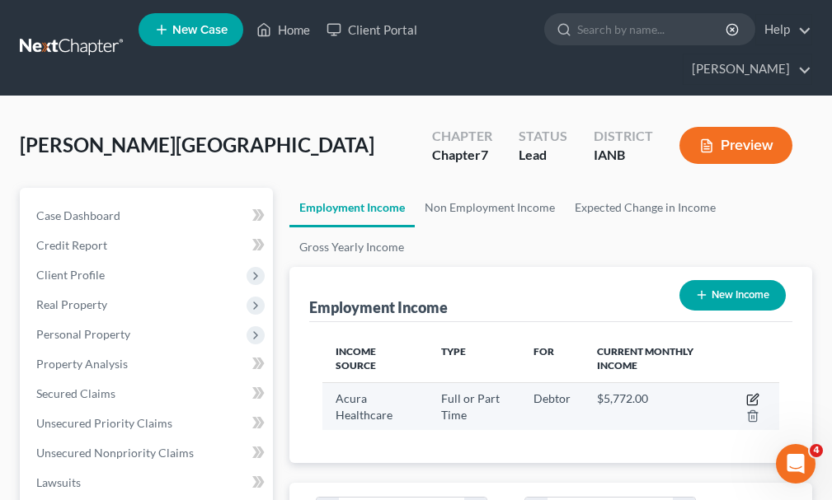
click at [751, 393] on icon "button" at bounding box center [752, 399] width 13 height 13
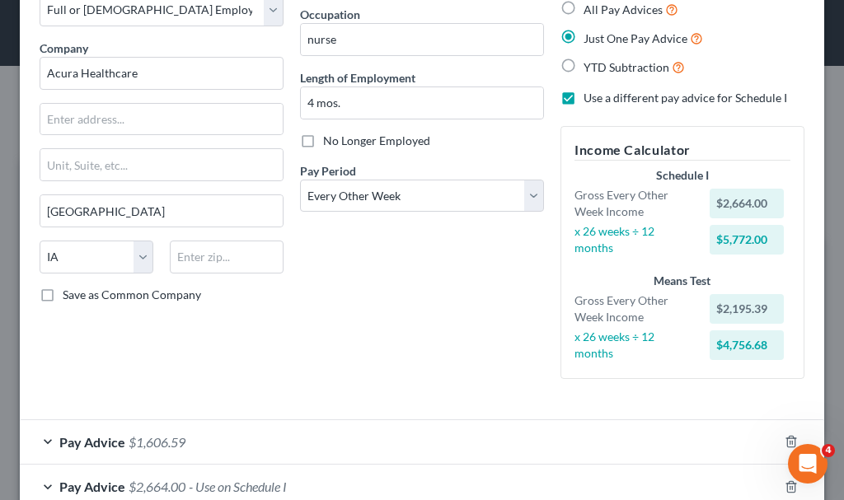
scroll to position [0, 0]
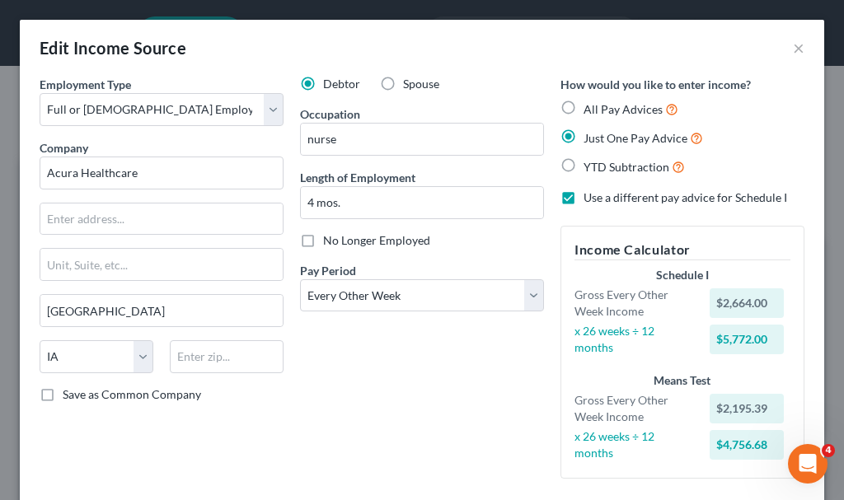
click at [323, 240] on label "No Longer Employed" at bounding box center [376, 240] width 107 height 16
click at [330, 240] on input "No Longer Employed" at bounding box center [335, 237] width 11 height 11
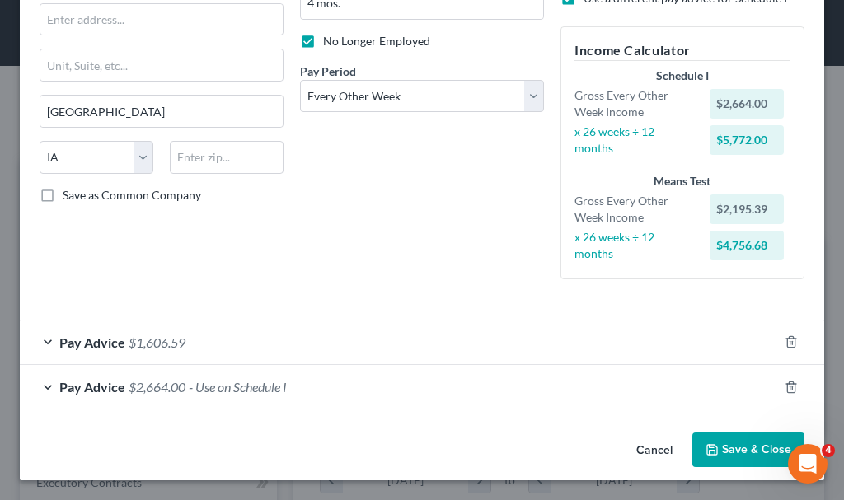
click at [185, 390] on span "$2,664.00" at bounding box center [157, 387] width 57 height 16
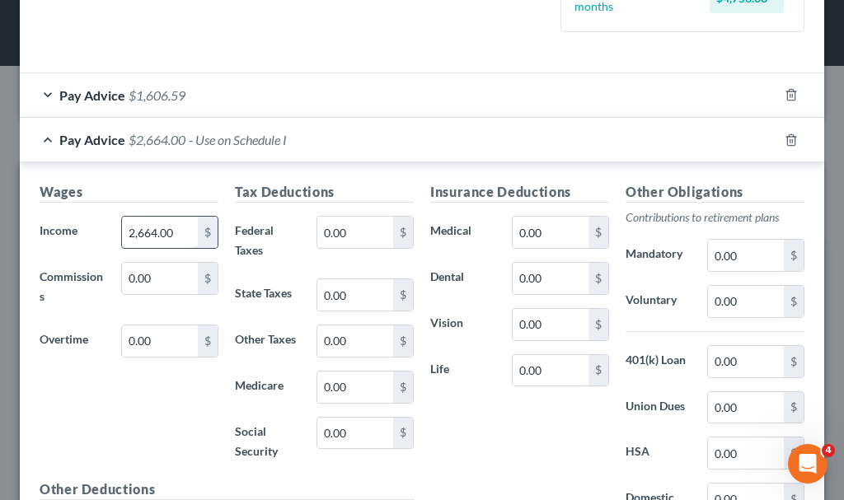
click at [185, 237] on input "2,664.00" at bounding box center [160, 232] width 76 height 31
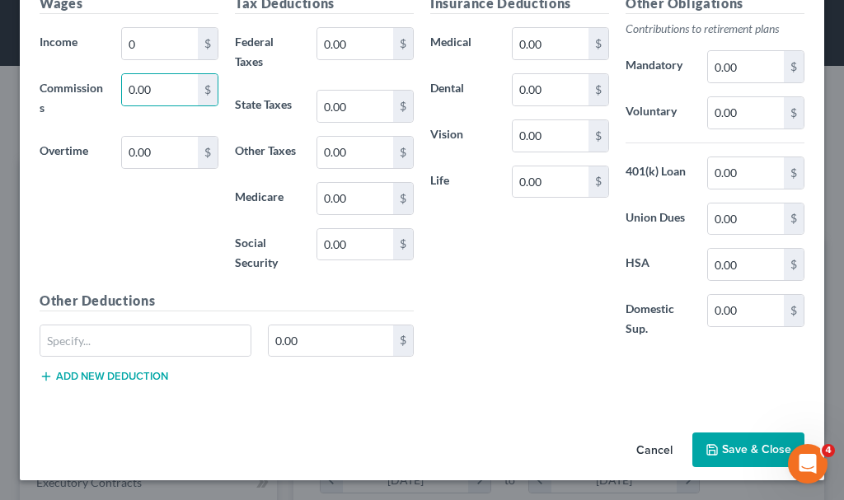
click at [735, 442] on button "Save & Close" at bounding box center [748, 450] width 112 height 35
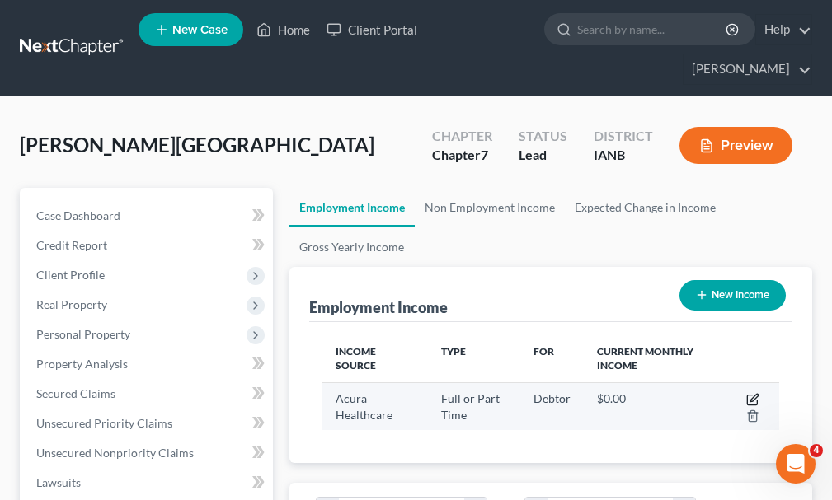
click at [751, 393] on icon "button" at bounding box center [752, 399] width 13 height 13
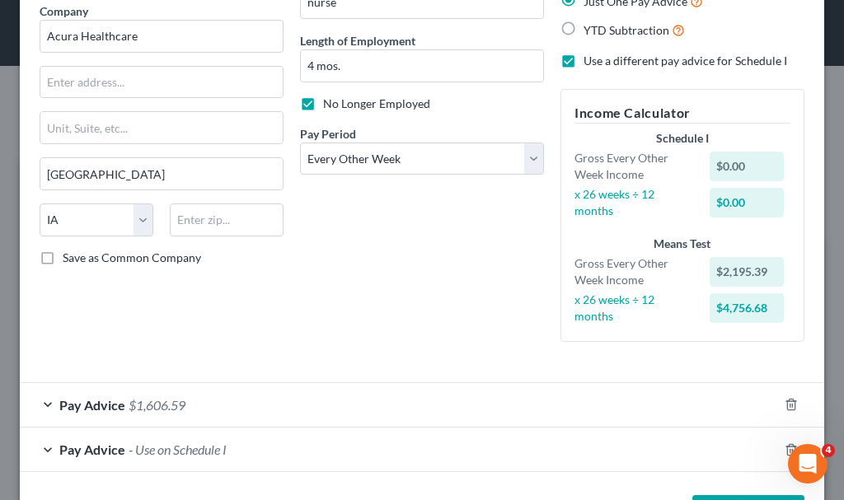
click at [153, 401] on span "$1,606.59" at bounding box center [157, 405] width 57 height 16
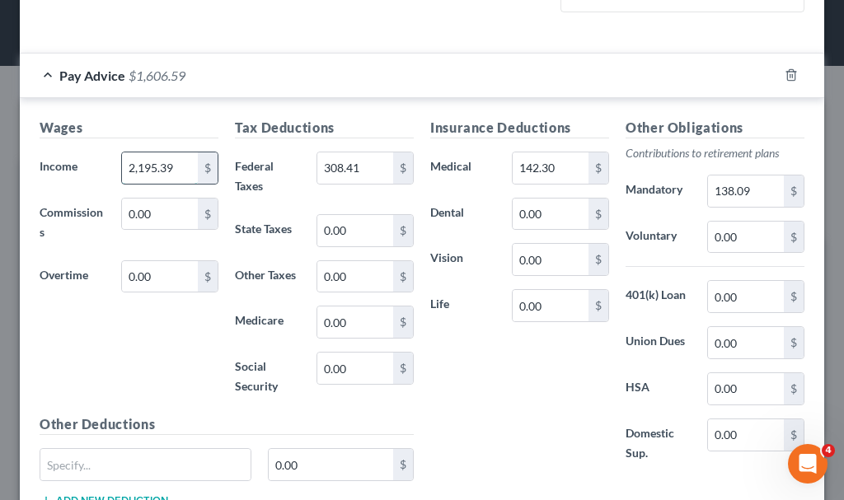
click at [181, 173] on input "2,195.39" at bounding box center [160, 168] width 76 height 31
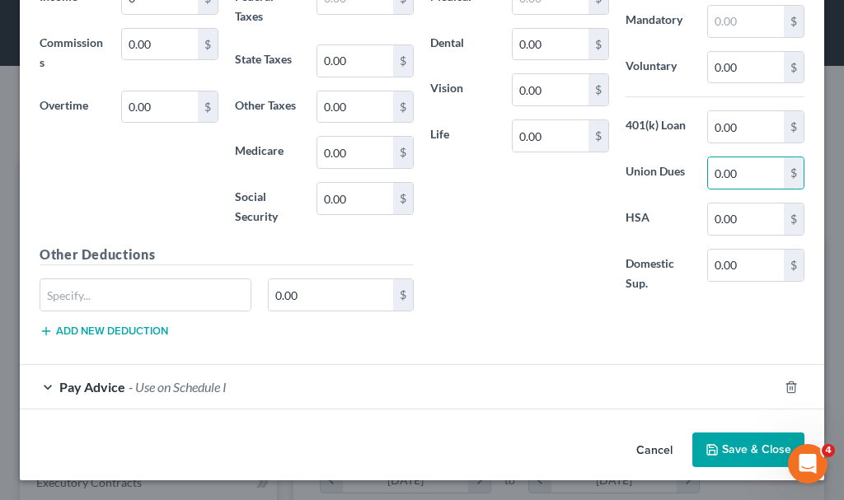
click at [708, 450] on button "Save & Close" at bounding box center [748, 450] width 112 height 35
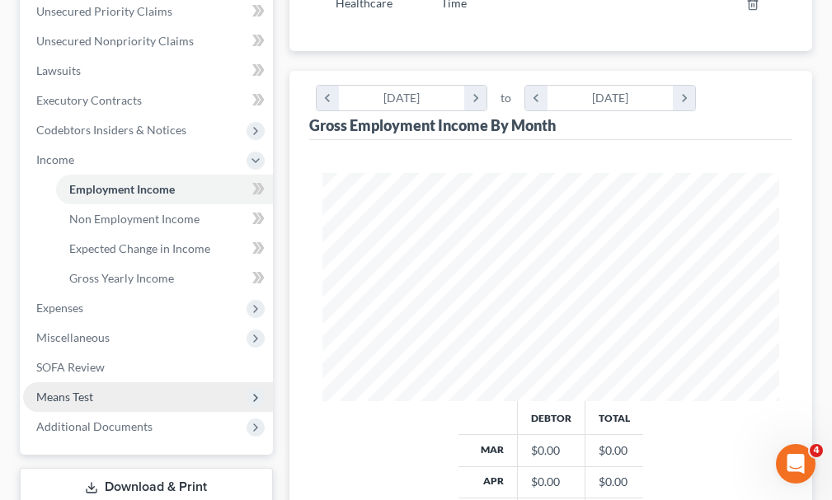
click at [68, 390] on span "Means Test" at bounding box center [64, 397] width 57 height 14
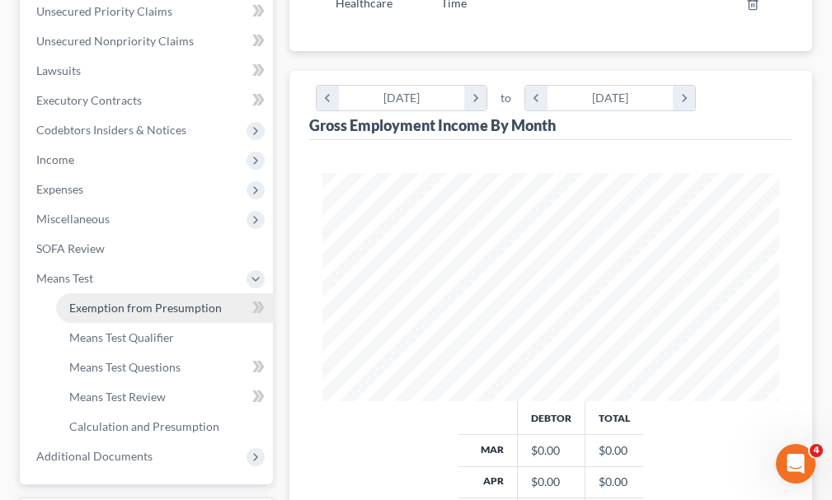
click at [115, 301] on span "Exemption from Presumption" at bounding box center [145, 308] width 153 height 14
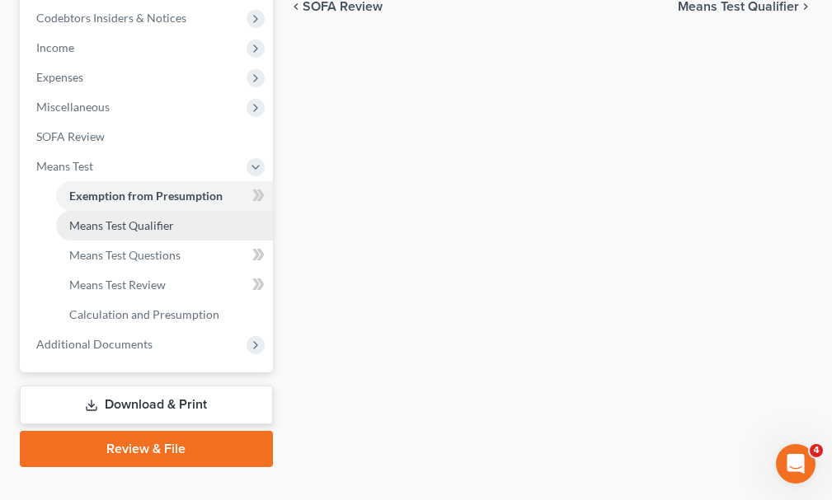
click at [106, 218] on span "Means Test Qualifier" at bounding box center [121, 225] width 105 height 14
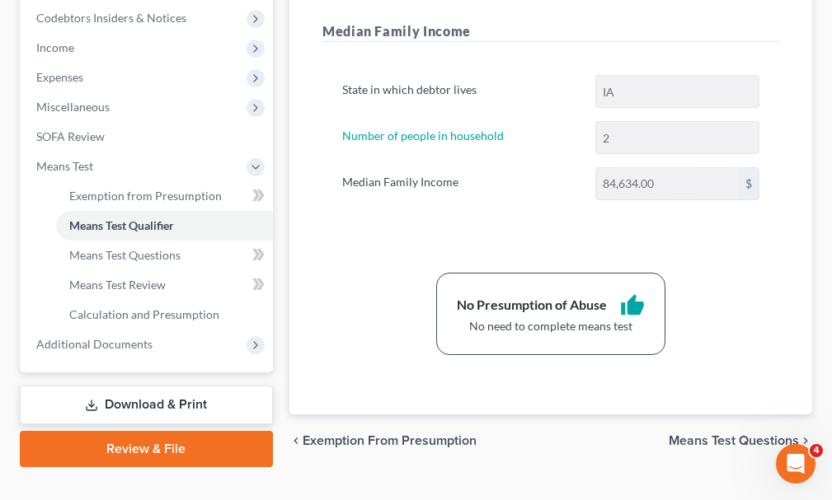
click at [121, 386] on link "Download & Print" at bounding box center [146, 405] width 253 height 39
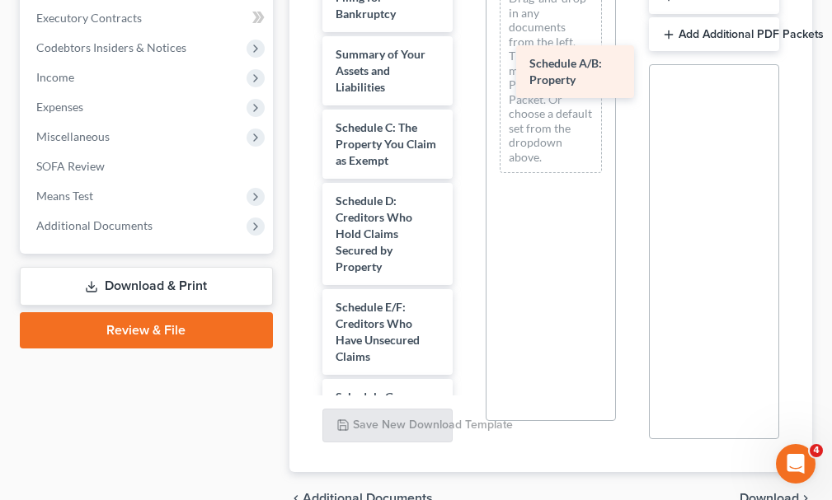
drag, startPoint x: 364, startPoint y: 115, endPoint x: 558, endPoint y: 81, distance: 196.8
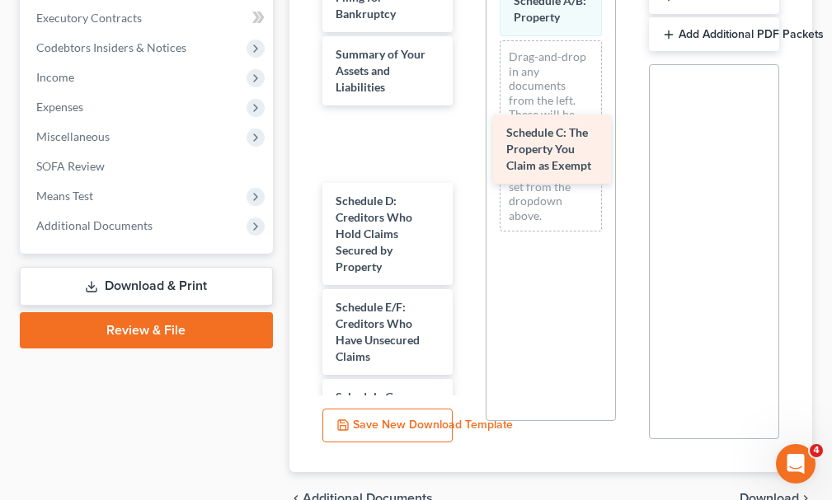
drag, startPoint x: 364, startPoint y: 116, endPoint x: 535, endPoint y: 151, distance: 174.1
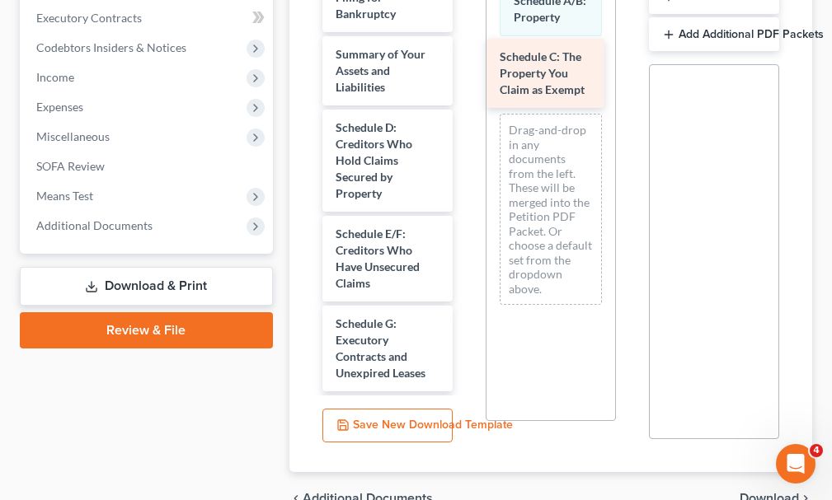
drag, startPoint x: 355, startPoint y: 112, endPoint x: 534, endPoint y: 60, distance: 186.3
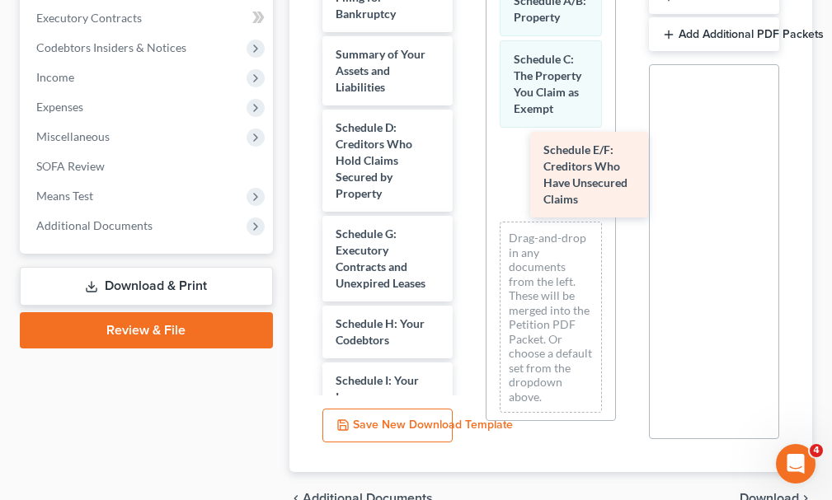
drag, startPoint x: 359, startPoint y: 234, endPoint x: 575, endPoint y: 177, distance: 223.4
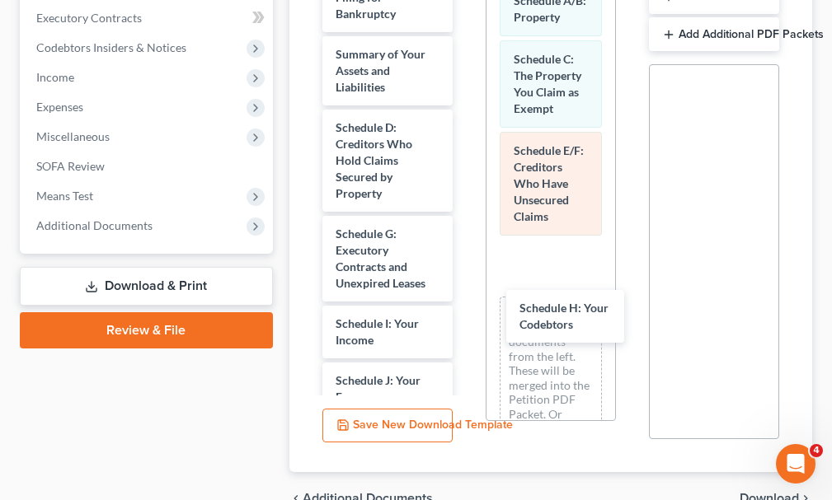
drag, startPoint x: 354, startPoint y: 312, endPoint x: 556, endPoint y: 226, distance: 218.7
click at [466, 326] on div "Schedule H: Your Codebtors Voluntary Petition for Individuals Filing for Bankru…" at bounding box center [387, 499] width 157 height 1106
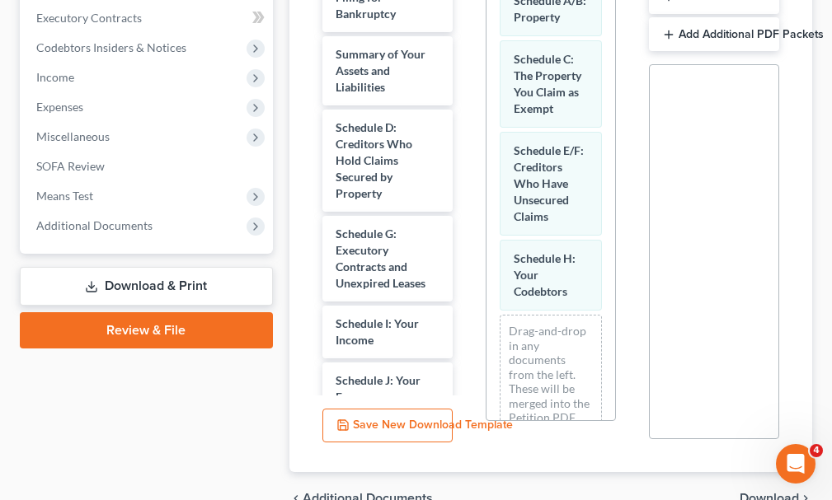
scroll to position [163, 0]
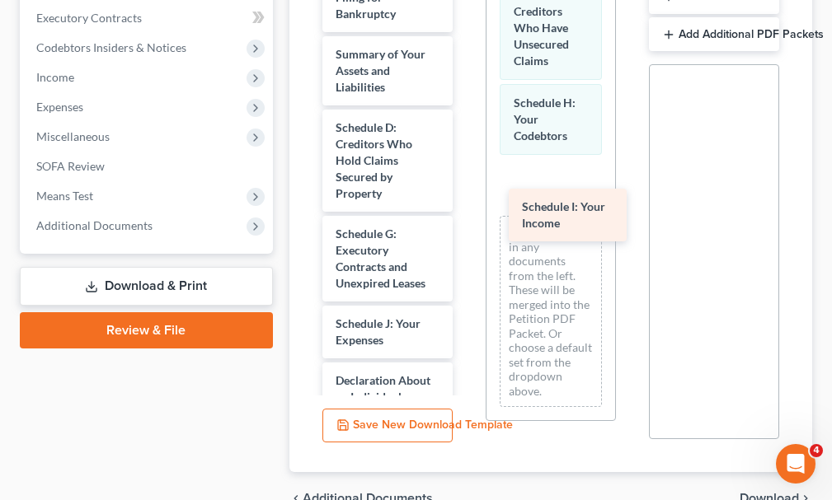
drag, startPoint x: 354, startPoint y: 303, endPoint x: 541, endPoint y: 211, distance: 208.3
click at [466, 211] on div "Schedule I: Your Income Voluntary Petition for Individuals Filing for Bankruptc…" at bounding box center [387, 470] width 157 height 1049
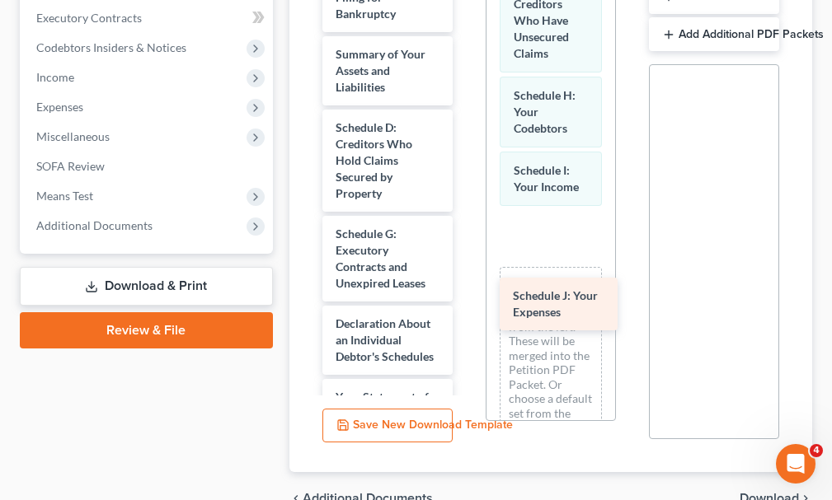
drag, startPoint x: 351, startPoint y: 307, endPoint x: 527, endPoint y: 308, distance: 175.6
click at [466, 308] on div "Schedule J: Your Expenses Voluntary Petition for Individuals Filing for Bankrup…" at bounding box center [387, 442] width 157 height 992
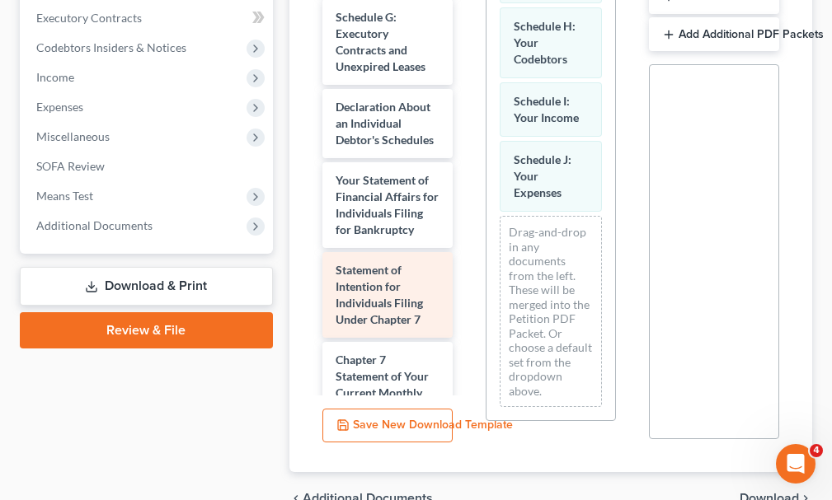
scroll to position [247, 0]
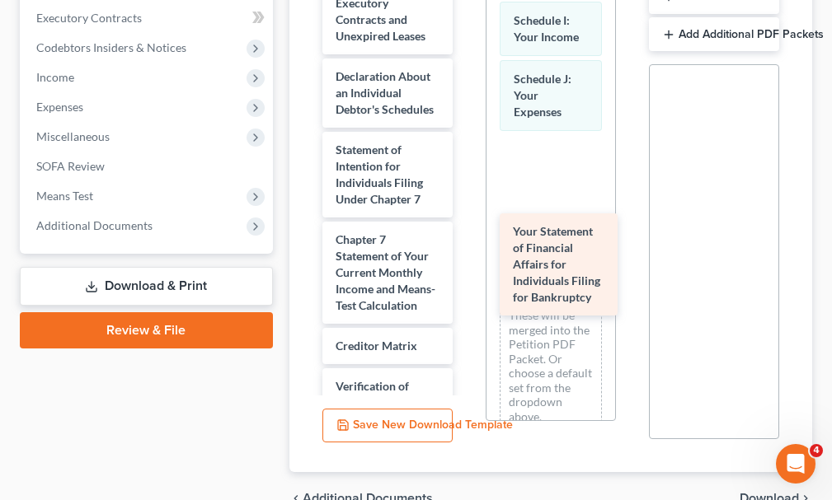
drag, startPoint x: 358, startPoint y: 155, endPoint x: 535, endPoint y: 233, distance: 193.8
click at [466, 233] on div "Your Statement of Financial Affairs for Individuals Filing for Bankruptcy Volun…" at bounding box center [387, 150] width 157 height 902
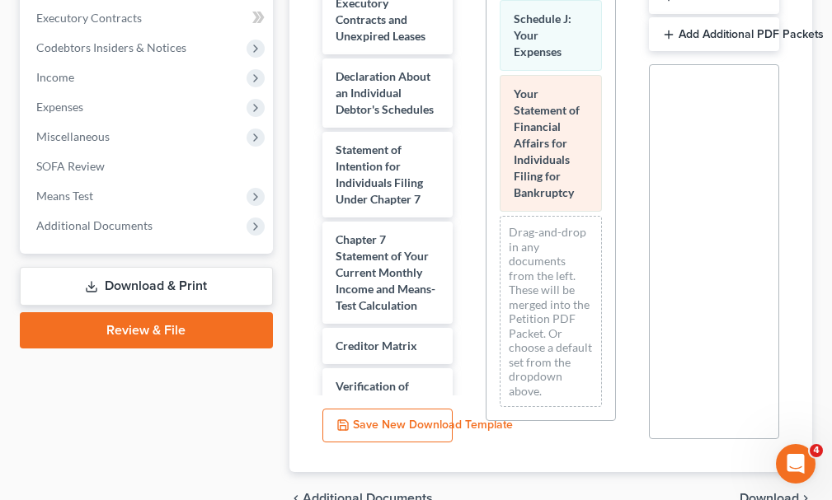
scroll to position [454, 0]
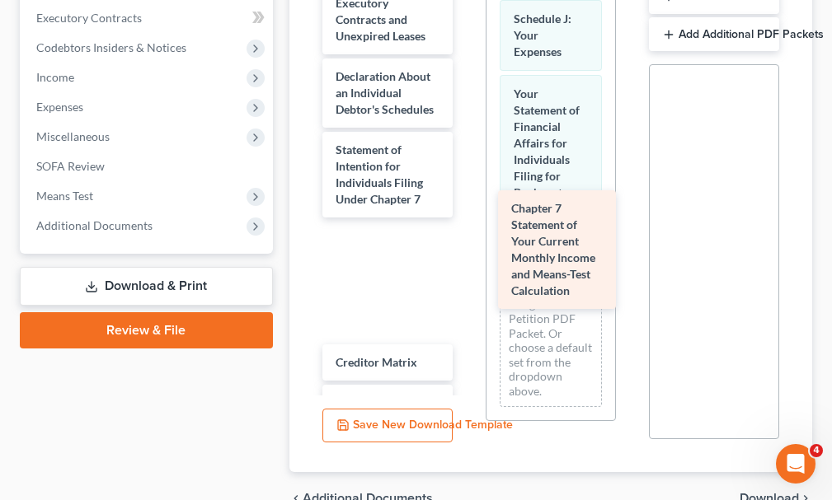
drag, startPoint x: 359, startPoint y: 290, endPoint x: 534, endPoint y: 256, distance: 179.0
click at [466, 256] on div "Chapter 7 Statement of Your Current Monthly Income and Means-Test Calculation V…" at bounding box center [387, 158] width 157 height 918
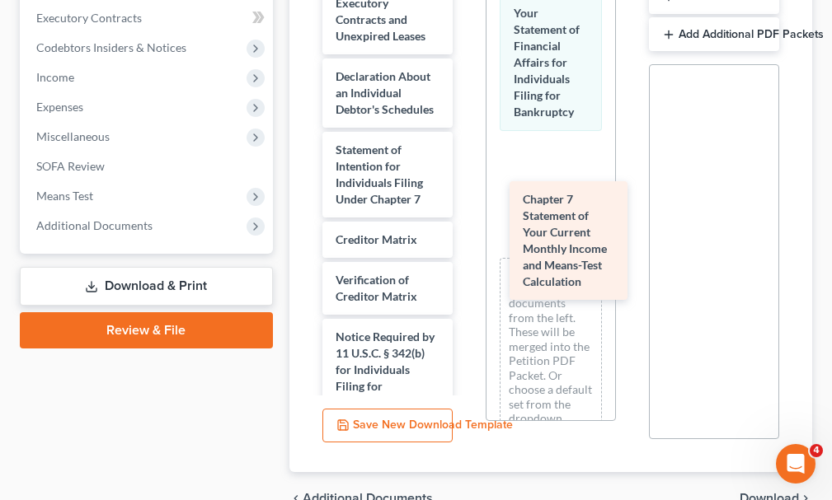
drag, startPoint x: 369, startPoint y: 287, endPoint x: 556, endPoint y: 243, distance: 192.2
click at [466, 243] on div "Chapter 7 Statement of Your Current Monthly Income and Means-Test Calculation V…" at bounding box center [387, 97] width 157 height 796
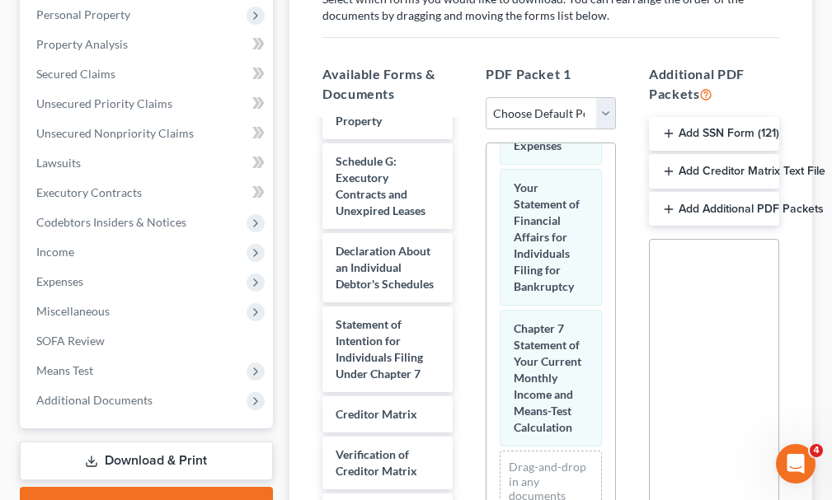
scroll to position [0, 0]
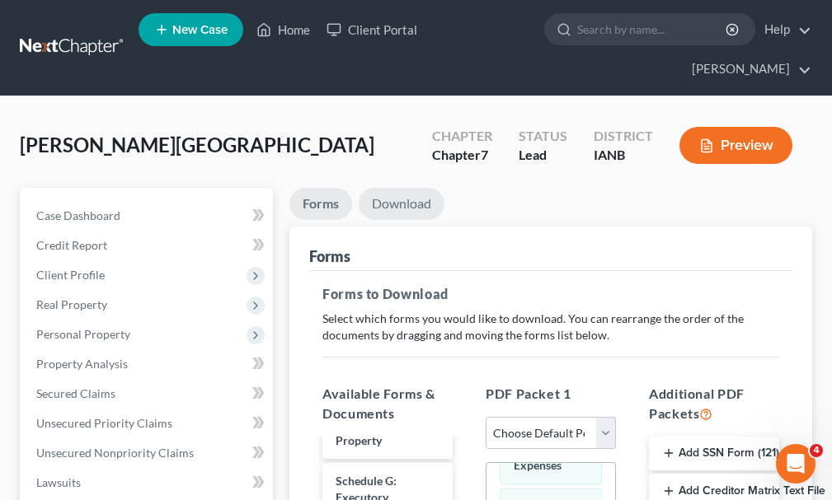
click at [404, 188] on link "Download" at bounding box center [402, 204] width 86 height 32
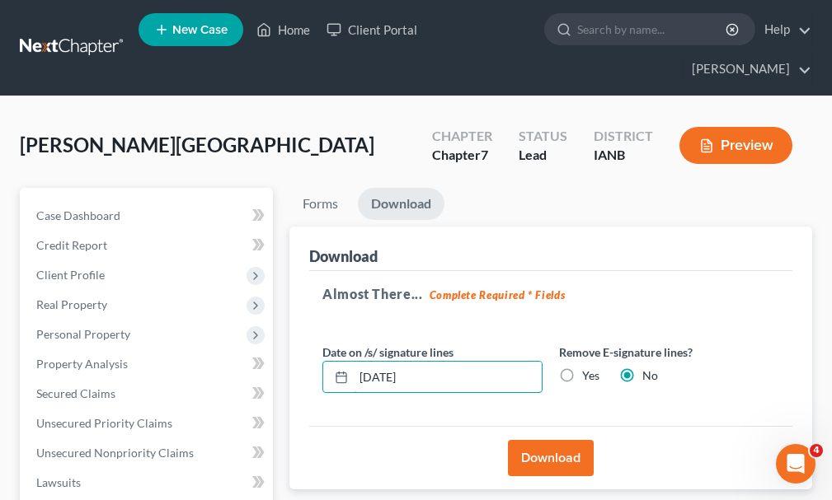
drag, startPoint x: 456, startPoint y: 348, endPoint x: 306, endPoint y: 364, distance: 150.9
click at [306, 364] on div "Download Almost There... Complete Required * Fields Date on /s/ signature lines…" at bounding box center [550, 359] width 523 height 264
drag, startPoint x: 567, startPoint y: 344, endPoint x: 532, endPoint y: 439, distance: 101.2
click at [582, 368] on label "Yes" at bounding box center [590, 376] width 17 height 16
click at [535, 440] on button "Download" at bounding box center [551, 458] width 86 height 36
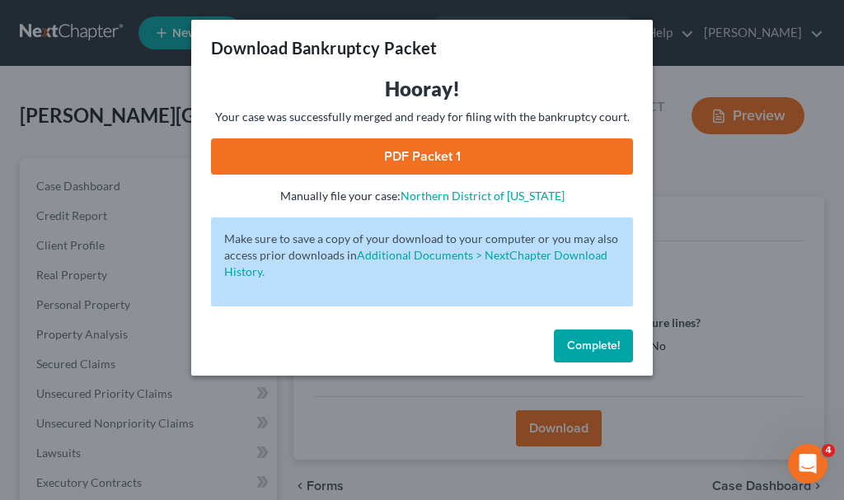
click at [312, 159] on link "PDF Packet 1" at bounding box center [422, 156] width 422 height 36
click at [580, 347] on span "Complete!" at bounding box center [593, 346] width 53 height 14
